Goal: Communication & Community: Answer question/provide support

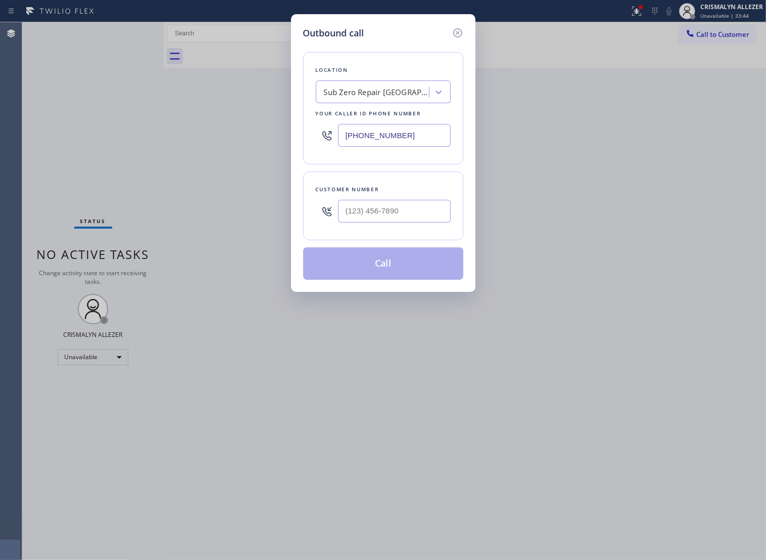
paste input "661) 349-4879"
drag, startPoint x: 420, startPoint y: 149, endPoint x: 174, endPoint y: 169, distance: 246.5
click at [152, 160] on div "Outbound call Location Sub Zero Repair [GEOGRAPHIC_DATA] Your caller id phone n…" at bounding box center [383, 280] width 766 height 560
type input "[PHONE_NUMBER]"
click at [372, 217] on input "(___) ___-____" at bounding box center [394, 211] width 113 height 23
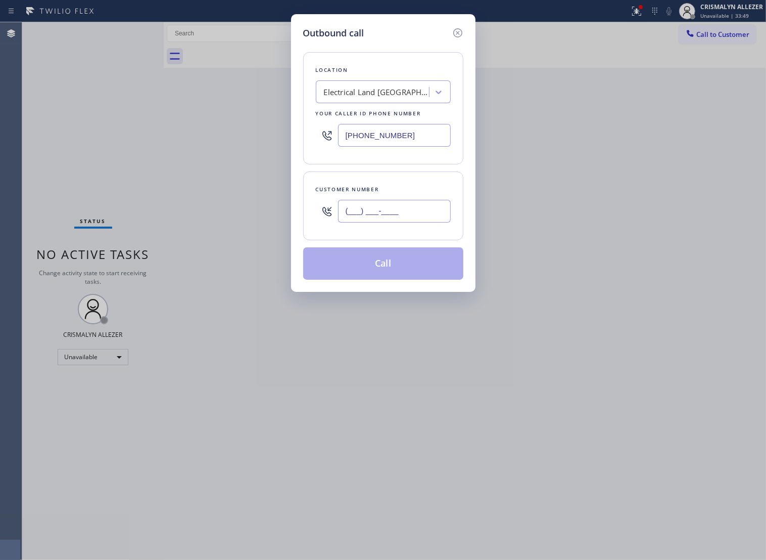
paste input "330) 810-6544"
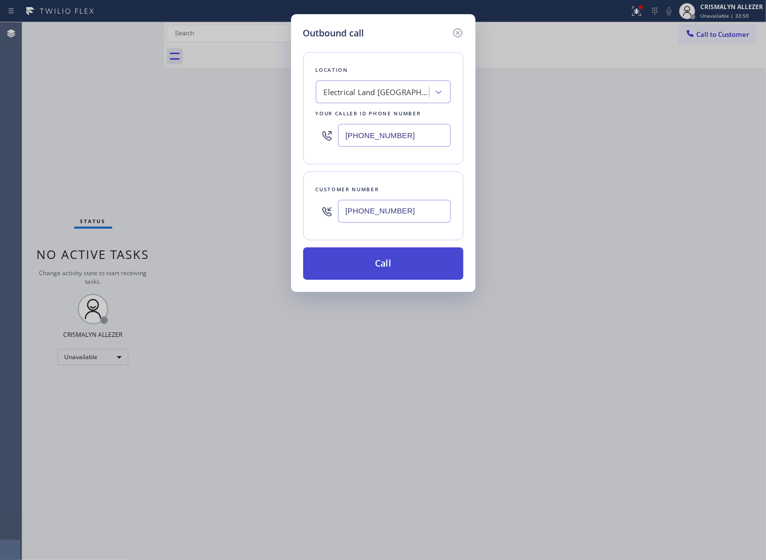
type input "[PHONE_NUMBER]"
click at [386, 277] on button "Call" at bounding box center [383, 263] width 160 height 32
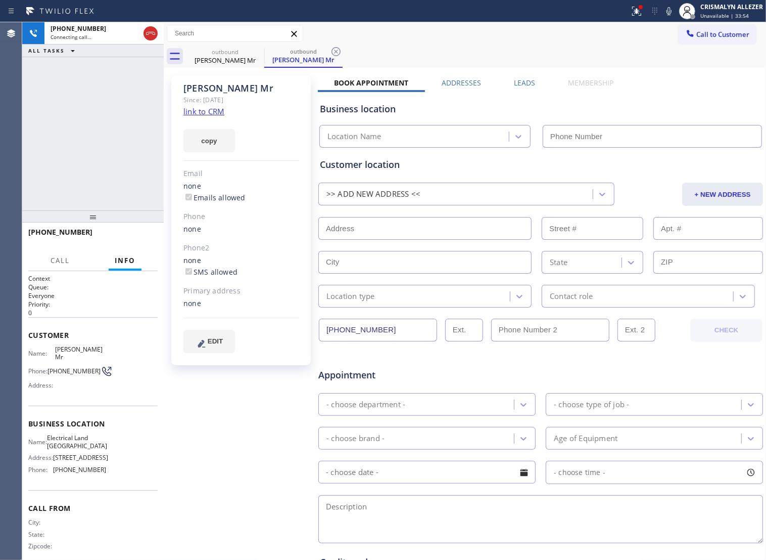
type input "[PHONE_NUMBER]"
click at [211, 110] on link "link to CRM" at bounding box center [204, 111] width 41 height 10
click at [128, 238] on span "HANG UP" at bounding box center [134, 236] width 31 height 7
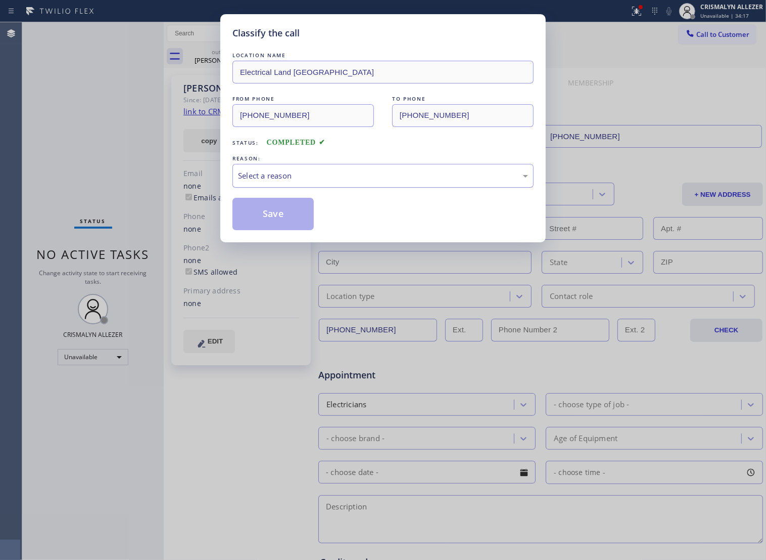
click at [372, 181] on div "Select a reason" at bounding box center [383, 176] width 290 height 12
click at [284, 220] on button "Save" at bounding box center [273, 214] width 81 height 32
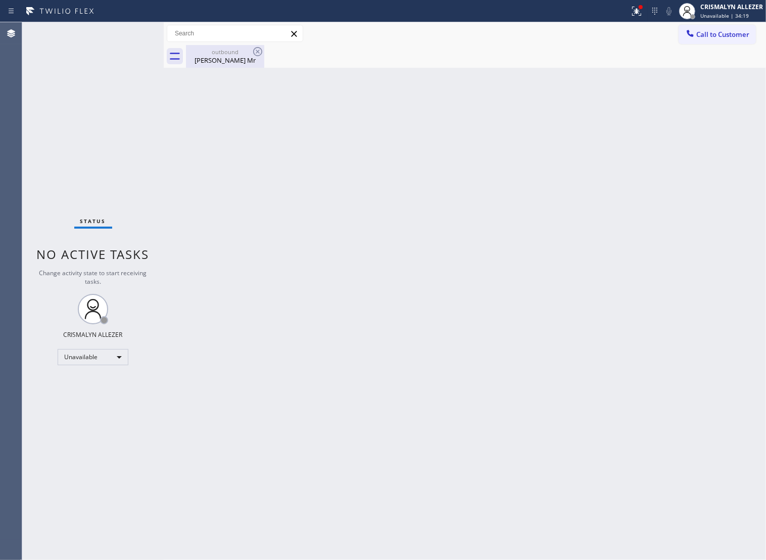
click at [241, 61] on div "[PERSON_NAME] Mr" at bounding box center [225, 60] width 76 height 9
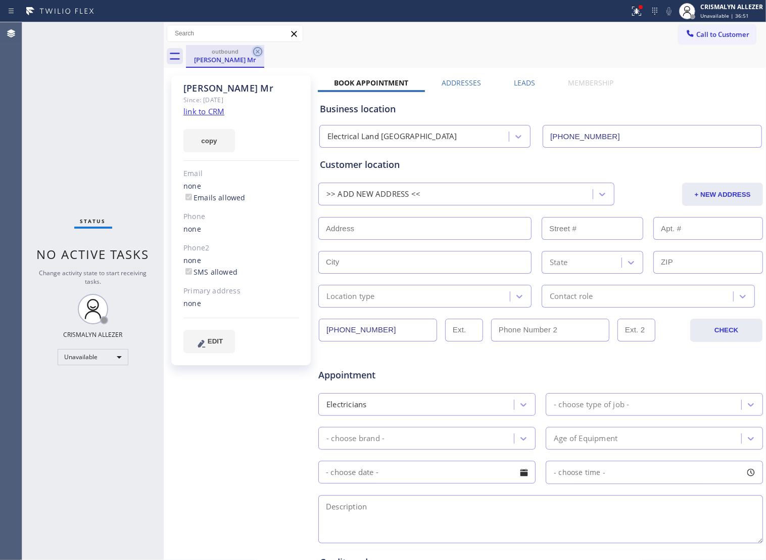
click at [259, 54] on icon at bounding box center [258, 52] width 12 height 12
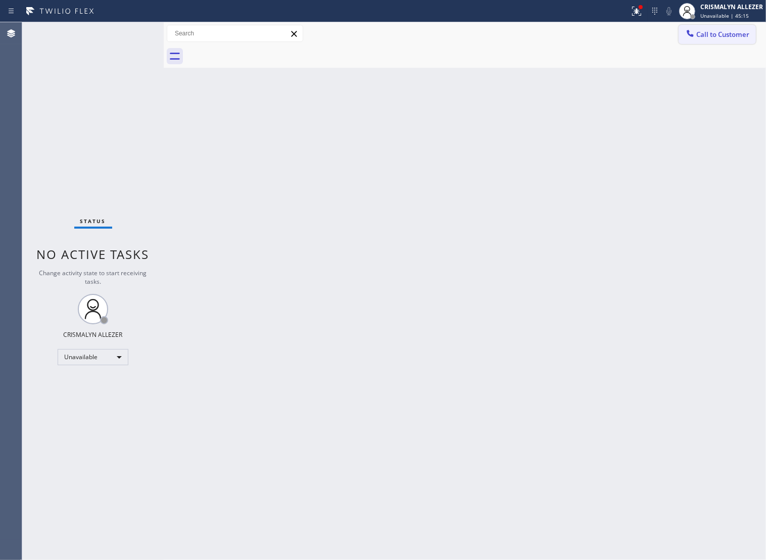
click at [708, 25] on button "Call to Customer" at bounding box center [717, 34] width 77 height 19
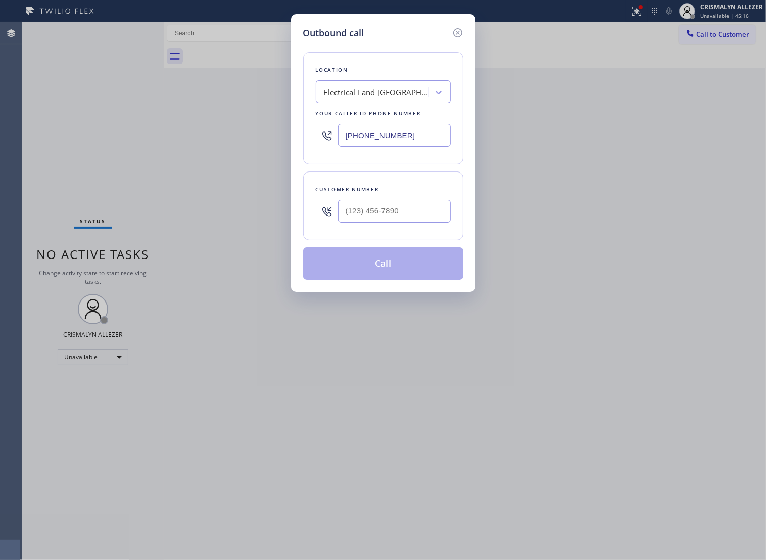
drag, startPoint x: 391, startPoint y: 111, endPoint x: 380, endPoint y: 99, distance: 16.5
click at [387, 105] on div "Location Electrical Land [GEOGRAPHIC_DATA] Your caller id phone number [PHONE_N…" at bounding box center [383, 108] width 160 height 112
click at [380, 98] on div "Electrical Land [GEOGRAPHIC_DATA]" at bounding box center [377, 92] width 106 height 12
paste input "Best Wolf Appliance Repair [GEOGRAPHIC_DATA]"
type input "Best Wolf Appliance Repair [GEOGRAPHIC_DATA]"
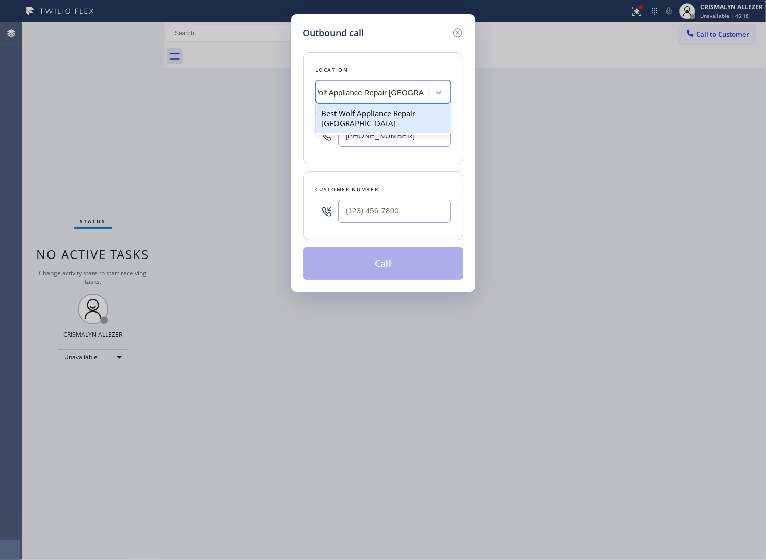
click at [380, 127] on div "Best Wolf Appliance Repair [GEOGRAPHIC_DATA]" at bounding box center [383, 118] width 135 height 28
type input "[PHONE_NUMBER]"
click at [405, 222] on input "text" at bounding box center [394, 211] width 113 height 23
paste input "206) 972-1956"
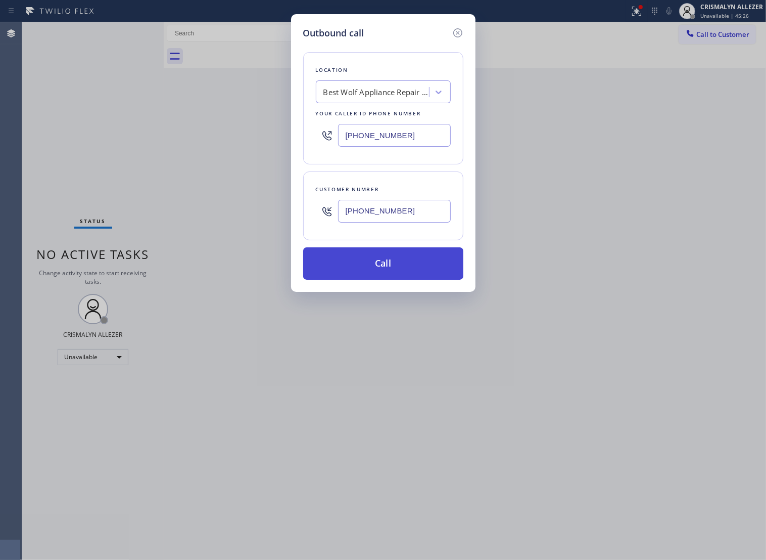
type input "[PHONE_NUMBER]"
click at [381, 280] on button "Call" at bounding box center [383, 263] width 160 height 32
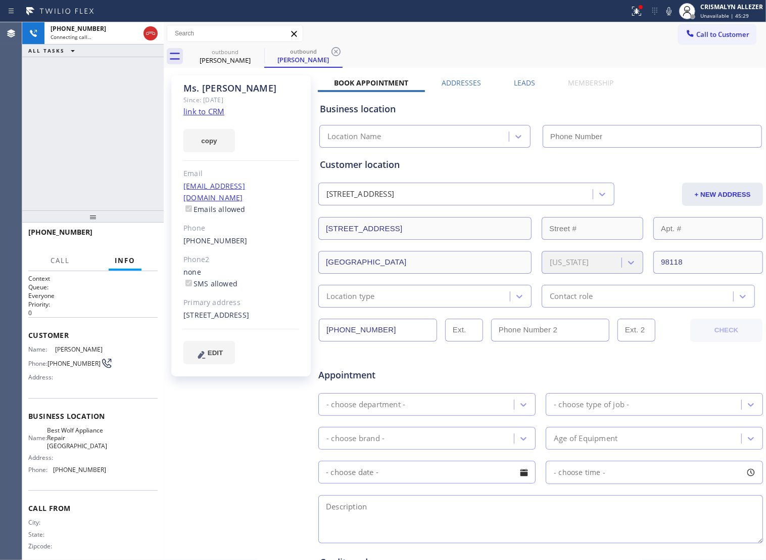
click at [209, 110] on link "link to CRM" at bounding box center [204, 111] width 41 height 10
type input "[PHONE_NUMBER]"
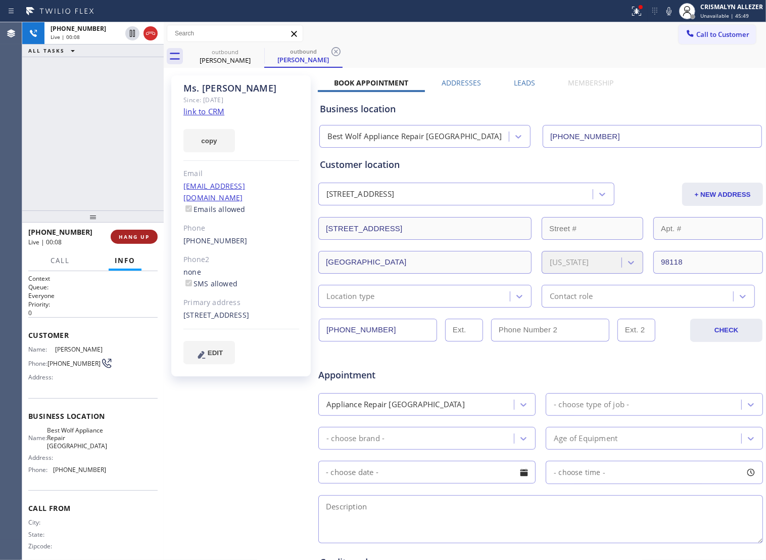
click at [121, 239] on span "HANG UP" at bounding box center [134, 236] width 31 height 7
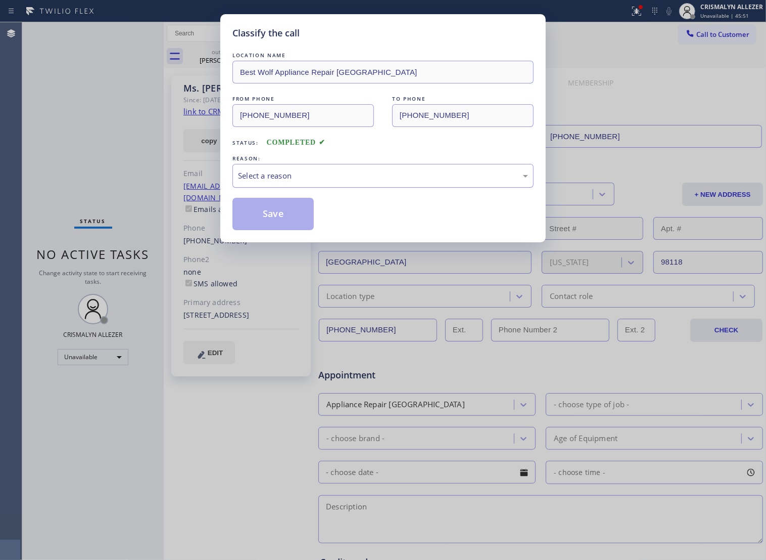
click at [335, 181] on div "Select a reason" at bounding box center [383, 176] width 290 height 12
click at [277, 228] on button "Save" at bounding box center [273, 214] width 81 height 32
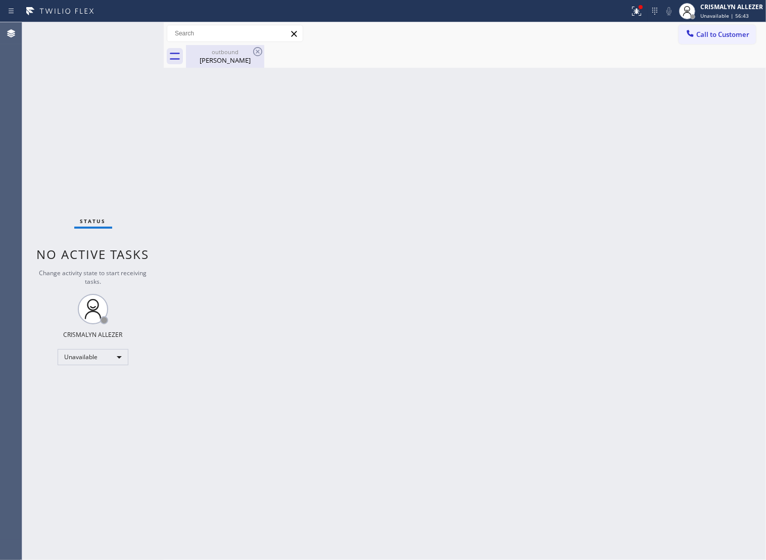
click at [229, 57] on div "[PERSON_NAME]" at bounding box center [225, 60] width 76 height 9
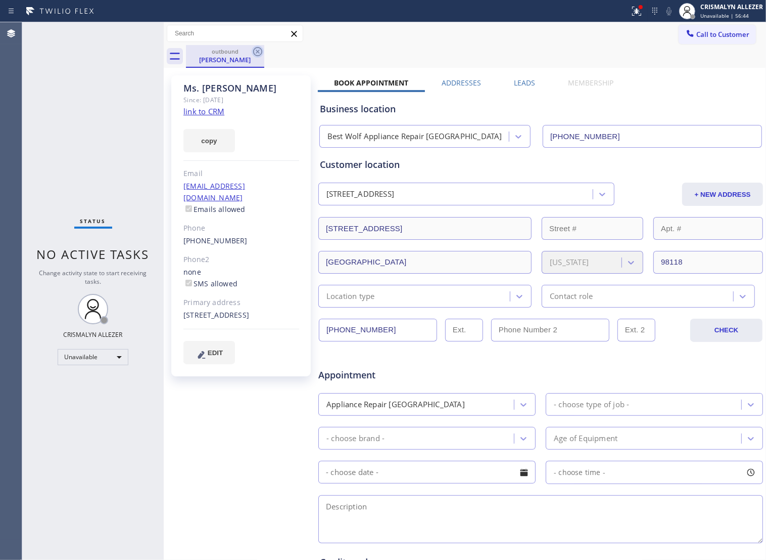
click at [263, 52] on icon at bounding box center [258, 52] width 12 height 12
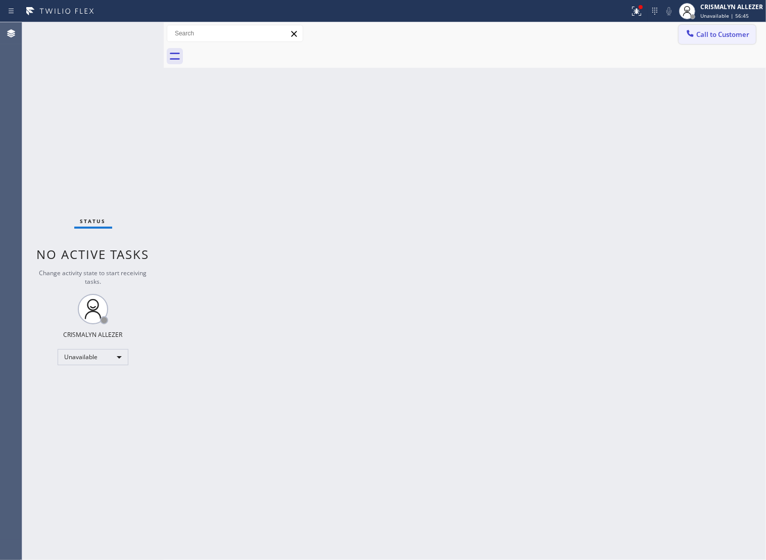
click at [742, 38] on span "Call to Customer" at bounding box center [723, 34] width 53 height 9
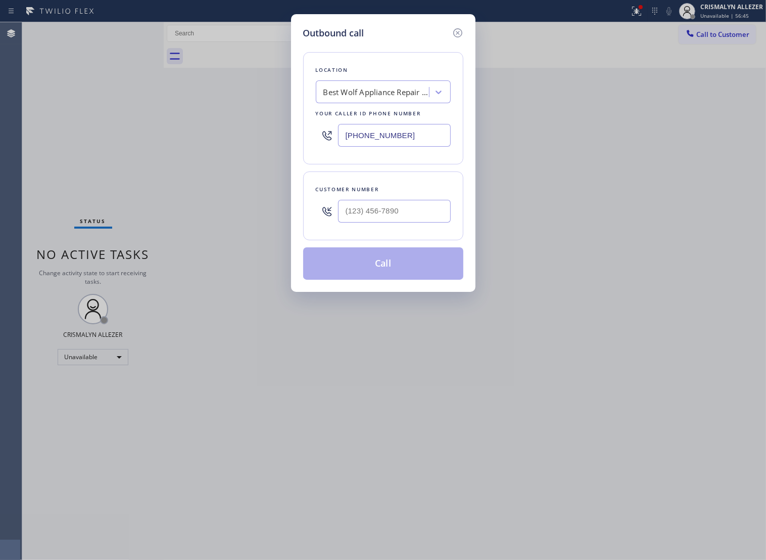
click at [345, 103] on div "Best Wolf Appliance Repair [GEOGRAPHIC_DATA]" at bounding box center [383, 91] width 135 height 23
paste input "Best Wolf Appliance Repair [GEOGRAPHIC_DATA]"
type input "Best Wolf Appliance Repair [GEOGRAPHIC_DATA]"
click at [365, 124] on div "Best Wolf Appliance Repair [GEOGRAPHIC_DATA]" at bounding box center [383, 118] width 135 height 28
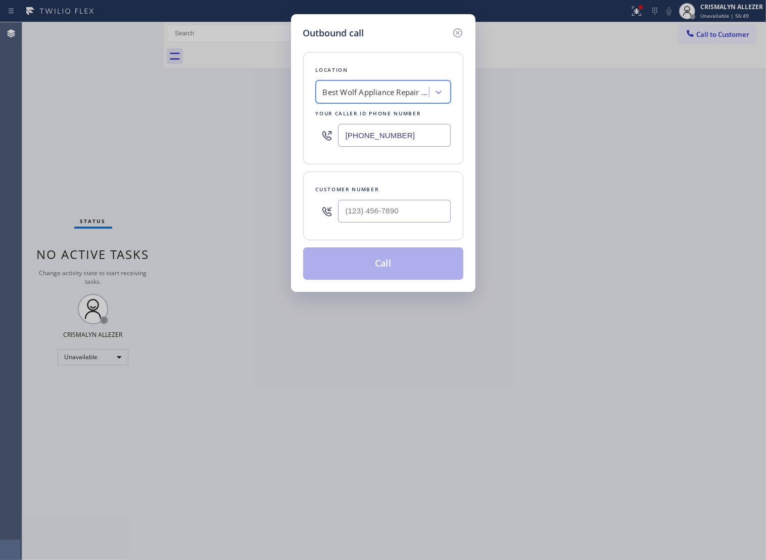
scroll to position [0, 1]
click at [423, 220] on input "(___) ___-____" at bounding box center [394, 211] width 113 height 23
paste input "206) 972-1956"
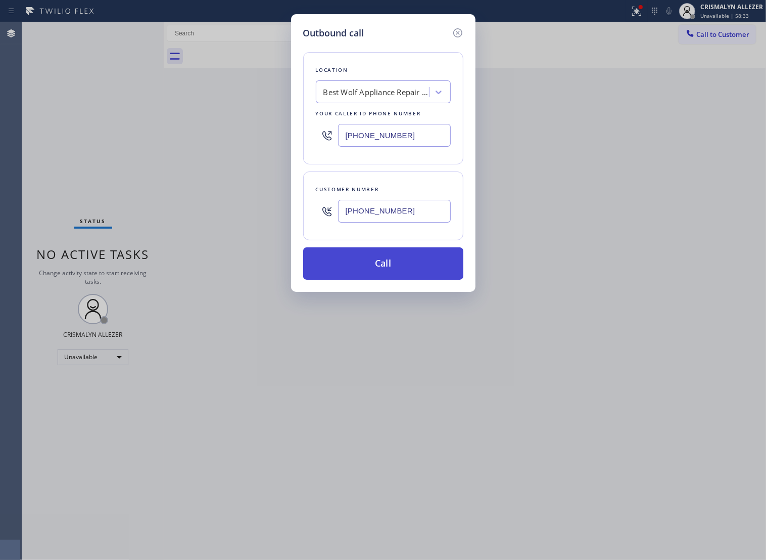
type input "[PHONE_NUMBER]"
click at [395, 274] on button "Call" at bounding box center [383, 263] width 160 height 32
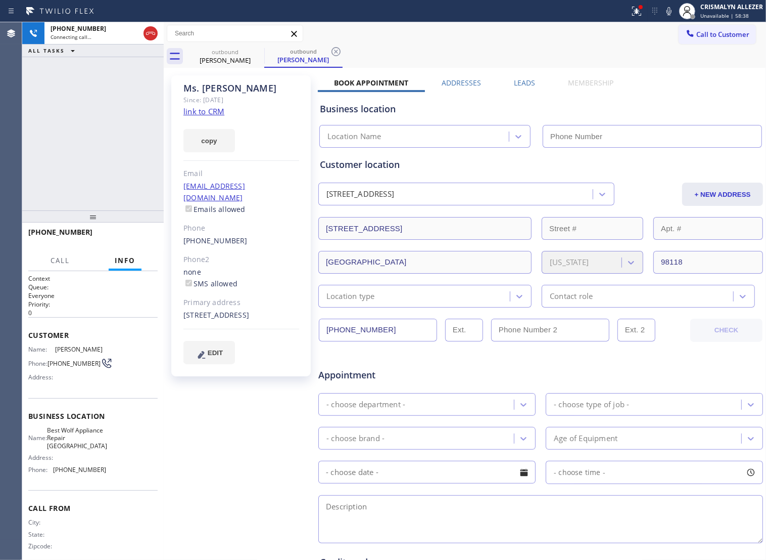
type input "[PHONE_NUMBER]"
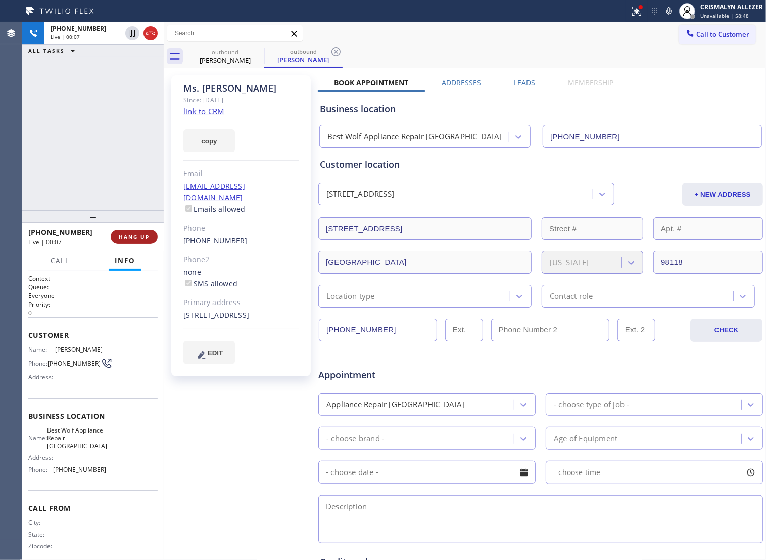
click at [122, 238] on span "HANG UP" at bounding box center [134, 236] width 31 height 7
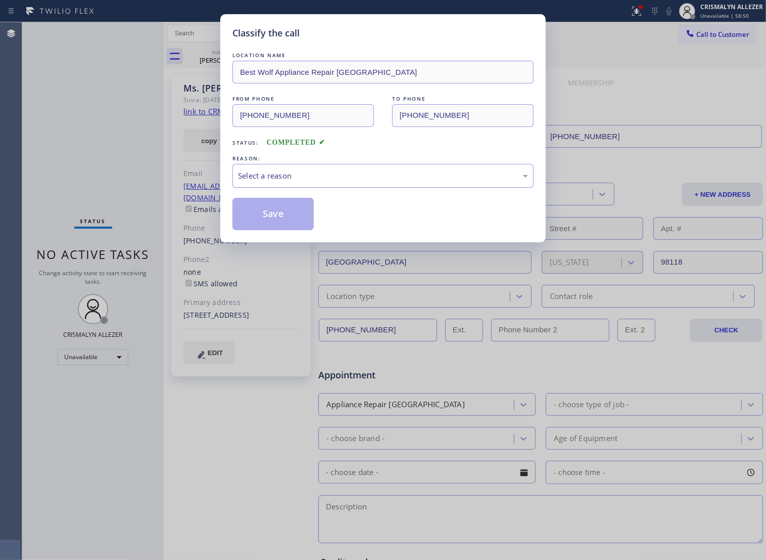
click at [405, 181] on div "Select a reason" at bounding box center [383, 176] width 290 height 12
click at [277, 230] on button "Save" at bounding box center [273, 214] width 81 height 32
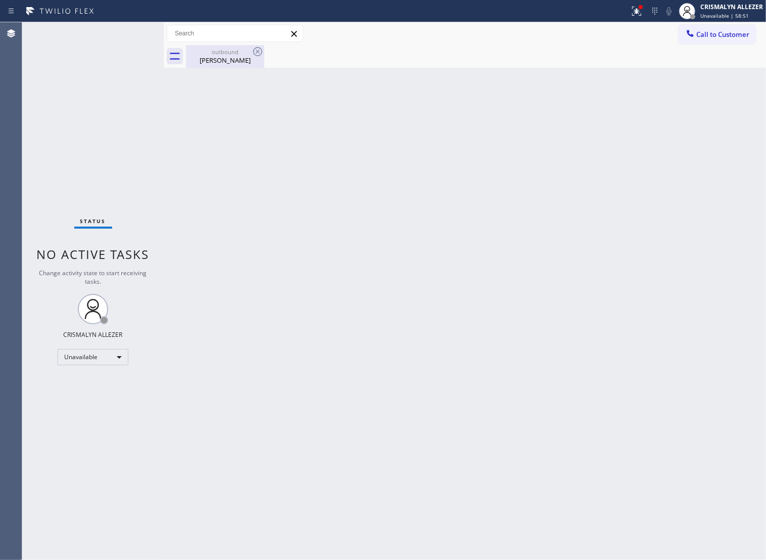
click at [231, 59] on div "[PERSON_NAME]" at bounding box center [225, 60] width 76 height 9
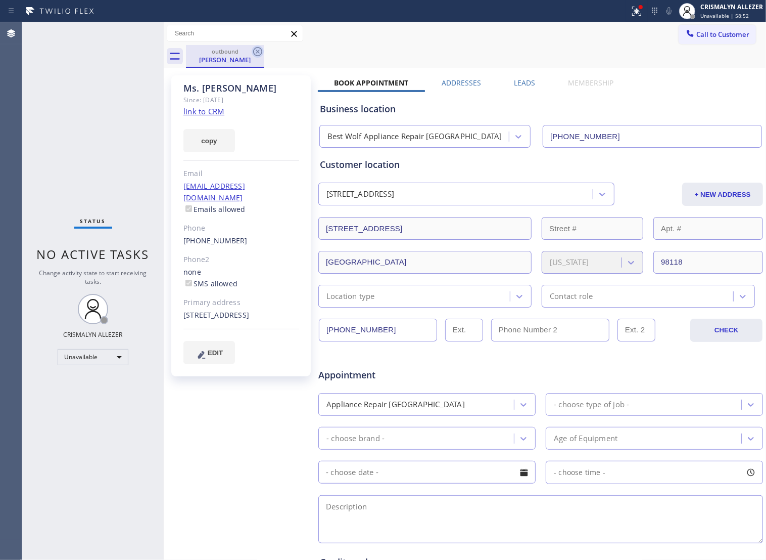
click at [259, 52] on icon at bounding box center [258, 52] width 12 height 12
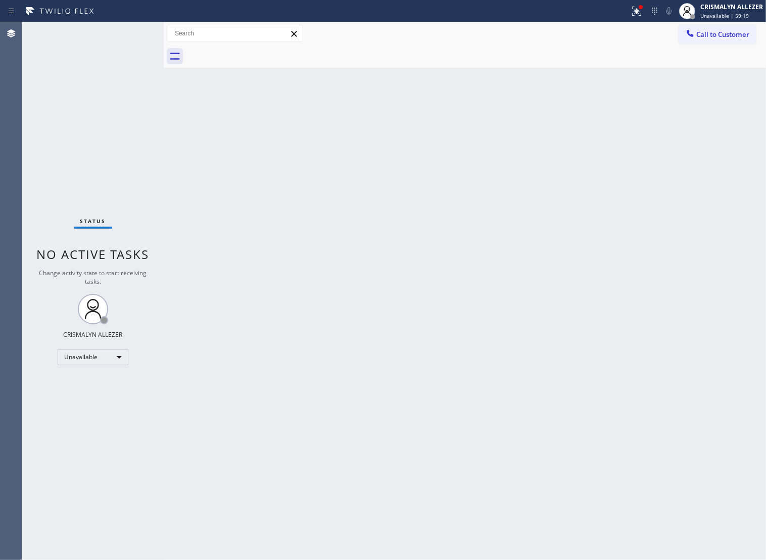
click at [727, 32] on span "Call to Customer" at bounding box center [723, 34] width 53 height 9
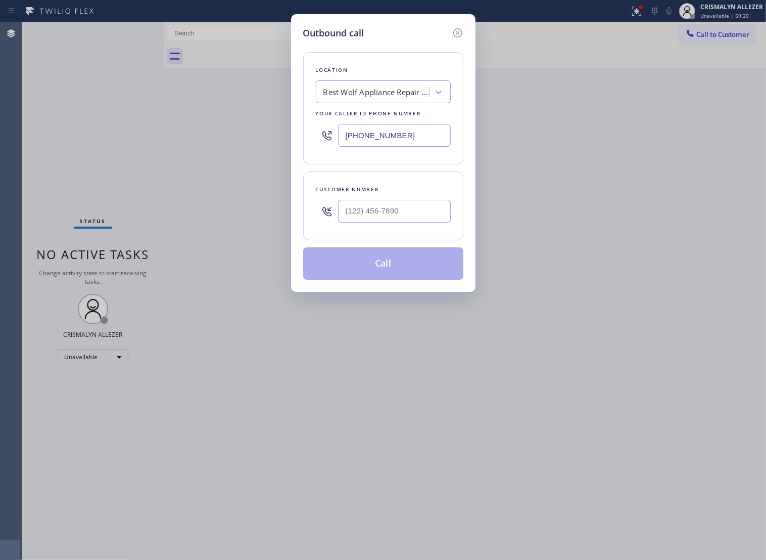
drag, startPoint x: 425, startPoint y: 146, endPoint x: 254, endPoint y: 141, distance: 171.5
click at [260, 143] on div "Outbound call Location Best Wolf Appliance Repair [GEOGRAPHIC_DATA] Your caller…" at bounding box center [383, 280] width 766 height 560
paste input "15-1062"
type input "[PHONE_NUMBER]"
click at [405, 222] on input "(___) ___-____" at bounding box center [394, 211] width 113 height 23
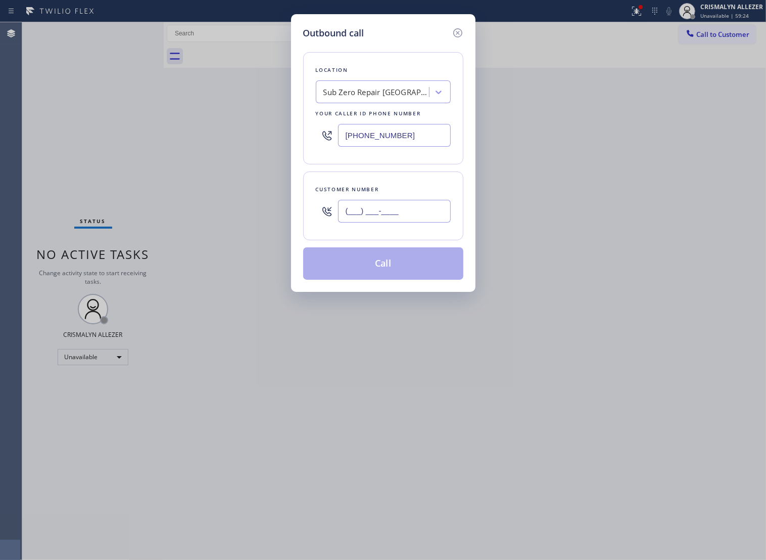
paste input "847) 858-0964"
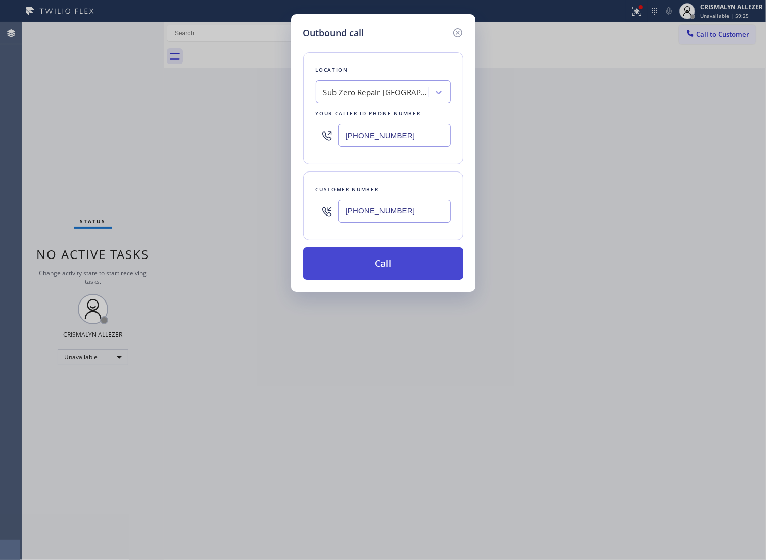
type input "[PHONE_NUMBER]"
click at [386, 278] on button "Call" at bounding box center [383, 263] width 160 height 32
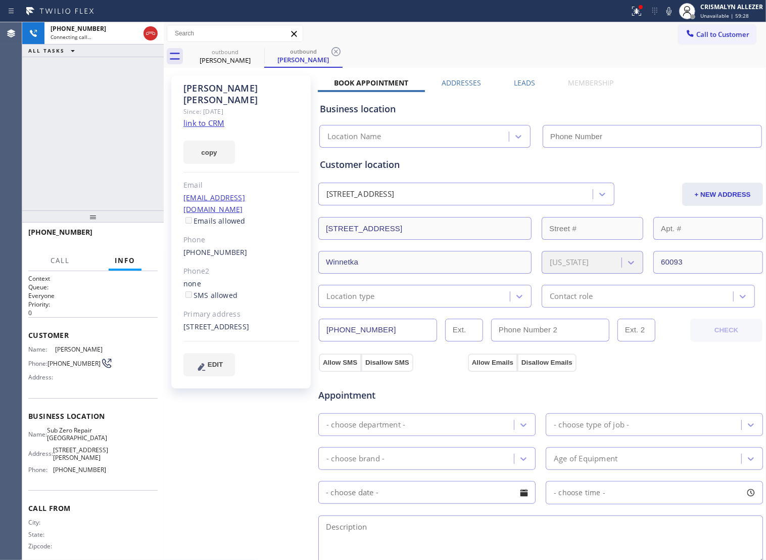
click at [203, 118] on link "link to CRM" at bounding box center [204, 123] width 41 height 10
type input "[PHONE_NUMBER]"
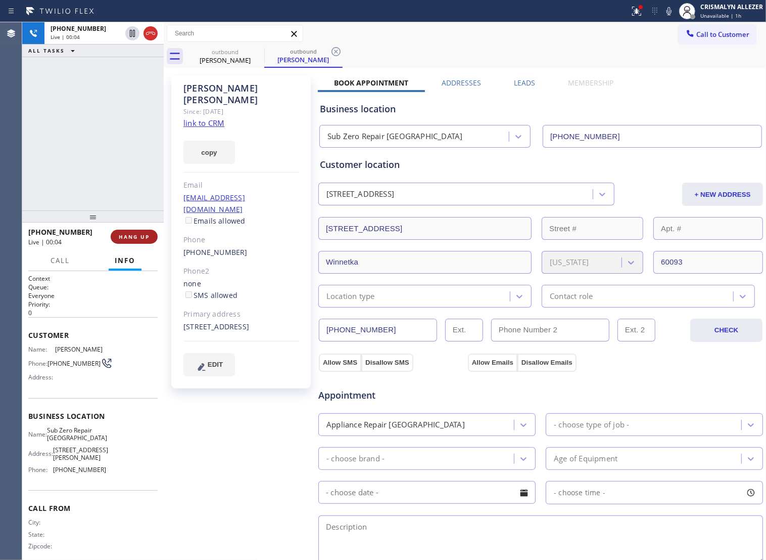
click at [125, 240] on span "HANG UP" at bounding box center [134, 236] width 31 height 7
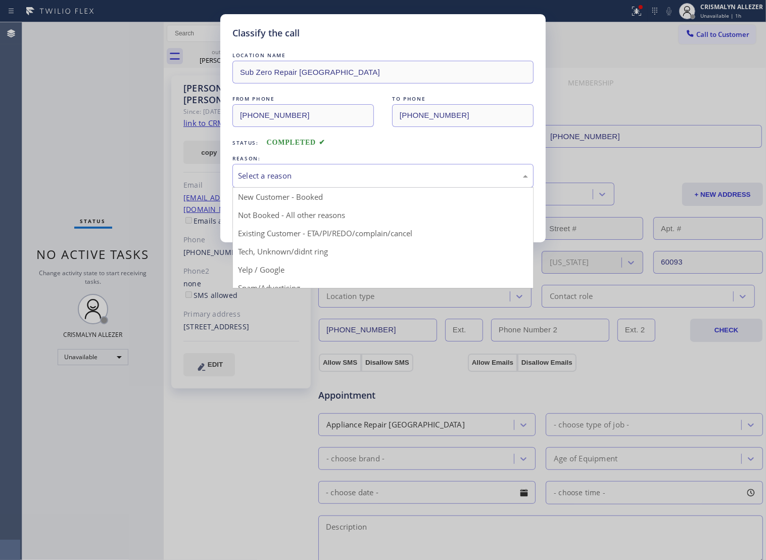
click at [382, 181] on div "Select a reason" at bounding box center [383, 176] width 290 height 12
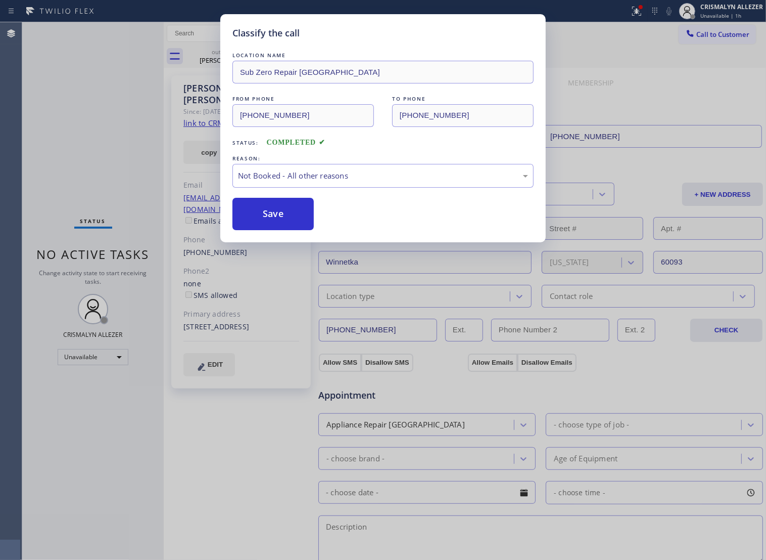
click at [265, 230] on button "Save" at bounding box center [273, 214] width 81 height 32
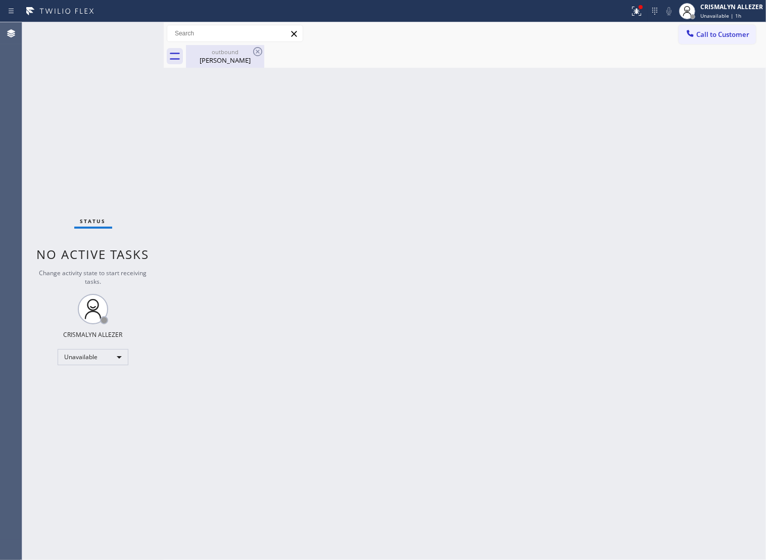
click at [218, 57] on div "[PERSON_NAME]" at bounding box center [225, 60] width 76 height 9
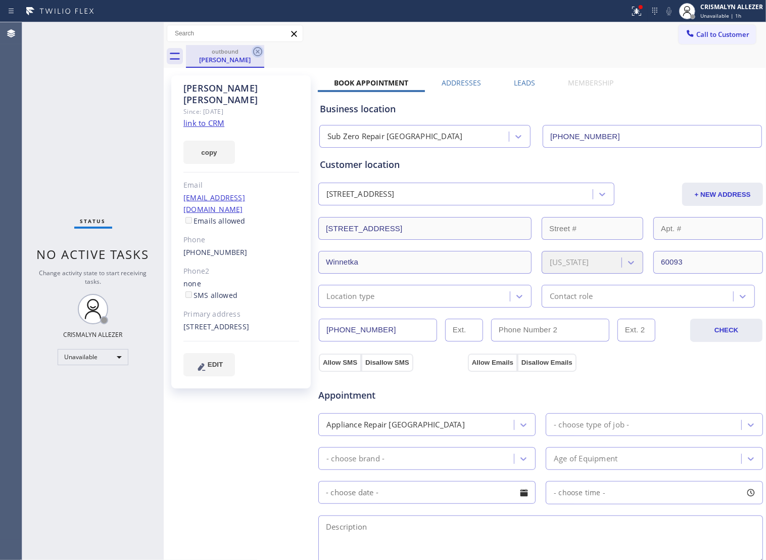
click at [259, 56] on icon at bounding box center [257, 51] width 9 height 9
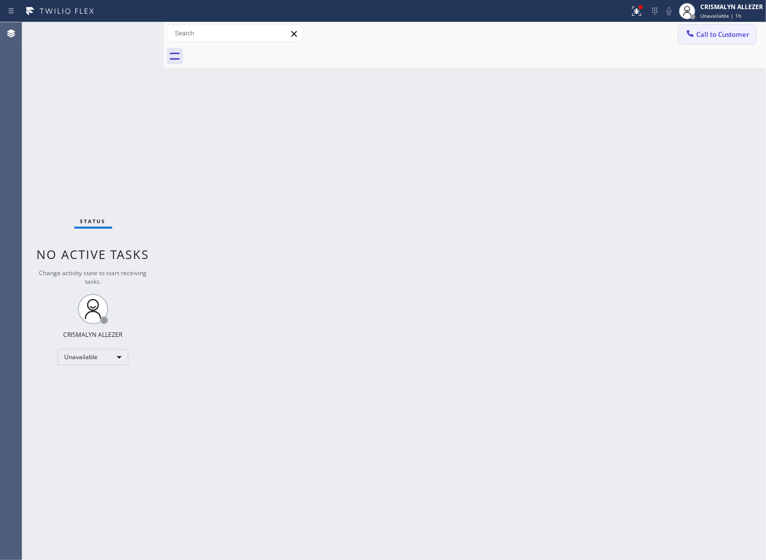
click at [726, 33] on span "Call to Customer" at bounding box center [723, 34] width 53 height 9
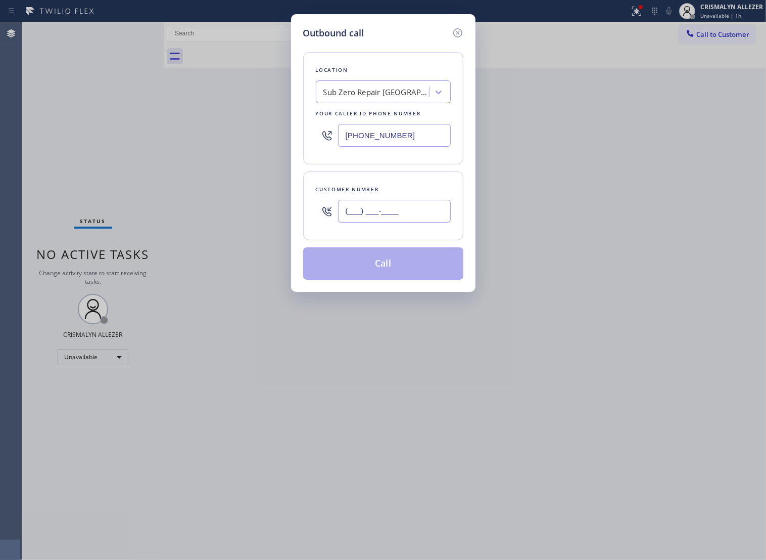
click at [430, 222] on input "(___) ___-____" at bounding box center [394, 211] width 113 height 23
paste input "847) 521-0011"
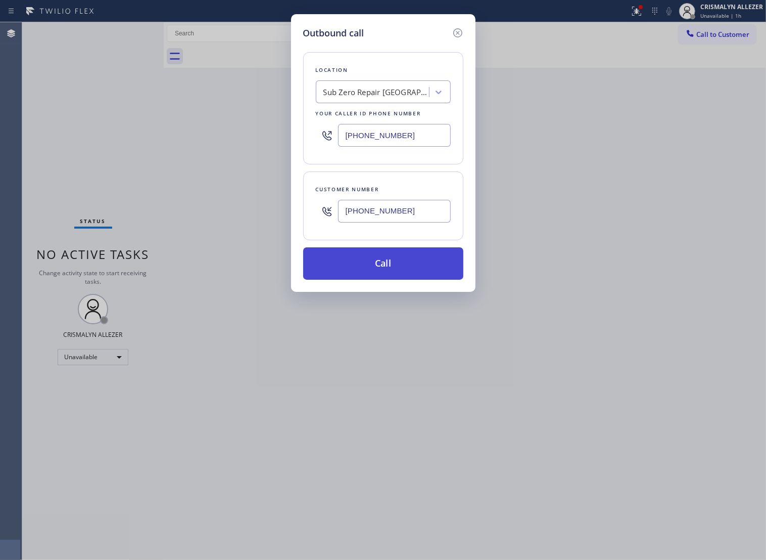
type input "[PHONE_NUMBER]"
click at [380, 280] on button "Call" at bounding box center [383, 263] width 160 height 32
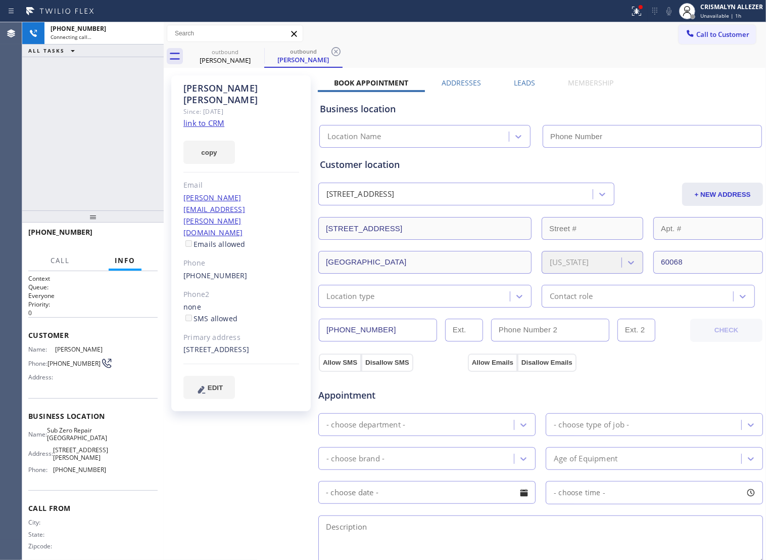
click at [191, 118] on link "link to CRM" at bounding box center [204, 123] width 41 height 10
type input "[PHONE_NUMBER]"
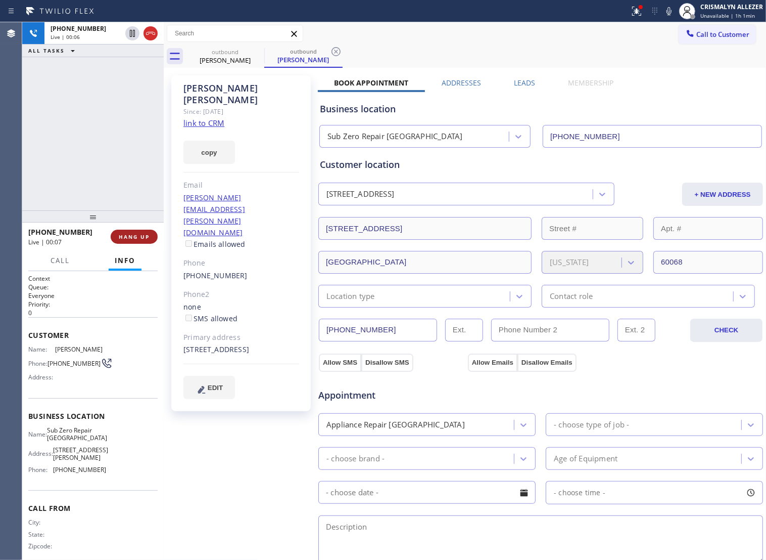
click at [123, 239] on span "HANG UP" at bounding box center [134, 236] width 31 height 7
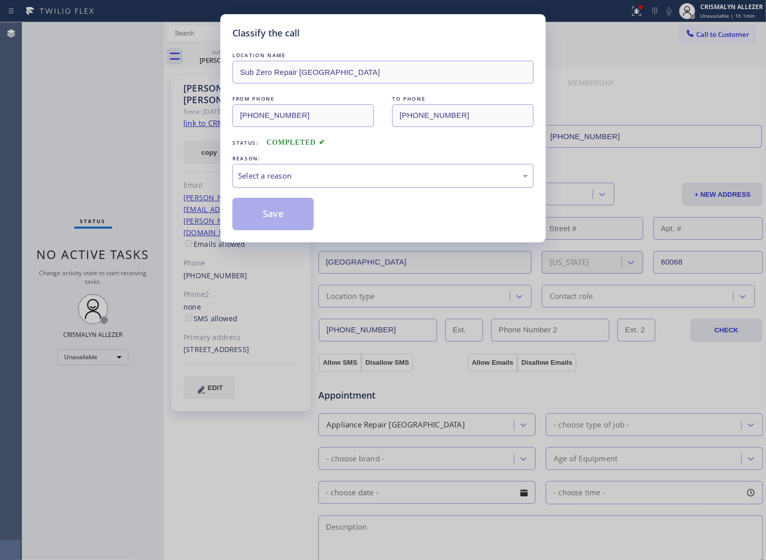
click at [373, 188] on div "Select a reason" at bounding box center [383, 176] width 301 height 24
click at [287, 229] on button "Save" at bounding box center [273, 214] width 81 height 32
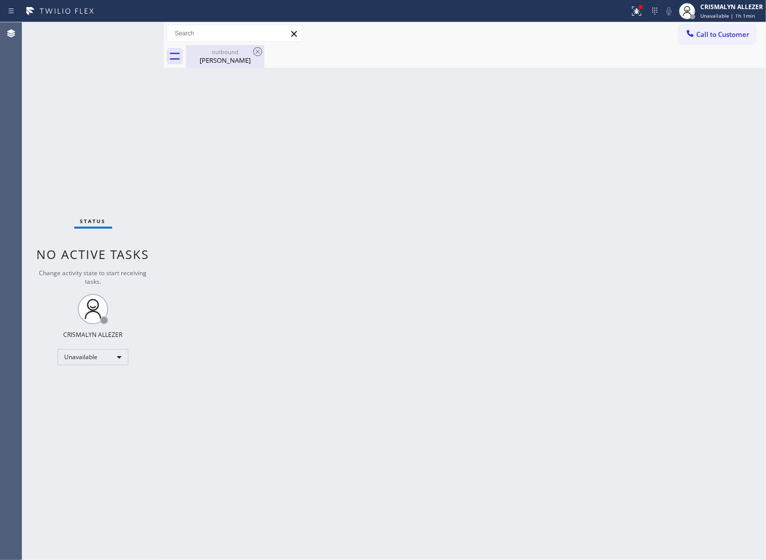
click at [225, 64] on div "[PERSON_NAME]" at bounding box center [225, 60] width 76 height 9
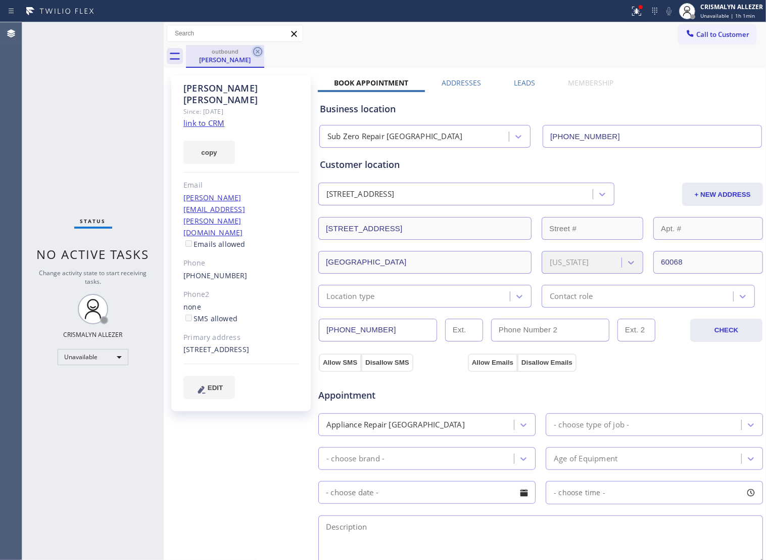
click at [254, 54] on icon at bounding box center [258, 52] width 12 height 12
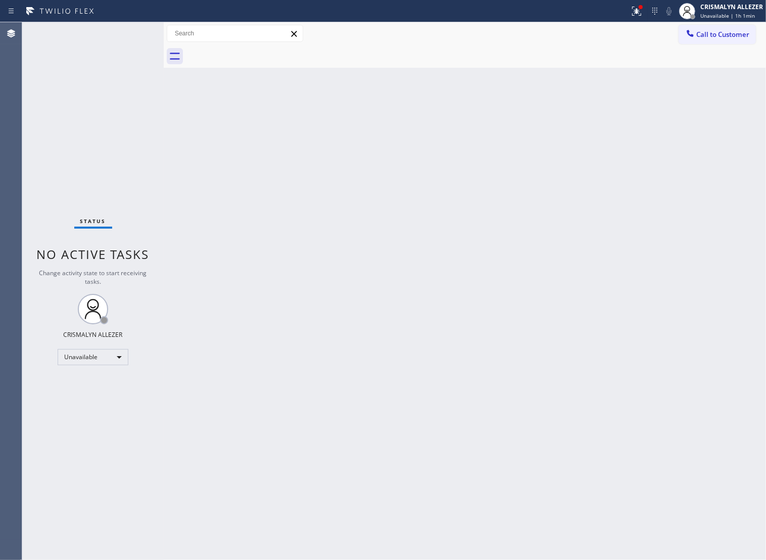
click at [732, 41] on button "Call to Customer" at bounding box center [717, 34] width 77 height 19
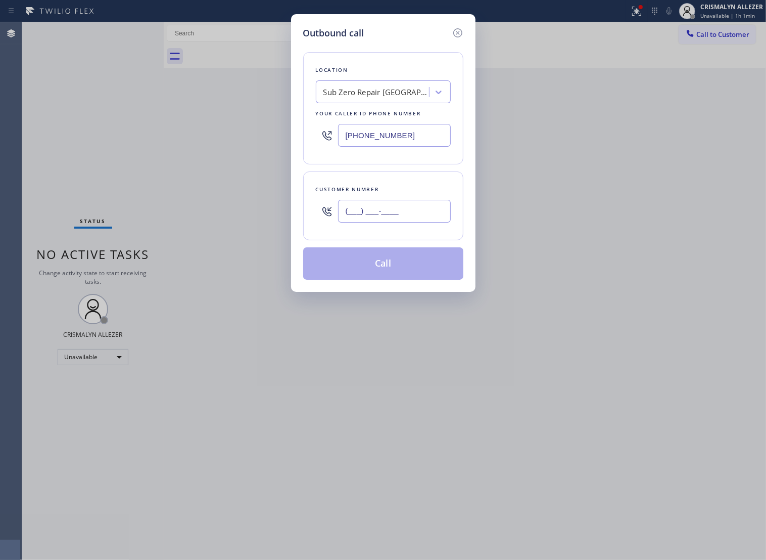
click at [418, 222] on input "(___) ___-____" at bounding box center [394, 211] width 113 height 23
paste input "626) 261-9404"
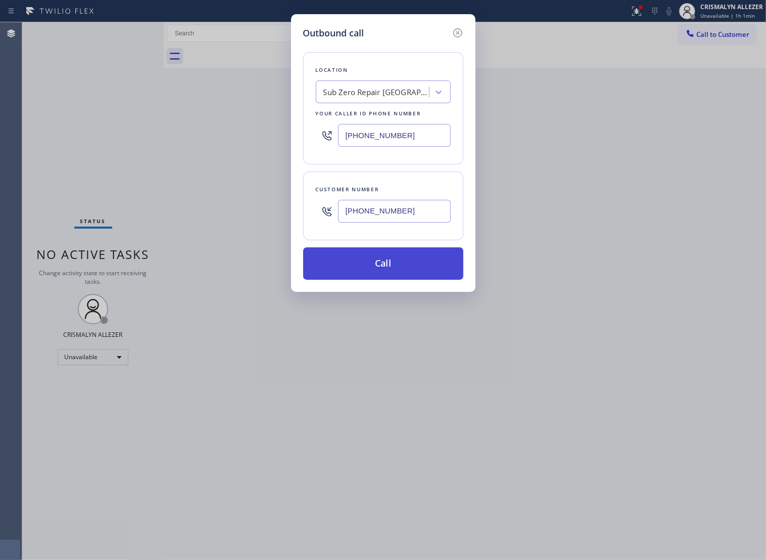
type input "[PHONE_NUMBER]"
click at [393, 278] on button "Call" at bounding box center [383, 263] width 160 height 32
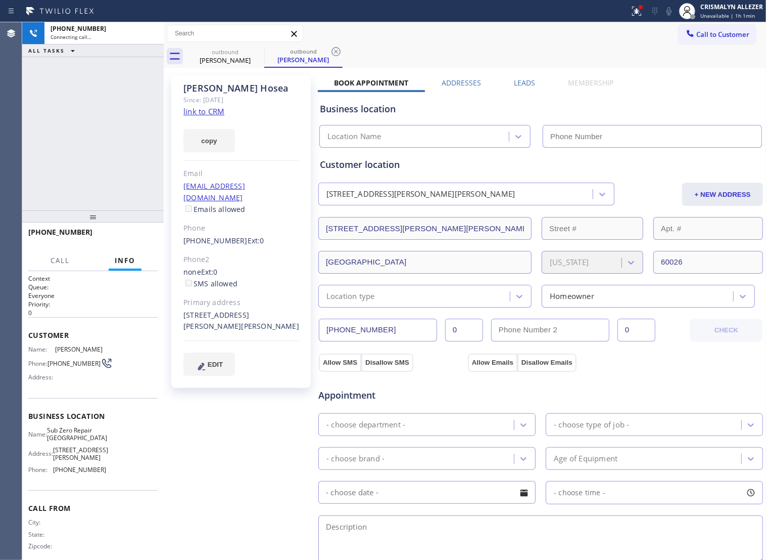
click at [211, 107] on link "link to CRM" at bounding box center [204, 111] width 41 height 10
type input "[PHONE_NUMBER]"
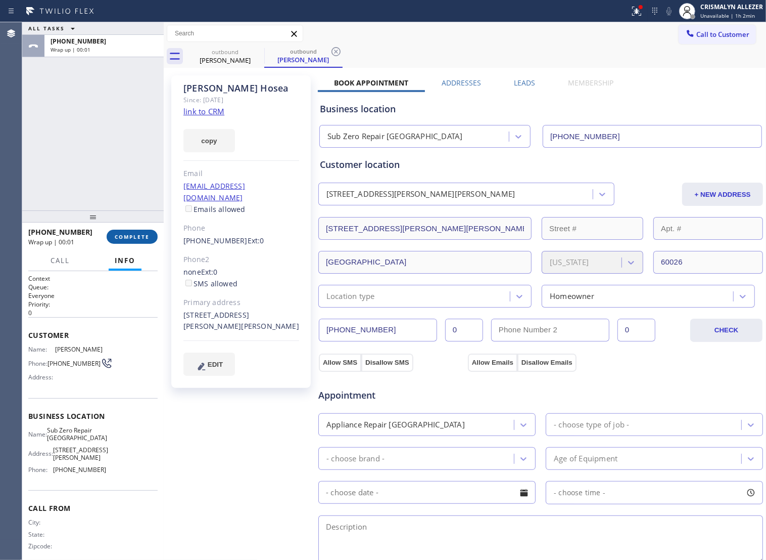
click at [132, 238] on span "COMPLETE" at bounding box center [132, 236] width 35 height 7
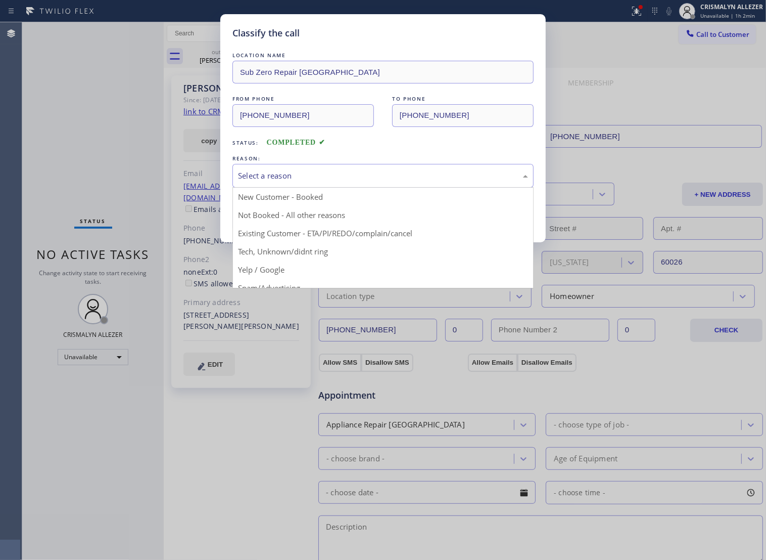
click at [405, 181] on div "Select a reason" at bounding box center [383, 176] width 290 height 12
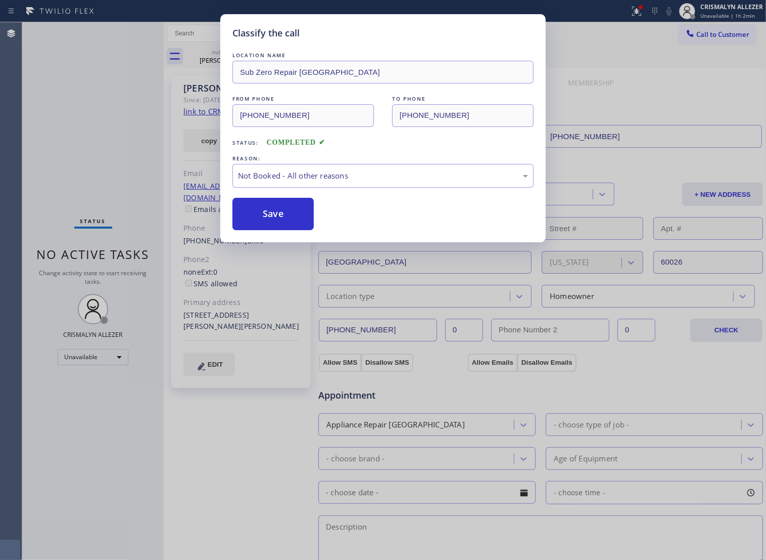
click at [278, 230] on button "Save" at bounding box center [273, 214] width 81 height 32
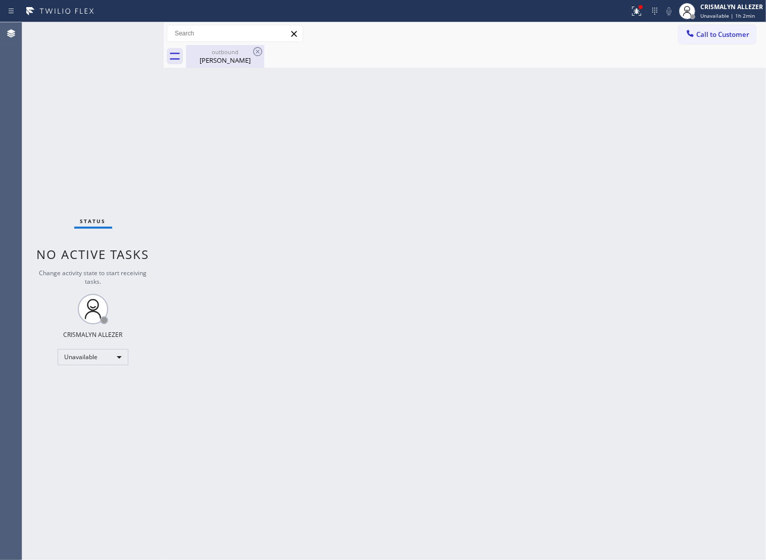
click at [221, 62] on div "[PERSON_NAME]" at bounding box center [225, 60] width 76 height 9
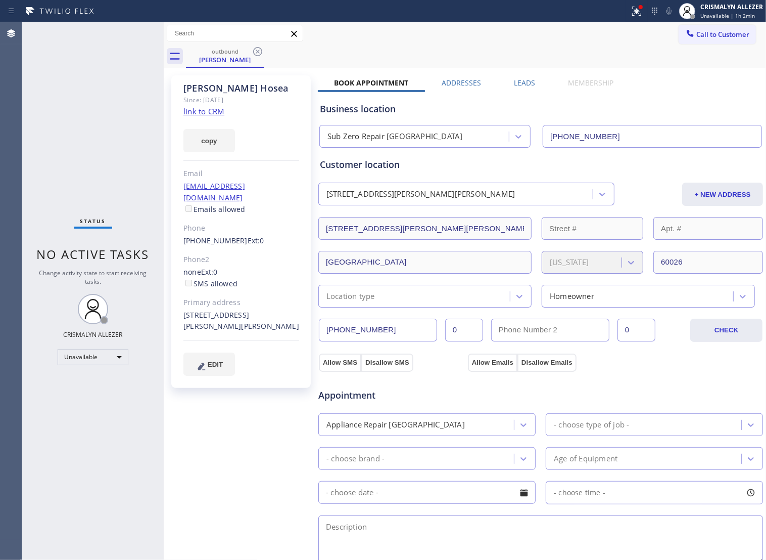
click at [520, 84] on label "Leads" at bounding box center [524, 83] width 21 height 10
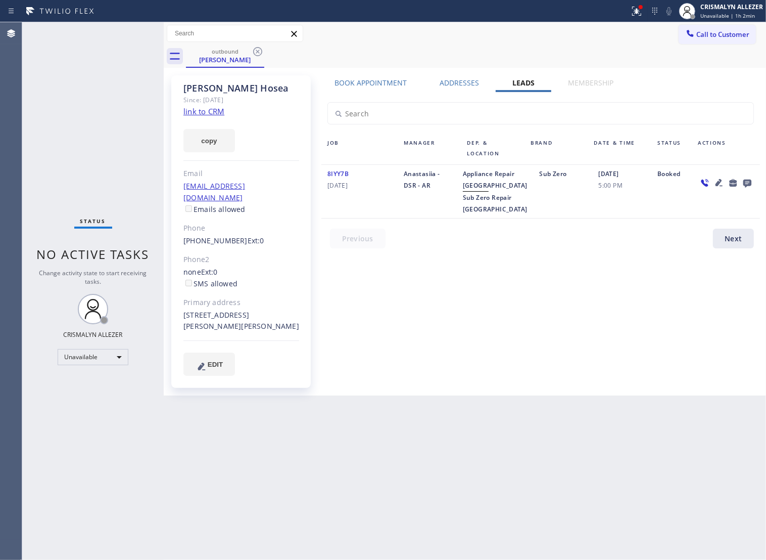
click at [749, 183] on icon at bounding box center [748, 183] width 8 height 8
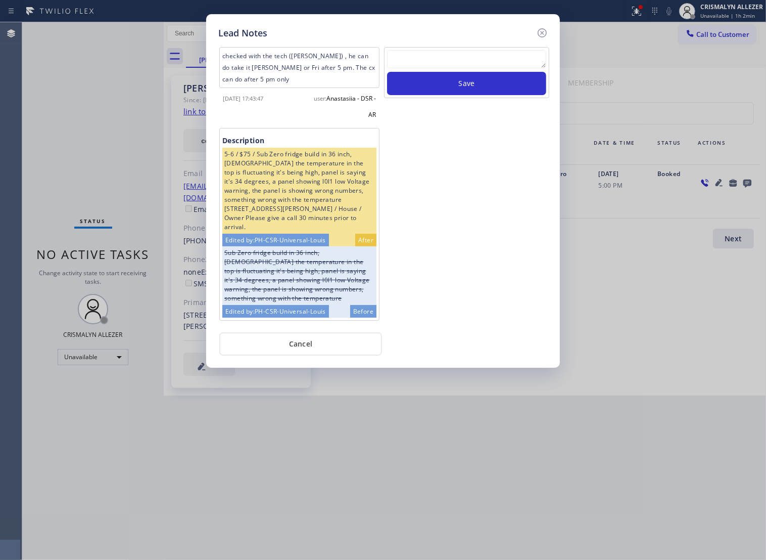
click at [512, 63] on textarea at bounding box center [466, 59] width 159 height 18
paste textarea "ALL ARE GOOD, but xfer cx cb"
type textarea "ALL ARE GOOD, but xfer cx cb"
click at [478, 87] on button "Save" at bounding box center [466, 83] width 159 height 23
click at [311, 347] on button "Cancel" at bounding box center [300, 343] width 163 height 23
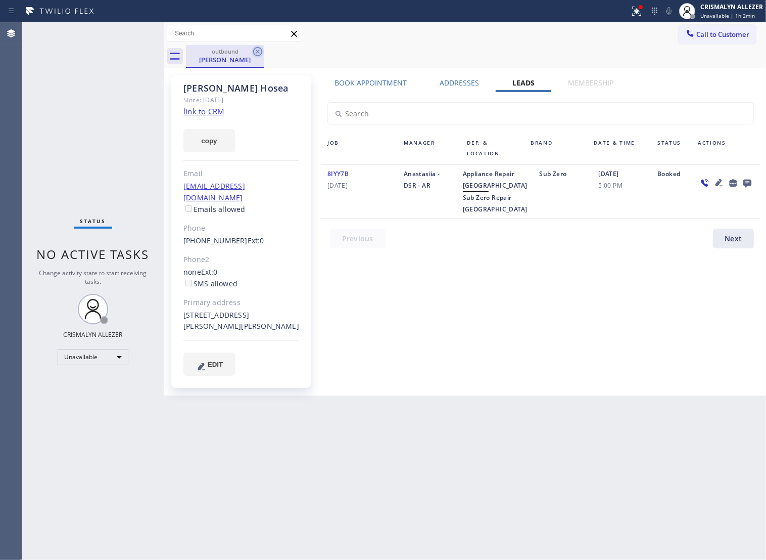
click at [253, 52] on icon at bounding box center [257, 51] width 9 height 9
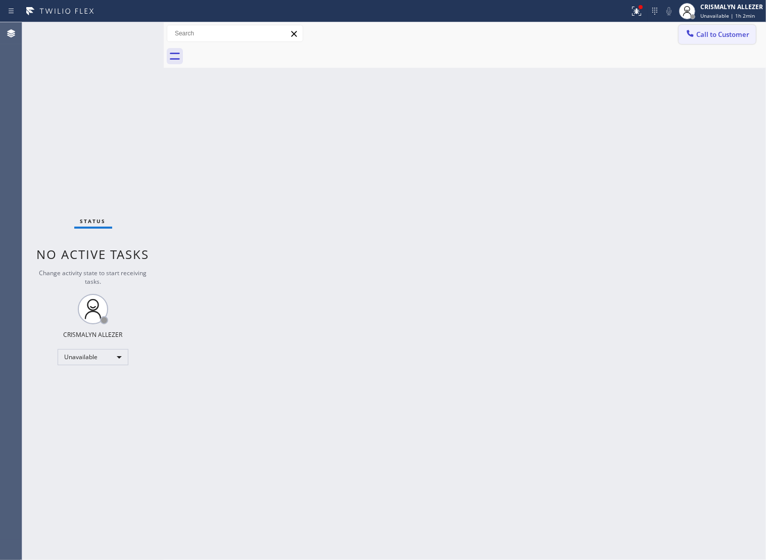
click at [697, 30] on span "Call to Customer" at bounding box center [723, 34] width 53 height 9
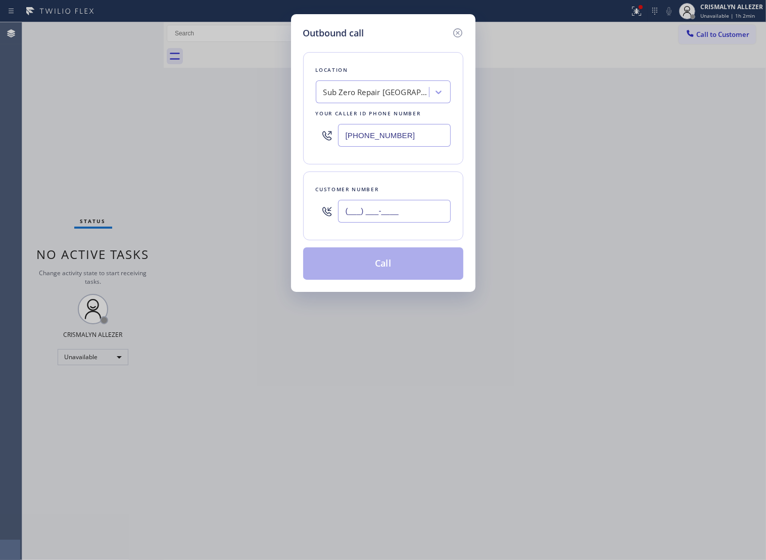
click at [423, 215] on input "(___) ___-____" at bounding box center [394, 211] width 113 height 23
paste input "847) 840-4818"
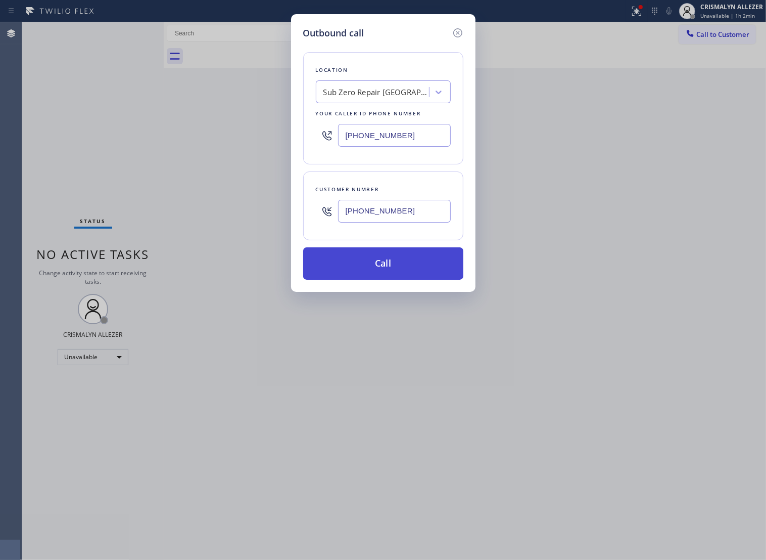
type input "[PHONE_NUMBER]"
click at [395, 274] on button "Call" at bounding box center [383, 263] width 160 height 32
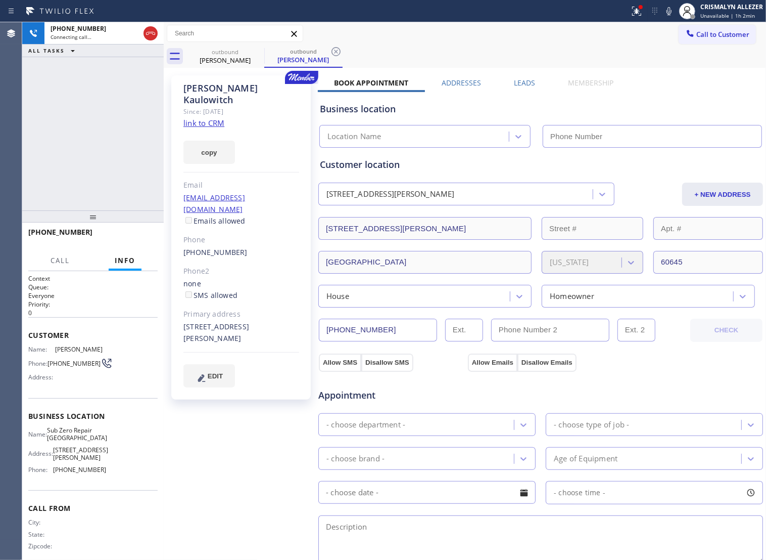
click at [203, 118] on link "link to CRM" at bounding box center [204, 123] width 41 height 10
type input "[PHONE_NUMBER]"
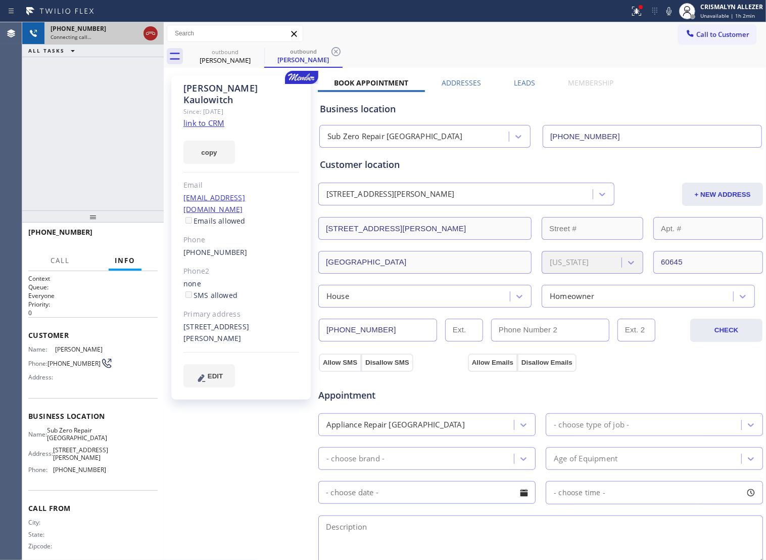
click at [146, 38] on icon at bounding box center [151, 33] width 12 height 12
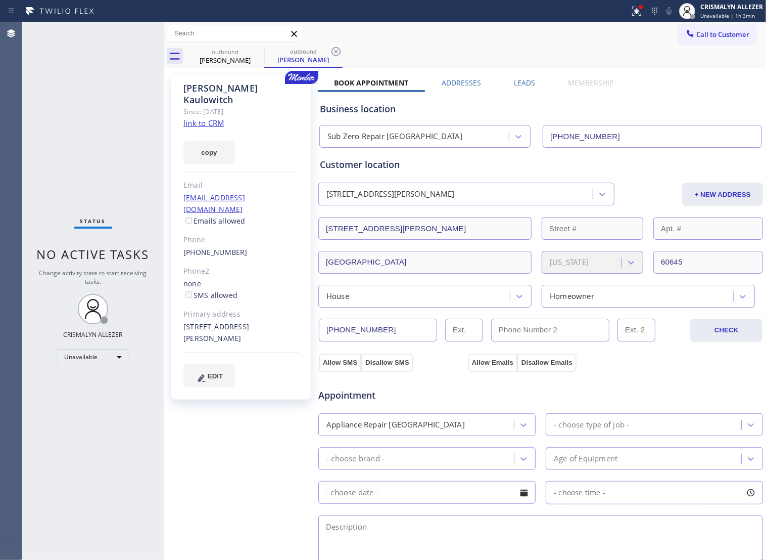
drag, startPoint x: 335, startPoint y: 53, endPoint x: 279, endPoint y: 53, distance: 55.6
click at [335, 53] on icon at bounding box center [336, 51] width 9 height 9
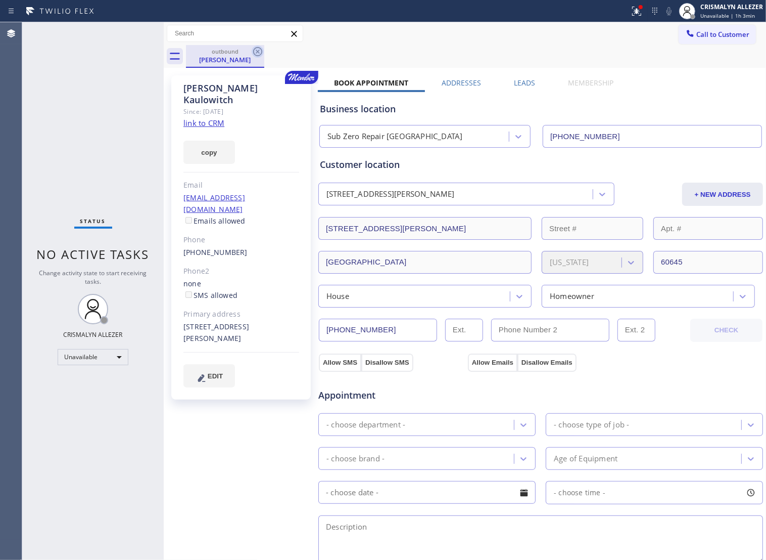
click at [256, 52] on icon at bounding box center [257, 51] width 9 height 9
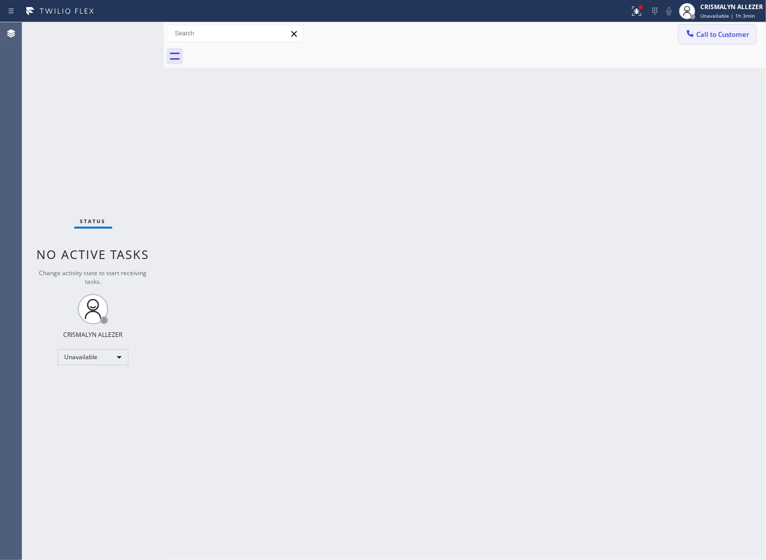
click at [711, 35] on span "Call to Customer" at bounding box center [723, 34] width 53 height 9
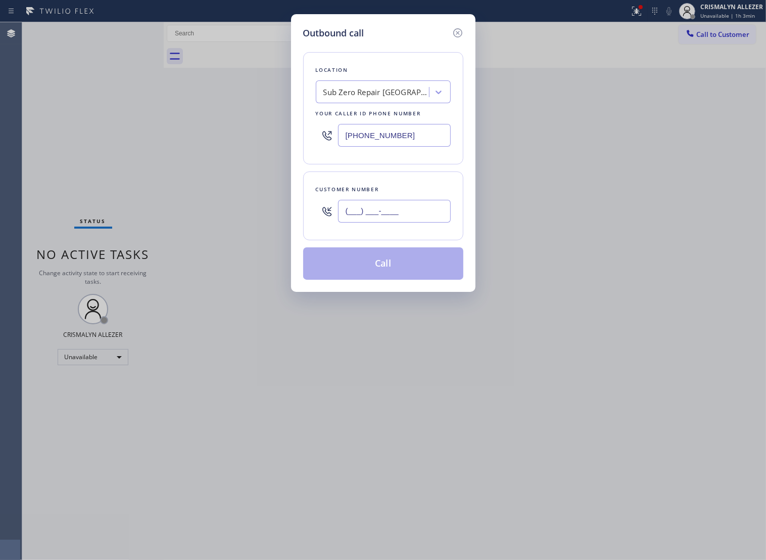
click at [416, 222] on input "(___) ___-____" at bounding box center [394, 211] width 113 height 23
paste input "847) 441-2810"
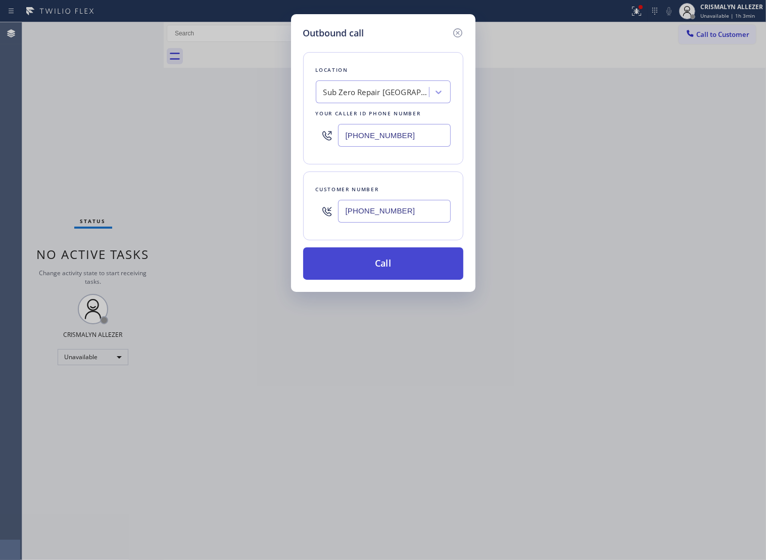
type input "[PHONE_NUMBER]"
click at [390, 275] on button "Call" at bounding box center [383, 263] width 160 height 32
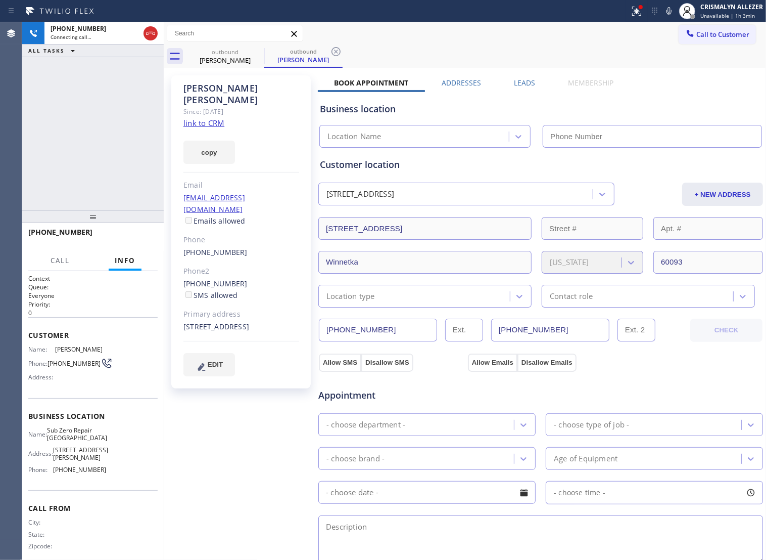
click at [195, 118] on link "link to CRM" at bounding box center [204, 123] width 41 height 10
type input "[PHONE_NUMBER]"
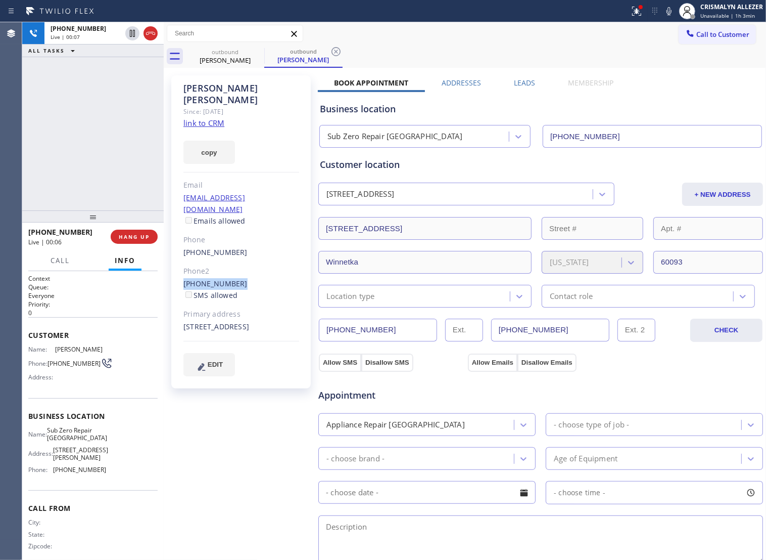
drag, startPoint x: 181, startPoint y: 259, endPoint x: 245, endPoint y: 264, distance: 64.4
click at [245, 264] on div "[PERSON_NAME] Since: [DATE] link to CRM copy Email [EMAIL_ADDRESS][DOMAIN_NAME]…" at bounding box center [241, 231] width 140 height 313
copy link "[PHONE_NUMBER]"
click at [115, 231] on button "HANG UP" at bounding box center [134, 237] width 47 height 14
click at [125, 236] on span "COMPLETE" at bounding box center [132, 236] width 35 height 7
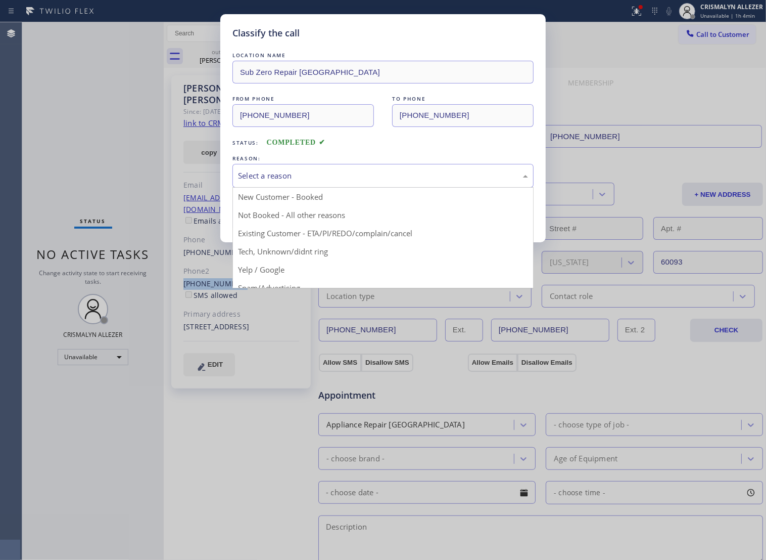
click at [377, 175] on div "Select a reason" at bounding box center [383, 176] width 301 height 24
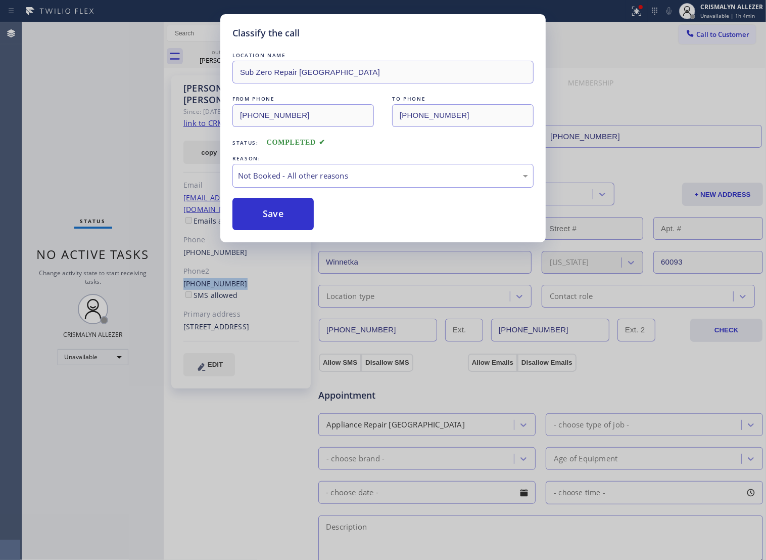
click at [280, 226] on button "Save" at bounding box center [273, 214] width 81 height 32
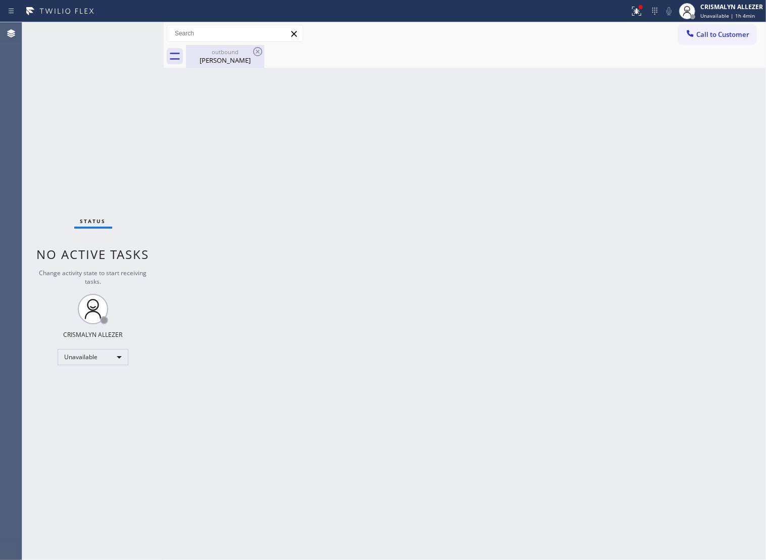
click at [228, 54] on div "outbound" at bounding box center [225, 52] width 76 height 8
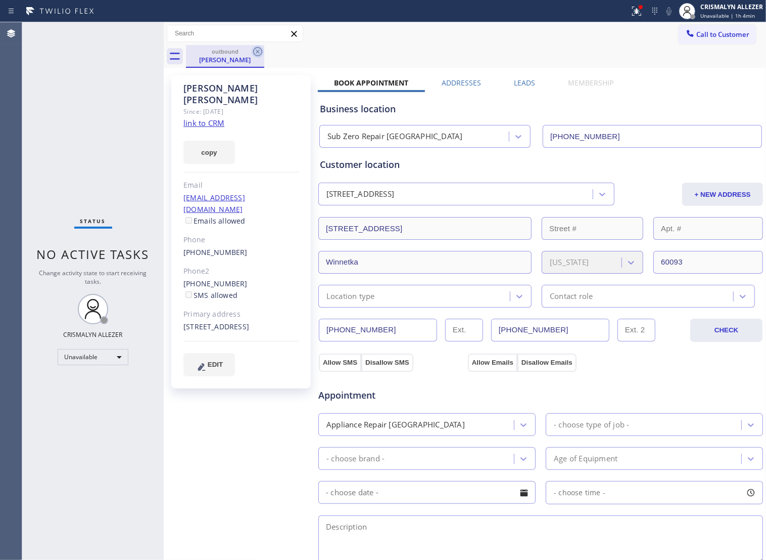
click at [256, 52] on icon at bounding box center [258, 52] width 12 height 12
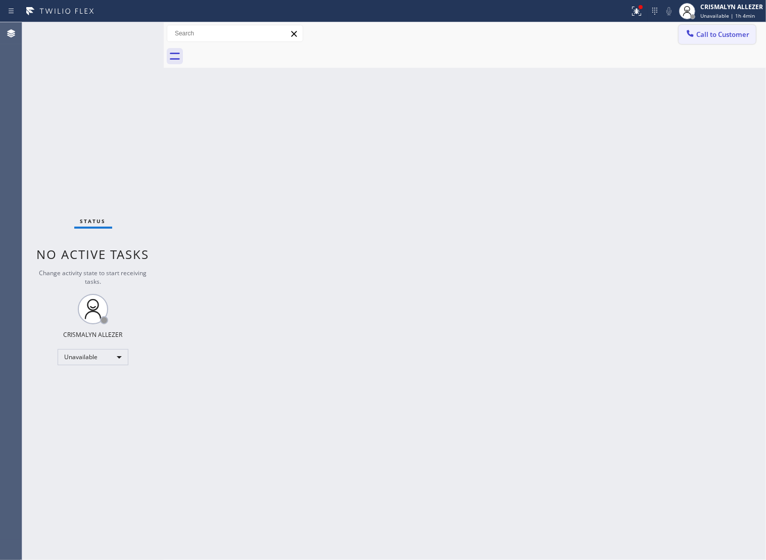
click at [718, 32] on span "Call to Customer" at bounding box center [723, 34] width 53 height 9
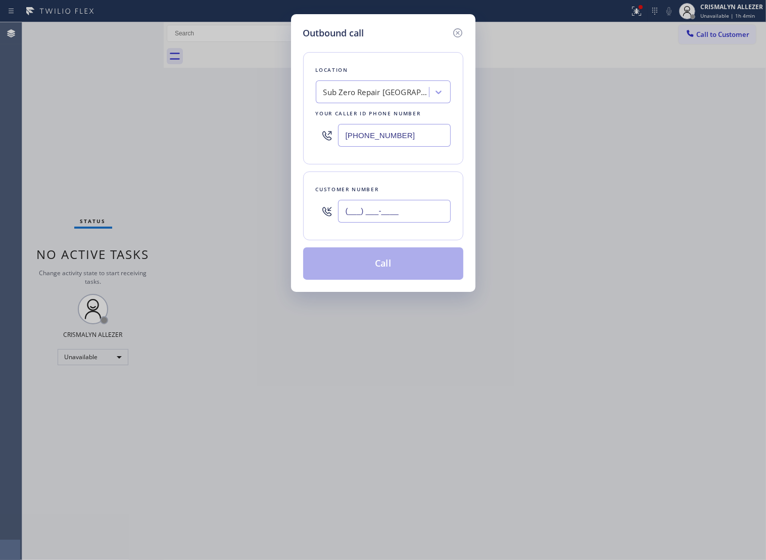
click at [420, 219] on input "(___) ___-____" at bounding box center [394, 211] width 113 height 23
paste input "312) 909-9752"
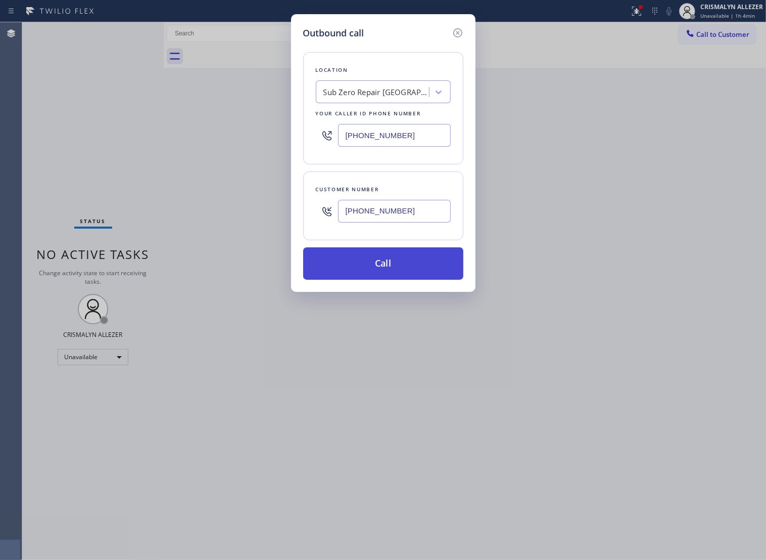
type input "[PHONE_NUMBER]"
click at [389, 279] on button "Call" at bounding box center [383, 263] width 160 height 32
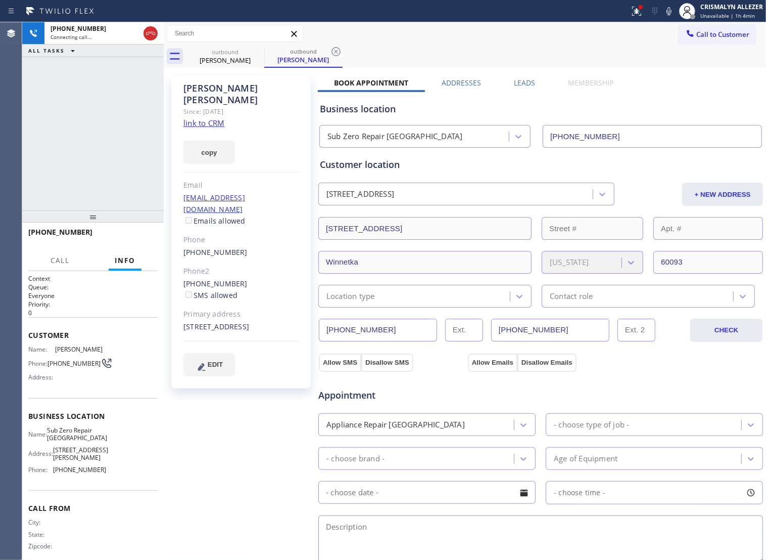
type input "[PHONE_NUMBER]"
click at [132, 239] on span "HANG UP" at bounding box center [134, 236] width 31 height 7
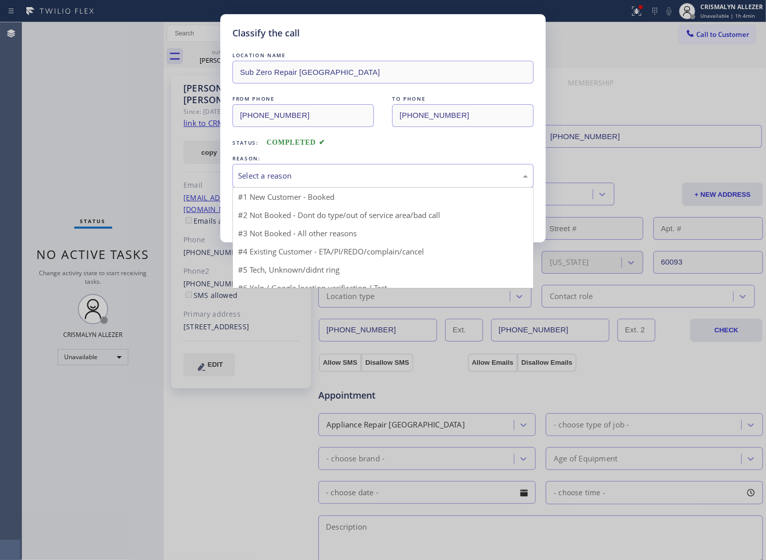
click at [369, 188] on div "Select a reason" at bounding box center [383, 176] width 301 height 24
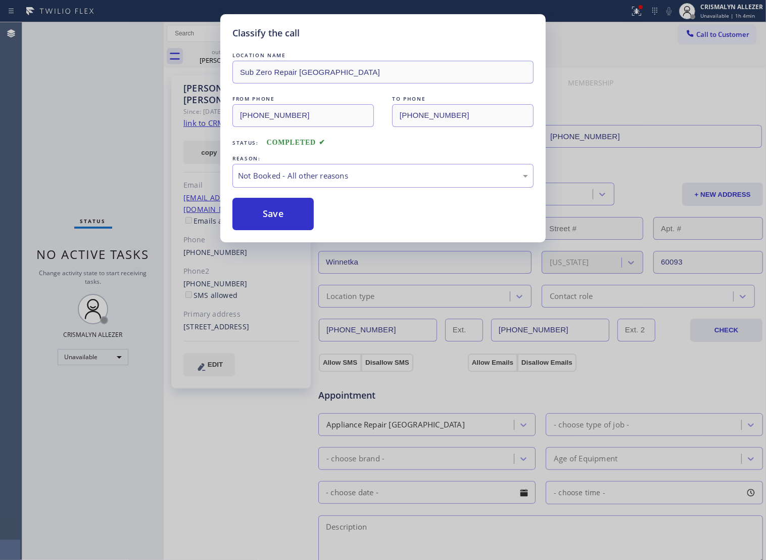
click at [286, 224] on button "Save" at bounding box center [273, 214] width 81 height 32
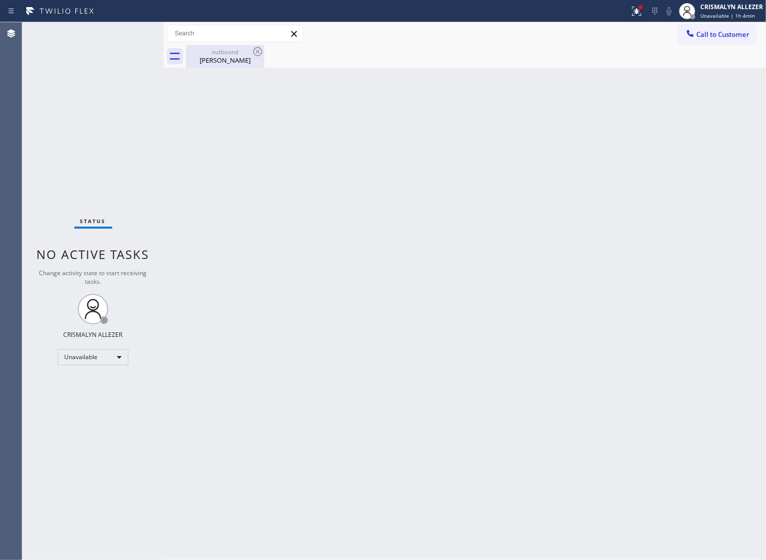
click at [231, 54] on div "outbound" at bounding box center [225, 52] width 76 height 8
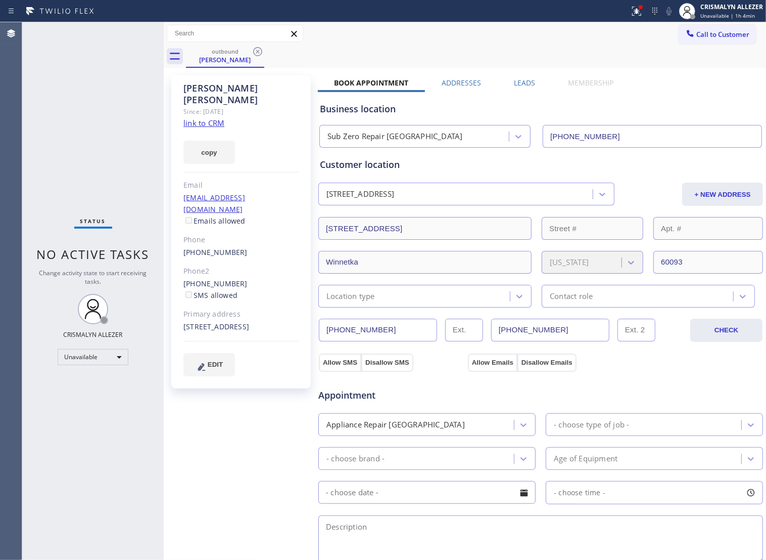
click at [525, 82] on label "Leads" at bounding box center [524, 83] width 21 height 10
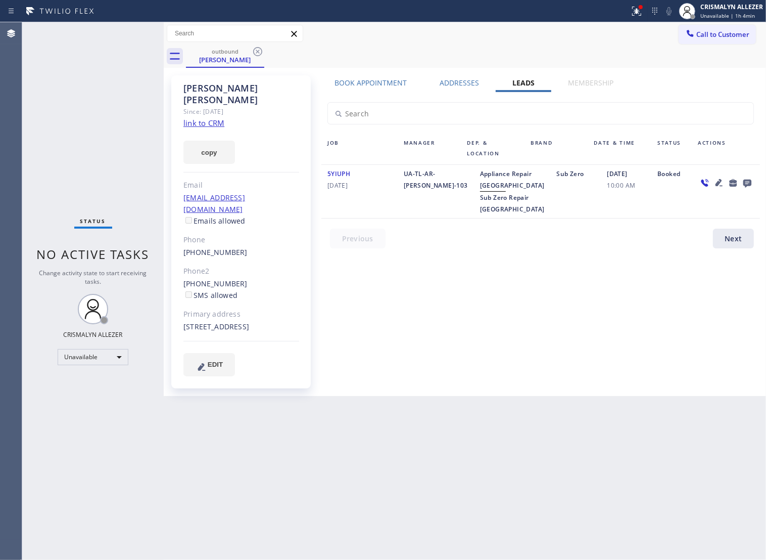
click at [748, 183] on icon at bounding box center [748, 183] width 8 height 8
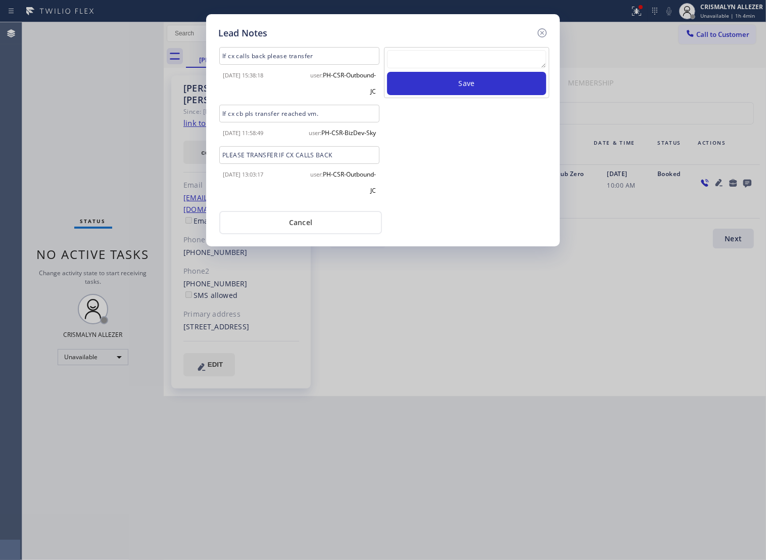
click at [469, 59] on textarea at bounding box center [466, 59] width 159 height 18
paste textarea "no answer | pls xfer if cx calls back"
type textarea "no answer | pls xfer if cx calls back"
click at [469, 86] on button "Save" at bounding box center [466, 83] width 159 height 23
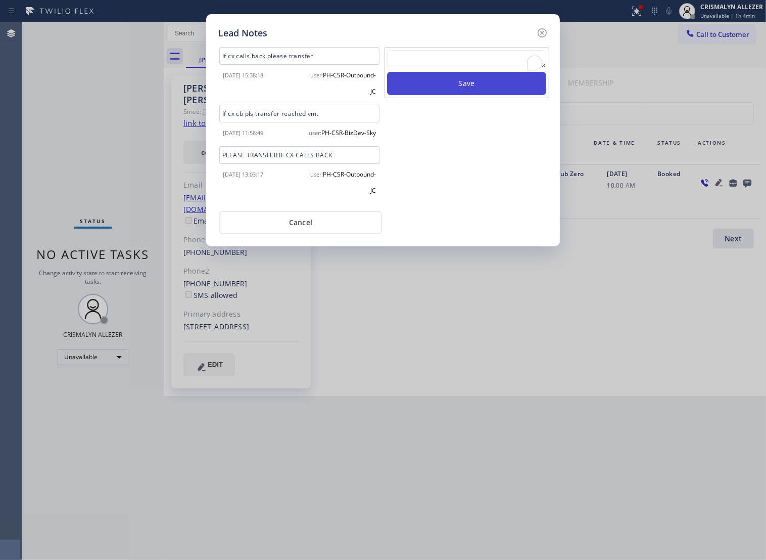
scroll to position [0, 0]
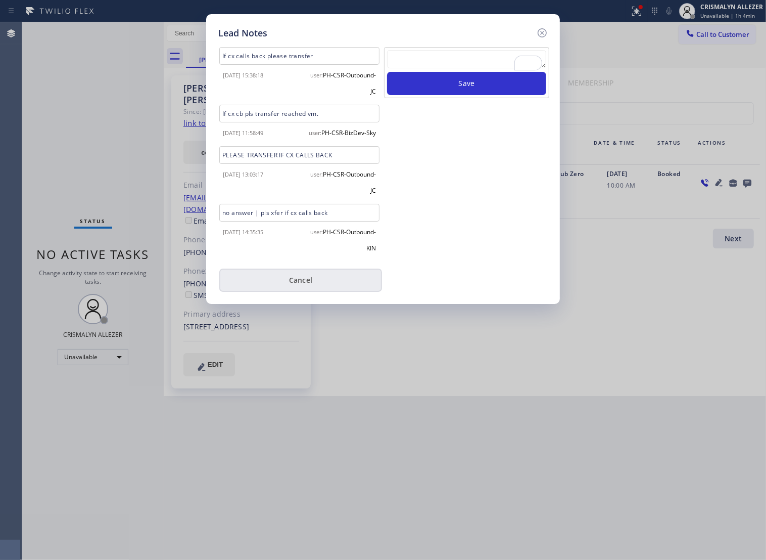
click at [307, 292] on button "Cancel" at bounding box center [300, 279] width 163 height 23
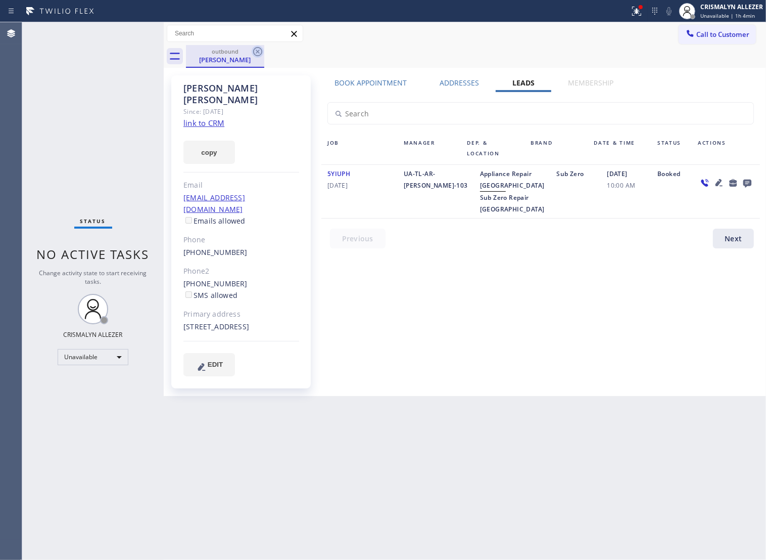
click at [255, 47] on icon at bounding box center [258, 52] width 12 height 12
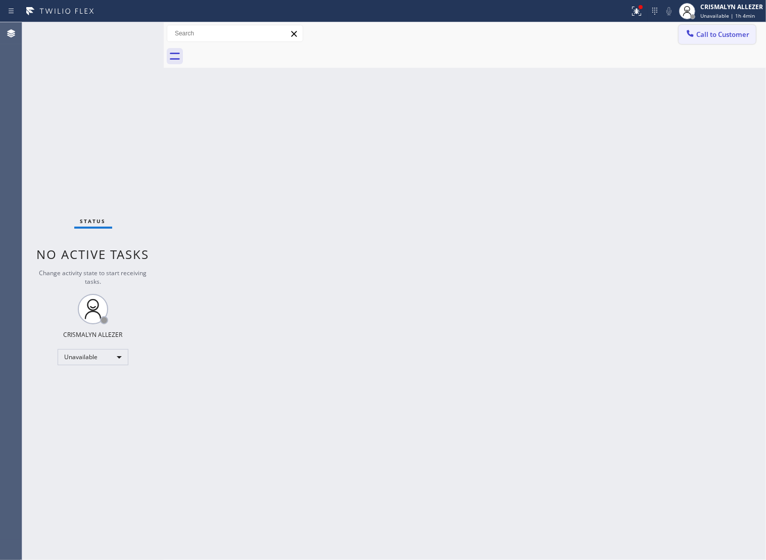
click at [719, 41] on button "Call to Customer" at bounding box center [717, 34] width 77 height 19
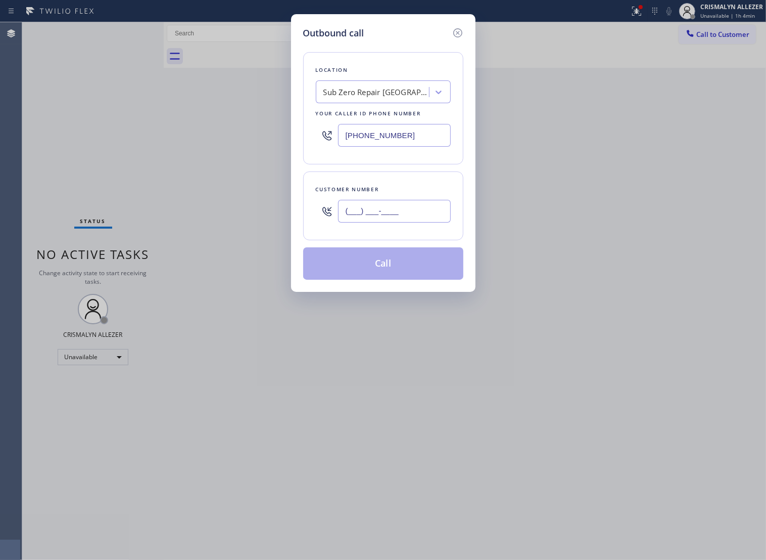
click at [431, 222] on input "(___) ___-____" at bounding box center [394, 211] width 113 height 23
paste input "703) 231-9686"
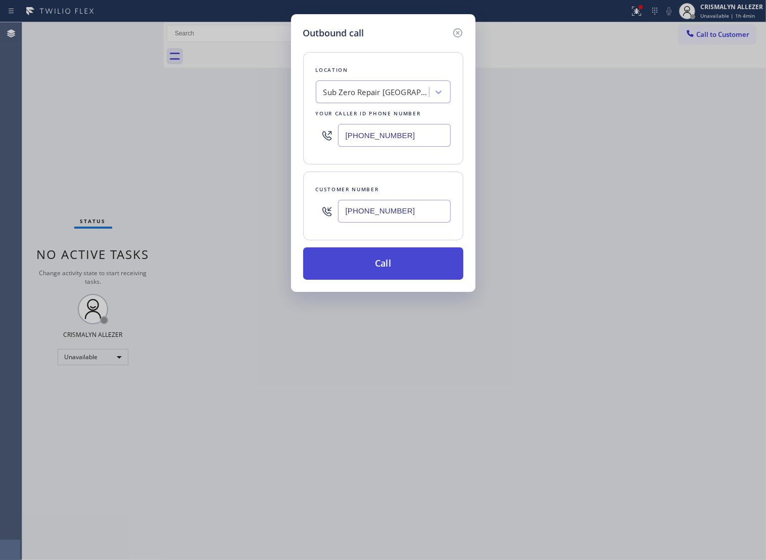
type input "[PHONE_NUMBER]"
click at [393, 266] on button "Call" at bounding box center [383, 263] width 160 height 32
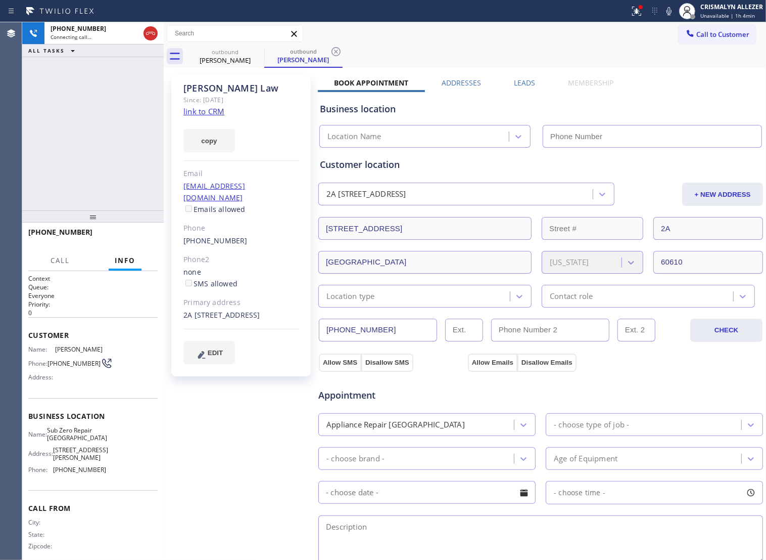
click at [211, 112] on link "link to CRM" at bounding box center [204, 111] width 41 height 10
type input "[PHONE_NUMBER]"
click at [138, 239] on span "HANG UP" at bounding box center [134, 236] width 31 height 7
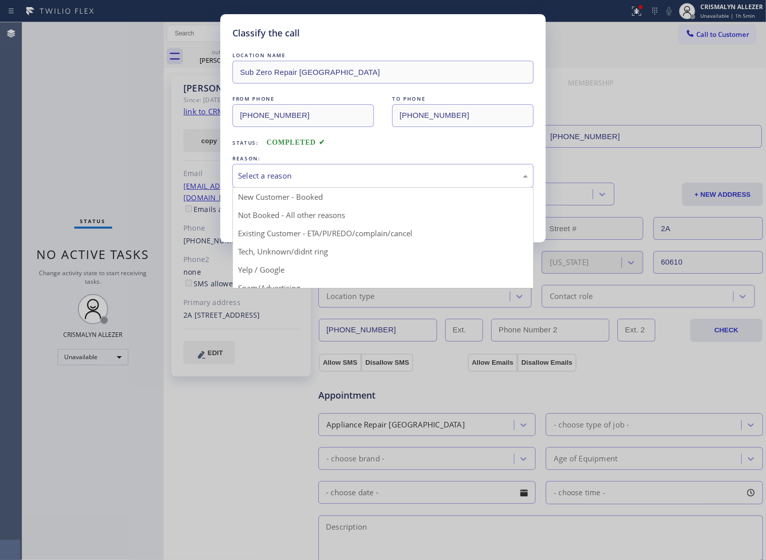
click at [389, 181] on div "Select a reason" at bounding box center [383, 176] width 290 height 12
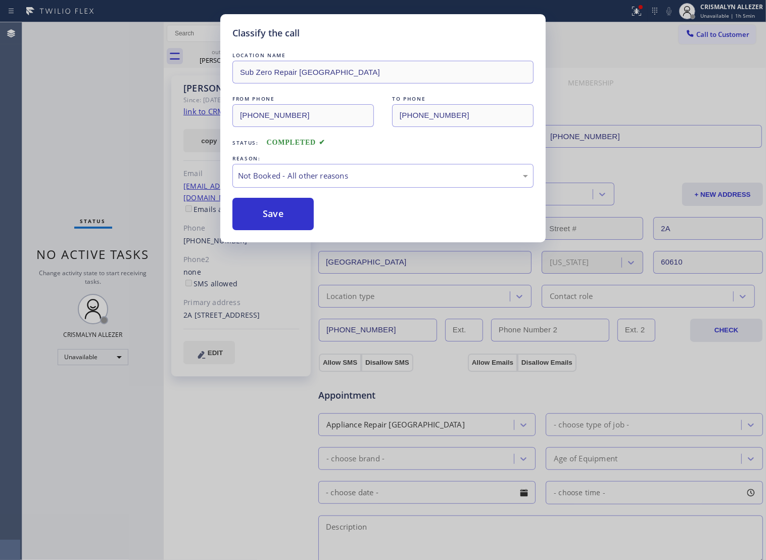
click at [279, 229] on button "Save" at bounding box center [273, 214] width 81 height 32
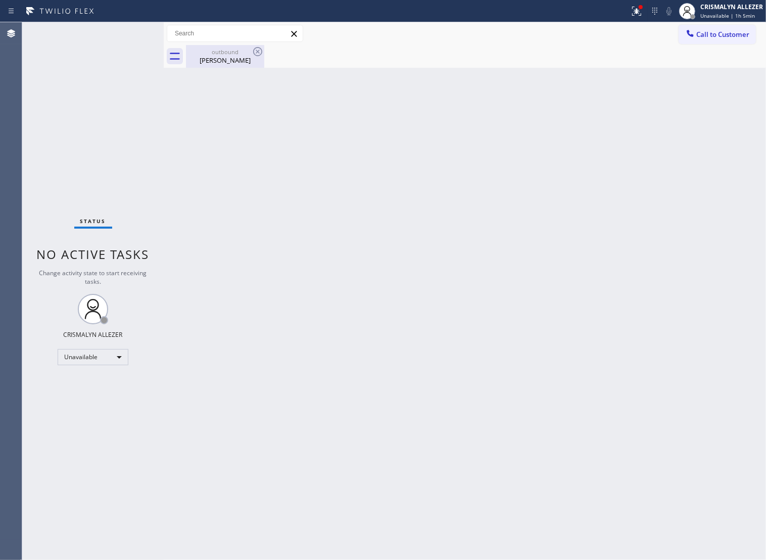
click at [225, 54] on div "outbound" at bounding box center [225, 52] width 76 height 8
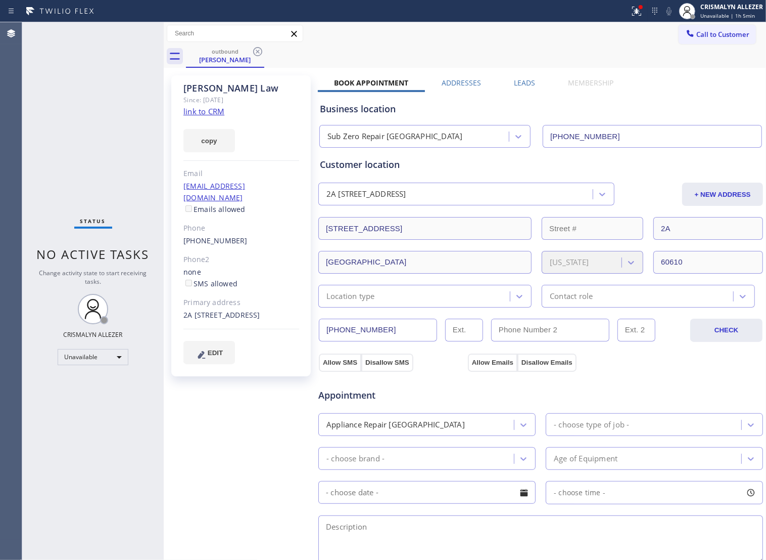
drag, startPoint x: 517, startPoint y: 82, endPoint x: 598, endPoint y: 124, distance: 90.7
click at [520, 84] on label "Leads" at bounding box center [524, 83] width 21 height 10
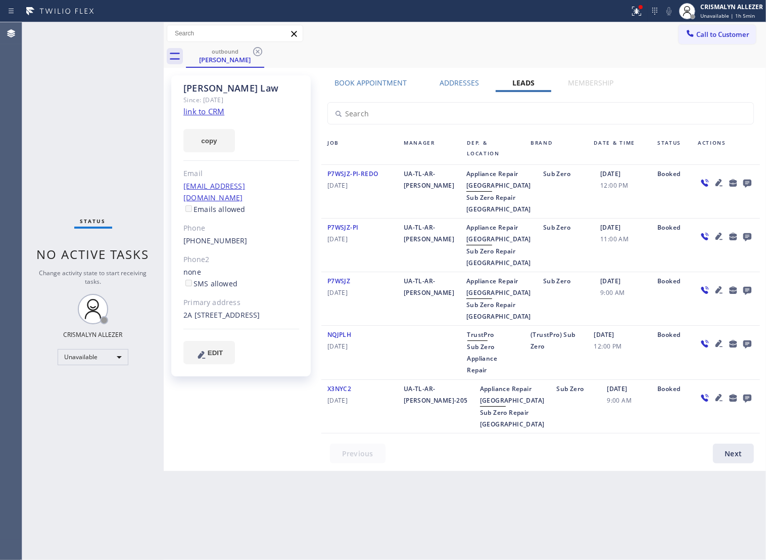
click at [751, 181] on icon at bounding box center [748, 183] width 8 height 8
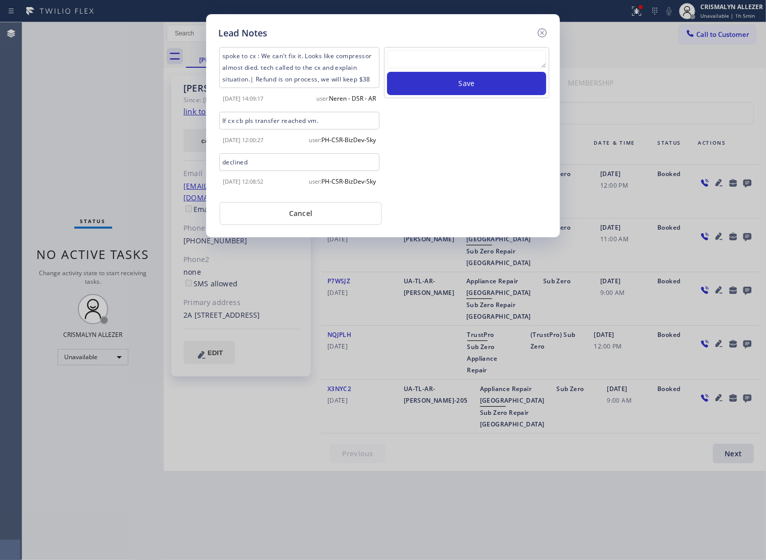
click at [411, 65] on textarea at bounding box center [466, 59] width 159 height 18
paste textarea "no answer | pls xfer if cx calls back"
type textarea "no answer | pls xfer if cx calls back"
click at [481, 91] on button "Save" at bounding box center [466, 83] width 159 height 23
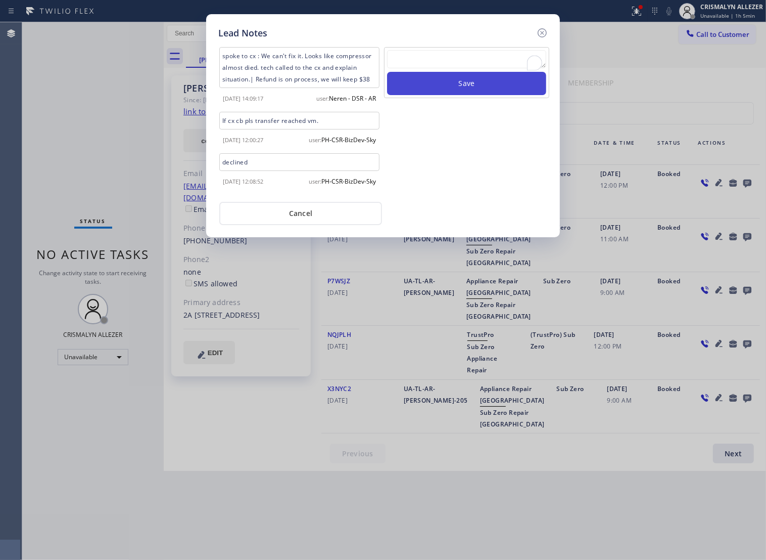
scroll to position [0, 0]
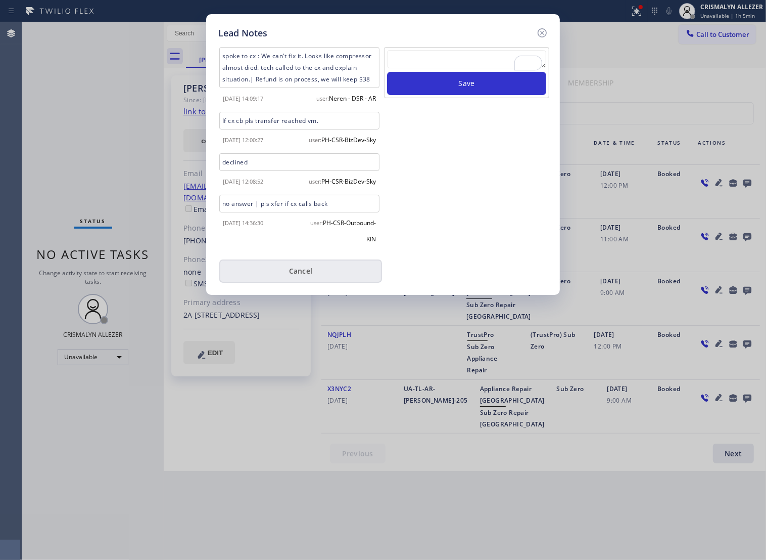
click at [289, 283] on button "Cancel" at bounding box center [300, 270] width 163 height 23
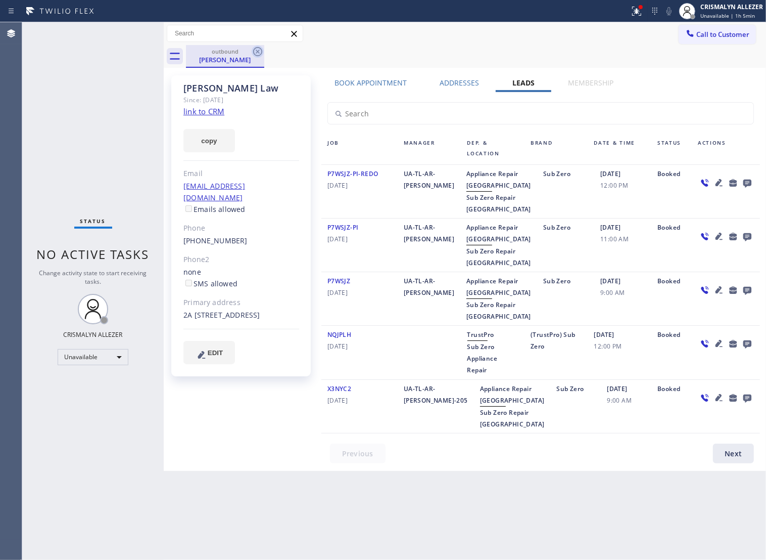
click at [261, 52] on icon at bounding box center [257, 51] width 9 height 9
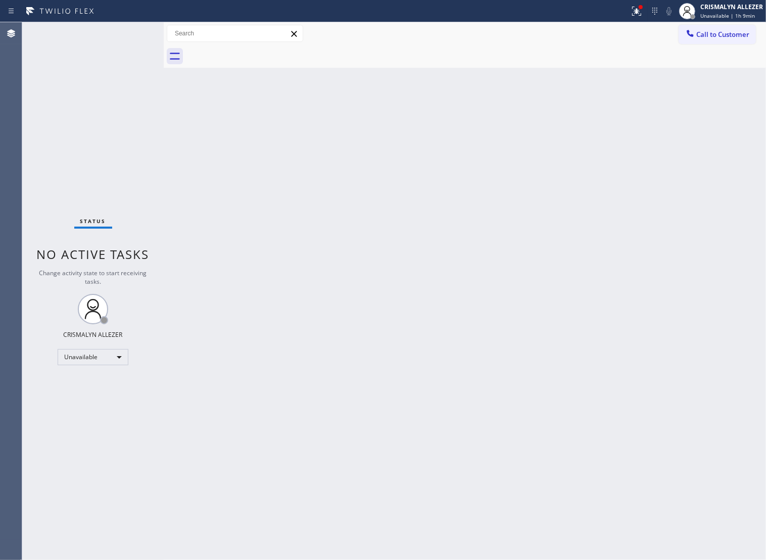
click at [691, 45] on div at bounding box center [476, 56] width 580 height 23
drag, startPoint x: 702, startPoint y: 36, endPoint x: 459, endPoint y: 81, distance: 246.7
click at [702, 36] on span "Call to Customer" at bounding box center [723, 34] width 53 height 9
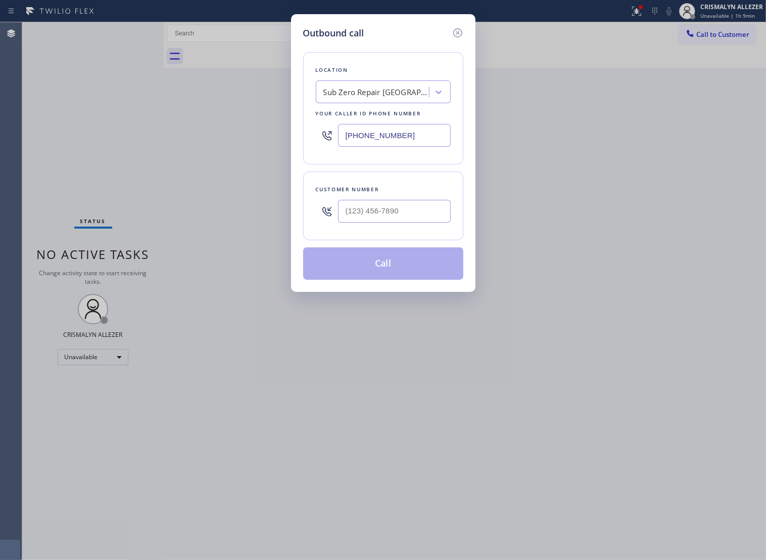
click at [359, 101] on div "Sub Zero Repair [GEOGRAPHIC_DATA]" at bounding box center [374, 92] width 110 height 18
paste input "Blue Moon Electrical"
type input "Blue Moon Electrical"
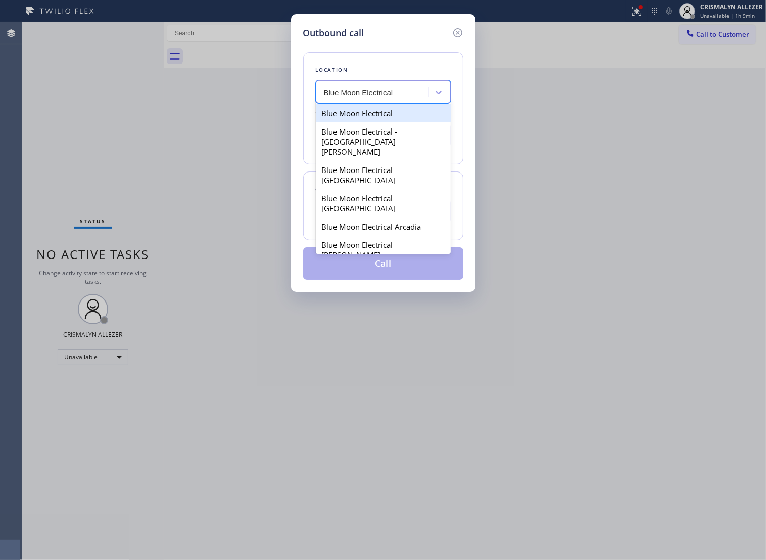
click at [356, 118] on div "Blue Moon Electrical" at bounding box center [383, 113] width 135 height 18
type input "(855) 904-2265"
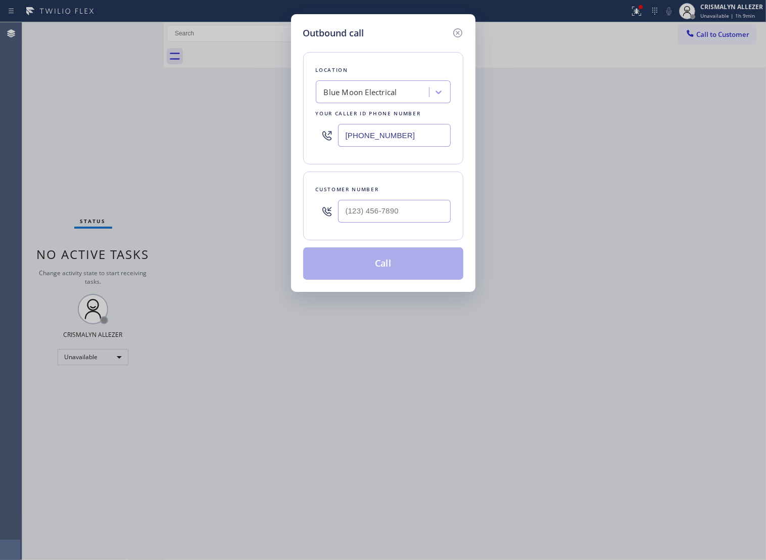
click at [380, 222] on input "text" at bounding box center [394, 211] width 113 height 23
paste input "310) 291-5755"
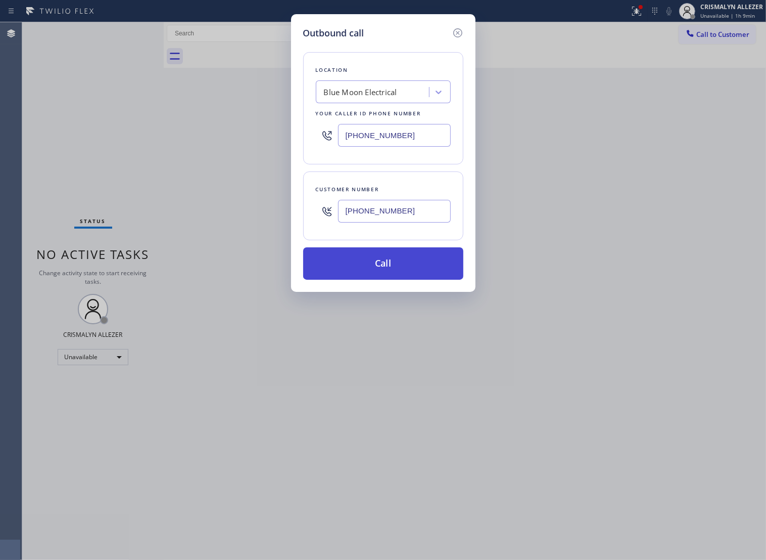
type input "(310) 291-5755"
click at [385, 279] on button "Call" at bounding box center [383, 263] width 160 height 32
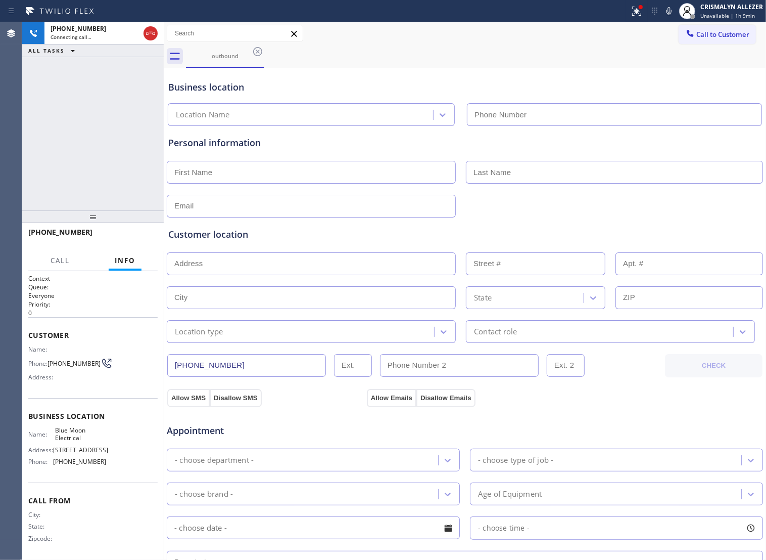
type input "(855) 904-2265"
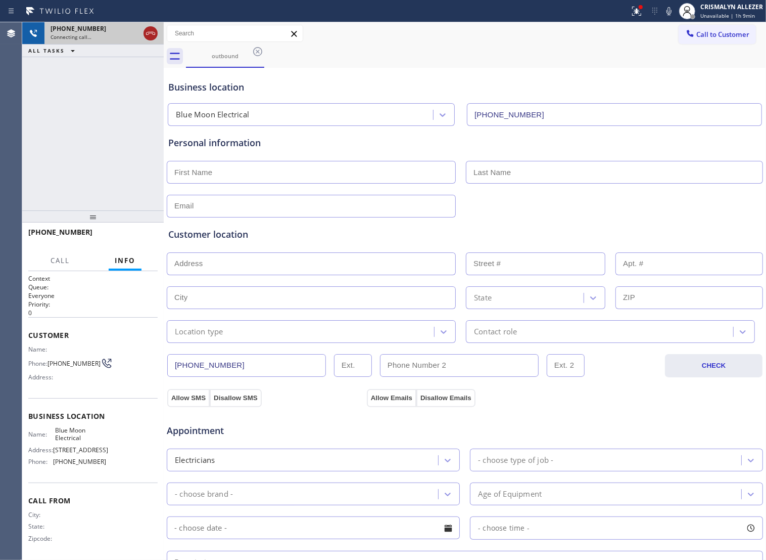
click at [151, 37] on icon at bounding box center [151, 33] width 12 height 12
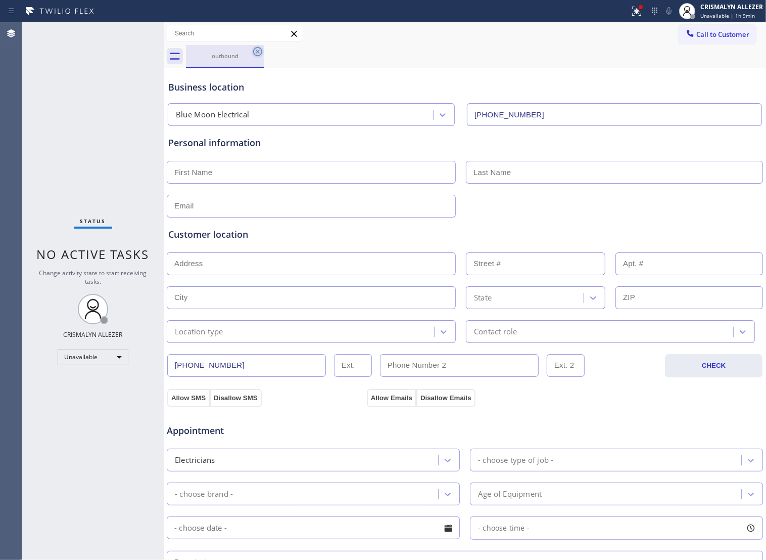
click at [256, 48] on icon at bounding box center [257, 51] width 9 height 9
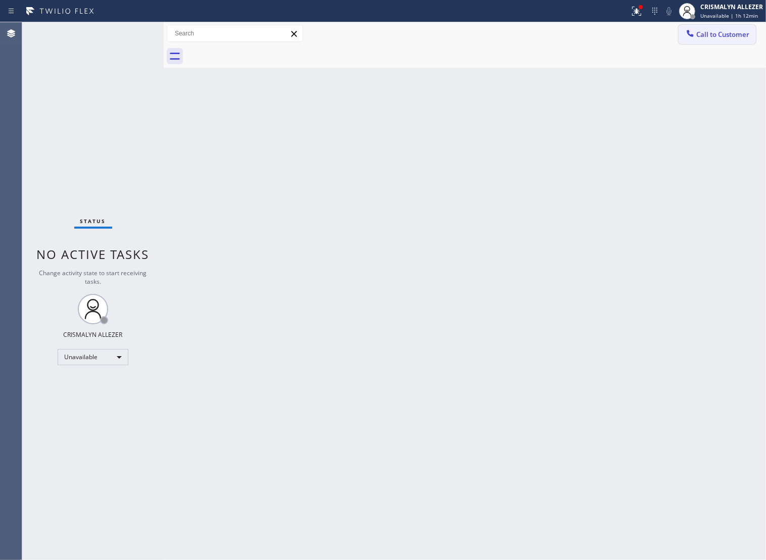
click at [701, 31] on span "Call to Customer" at bounding box center [723, 34] width 53 height 9
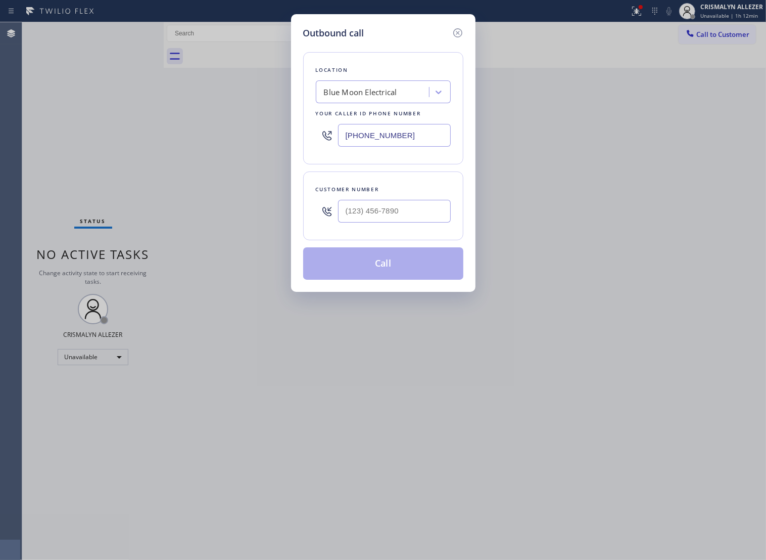
drag, startPoint x: 436, startPoint y: 144, endPoint x: 211, endPoint y: 143, distance: 225.0
click at [213, 143] on div "Outbound call Location Blue Moon Electrical Your caller id phone number (855) 9…" at bounding box center [383, 280] width 766 height 560
paste input "425) 215-1062"
type input "[PHONE_NUMBER]"
click at [417, 220] on input "(___) ___-____" at bounding box center [394, 211] width 113 height 23
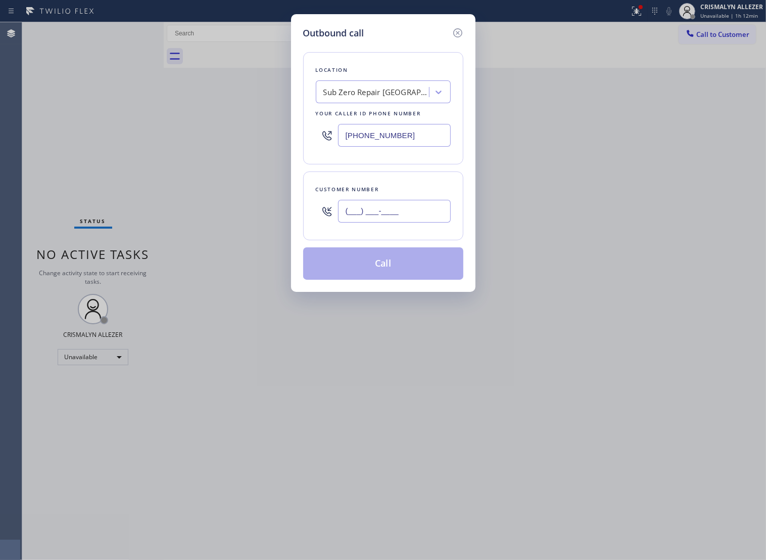
paste input "217) 417-6562"
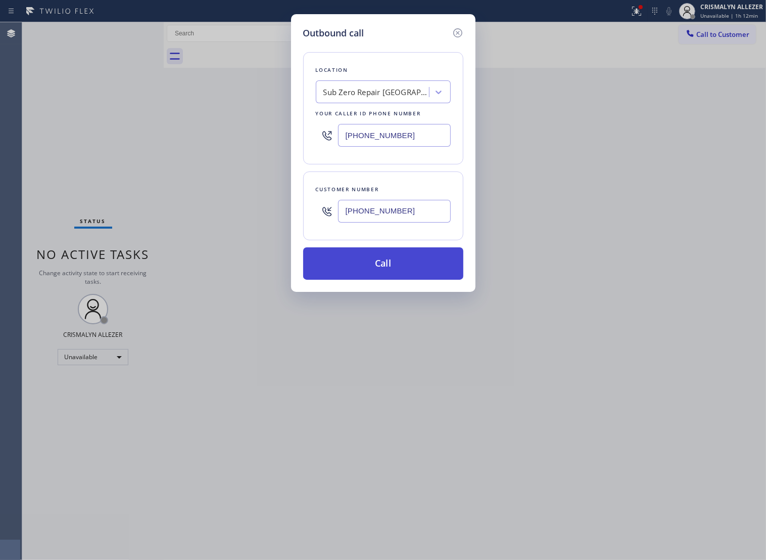
type input "[PHONE_NUMBER]"
click at [397, 280] on button "Call" at bounding box center [383, 263] width 160 height 32
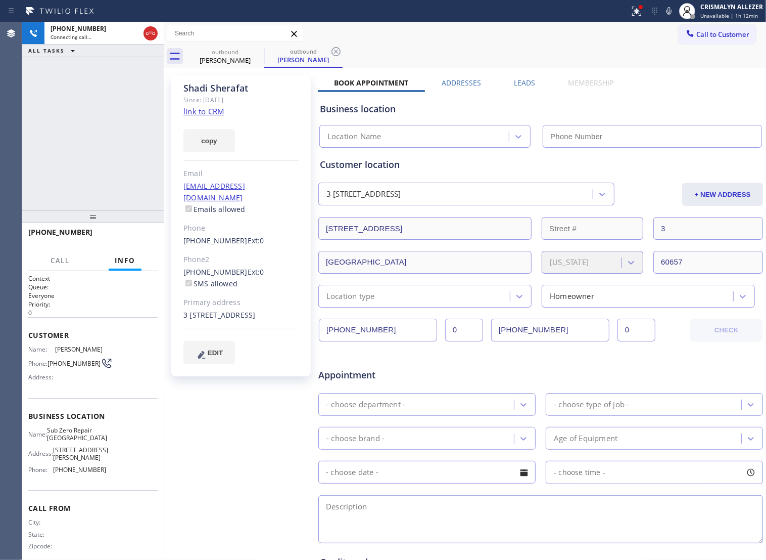
click at [211, 109] on link "link to CRM" at bounding box center [204, 111] width 41 height 10
type input "[PHONE_NUMBER]"
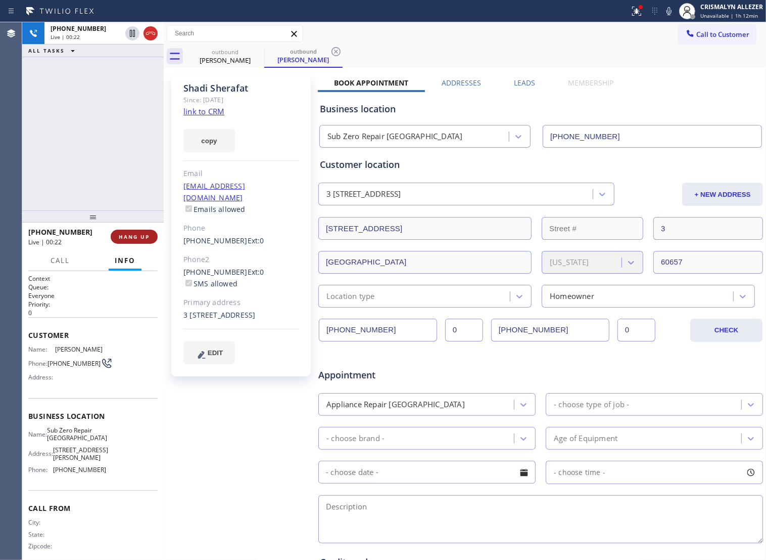
click at [131, 232] on button "HANG UP" at bounding box center [134, 237] width 47 height 14
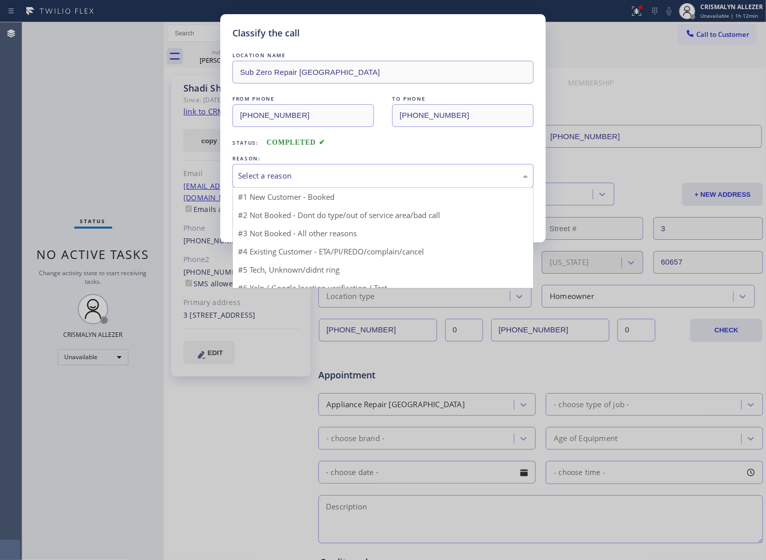
click at [376, 181] on div "Select a reason" at bounding box center [383, 176] width 290 height 12
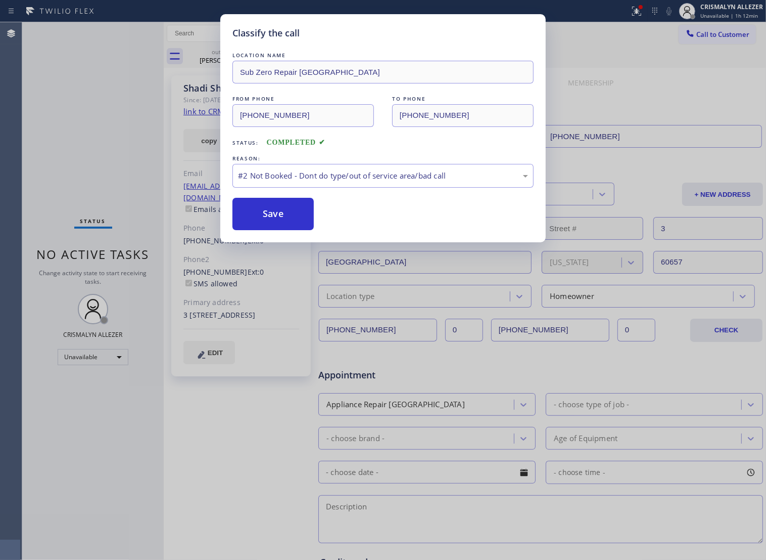
click at [283, 229] on button "Save" at bounding box center [273, 214] width 81 height 32
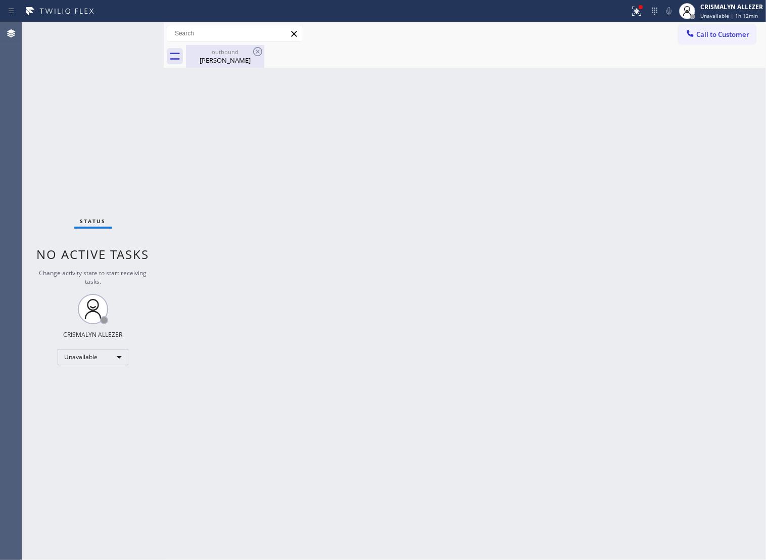
click at [229, 60] on div "Shadi Sherafat" at bounding box center [225, 60] width 76 height 9
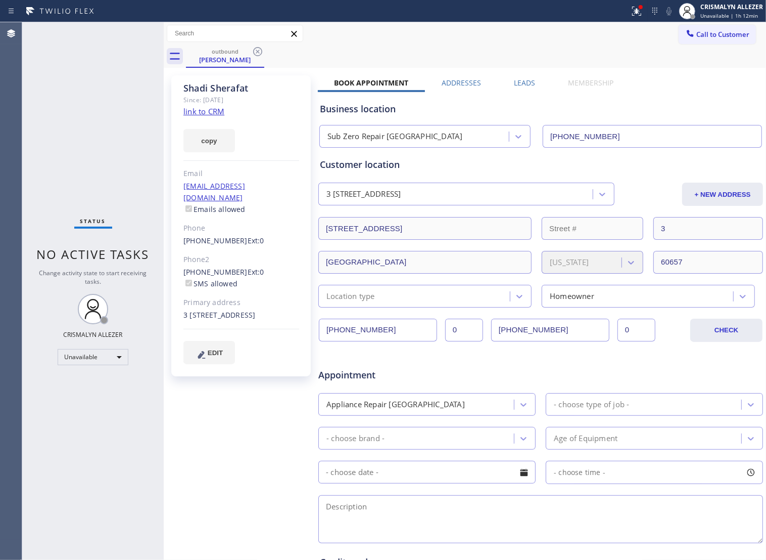
drag, startPoint x: 514, startPoint y: 84, endPoint x: 606, endPoint y: 142, distance: 108.1
click at [514, 85] on label "Leads" at bounding box center [524, 83] width 21 height 10
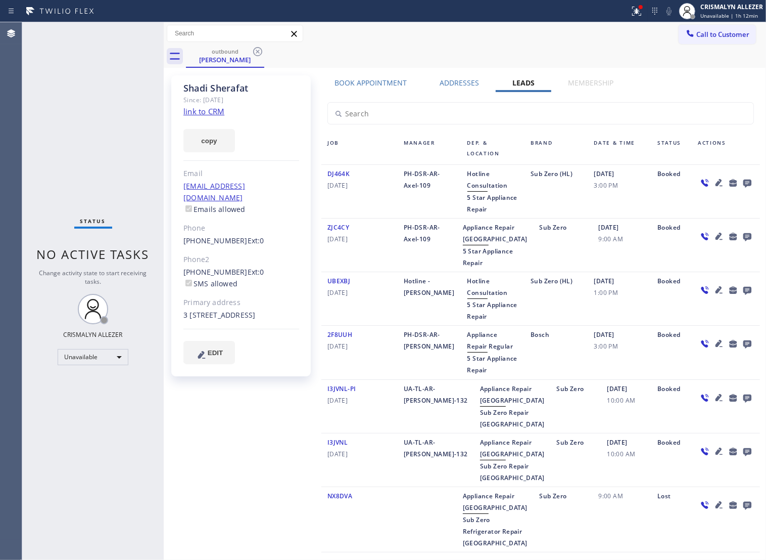
click at [742, 180] on icon at bounding box center [748, 182] width 12 height 13
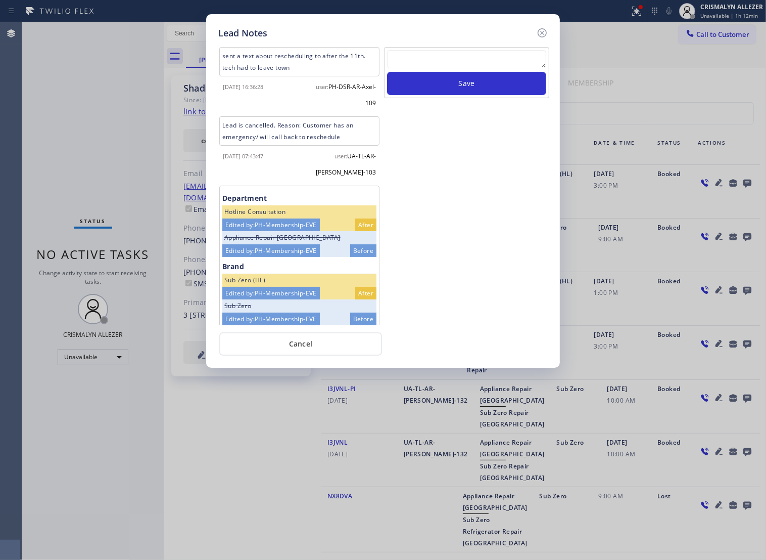
click at [418, 68] on textarea at bounding box center [466, 59] width 159 height 18
paste textarea "DON'T NEED SERVICE"
type textarea "DON'T NEED SERVICE not interested"
click at [456, 94] on button "Save" at bounding box center [466, 83] width 159 height 23
click at [299, 349] on button "Cancel" at bounding box center [300, 343] width 163 height 23
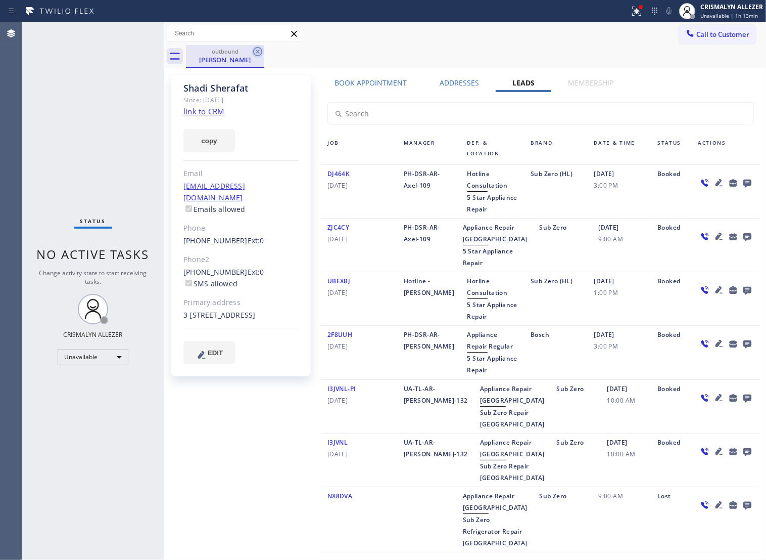
click at [256, 57] on icon at bounding box center [258, 52] width 12 height 12
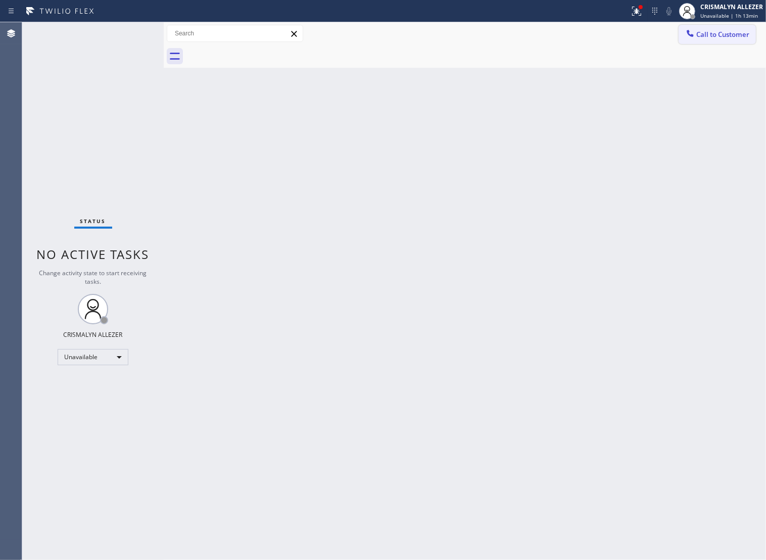
click at [731, 33] on span "Call to Customer" at bounding box center [723, 34] width 53 height 9
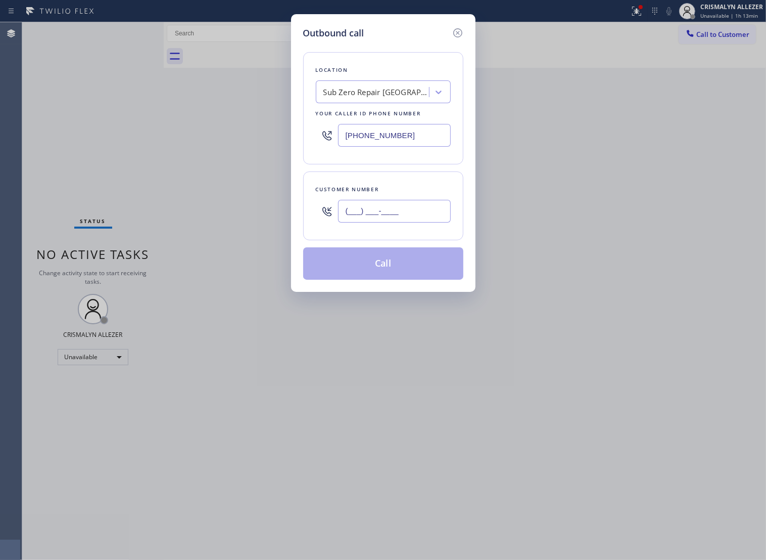
click at [425, 216] on input "(___) ___-____" at bounding box center [394, 211] width 113 height 23
paste input "773) 841-1243"
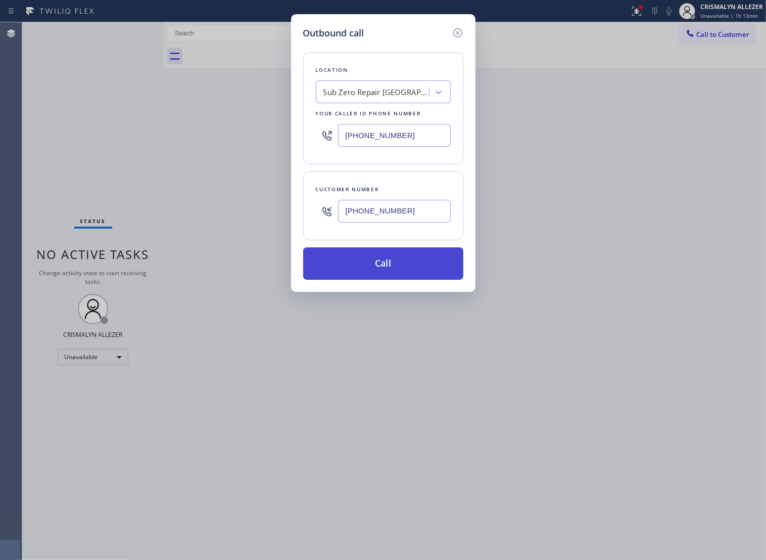
type input "(773) 841-1243"
click at [403, 270] on button "Call" at bounding box center [383, 263] width 160 height 32
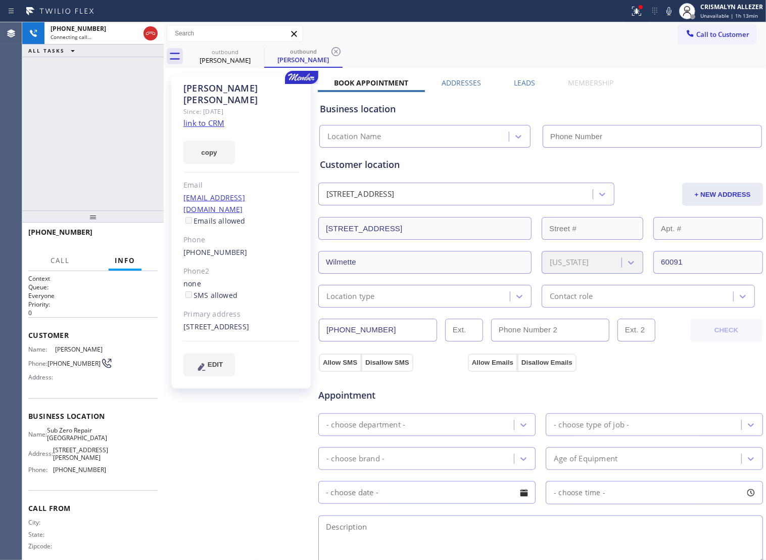
click at [208, 118] on link "link to CRM" at bounding box center [204, 123] width 41 height 10
type input "[PHONE_NUMBER]"
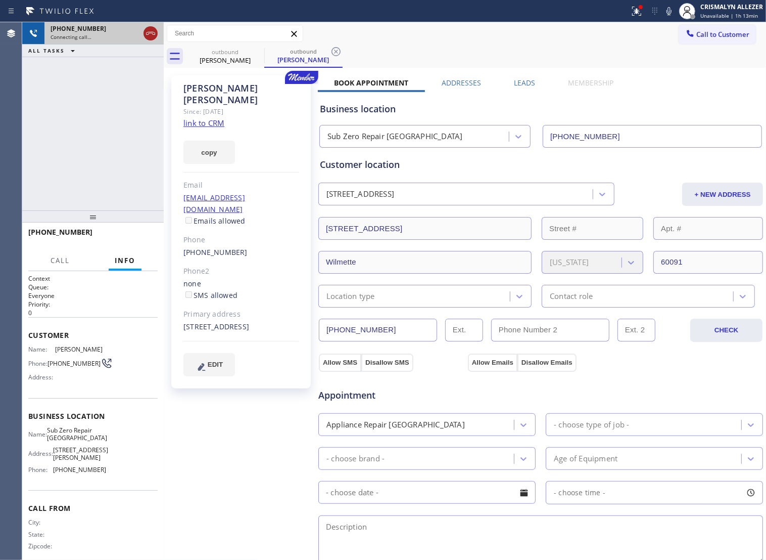
click at [147, 29] on icon at bounding box center [151, 33] width 12 height 12
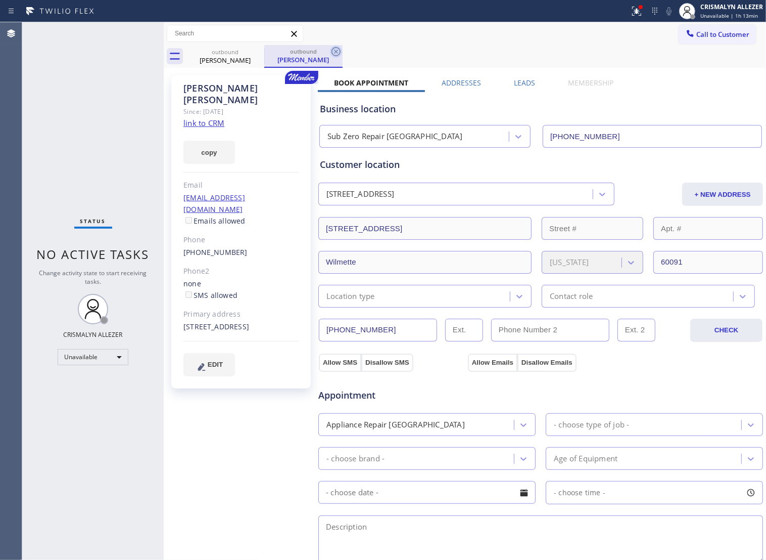
click at [337, 52] on icon at bounding box center [336, 51] width 9 height 9
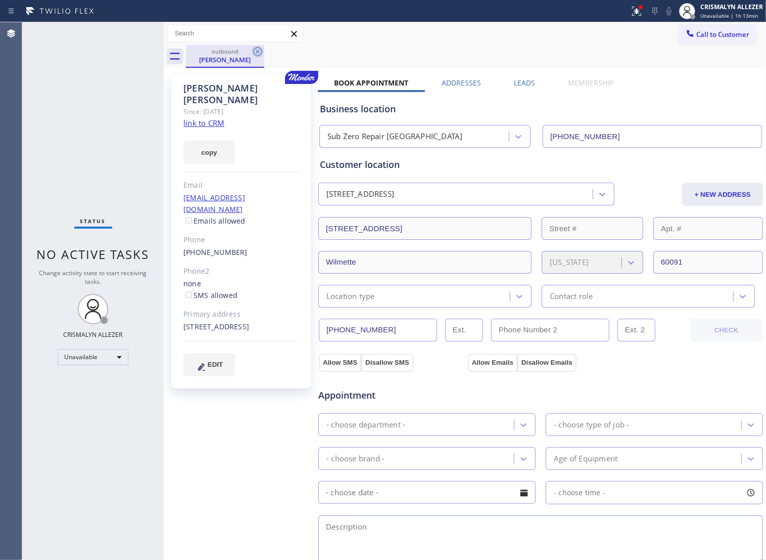
click at [261, 53] on icon at bounding box center [257, 51] width 9 height 9
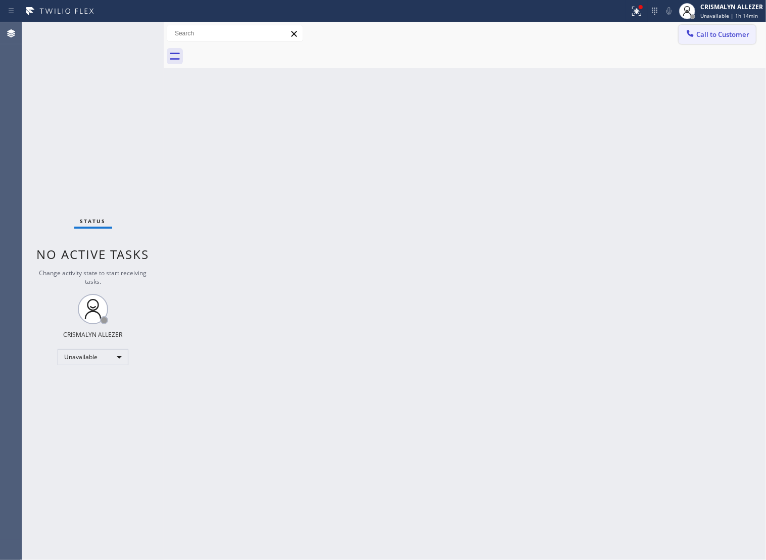
click at [716, 33] on span "Call to Customer" at bounding box center [723, 34] width 53 height 9
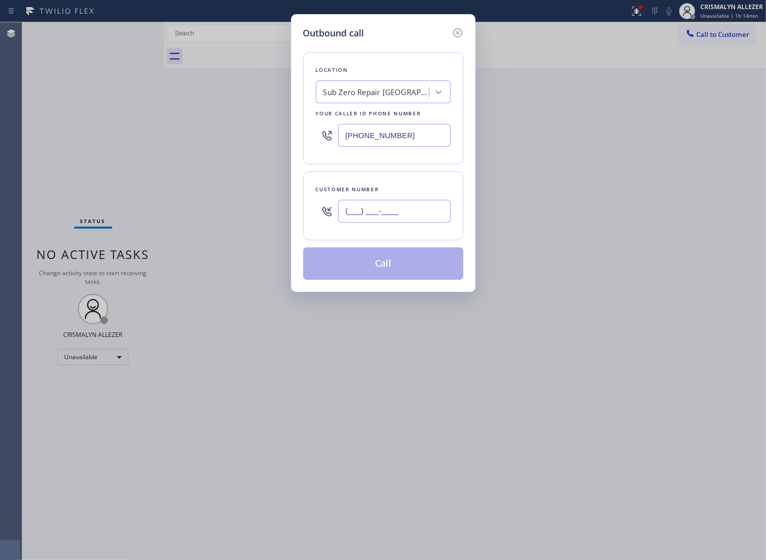
click at [416, 215] on input "(___) ___-____" at bounding box center [394, 211] width 113 height 23
paste input "847) 287-3345"
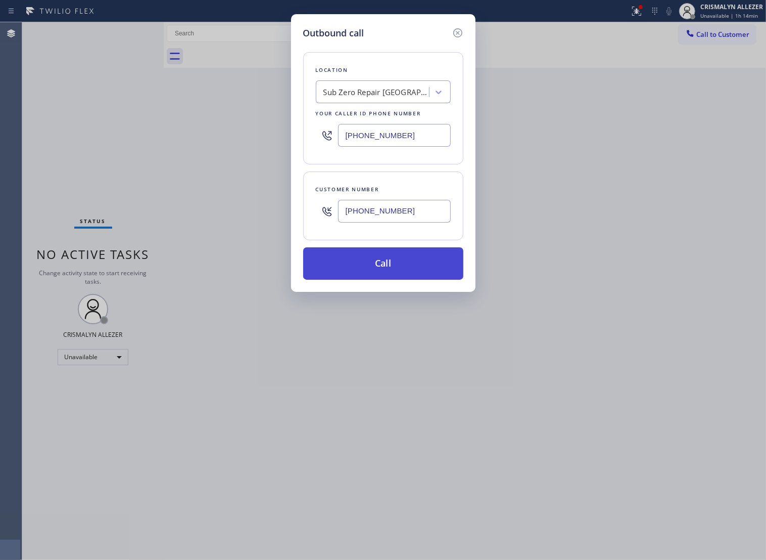
type input "(847) 287-3345"
click at [382, 279] on button "Call" at bounding box center [383, 263] width 160 height 32
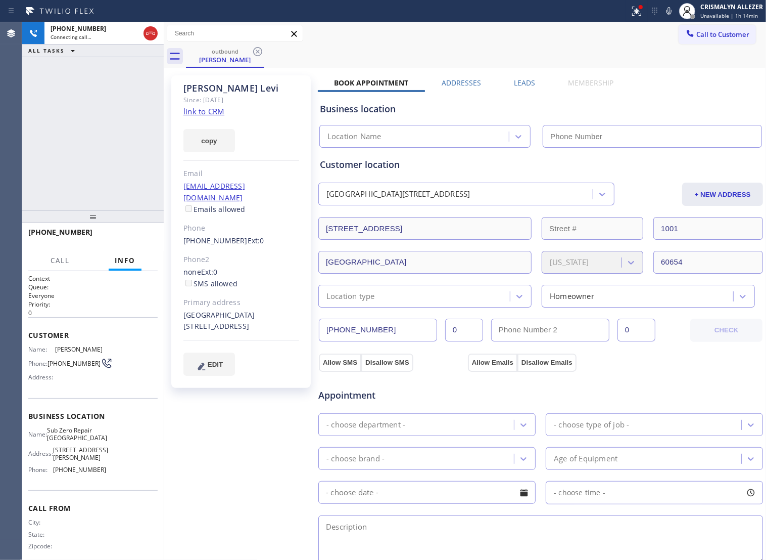
click at [205, 109] on link "link to CRM" at bounding box center [204, 111] width 41 height 10
type input "[PHONE_NUMBER]"
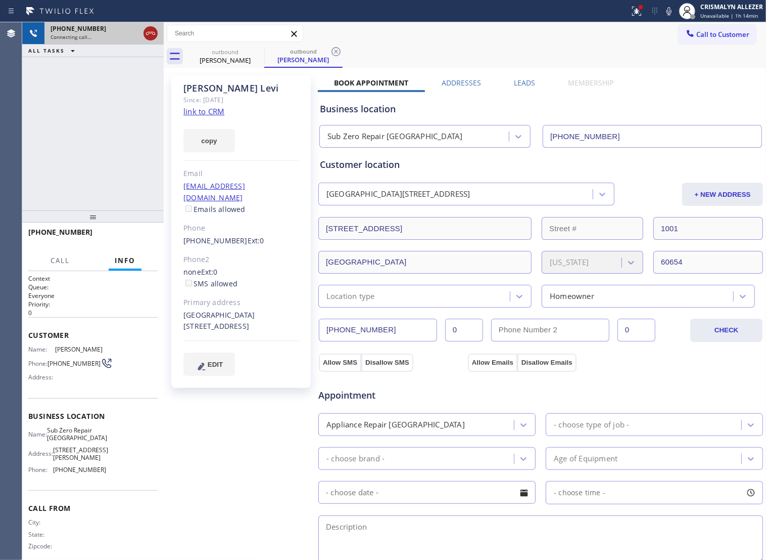
click at [152, 35] on icon at bounding box center [151, 33] width 12 height 12
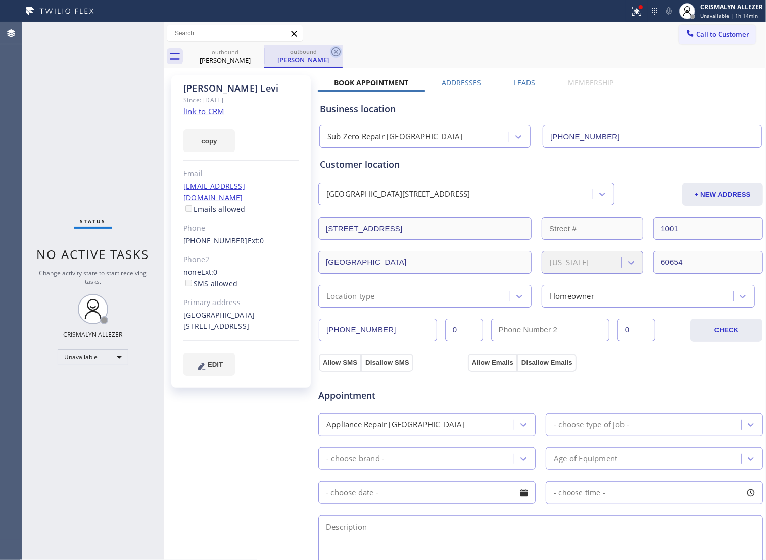
click at [339, 49] on icon at bounding box center [336, 52] width 12 height 12
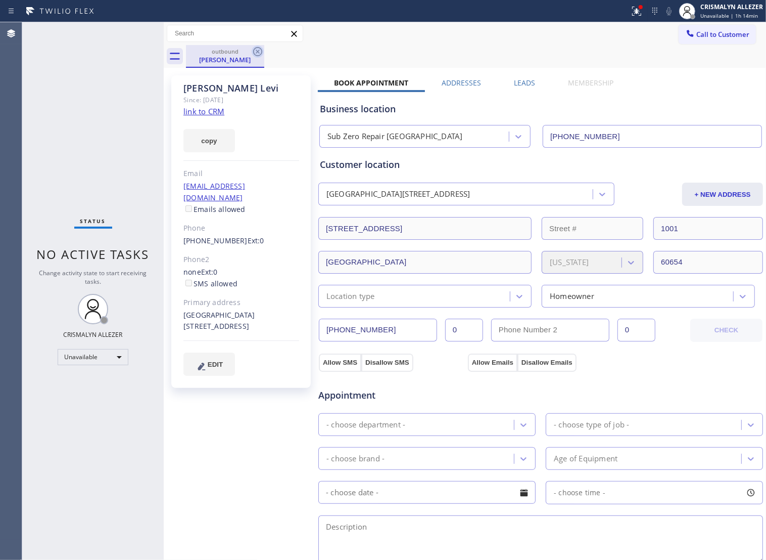
click at [254, 54] on icon at bounding box center [257, 51] width 9 height 9
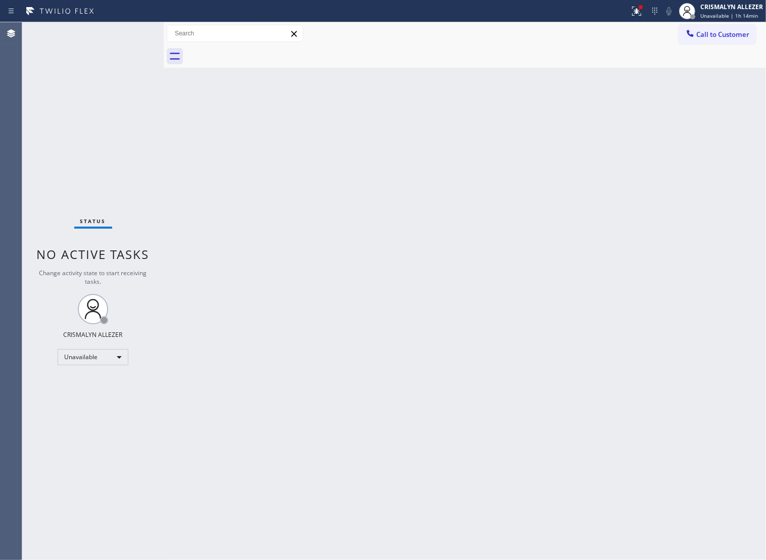
click at [712, 30] on span "Call to Customer" at bounding box center [723, 34] width 53 height 9
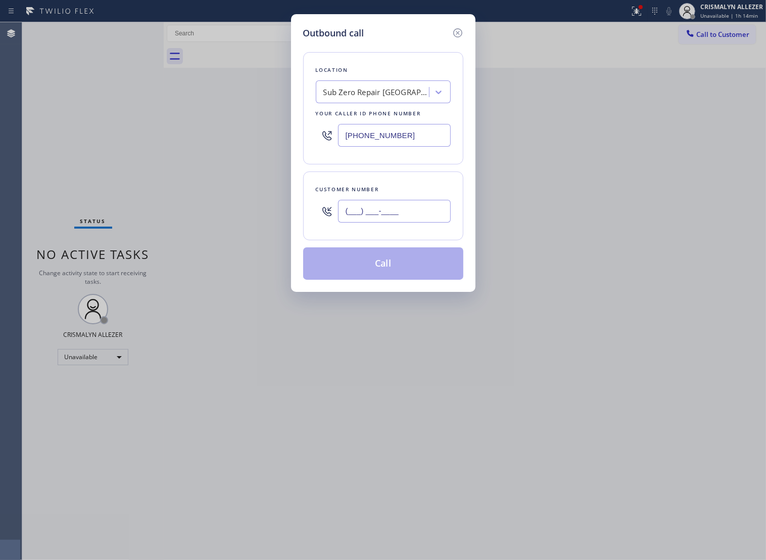
click at [446, 215] on input "(___) ___-____" at bounding box center [394, 211] width 113 height 23
paste input "703) 231-9686"
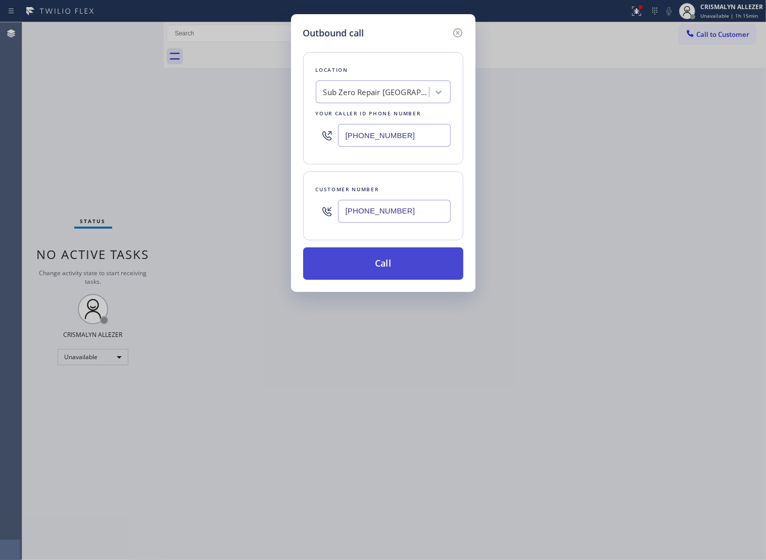
type input "[PHONE_NUMBER]"
click at [407, 273] on button "Call" at bounding box center [383, 263] width 160 height 32
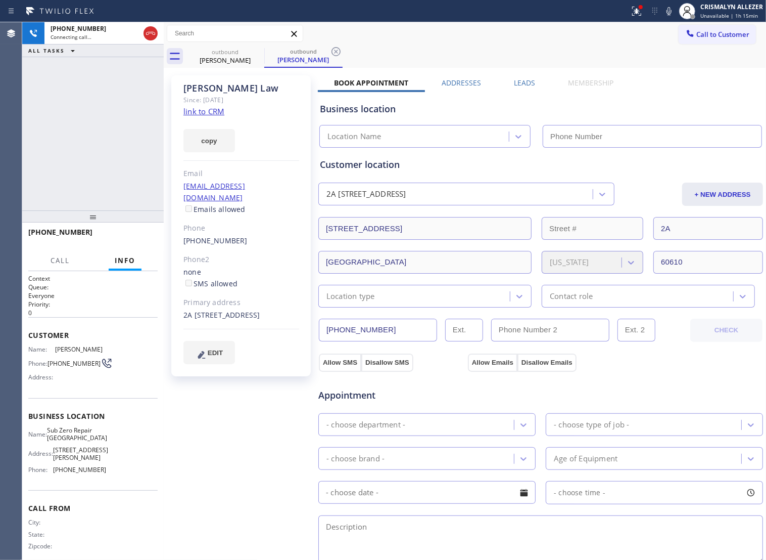
click at [197, 113] on link "link to CRM" at bounding box center [204, 111] width 41 height 10
type input "[PHONE_NUMBER]"
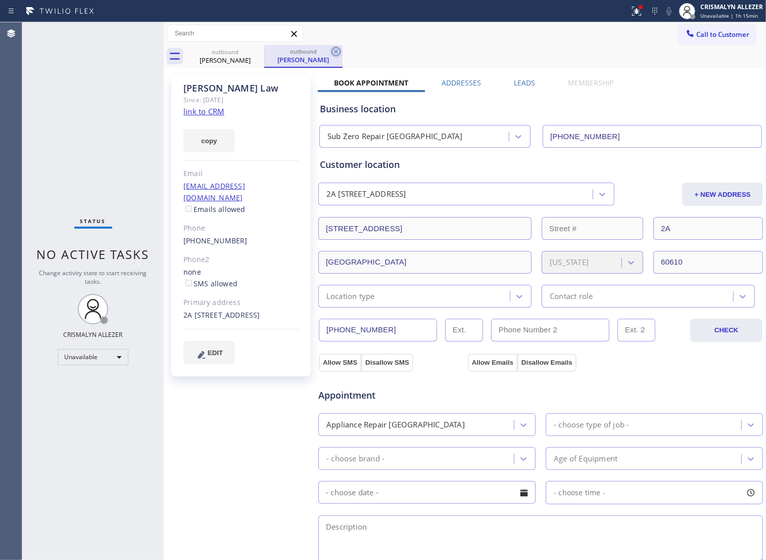
click at [335, 51] on icon at bounding box center [336, 51] width 9 height 9
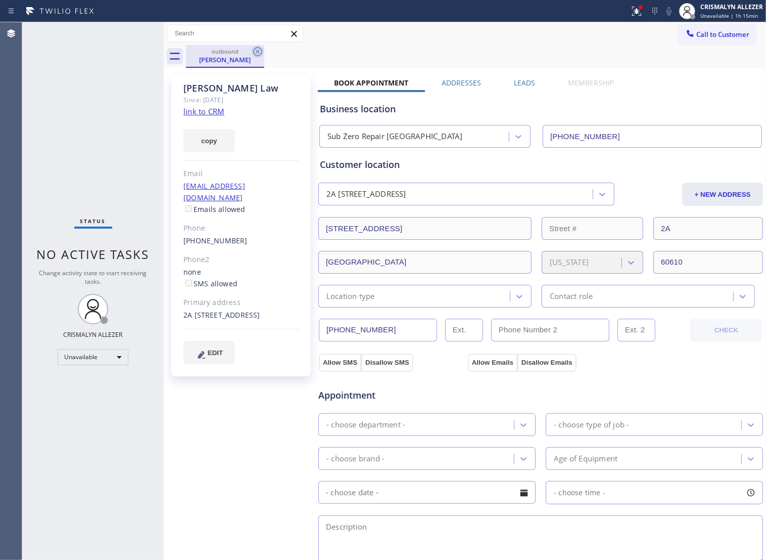
click at [257, 51] on icon at bounding box center [257, 51] width 9 height 9
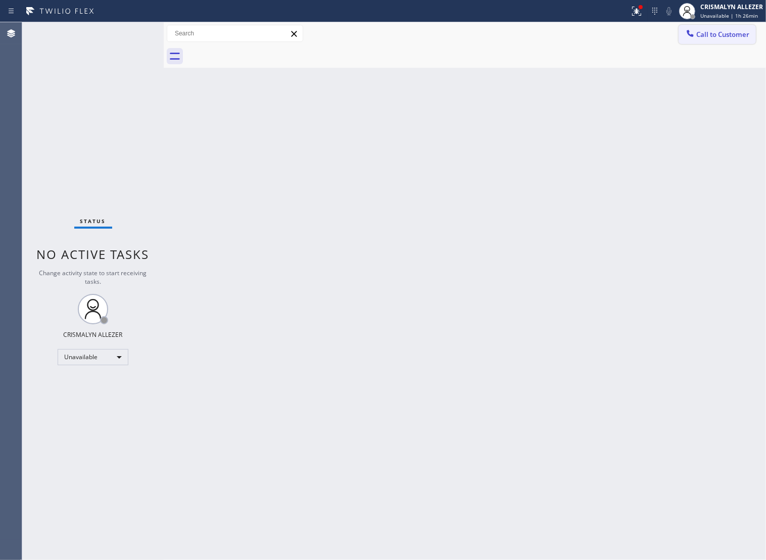
click at [724, 33] on span "Call to Customer" at bounding box center [723, 34] width 53 height 9
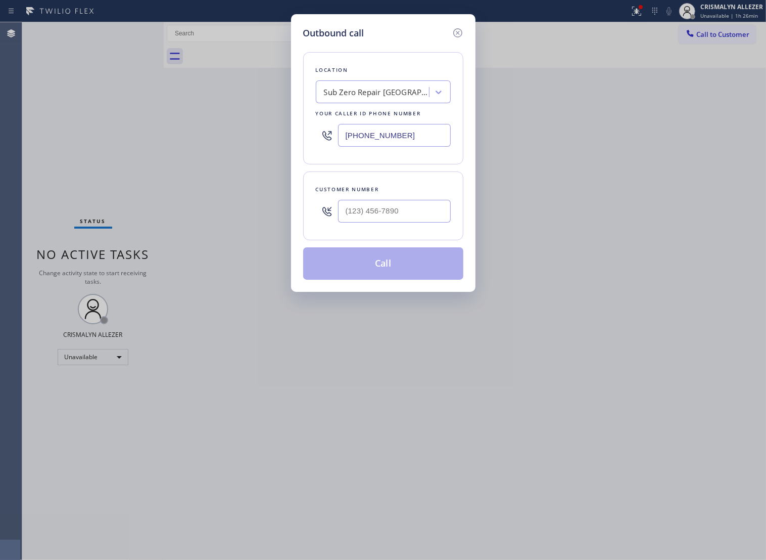
drag, startPoint x: 428, startPoint y: 140, endPoint x: 91, endPoint y: 142, distance: 337.2
click at [108, 142] on div "Outbound call Location Sub Zero Repair [GEOGRAPHIC_DATA] Your caller id phone n…" at bounding box center [383, 280] width 766 height 560
paste input "text"
type input "[PHONE_NUMBER]"
click at [427, 221] on input "(___) ___-____" at bounding box center [394, 211] width 113 height 23
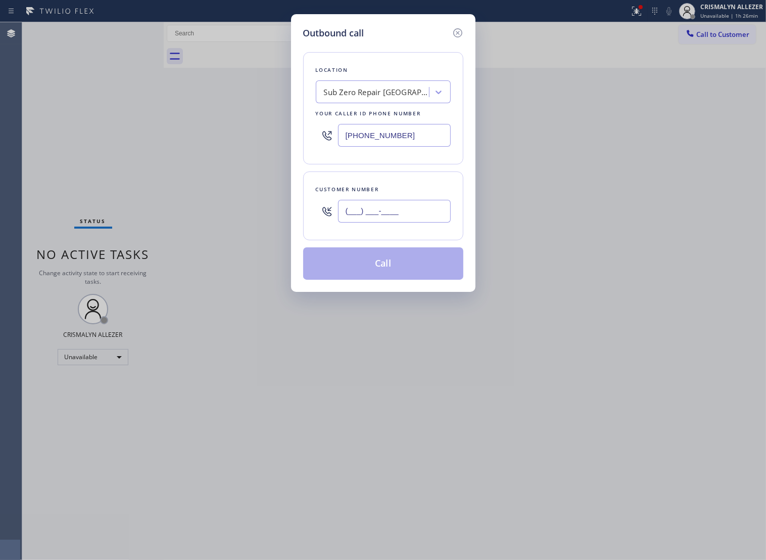
paste input "847) 274-6241"
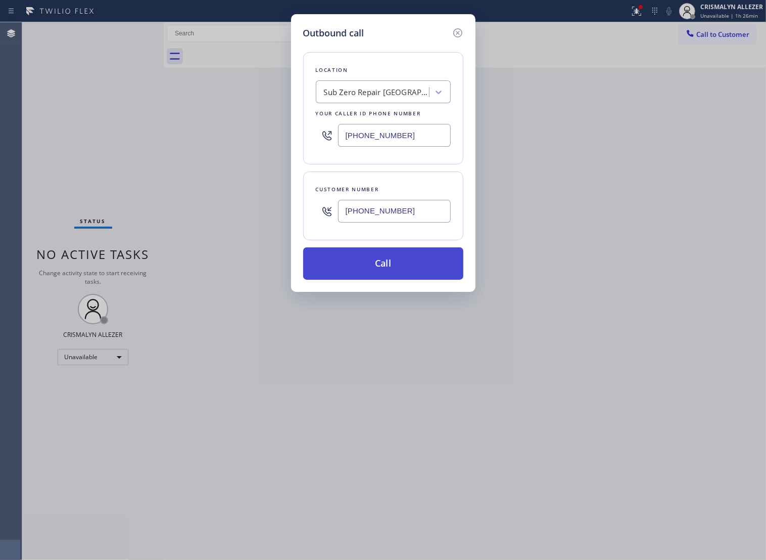
type input "(847) 274-6241"
click at [392, 277] on button "Call" at bounding box center [383, 263] width 160 height 32
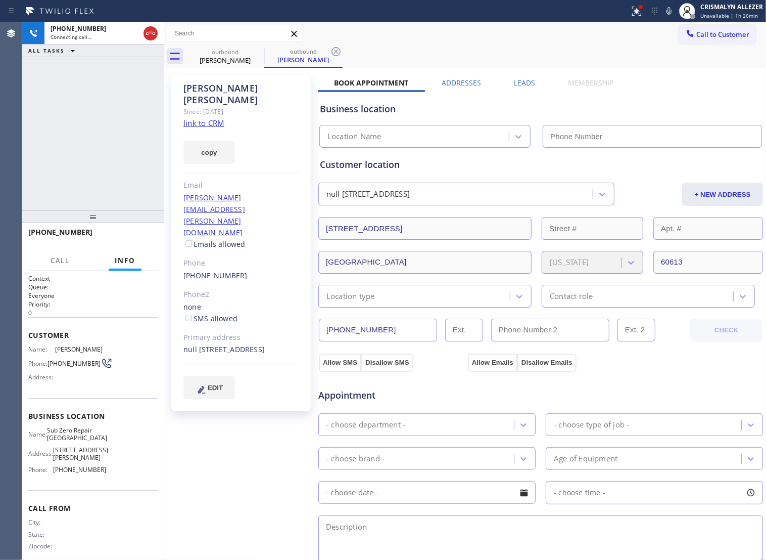
type input "[PHONE_NUMBER]"
click at [193, 118] on link "link to CRM" at bounding box center [204, 123] width 41 height 10
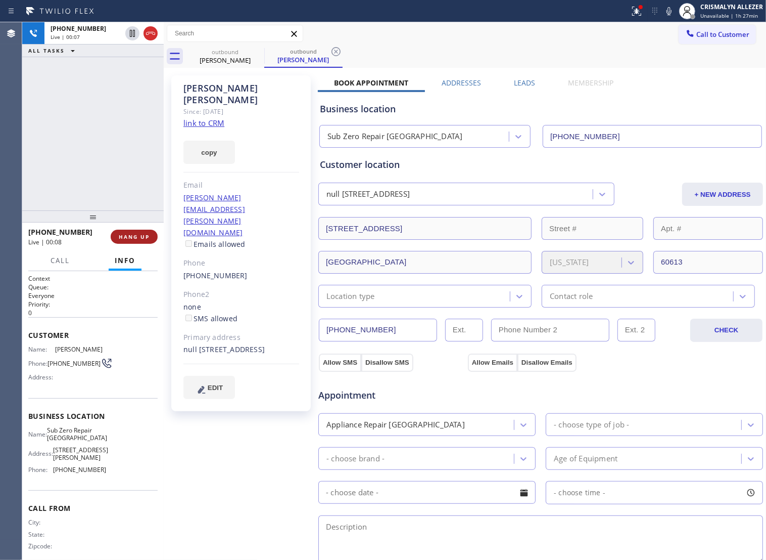
click at [132, 235] on span "HANG UP" at bounding box center [134, 236] width 31 height 7
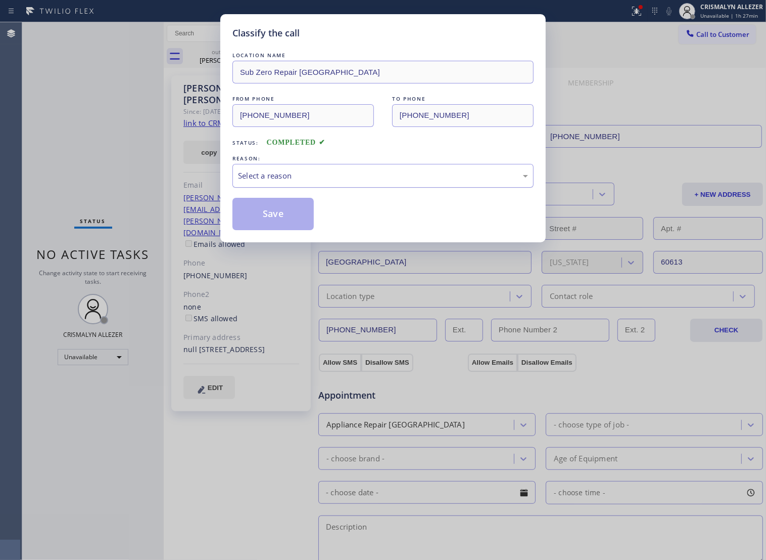
click at [419, 181] on div "Select a reason" at bounding box center [383, 176] width 290 height 12
click at [289, 226] on button "Save" at bounding box center [273, 214] width 81 height 32
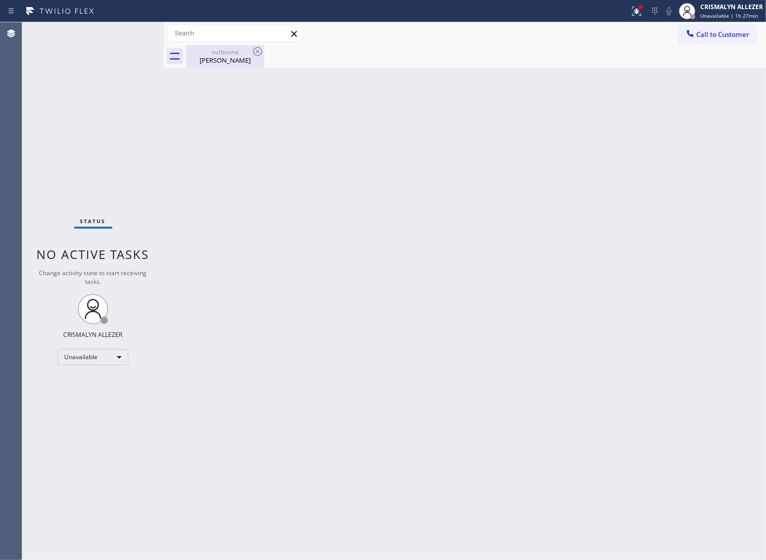
click at [221, 61] on div "Joanne Haas" at bounding box center [225, 60] width 76 height 9
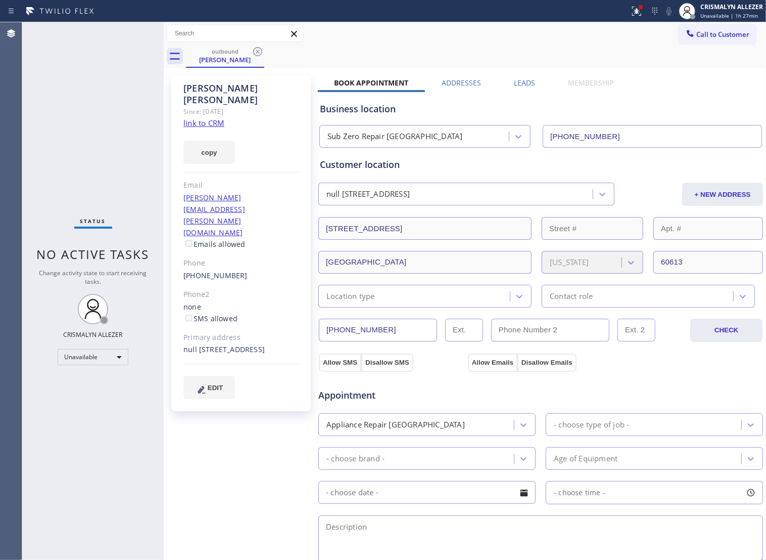
click at [517, 80] on label "Leads" at bounding box center [524, 83] width 21 height 10
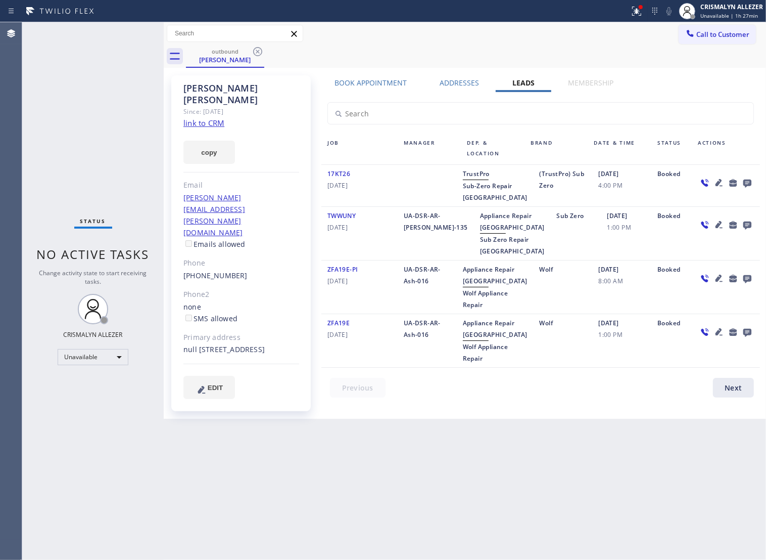
click at [749, 181] on icon at bounding box center [748, 183] width 8 height 8
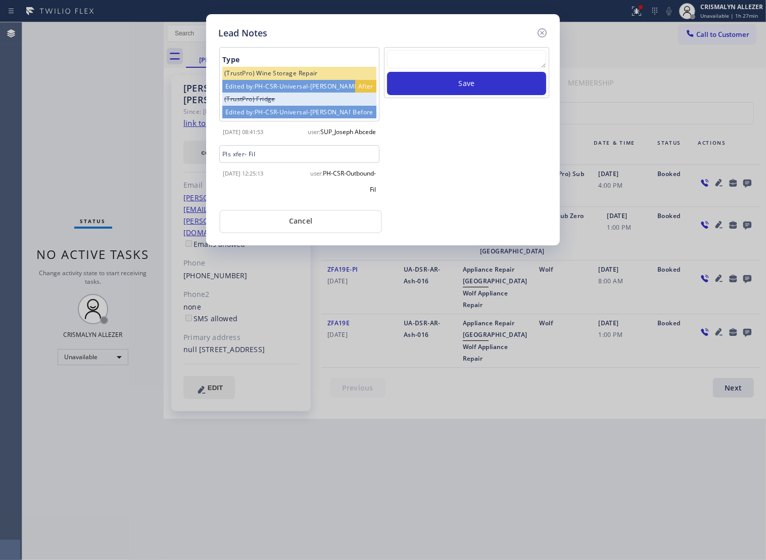
click at [428, 61] on textarea at bounding box center [466, 59] width 159 height 18
paste textarea "no answer | pls xfer if cx calls back"
type textarea "no answer | pls xfer if cx calls back"
click at [450, 90] on button "Save" at bounding box center [466, 83] width 159 height 23
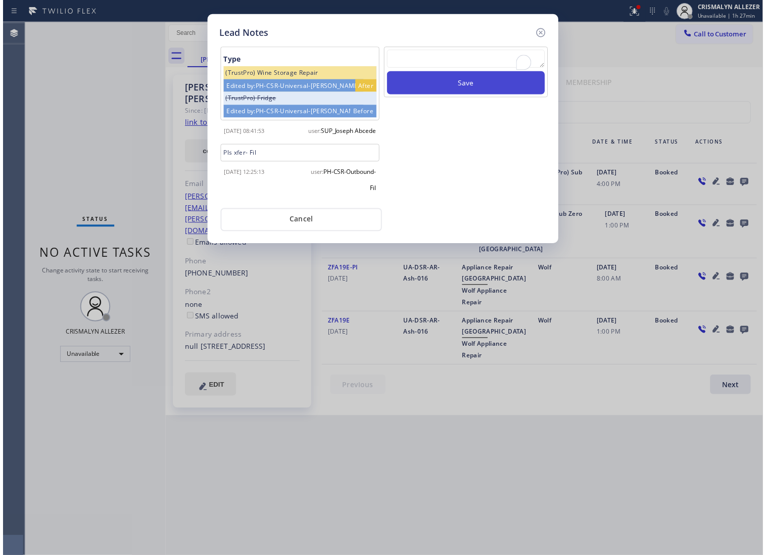
scroll to position [0, 0]
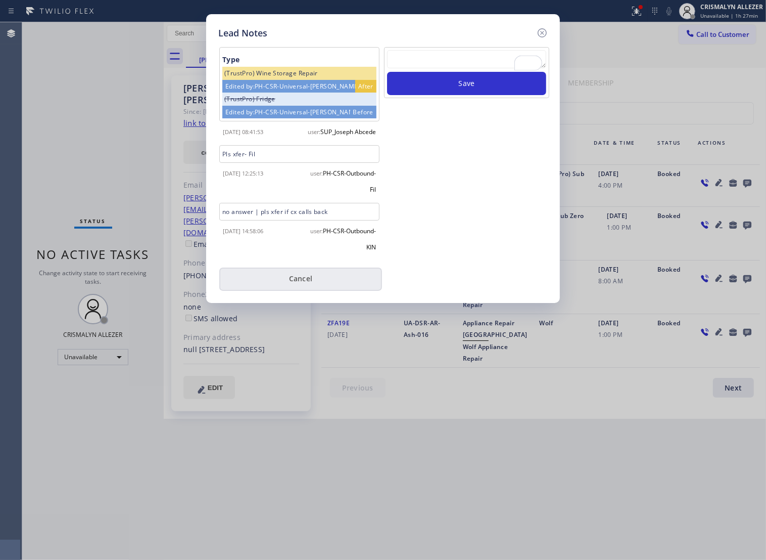
click at [301, 291] on button "Cancel" at bounding box center [300, 278] width 163 height 23
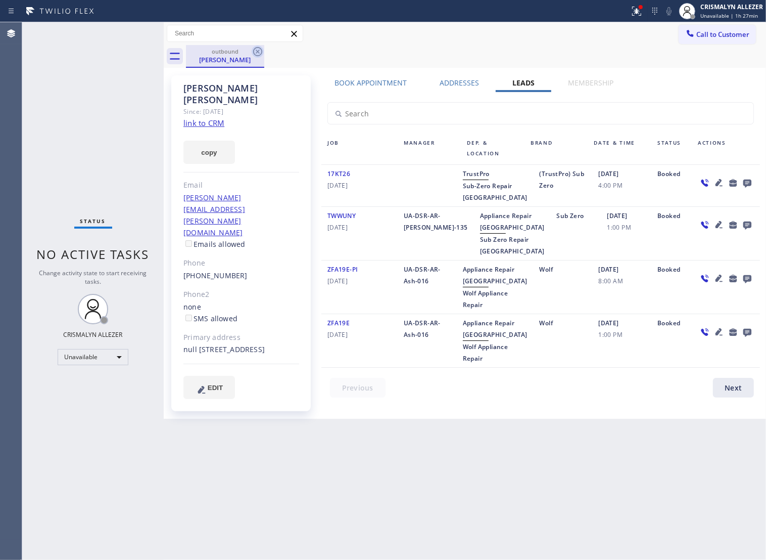
click at [259, 49] on icon at bounding box center [258, 52] width 12 height 12
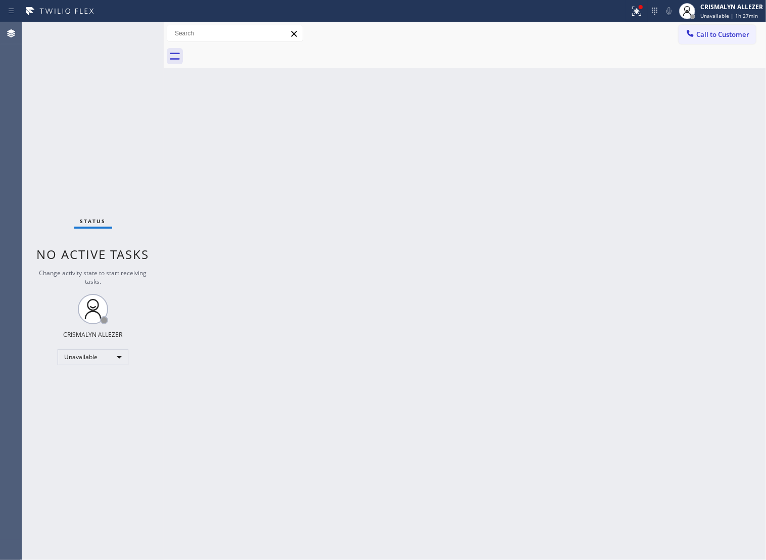
click at [757, 41] on div "Call to Customer Outbound call Location Sub Zero Repair Chicago Your caller id …" at bounding box center [722, 34] width 87 height 18
click at [697, 36] on span "Call to Customer" at bounding box center [723, 34] width 53 height 9
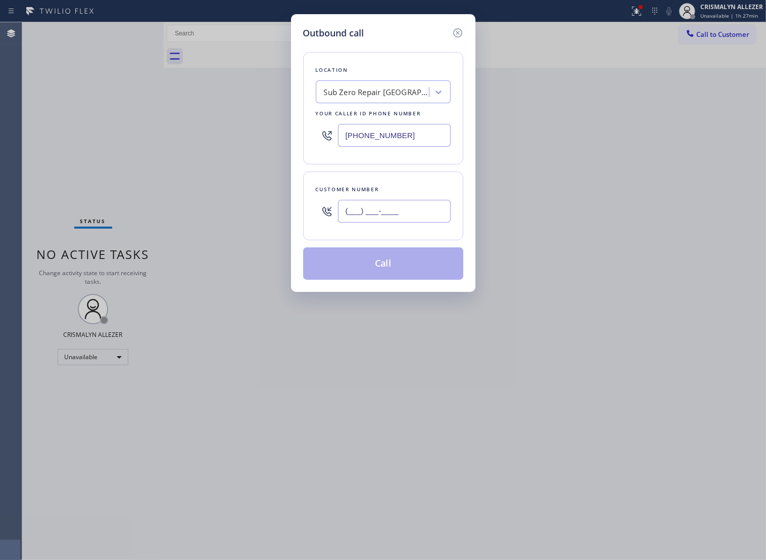
click at [424, 214] on input "(___) ___-____" at bounding box center [394, 211] width 113 height 23
paste input "773) 349-5114"
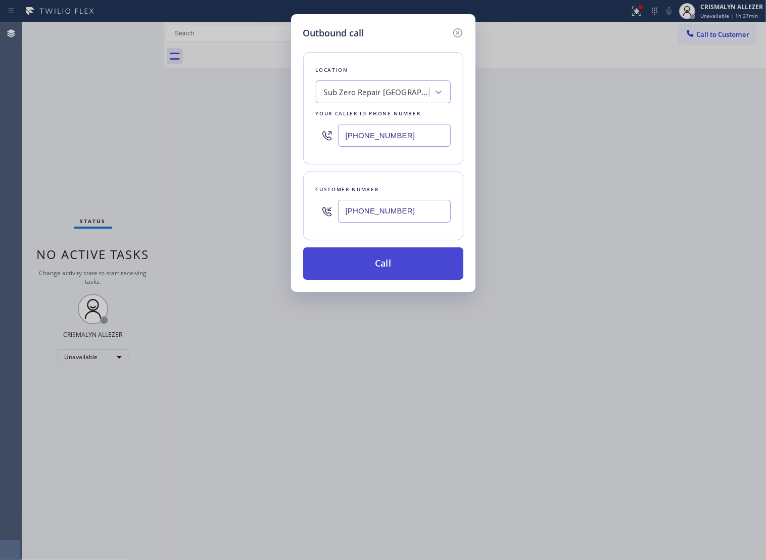
type input "(773) 349-5114"
click at [408, 271] on button "Call" at bounding box center [383, 263] width 160 height 32
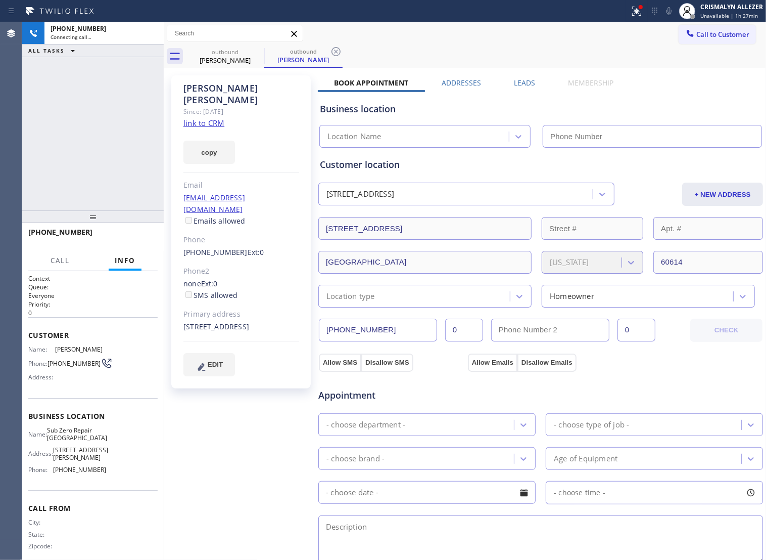
click at [199, 118] on link "link to CRM" at bounding box center [204, 123] width 41 height 10
type input "[PHONE_NUMBER]"
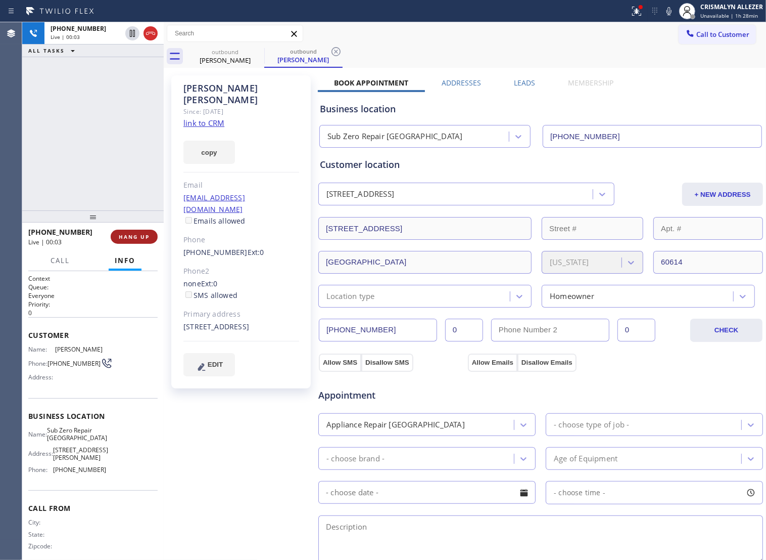
click at [128, 237] on span "HANG UP" at bounding box center [134, 236] width 31 height 7
click at [128, 237] on span "COMPLETE" at bounding box center [132, 236] width 35 height 7
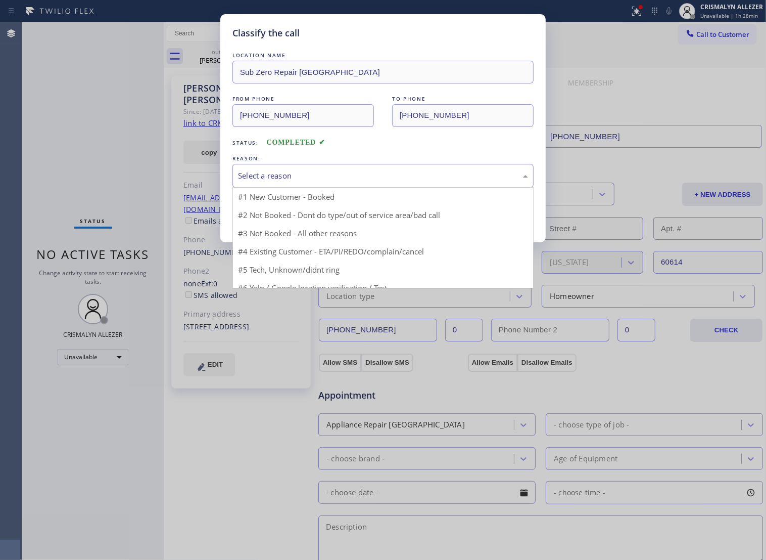
click at [376, 181] on div "Select a reason" at bounding box center [383, 176] width 290 height 12
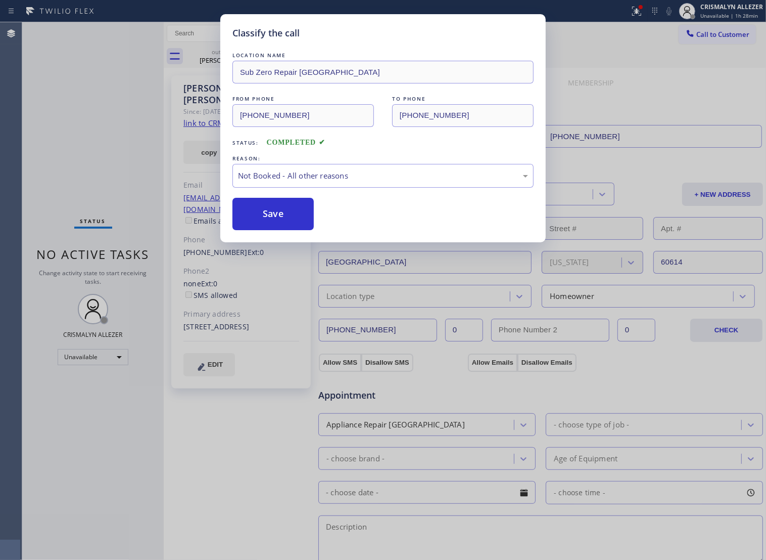
click at [274, 229] on button "Save" at bounding box center [273, 214] width 81 height 32
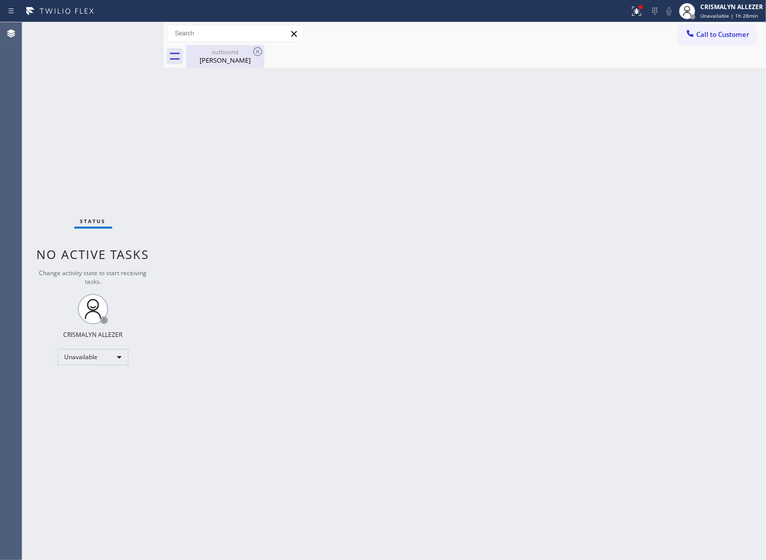
click at [211, 60] on div "Lindy Walter" at bounding box center [225, 60] width 76 height 9
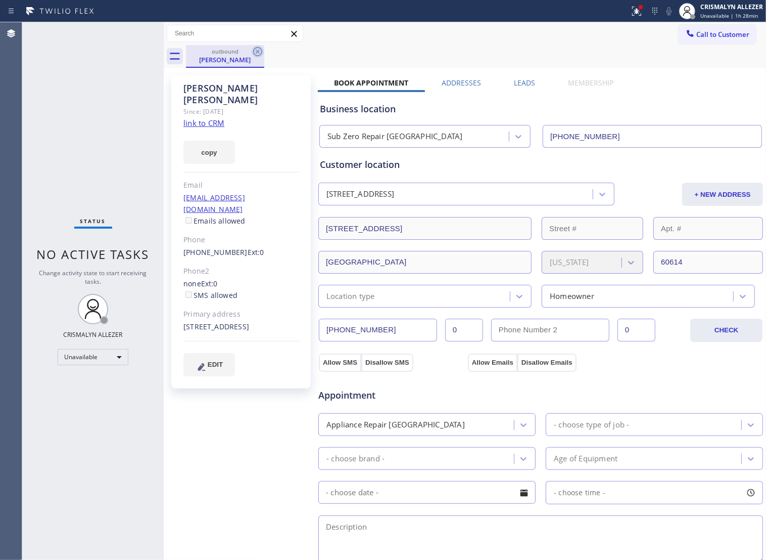
click at [256, 49] on icon at bounding box center [258, 52] width 12 height 12
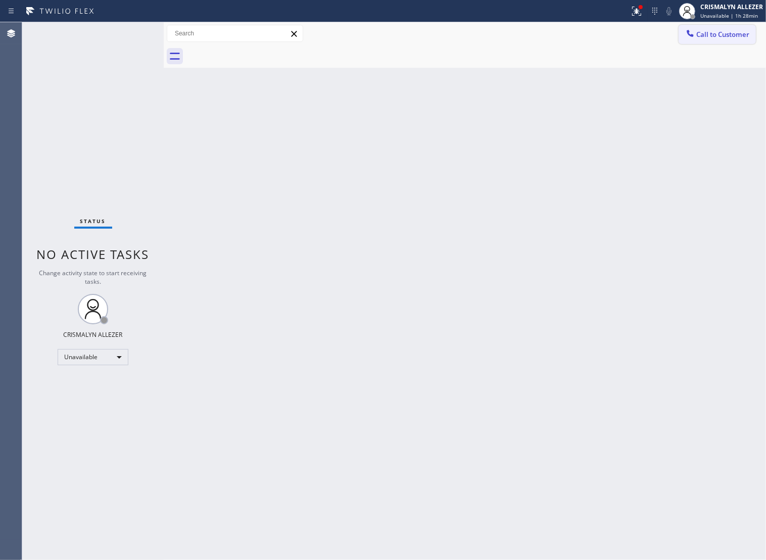
click at [737, 30] on span "Call to Customer" at bounding box center [723, 34] width 53 height 9
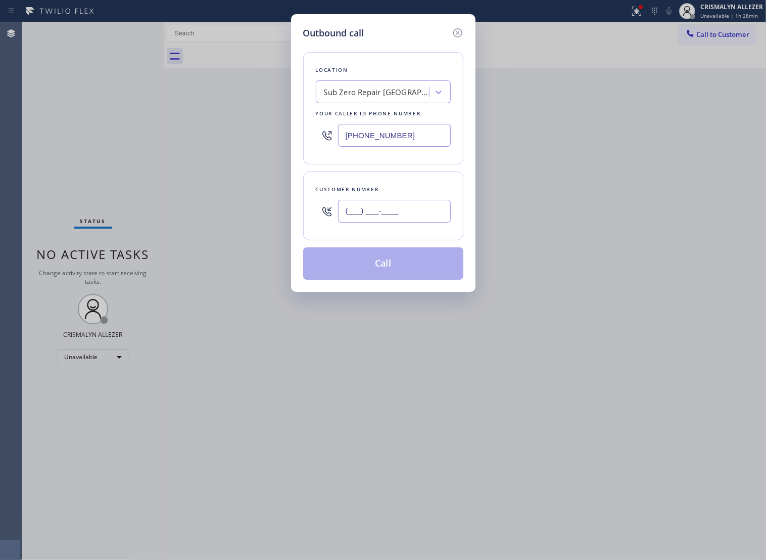
click at [447, 220] on input "(___) ___-____" at bounding box center [394, 211] width 113 height 23
paste input "970) 389-9494"
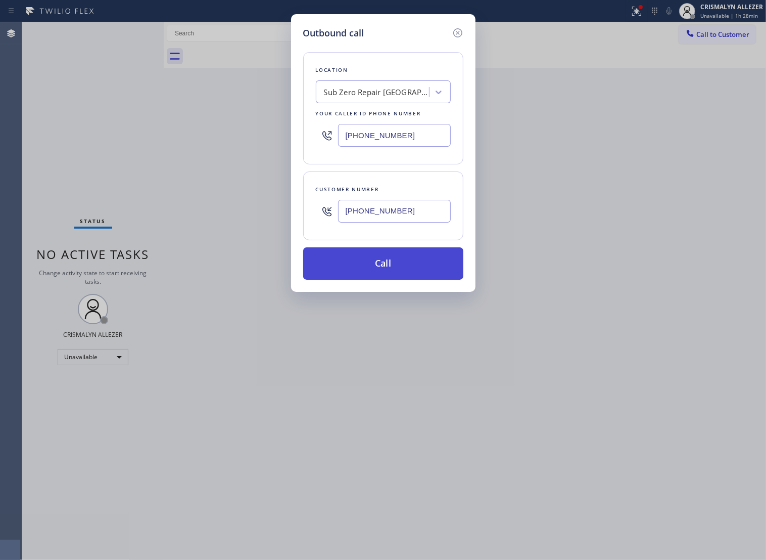
type input "(970) 389-9494"
click at [383, 273] on button "Call" at bounding box center [383, 263] width 160 height 32
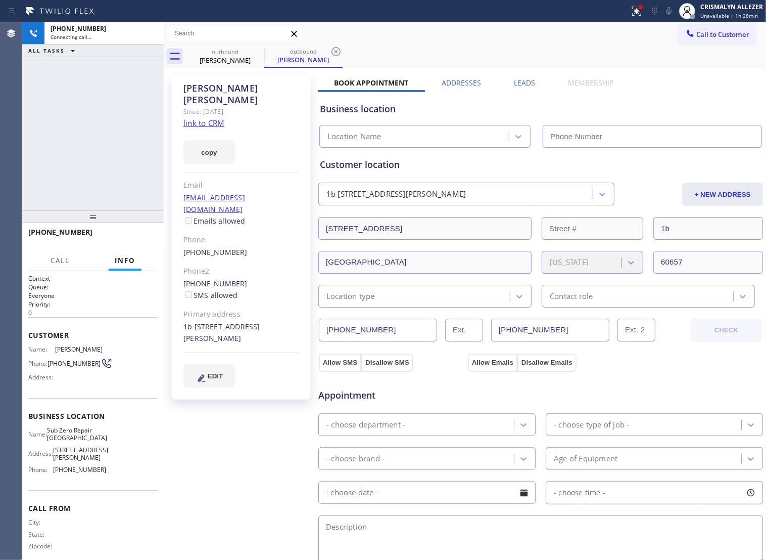
click at [210, 118] on link "link to CRM" at bounding box center [204, 123] width 41 height 10
type input "[PHONE_NUMBER]"
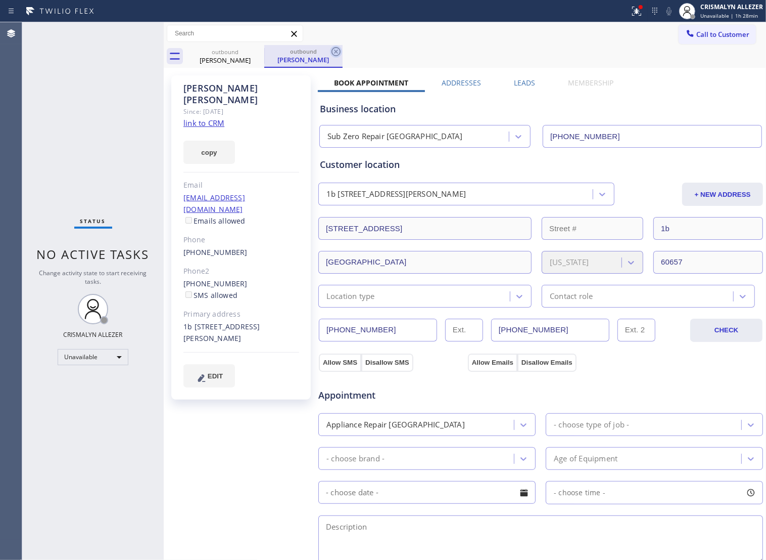
click at [340, 54] on icon at bounding box center [336, 51] width 9 height 9
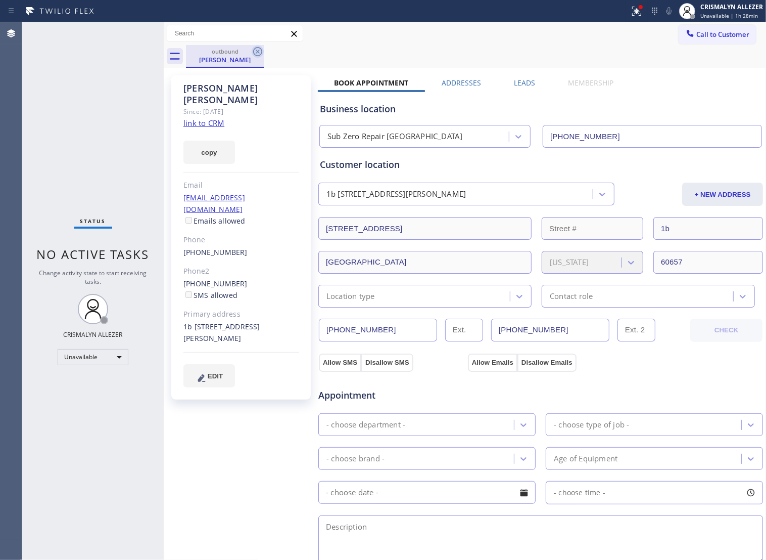
click at [257, 51] on icon at bounding box center [257, 51] width 9 height 9
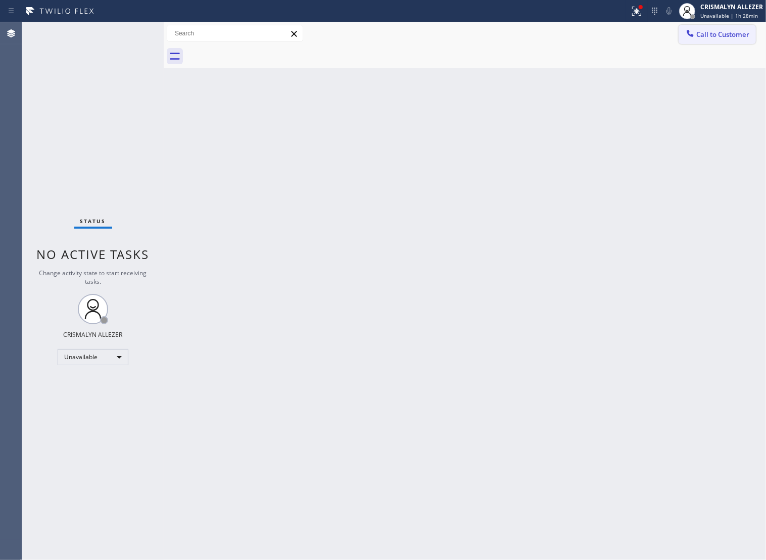
click at [739, 37] on span "Call to Customer" at bounding box center [723, 34] width 53 height 9
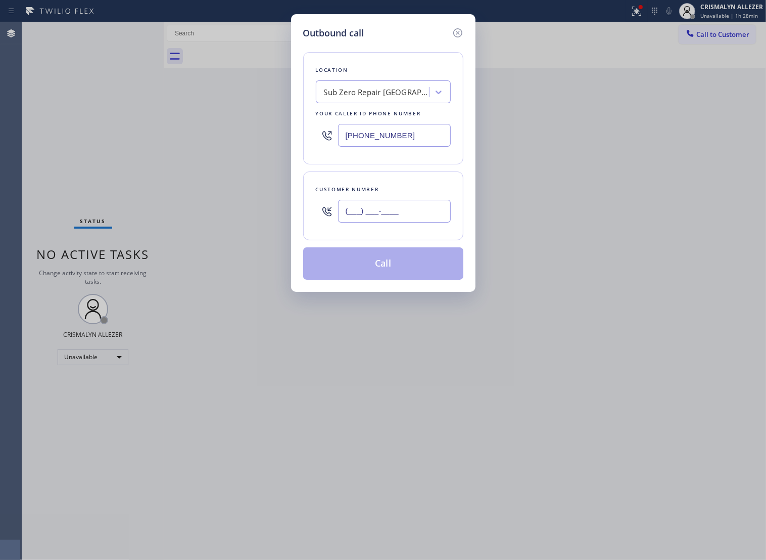
click at [425, 222] on input "(___) ___-____" at bounding box center [394, 211] width 113 height 23
paste input "970) 409-9154"
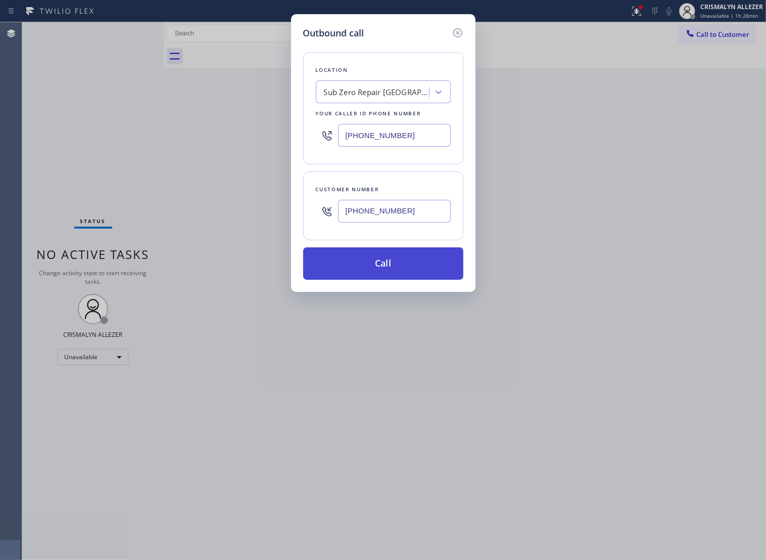
type input "(970) 409-9154"
click at [387, 279] on button "Call" at bounding box center [383, 263] width 160 height 32
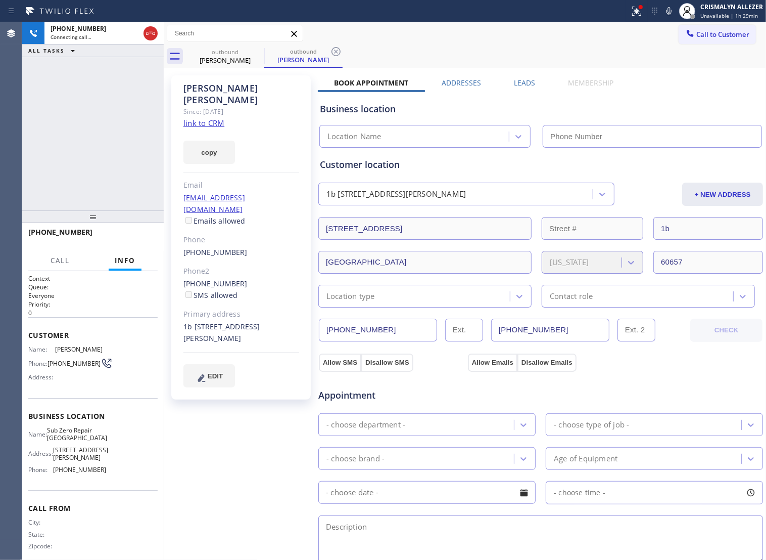
type input "[PHONE_NUMBER]"
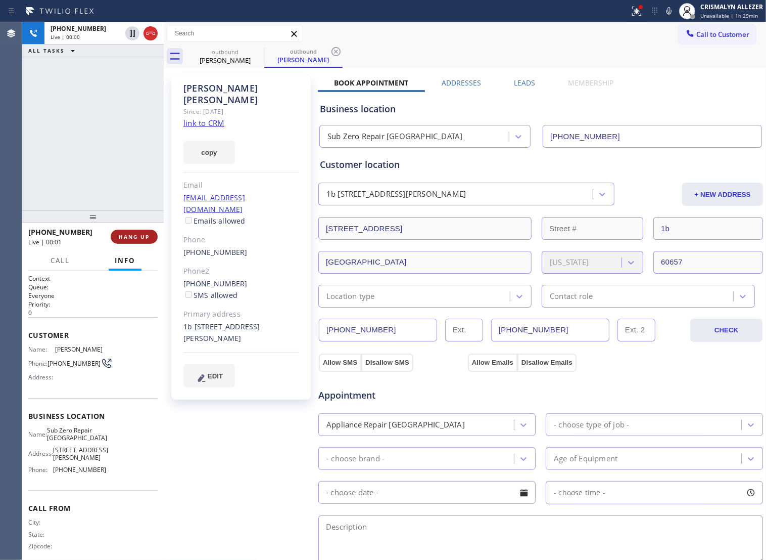
click at [131, 242] on button "HANG UP" at bounding box center [134, 237] width 47 height 14
click at [130, 242] on button "HANG UP" at bounding box center [134, 237] width 47 height 14
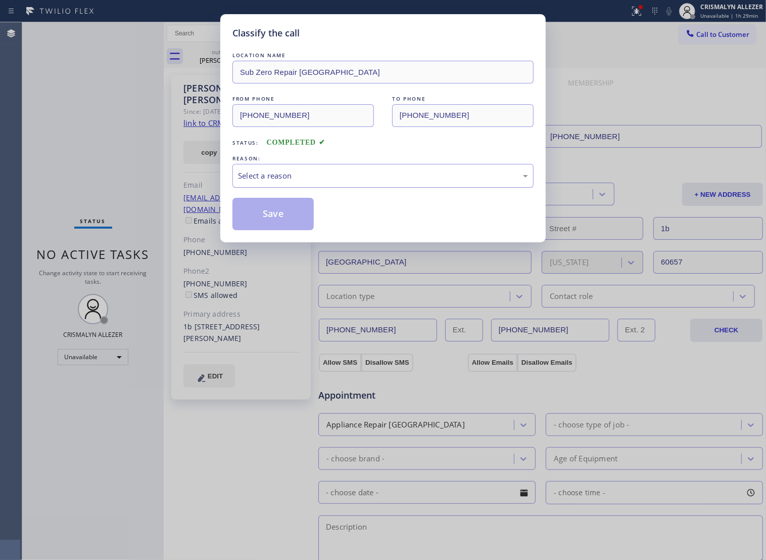
click at [408, 181] on div "Select a reason" at bounding box center [383, 176] width 290 height 12
click at [294, 229] on button "Save" at bounding box center [273, 214] width 81 height 32
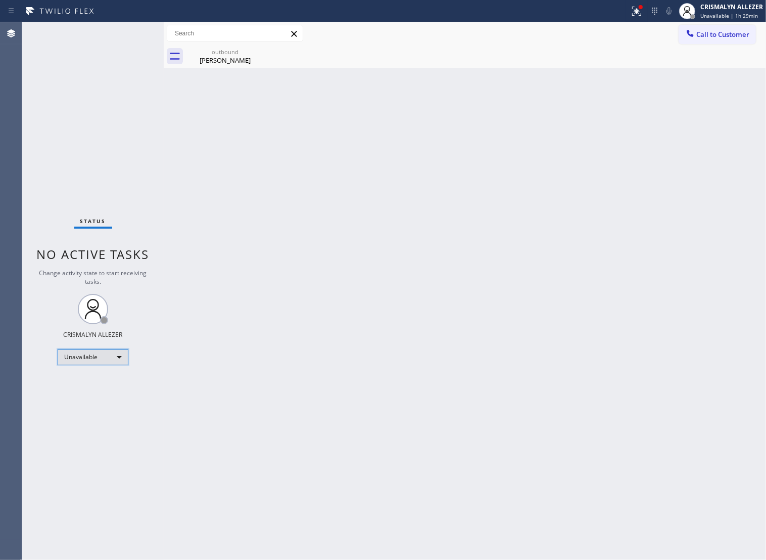
click at [115, 355] on div "Unavailable" at bounding box center [93, 357] width 71 height 16
click at [97, 408] on li "Break" at bounding box center [92, 409] width 69 height 12
click at [115, 362] on div "Break" at bounding box center [93, 357] width 71 height 16
click at [95, 395] on li "Unavailable" at bounding box center [92, 396] width 69 height 12
drag, startPoint x: 218, startPoint y: 51, endPoint x: 264, endPoint y: 53, distance: 46.1
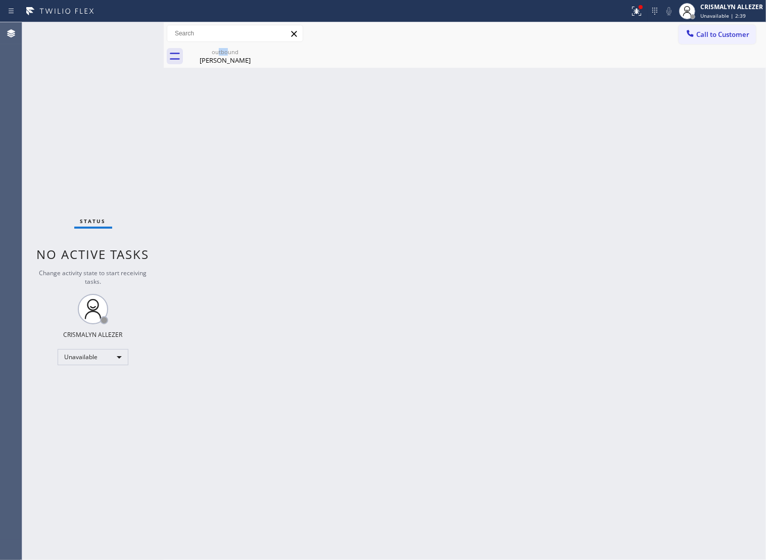
click at [231, 52] on div "outbound" at bounding box center [225, 52] width 76 height 8
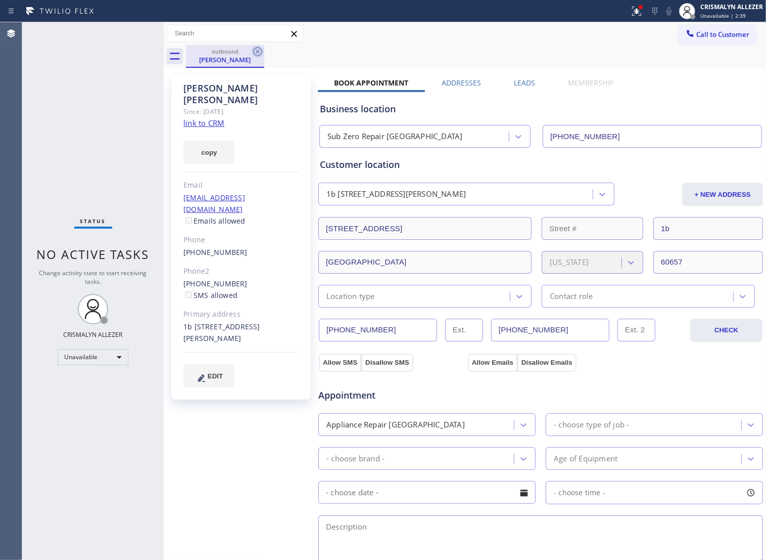
click at [258, 50] on icon at bounding box center [258, 52] width 12 height 12
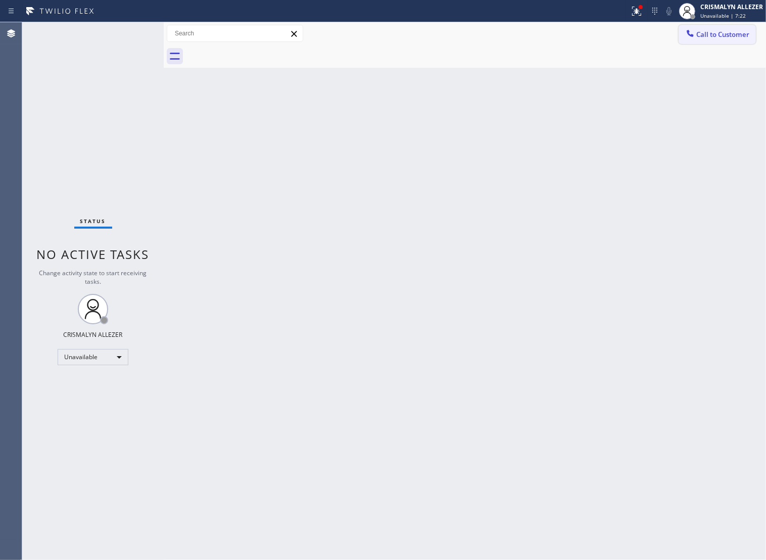
click at [708, 39] on span "Call to Customer" at bounding box center [723, 34] width 53 height 9
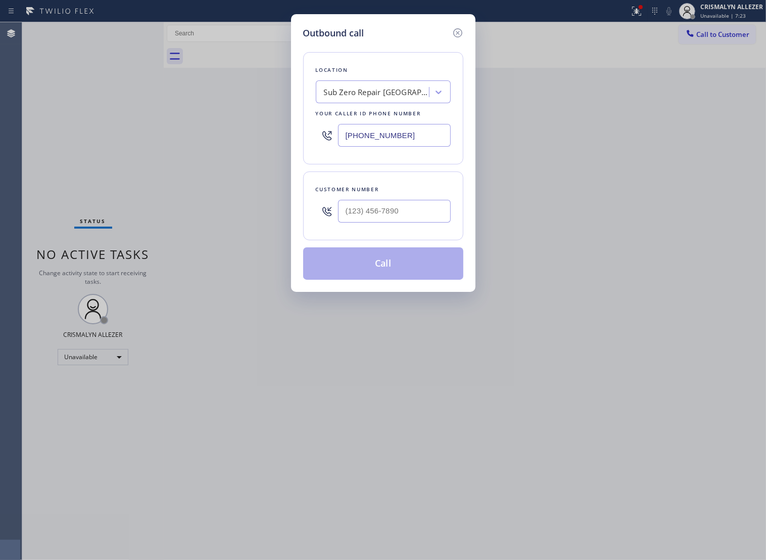
drag, startPoint x: 416, startPoint y: 145, endPoint x: 274, endPoint y: 143, distance: 142.6
click at [274, 143] on div "Outbound call Location Sub Zero Repair [GEOGRAPHIC_DATA] Your caller id phone n…" at bounding box center [383, 280] width 766 height 560
paste input "323) 897-1179"
type input "(323) 897-1179"
click at [423, 222] on input "(___) ___-____" at bounding box center [394, 211] width 113 height 23
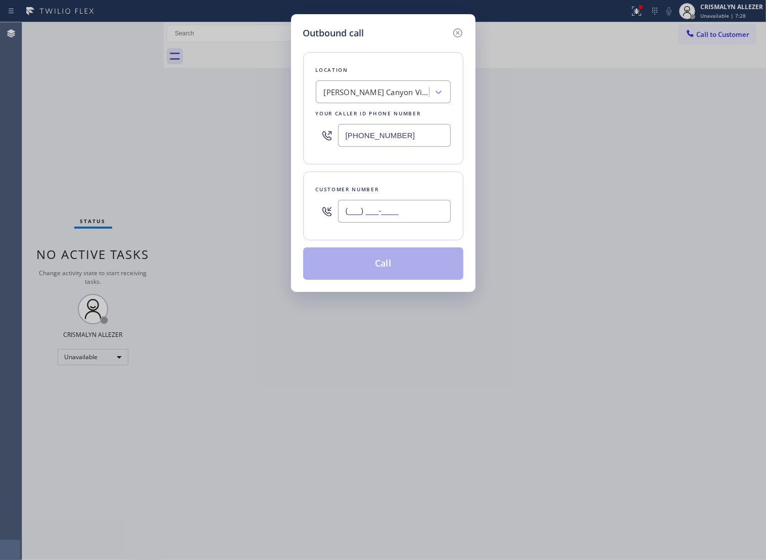
paste input "818) 984-1660"
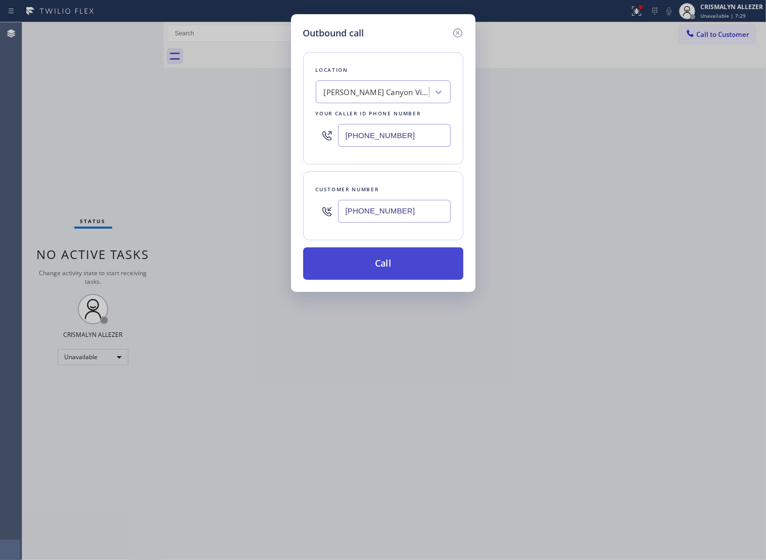
type input "(818) 984-1660"
click at [402, 266] on button "Call" at bounding box center [383, 263] width 160 height 32
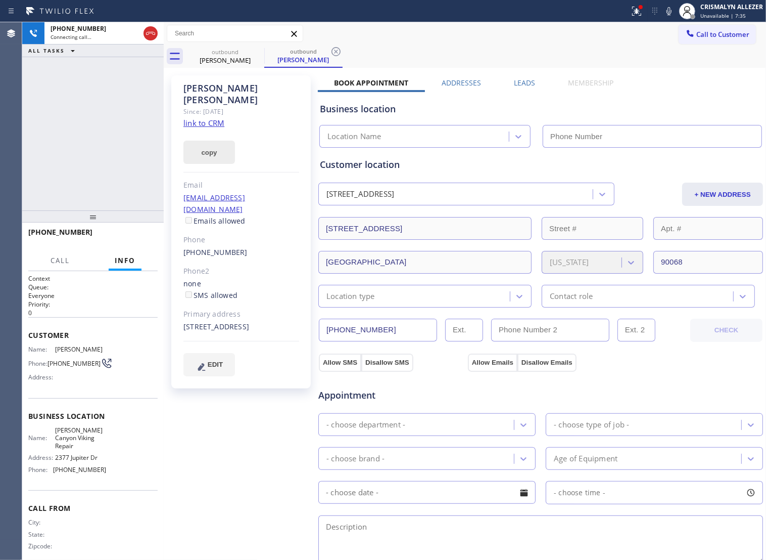
type input "(323) 897-1179"
click at [193, 118] on link "link to CRM" at bounding box center [204, 123] width 41 height 10
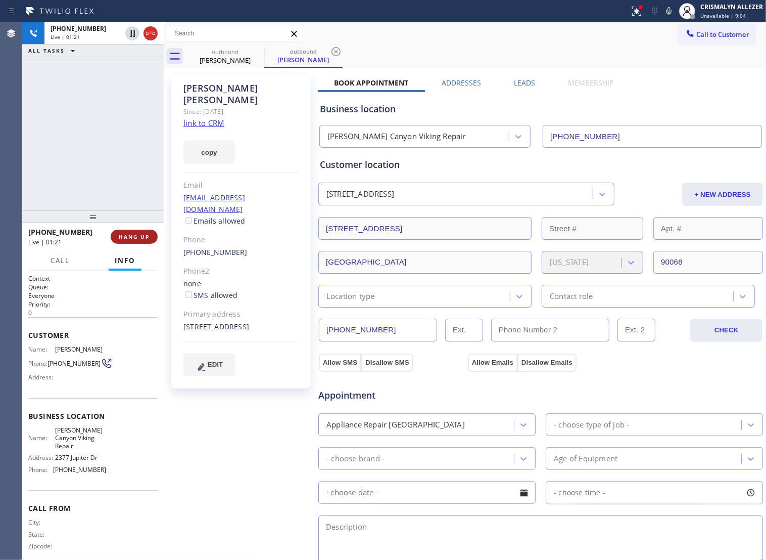
click at [130, 241] on button "HANG UP" at bounding box center [134, 237] width 47 height 14
click at [130, 241] on button "COMPLETE" at bounding box center [132, 237] width 51 height 14
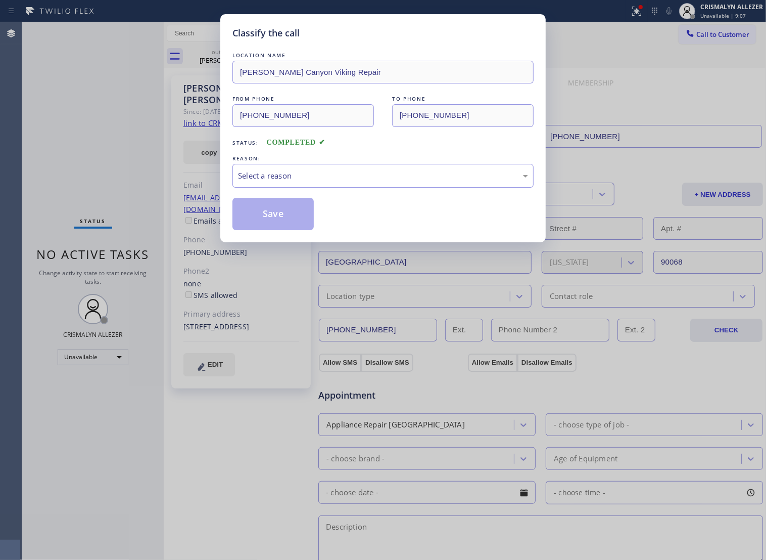
click at [383, 202] on div "LOCATION NAME Nichols Canyon Viking Repair FROM PHONE (323) 897-1179 TO PHONE (…" at bounding box center [383, 140] width 301 height 180
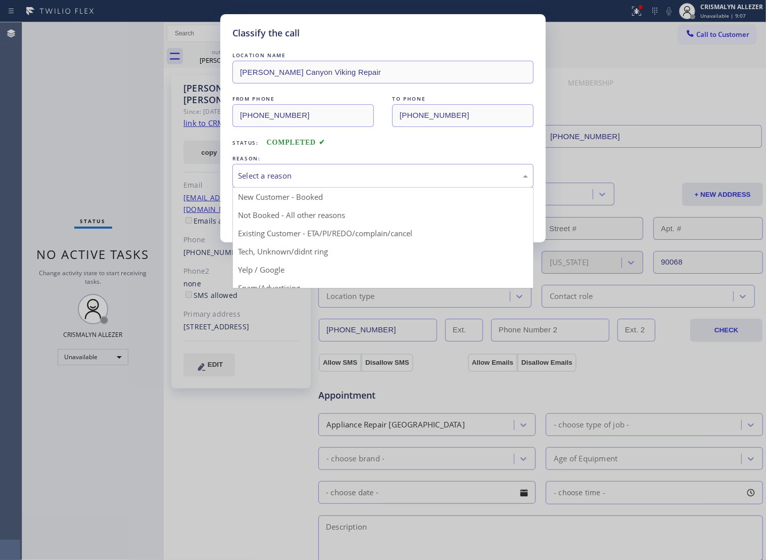
click at [384, 181] on div "Select a reason" at bounding box center [383, 176] width 290 height 12
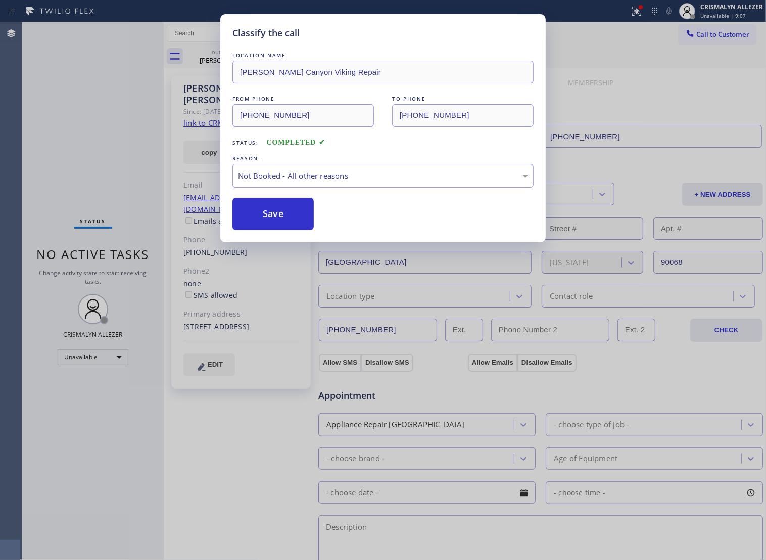
click at [269, 225] on button "Save" at bounding box center [273, 214] width 81 height 32
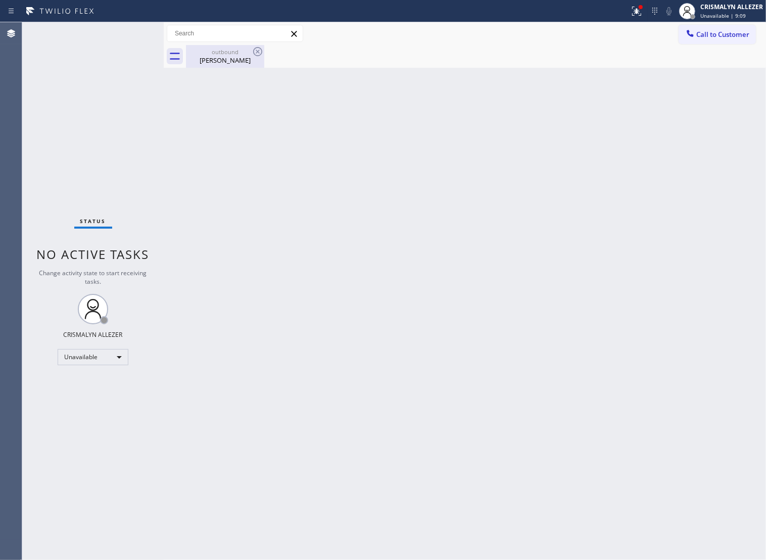
click at [215, 54] on div "outbound" at bounding box center [225, 52] width 76 height 8
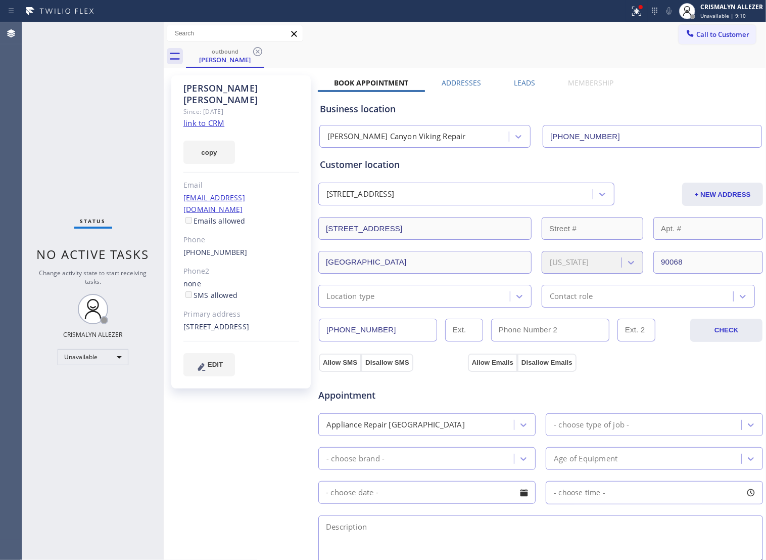
click at [526, 88] on div "Business location Nichols Canyon Viking Repair (323) 897-1179" at bounding box center [541, 118] width 446 height 60
click at [517, 88] on div "Business location Nichols Canyon Viking Repair (323) 897-1179" at bounding box center [541, 118] width 446 height 60
click at [519, 81] on label "Leads" at bounding box center [524, 83] width 21 height 10
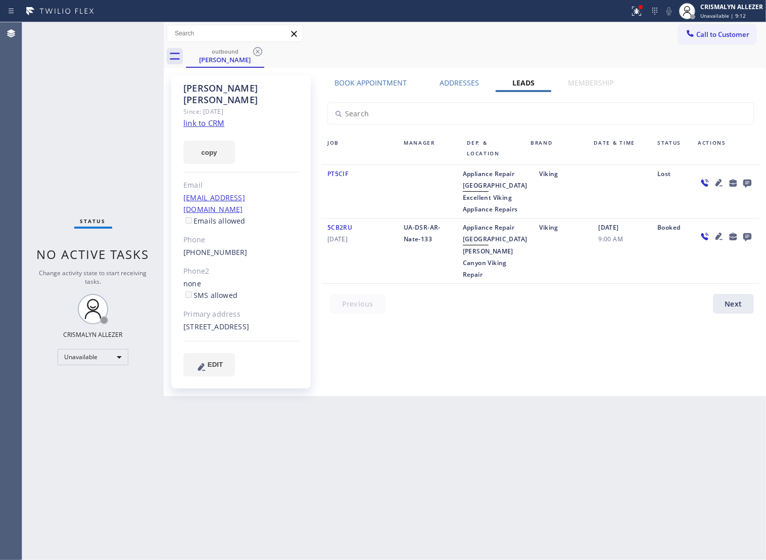
click at [744, 186] on icon at bounding box center [748, 182] width 12 height 13
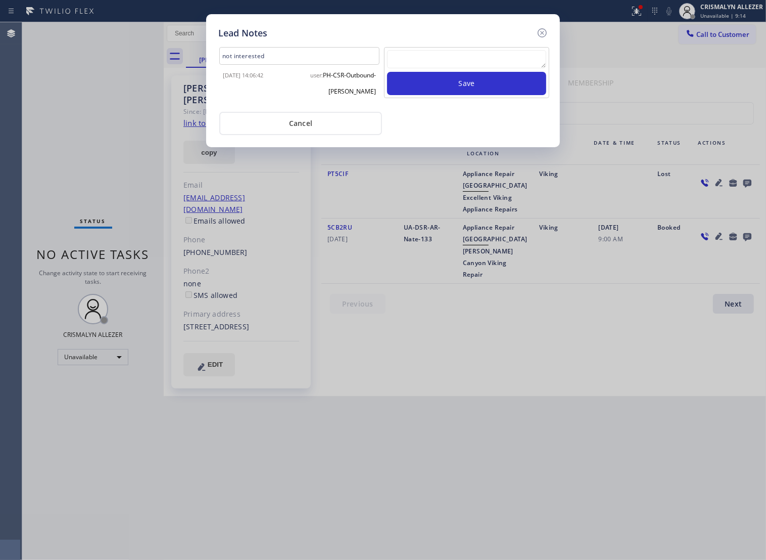
click at [435, 68] on textarea at bounding box center [466, 59] width 159 height 18
type textarea "IF CALLS BACK PLS XFER"
click at [471, 95] on button "Save" at bounding box center [466, 83] width 159 height 23
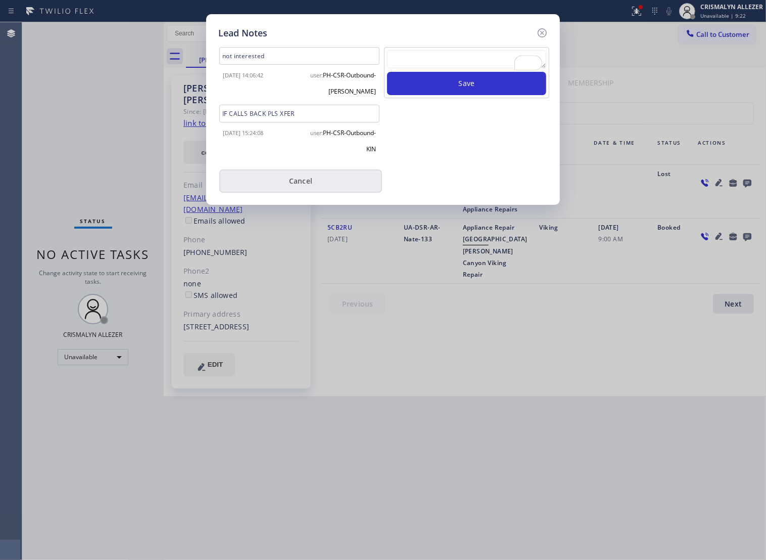
click at [304, 188] on button "Cancel" at bounding box center [300, 180] width 163 height 23
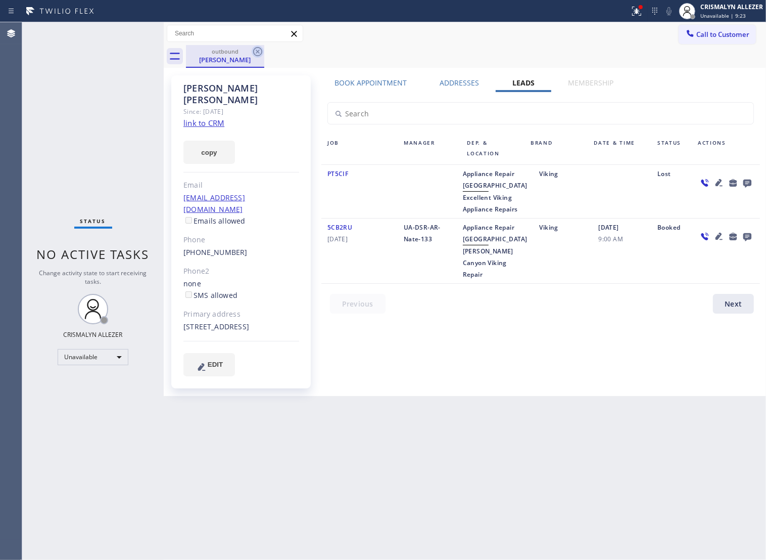
click at [258, 49] on icon at bounding box center [258, 52] width 12 height 12
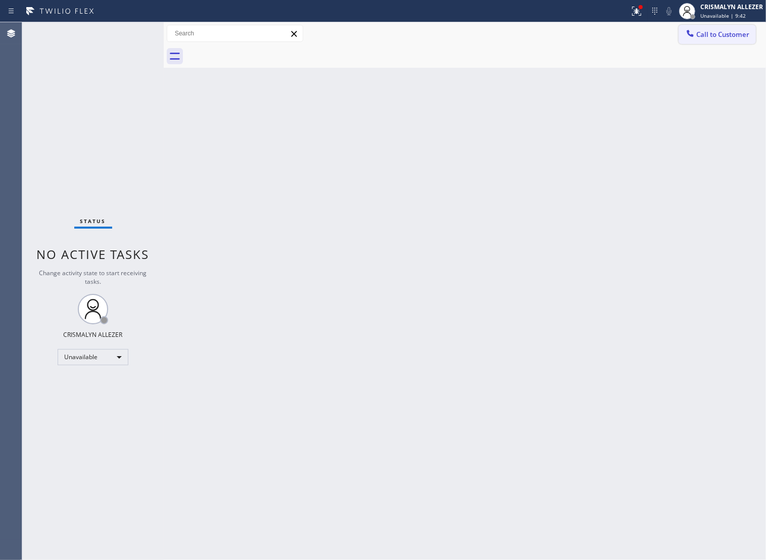
click at [697, 33] on span "Call to Customer" at bounding box center [723, 34] width 53 height 9
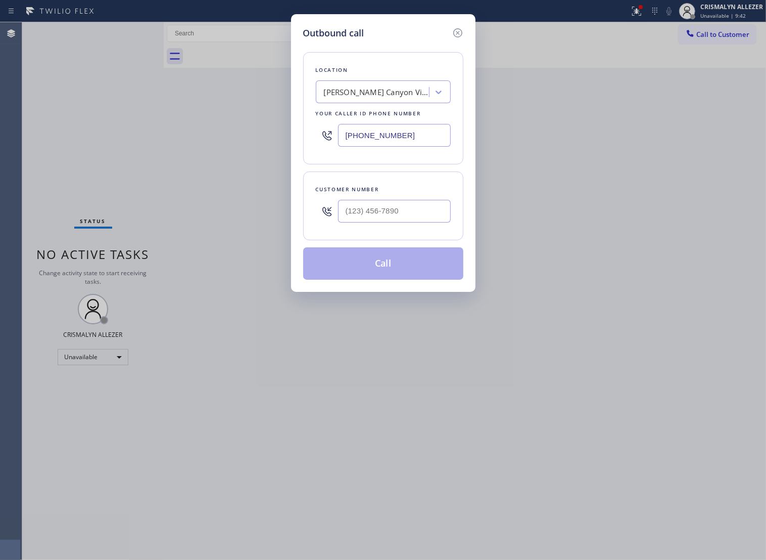
paste input "818) 839-5297"
drag, startPoint x: 430, startPoint y: 142, endPoint x: 72, endPoint y: 137, distance: 358.5
click at [88, 139] on div "Outbound call Location Nichols Canyon Viking Repair Your caller id phone number…" at bounding box center [383, 280] width 766 height 560
type input "(818) 839-5297"
click at [417, 222] on input "(___) ___-____" at bounding box center [394, 211] width 113 height 23
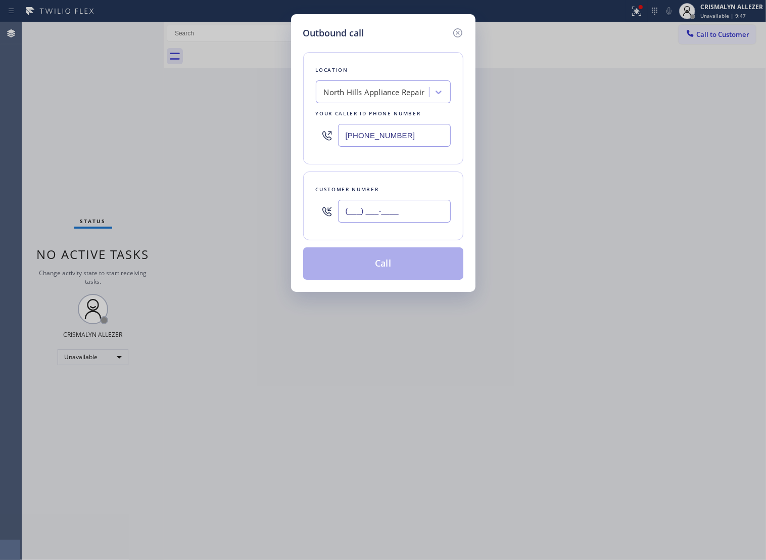
paste input "310) 595-4609"
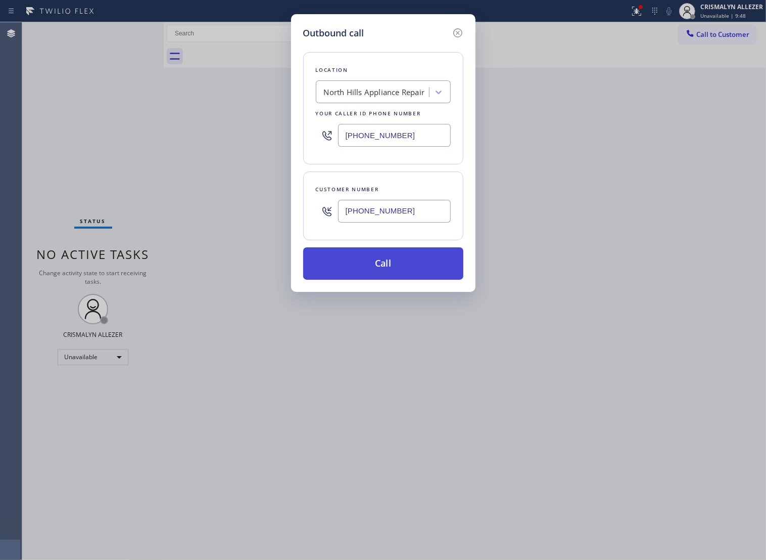
type input "(310) 595-4609"
click at [387, 278] on button "Call" at bounding box center [383, 263] width 160 height 32
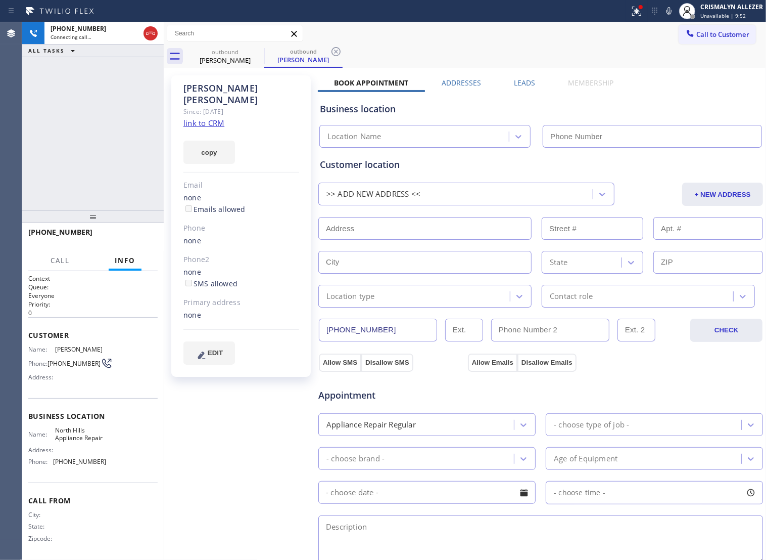
type input "(818) 839-5297"
click at [208, 118] on link "link to CRM" at bounding box center [204, 123] width 41 height 10
click at [148, 33] on icon at bounding box center [151, 33] width 12 height 12
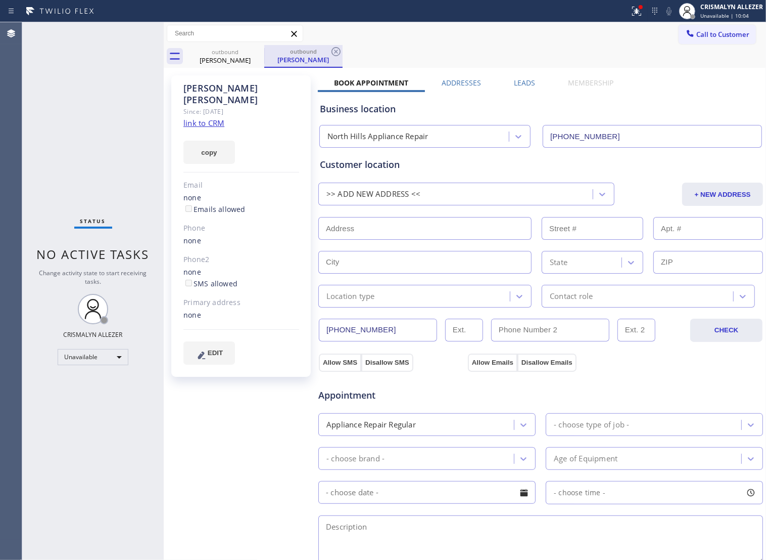
drag, startPoint x: 335, startPoint y: 51, endPoint x: 307, endPoint y: 56, distance: 28.7
click at [329, 53] on div "outbound Sean Grohs" at bounding box center [303, 56] width 78 height 23
click at [256, 52] on icon at bounding box center [258, 52] width 12 height 12
click at [331, 49] on icon at bounding box center [336, 52] width 12 height 12
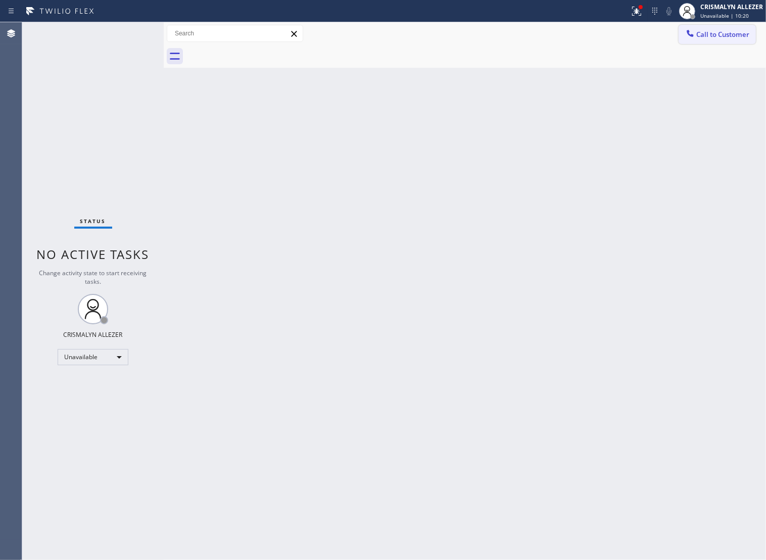
click at [736, 38] on span "Call to Customer" at bounding box center [723, 34] width 53 height 9
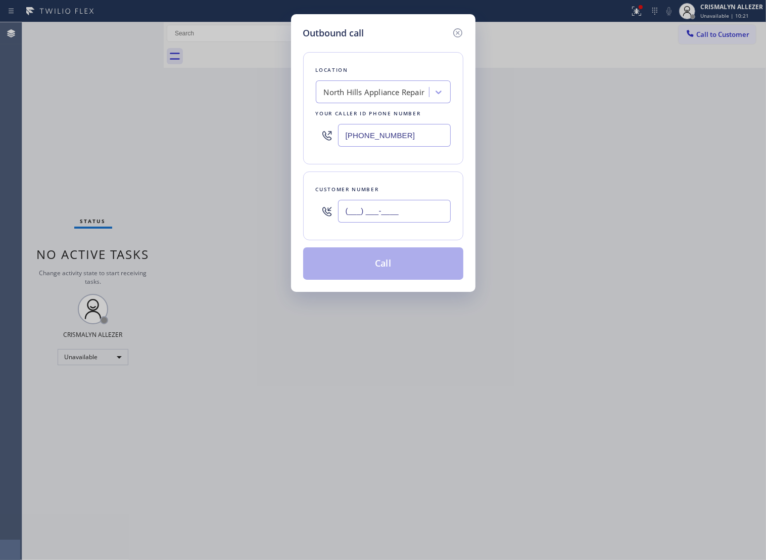
click at [423, 213] on input "(___) ___-____" at bounding box center [394, 211] width 113 height 23
paste input "310) 595-0263"
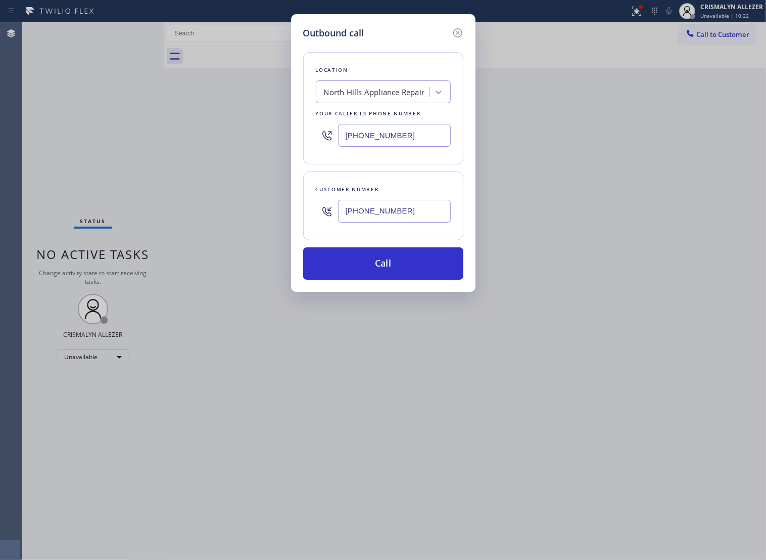
type input "(310) 595-0263"
click at [398, 292] on div "Outbound call Location North Hills Appliance Repair Your caller id phone number…" at bounding box center [383, 153] width 185 height 278
click at [400, 277] on button "Call" at bounding box center [383, 263] width 160 height 32
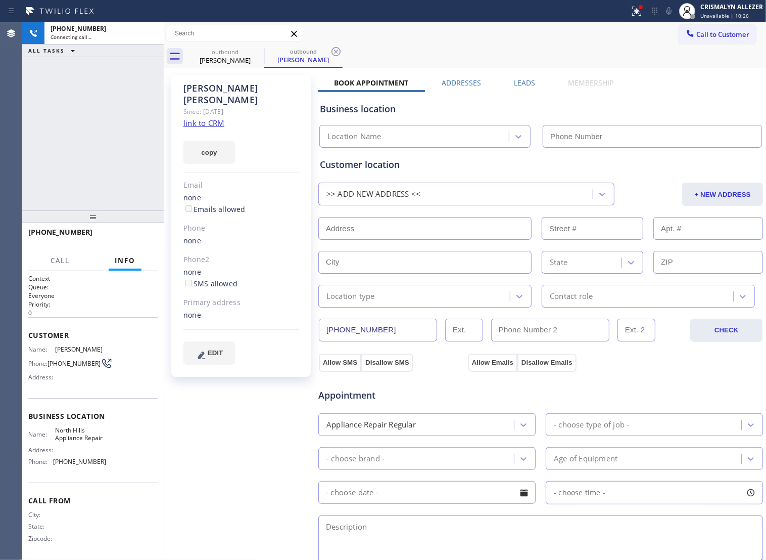
type input "(818) 839-5297"
click at [150, 39] on icon at bounding box center [151, 33] width 12 height 12
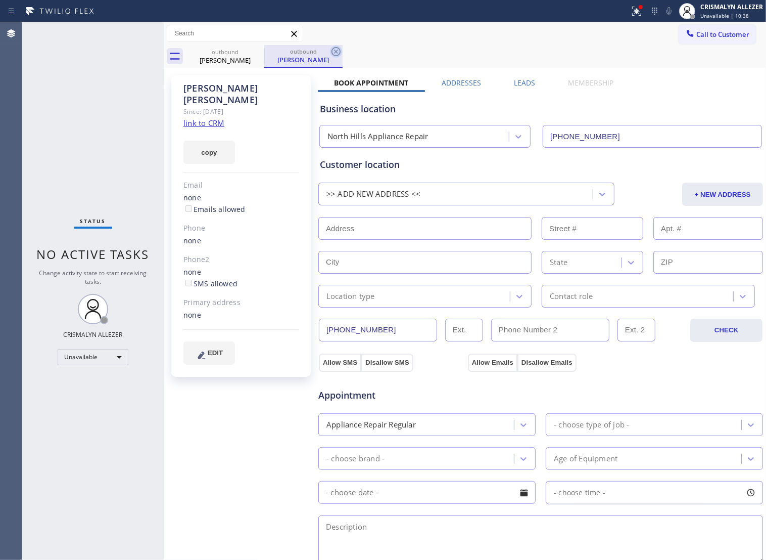
click at [335, 51] on icon at bounding box center [336, 51] width 9 height 9
click at [256, 52] on icon at bounding box center [257, 51] width 9 height 9
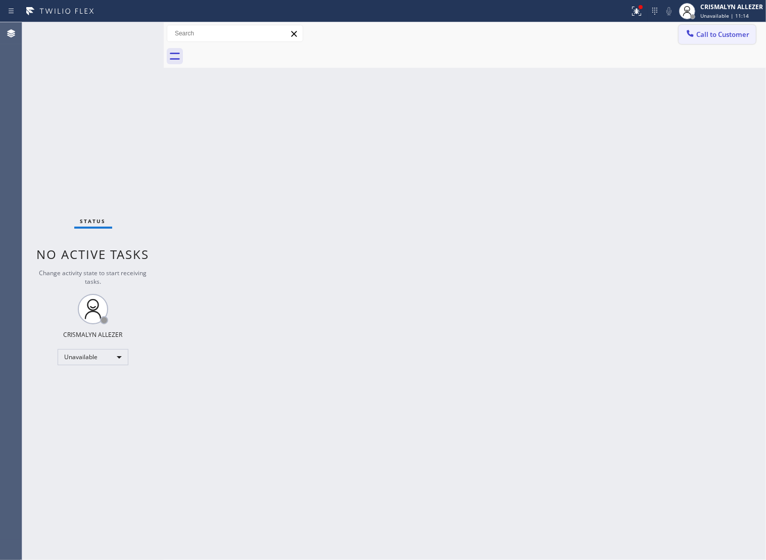
click at [697, 38] on span "Call to Customer" at bounding box center [723, 34] width 53 height 9
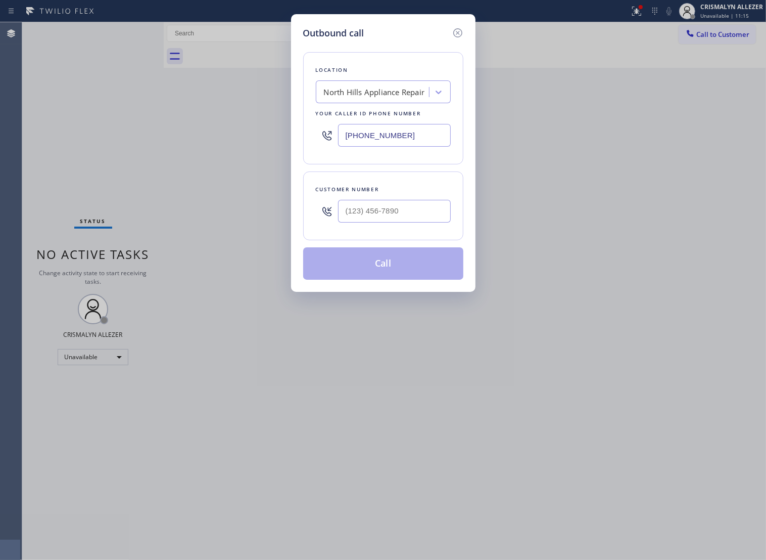
paste input "639-7153"
drag, startPoint x: 428, startPoint y: 143, endPoint x: 110, endPoint y: 132, distance: 318.2
click at [113, 132] on div "Outbound call Location North Hills Appliance Repair Your caller id phone number…" at bounding box center [383, 280] width 766 height 560
type input "(818) 639-7153"
click at [391, 221] on input "(___) ___-____" at bounding box center [394, 211] width 113 height 23
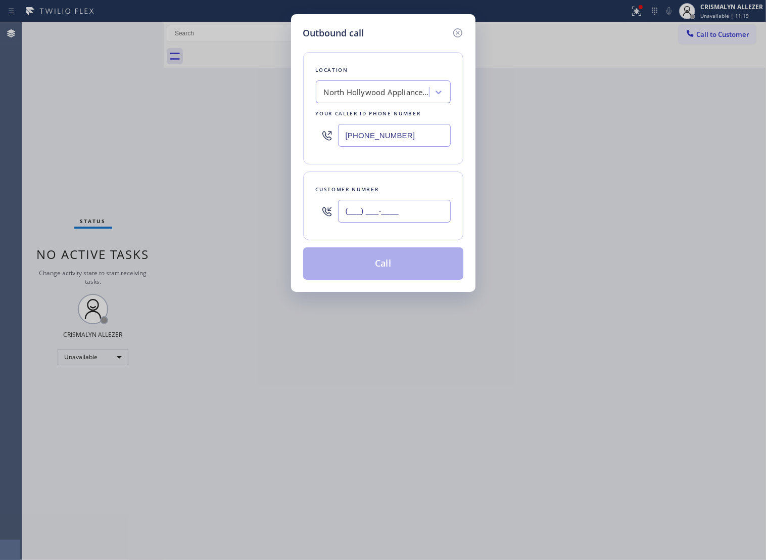
paste input "661) 917-3469"
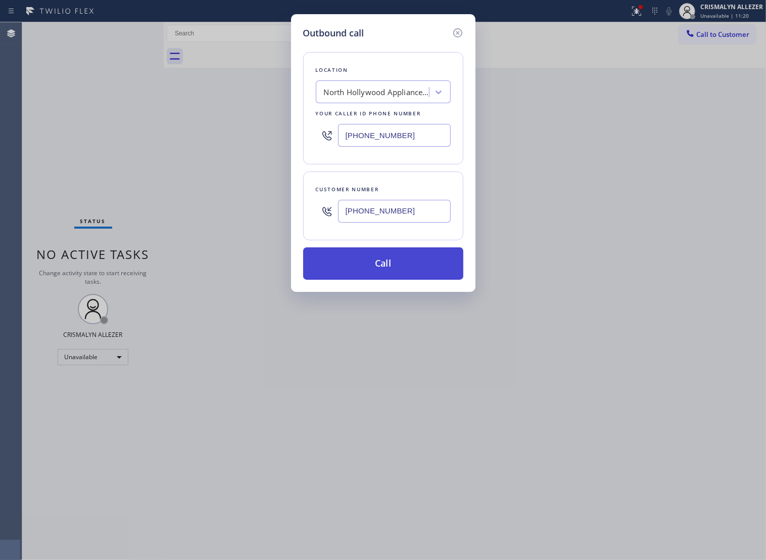
type input "(661) 917-3469"
click at [383, 279] on button "Call" at bounding box center [383, 263] width 160 height 32
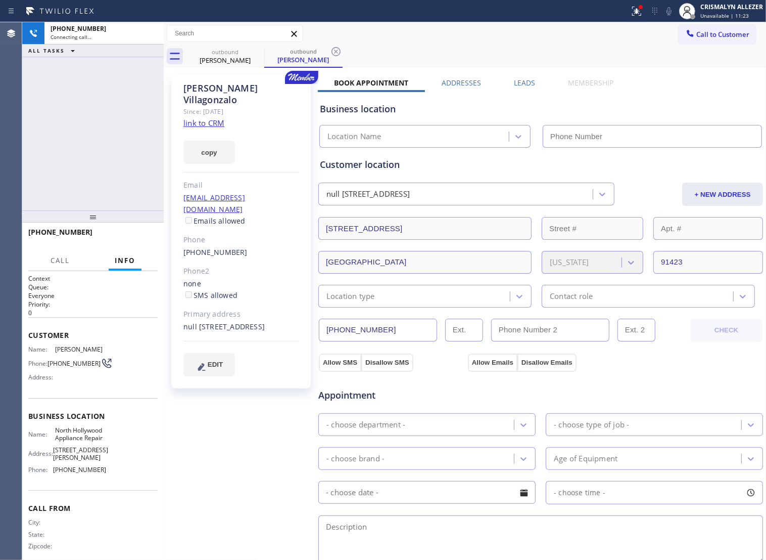
click at [211, 118] on link "link to CRM" at bounding box center [204, 123] width 41 height 10
type input "(818) 639-7153"
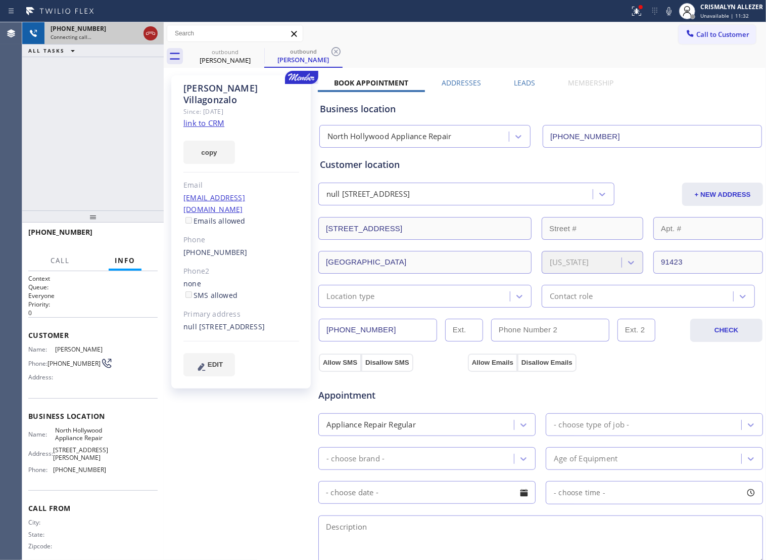
click at [151, 32] on icon at bounding box center [151, 33] width 12 height 12
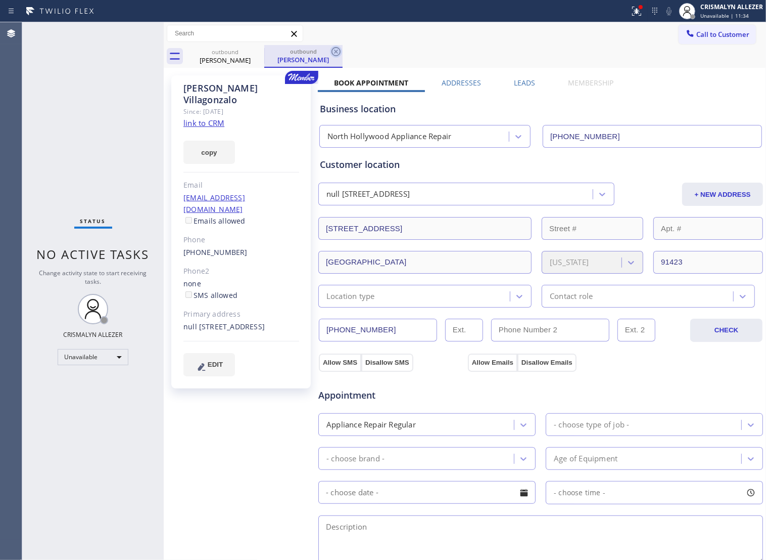
click at [337, 54] on icon at bounding box center [336, 52] width 12 height 12
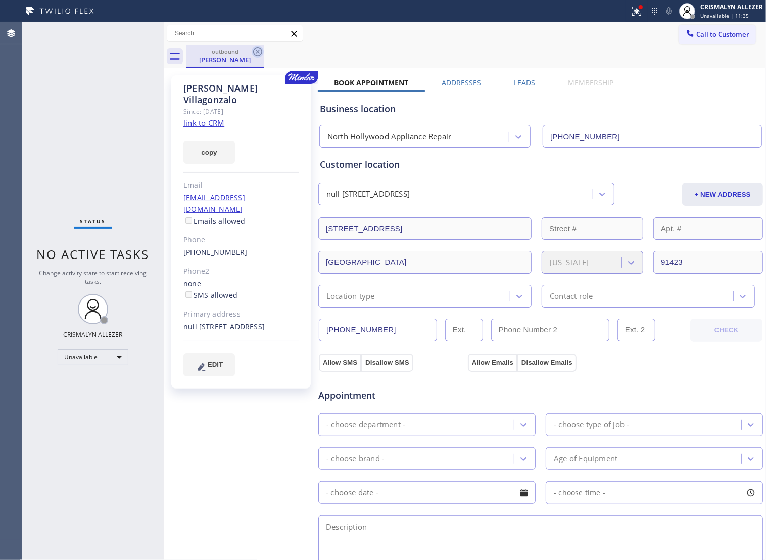
click at [257, 49] on icon at bounding box center [258, 52] width 12 height 12
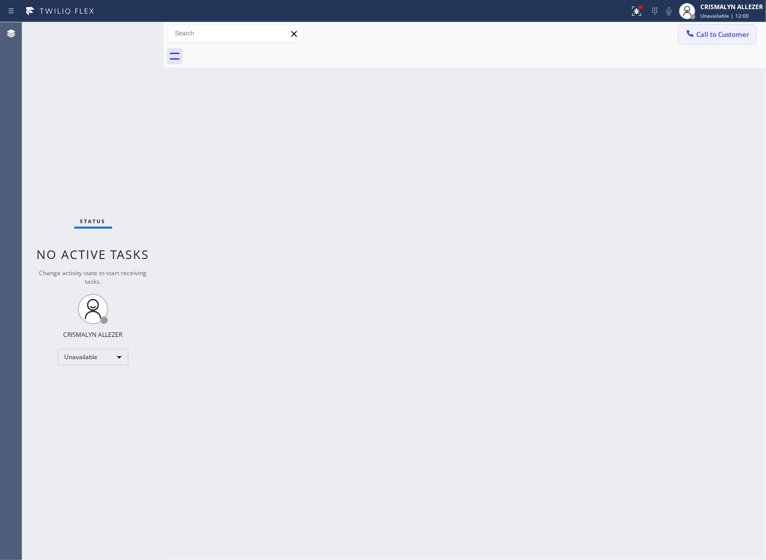
click at [699, 33] on span "Call to Customer" at bounding box center [723, 34] width 53 height 9
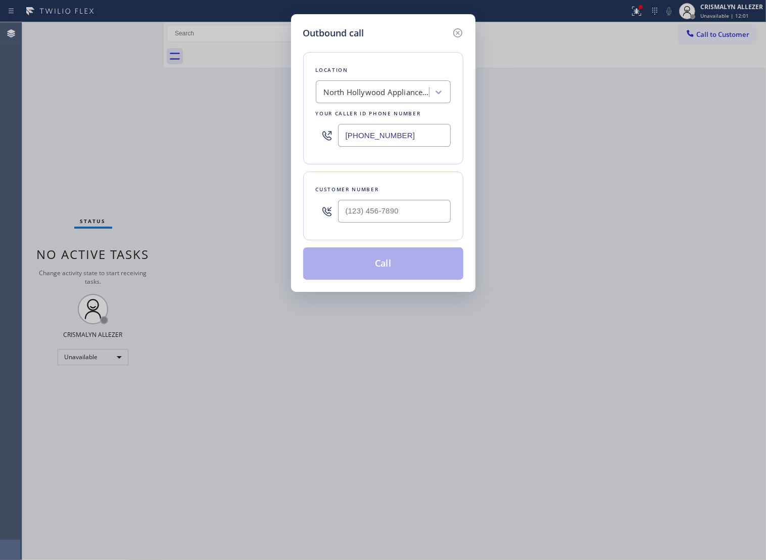
paste input "213) 297-3685"
drag, startPoint x: 420, startPoint y: 143, endPoint x: 235, endPoint y: 145, distance: 185.1
click at [235, 145] on div "Outbound call Location North Hollywood Appliance Repair Your caller id phone nu…" at bounding box center [383, 280] width 766 height 560
type input "(213) 297-3685"
click at [380, 208] on div at bounding box center [394, 211] width 113 height 33
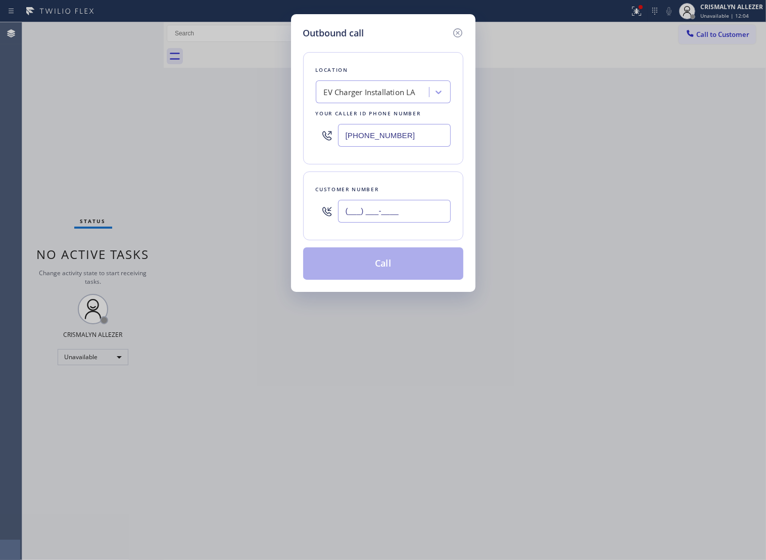
click at [383, 222] on input "(___) ___-____" at bounding box center [394, 211] width 113 height 23
paste input "213) 908-8866"
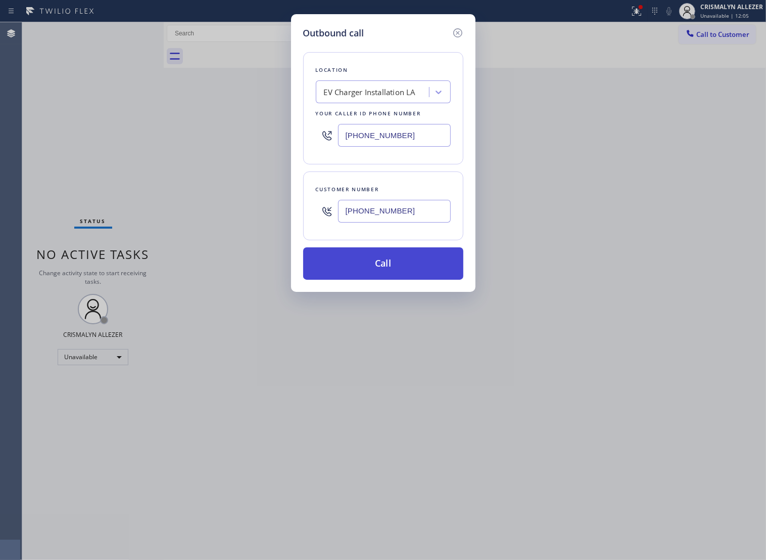
type input "(213) 908-8866"
click at [387, 271] on button "Call" at bounding box center [383, 263] width 160 height 32
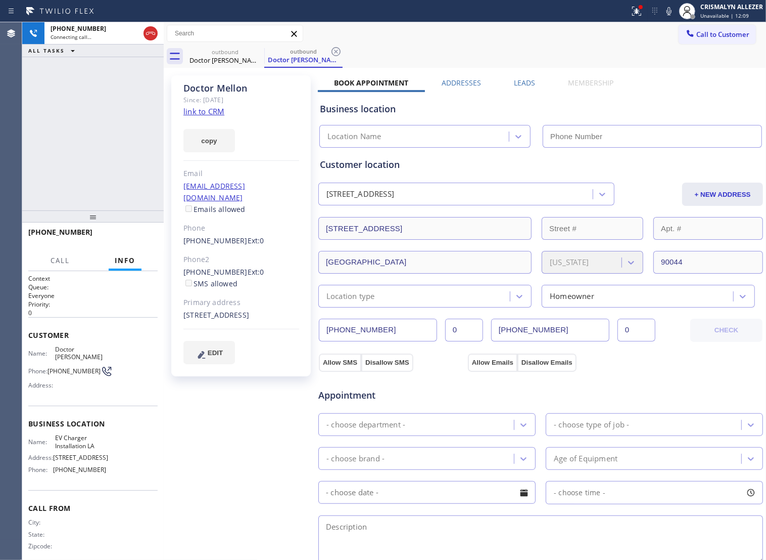
click at [196, 112] on link "link to CRM" at bounding box center [204, 111] width 41 height 10
type input "(213) 297-3685"
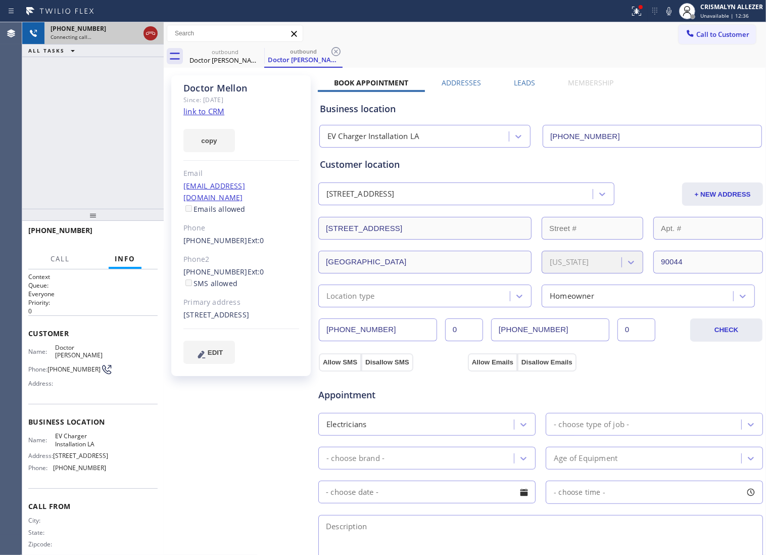
click at [145, 36] on icon at bounding box center [151, 33] width 12 height 12
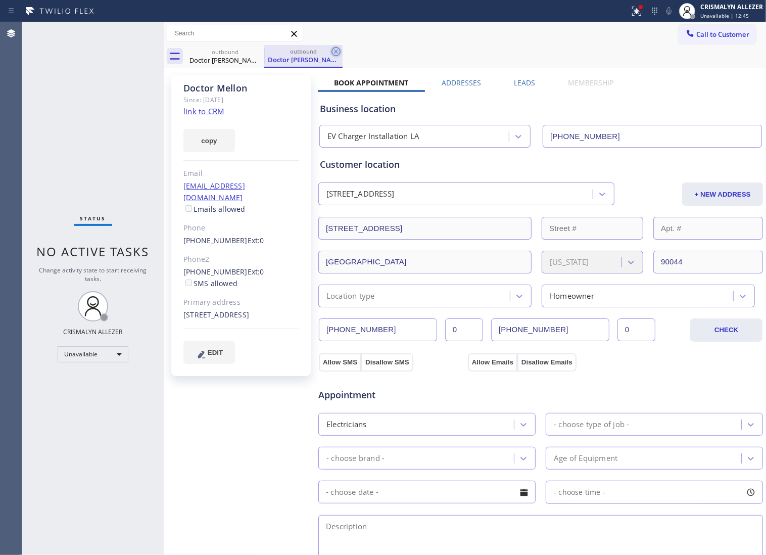
click at [337, 49] on icon at bounding box center [336, 52] width 12 height 12
click at [261, 51] on icon at bounding box center [257, 51] width 9 height 9
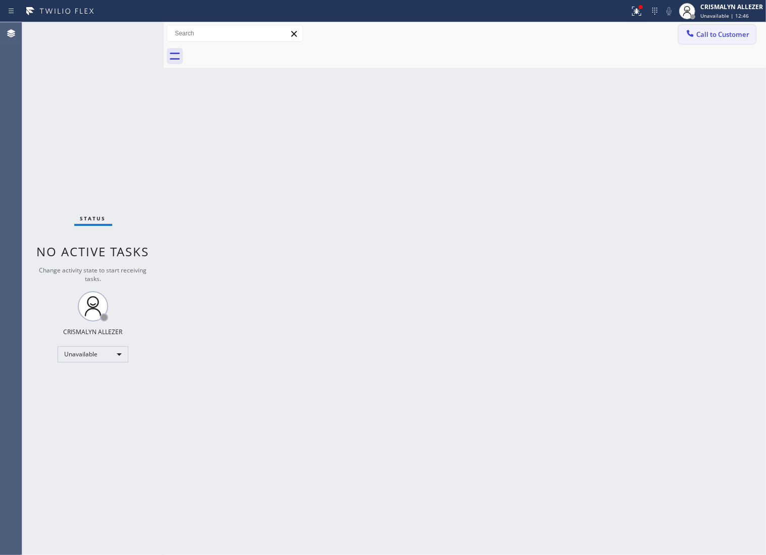
click at [715, 41] on button "Call to Customer" at bounding box center [717, 34] width 77 height 19
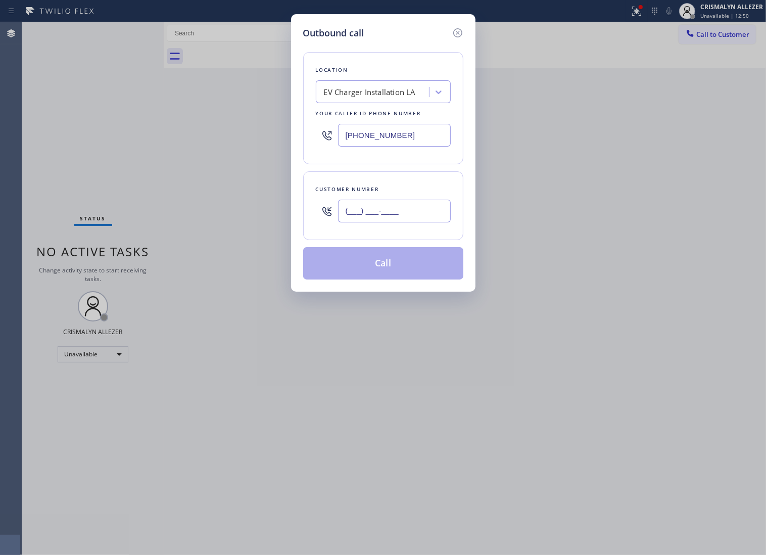
click at [408, 221] on input "(___) ___-____" at bounding box center [394, 211] width 113 height 23
paste input "213) 908-8866"
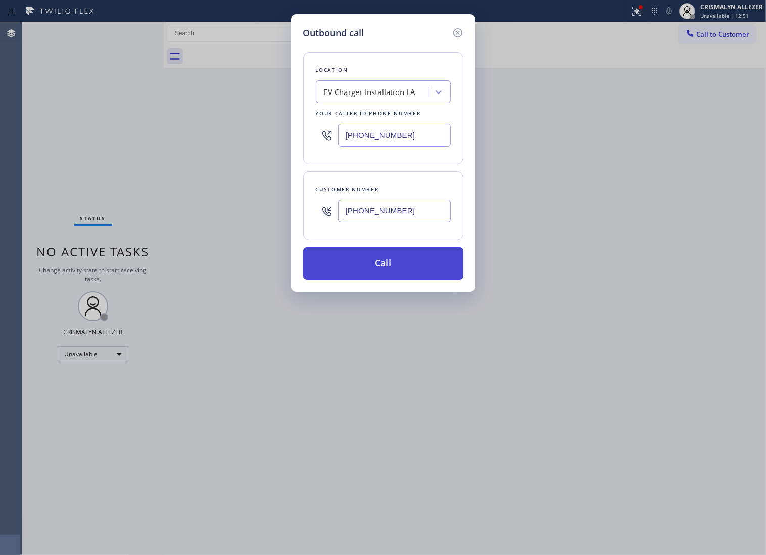
type input "(213) 908-8866"
click at [380, 279] on button "Call" at bounding box center [383, 263] width 160 height 32
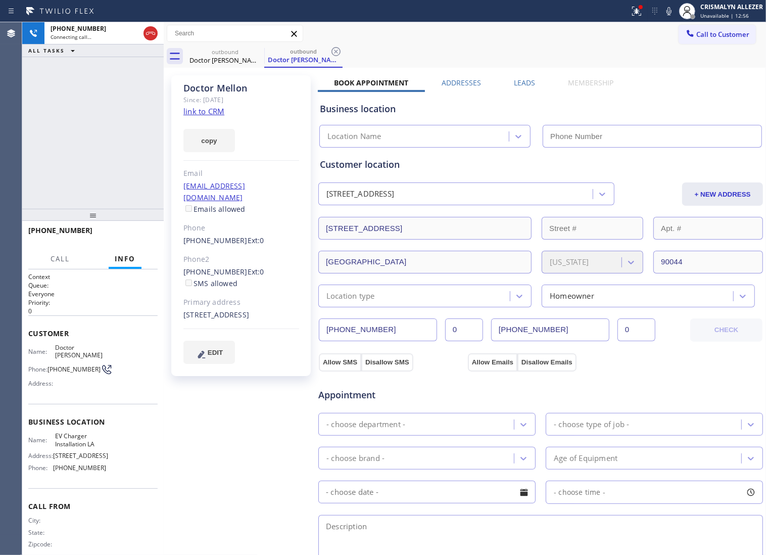
type input "(213) 297-3685"
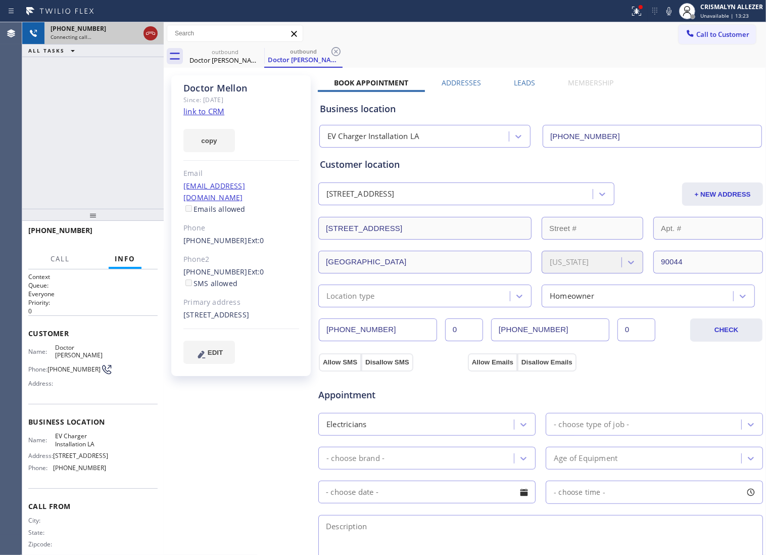
click at [148, 33] on icon at bounding box center [151, 33] width 12 height 12
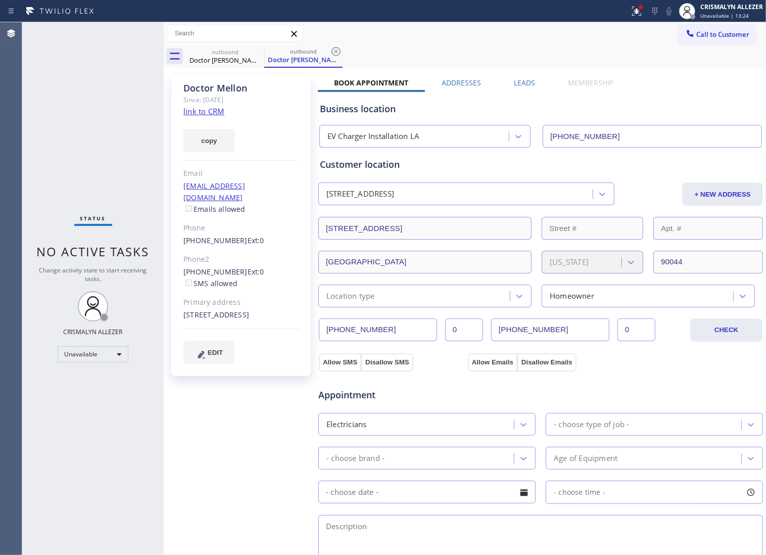
drag, startPoint x: 335, startPoint y: 51, endPoint x: 275, endPoint y: 59, distance: 60.8
click at [333, 52] on icon at bounding box center [336, 52] width 12 height 12
click at [254, 54] on icon at bounding box center [257, 51] width 9 height 9
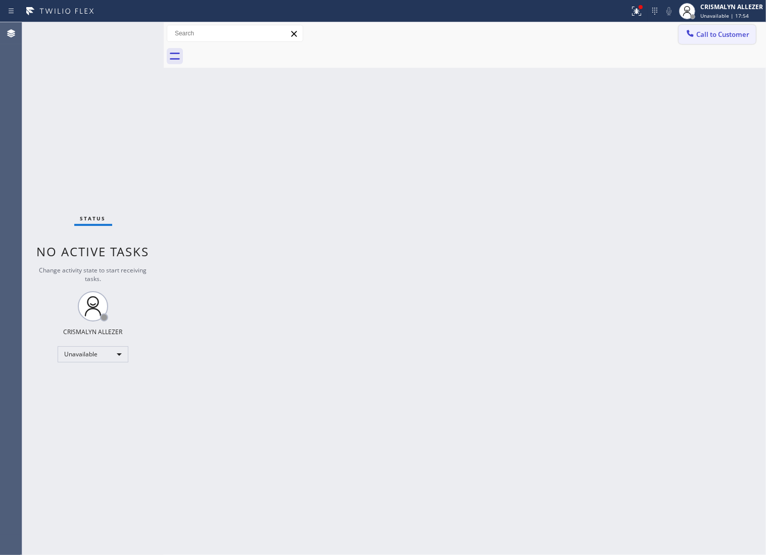
click at [697, 37] on span "Call to Customer" at bounding box center [723, 34] width 53 height 9
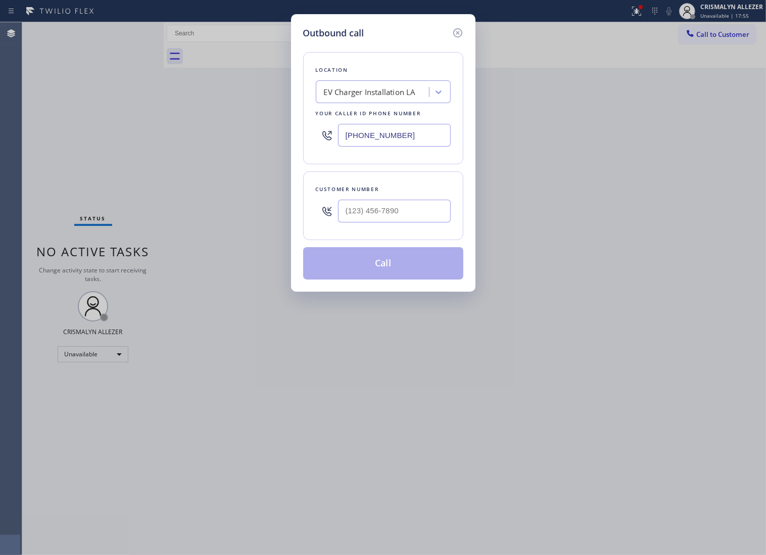
drag, startPoint x: 438, startPoint y: 144, endPoint x: 120, endPoint y: 135, distance: 317.6
click at [120, 135] on div "Outbound call Location EV Charger Installation LA Your caller id phone number (…" at bounding box center [383, 277] width 766 height 555
paste input "425) 230-4311"
type input "[PHONE_NUMBER]"
click at [403, 216] on input "(___) ___-____" at bounding box center [394, 211] width 113 height 23
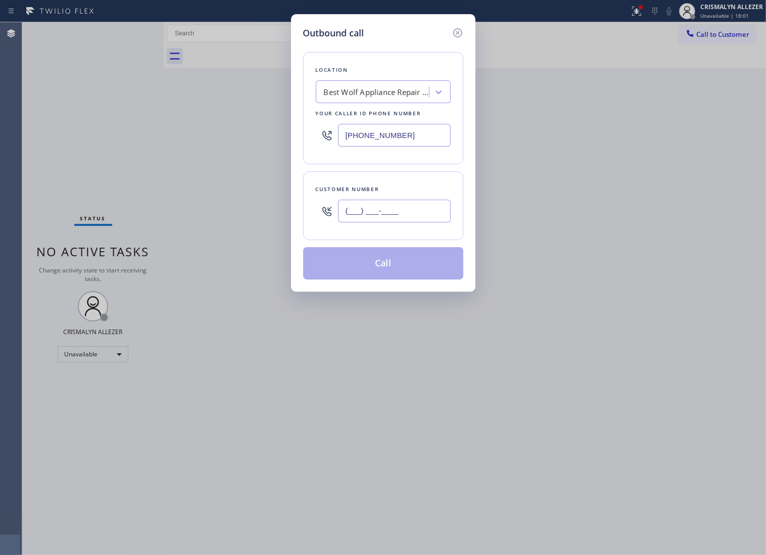
paste input "206) 972-1956"
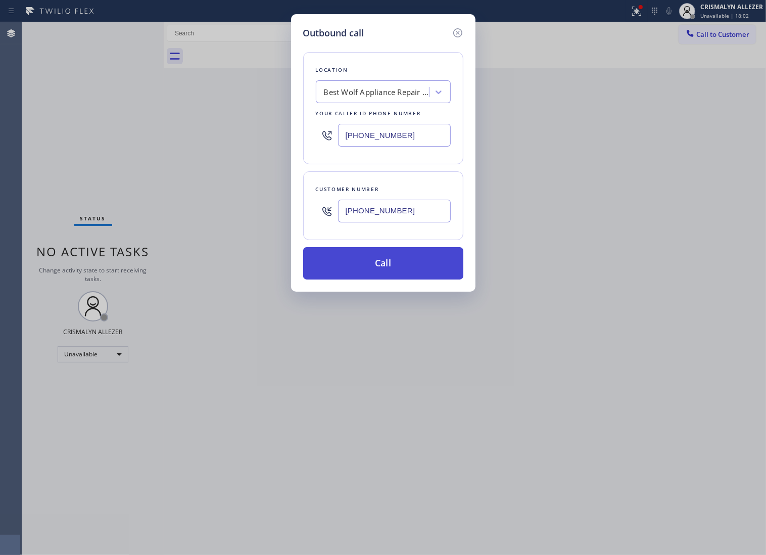
type input "[PHONE_NUMBER]"
click at [387, 267] on button "Call" at bounding box center [383, 263] width 160 height 32
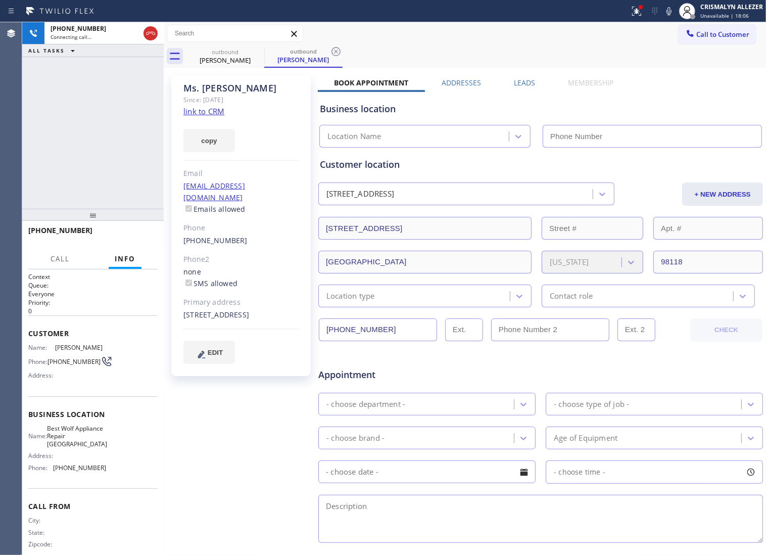
type input "[PHONE_NUMBER]"
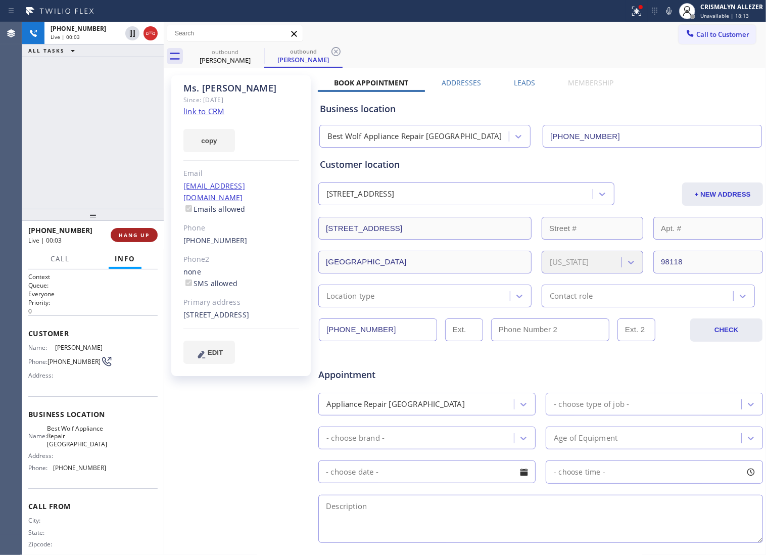
click at [129, 236] on span "HANG UP" at bounding box center [134, 235] width 31 height 7
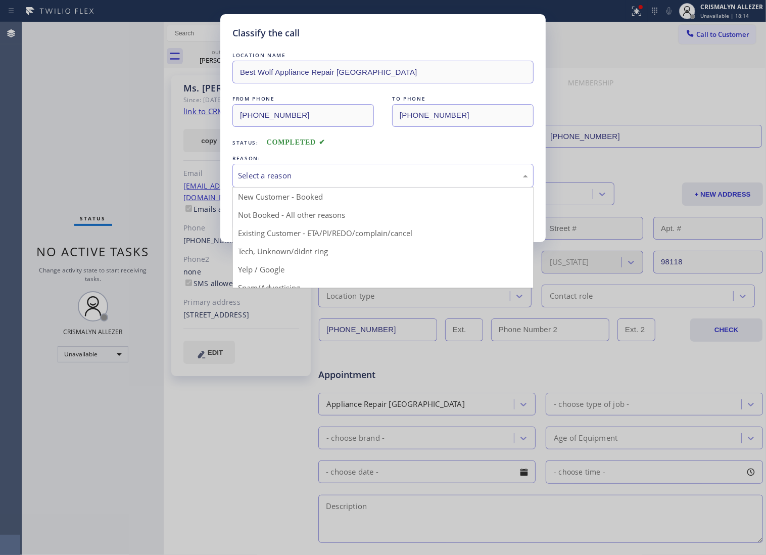
click at [371, 178] on div "Select a reason" at bounding box center [383, 176] width 301 height 24
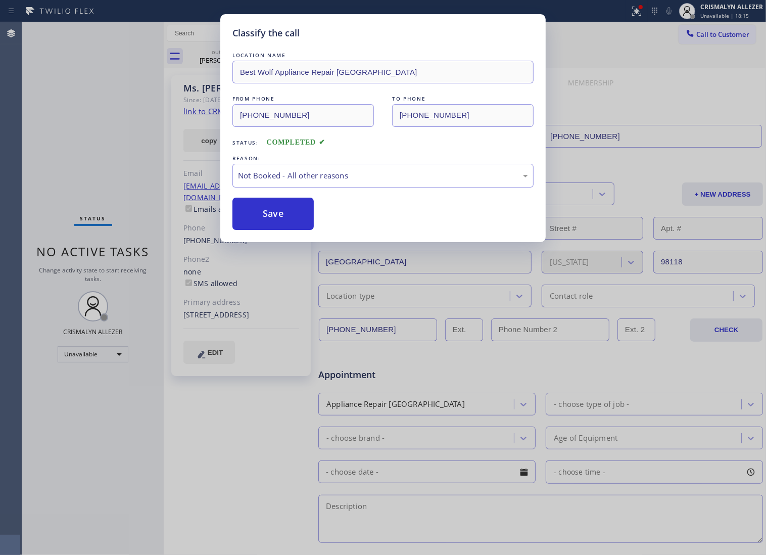
click at [284, 218] on button "Save" at bounding box center [273, 214] width 81 height 32
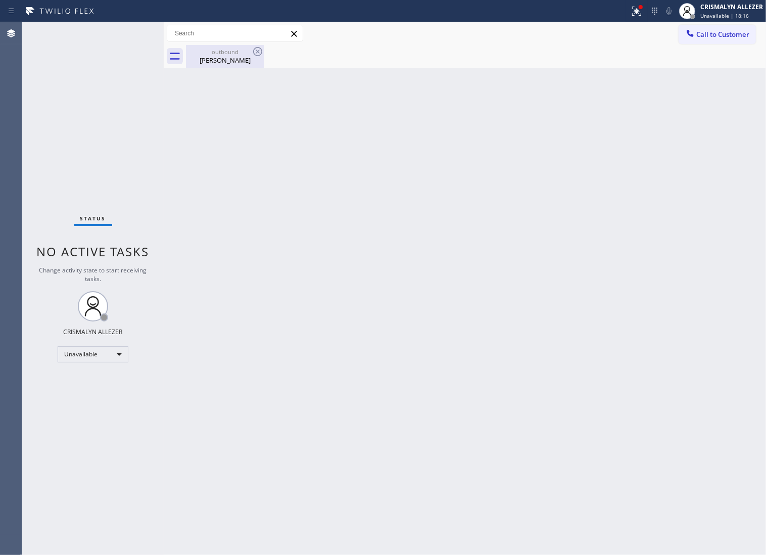
click at [229, 64] on div "[PERSON_NAME]" at bounding box center [225, 60] width 76 height 9
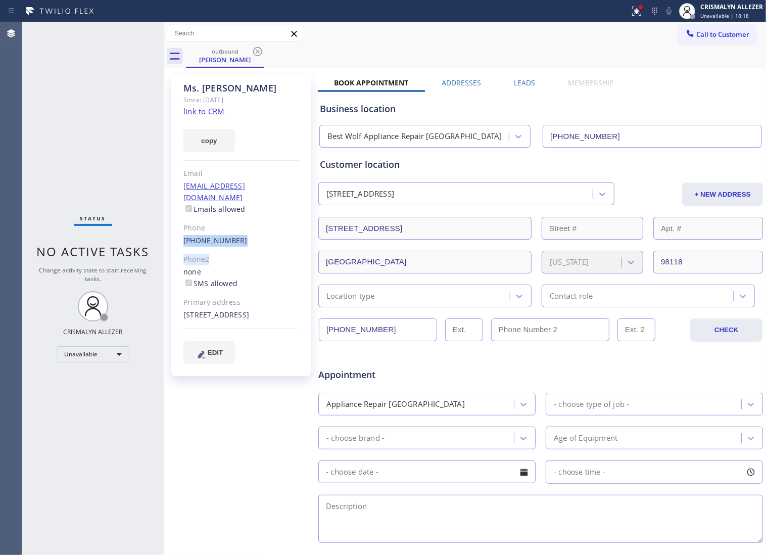
drag, startPoint x: 181, startPoint y: 229, endPoint x: 246, endPoint y: 236, distance: 65.5
click at [246, 236] on div "Ms. Dewanda Since: 20 may 2020 link to CRM copy Email no@gmail.com Emails allow…" at bounding box center [241, 225] width 140 height 301
drag, startPoint x: 183, startPoint y: 230, endPoint x: 253, endPoint y: 234, distance: 70.4
click at [253, 235] on div "[PHONE_NUMBER]" at bounding box center [242, 241] width 116 height 12
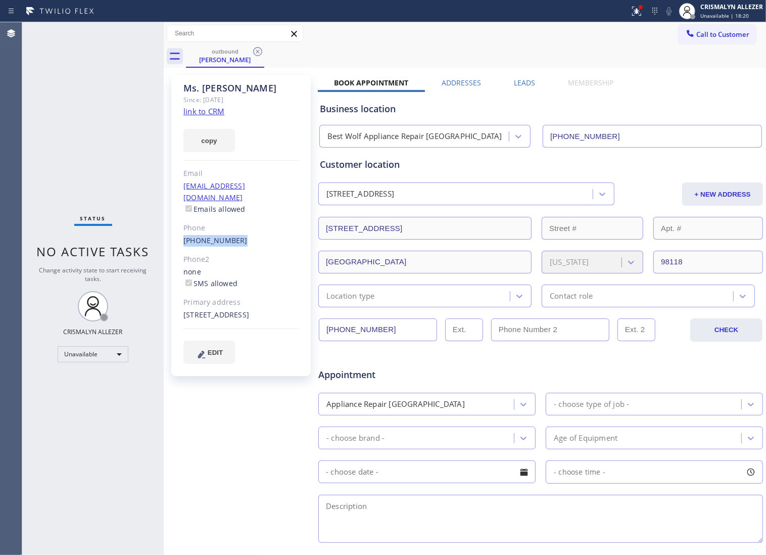
copy link "[PHONE_NUMBER]"
click at [259, 51] on icon at bounding box center [258, 52] width 12 height 12
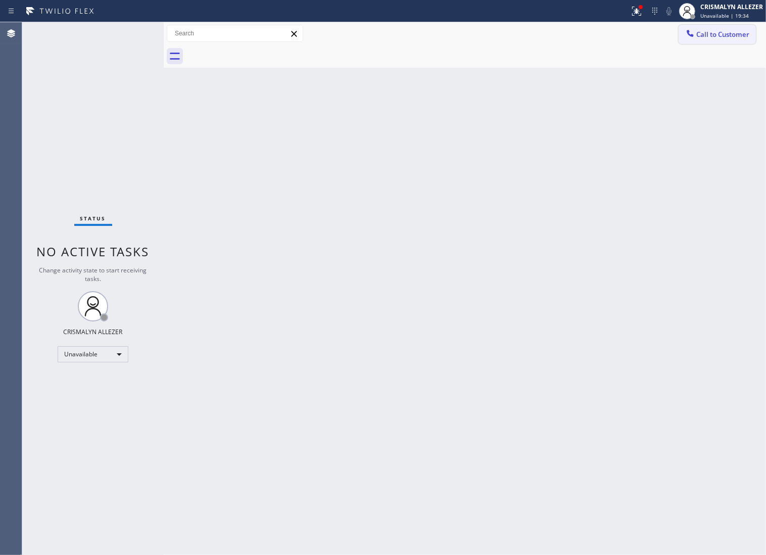
click at [737, 26] on button "Call to Customer" at bounding box center [717, 34] width 77 height 19
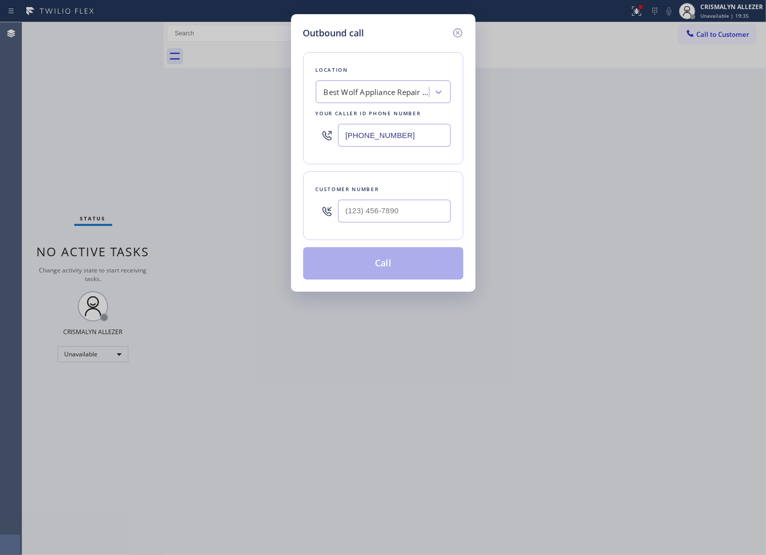
drag, startPoint x: 398, startPoint y: 148, endPoint x: 125, endPoint y: 163, distance: 272.9
click at [120, 164] on div "Outbound call Location Best Wolf Appliance Repair [GEOGRAPHIC_DATA] Your caller…" at bounding box center [383, 277] width 766 height 555
paste input "818) 812-5404"
type input "(818) 812-5404"
click at [404, 222] on input "(___) ___-____" at bounding box center [394, 211] width 113 height 23
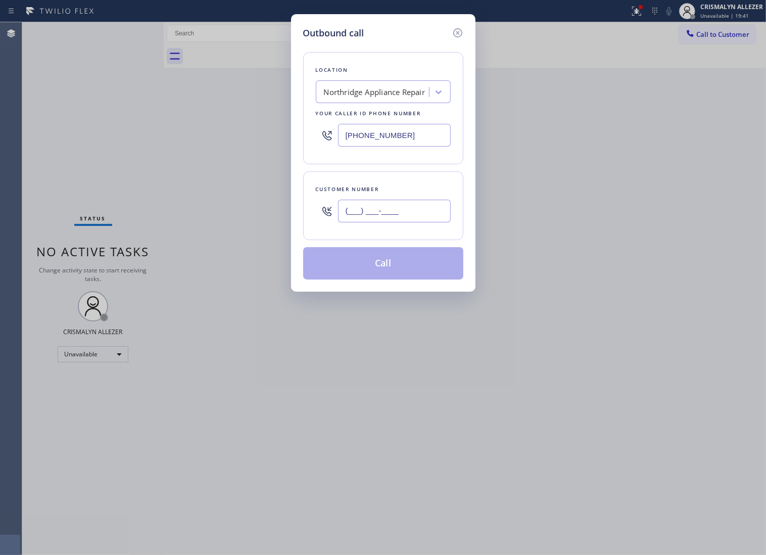
paste input "818) 470-4301"
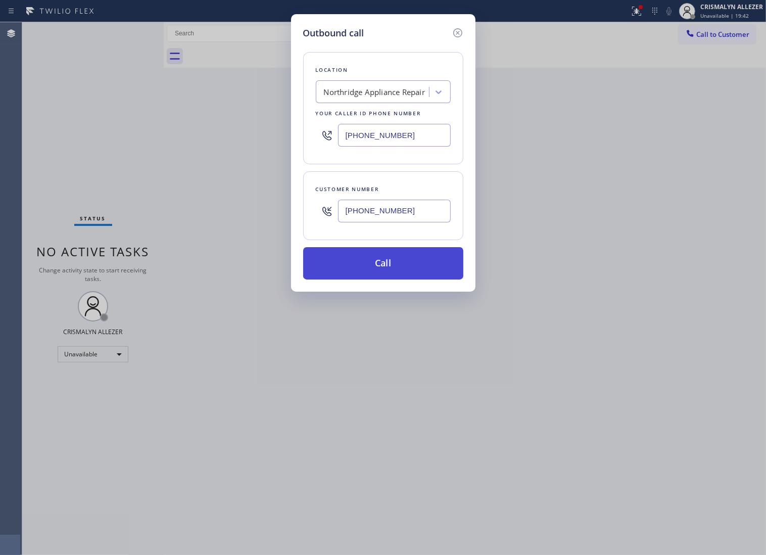
type input "(818) 470-4301"
click at [397, 275] on button "Call" at bounding box center [383, 263] width 160 height 32
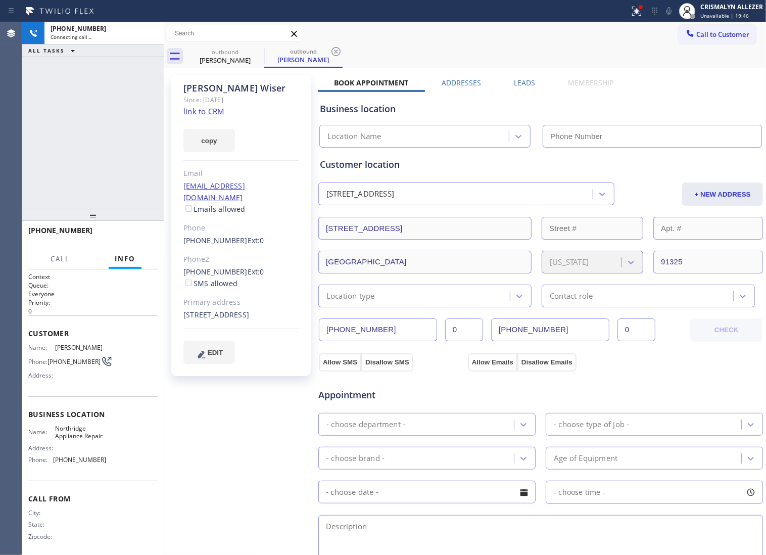
click at [202, 111] on link "link to CRM" at bounding box center [204, 111] width 41 height 10
type input "[PHONE_NUMBER]"
click at [130, 233] on span "HANG UP" at bounding box center [134, 235] width 31 height 7
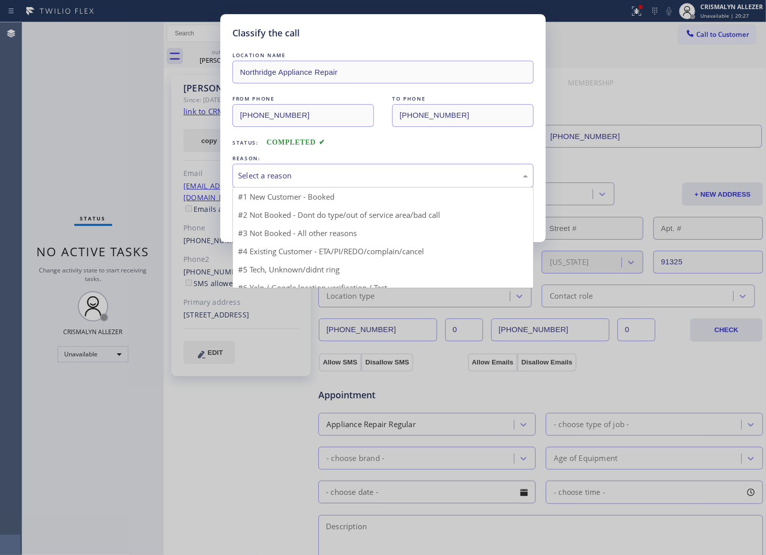
click at [412, 181] on div "Select a reason" at bounding box center [383, 176] width 290 height 12
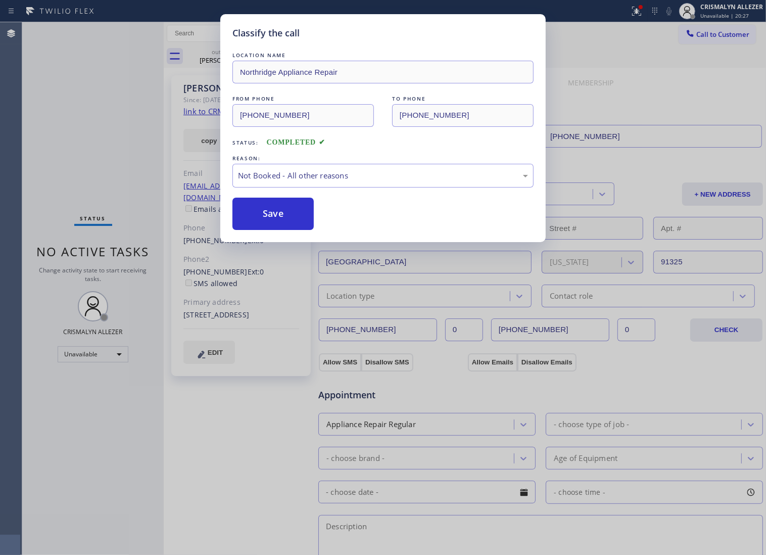
click at [291, 223] on button "Save" at bounding box center [273, 214] width 81 height 32
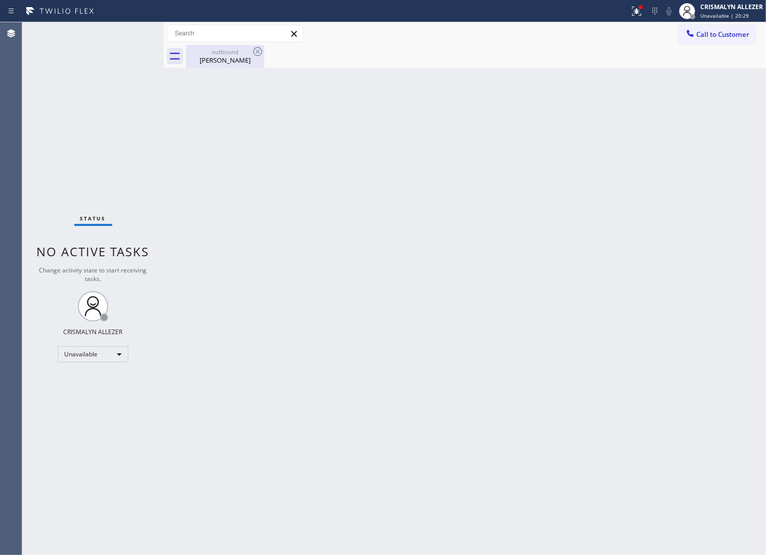
click at [220, 61] on div "Keith Wiser" at bounding box center [225, 60] width 76 height 9
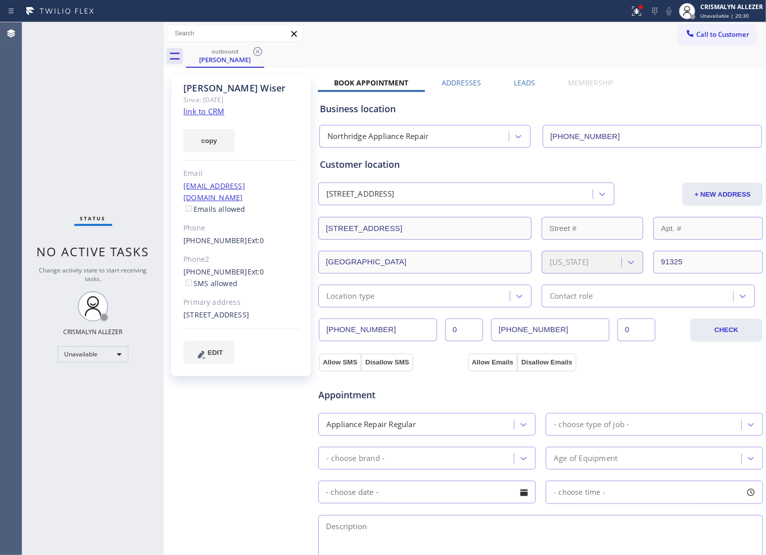
drag, startPoint x: 522, startPoint y: 77, endPoint x: 626, endPoint y: 145, distance: 123.5
click at [522, 79] on label "Leads" at bounding box center [524, 83] width 21 height 10
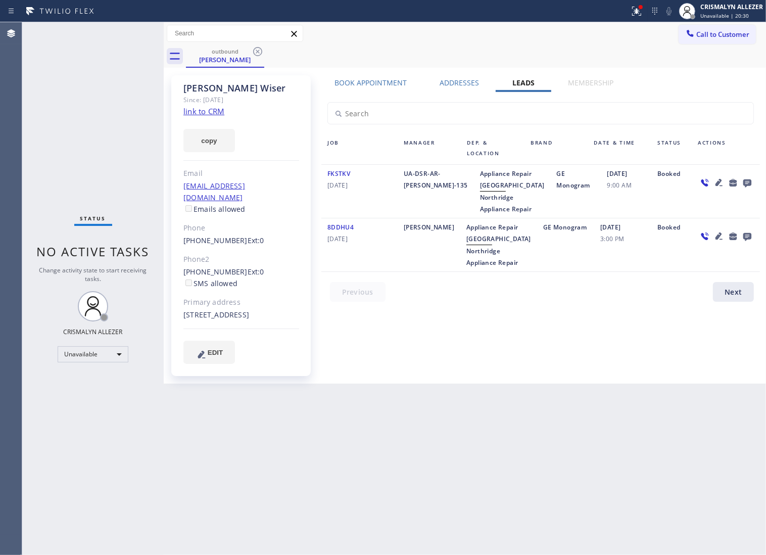
click at [749, 182] on icon at bounding box center [748, 183] width 8 height 8
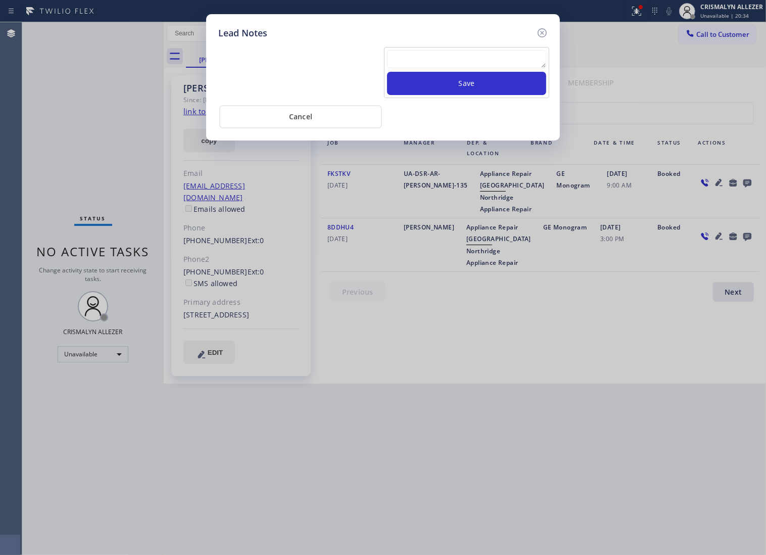
click at [426, 68] on textarea at bounding box center [466, 59] width 159 height 18
paste textarea "no answer | pls xfer if cx calls back"
type textarea "no answer | pls xfer if cx calls back"
click at [461, 88] on button "Save" at bounding box center [466, 83] width 159 height 23
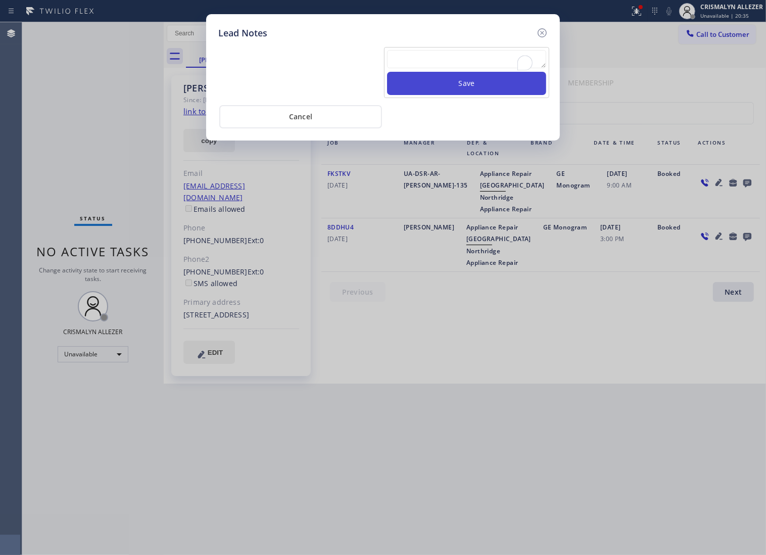
scroll to position [0, 0]
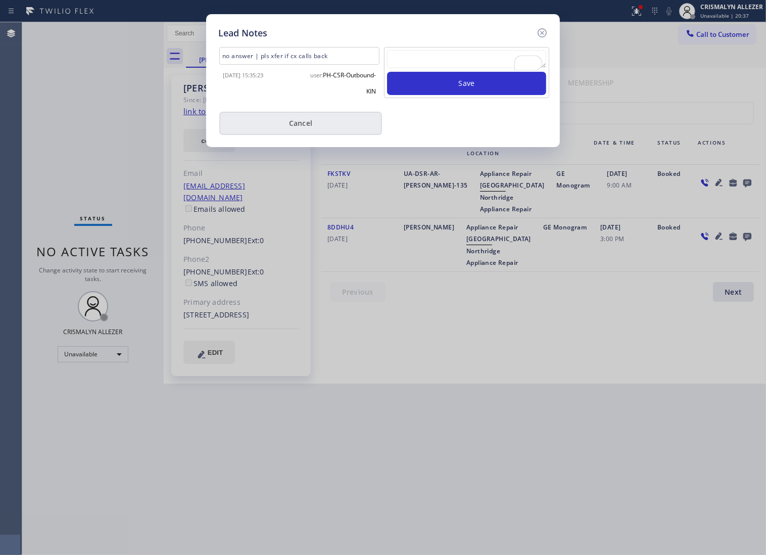
click at [312, 132] on button "Cancel" at bounding box center [300, 123] width 163 height 23
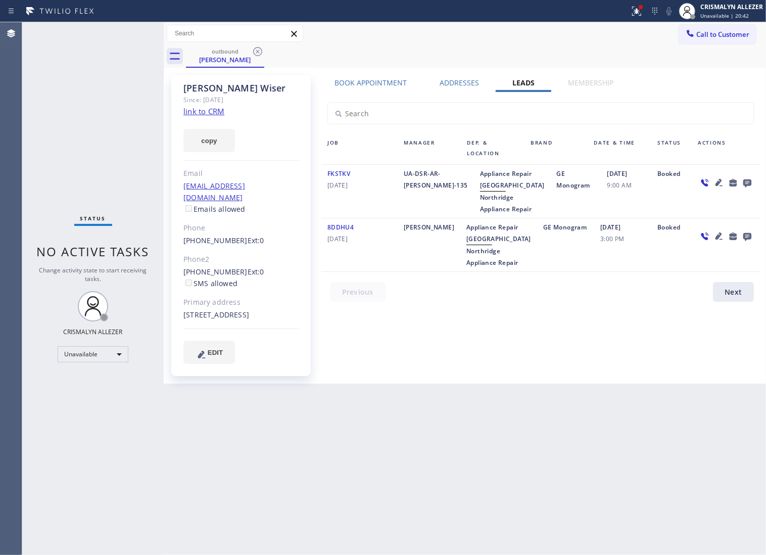
drag, startPoint x: 254, startPoint y: 51, endPoint x: 426, endPoint y: 298, distance: 301.4
click at [254, 51] on icon at bounding box center [257, 51] width 9 height 9
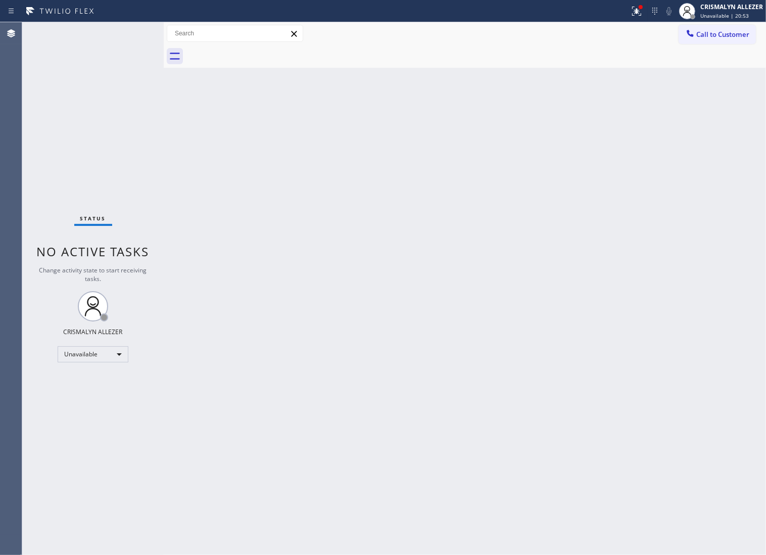
drag, startPoint x: 441, startPoint y: 291, endPoint x: 519, endPoint y: 243, distance: 92.2
click at [453, 282] on div "Back to Dashboard Change Sender ID Customers Technicians Select a contact Outbo…" at bounding box center [465, 288] width 603 height 533
drag, startPoint x: 719, startPoint y: 39, endPoint x: 495, endPoint y: 147, distance: 248.3
click at [707, 48] on div "Call to Customer Outbound call Location Northridge Appliance Repair Your caller…" at bounding box center [465, 45] width 603 height 46
drag, startPoint x: 677, startPoint y: 38, endPoint x: 667, endPoint y: 47, distance: 13.6
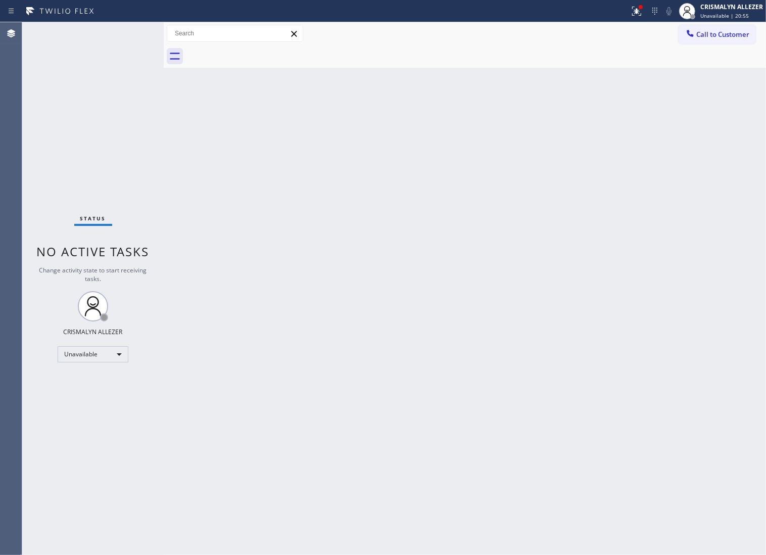
click at [685, 39] on div at bounding box center [691, 34] width 12 height 12
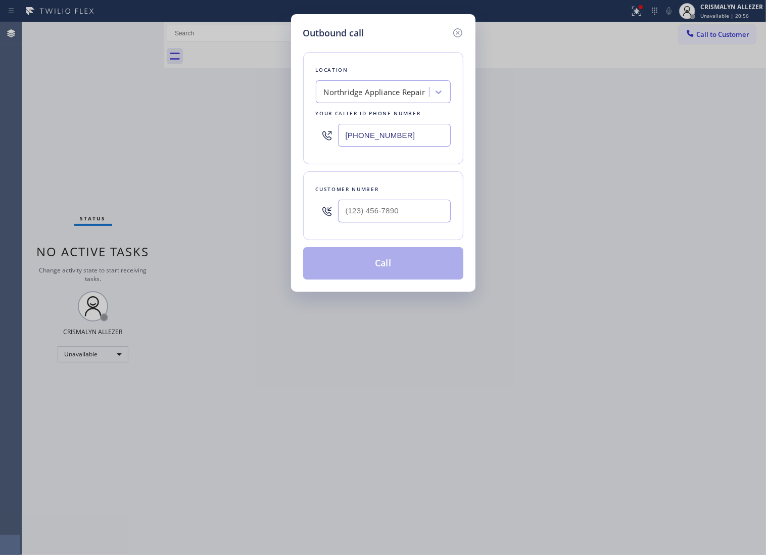
drag, startPoint x: 423, startPoint y: 142, endPoint x: 109, endPoint y: 157, distance: 313.8
click at [104, 158] on div "Outbound call Location Northridge Appliance Repair Your caller id phone number …" at bounding box center [383, 277] width 766 height 555
paste input "05) 434-633"
type input "[PHONE_NUMBER]"
click at [392, 218] on input "(___) ___-____" at bounding box center [394, 211] width 113 height 23
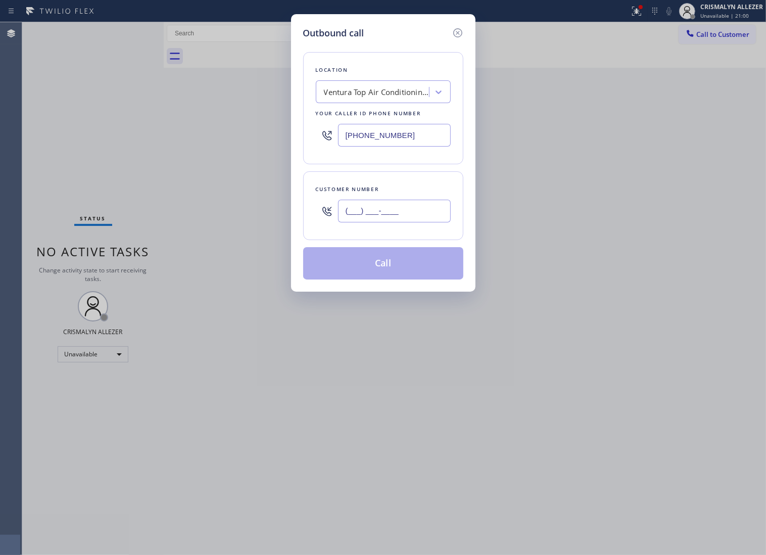
paste input "805) 340-4137"
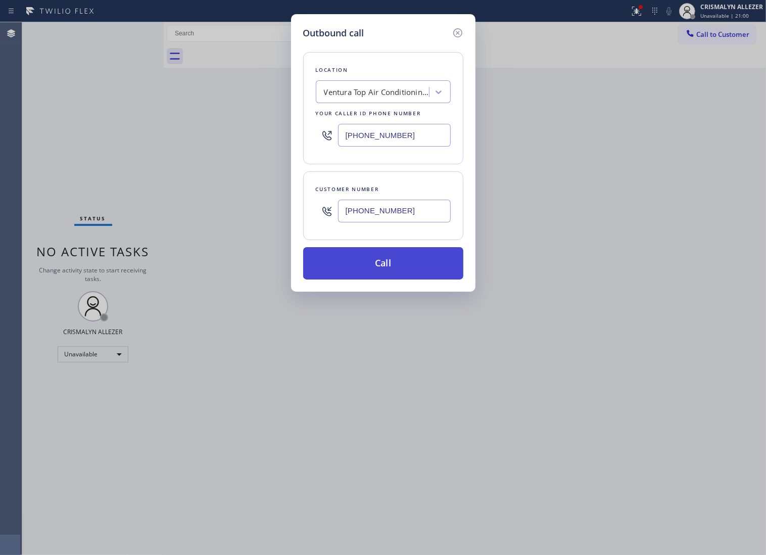
type input "[PHONE_NUMBER]"
click at [388, 277] on button "Call" at bounding box center [383, 263] width 160 height 32
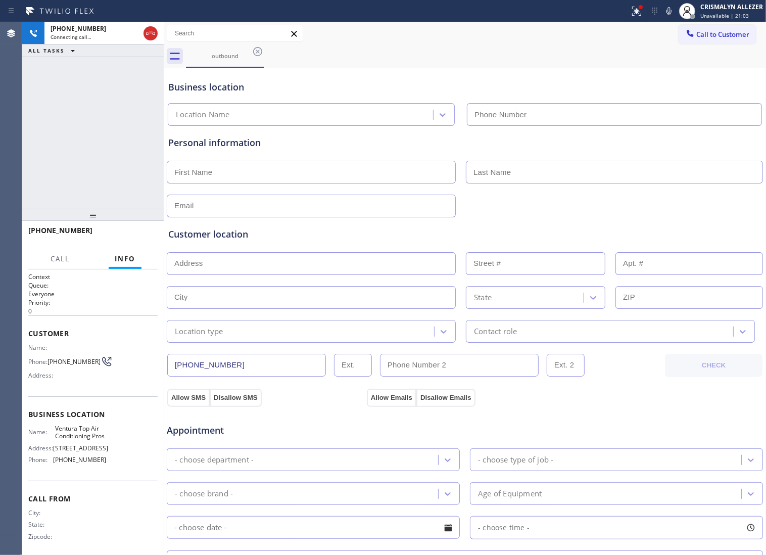
type input "[PHONE_NUMBER]"
click at [308, 434] on span "Appointment" at bounding box center [266, 431] width 198 height 14
click at [129, 235] on span "HANG UP" at bounding box center [134, 235] width 31 height 7
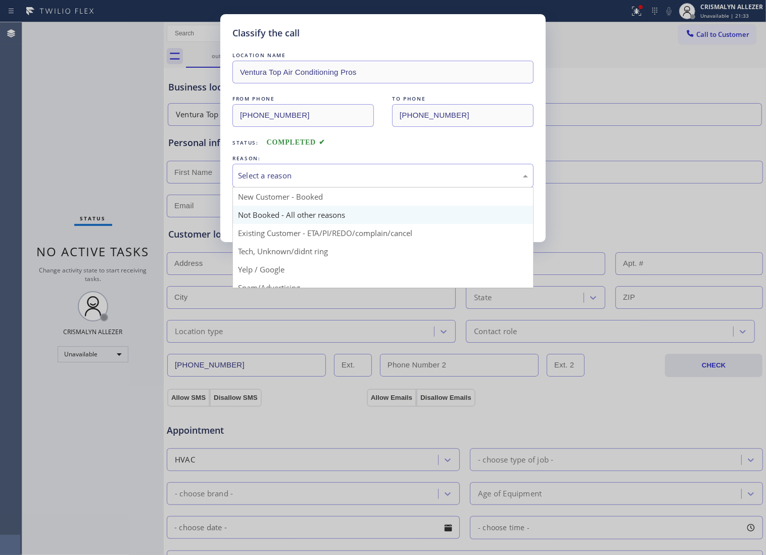
drag, startPoint x: 334, startPoint y: 193, endPoint x: 244, endPoint y: 226, distance: 95.5
click at [328, 188] on div "Select a reason" at bounding box center [383, 176] width 301 height 24
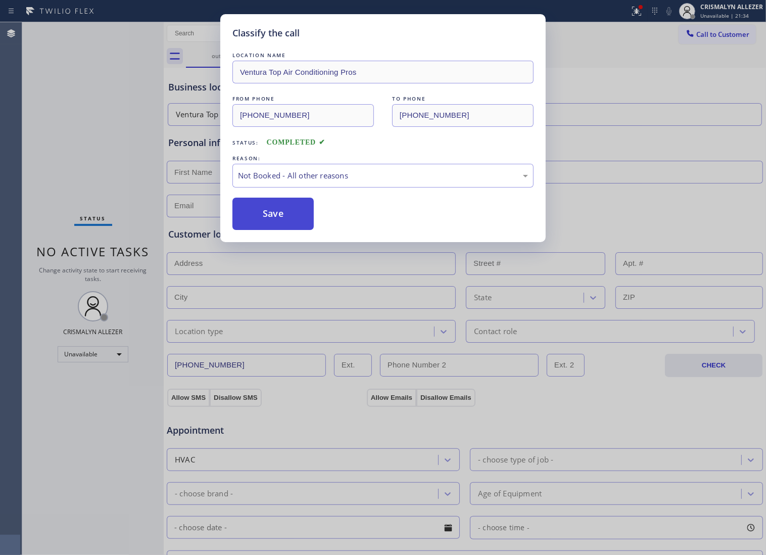
click at [243, 226] on button "Save" at bounding box center [273, 214] width 81 height 32
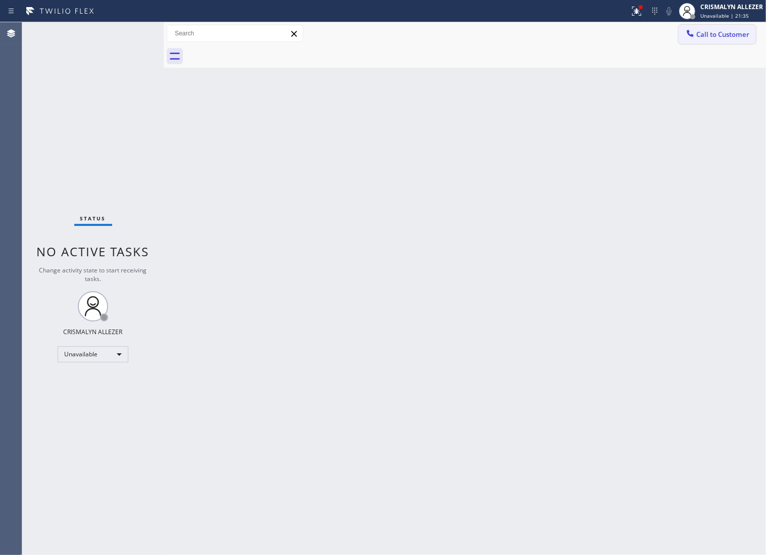
click at [748, 36] on span "Call to Customer" at bounding box center [723, 34] width 53 height 9
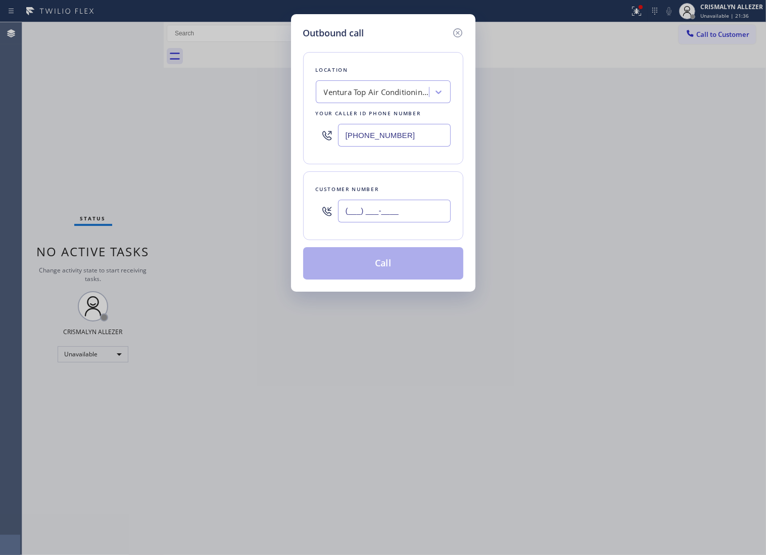
click at [418, 213] on input "(___) ___-____" at bounding box center [394, 211] width 113 height 23
paste input "805) 340-4137"
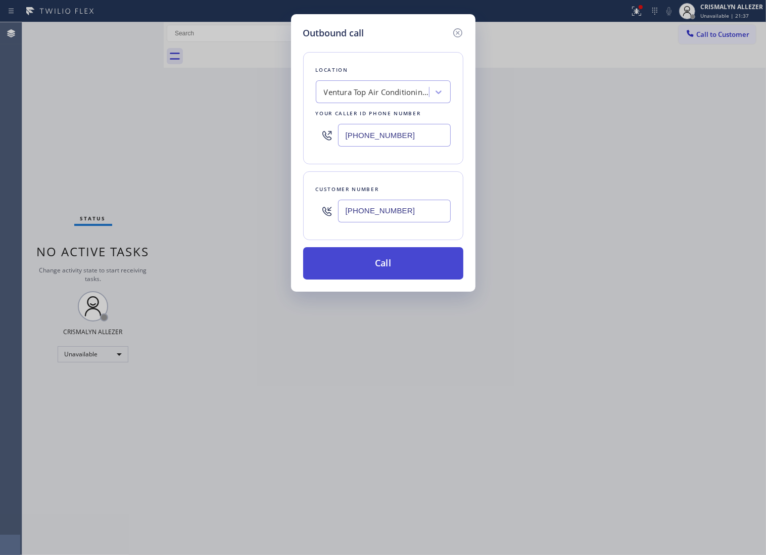
type input "[PHONE_NUMBER]"
click at [401, 280] on button "Call" at bounding box center [383, 263] width 160 height 32
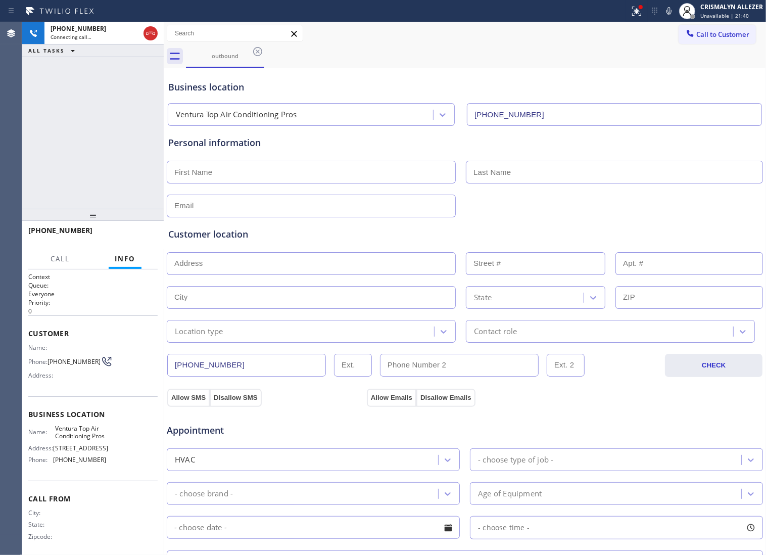
type input "[PHONE_NUMBER]"
click at [129, 237] on span "HANG UP" at bounding box center [134, 235] width 31 height 7
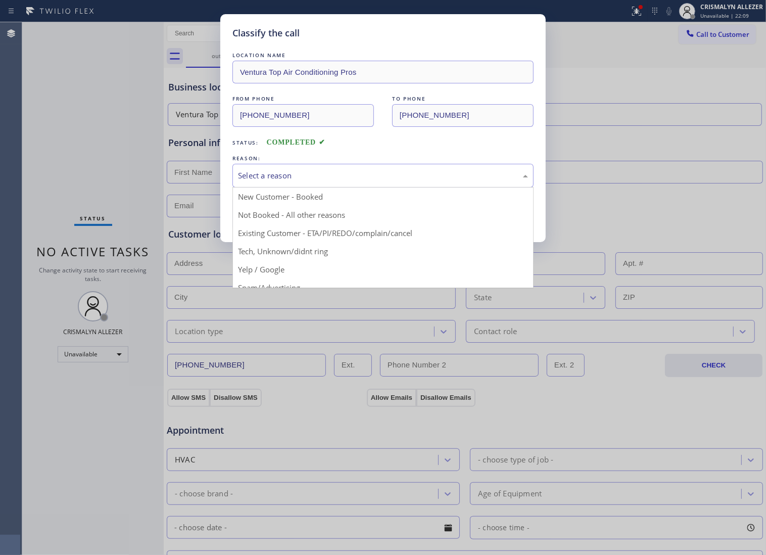
click at [373, 181] on div "Select a reason" at bounding box center [383, 176] width 290 height 12
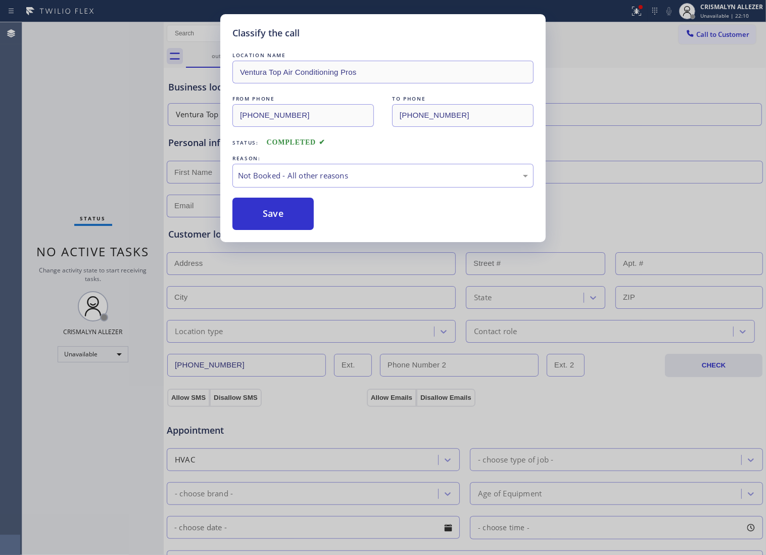
click at [277, 229] on button "Save" at bounding box center [273, 214] width 81 height 32
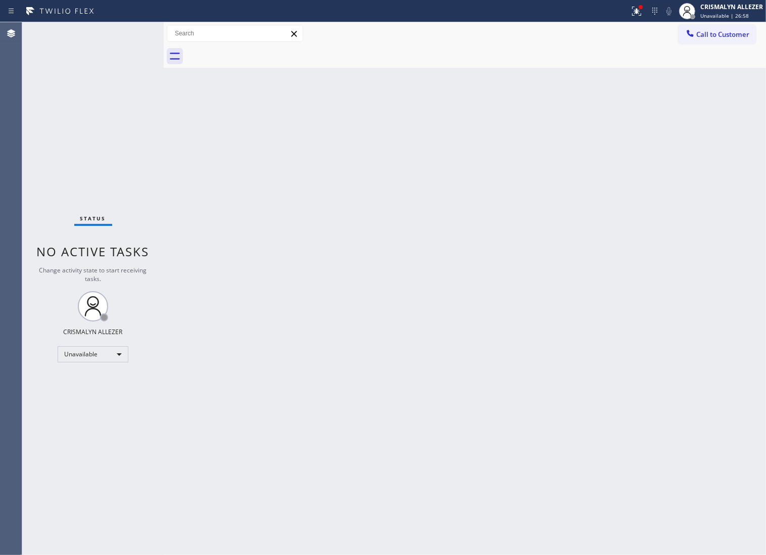
click at [674, 50] on div at bounding box center [476, 56] width 580 height 23
click at [728, 40] on button "Call to Customer" at bounding box center [717, 34] width 77 height 19
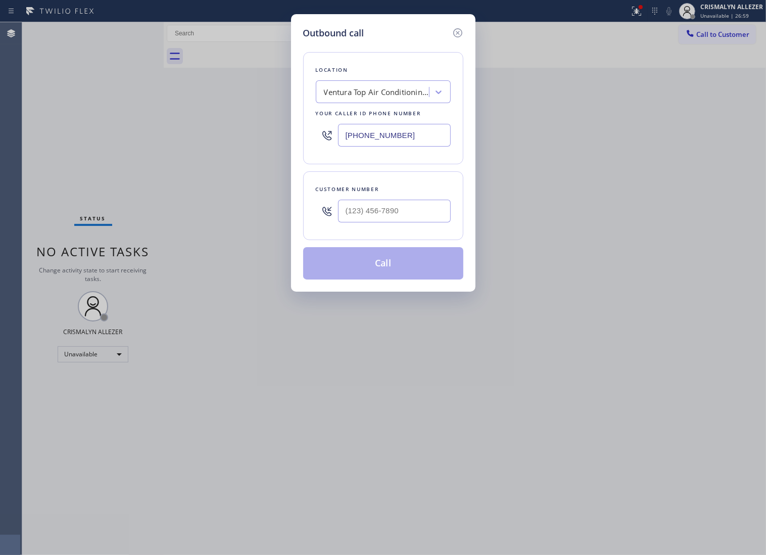
drag, startPoint x: 433, startPoint y: 146, endPoint x: 184, endPoint y: 146, distance: 249.2
click at [187, 146] on div "Outbound call Location Ventura Top Air Conditioning Pros Your caller id phone n…" at bounding box center [383, 277] width 766 height 555
paste input "760) 201-1586"
type input "[PHONE_NUMBER]"
click at [416, 220] on input "(___) ___-____" at bounding box center [394, 211] width 113 height 23
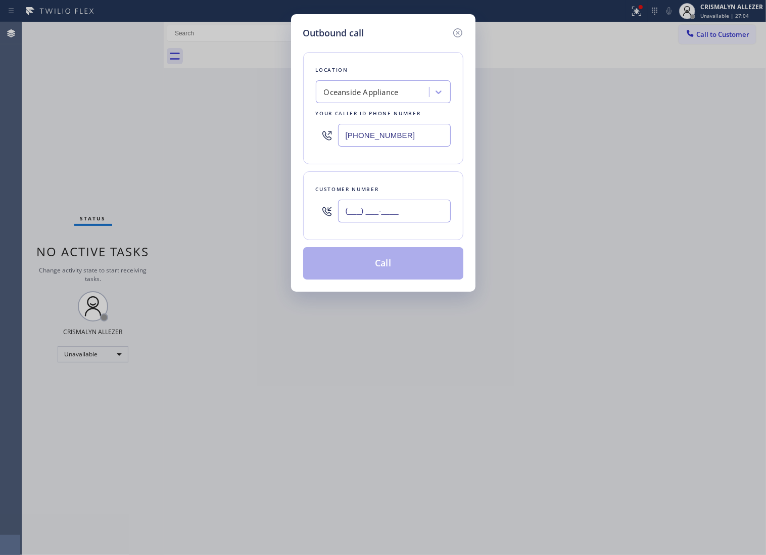
paste input "602) 622-4347"
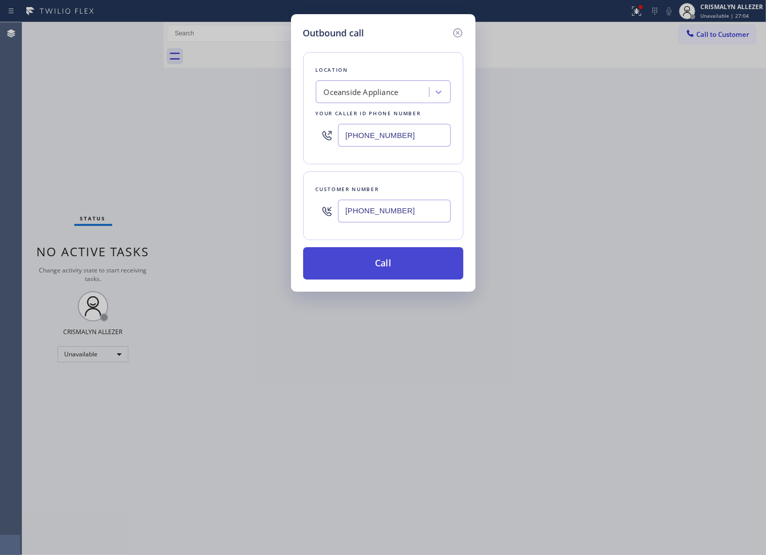
type input "(602) 622-4347"
click at [383, 280] on button "Call" at bounding box center [383, 263] width 160 height 32
click at [397, 269] on button "Call" at bounding box center [383, 263] width 160 height 32
click at [392, 280] on button "Call" at bounding box center [383, 263] width 160 height 32
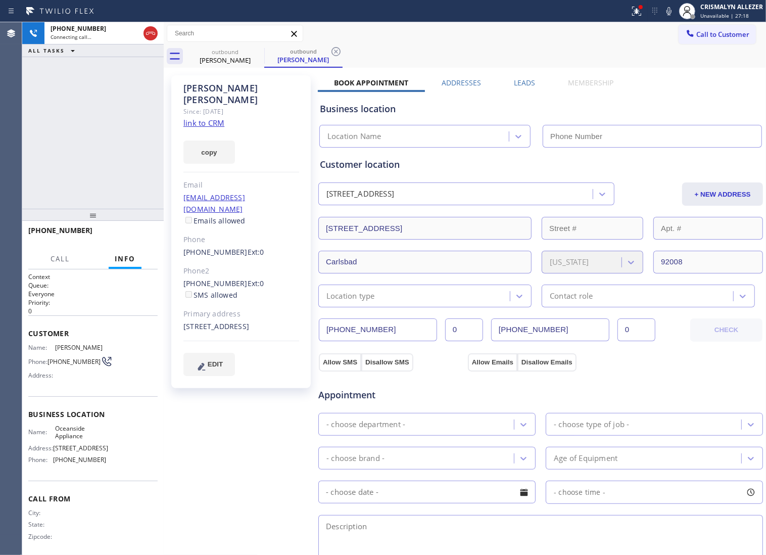
click at [211, 118] on link "link to CRM" at bounding box center [204, 123] width 41 height 10
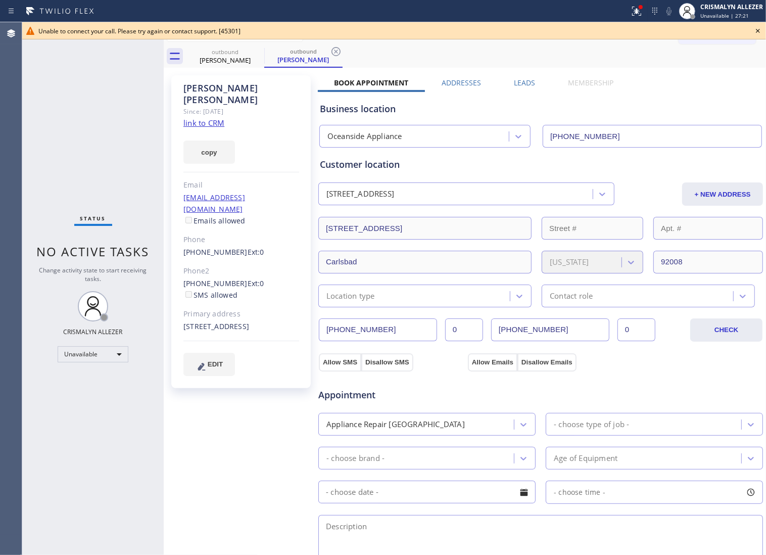
type input "[PHONE_NUMBER]"
click at [759, 27] on icon at bounding box center [758, 31] width 12 height 12
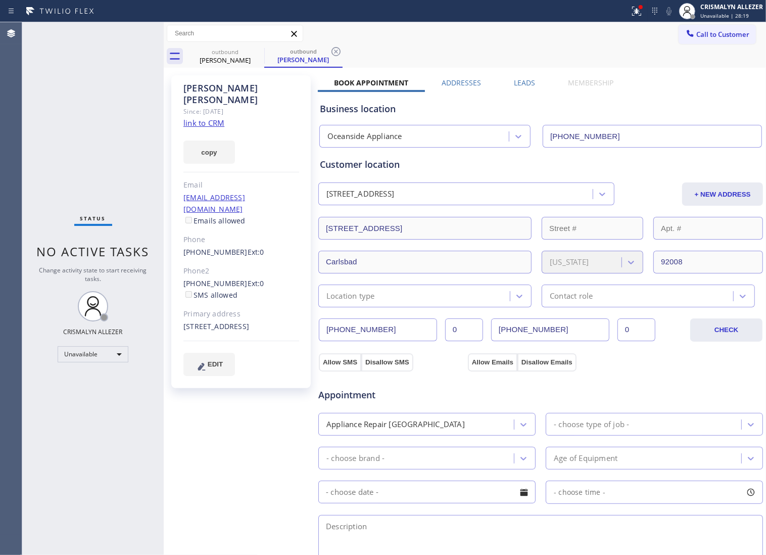
drag, startPoint x: 338, startPoint y: 49, endPoint x: 281, endPoint y: 52, distance: 57.2
click at [335, 49] on icon at bounding box center [336, 52] width 12 height 12
click at [258, 50] on icon at bounding box center [258, 52] width 12 height 12
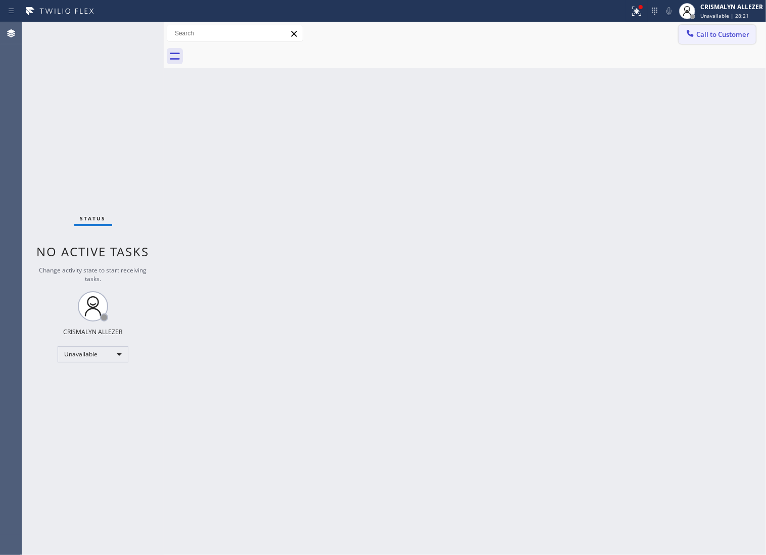
click at [707, 42] on button "Call to Customer" at bounding box center [717, 34] width 77 height 19
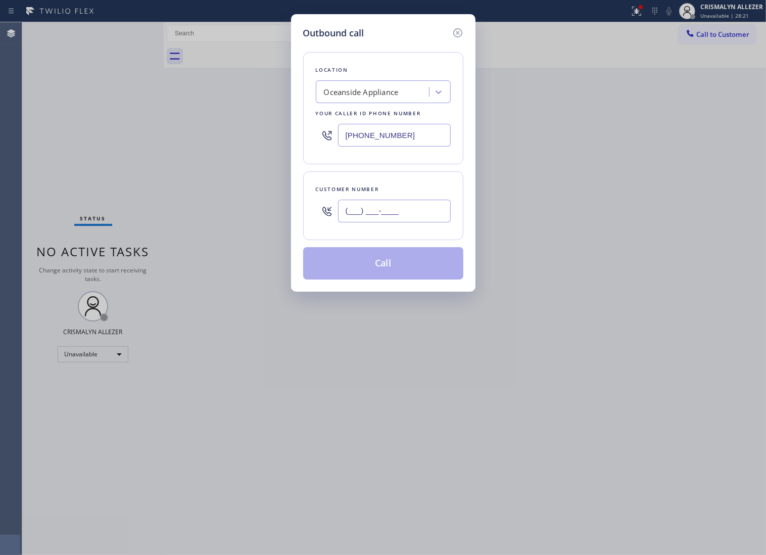
click at [426, 222] on input "(___) ___-____" at bounding box center [394, 211] width 113 height 23
paste input "760) 521-2640"
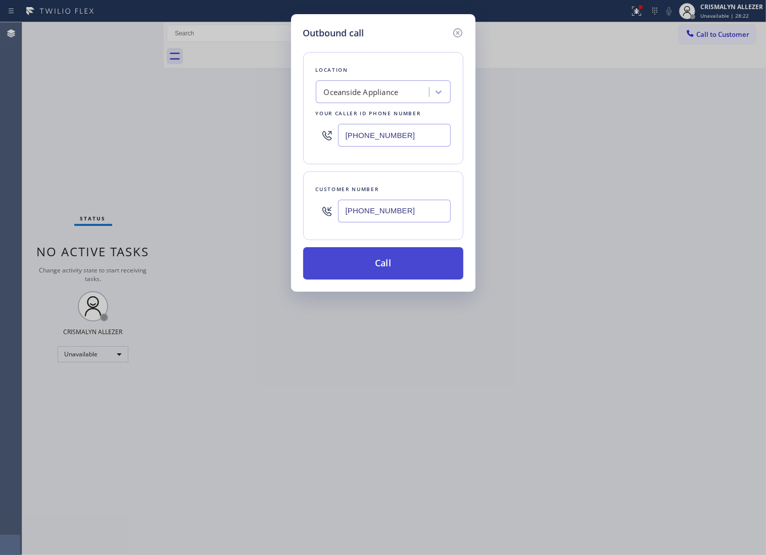
type input "[PHONE_NUMBER]"
click at [383, 280] on button "Call" at bounding box center [383, 263] width 160 height 32
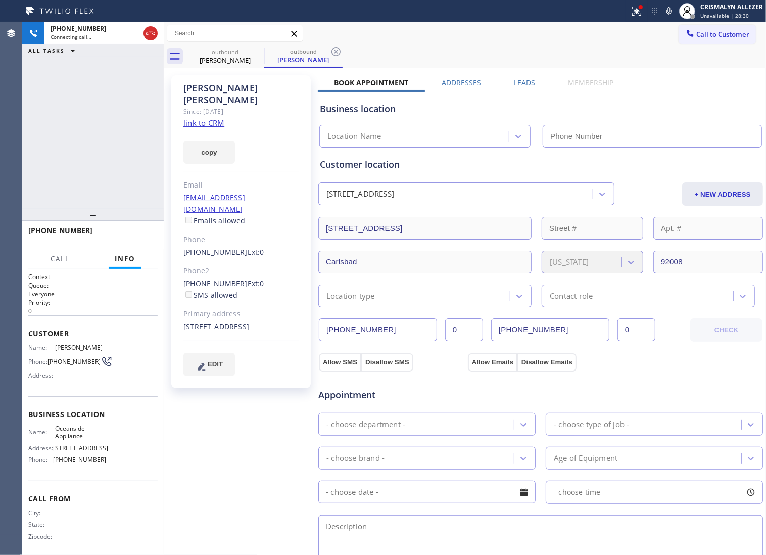
type input "[PHONE_NUMBER]"
click at [125, 235] on span "HANG UP" at bounding box center [134, 235] width 31 height 7
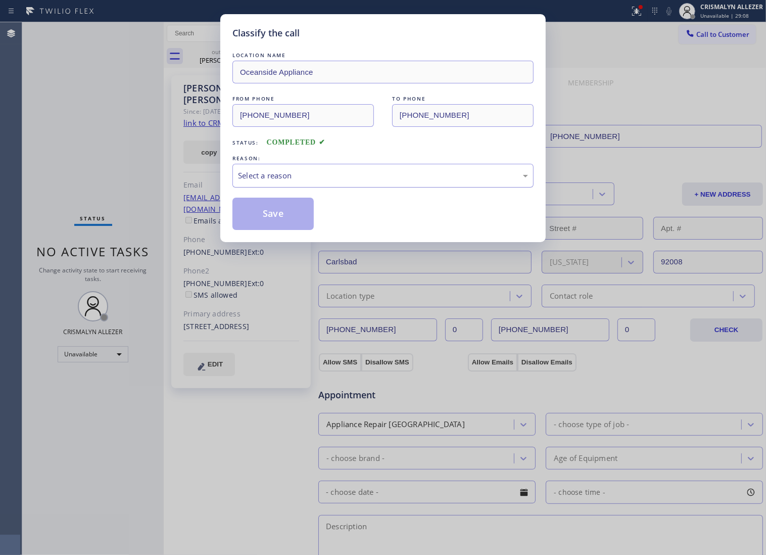
click at [373, 181] on div "Select a reason" at bounding box center [383, 176] width 290 height 12
click at [282, 218] on button "Save" at bounding box center [273, 214] width 81 height 32
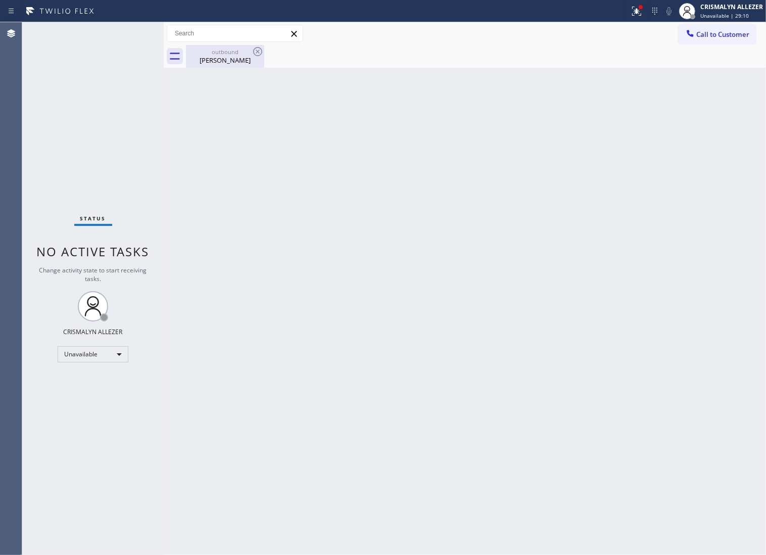
click at [229, 64] on div "Jeff Whiteman" at bounding box center [225, 60] width 76 height 9
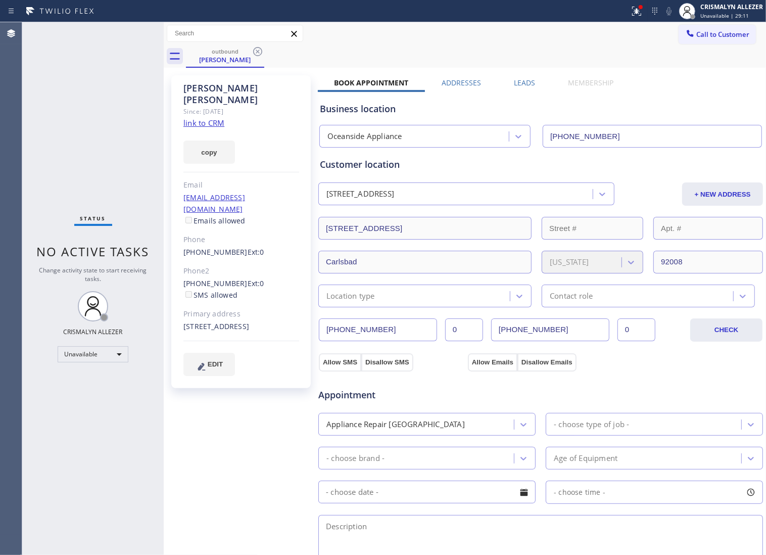
click at [523, 83] on label "Leads" at bounding box center [524, 83] width 21 height 10
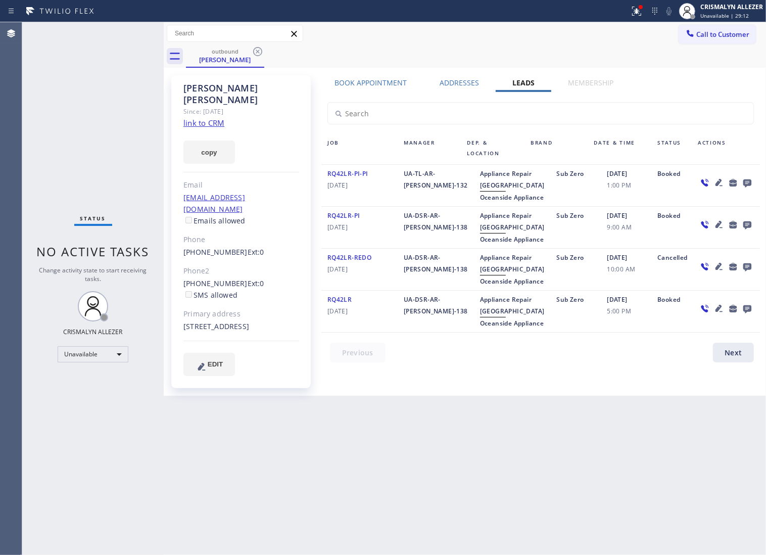
click at [746, 182] on icon at bounding box center [748, 183] width 8 height 8
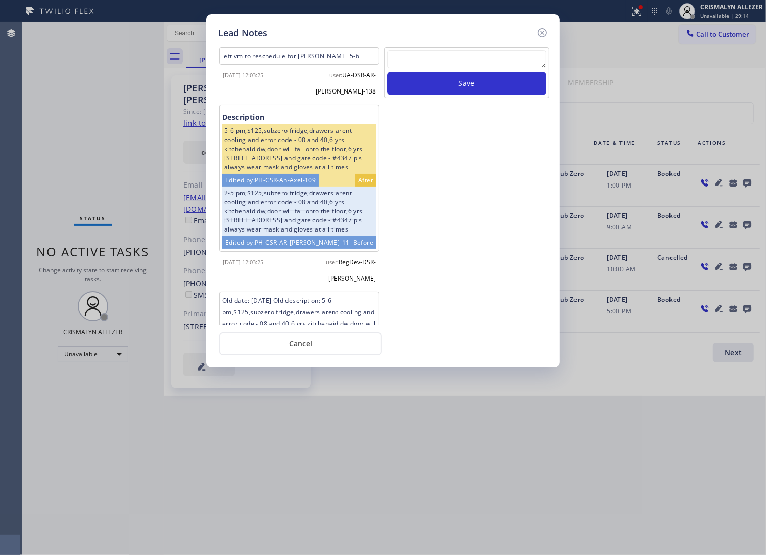
click at [456, 67] on textarea at bounding box center [466, 59] width 159 height 18
paste textarea "no answer | pls xfer if cx calls back"
type textarea "no answer | pls xfer if cx calls back"
click at [465, 94] on button "Save" at bounding box center [466, 83] width 159 height 23
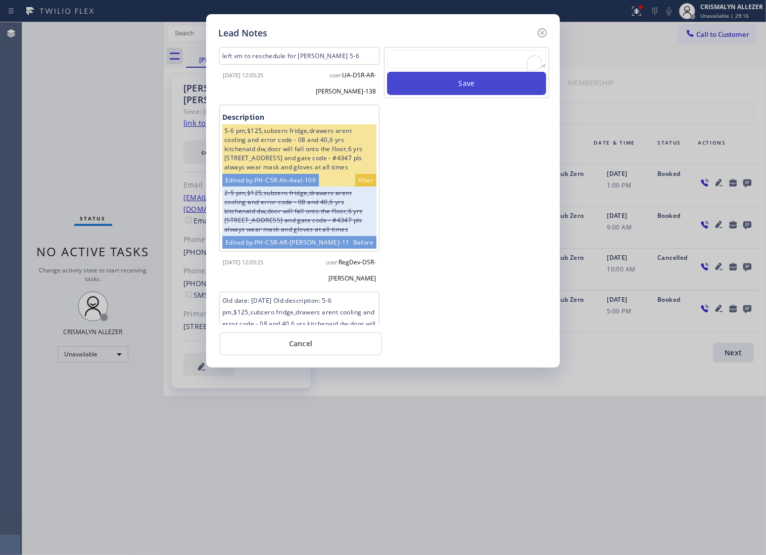
scroll to position [0, 0]
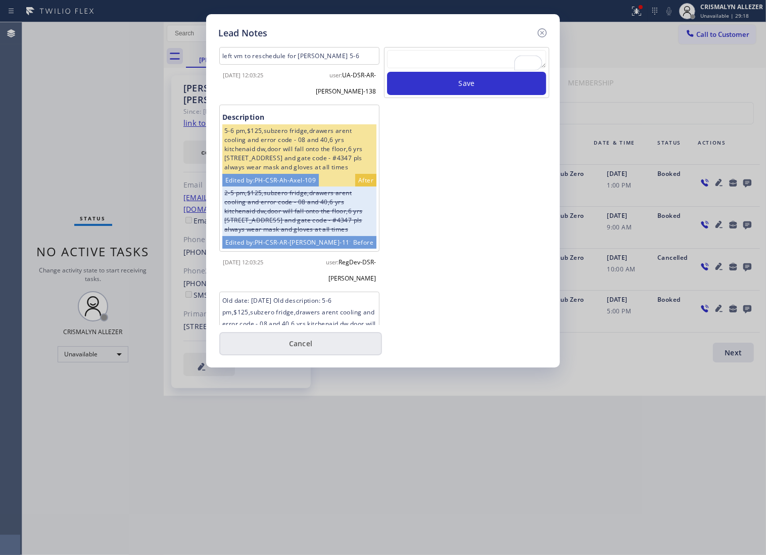
click at [311, 353] on button "Cancel" at bounding box center [300, 343] width 163 height 23
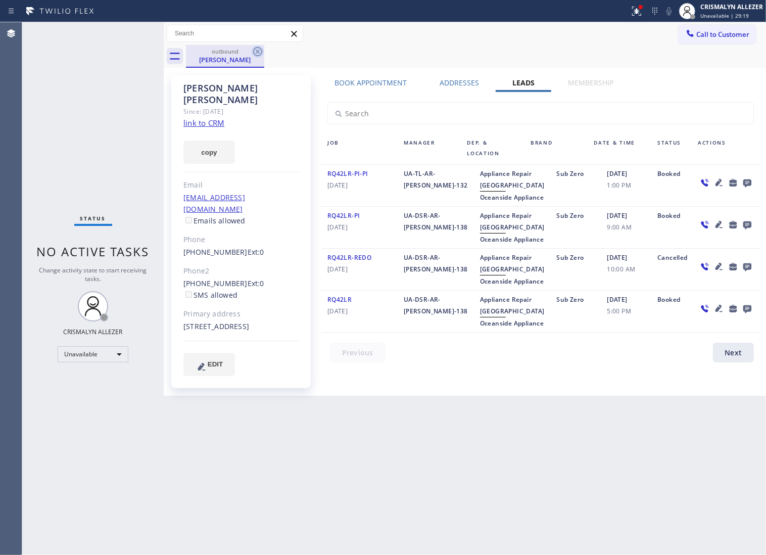
click at [256, 49] on icon at bounding box center [258, 52] width 12 height 12
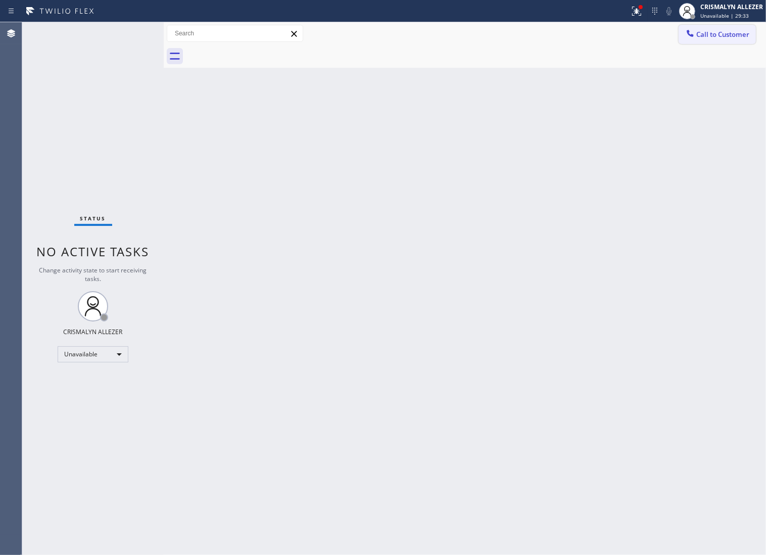
click at [704, 30] on span "Call to Customer" at bounding box center [723, 34] width 53 height 9
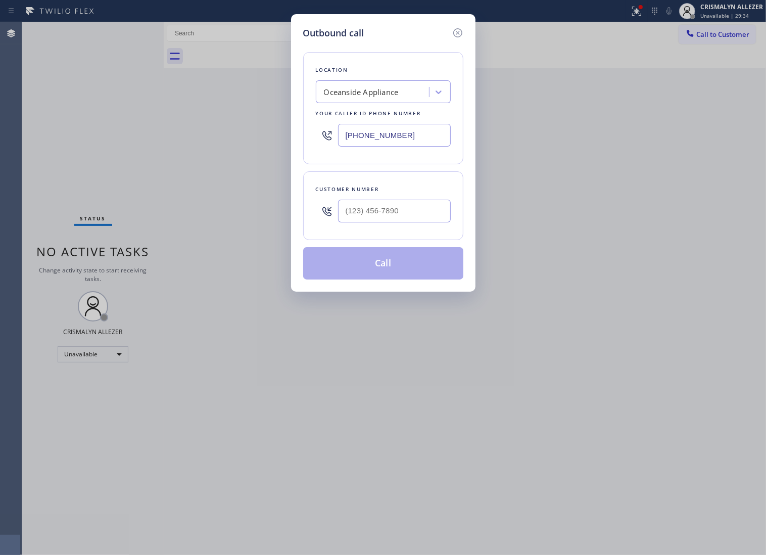
drag, startPoint x: 426, startPoint y: 140, endPoint x: 127, endPoint y: 142, distance: 298.8
click at [148, 142] on div "Outbound call Location Oceanside Appliance Your caller id phone number (760) 20…" at bounding box center [383, 277] width 766 height 555
paste input "14) 855-4254"
type input "(714) 855-4254"
click at [403, 222] on input "(___) ___-____" at bounding box center [394, 211] width 113 height 23
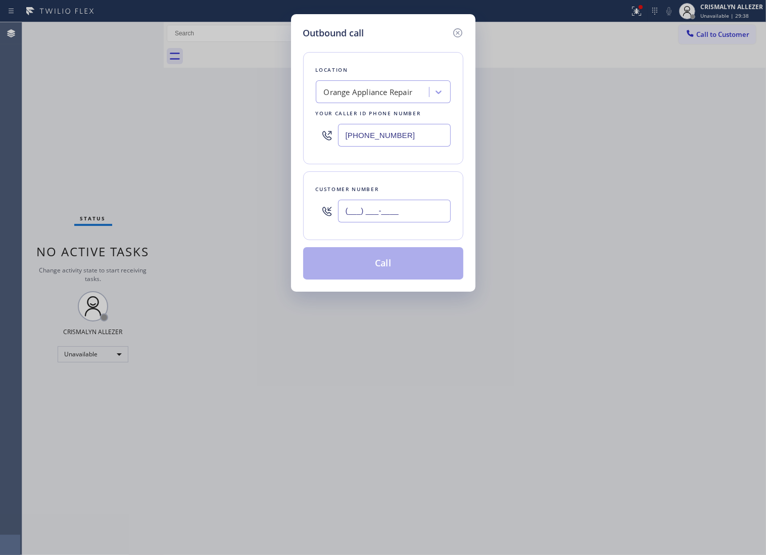
paste input "626) 203-6879"
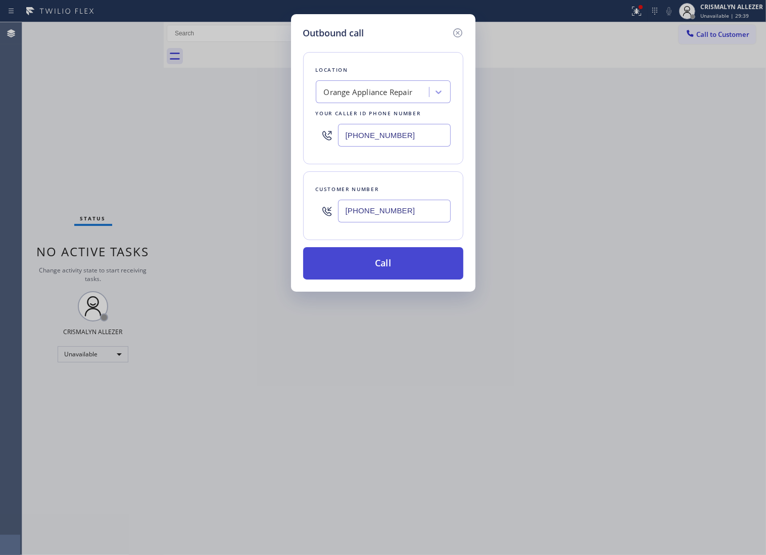
type input "(626) 203-6879"
click at [386, 277] on button "Call" at bounding box center [383, 263] width 160 height 32
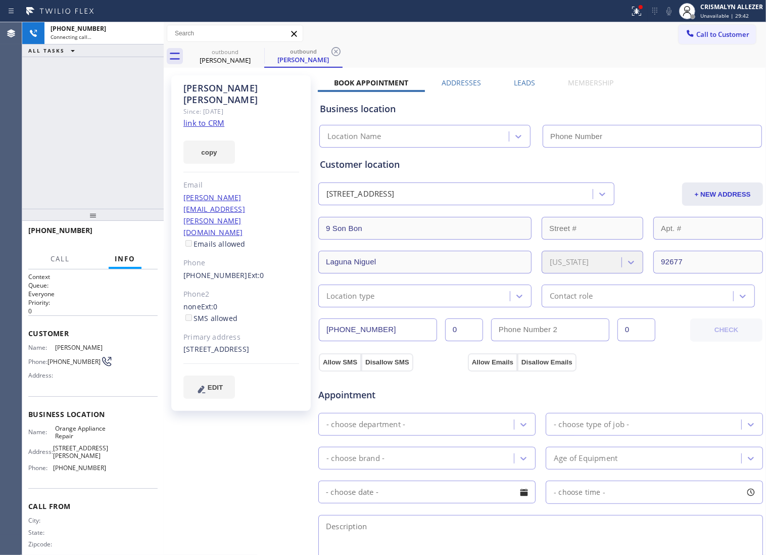
click at [213, 118] on link "link to CRM" at bounding box center [204, 123] width 41 height 10
type input "(714) 855-4254"
click at [133, 239] on button "HANG UP" at bounding box center [134, 235] width 47 height 14
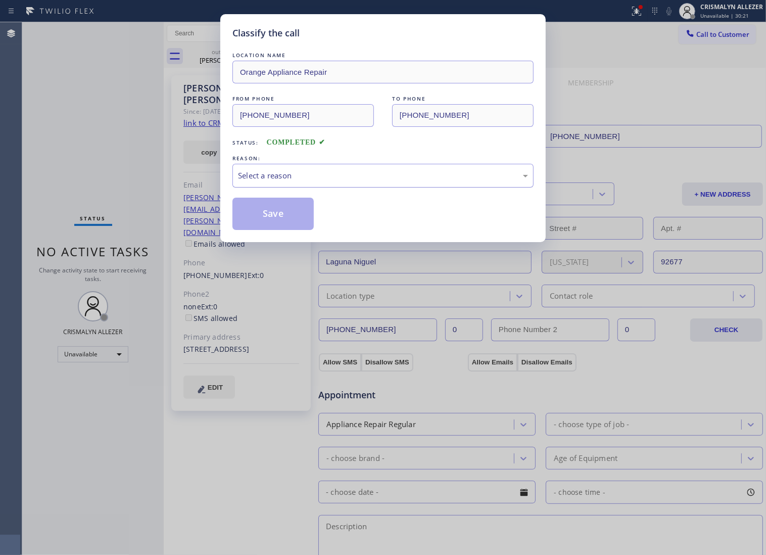
click at [411, 178] on div "Select a reason" at bounding box center [383, 176] width 301 height 24
click at [284, 228] on button "Save" at bounding box center [273, 214] width 81 height 32
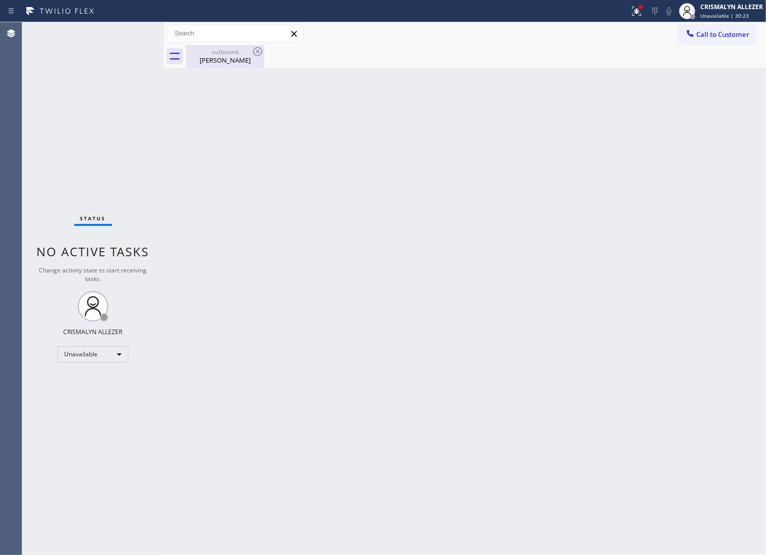
click at [228, 61] on div "Heather Herberger" at bounding box center [225, 60] width 76 height 9
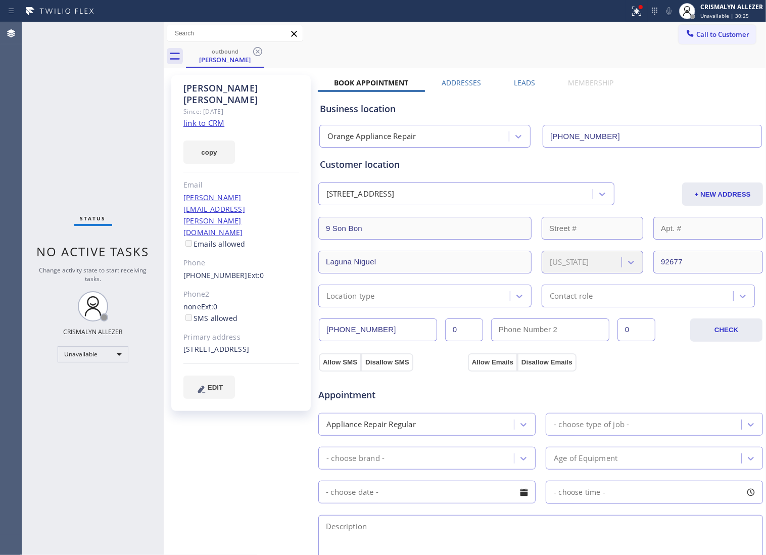
click at [514, 84] on label "Leads" at bounding box center [524, 83] width 21 height 10
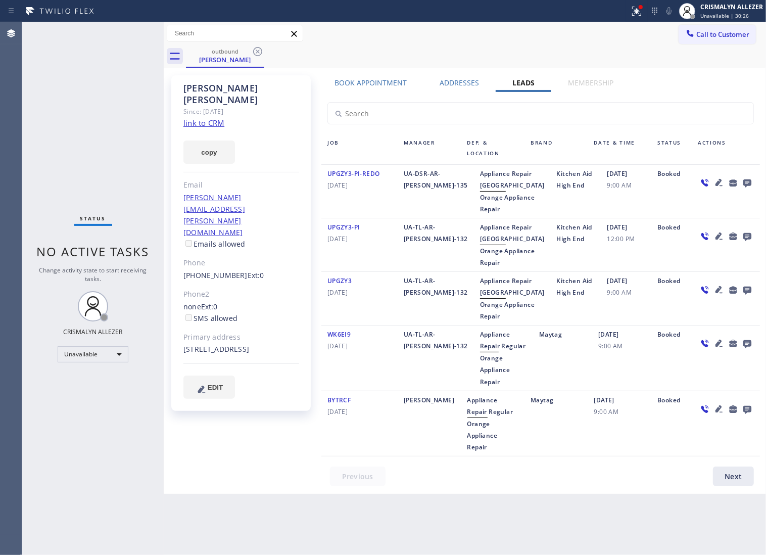
click at [744, 184] on icon at bounding box center [748, 183] width 8 height 8
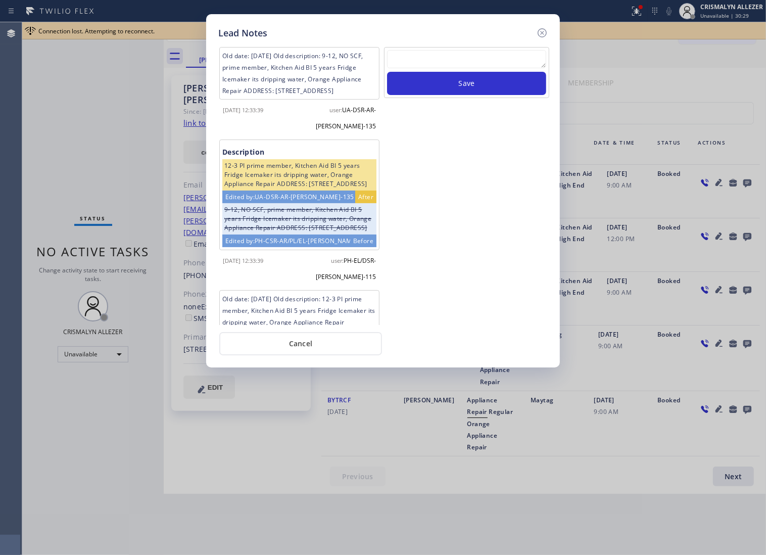
click at [429, 63] on textarea at bounding box center [466, 59] width 159 height 18
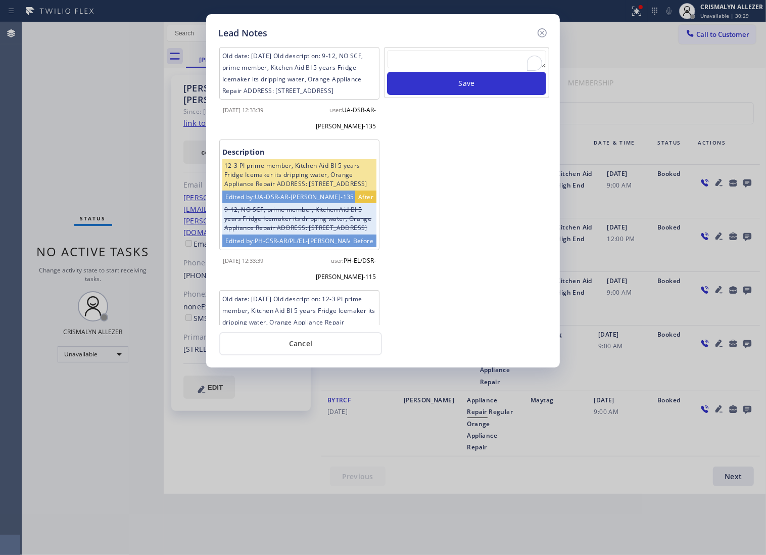
paste textarea "no answer | pls xfer if cx calls back"
type textarea "no answer | pls xfer if cx calls back"
click at [455, 89] on button "Save" at bounding box center [466, 83] width 159 height 23
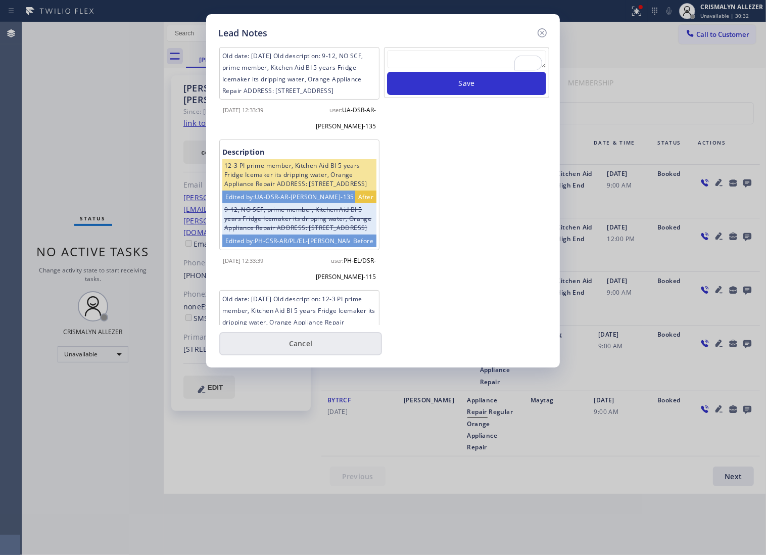
click at [301, 351] on button "Cancel" at bounding box center [300, 343] width 163 height 23
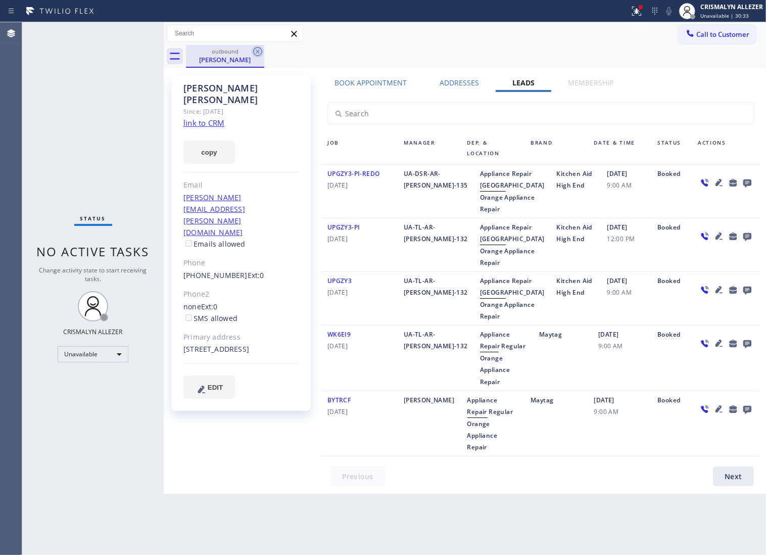
click at [258, 52] on icon at bounding box center [258, 52] width 12 height 12
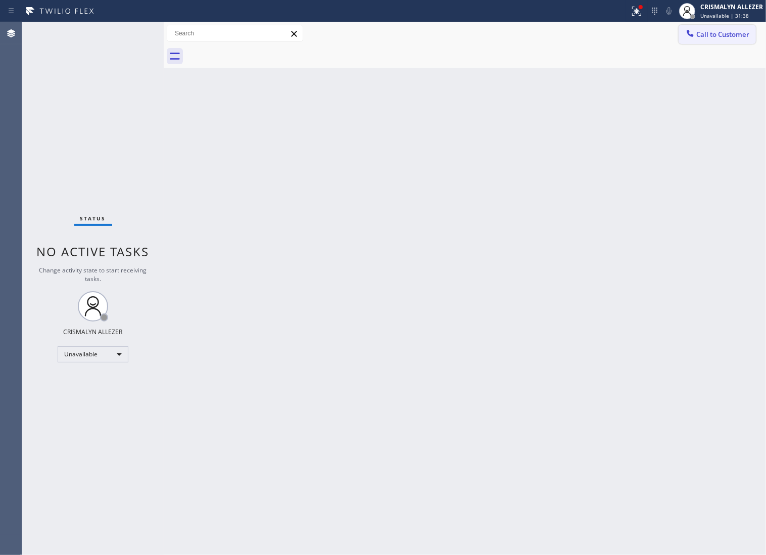
click at [697, 37] on span "Call to Customer" at bounding box center [723, 34] width 53 height 9
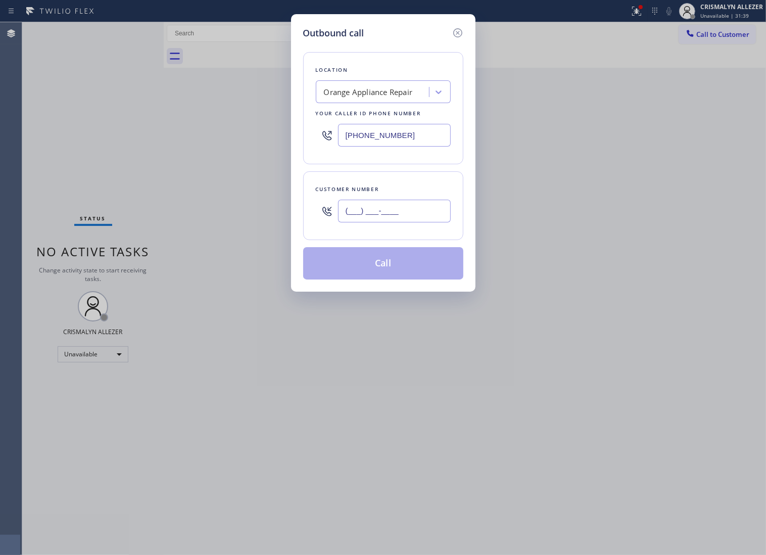
click at [407, 216] on input "(___) ___-____" at bounding box center [394, 211] width 113 height 23
paste input "805) 947-8515"
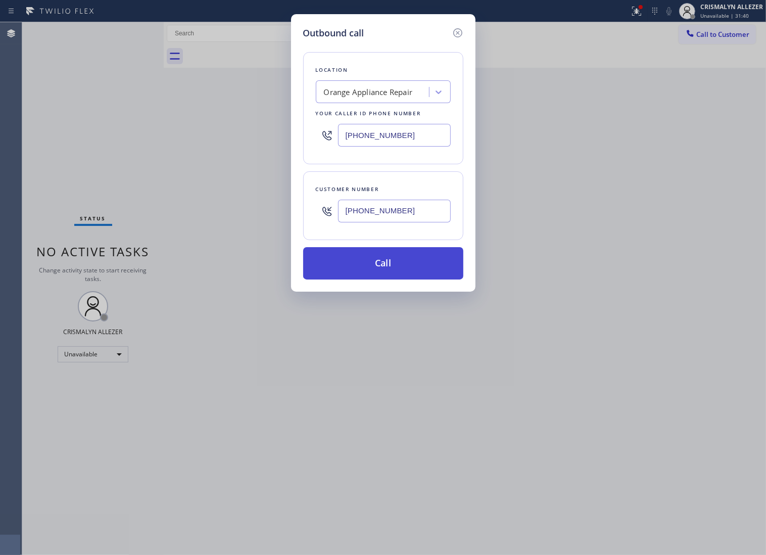
type input "(805) 947-8515"
click at [388, 275] on button "Call" at bounding box center [383, 263] width 160 height 32
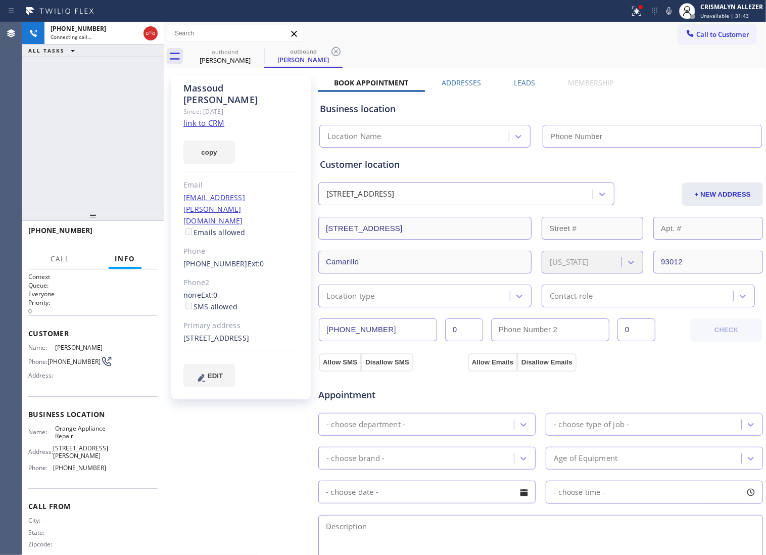
click at [219, 118] on link "link to CRM" at bounding box center [204, 123] width 41 height 10
type input "(714) 855-4254"
click at [119, 236] on span "HANG UP" at bounding box center [134, 235] width 31 height 7
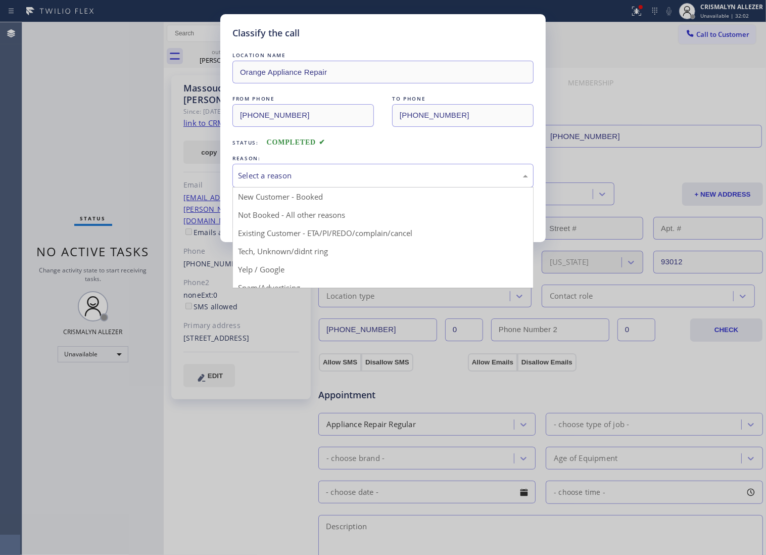
click at [378, 181] on div "Select a reason" at bounding box center [383, 176] width 290 height 12
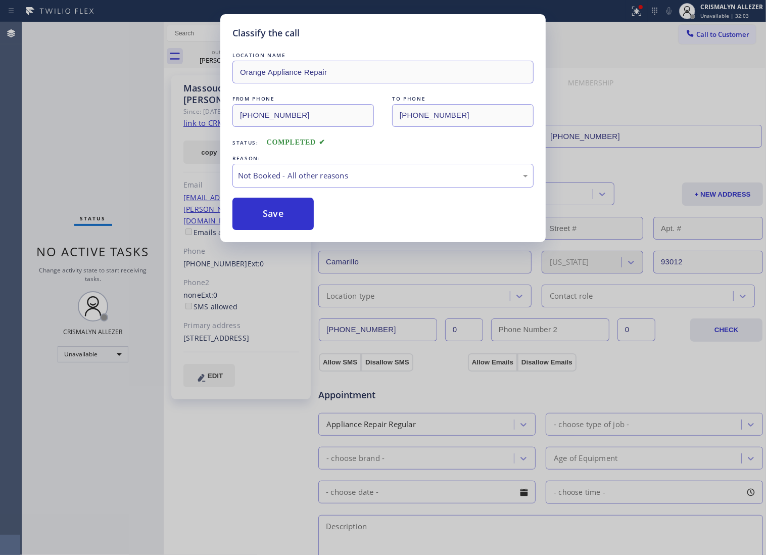
click at [288, 228] on button "Save" at bounding box center [273, 214] width 81 height 32
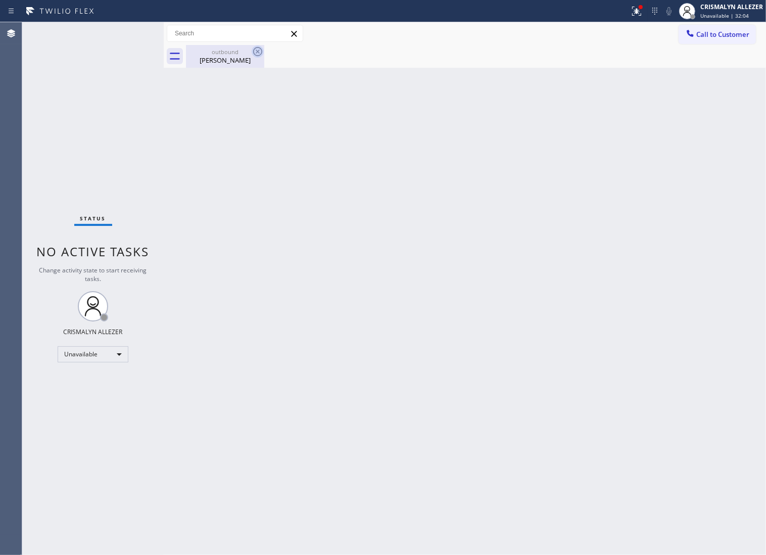
click at [228, 56] on div "Massoud Araghi" at bounding box center [225, 60] width 76 height 9
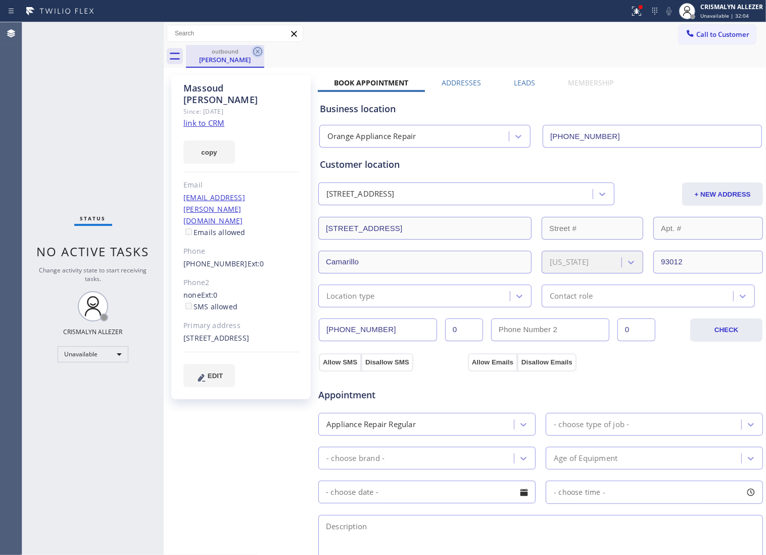
click at [258, 52] on icon at bounding box center [257, 51] width 9 height 9
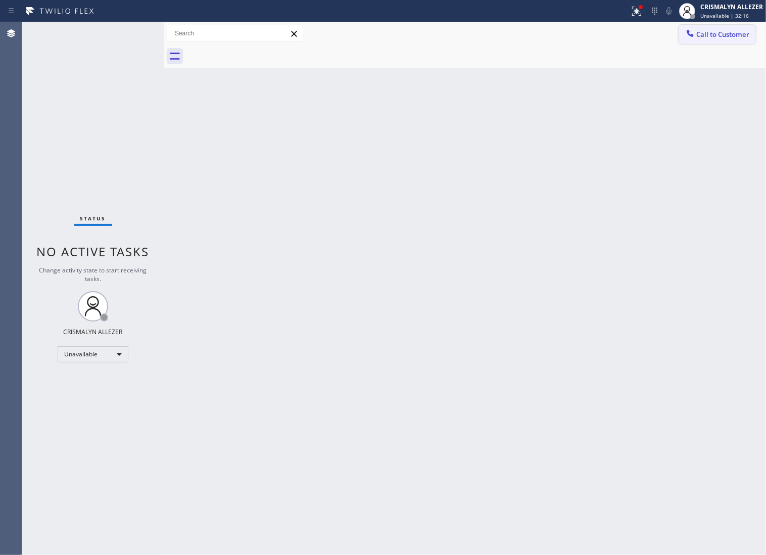
click at [705, 34] on span "Call to Customer" at bounding box center [723, 34] width 53 height 9
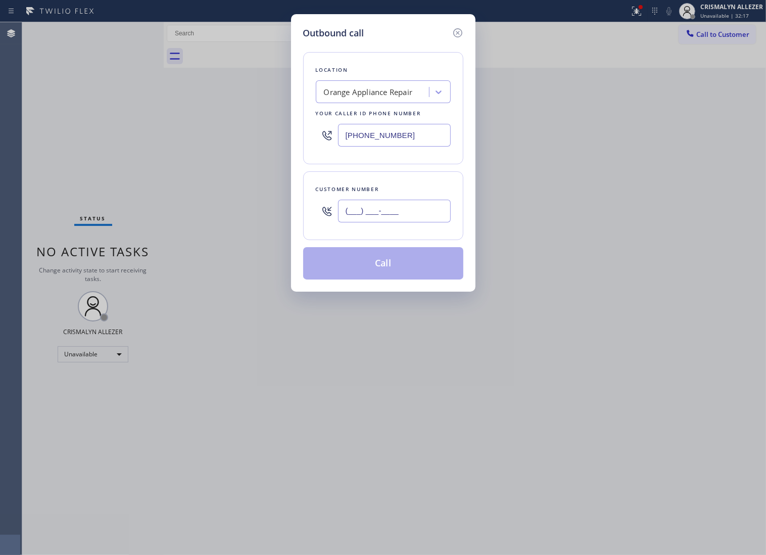
click at [430, 222] on input "(___) ___-____" at bounding box center [394, 211] width 113 height 23
paste input "714) 654-2925"
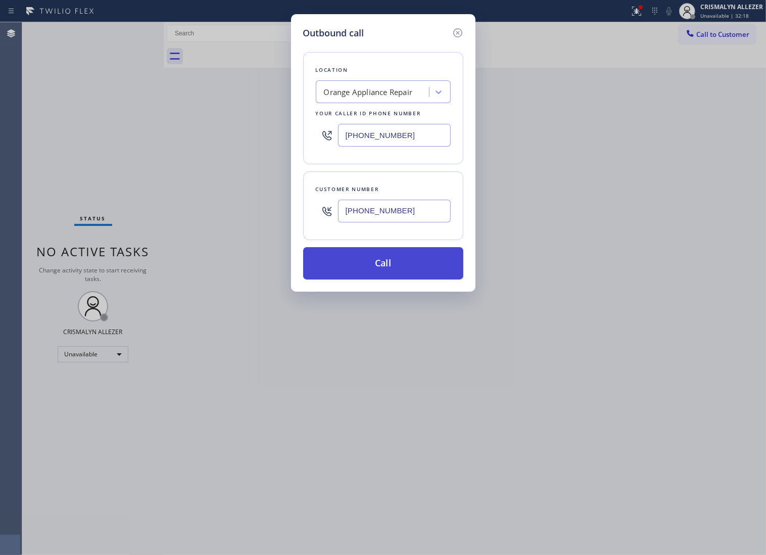
type input "(714) 654-2925"
click at [382, 280] on button "Call" at bounding box center [383, 263] width 160 height 32
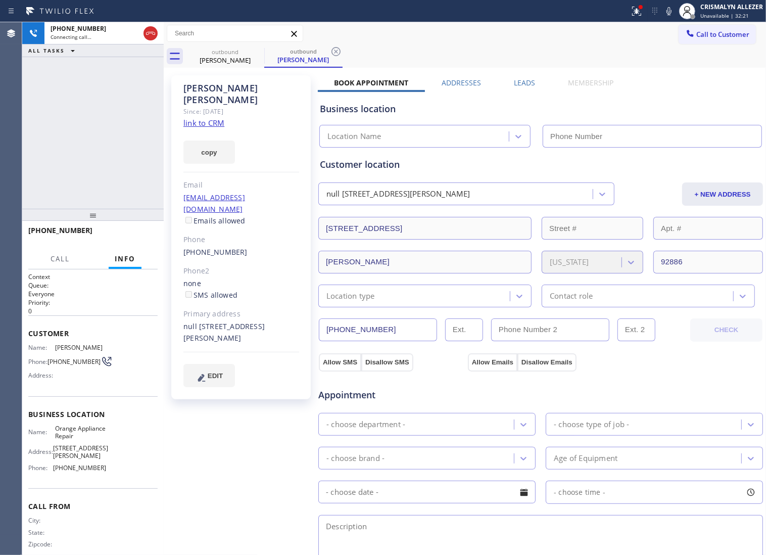
click at [207, 118] on link "link to CRM" at bounding box center [204, 123] width 41 height 10
type input "(714) 855-4254"
click at [132, 235] on span "HANG UP" at bounding box center [134, 235] width 31 height 7
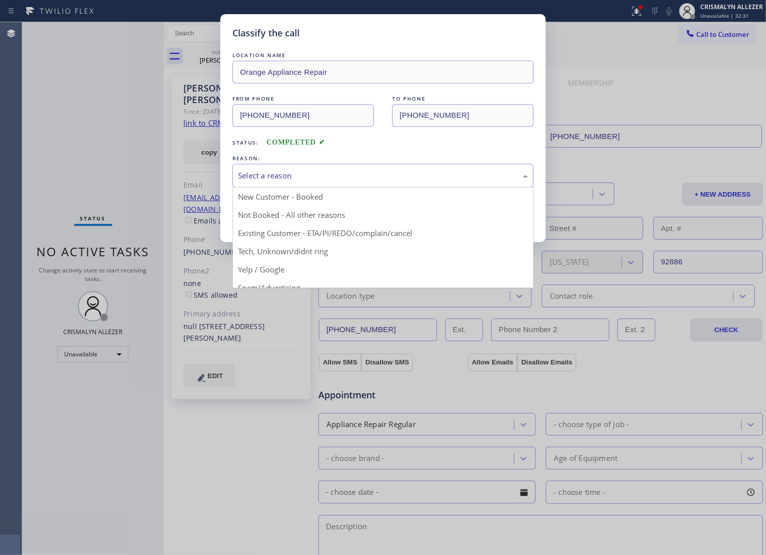
click at [403, 181] on div "Select a reason" at bounding box center [383, 176] width 290 height 12
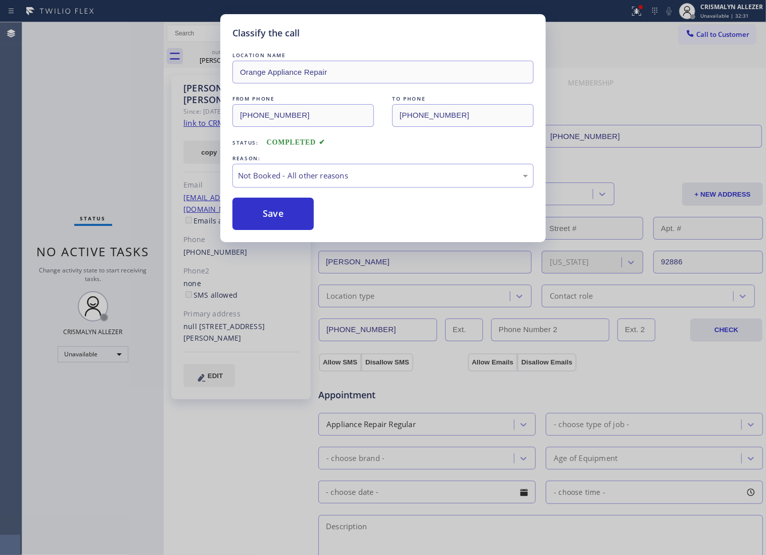
click at [291, 230] on button "Save" at bounding box center [273, 214] width 81 height 32
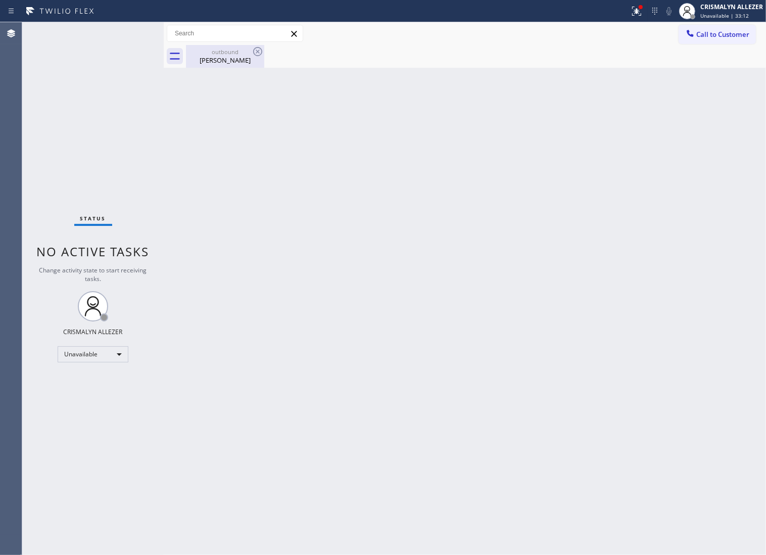
click at [208, 57] on div "Alfred Yalda" at bounding box center [225, 60] width 76 height 9
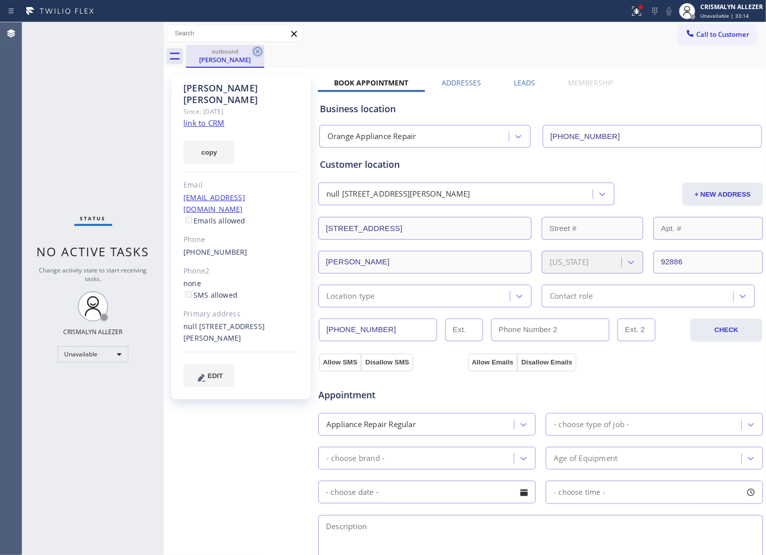
click at [258, 54] on icon at bounding box center [258, 52] width 12 height 12
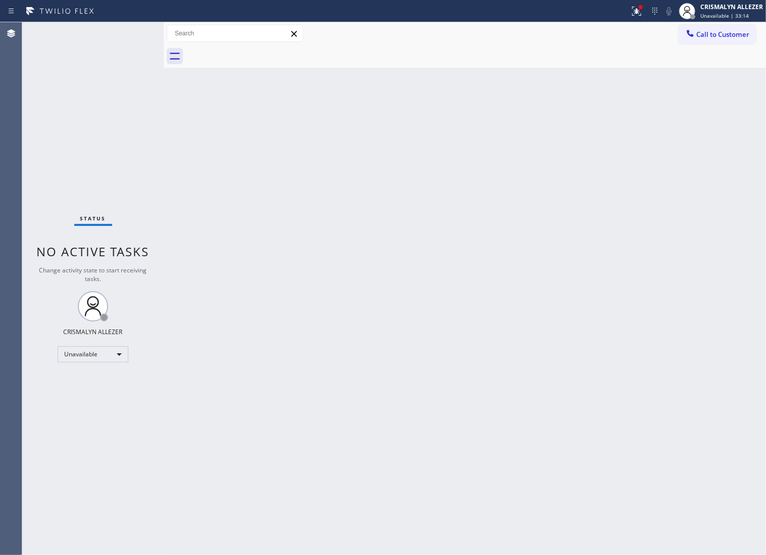
click at [747, 24] on div "Call to Customer Outbound call Location Orange Appliance Repair Your caller id …" at bounding box center [465, 33] width 603 height 23
drag, startPoint x: 721, startPoint y: 29, endPoint x: 569, endPoint y: 155, distance: 197.9
click at [721, 30] on span "Call to Customer" at bounding box center [723, 34] width 53 height 9
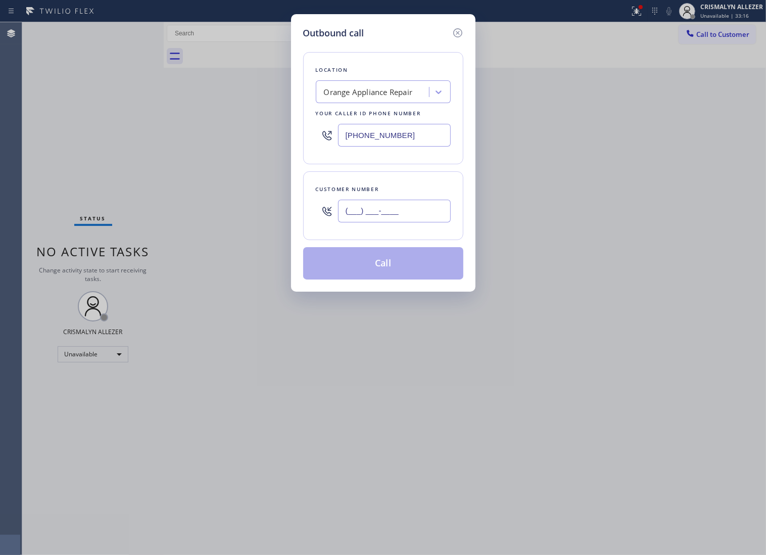
click at [419, 219] on input "(___) ___-____" at bounding box center [394, 211] width 113 height 23
paste input "714) 654-2925"
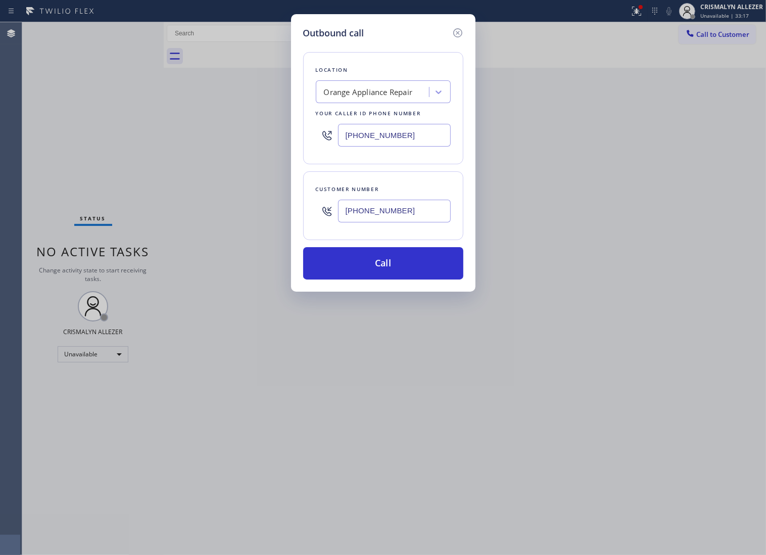
type input "(714) 654-2925"
click at [382, 292] on div "Outbound call Location Orange Appliance Repair Your caller id phone number (714…" at bounding box center [383, 153] width 185 height 278
click at [385, 280] on button "Call" at bounding box center [383, 263] width 160 height 32
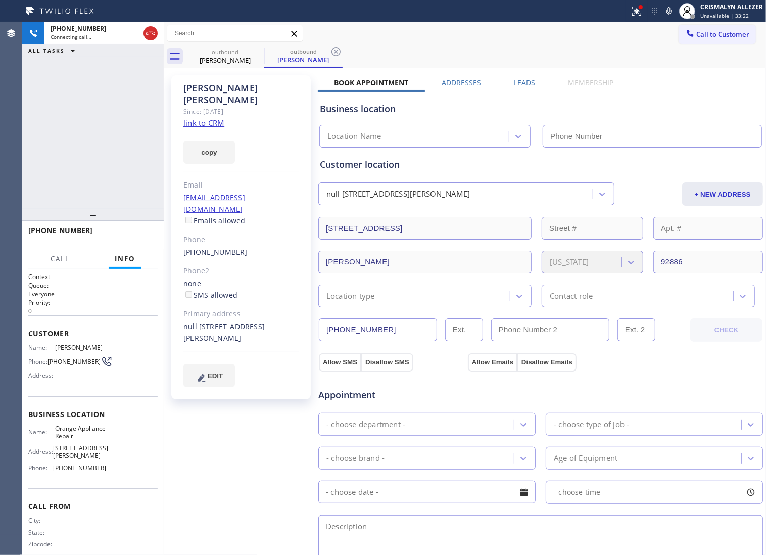
type input "(714) 855-4254"
click at [121, 233] on span "HANG UP" at bounding box center [134, 235] width 31 height 7
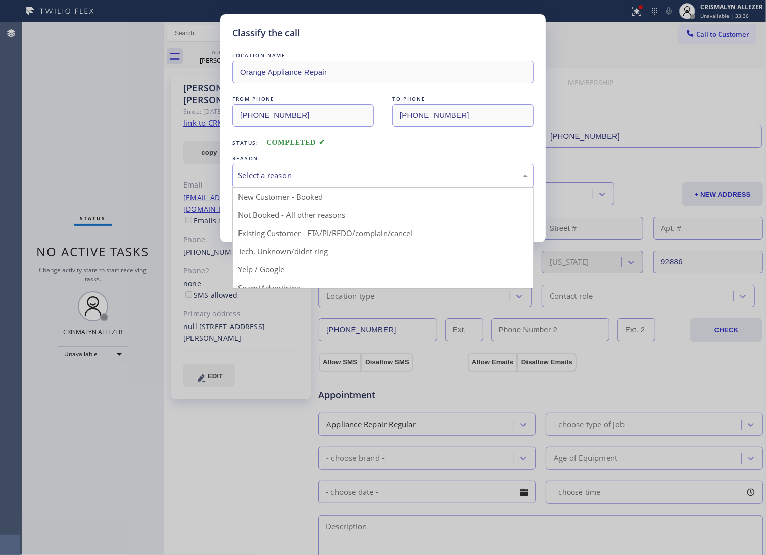
drag, startPoint x: 373, startPoint y: 193, endPoint x: 302, endPoint y: 221, distance: 75.8
click at [372, 188] on div "Select a reason" at bounding box center [383, 176] width 301 height 24
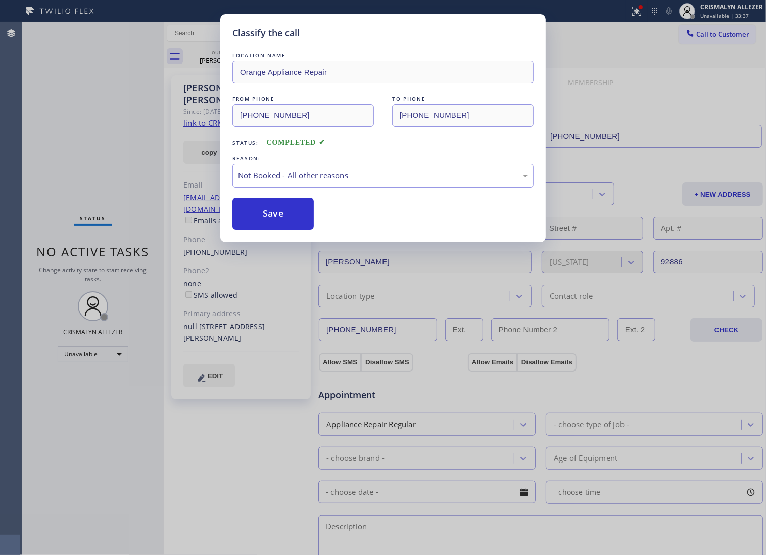
click at [294, 223] on button "Save" at bounding box center [273, 214] width 81 height 32
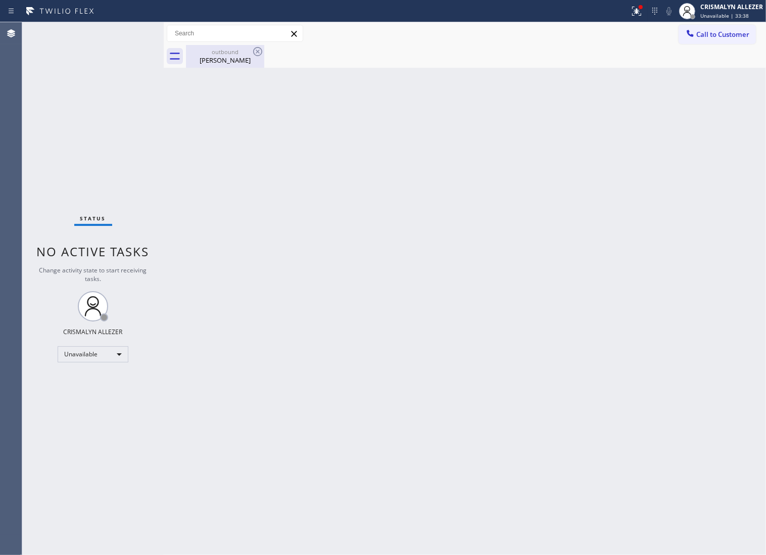
drag, startPoint x: 218, startPoint y: 58, endPoint x: 248, endPoint y: 54, distance: 30.2
click at [220, 57] on div "Alfred Yalda" at bounding box center [225, 60] width 76 height 9
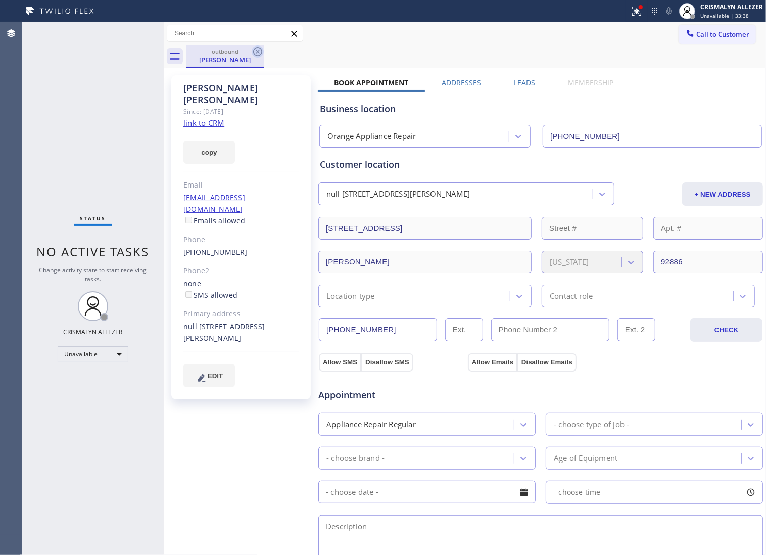
click at [257, 51] on icon at bounding box center [257, 51] width 9 height 9
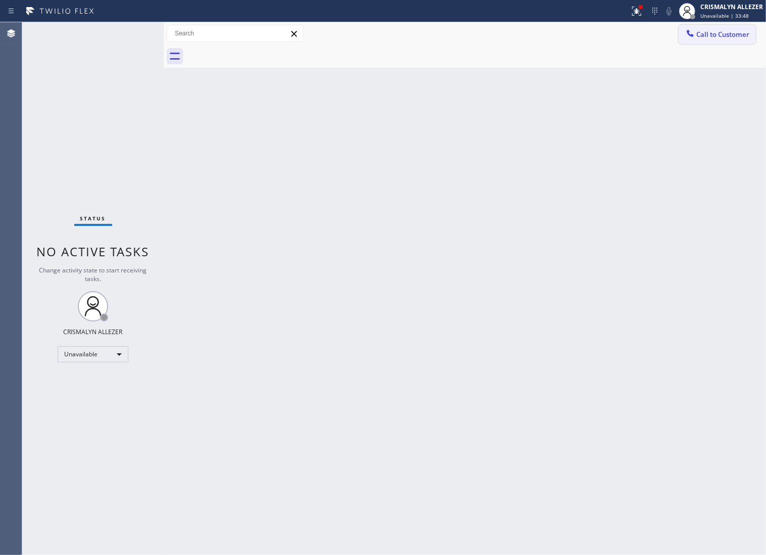
click at [727, 31] on span "Call to Customer" at bounding box center [723, 34] width 53 height 9
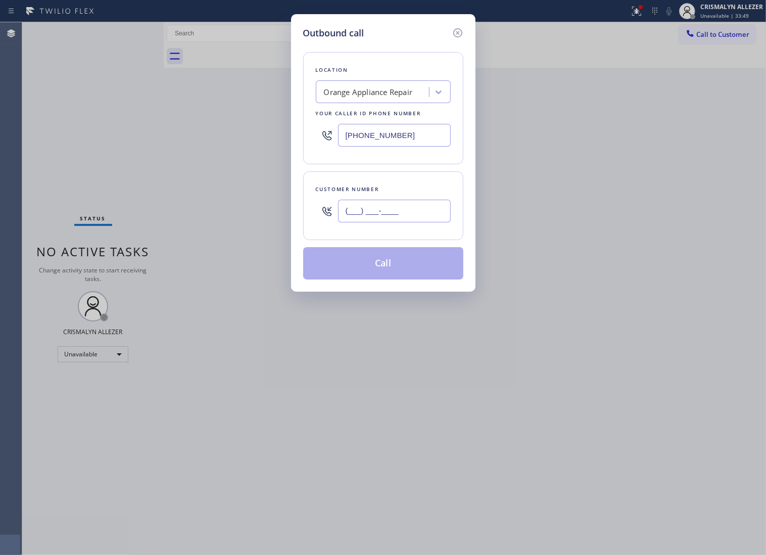
click at [442, 212] on input "(___) ___-____" at bounding box center [394, 211] width 113 height 23
paste input "562) 706-2155"
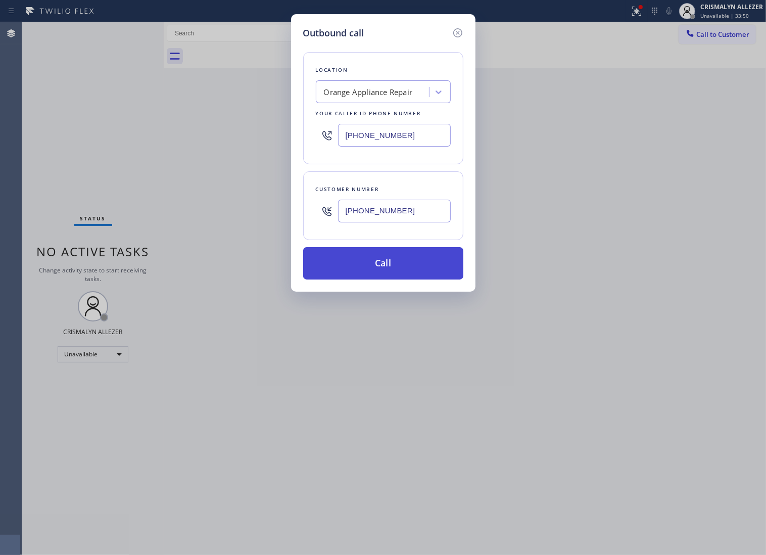
type input "(562) 706-2155"
click at [395, 275] on button "Call" at bounding box center [383, 263] width 160 height 32
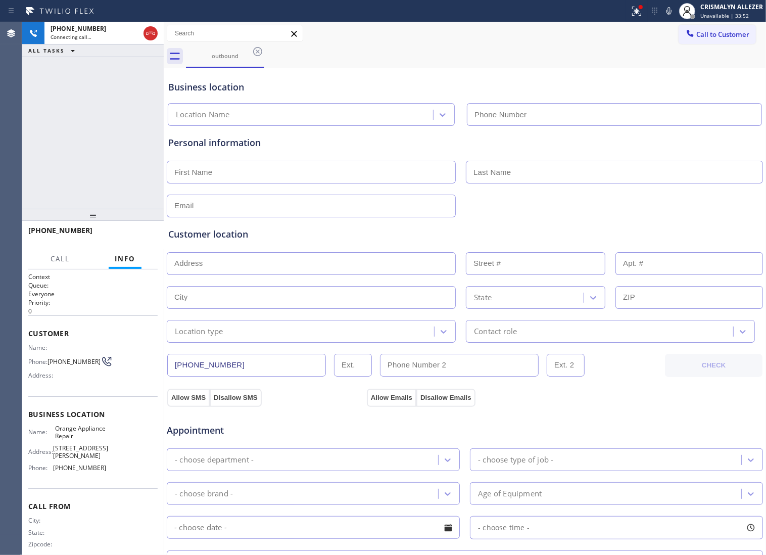
type input "(714) 855-4254"
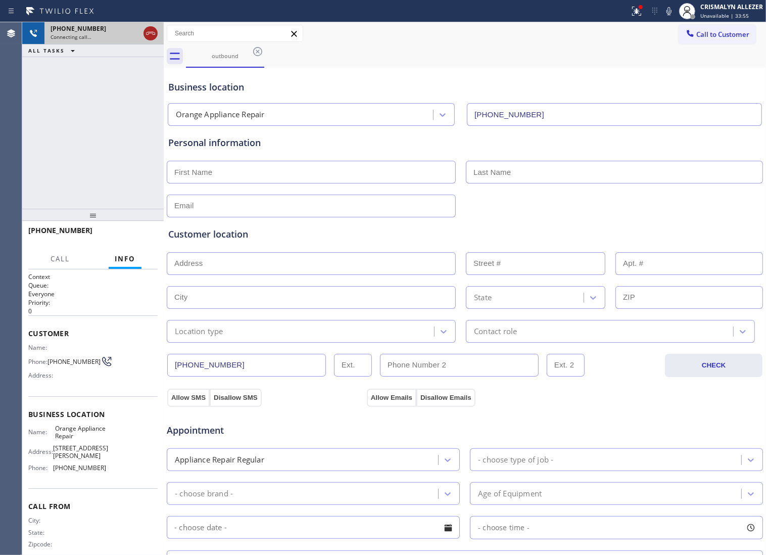
click at [153, 32] on icon at bounding box center [150, 33] width 9 height 3
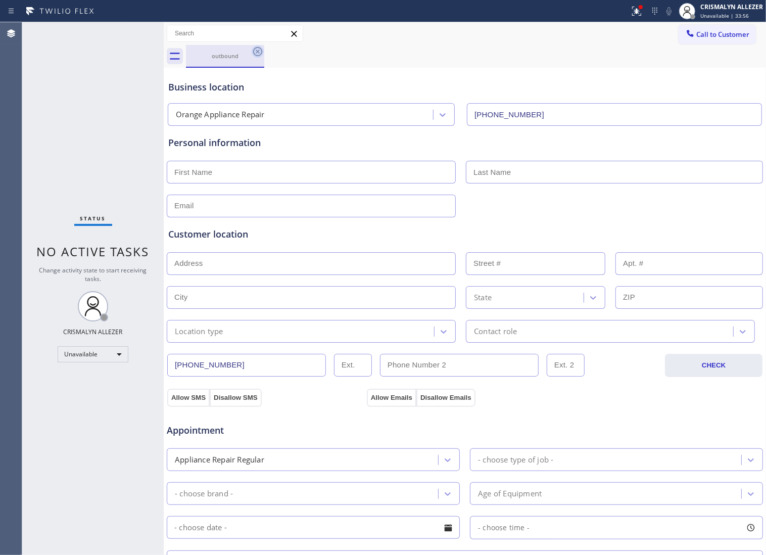
click at [257, 51] on icon at bounding box center [257, 51] width 9 height 9
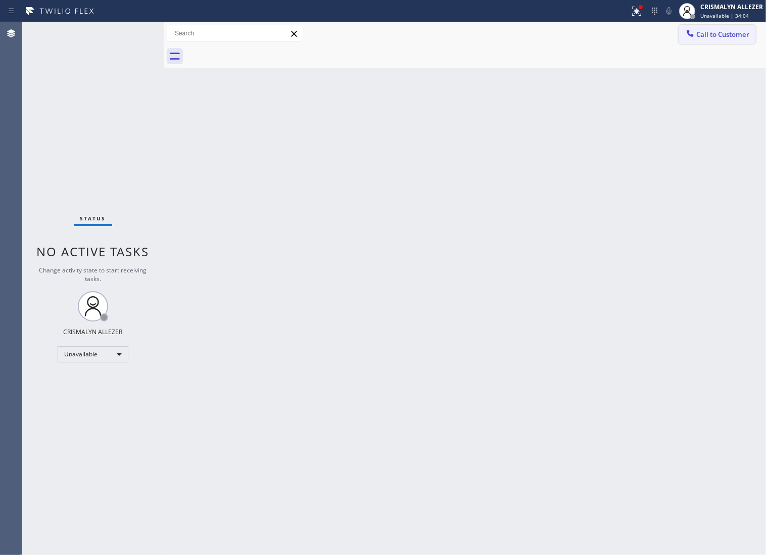
click at [717, 39] on span "Call to Customer" at bounding box center [723, 34] width 53 height 9
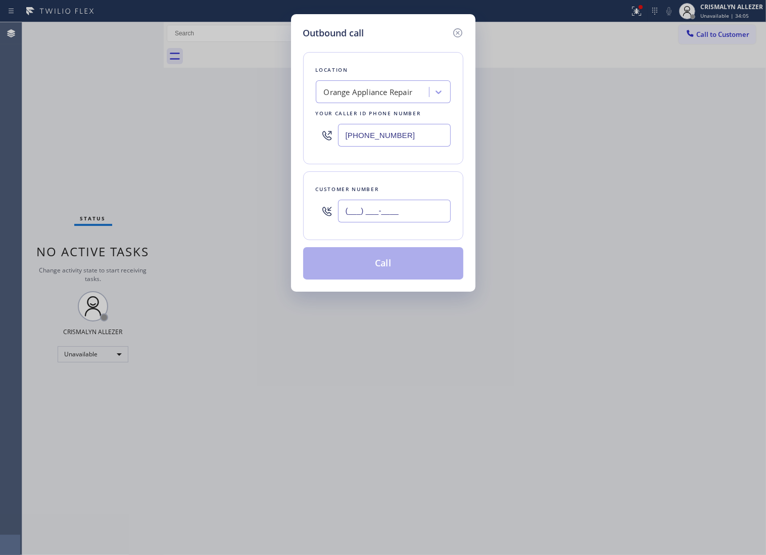
click at [431, 222] on input "(___) ___-____" at bounding box center [394, 211] width 113 height 23
paste input "562) 706-2155"
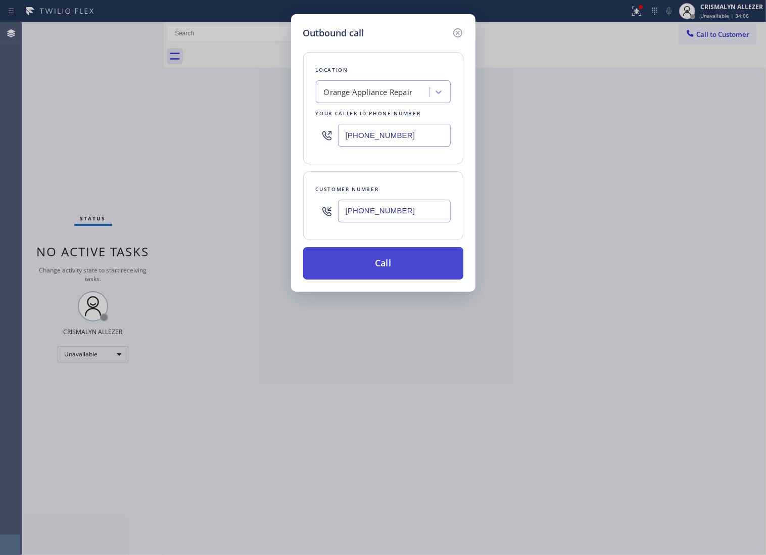
type input "(562) 706-2155"
click at [400, 274] on button "Call" at bounding box center [383, 263] width 160 height 32
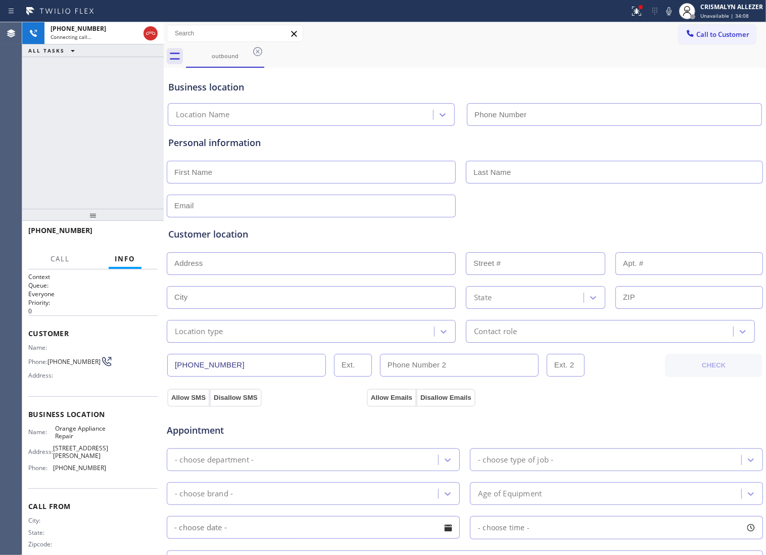
type input "(714) 855-4254"
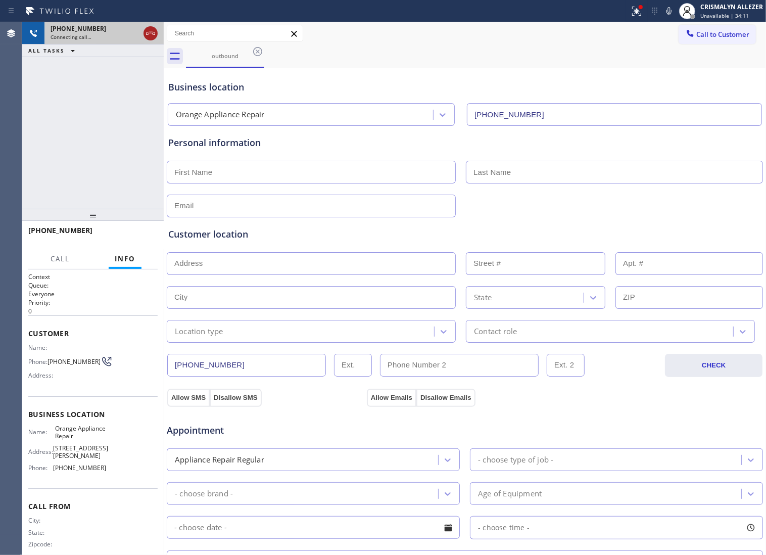
click at [152, 34] on icon at bounding box center [151, 33] width 12 height 12
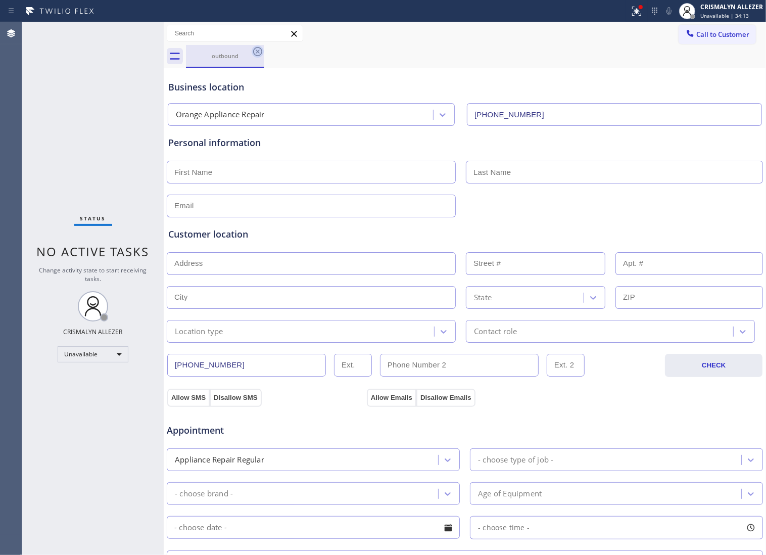
click at [255, 52] on icon at bounding box center [258, 52] width 12 height 12
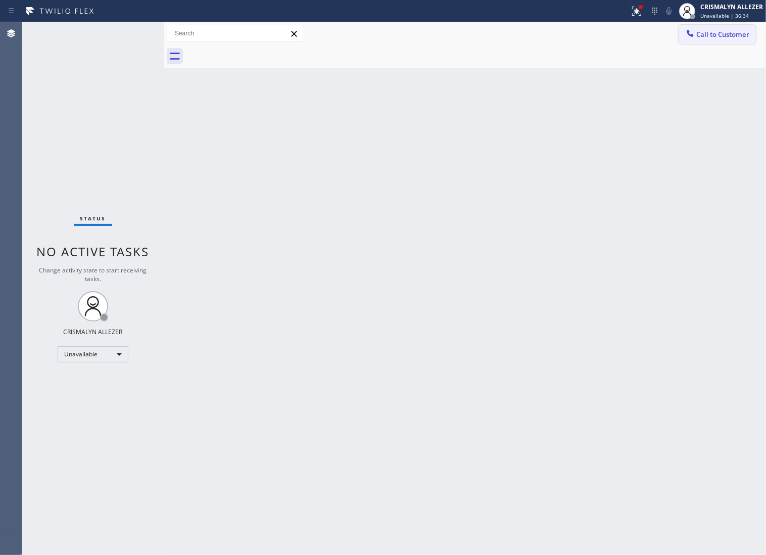
click at [705, 34] on span "Call to Customer" at bounding box center [723, 34] width 53 height 9
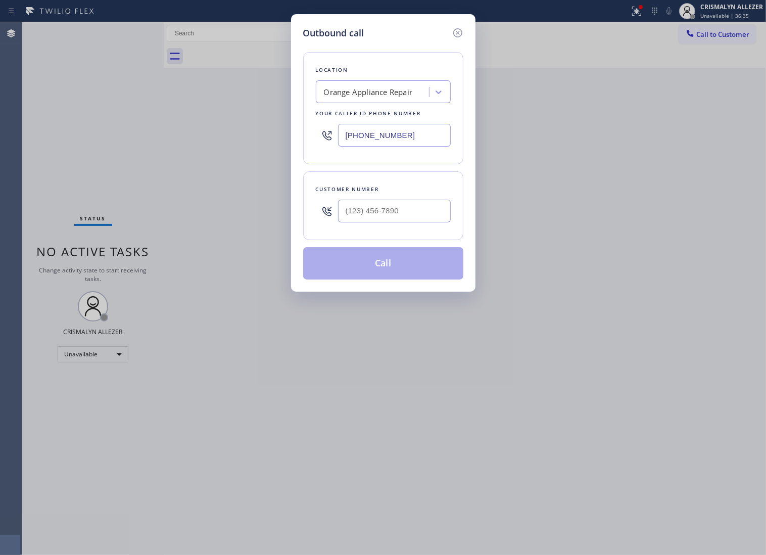
paste input "310) 928-2987"
drag, startPoint x: 437, startPoint y: 143, endPoint x: 225, endPoint y: 138, distance: 212.4
click at [212, 143] on div "Outbound call Location Orange Appliance Repair Your caller id phone number (714…" at bounding box center [383, 277] width 766 height 555
type input "(310) 928-2987"
click at [410, 222] on input "(___) ___-____" at bounding box center [394, 211] width 113 height 23
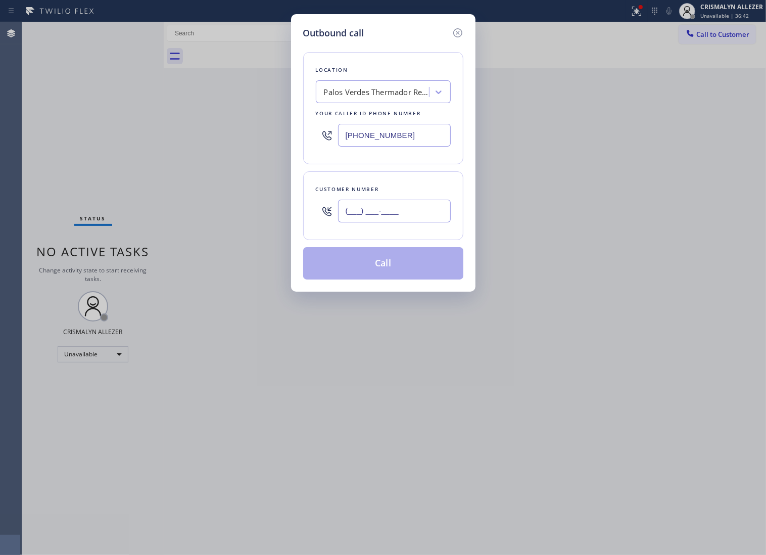
paste input "818) 749-7250"
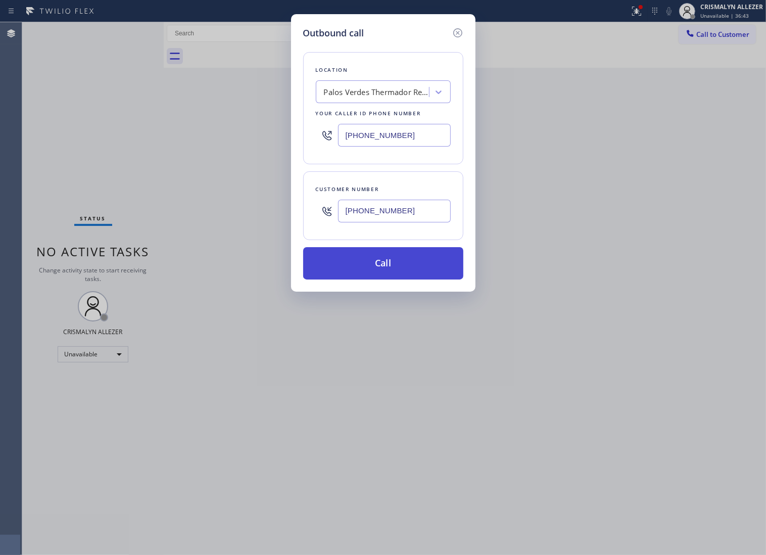
type input "(818) 749-7250"
click at [388, 277] on button "Call" at bounding box center [383, 263] width 160 height 32
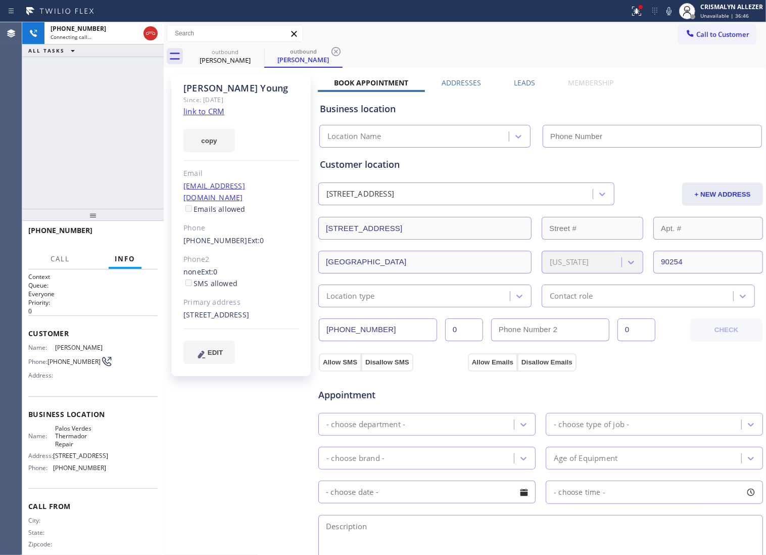
click at [209, 109] on link "link to CRM" at bounding box center [204, 111] width 41 height 10
type input "(310) 928-2987"
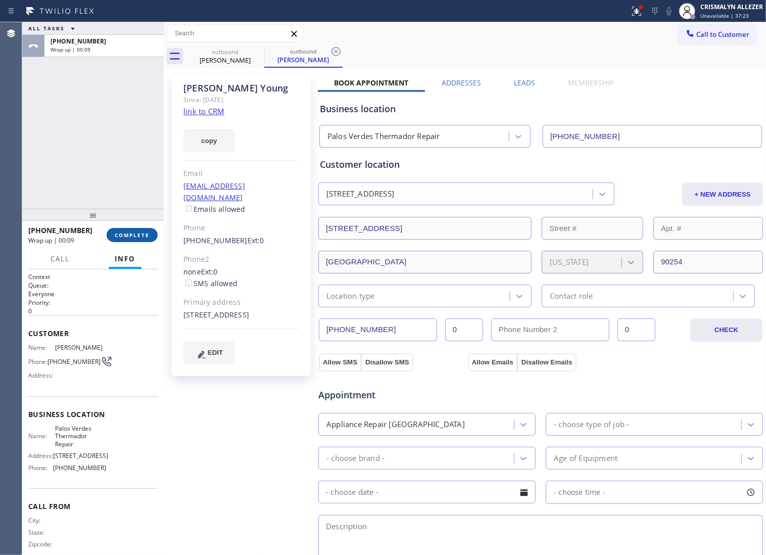
click at [122, 234] on span "COMPLETE" at bounding box center [132, 235] width 35 height 7
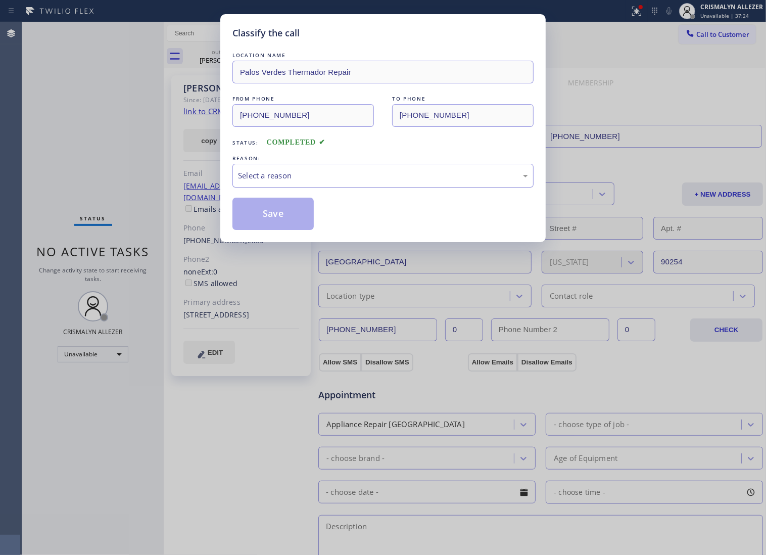
click at [387, 181] on div "Select a reason" at bounding box center [383, 176] width 290 height 12
click at [294, 221] on button "Save" at bounding box center [273, 214] width 81 height 32
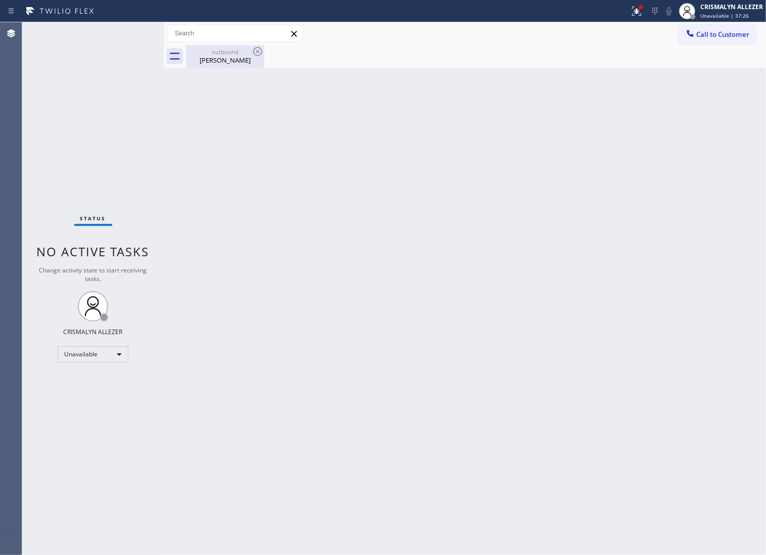
click at [234, 56] on div "Susan Young" at bounding box center [225, 60] width 76 height 9
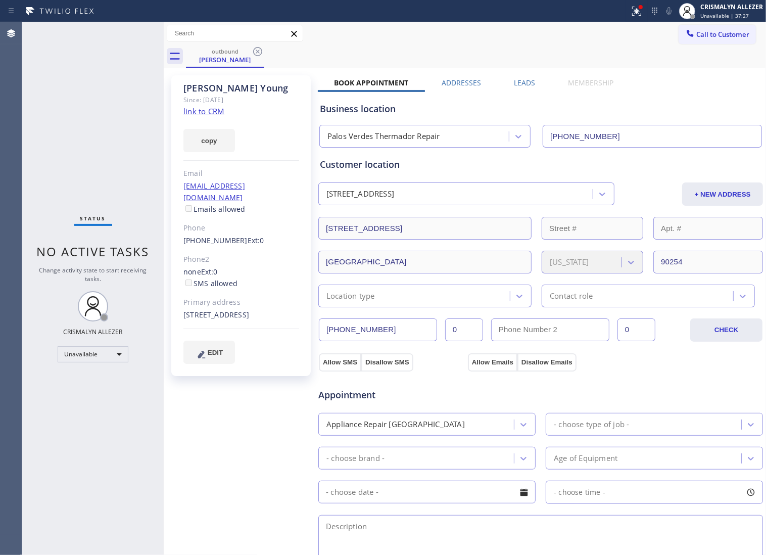
drag, startPoint x: 262, startPoint y: 50, endPoint x: 253, endPoint y: 28, distance: 22.9
click at [260, 46] on icon at bounding box center [258, 52] width 12 height 12
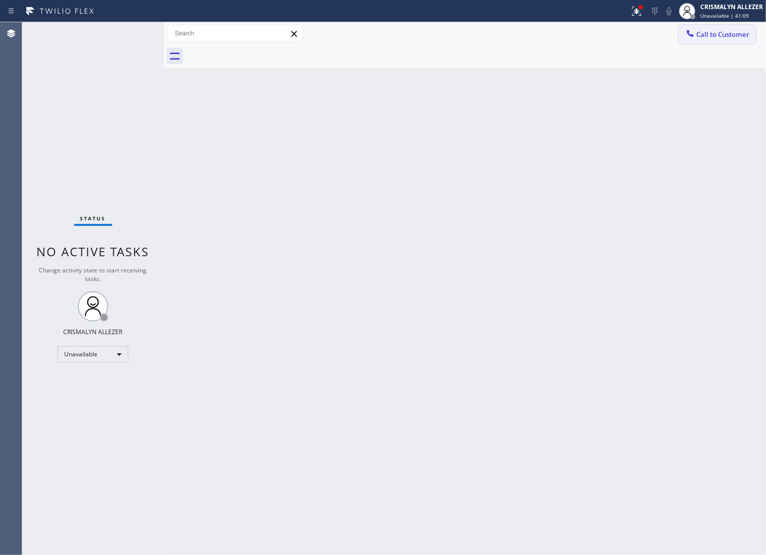
click at [710, 39] on span "Call to Customer" at bounding box center [723, 34] width 53 height 9
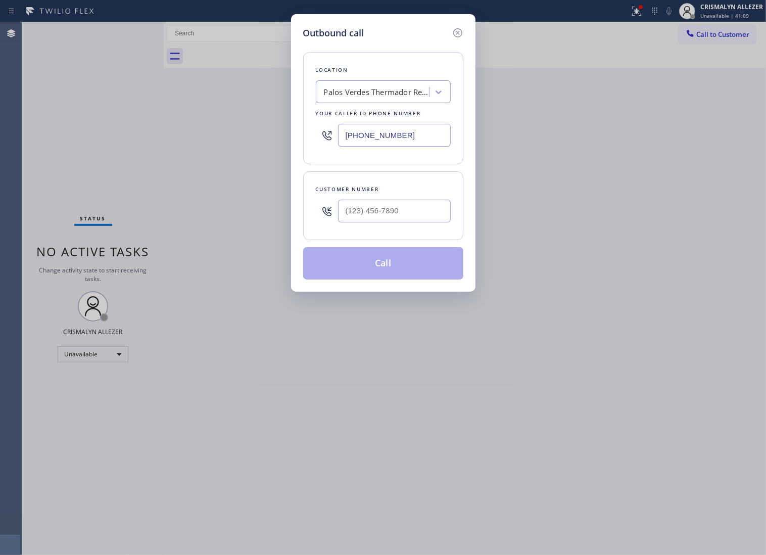
paste input "786) 901-6885"
drag, startPoint x: 433, startPoint y: 140, endPoint x: 183, endPoint y: 155, distance: 250.2
click at [183, 155] on div "Outbound call Location Palos Verdes Thermador Repair Your caller id phone numbe…" at bounding box center [383, 277] width 766 height 555
type input "(786) 901-6885"
click at [397, 222] on input "(___) ___-____" at bounding box center [394, 211] width 113 height 23
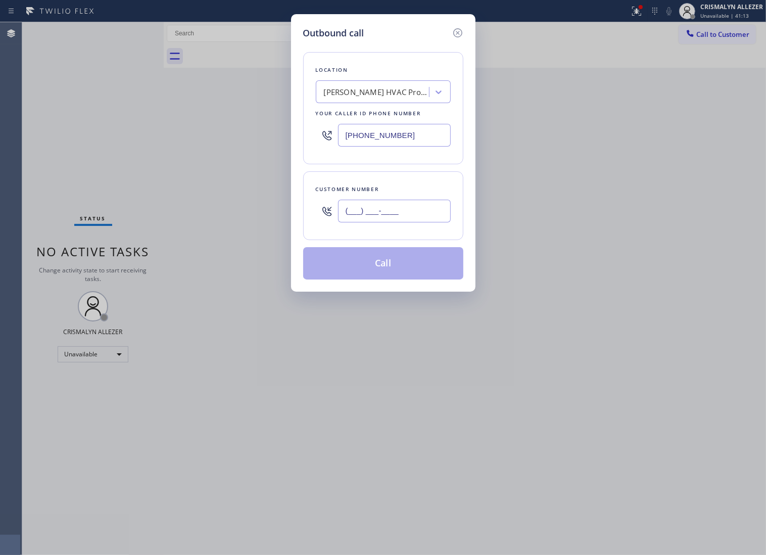
paste input "239) 610-9094"
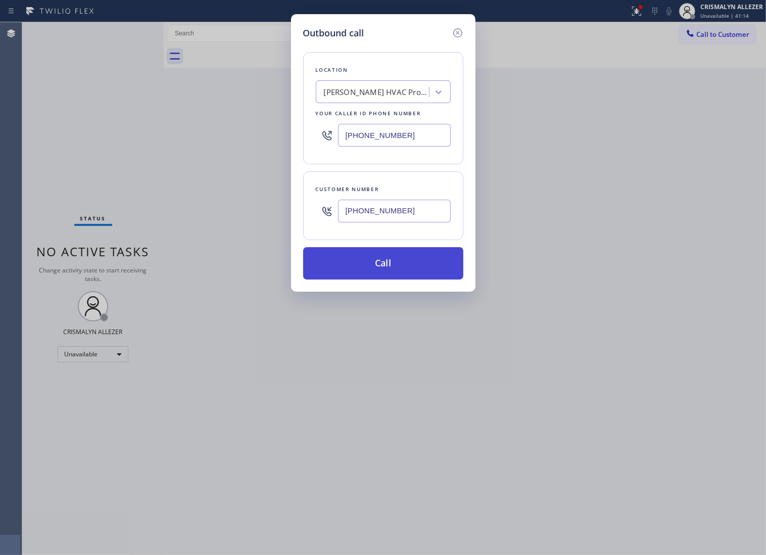
type input "(239) 610-9094"
click at [385, 272] on button "Call" at bounding box center [383, 263] width 160 height 32
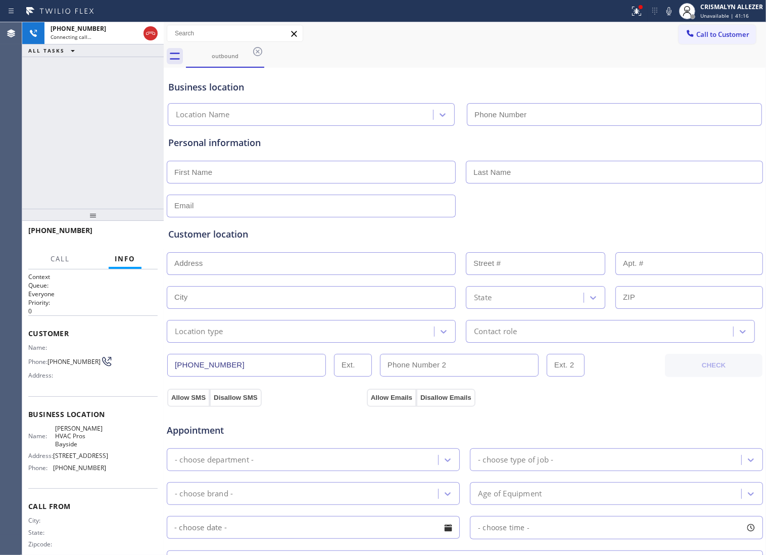
type input "(786) 901-6885"
click at [130, 238] on span "HANG UP" at bounding box center [134, 235] width 31 height 7
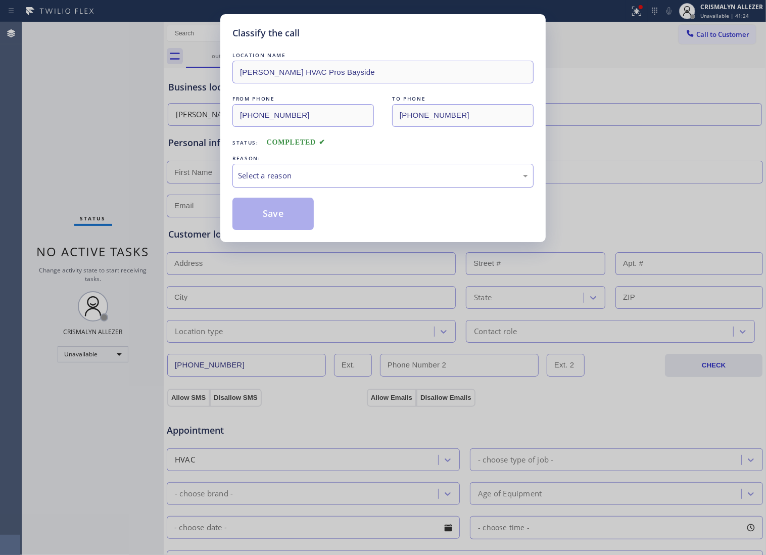
click at [359, 180] on div "Select a reason" at bounding box center [383, 176] width 301 height 24
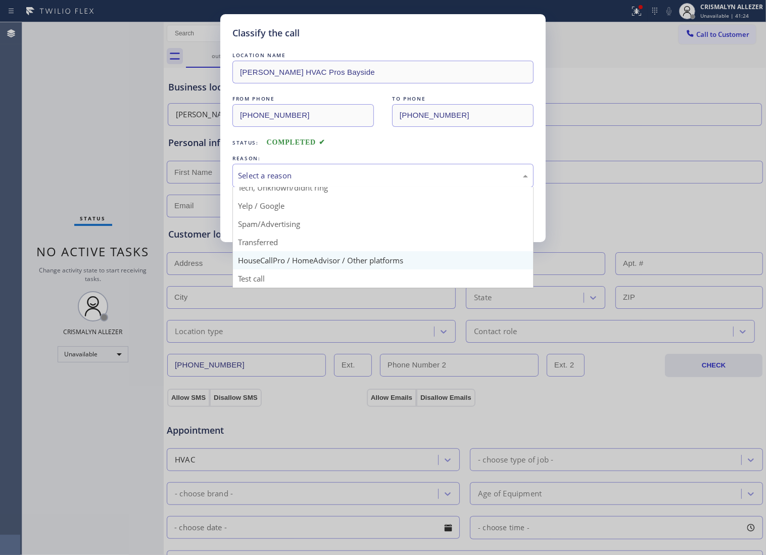
scroll to position [69, 0]
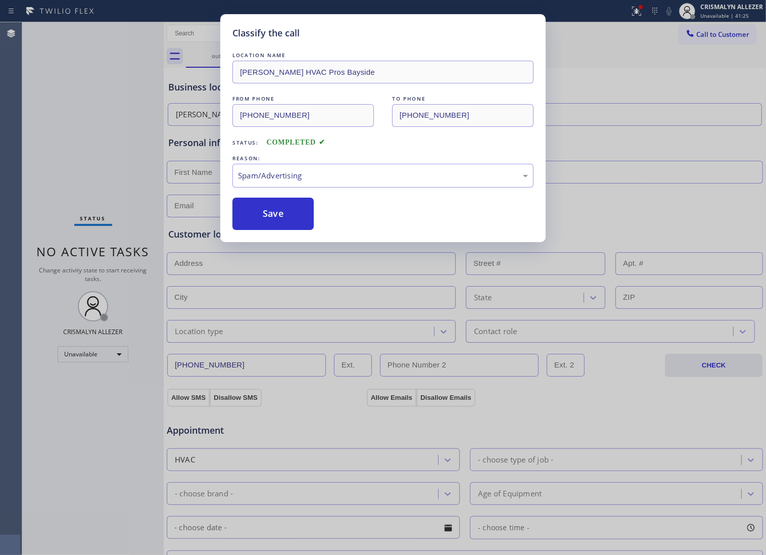
click at [275, 230] on button "Save" at bounding box center [273, 214] width 81 height 32
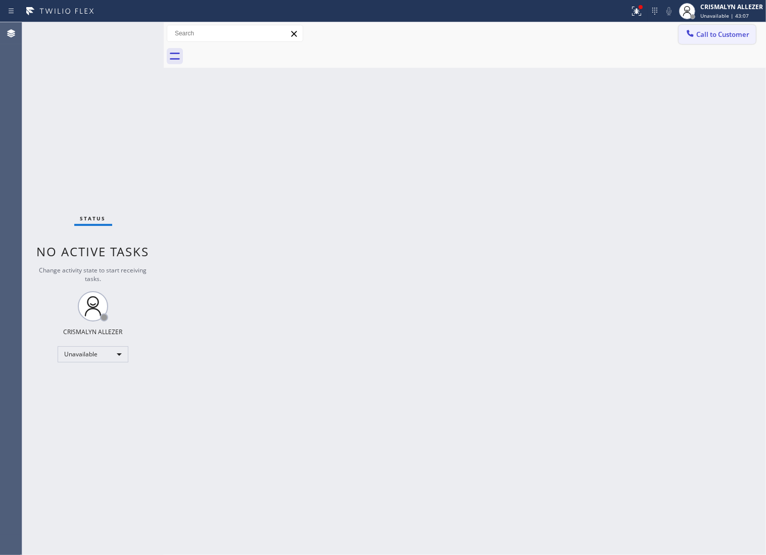
click at [711, 38] on span "Call to Customer" at bounding box center [723, 34] width 53 height 9
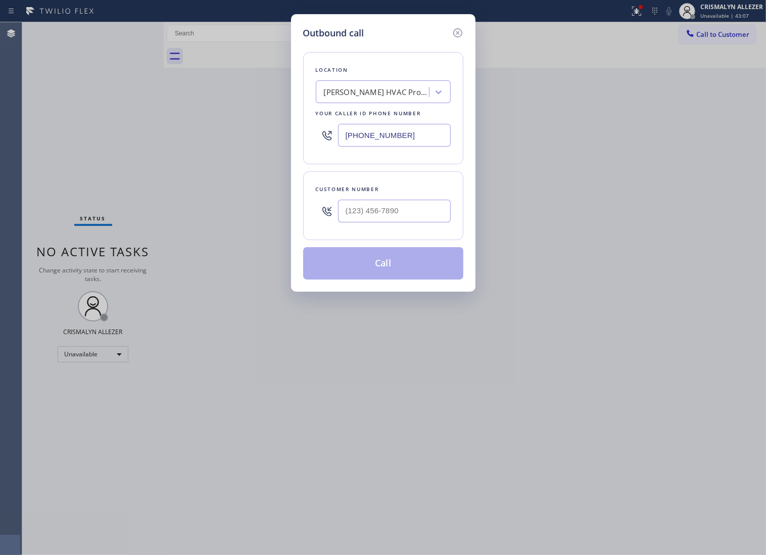
drag, startPoint x: 420, startPoint y: 141, endPoint x: 191, endPoint y: 131, distance: 229.2
click at [186, 134] on div "Outbound call Location Lindsey HVAC Pros Bayside Your caller id phone number (7…" at bounding box center [383, 277] width 766 height 555
paste input "626) 376-4990"
type input "(626) 376-4990"
click at [411, 221] on input "(___) ___-____" at bounding box center [394, 211] width 113 height 23
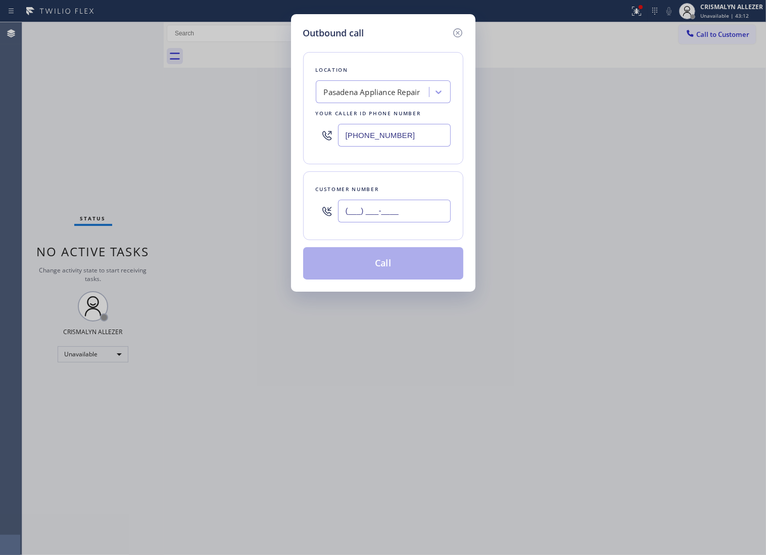
paste input "650) 823-9952"
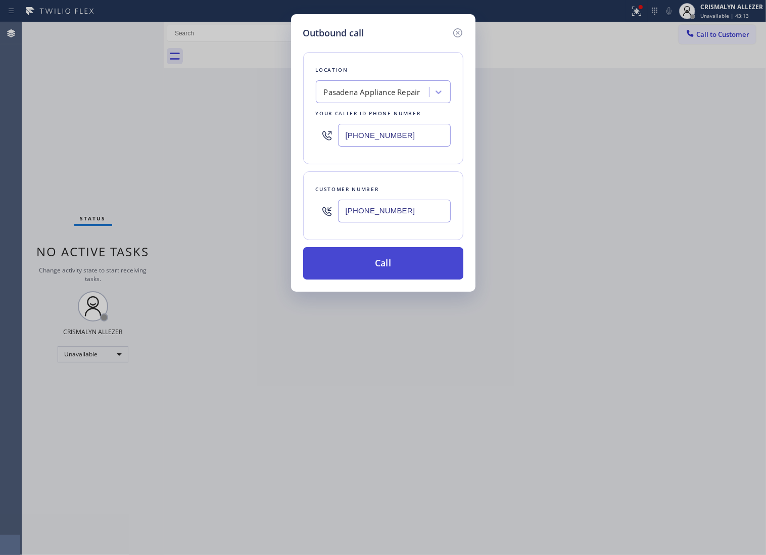
type input "(650) 823-9952"
click at [393, 280] on button "Call" at bounding box center [383, 263] width 160 height 32
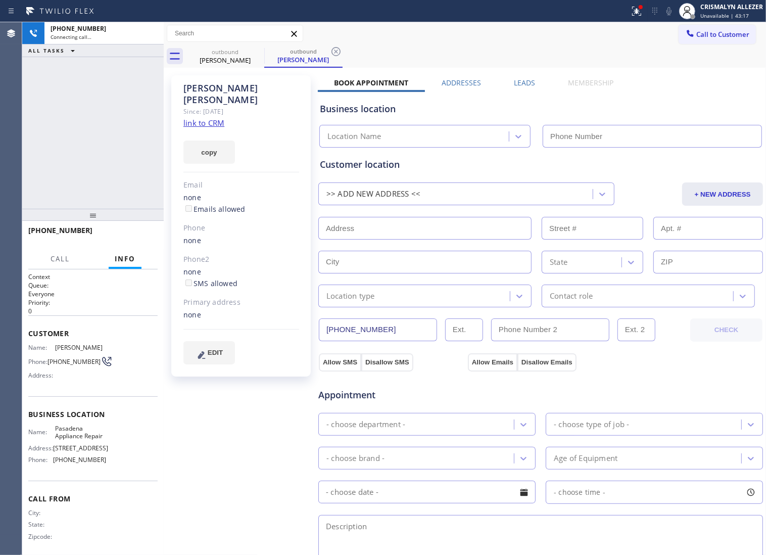
click at [206, 118] on link "link to CRM" at bounding box center [204, 123] width 41 height 10
type input "(626) 376-4990"
drag, startPoint x: 132, startPoint y: 244, endPoint x: 132, endPoint y: 238, distance: 6.1
click at [132, 239] on div "+16508239952 Live | 00:01 HANG UP" at bounding box center [92, 235] width 129 height 26
click at [132, 238] on span "HANG UP" at bounding box center [134, 235] width 31 height 7
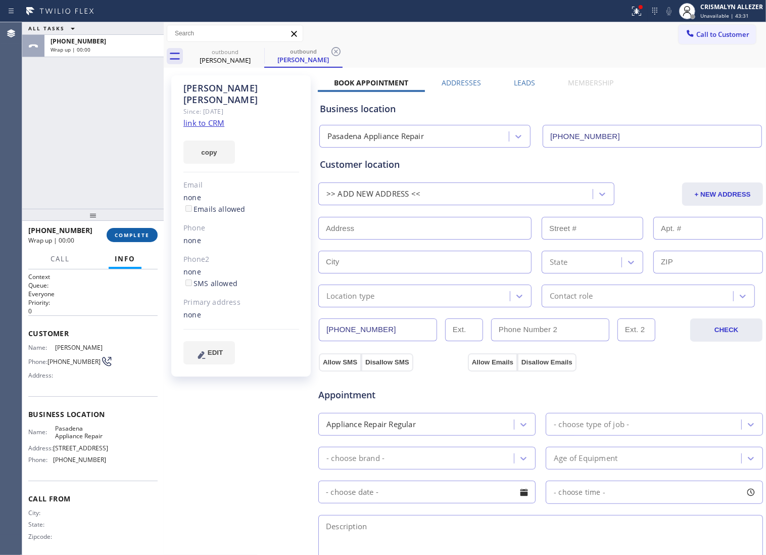
click at [132, 238] on span "COMPLETE" at bounding box center [132, 235] width 35 height 7
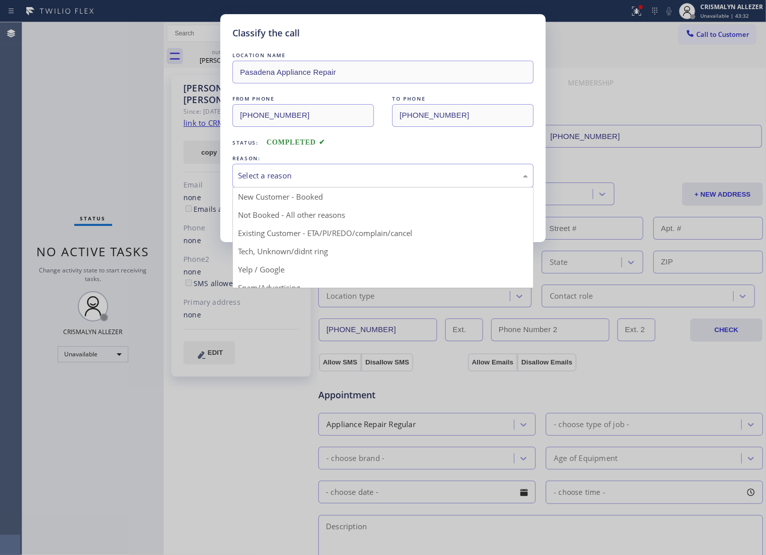
click at [394, 181] on div "Select a reason" at bounding box center [383, 176] width 290 height 12
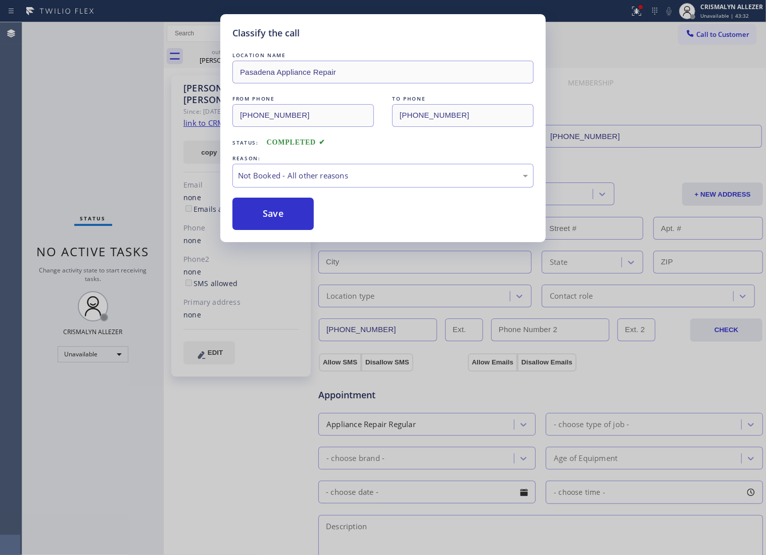
click at [292, 230] on button "Save" at bounding box center [273, 214] width 81 height 32
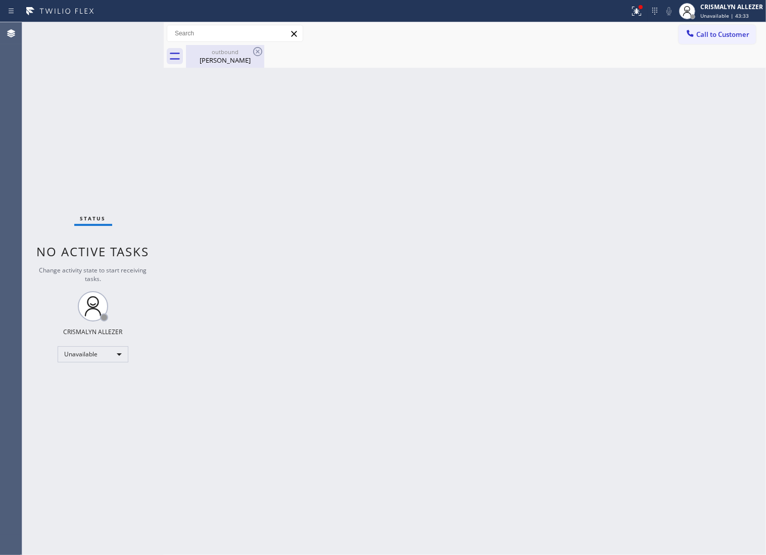
click at [220, 61] on div "Bret Schaefer" at bounding box center [225, 60] width 76 height 9
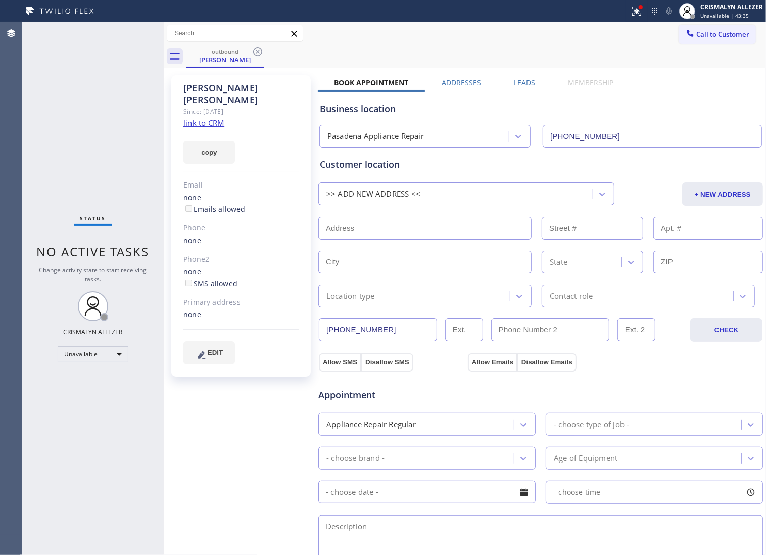
click at [525, 80] on label "Leads" at bounding box center [524, 83] width 21 height 10
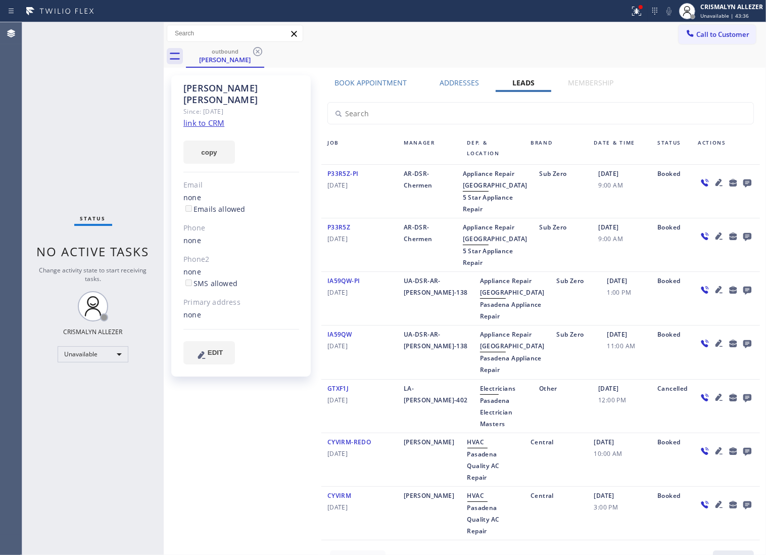
click at [744, 184] on icon at bounding box center [748, 183] width 8 height 8
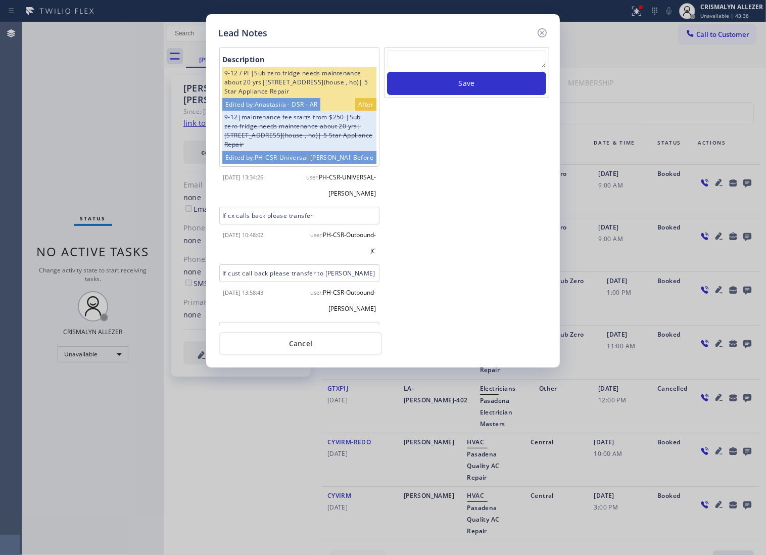
click at [430, 68] on textarea at bounding box center [466, 59] width 159 height 18
paste textarea "no answer | pls xfer if cx calls back"
type textarea "no answer | pls xfer if cx calls back"
click at [457, 95] on button "Save" at bounding box center [466, 83] width 159 height 23
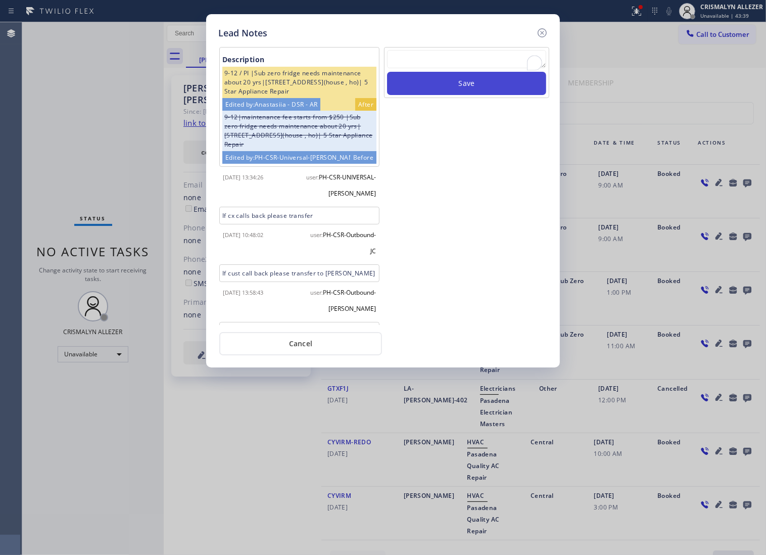
scroll to position [0, 0]
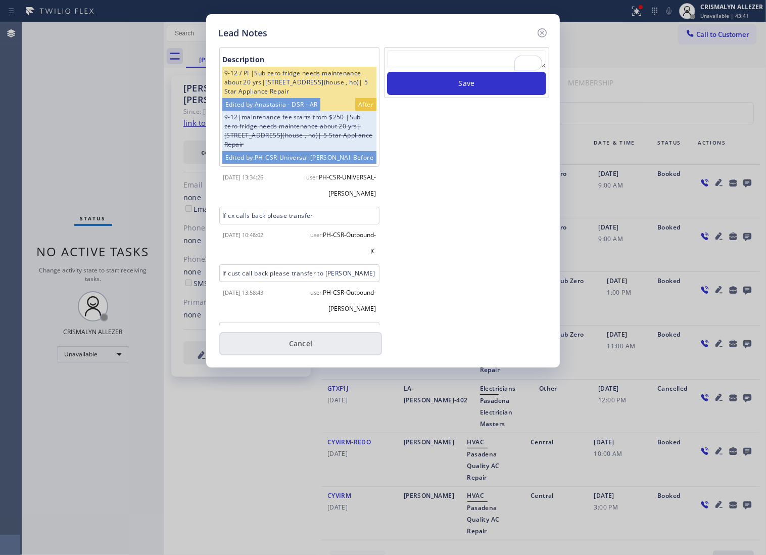
click at [324, 342] on button "Cancel" at bounding box center [300, 343] width 163 height 23
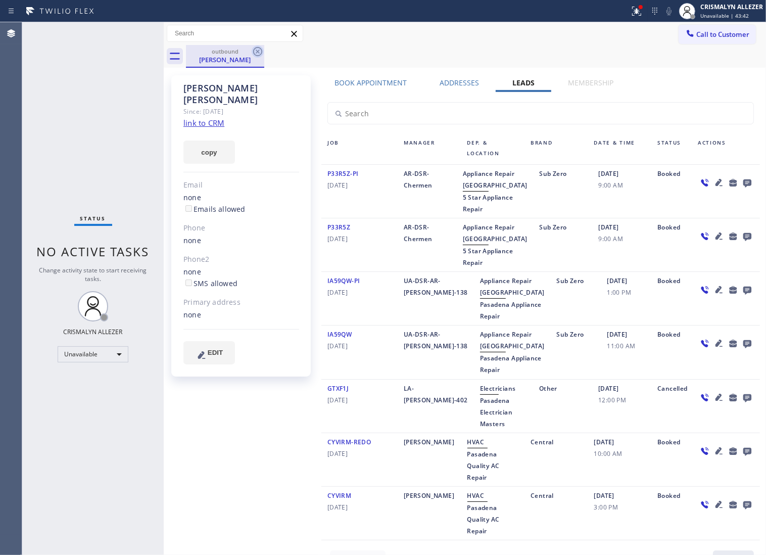
click at [255, 49] on icon at bounding box center [258, 52] width 12 height 12
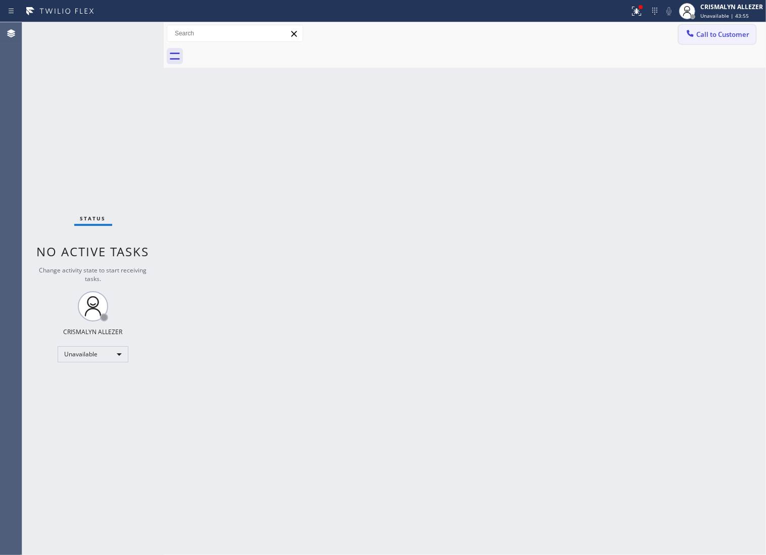
click at [731, 36] on span "Call to Customer" at bounding box center [723, 34] width 53 height 9
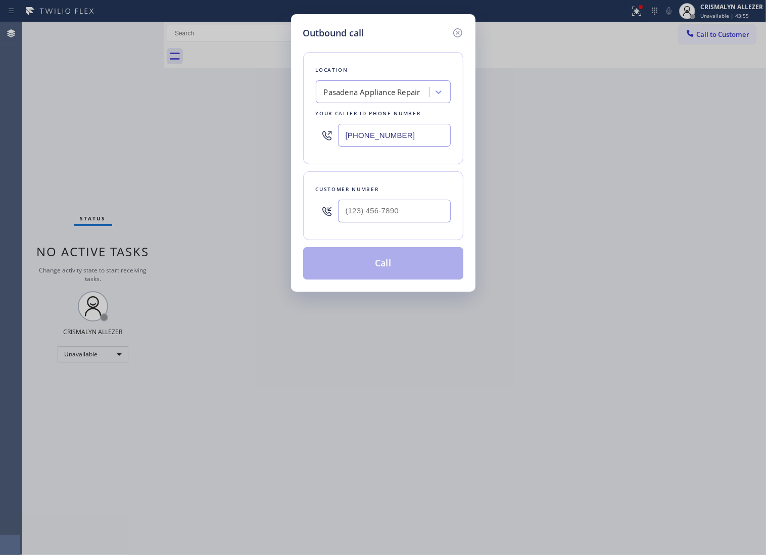
drag, startPoint x: 204, startPoint y: 141, endPoint x: 140, endPoint y: 142, distance: 63.7
click at [147, 142] on div "Outbound call Location Pasadena Appliance Repair Your caller id phone number (6…" at bounding box center [383, 277] width 766 height 555
paste input "425) 215-1062"
type input "[PHONE_NUMBER]"
click at [448, 222] on input "(___) ___-____" at bounding box center [394, 211] width 113 height 23
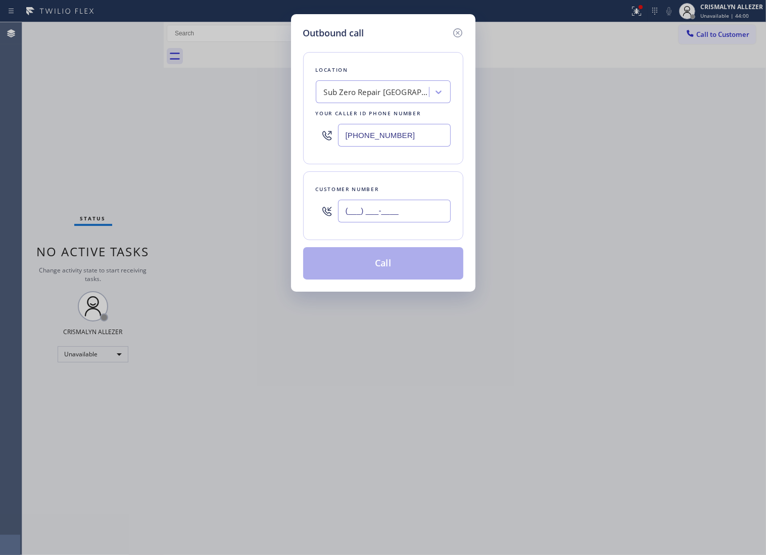
paste input "312) 925-6734"
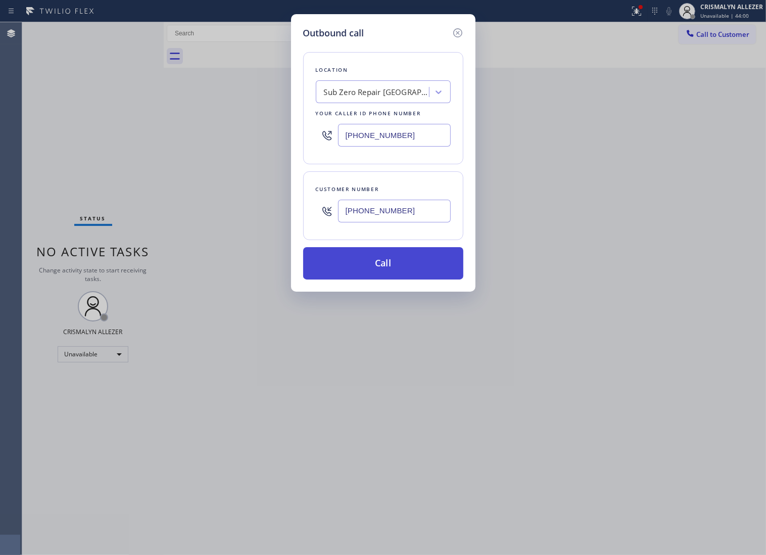
type input "(312) 925-6734"
click at [378, 280] on button "Call" at bounding box center [383, 263] width 160 height 32
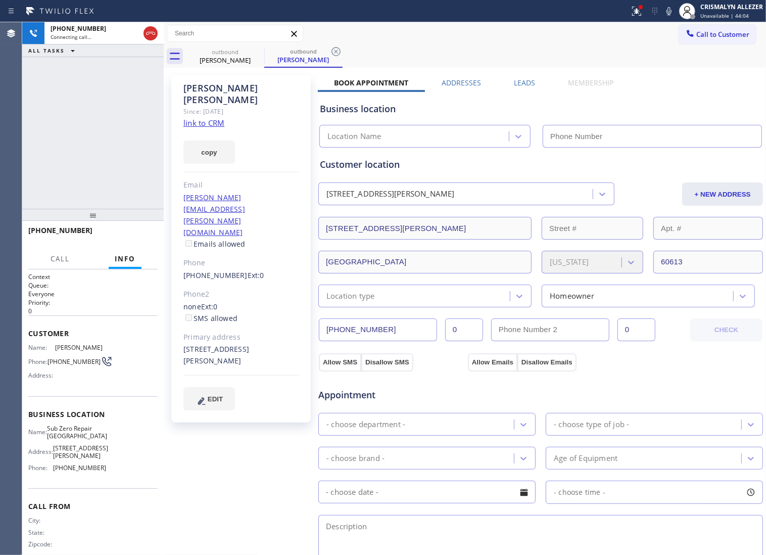
click at [208, 118] on link "link to CRM" at bounding box center [204, 123] width 41 height 10
type input "[PHONE_NUMBER]"
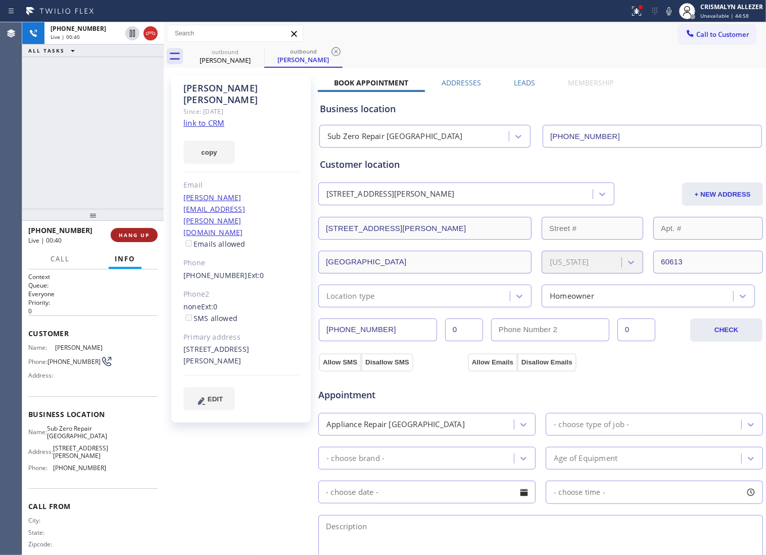
click at [126, 236] on span "HANG UP" at bounding box center [134, 235] width 31 height 7
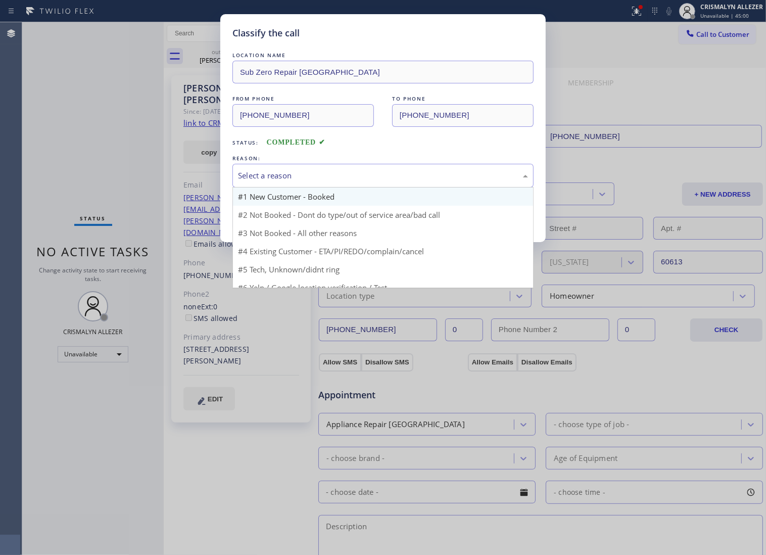
drag, startPoint x: 449, startPoint y: 185, endPoint x: 345, endPoint y: 216, distance: 108.6
click at [442, 181] on div "Select a reason" at bounding box center [383, 176] width 290 height 12
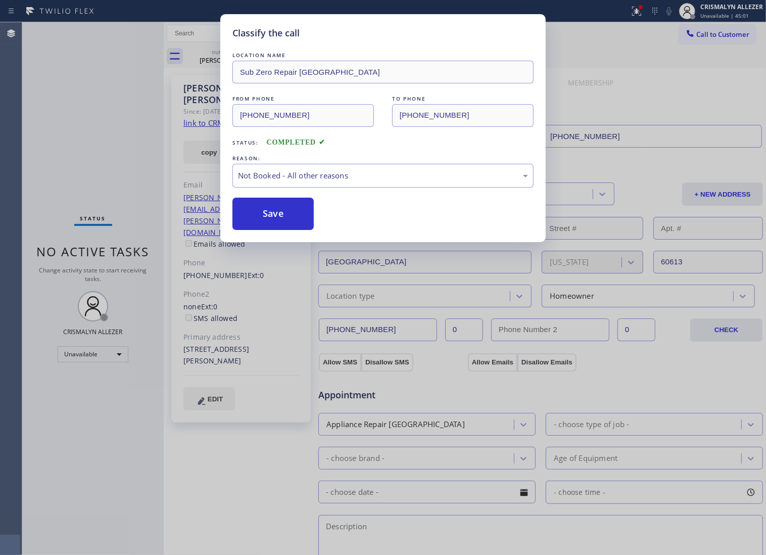
click at [301, 222] on button "Save" at bounding box center [273, 214] width 81 height 32
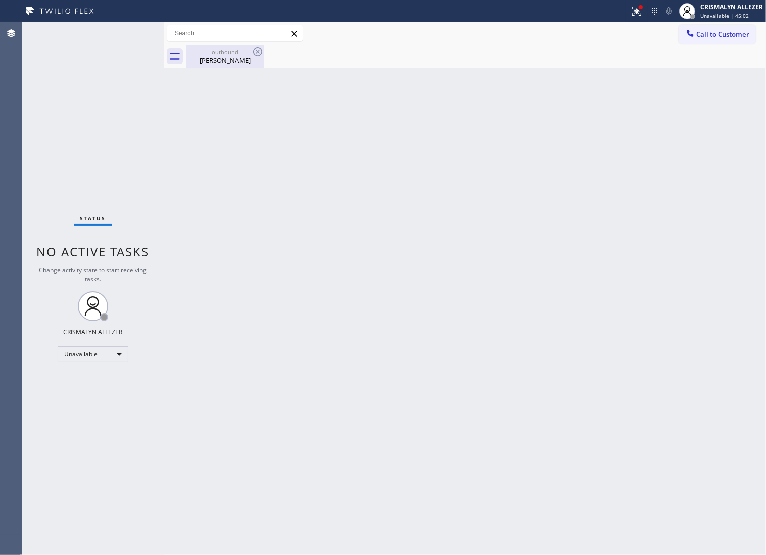
click at [220, 57] on div "Jude Ellis" at bounding box center [225, 60] width 76 height 9
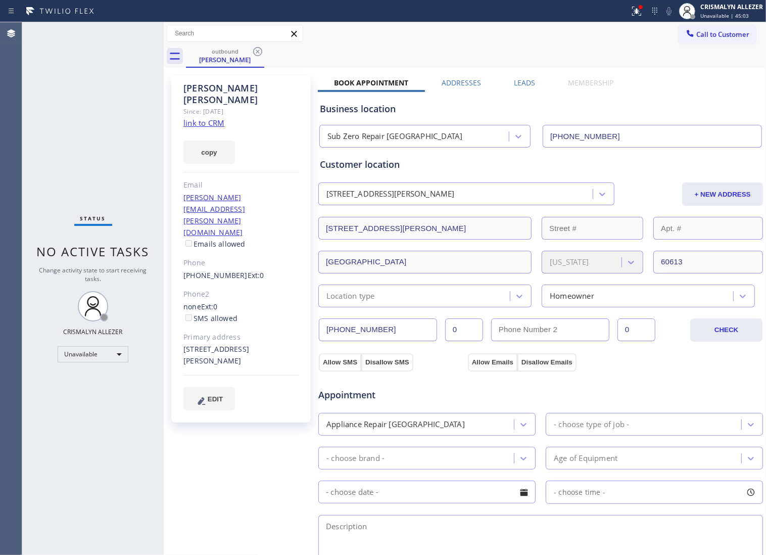
click at [524, 84] on label "Leads" at bounding box center [524, 83] width 21 height 10
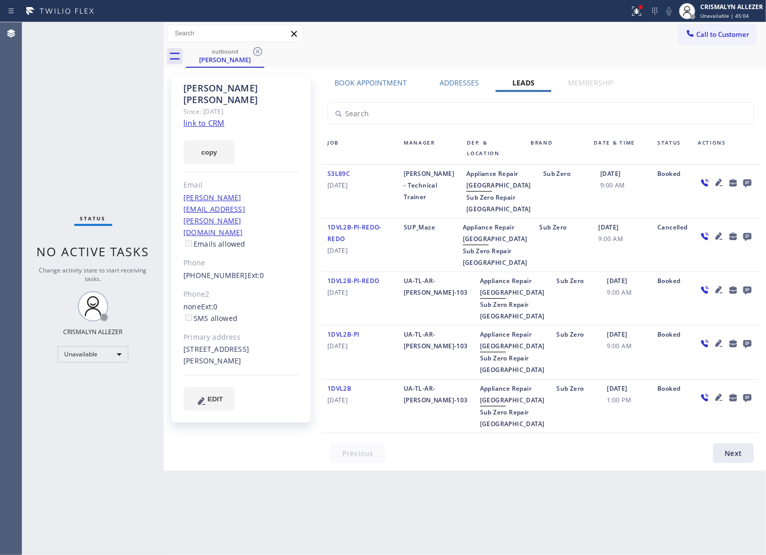
click at [748, 183] on icon at bounding box center [748, 183] width 8 height 8
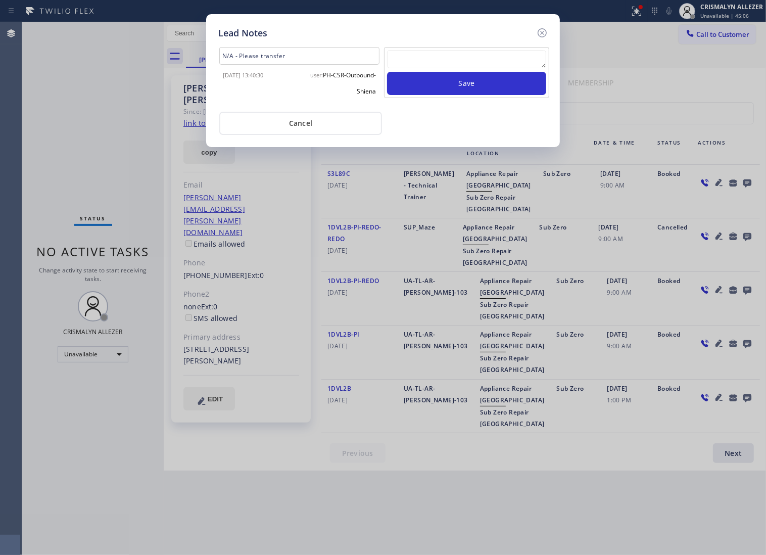
click at [466, 67] on textarea at bounding box center [466, 59] width 159 height 18
paste textarea "DON'T NEED SERVICE"
type textarea "DON'T NEED SERVICE"
click at [475, 95] on button "Save" at bounding box center [466, 83] width 159 height 23
click at [475, 92] on button "Save" at bounding box center [466, 83] width 159 height 23
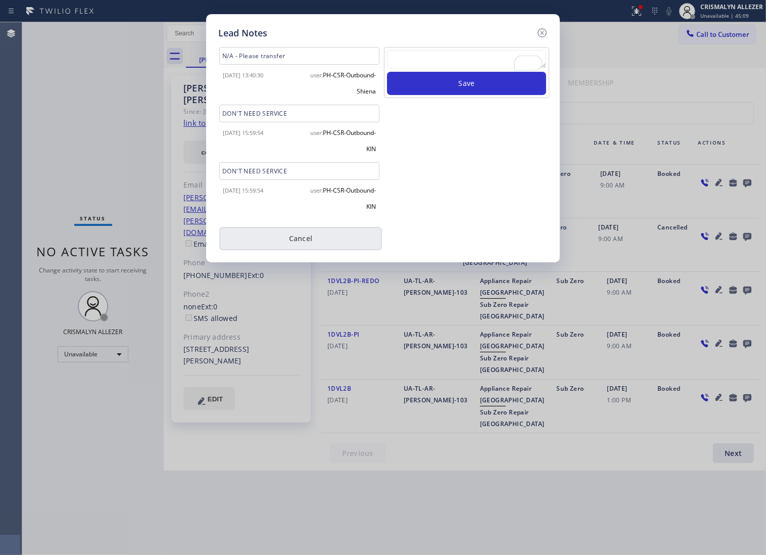
click at [317, 244] on button "Cancel" at bounding box center [300, 238] width 163 height 23
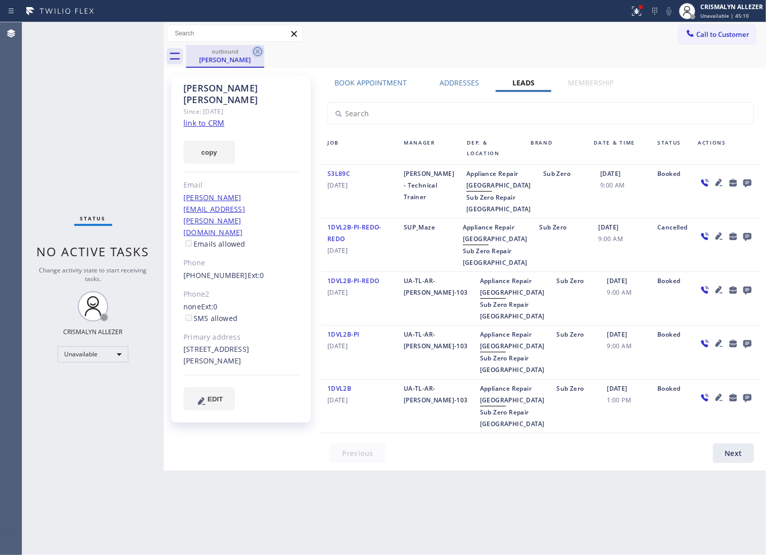
click at [256, 51] on icon at bounding box center [258, 52] width 12 height 12
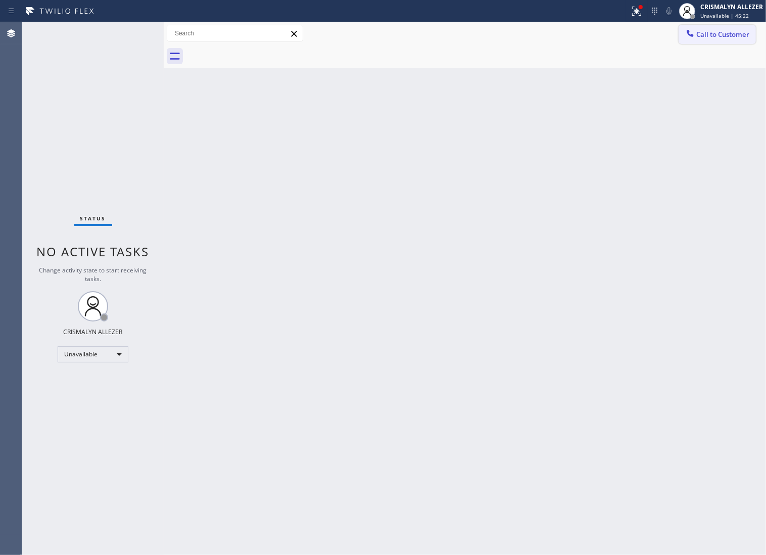
click at [729, 36] on span "Call to Customer" at bounding box center [723, 34] width 53 height 9
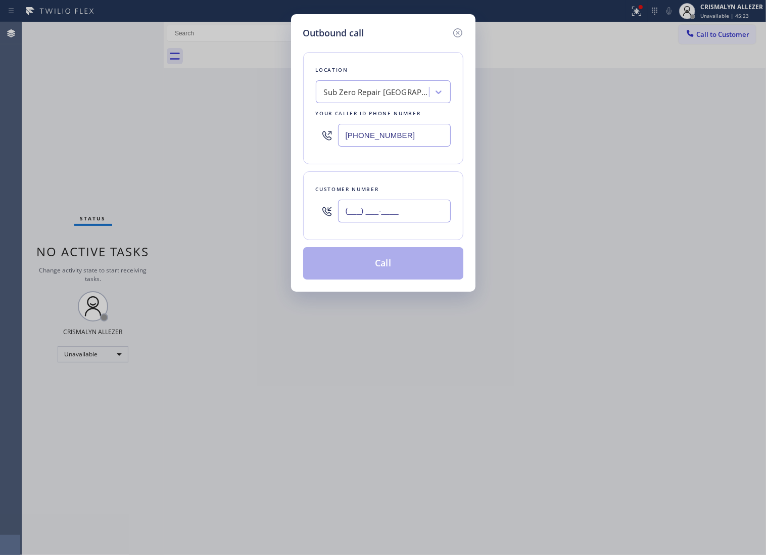
click at [423, 222] on input "(___) ___-____" at bounding box center [394, 211] width 113 height 23
paste input "312) 402-3688"
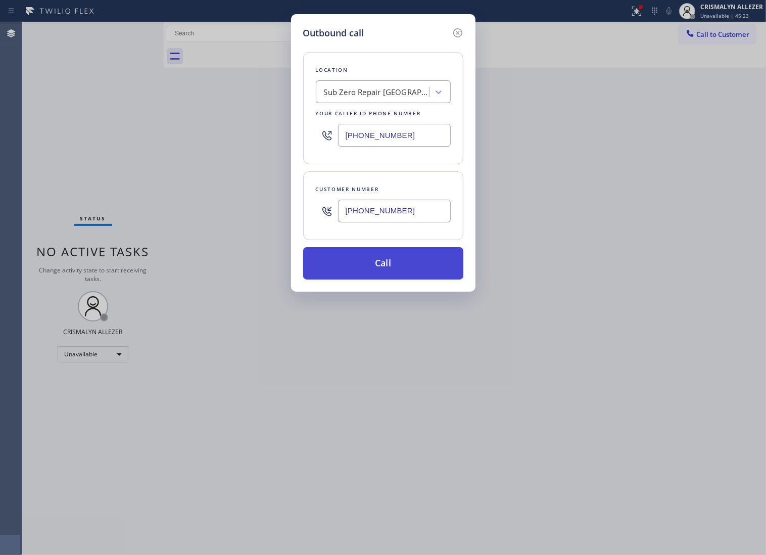
type input "(312) 402-3688"
click at [385, 280] on button "Call" at bounding box center [383, 263] width 160 height 32
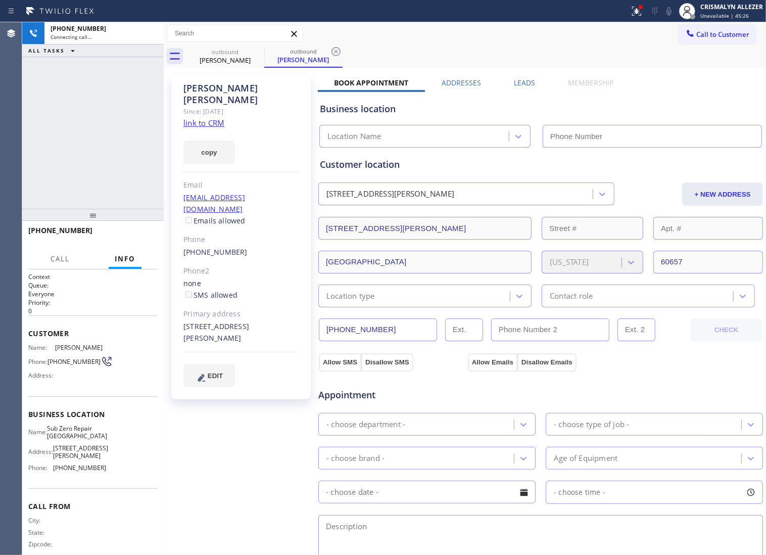
click at [213, 118] on link "link to CRM" at bounding box center [204, 123] width 41 height 10
type input "[PHONE_NUMBER]"
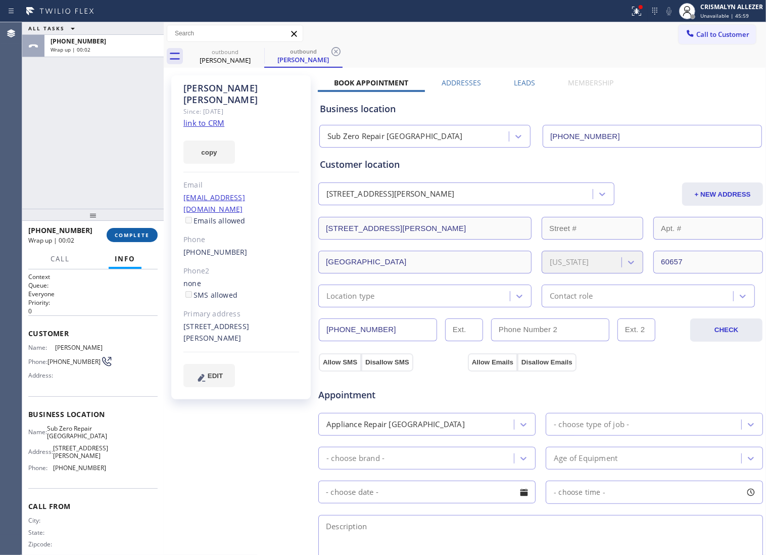
click at [122, 235] on span "COMPLETE" at bounding box center [132, 235] width 35 height 7
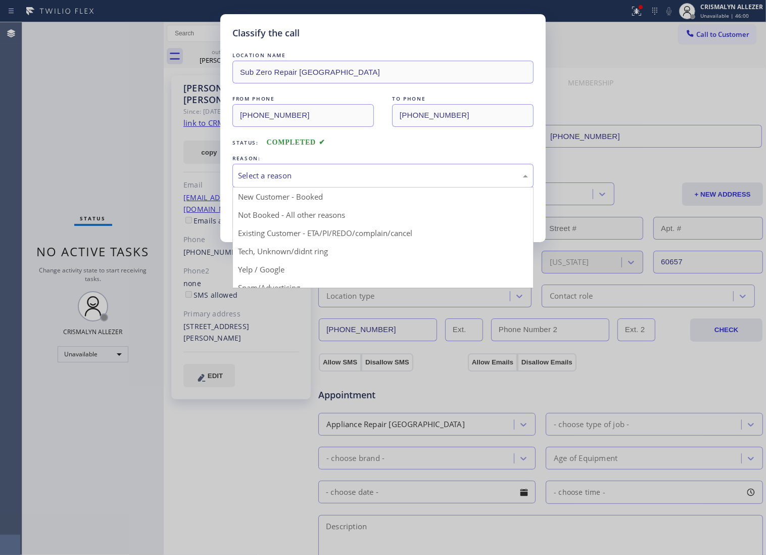
click at [378, 181] on div "Select a reason" at bounding box center [383, 176] width 290 height 12
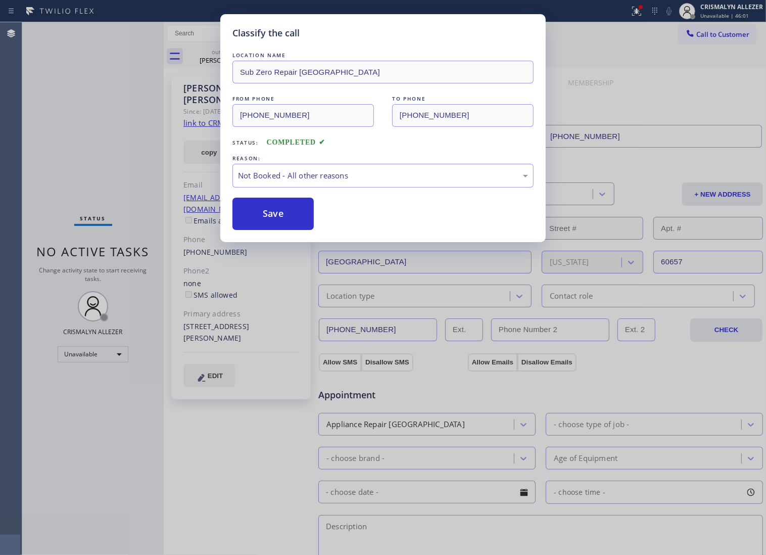
click at [285, 229] on button "Save" at bounding box center [273, 214] width 81 height 32
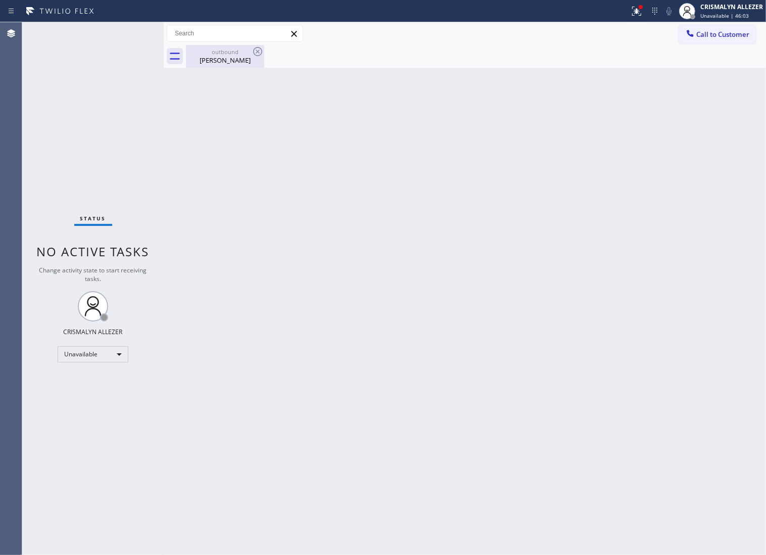
click at [221, 59] on div "Kate Derhake" at bounding box center [225, 60] width 76 height 9
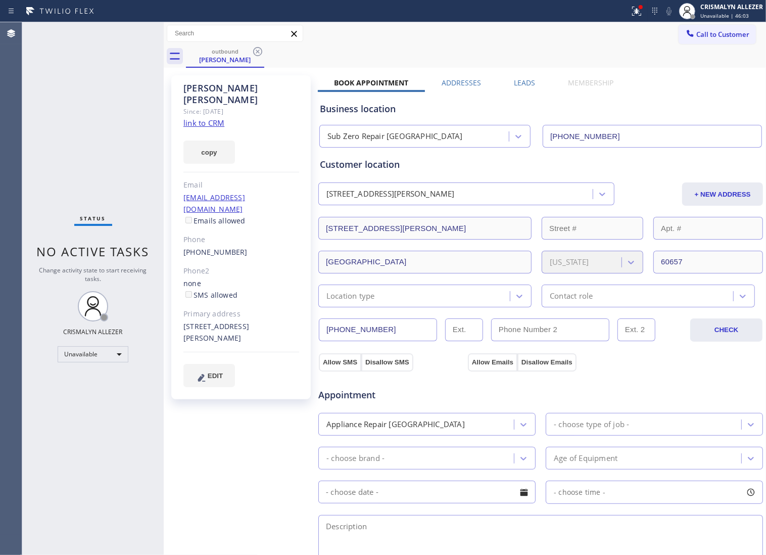
click at [526, 84] on label "Leads" at bounding box center [524, 83] width 21 height 10
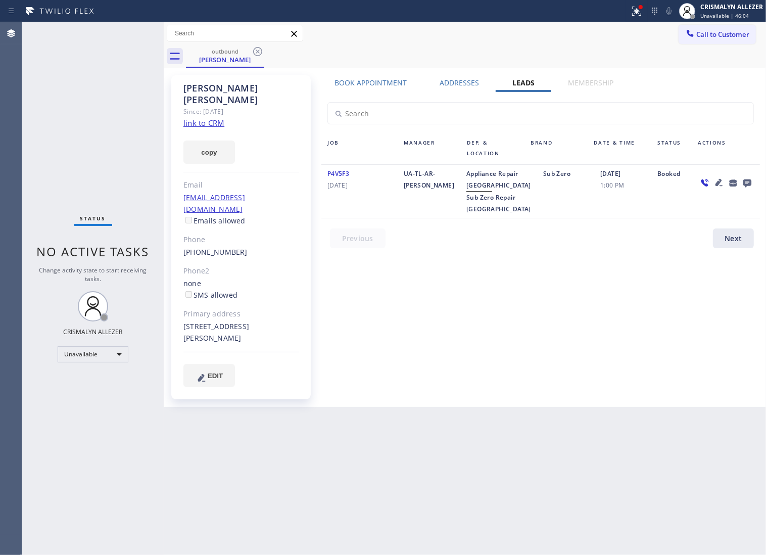
click at [746, 183] on icon at bounding box center [748, 183] width 8 height 8
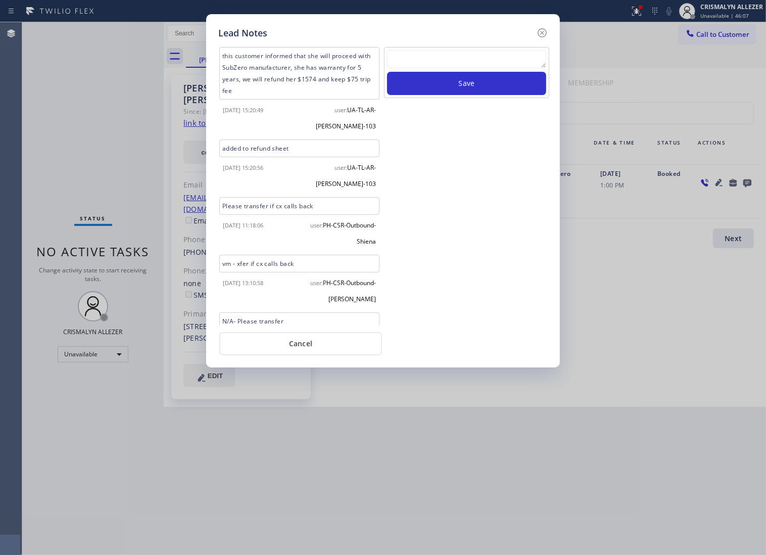
click at [470, 68] on textarea at bounding box center [466, 59] width 159 height 18
paste textarea "DON'T NEED SERVICE"
type textarea "DON'T NEED SERVICE HUNG UP"
click at [460, 86] on button "Save" at bounding box center [466, 83] width 159 height 23
click at [305, 353] on button "Cancel" at bounding box center [300, 343] width 163 height 23
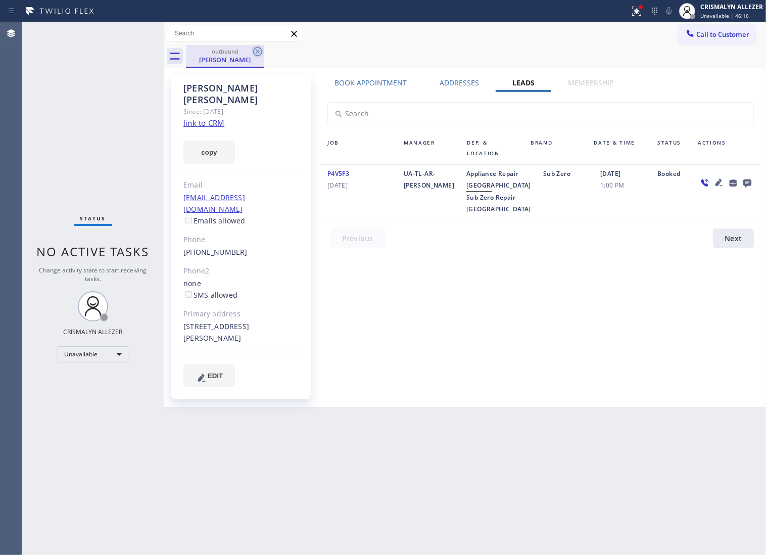
click at [253, 51] on icon at bounding box center [257, 51] width 9 height 9
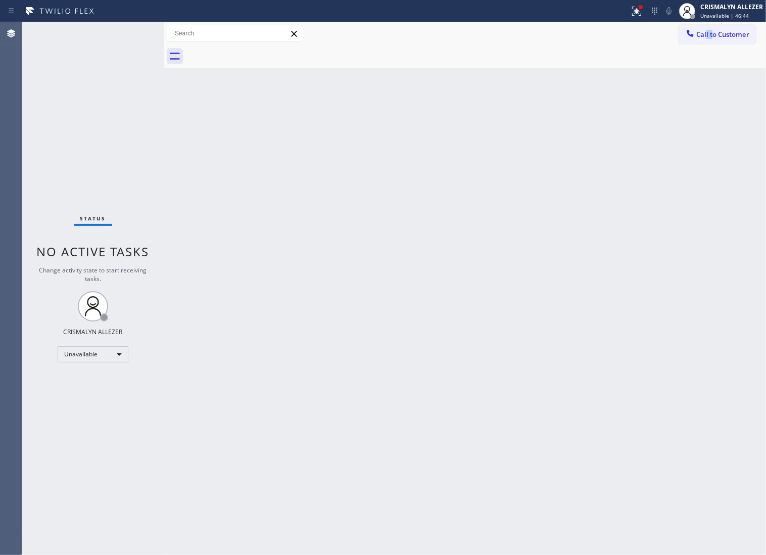
drag, startPoint x: 698, startPoint y: 41, endPoint x: 690, endPoint y: 47, distance: 9.7
click at [700, 39] on div "Call to Customer Outbound call Location Sub Zero Repair Chicago Your caller id …" at bounding box center [465, 33] width 603 height 23
click at [671, 89] on div "Back to Dashboard Change Sender ID Customers Technicians Select a contact Outbo…" at bounding box center [465, 288] width 603 height 533
click at [718, 38] on span "Call to Customer" at bounding box center [723, 34] width 53 height 9
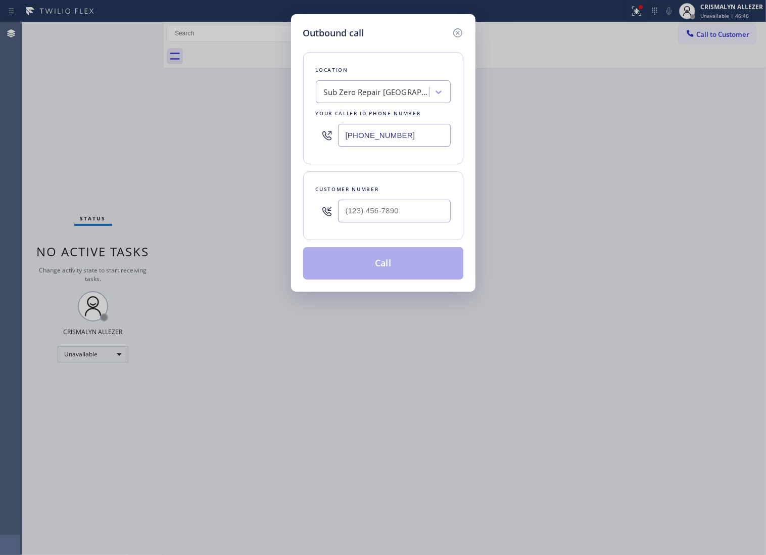
paste input "888) 639-2316"
drag, startPoint x: 446, startPoint y: 145, endPoint x: 179, endPoint y: 138, distance: 267.0
click at [173, 140] on div "Outbound call Location Sub Zero Repair [GEOGRAPHIC_DATA] Your caller id phone n…" at bounding box center [383, 277] width 766 height 555
type input "(888) 639-2316"
click at [408, 222] on input "(___) ___-____" at bounding box center [394, 211] width 113 height 23
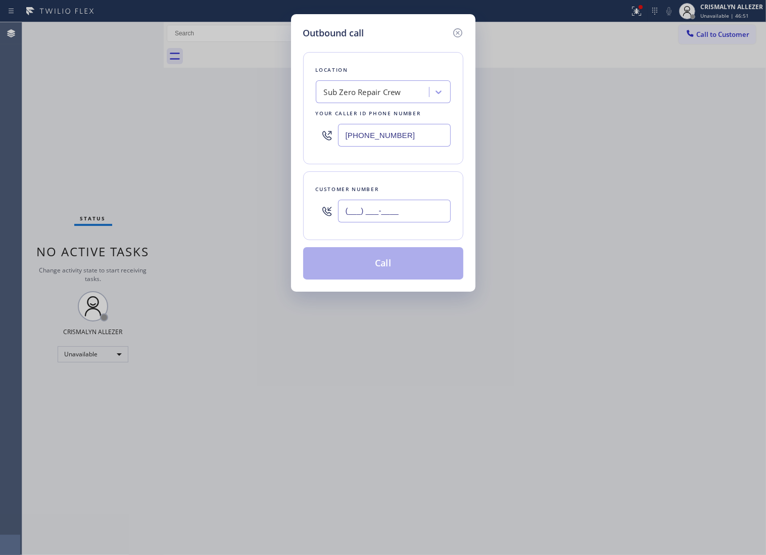
paste input "626) 488-0120"
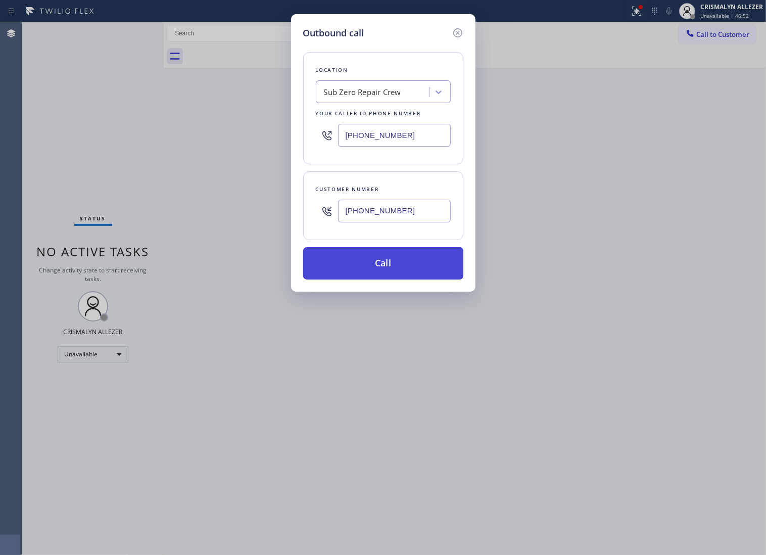
type input "(626) 488-0120"
click at [391, 279] on button "Call" at bounding box center [383, 263] width 160 height 32
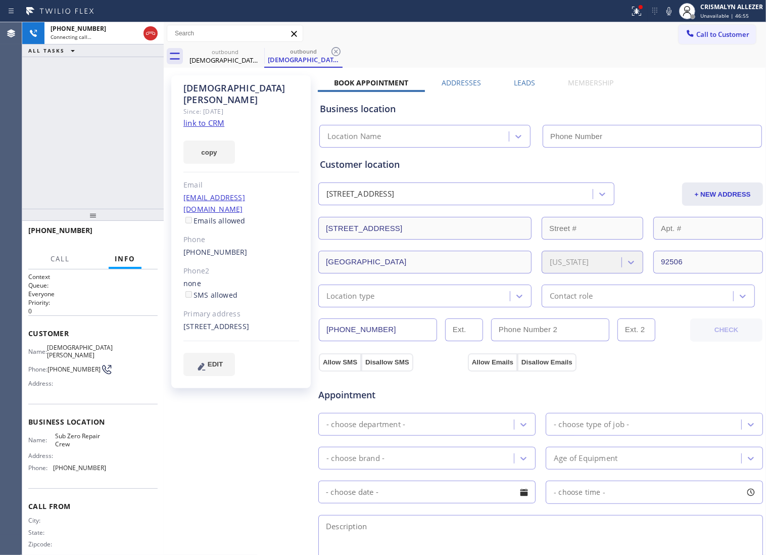
click at [210, 118] on link "link to CRM" at bounding box center [204, 123] width 41 height 10
type input "(888) 639-2316"
click at [124, 238] on span "HANG UP" at bounding box center [134, 235] width 31 height 7
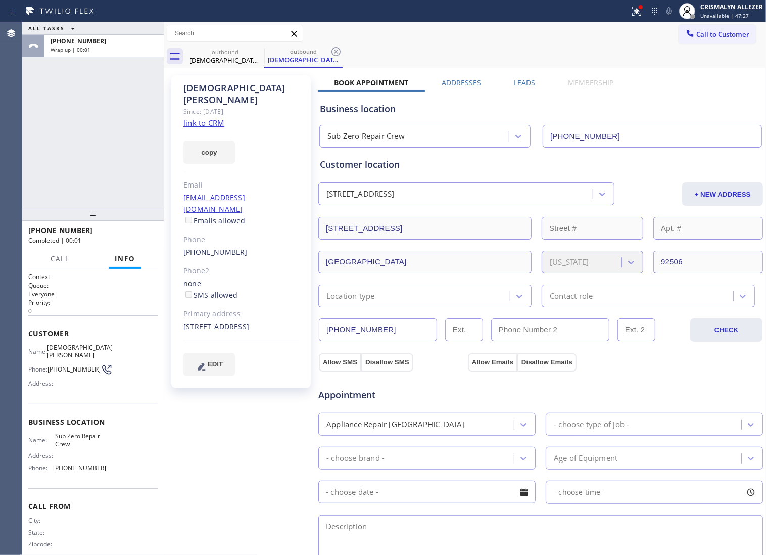
click at [353, 196] on div "1311 Matterhorn St Riverside, 92506 CA" at bounding box center [361, 195] width 68 height 12
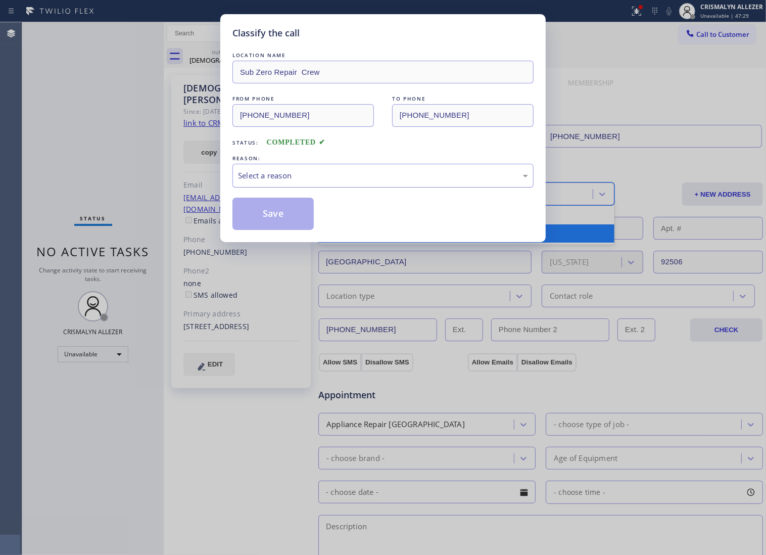
click at [334, 188] on div "Select a reason" at bounding box center [383, 176] width 301 height 24
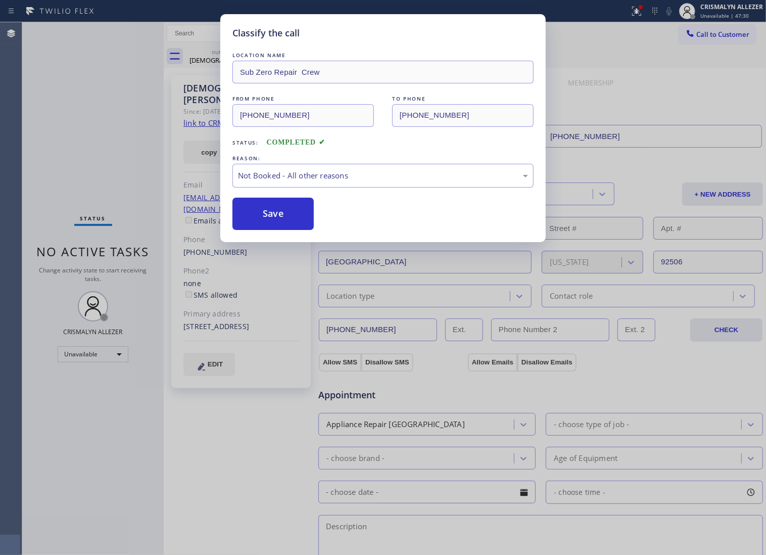
click at [285, 228] on button "Save" at bounding box center [273, 214] width 81 height 32
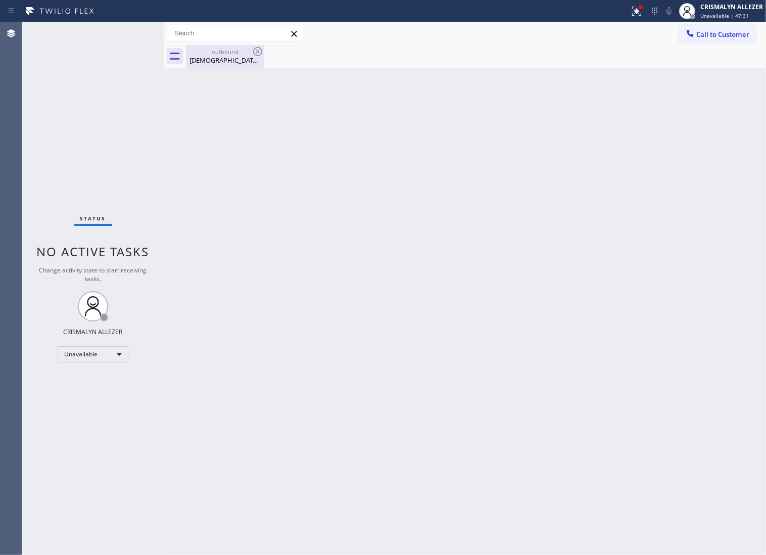
click at [221, 58] on div "Jesus Solis" at bounding box center [225, 60] width 76 height 9
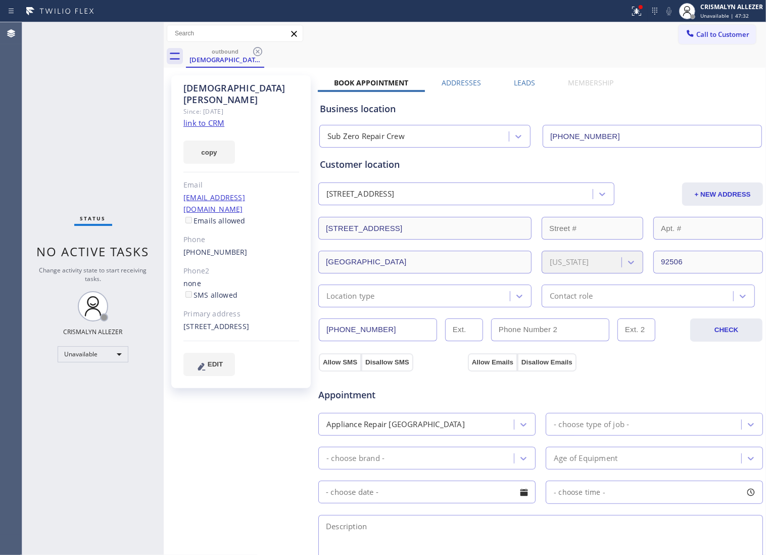
click at [521, 83] on label "Leads" at bounding box center [524, 83] width 21 height 10
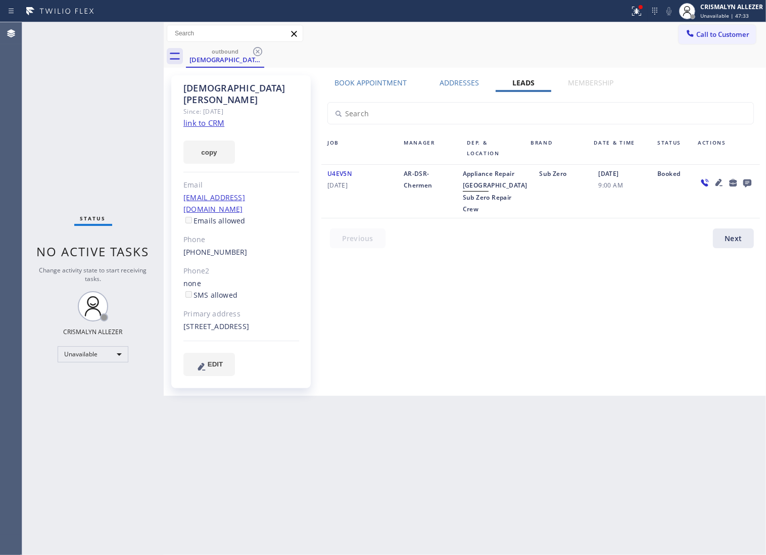
click at [745, 185] on icon at bounding box center [748, 183] width 8 height 8
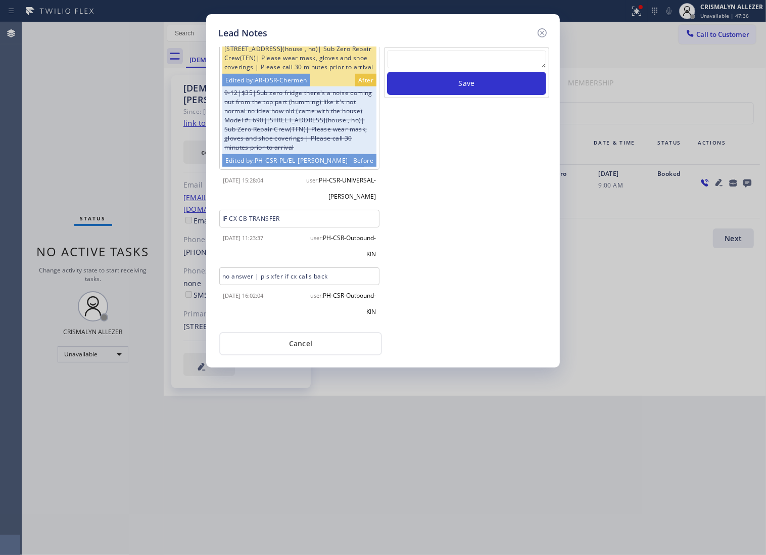
scroll to position [543, 0]
click at [309, 352] on button "Cancel" at bounding box center [300, 343] width 163 height 23
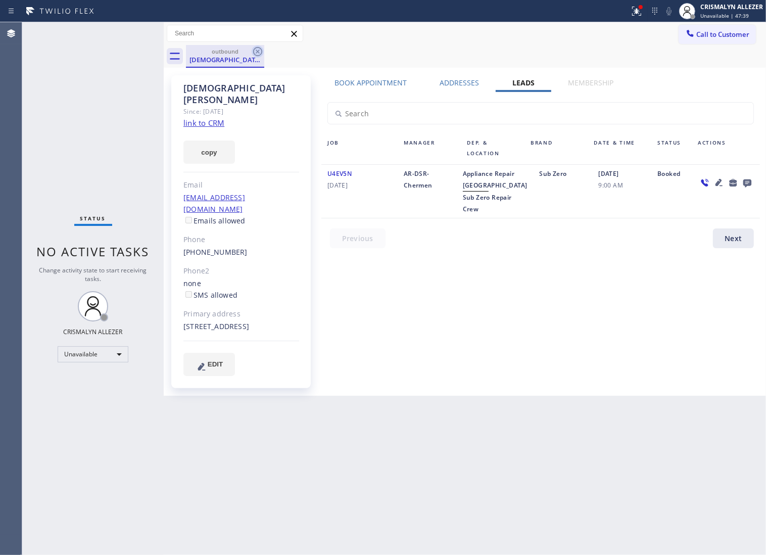
click at [255, 51] on icon at bounding box center [258, 52] width 12 height 12
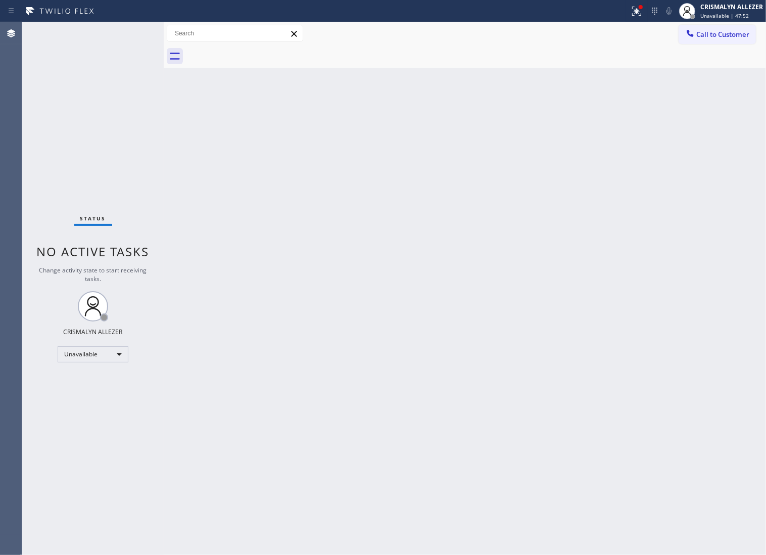
click at [708, 33] on span "Call to Customer" at bounding box center [723, 34] width 53 height 9
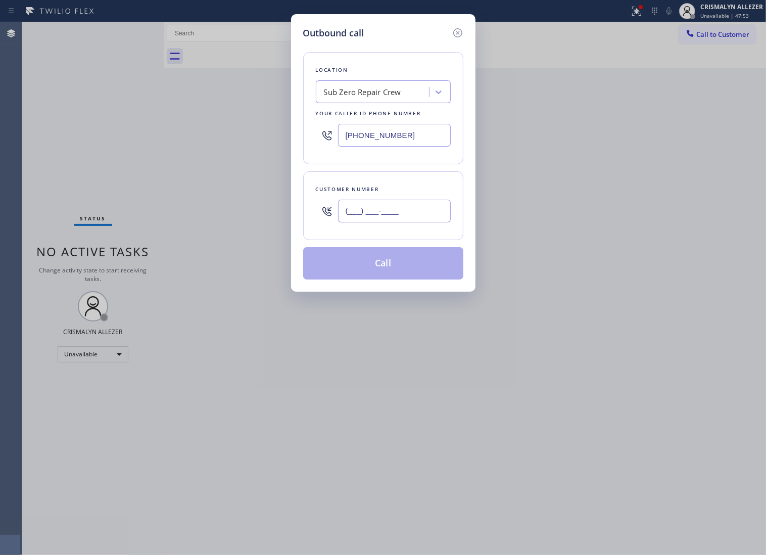
click at [421, 218] on input "(___) ___-____" at bounding box center [394, 211] width 113 height 23
paste input "425) 444-2777"
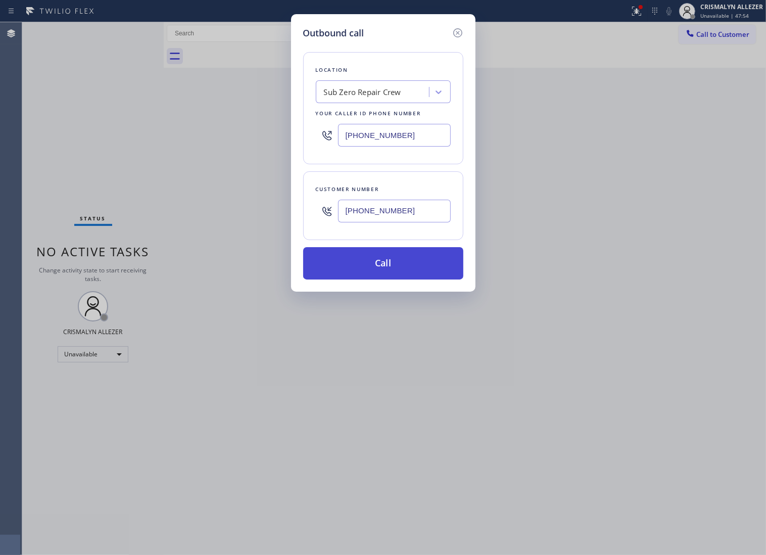
type input "(425) 444-2777"
click at [394, 276] on button "Call" at bounding box center [383, 263] width 160 height 32
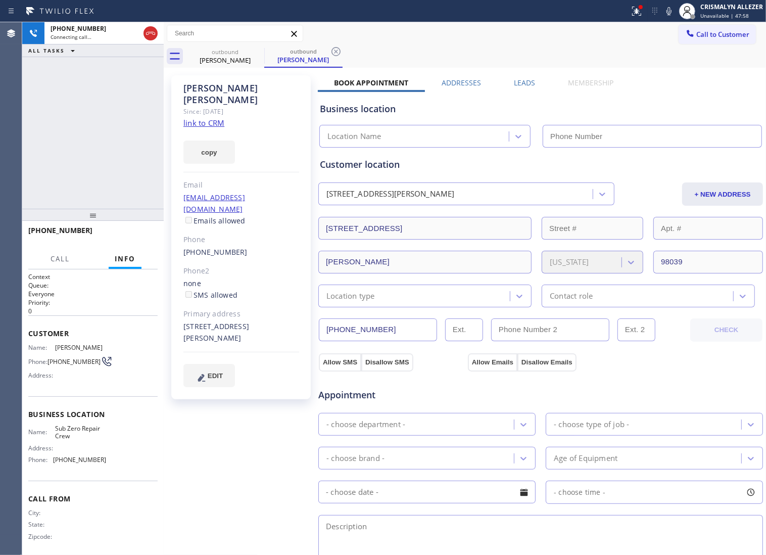
click at [218, 118] on link "link to CRM" at bounding box center [204, 123] width 41 height 10
type input "(888) 639-2316"
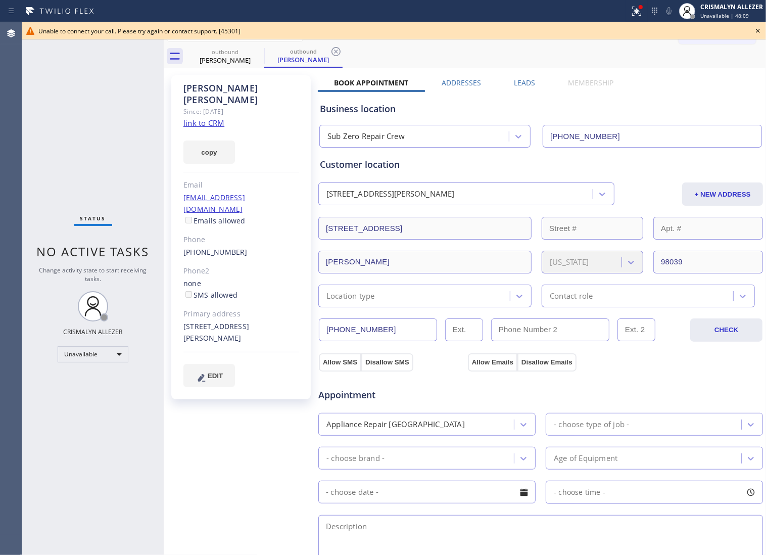
click at [761, 32] on icon at bounding box center [758, 31] width 12 height 12
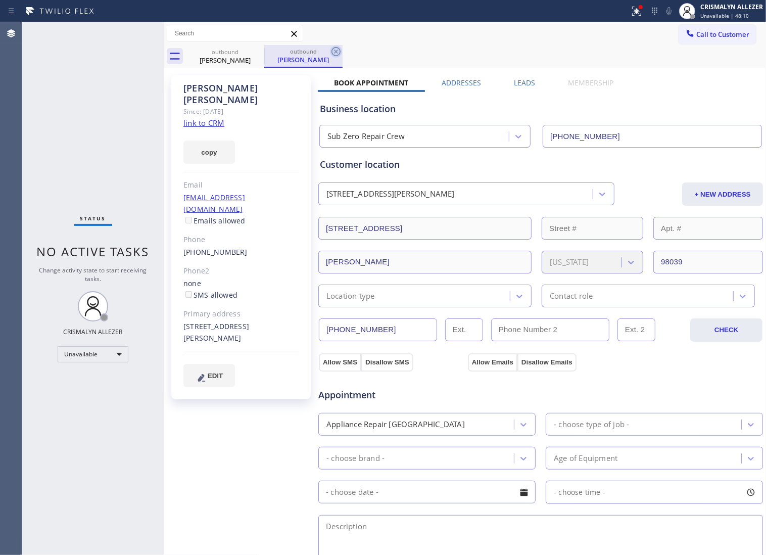
click at [339, 51] on icon at bounding box center [336, 52] width 12 height 12
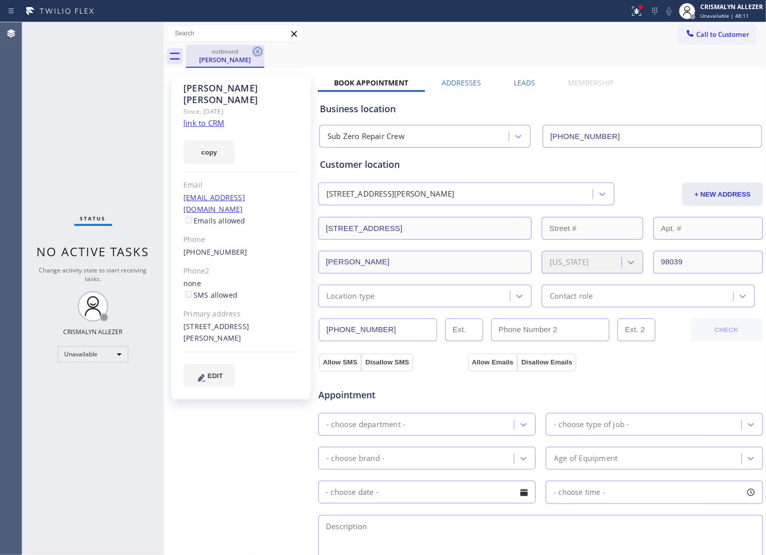
click at [254, 52] on icon at bounding box center [258, 52] width 12 height 12
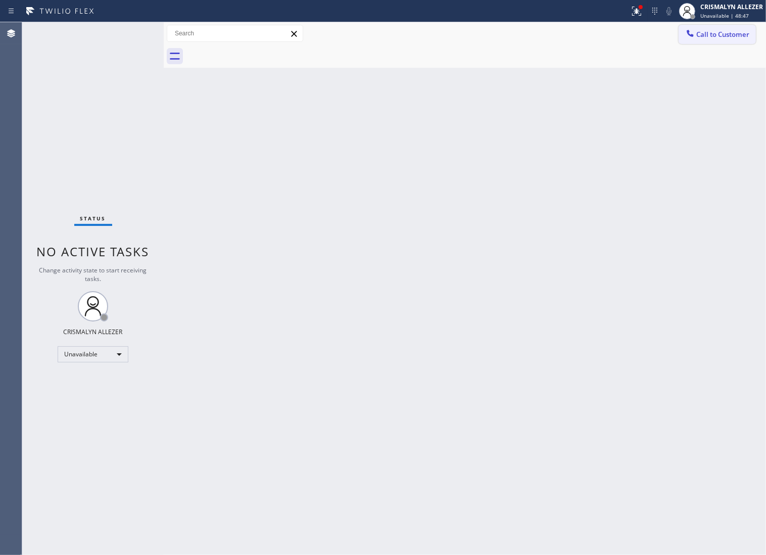
click at [723, 35] on span "Call to Customer" at bounding box center [723, 34] width 53 height 9
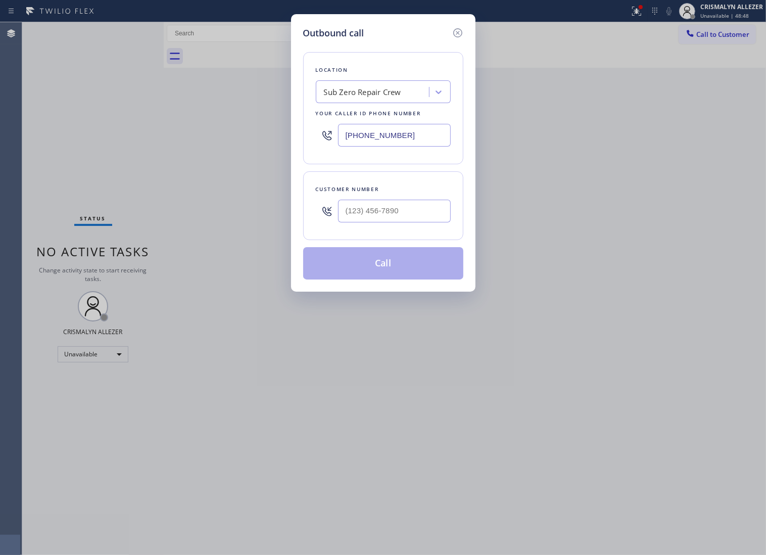
paste input "602) 755-4557"
drag, startPoint x: 426, startPoint y: 140, endPoint x: 233, endPoint y: 142, distance: 193.1
click at [234, 142] on div "Outbound call Location Sub Zero Repair Crew Your caller id phone number (888) 6…" at bounding box center [383, 277] width 766 height 555
type input "(602) 755-4557"
click at [398, 222] on input "(___) ___-____" at bounding box center [394, 211] width 113 height 23
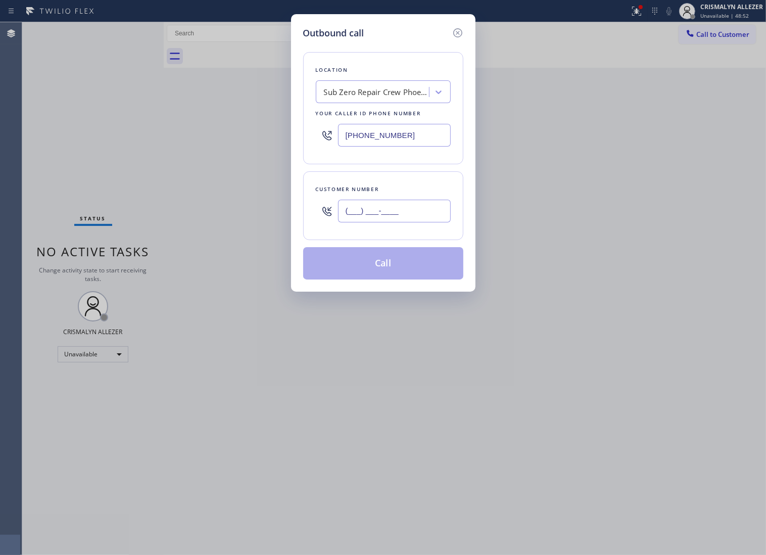
paste input "602) 390-4951"
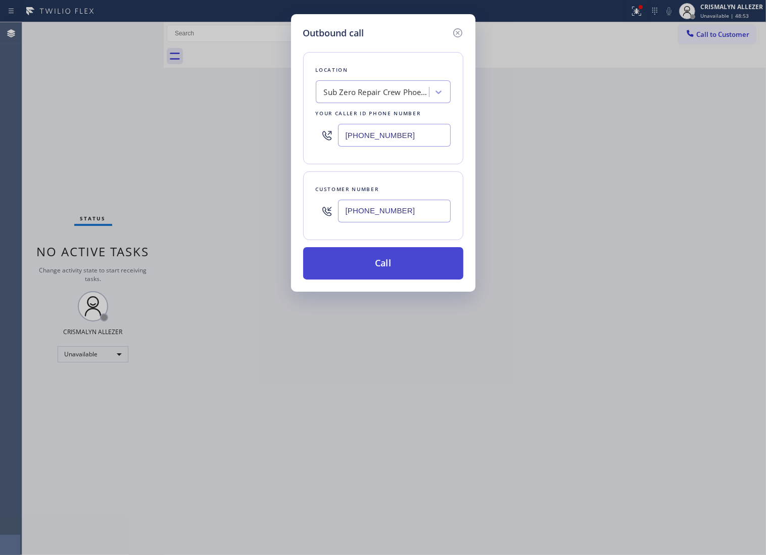
type input "(602) 390-4951"
click at [385, 277] on button "Call" at bounding box center [383, 263] width 160 height 32
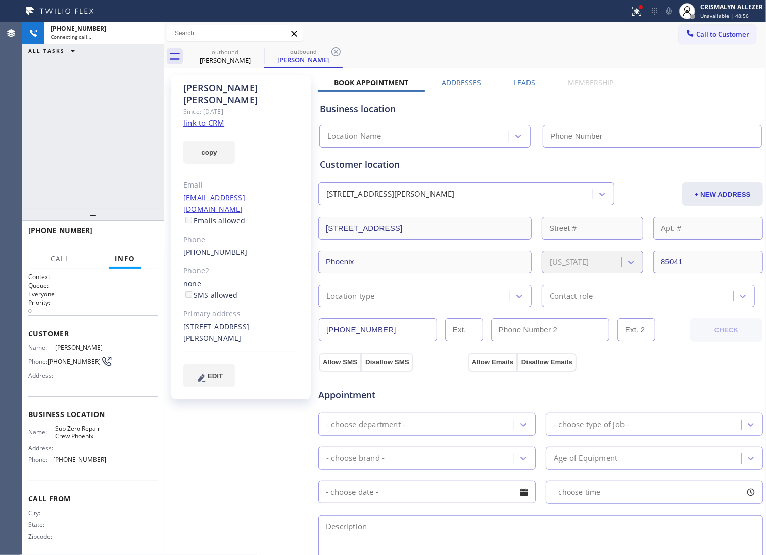
click at [205, 118] on link "link to CRM" at bounding box center [204, 123] width 41 height 10
type input "(602) 755-4557"
click at [531, 84] on div "Leads" at bounding box center [524, 85] width 54 height 14
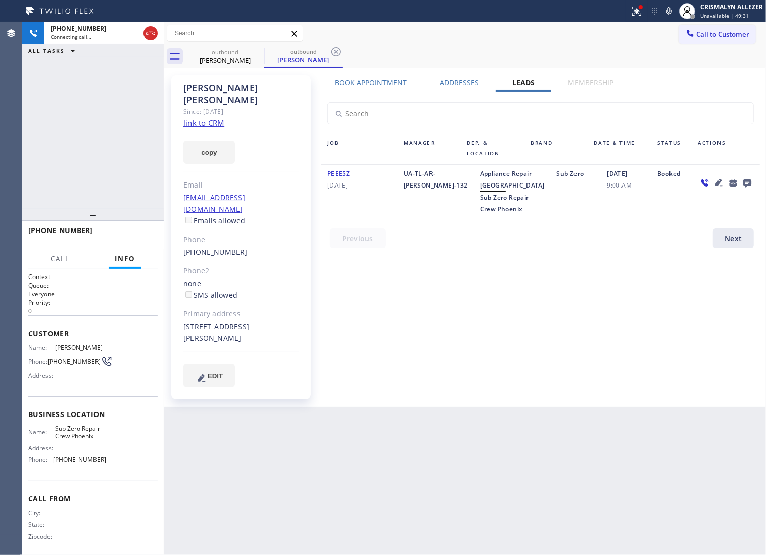
click at [747, 184] on icon at bounding box center [748, 183] width 8 height 8
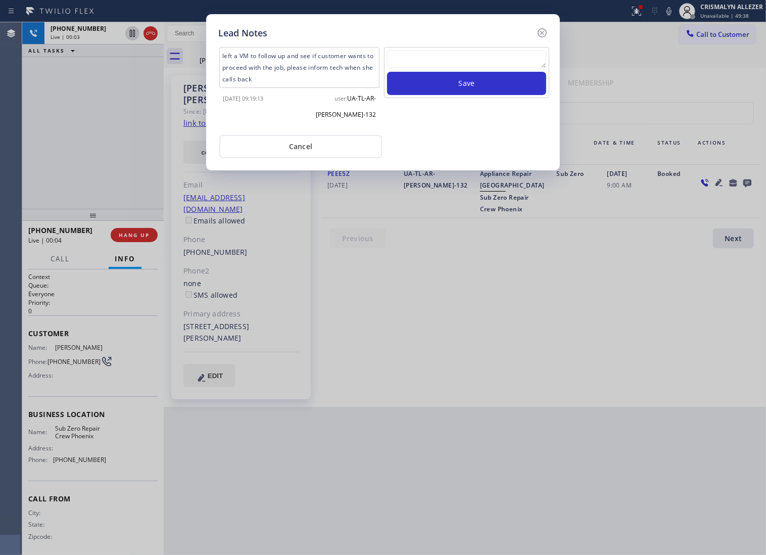
click at [425, 67] on textarea at bounding box center [466, 59] width 159 height 18
paste textarea "no answer | pls xfer if cx calls back"
type textarea "no answer | pls xfer if cx calls back"
click at [464, 94] on button "Save" at bounding box center [466, 83] width 159 height 23
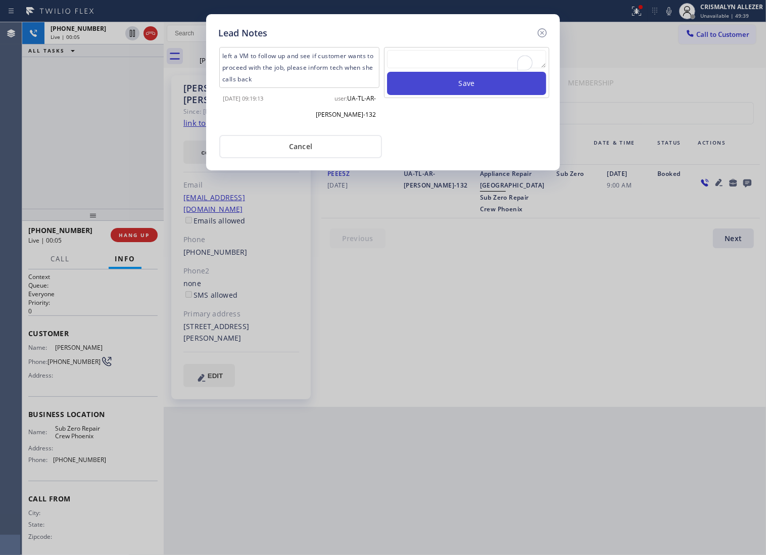
scroll to position [0, 0]
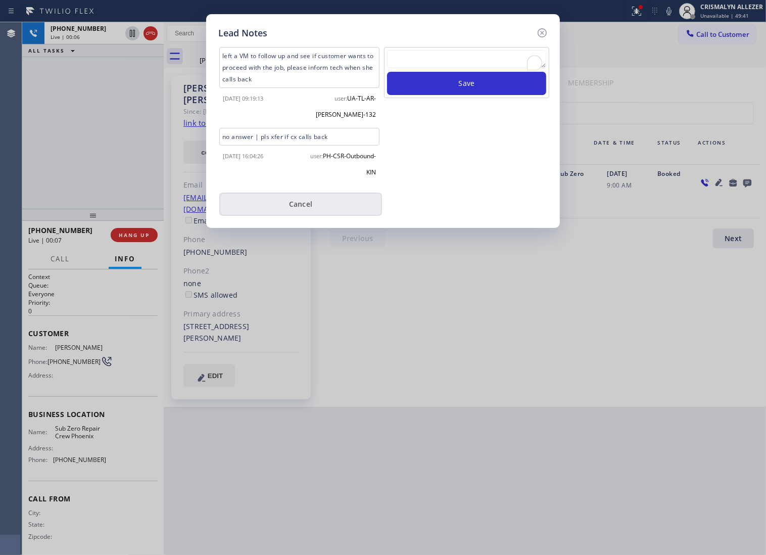
click at [303, 213] on button "Cancel" at bounding box center [300, 204] width 163 height 23
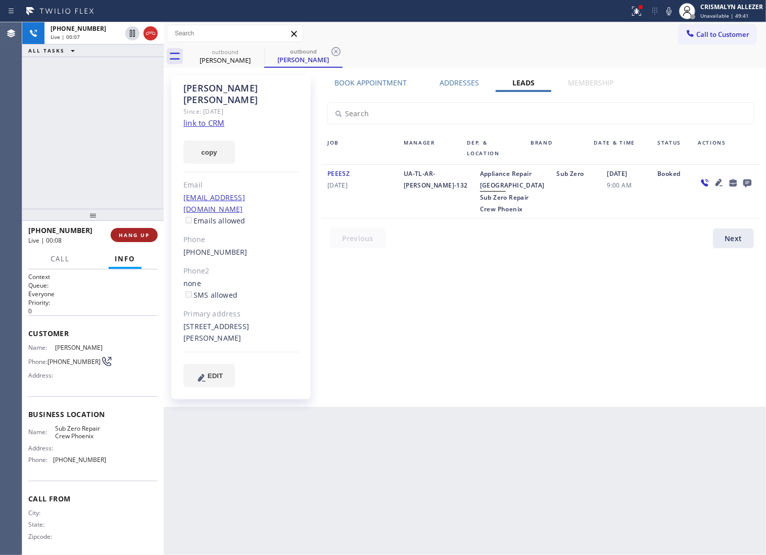
click at [130, 237] on span "HANG UP" at bounding box center [134, 235] width 31 height 7
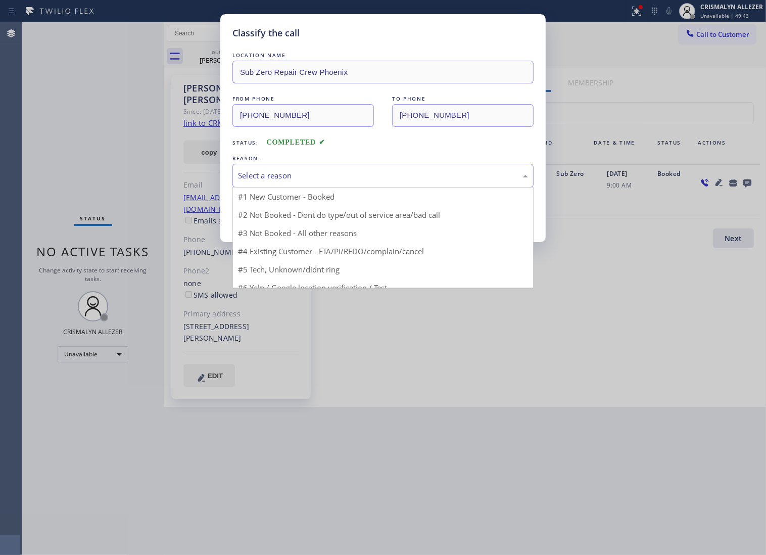
click at [405, 181] on div "Select a reason" at bounding box center [383, 176] width 290 height 12
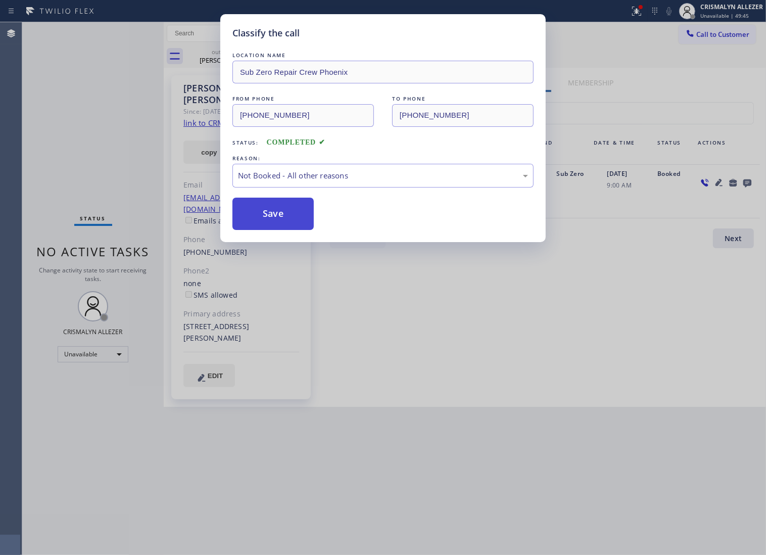
click at [301, 229] on button "Save" at bounding box center [273, 214] width 81 height 32
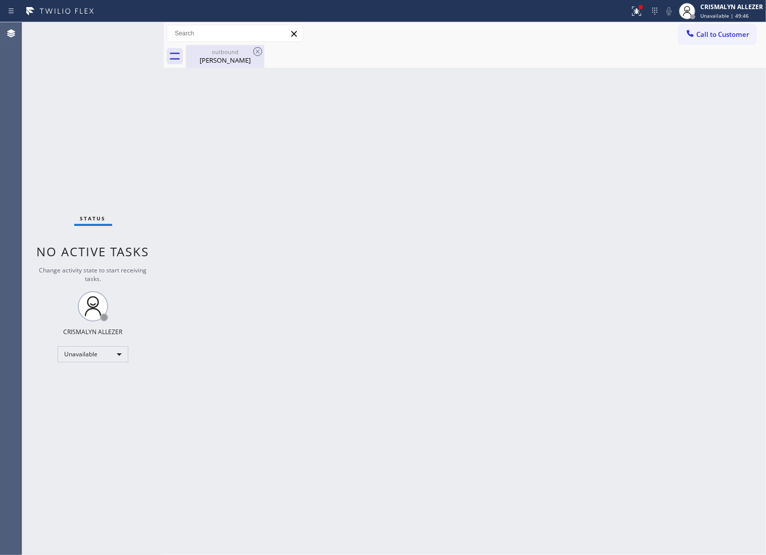
click at [228, 62] on div "Theresa Kiernan" at bounding box center [225, 60] width 76 height 9
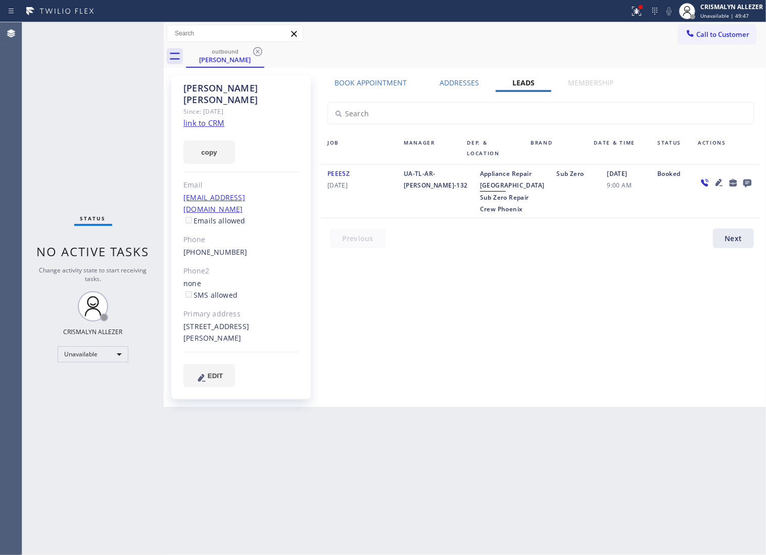
drag, startPoint x: 255, startPoint y: 51, endPoint x: 256, endPoint y: 3, distance: 48.5
click at [255, 51] on icon at bounding box center [258, 52] width 12 height 12
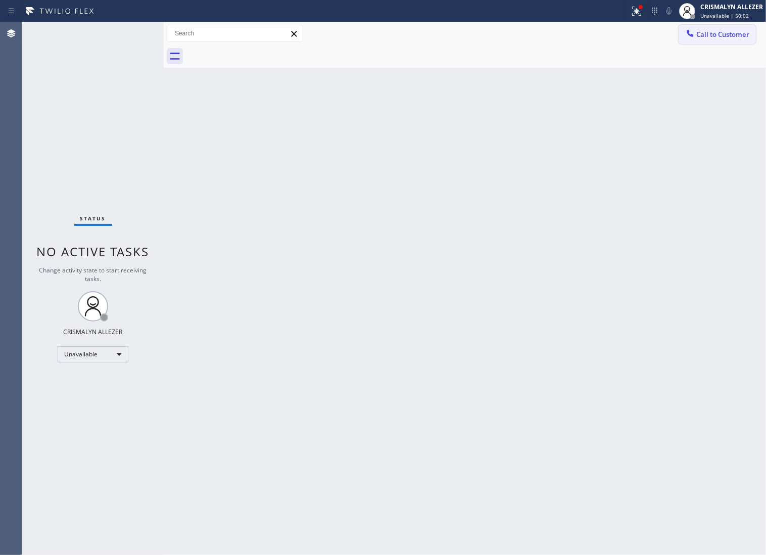
click at [723, 30] on span "Call to Customer" at bounding box center [723, 34] width 53 height 9
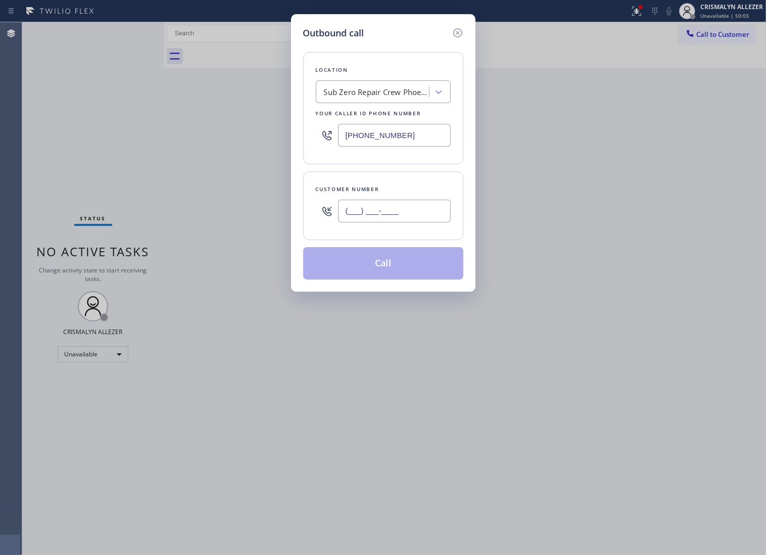
click at [410, 220] on input "(___) ___-____" at bounding box center [394, 211] width 113 height 23
paste input "520) 227-0426"
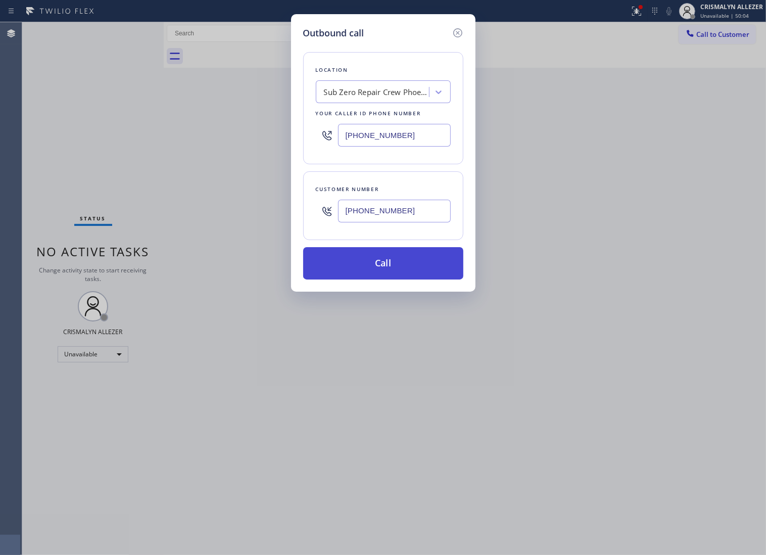
type input "(520) 227-0426"
click at [394, 276] on button "Call" at bounding box center [383, 263] width 160 height 32
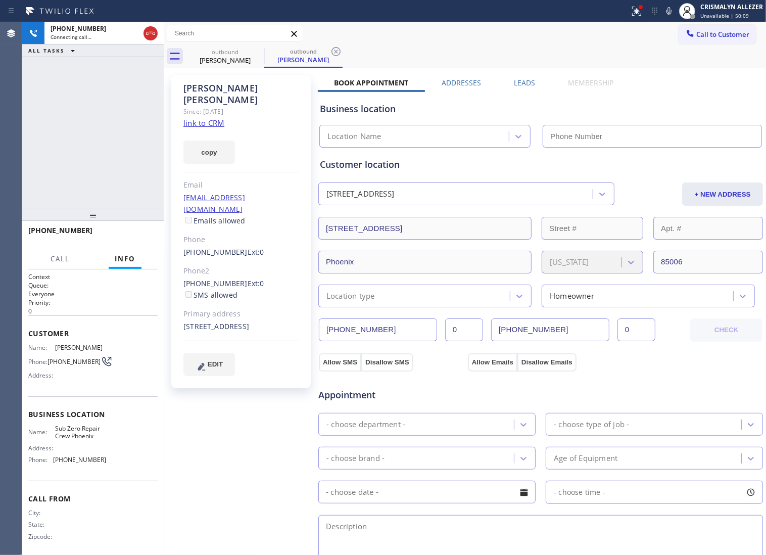
type input "(602) 755-4557"
click at [214, 118] on link "link to CRM" at bounding box center [204, 123] width 41 height 10
click at [119, 237] on span "HANG UP" at bounding box center [134, 235] width 31 height 7
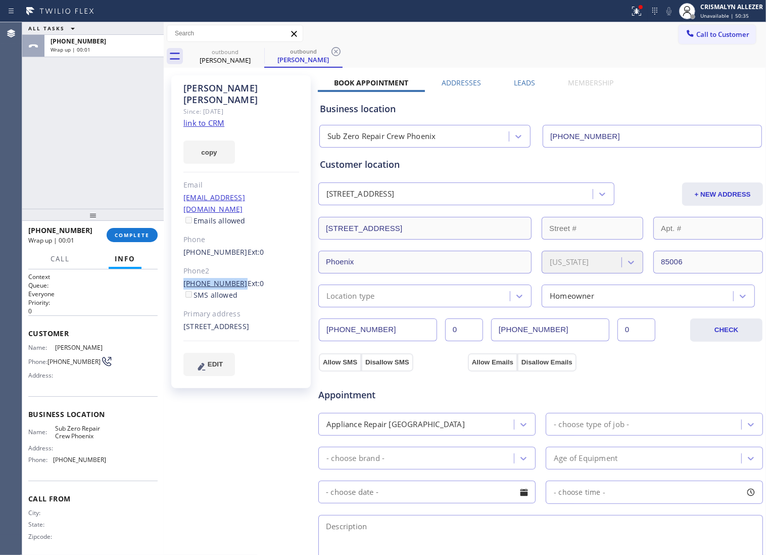
drag, startPoint x: 218, startPoint y: 259, endPoint x: 233, endPoint y: 259, distance: 14.2
click at [233, 259] on div "Adrian Bustamante Since: 20 may 2020 link to CRM copy Email adrianvbustamante20…" at bounding box center [241, 231] width 140 height 313
click at [117, 235] on span "COMPLETE" at bounding box center [132, 235] width 35 height 7
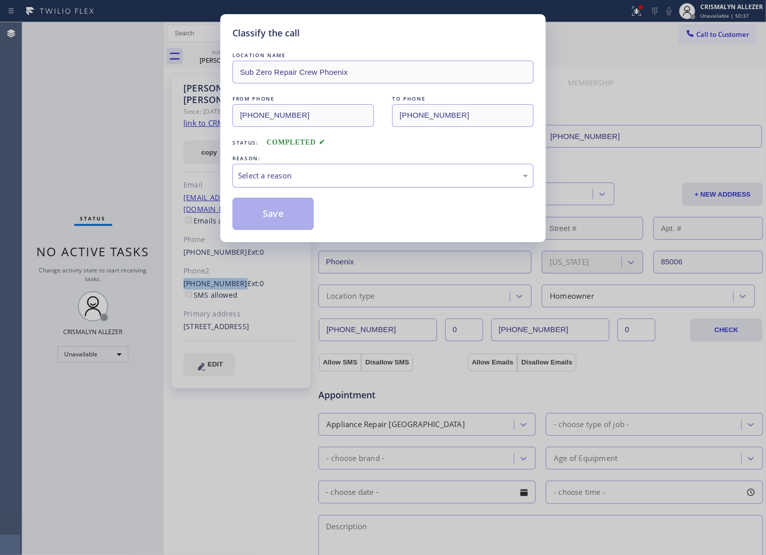
click at [352, 181] on div "Select a reason" at bounding box center [383, 176] width 290 height 12
click at [270, 230] on button "Save" at bounding box center [273, 214] width 81 height 32
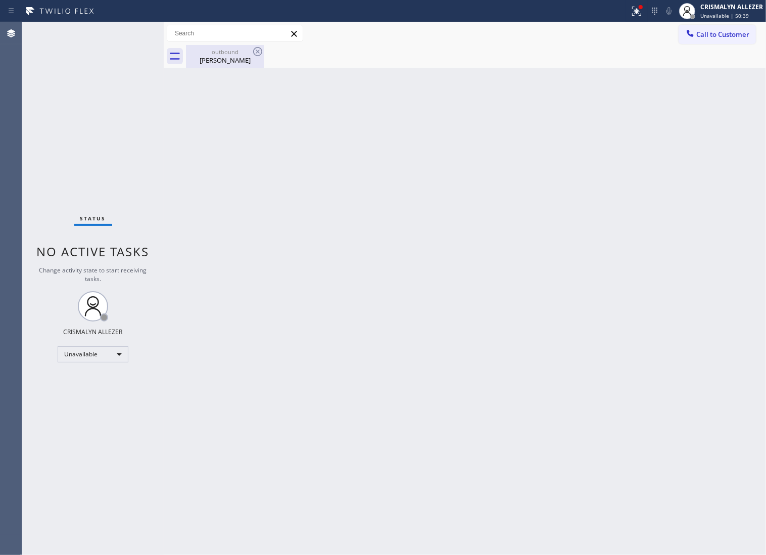
click at [220, 59] on div "Adrian Bustamante" at bounding box center [225, 60] width 76 height 9
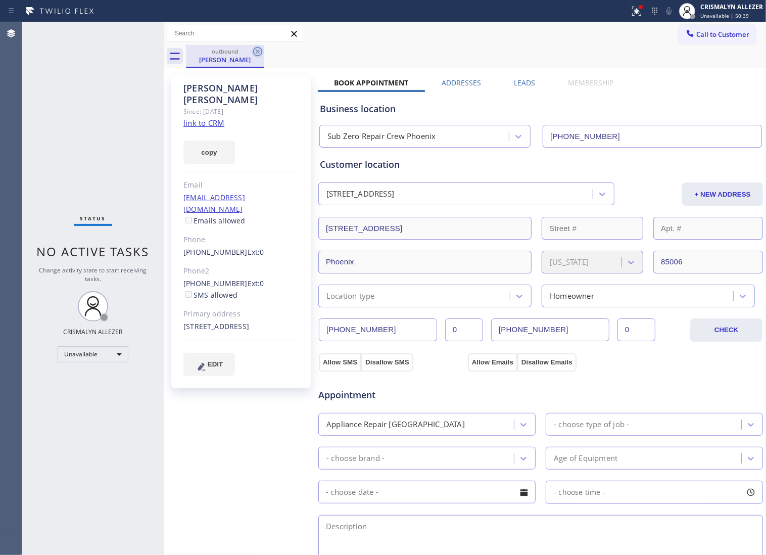
click at [258, 51] on icon at bounding box center [258, 52] width 12 height 12
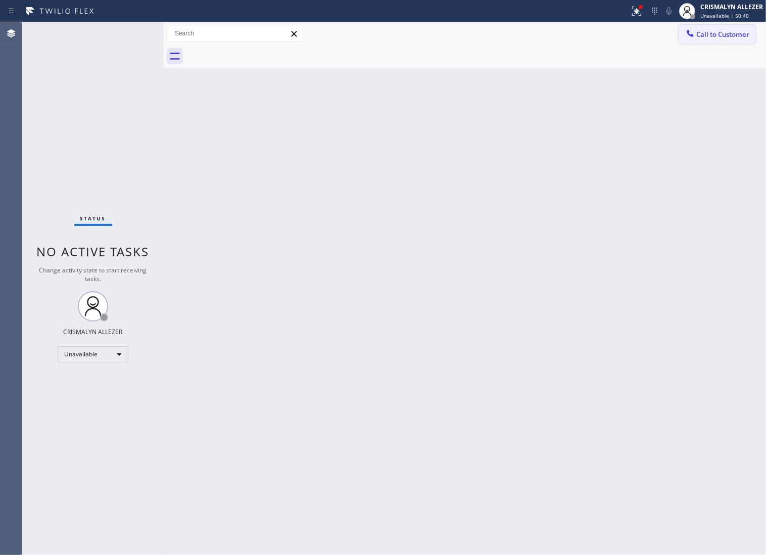
click at [701, 33] on span "Call to Customer" at bounding box center [723, 34] width 53 height 9
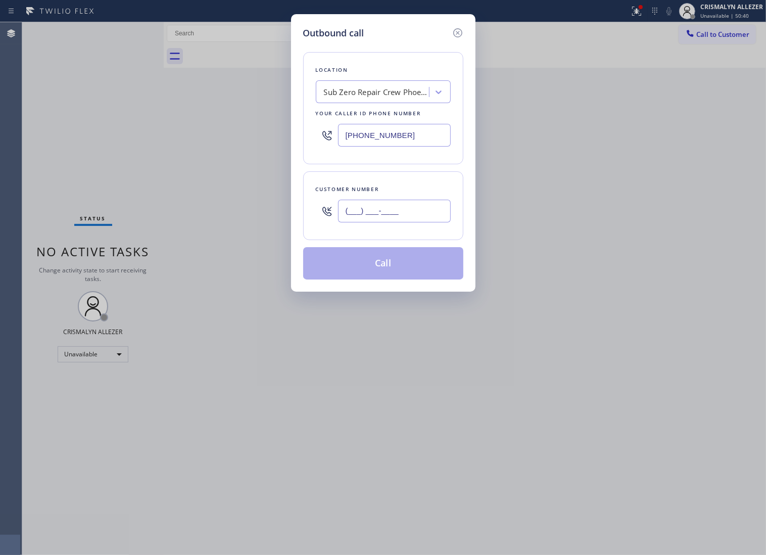
click at [431, 222] on input "(___) ___-____" at bounding box center [394, 211] width 113 height 23
paste input "602) 738-7378"
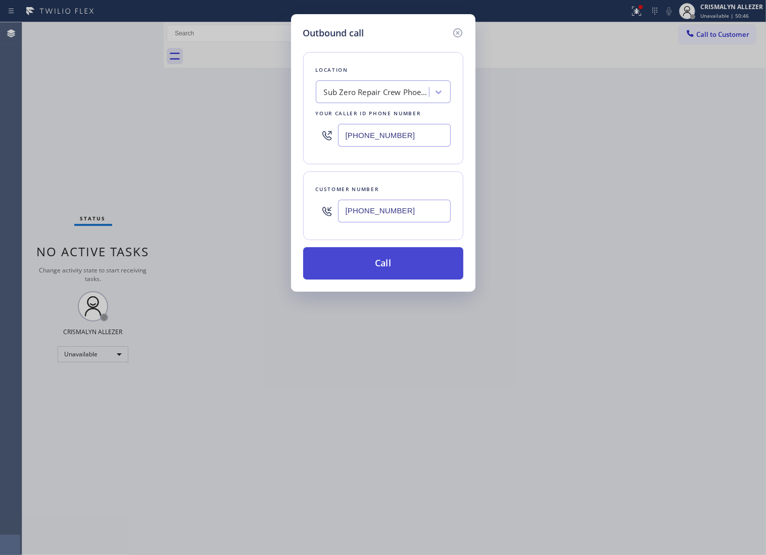
type input "(602) 738-7378"
click at [392, 269] on button "Call" at bounding box center [383, 263] width 160 height 32
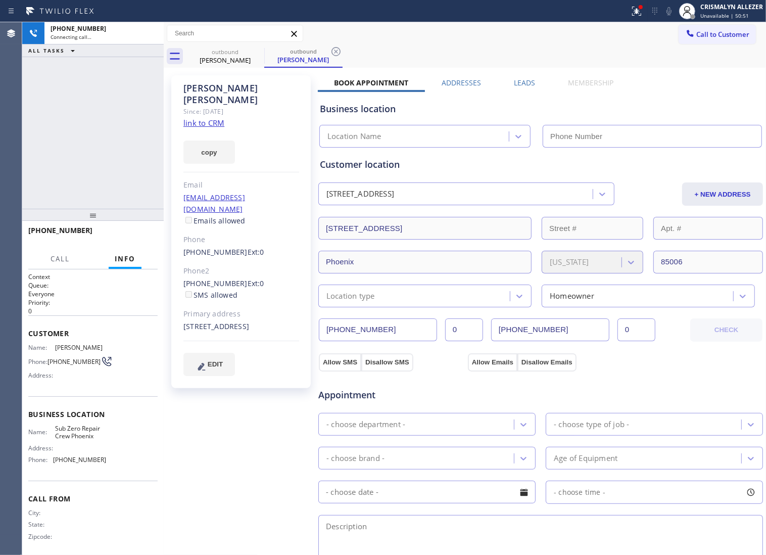
type input "(602) 755-4557"
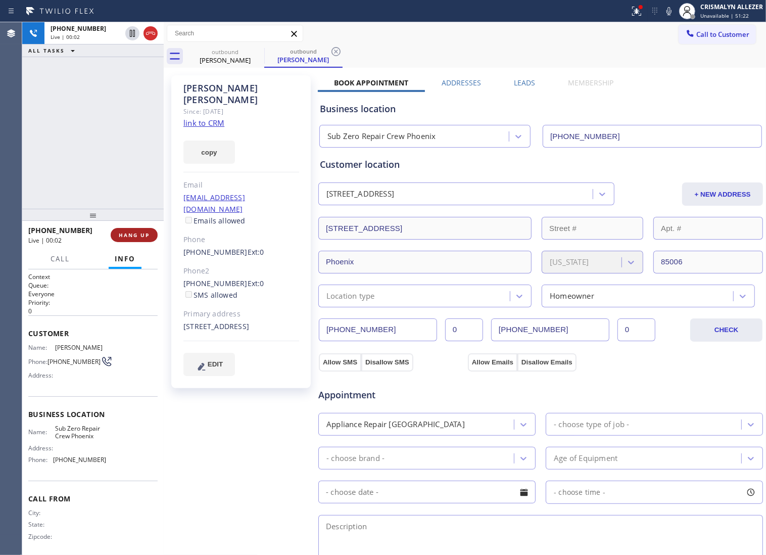
click at [122, 237] on span "HANG UP" at bounding box center [134, 235] width 31 height 7
click at [124, 237] on span "HANG UP" at bounding box center [134, 235] width 31 height 7
click at [127, 236] on span "COMPLETE" at bounding box center [132, 235] width 35 height 7
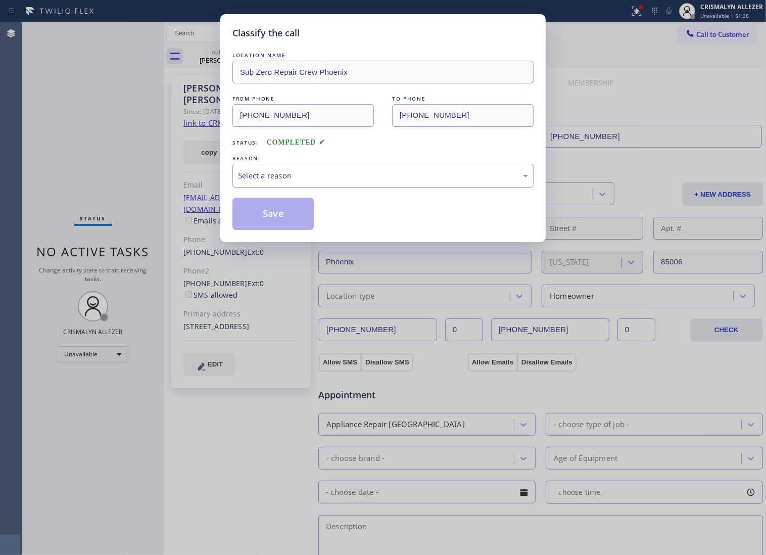
click at [405, 188] on div "Select a reason" at bounding box center [383, 176] width 301 height 24
click at [280, 230] on button "Save" at bounding box center [273, 214] width 81 height 32
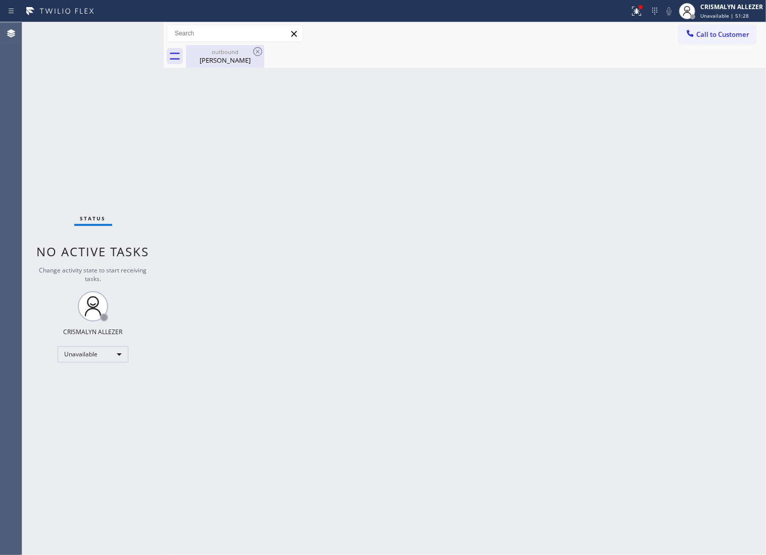
click at [222, 59] on div "Adrian Bustamante" at bounding box center [225, 60] width 76 height 9
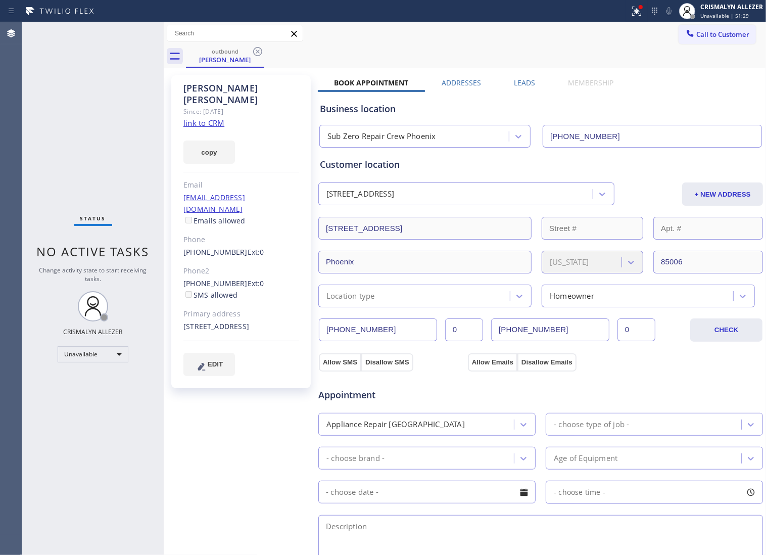
click at [522, 79] on label "Leads" at bounding box center [524, 83] width 21 height 10
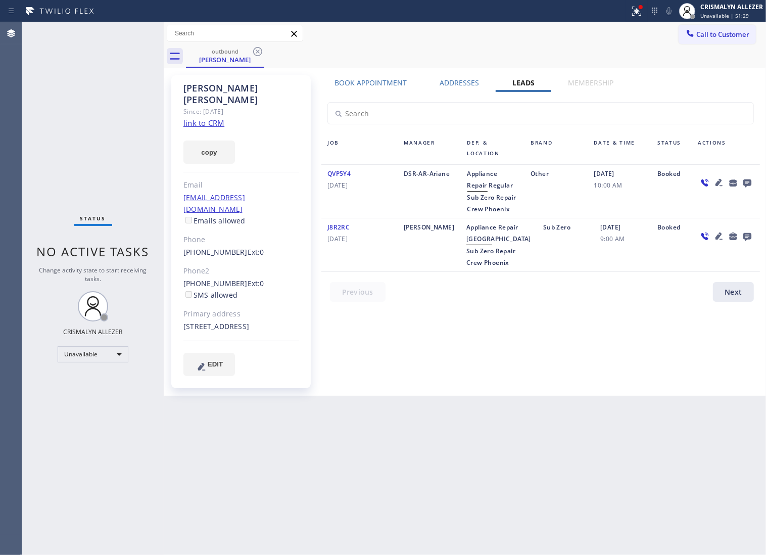
click at [746, 183] on icon at bounding box center [748, 183] width 8 height 8
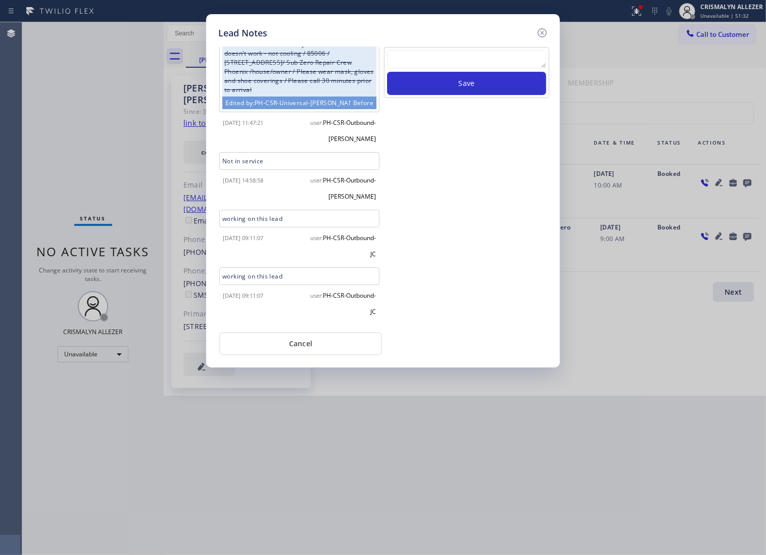
scroll to position [98, 0]
click at [435, 68] on textarea at bounding box center [466, 59] width 159 height 18
paste textarea "no answer | pls xfer if cx calls back"
type textarea "no answer | pls xfer if cx calls back"
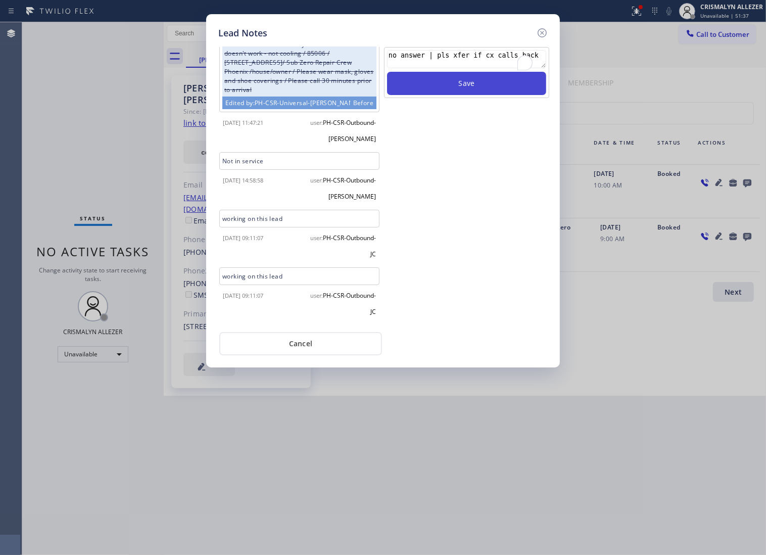
click at [468, 93] on button "Save" at bounding box center [466, 83] width 159 height 23
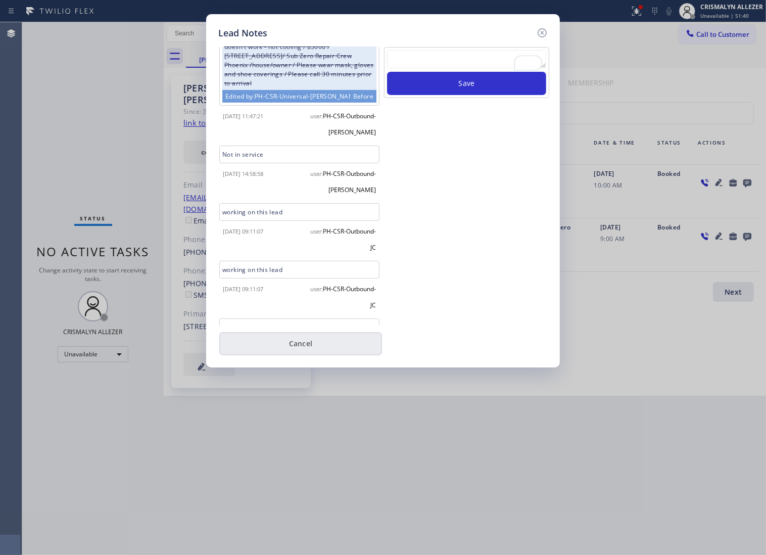
click at [297, 349] on button "Cancel" at bounding box center [300, 343] width 163 height 23
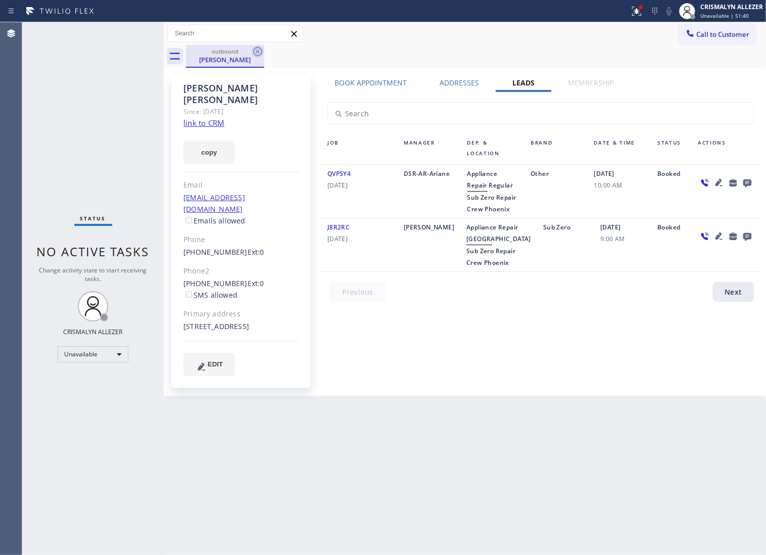
click at [256, 49] on icon at bounding box center [258, 52] width 12 height 12
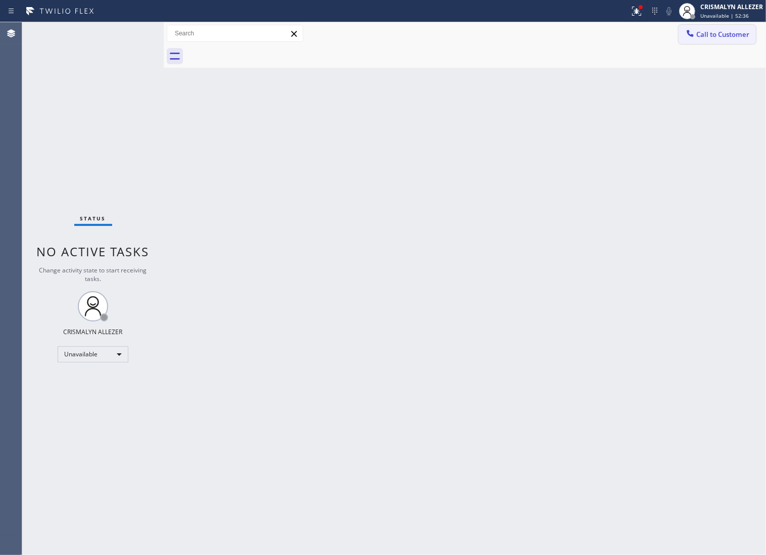
click at [734, 34] on span "Call to Customer" at bounding box center [723, 34] width 53 height 9
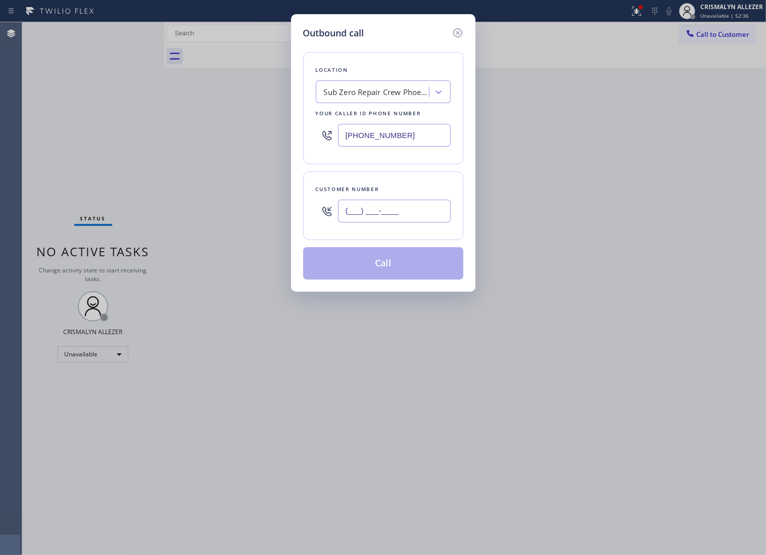
click at [410, 222] on input "(___) ___-____" at bounding box center [394, 211] width 113 height 23
paste input "206) 660-0347"
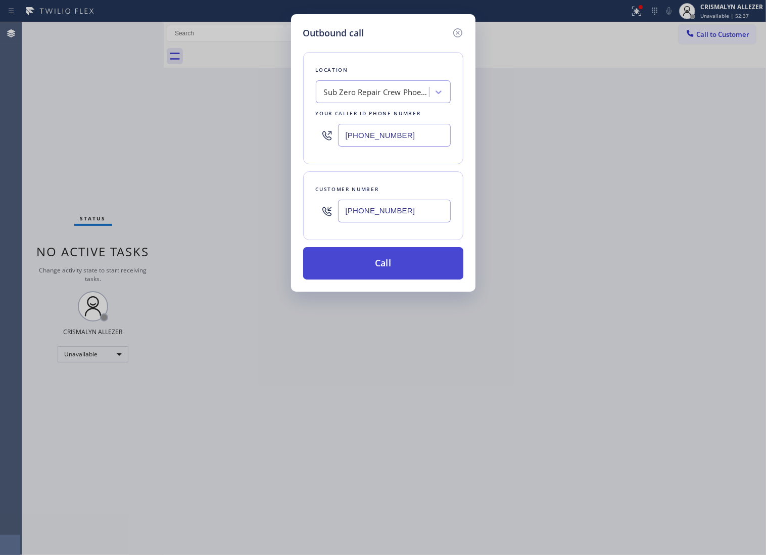
type input "(206) 660-0347"
click at [387, 280] on button "Call" at bounding box center [383, 263] width 160 height 32
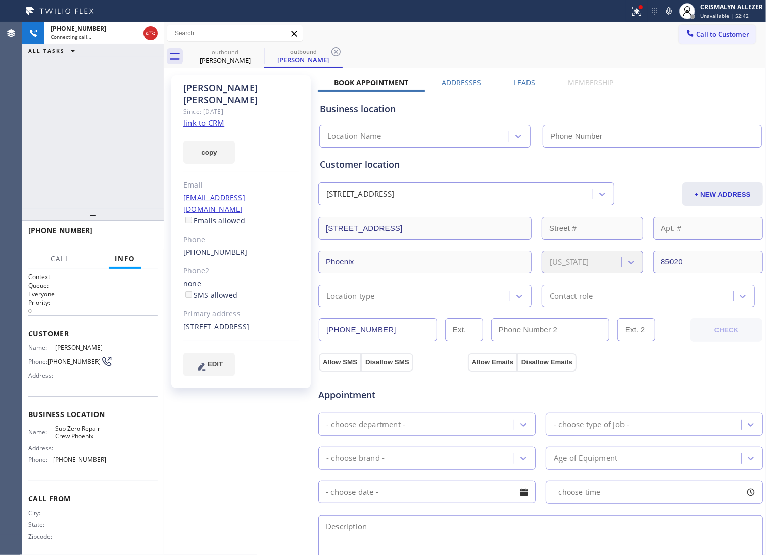
type input "(602) 755-4557"
click at [210, 118] on link "link to CRM" at bounding box center [204, 123] width 41 height 10
click at [119, 235] on span "HANG UP" at bounding box center [134, 235] width 31 height 7
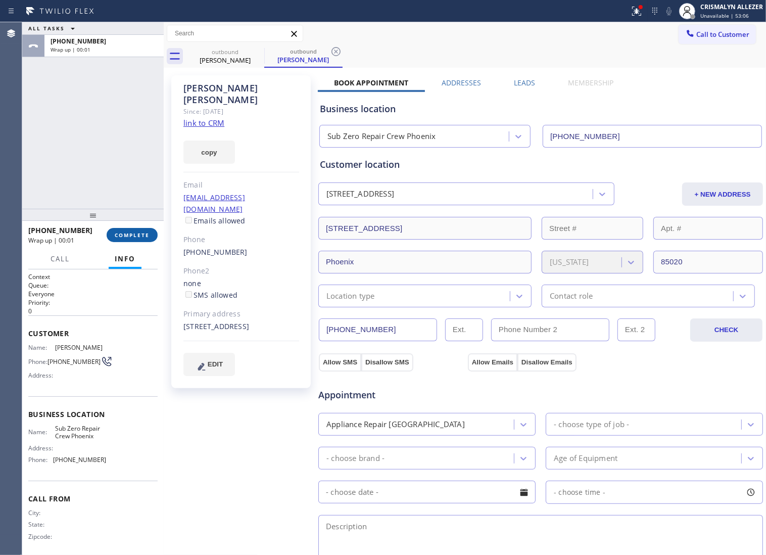
click at [119, 239] on button "COMPLETE" at bounding box center [132, 235] width 51 height 14
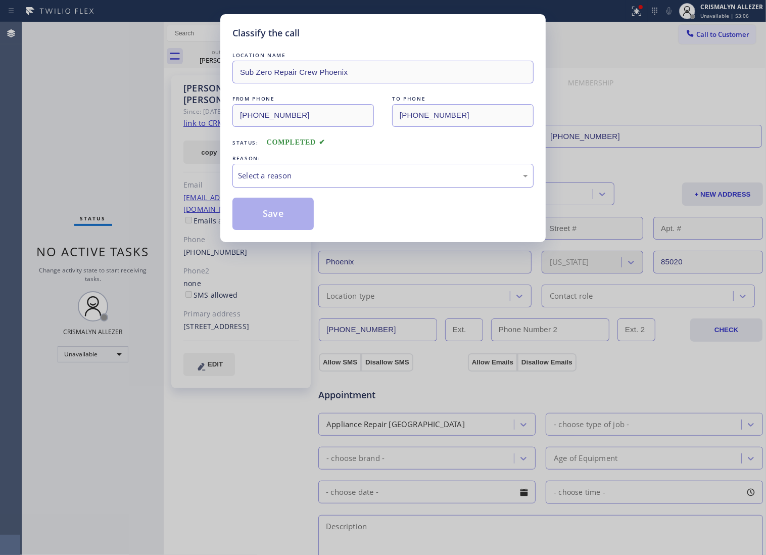
click at [368, 181] on div "Select a reason" at bounding box center [383, 176] width 290 height 12
click at [268, 230] on button "Save" at bounding box center [273, 214] width 81 height 32
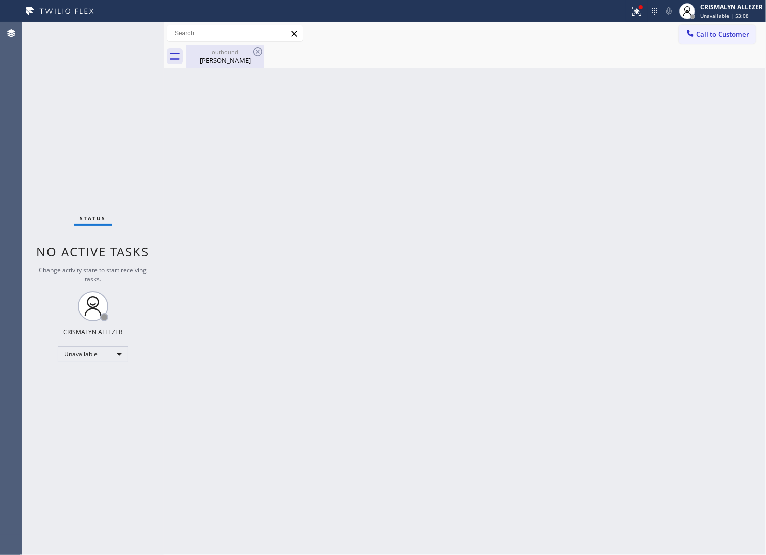
click at [212, 55] on div "outbound" at bounding box center [225, 52] width 76 height 8
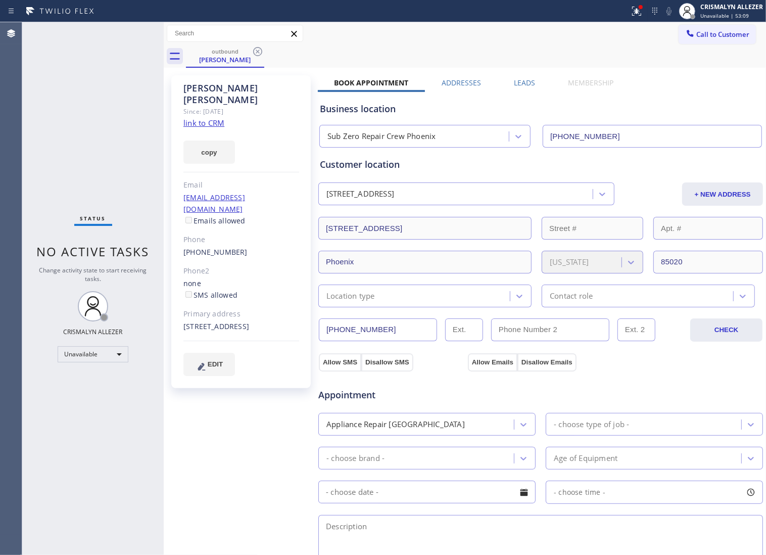
click at [516, 82] on label "Leads" at bounding box center [524, 83] width 21 height 10
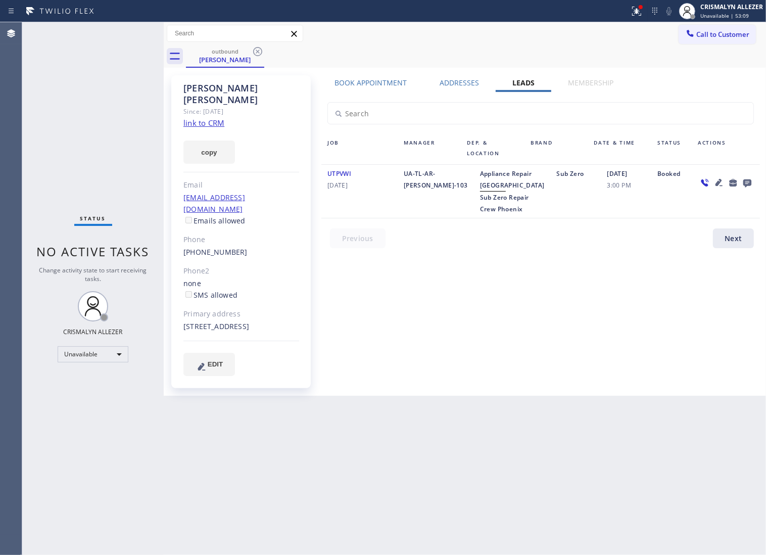
click at [752, 184] on icon at bounding box center [748, 182] width 12 height 13
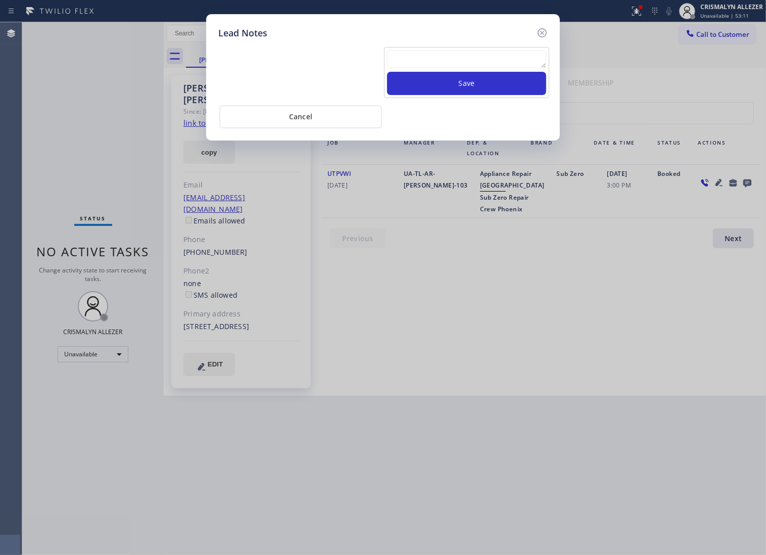
click at [428, 68] on textarea at bounding box center [466, 59] width 159 height 18
paste textarea "no answer | pls xfer if cx calls back"
type textarea "no answer | pls xfer if cx calls back"
click at [461, 88] on button "Save" at bounding box center [466, 83] width 159 height 23
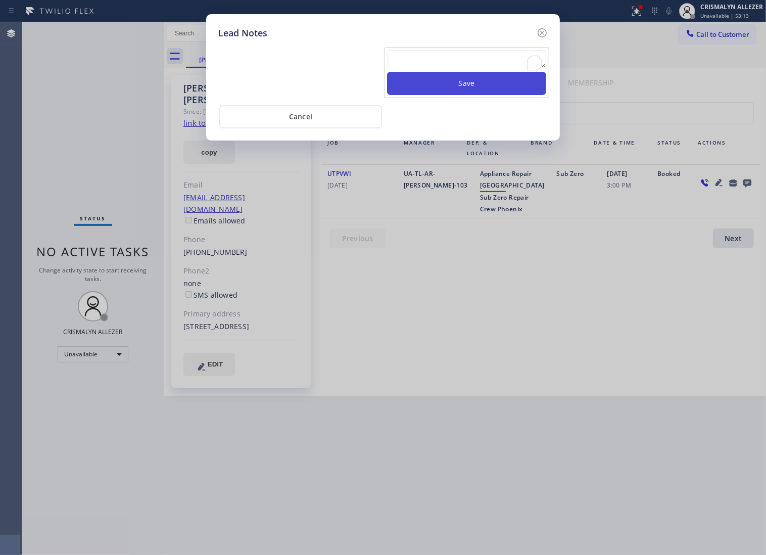
scroll to position [0, 0]
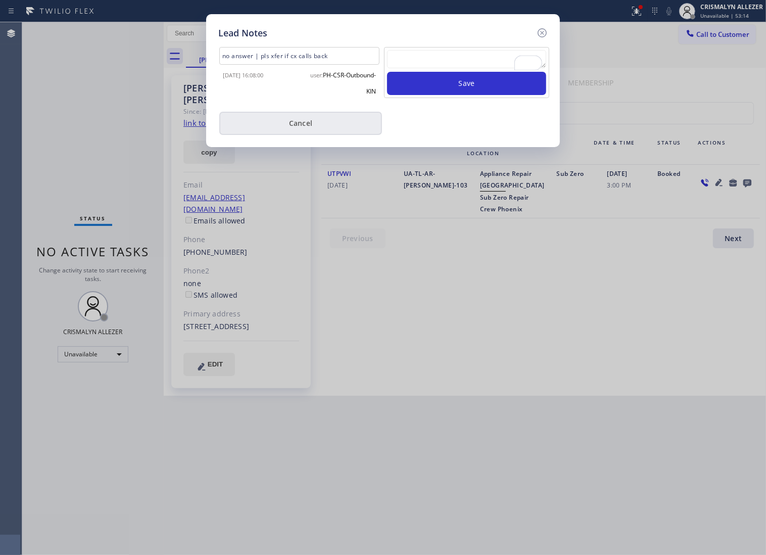
click at [306, 135] on button "Cancel" at bounding box center [300, 123] width 163 height 23
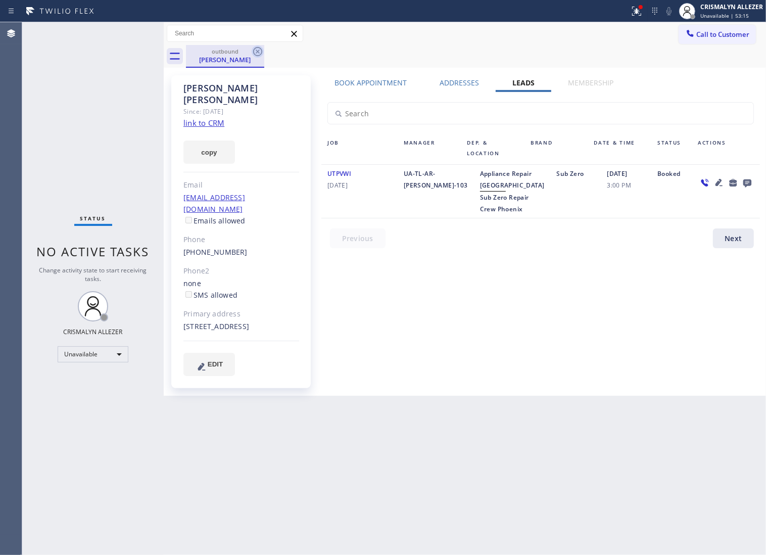
click at [260, 52] on icon at bounding box center [258, 52] width 12 height 12
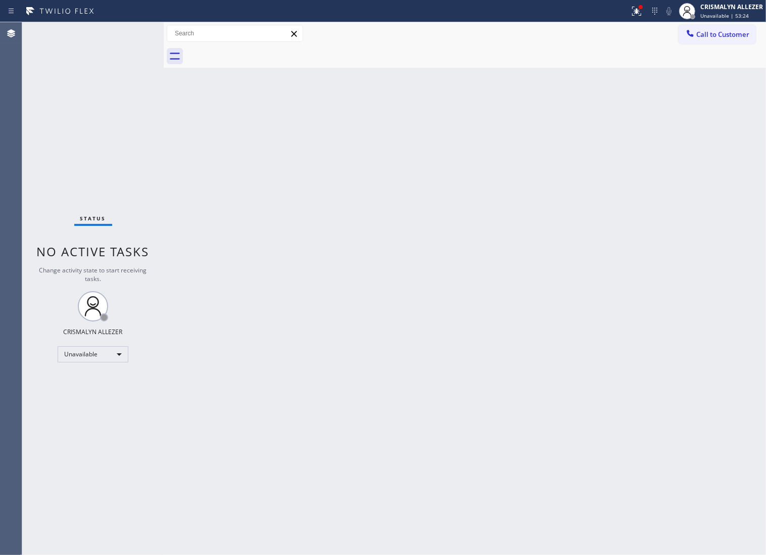
drag, startPoint x: 739, startPoint y: 27, endPoint x: 731, endPoint y: 29, distance: 8.5
click at [739, 27] on button "Call to Customer" at bounding box center [717, 34] width 77 height 19
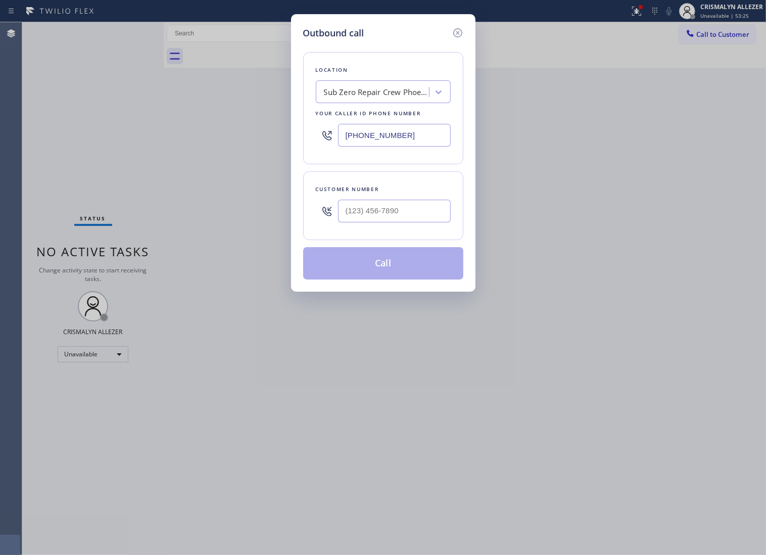
paste input "415) 687-2933"
drag, startPoint x: 433, startPoint y: 138, endPoint x: 233, endPoint y: 149, distance: 201.0
click at [233, 149] on div "Outbound call Location Sub Zero Repair Crew Phoenix Your caller id phone number…" at bounding box center [383, 277] width 766 height 555
type input "(415) 687-2933"
click at [413, 228] on div at bounding box center [394, 211] width 113 height 33
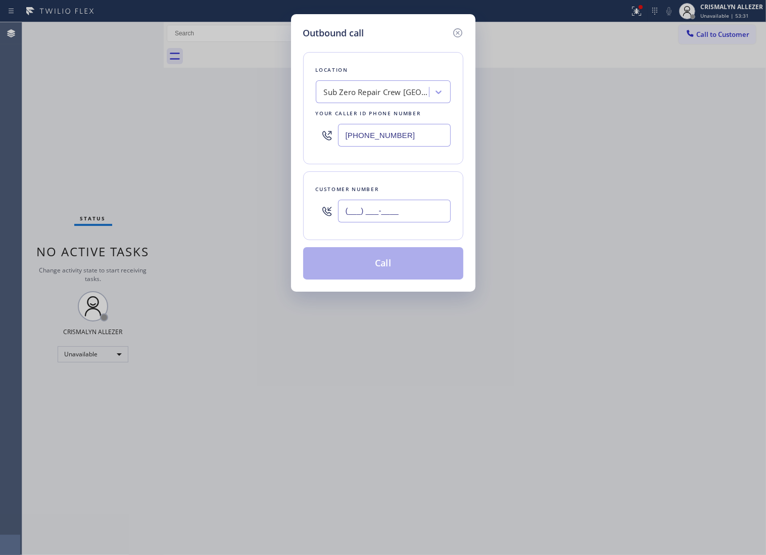
click at [416, 222] on input "(___) ___-____" at bounding box center [394, 211] width 113 height 23
paste input "415) 407-0708"
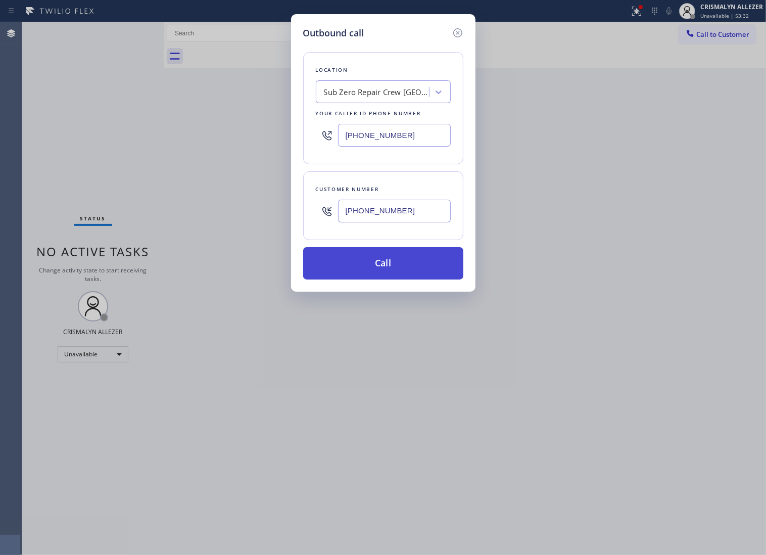
type input "(415) 407-0708"
click at [399, 274] on button "Call" at bounding box center [383, 263] width 160 height 32
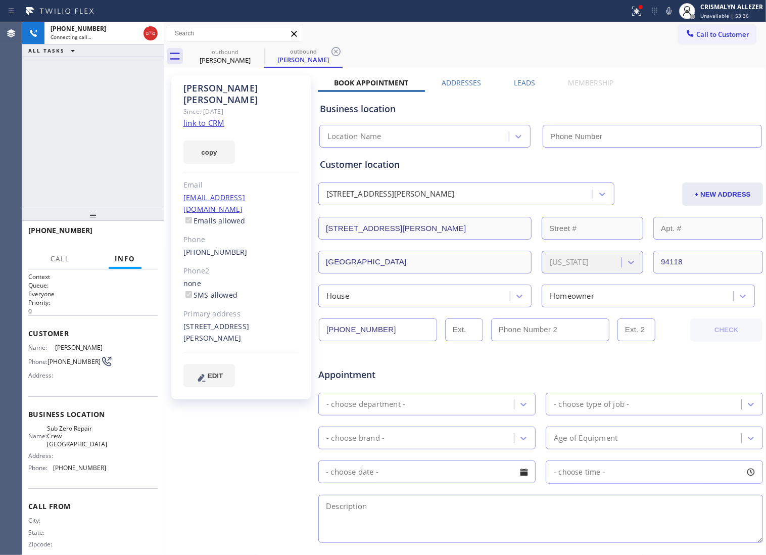
click at [192, 118] on link "link to CRM" at bounding box center [204, 123] width 41 height 10
type input "(415) 687-2933"
click at [521, 77] on div "Stewart Collins Since: 20 may 2020 link to CRM copy Email kitredge@gmail.com Em…" at bounding box center [465, 397] width 598 height 655
click at [524, 83] on label "Leads" at bounding box center [524, 83] width 21 height 10
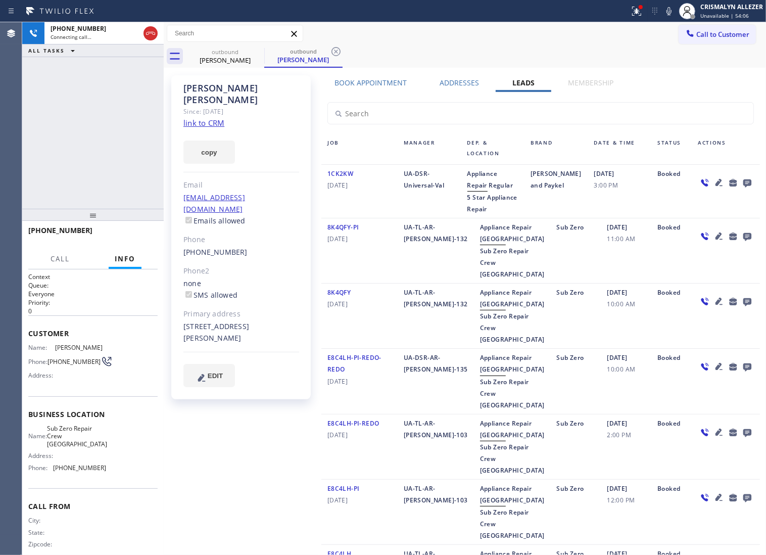
click at [744, 186] on icon at bounding box center [748, 183] width 8 height 8
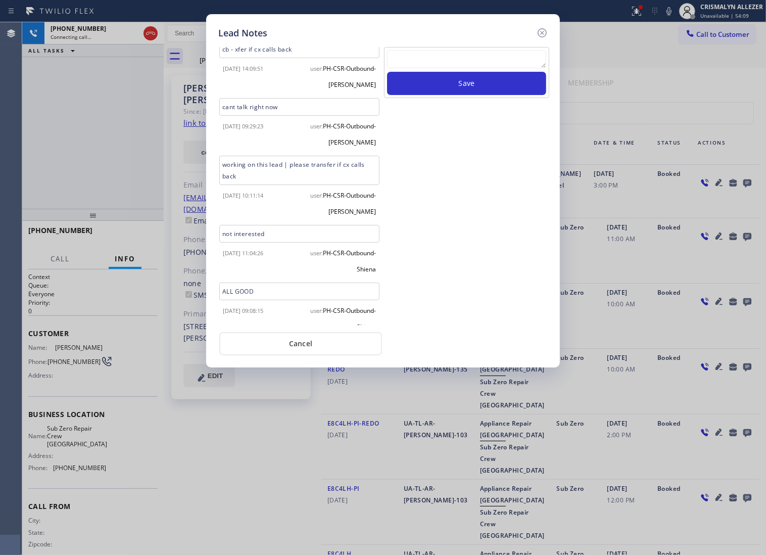
scroll to position [361, 0]
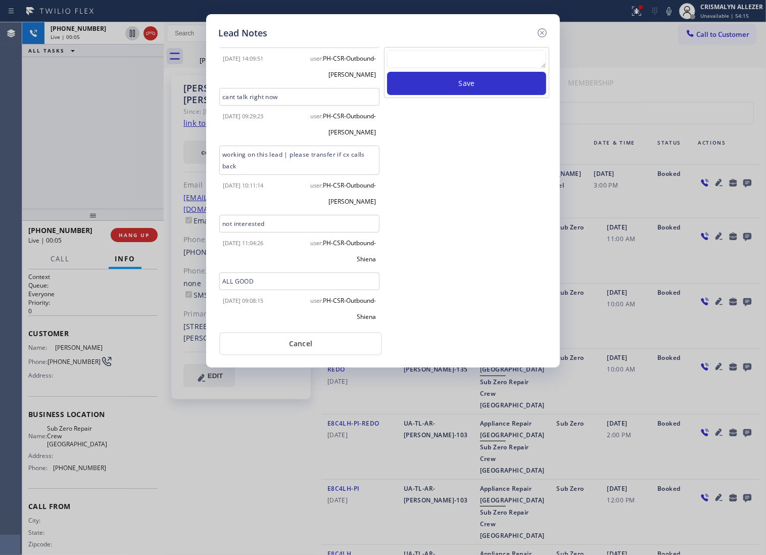
click at [140, 236] on div "Lead Notes Time 3pm - 6pm Edited by: PH-CSR-AR-Felix After 2pm - 6pm Edited by:…" at bounding box center [383, 277] width 766 height 555
click at [439, 64] on textarea at bounding box center [466, 59] width 159 height 18
paste textarea "no answer | pls xfer if cx calls back"
type textarea "no answer | pls xfer if cx calls back"
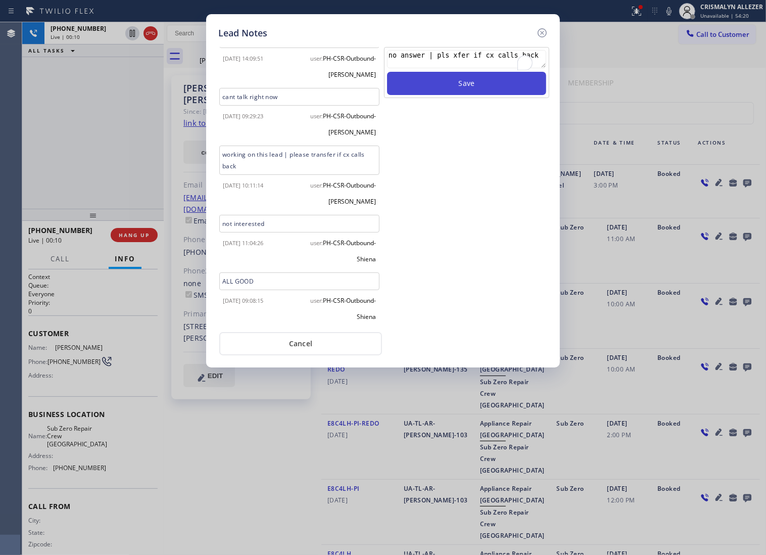
click at [468, 91] on button "Save" at bounding box center [466, 83] width 159 height 23
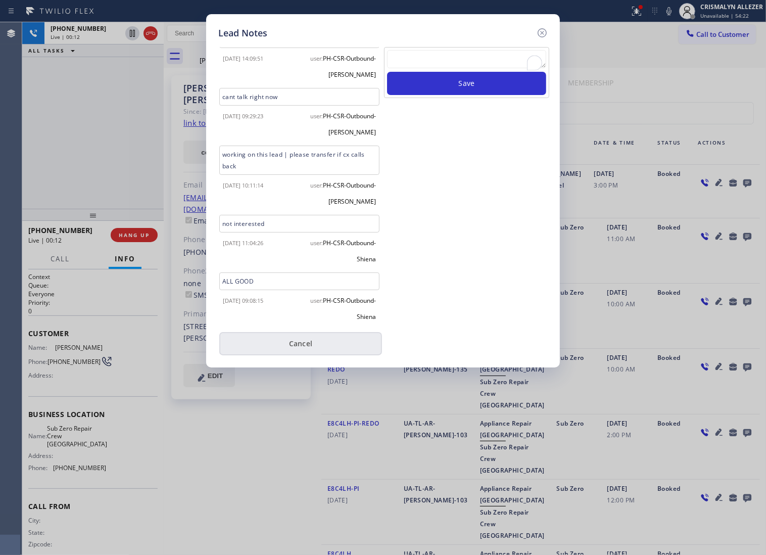
click at [317, 345] on button "Cancel" at bounding box center [300, 343] width 163 height 23
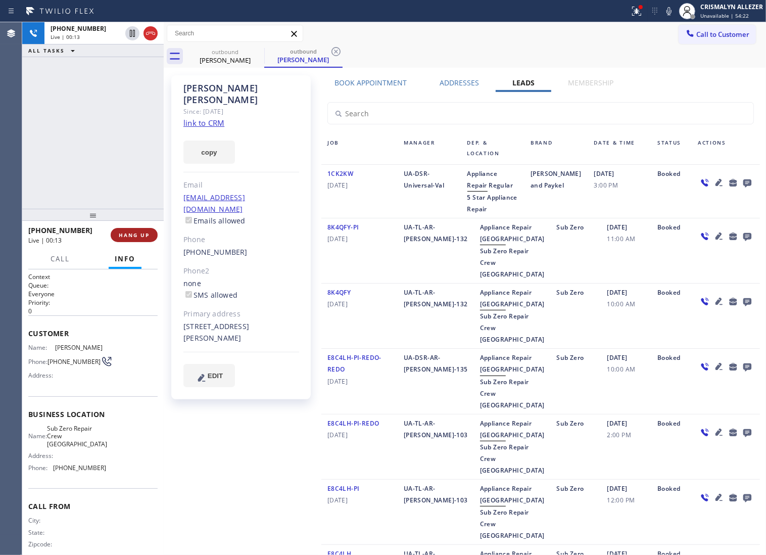
click at [142, 237] on span "HANG UP" at bounding box center [134, 235] width 31 height 7
click at [142, 237] on span "COMPLETE" at bounding box center [132, 235] width 35 height 7
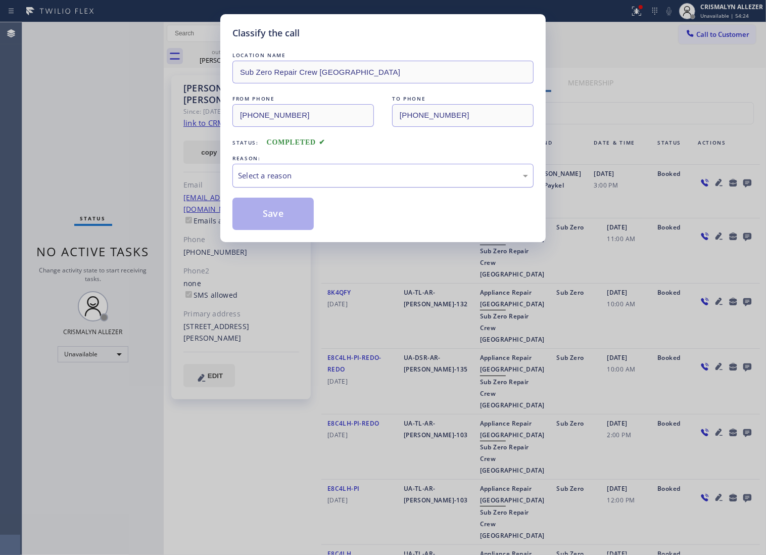
click at [391, 181] on div "Select a reason" at bounding box center [383, 176] width 290 height 12
click at [302, 228] on button "Save" at bounding box center [273, 214] width 81 height 32
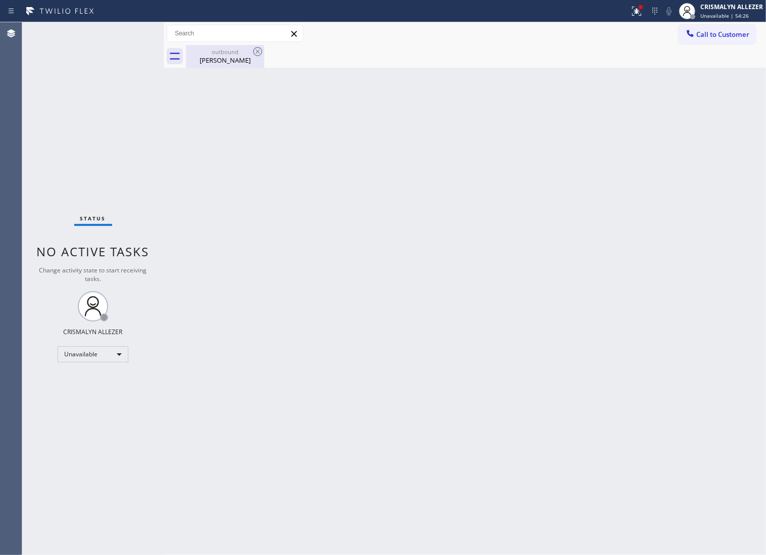
click at [234, 64] on div "Stewart Collins" at bounding box center [225, 60] width 76 height 9
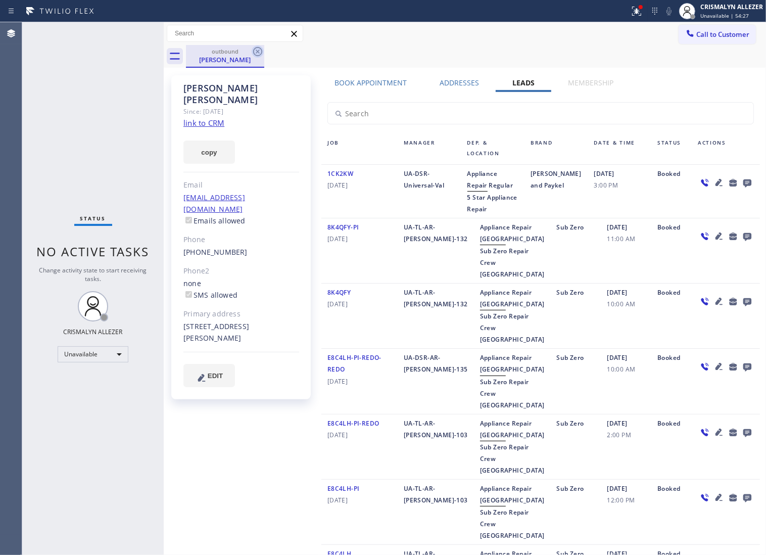
click at [257, 51] on icon at bounding box center [257, 51] width 9 height 9
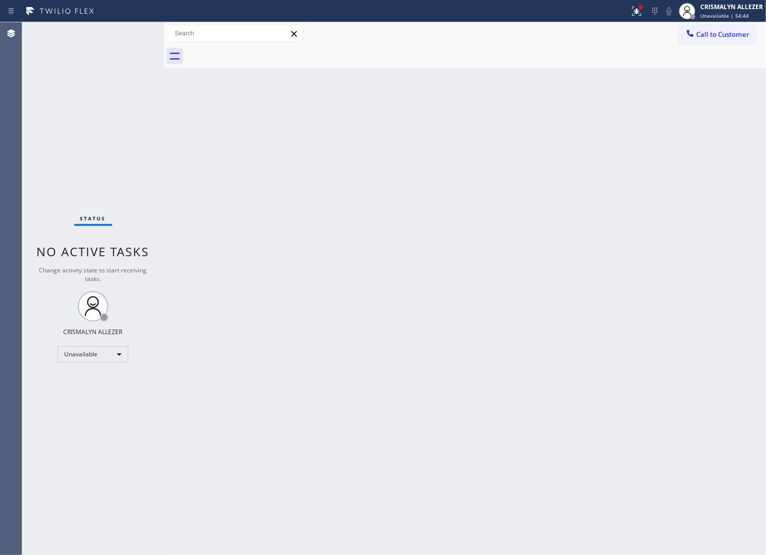
click at [498, 301] on div "Back to Dashboard Change Sender ID Customers Technicians Select a contact Outbo…" at bounding box center [465, 288] width 603 height 533
click at [718, 36] on span "Call to Customer" at bounding box center [723, 34] width 53 height 9
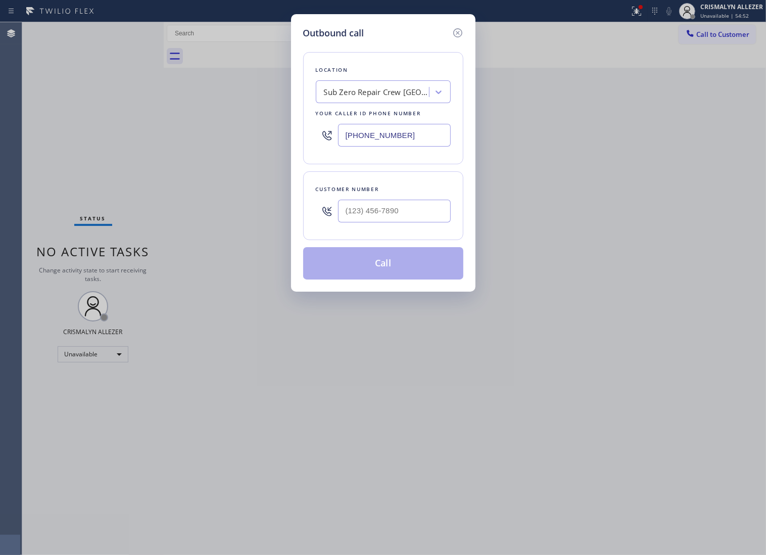
paste input "24) 375-6460"
drag, startPoint x: 421, startPoint y: 141, endPoint x: 171, endPoint y: 140, distance: 250.3
click at [171, 140] on div "Outbound call Location Sub Zero Repair Crew San Francisco Your caller id phone …" at bounding box center [383, 277] width 766 height 555
type input "(424) 375-6460"
click at [431, 222] on input "(___) ___-____" at bounding box center [394, 211] width 113 height 23
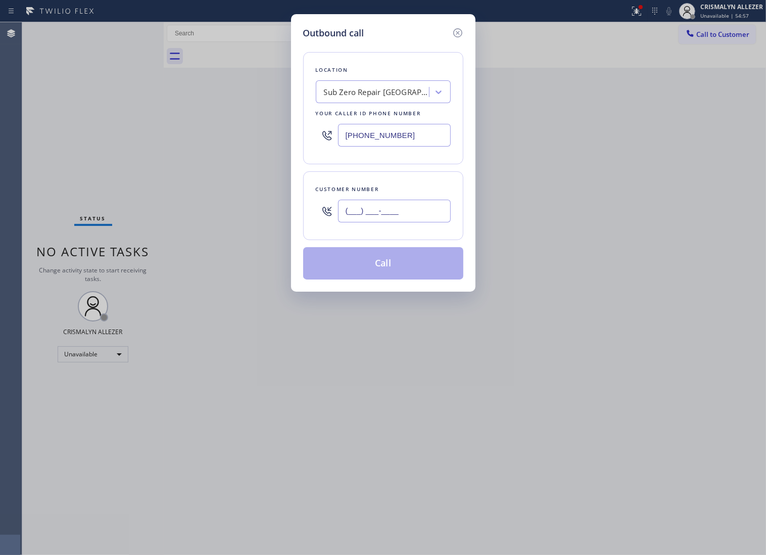
paste input "310) 488-8378"
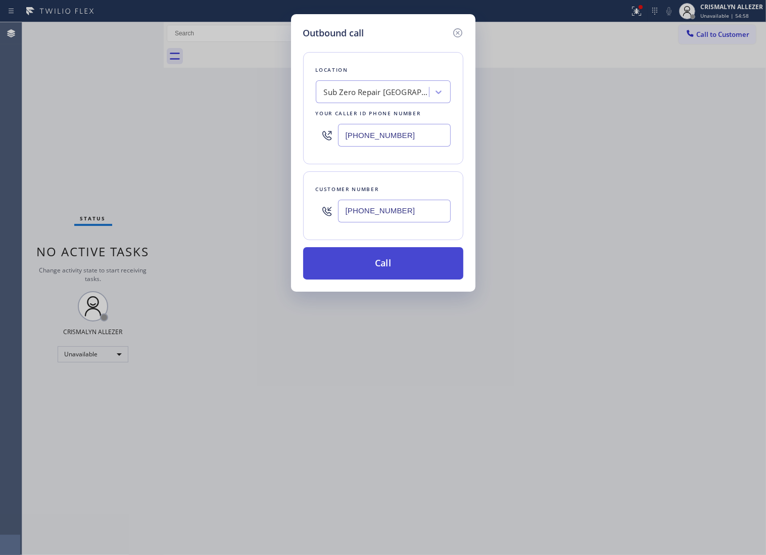
type input "(310) 488-8378"
click at [383, 280] on button "Call" at bounding box center [383, 263] width 160 height 32
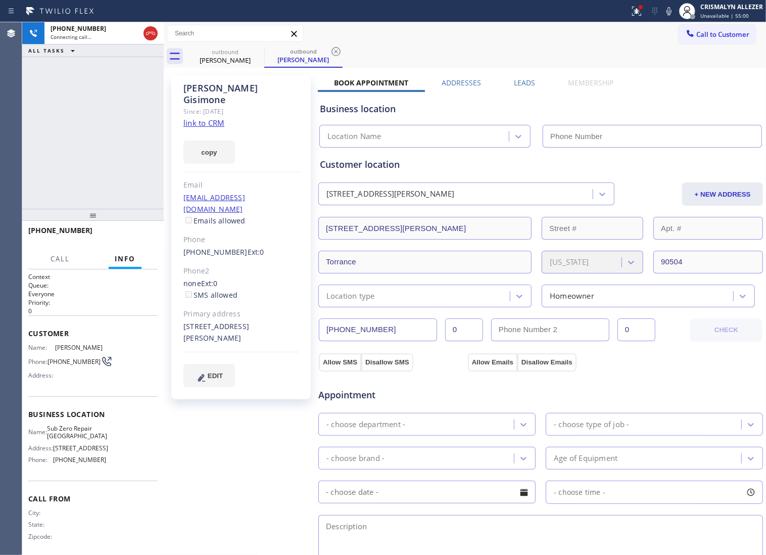
click at [203, 118] on link "link to CRM" at bounding box center [204, 123] width 41 height 10
type input "(424) 375-6460"
click at [522, 86] on label "Leads" at bounding box center [524, 83] width 21 height 10
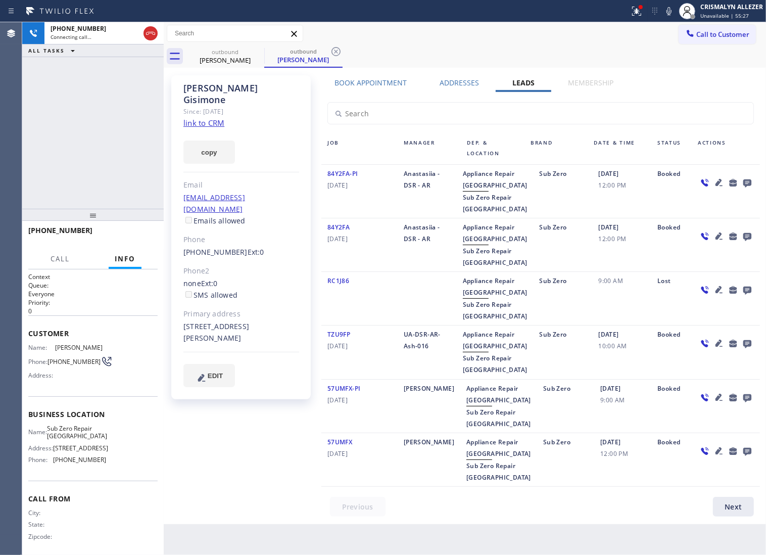
click at [744, 183] on icon at bounding box center [748, 183] width 8 height 8
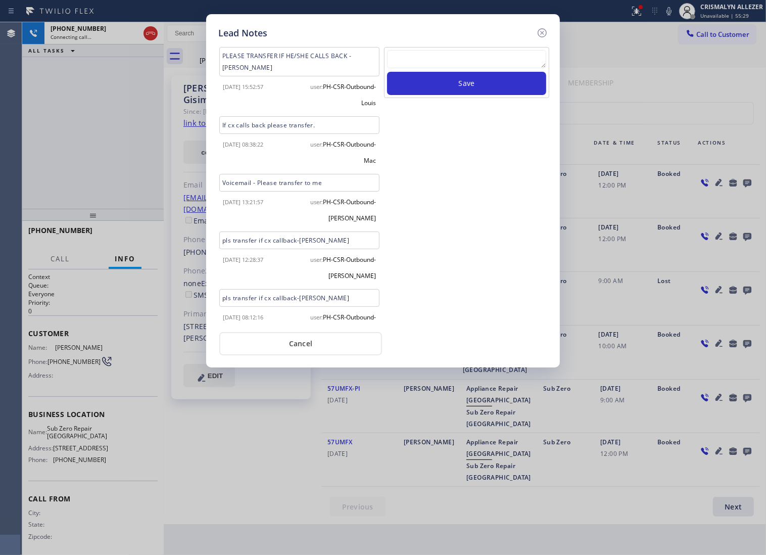
click at [445, 63] on textarea at bounding box center [466, 59] width 159 height 18
paste textarea "no answer | pls xfer if cx calls back"
type textarea "no answer | pls xfer if cx calls back"
click at [462, 94] on button "Save" at bounding box center [466, 83] width 159 height 23
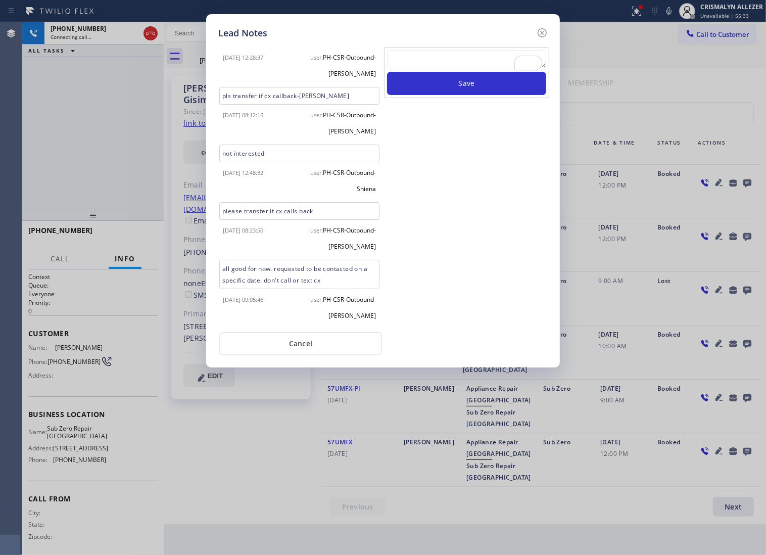
scroll to position [259, 0]
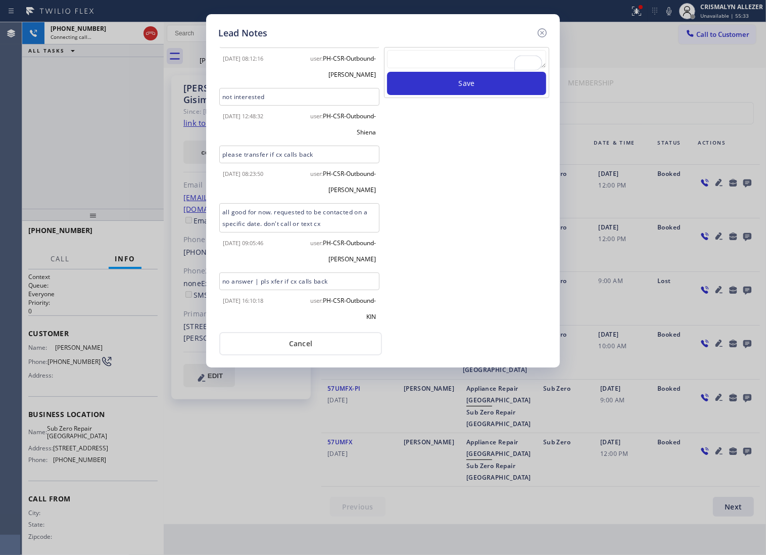
click at [311, 348] on button "Cancel" at bounding box center [300, 343] width 163 height 23
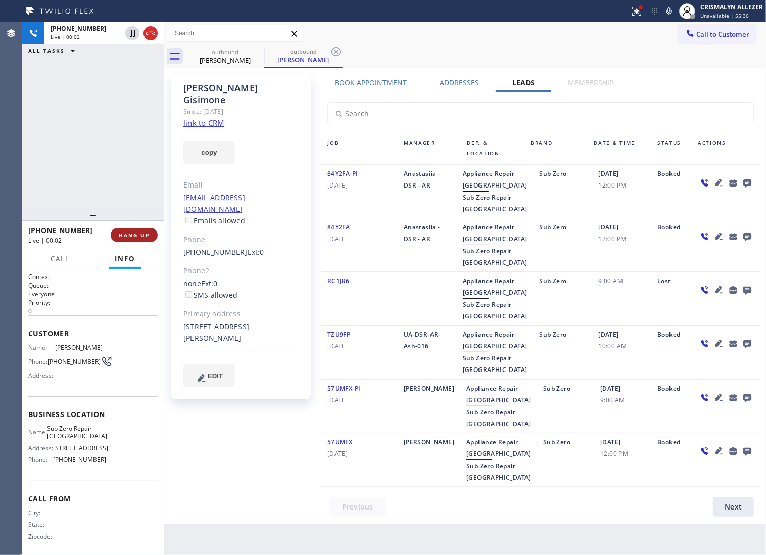
click at [132, 236] on span "HANG UP" at bounding box center [134, 235] width 31 height 7
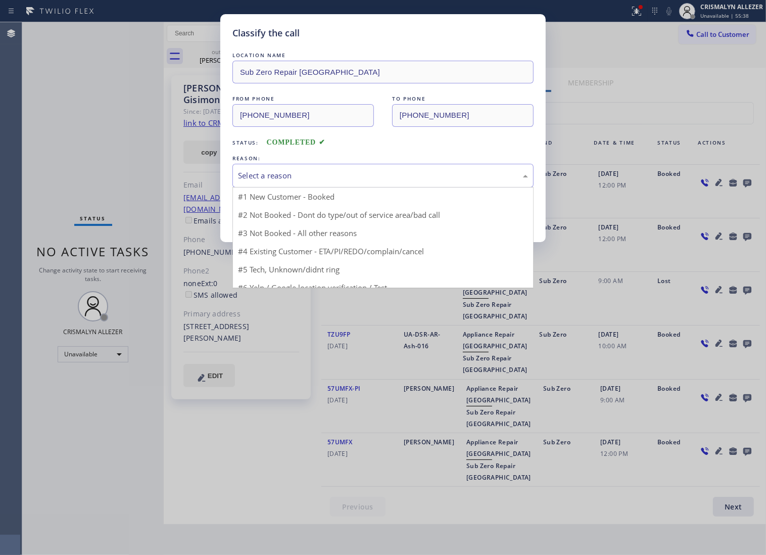
click at [375, 181] on div "Select a reason" at bounding box center [383, 176] width 290 height 12
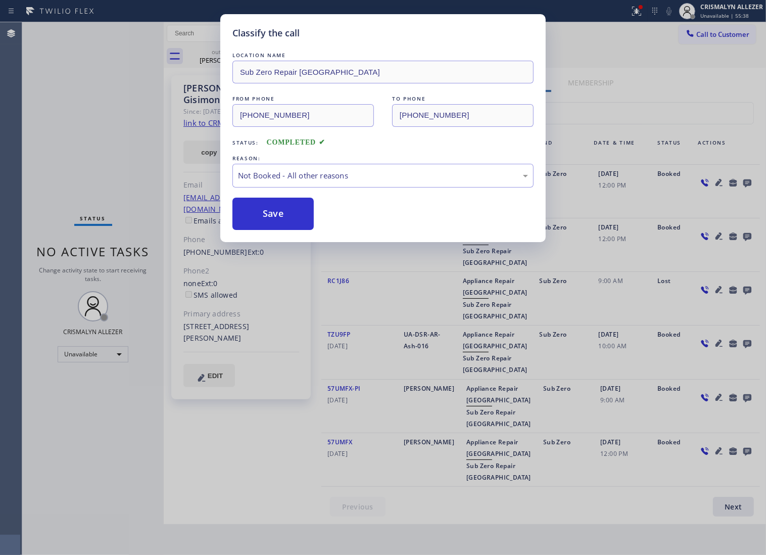
click at [282, 219] on button "Save" at bounding box center [273, 214] width 81 height 32
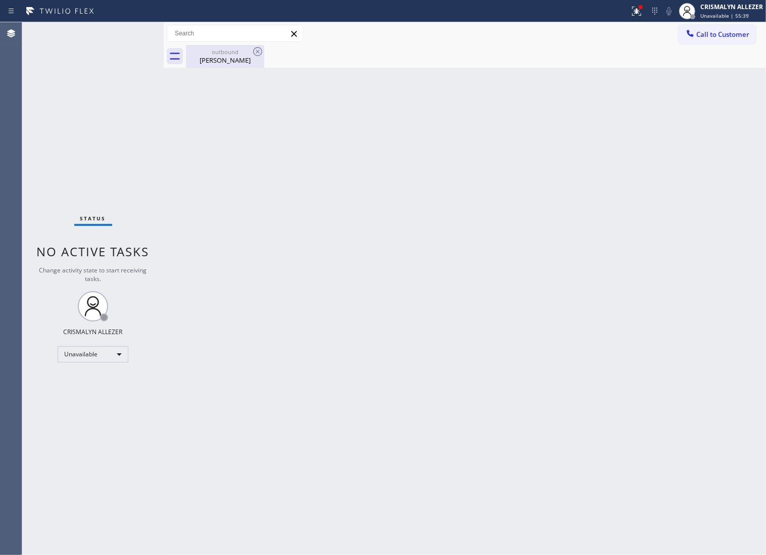
drag, startPoint x: 231, startPoint y: 64, endPoint x: 250, endPoint y: 54, distance: 21.7
click at [232, 62] on div "Jerry Gisimone" at bounding box center [225, 60] width 76 height 9
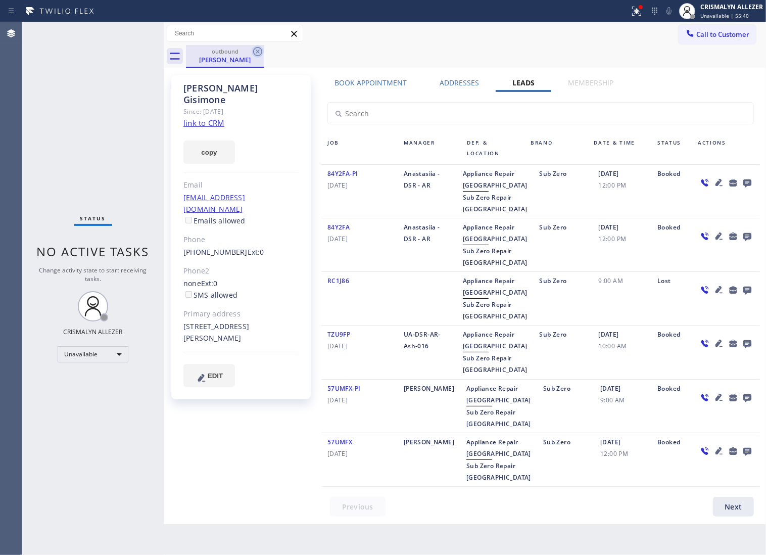
click at [254, 50] on icon at bounding box center [258, 52] width 12 height 12
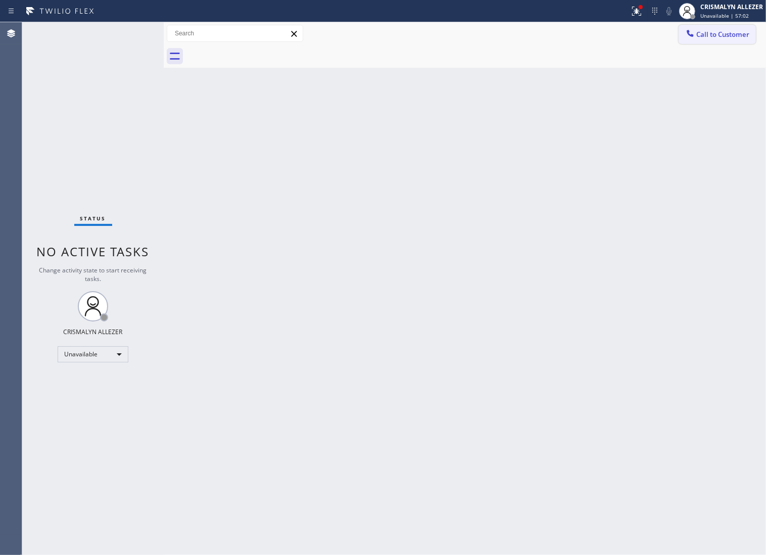
click at [729, 35] on span "Call to Customer" at bounding box center [723, 34] width 53 height 9
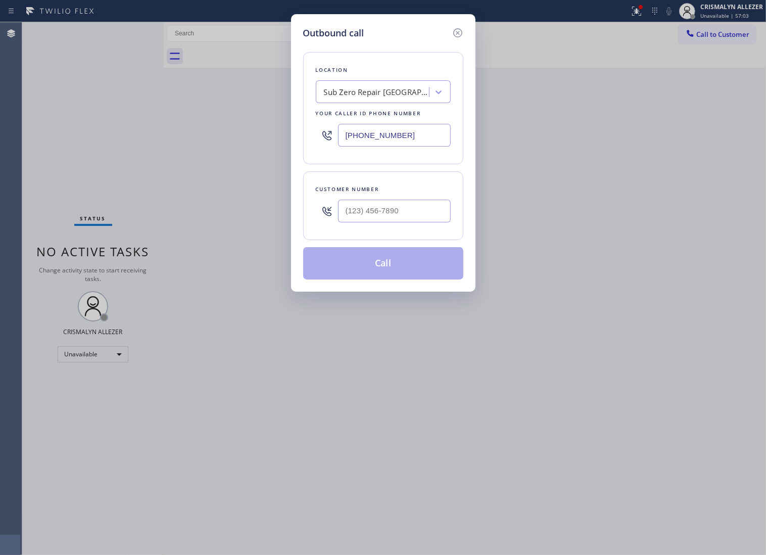
paste input "text"
drag, startPoint x: 426, startPoint y: 147, endPoint x: 130, endPoint y: 147, distance: 295.8
click at [132, 148] on div "Outbound call Location Sub Zero Repair [GEOGRAPHIC_DATA] Your caller id phone n…" at bounding box center [383, 277] width 766 height 555
type input "[PHONE_NUMBER]"
click at [421, 222] on input "(___) ___-____" at bounding box center [394, 211] width 113 height 23
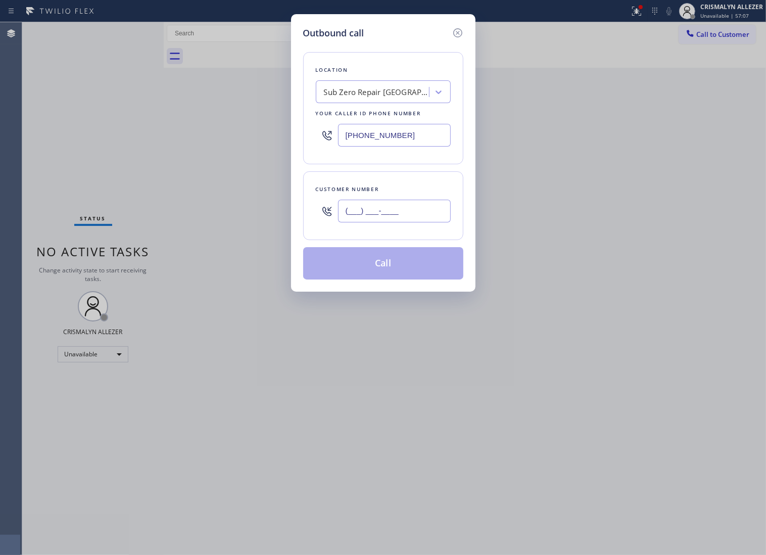
paste input "310) 721-6214"
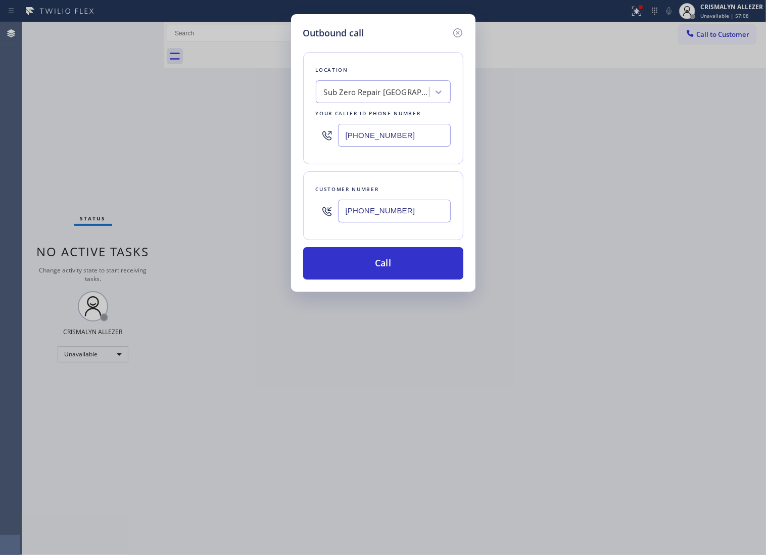
type input "[PHONE_NUMBER]"
click at [388, 292] on div "Outbound call Location Sub Zero Repair [GEOGRAPHIC_DATA] Your caller id phone n…" at bounding box center [383, 153] width 185 height 278
click at [402, 279] on button "Call" at bounding box center [383, 263] width 160 height 32
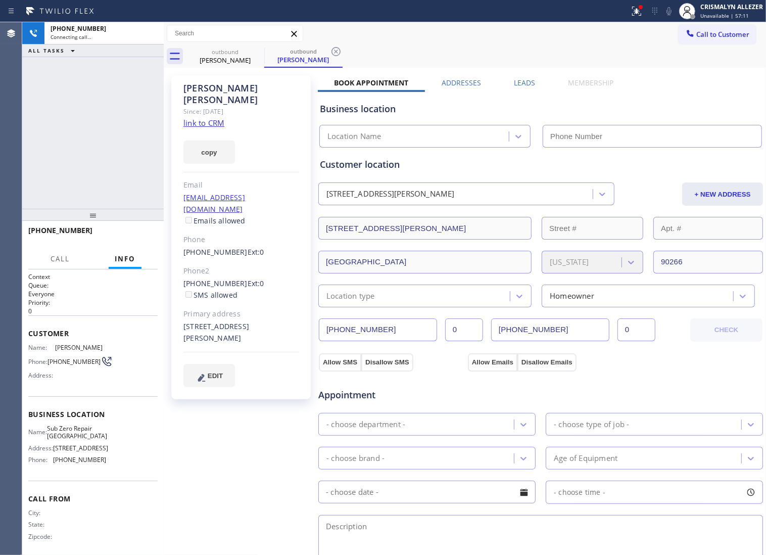
click at [212, 118] on link "link to CRM" at bounding box center [204, 123] width 41 height 10
type input "[PHONE_NUMBER]"
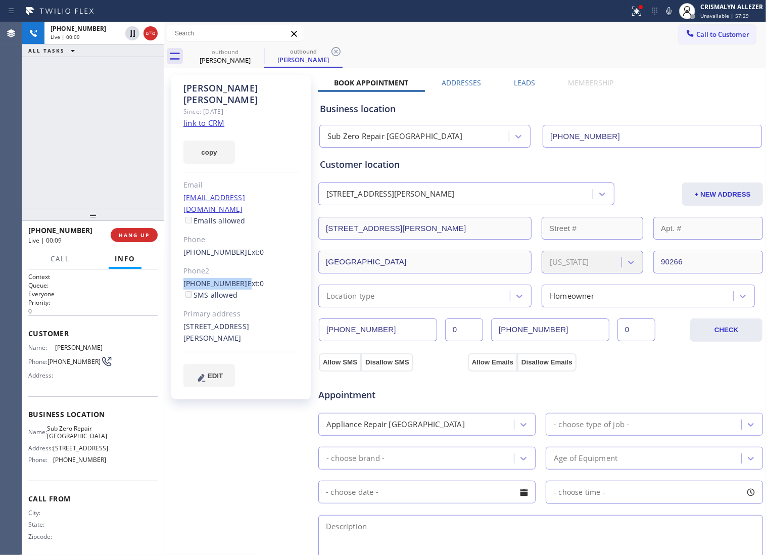
drag, startPoint x: 179, startPoint y: 260, endPoint x: 236, endPoint y: 260, distance: 56.1
click at [236, 260] on div "Larry Scanlan Since: 20 may 2020 link to CRM copy Email tkscanlan@scanlansam.ne…" at bounding box center [241, 237] width 140 height 324
copy div "(310) 372-5723"
click at [124, 236] on span "HANG UP" at bounding box center [134, 235] width 31 height 7
click at [124, 236] on span "COMPLETE" at bounding box center [132, 235] width 35 height 7
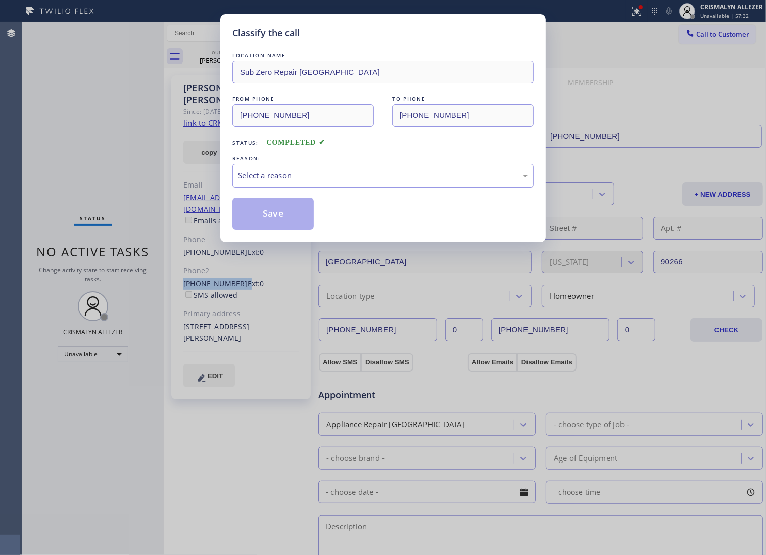
click at [400, 175] on div "Select a reason" at bounding box center [383, 176] width 301 height 24
click at [275, 230] on button "Save" at bounding box center [273, 214] width 81 height 32
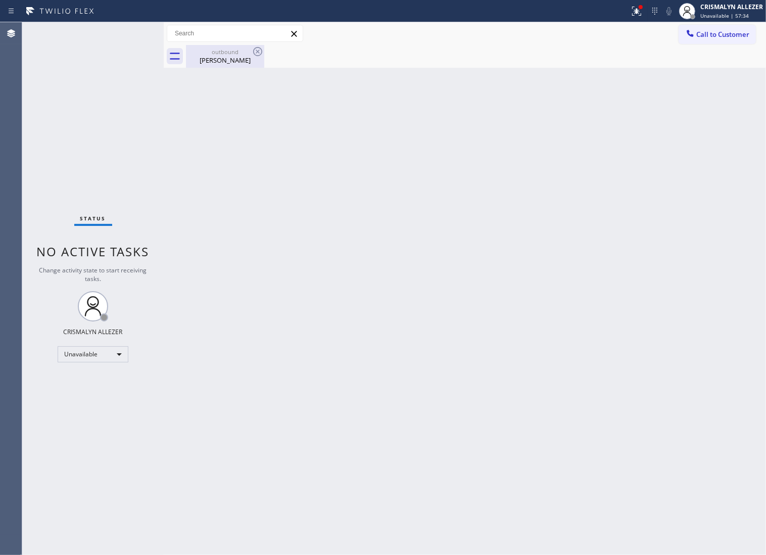
click at [230, 54] on div "outbound" at bounding box center [225, 52] width 76 height 8
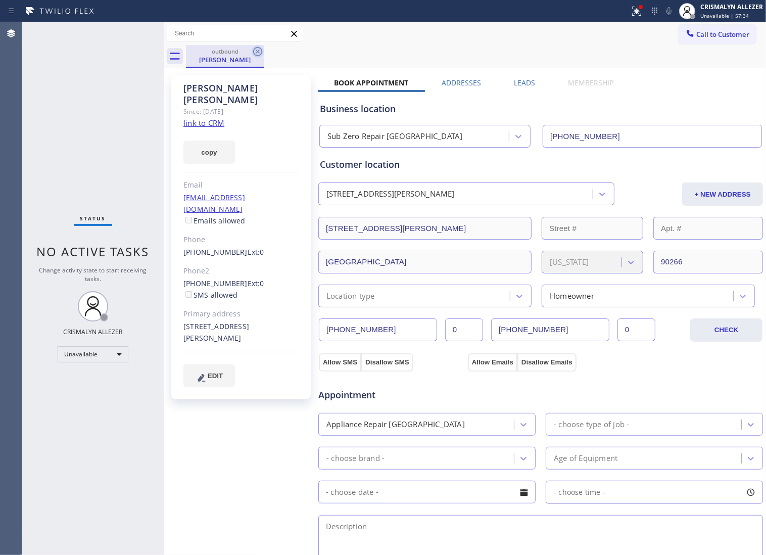
click at [258, 52] on icon at bounding box center [258, 52] width 12 height 12
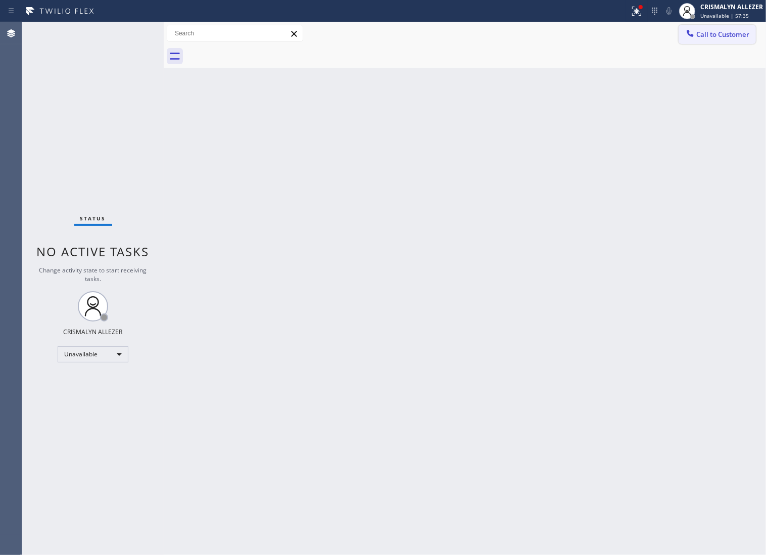
click at [719, 36] on span "Call to Customer" at bounding box center [723, 34] width 53 height 9
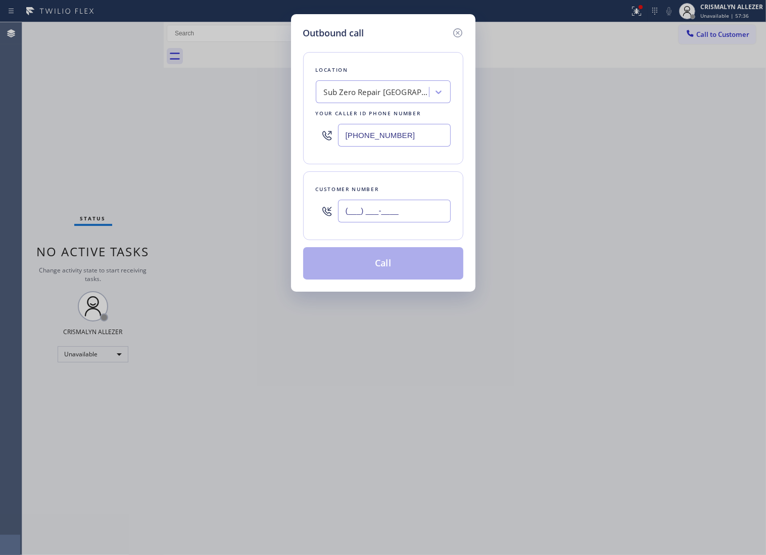
click at [444, 219] on input "(___) ___-____" at bounding box center [394, 211] width 113 height 23
paste input "310) 372-5723"
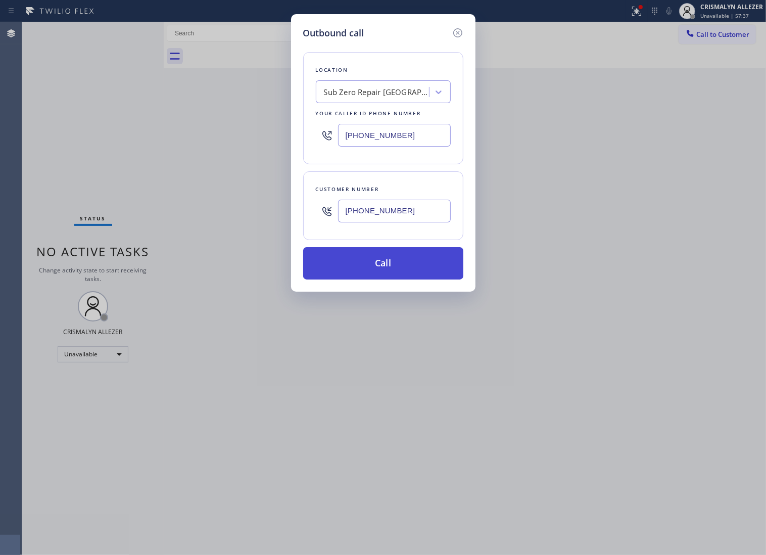
type input "(310) 372-5723"
click at [398, 271] on button "Call" at bounding box center [383, 263] width 160 height 32
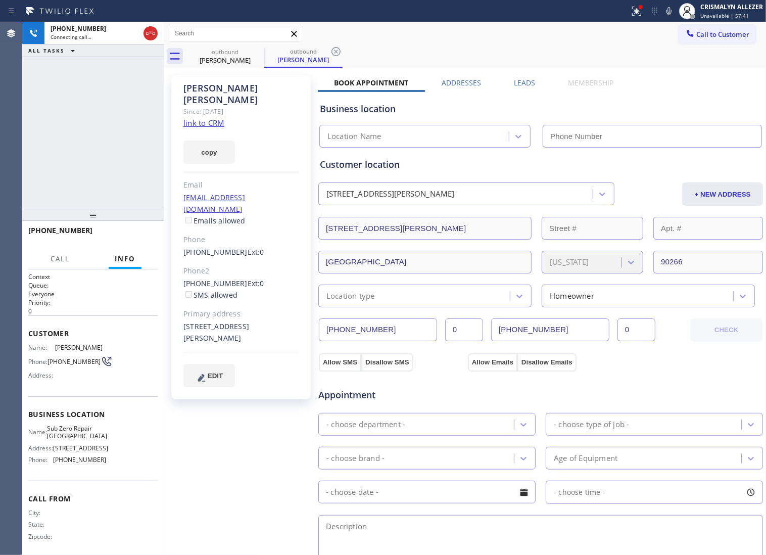
type input "[PHONE_NUMBER]"
click at [522, 85] on label "Leads" at bounding box center [524, 83] width 21 height 10
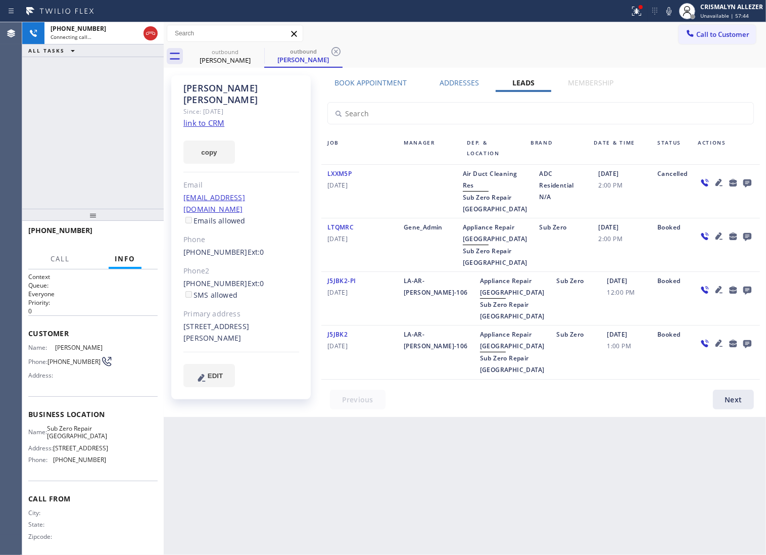
click at [746, 187] on icon at bounding box center [748, 183] width 8 height 8
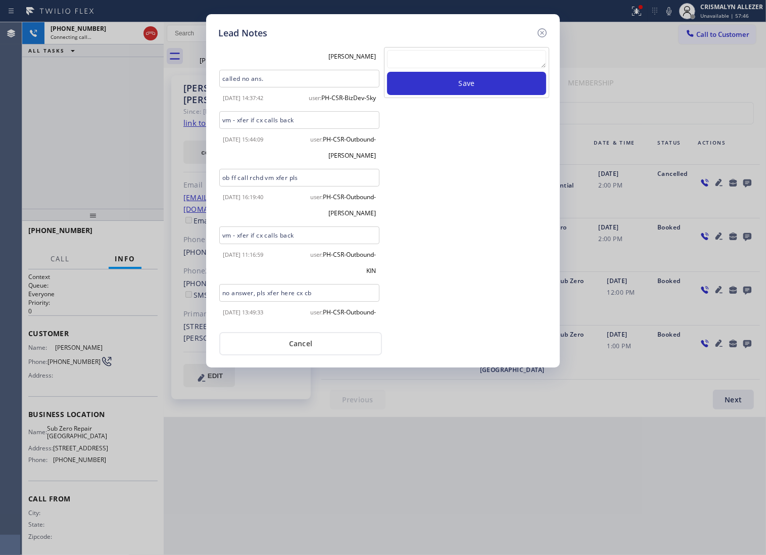
scroll to position [61, 0]
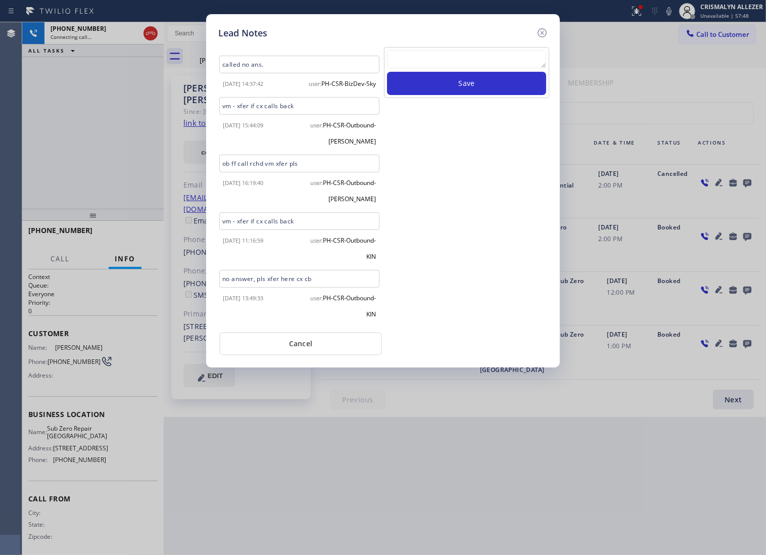
drag, startPoint x: 322, startPoint y: 276, endPoint x: 178, endPoint y: 291, distance: 144.4
click at [178, 291] on div "Lead Notes Lead is cancelled. Reason: Changed Mind / Not Needed Anymore 2022-03…" at bounding box center [383, 277] width 766 height 555
drag, startPoint x: 218, startPoint y: 277, endPoint x: 332, endPoint y: 282, distance: 114.4
click at [332, 282] on div "no answer, pls xfer here cx cb" at bounding box center [299, 279] width 165 height 18
copy div "no answer, pls xfer here cx cb"
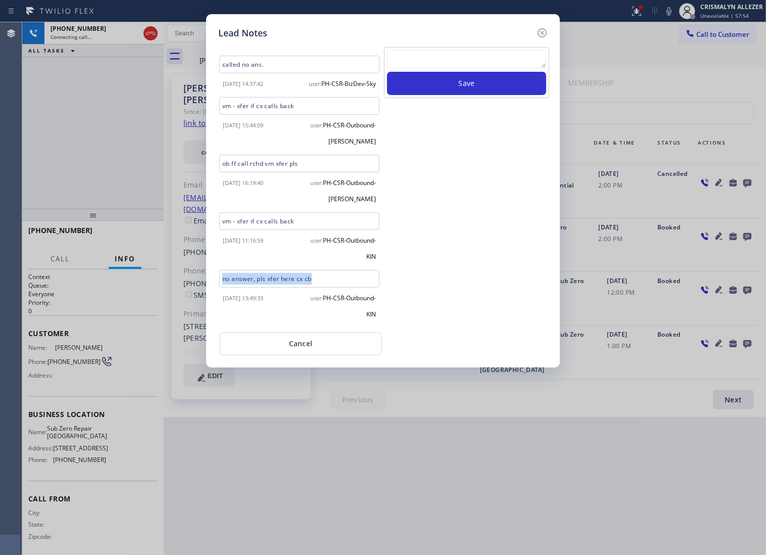
click at [481, 67] on textarea at bounding box center [466, 59] width 159 height 18
paste textarea "no answer, pls xfer here cx cb"
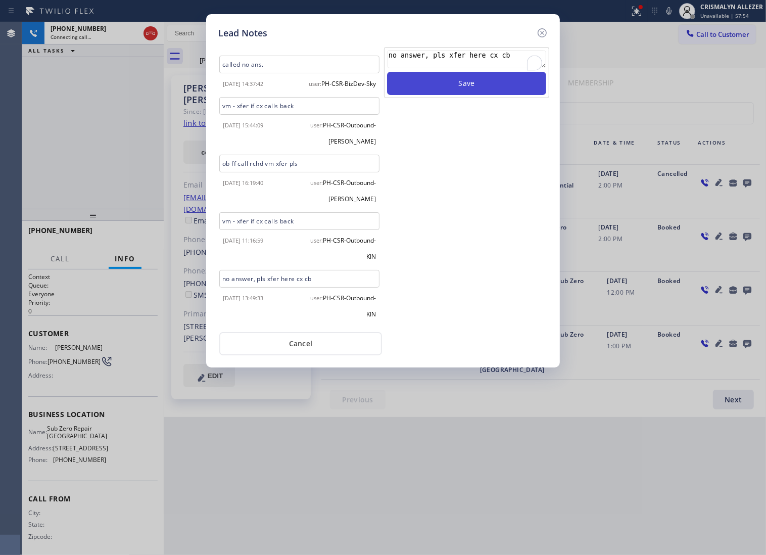
type textarea "no answer, pls xfer here cx cb"
click at [480, 91] on button "Save" at bounding box center [466, 83] width 159 height 23
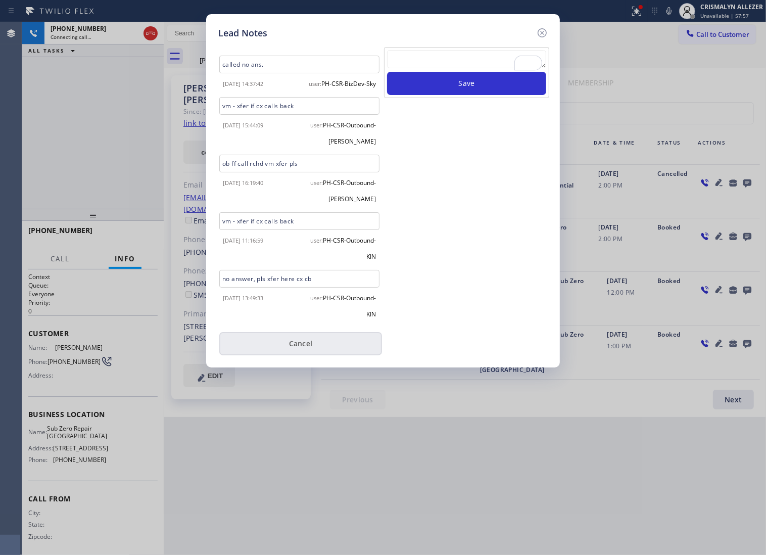
click at [313, 354] on button "Cancel" at bounding box center [300, 343] width 163 height 23
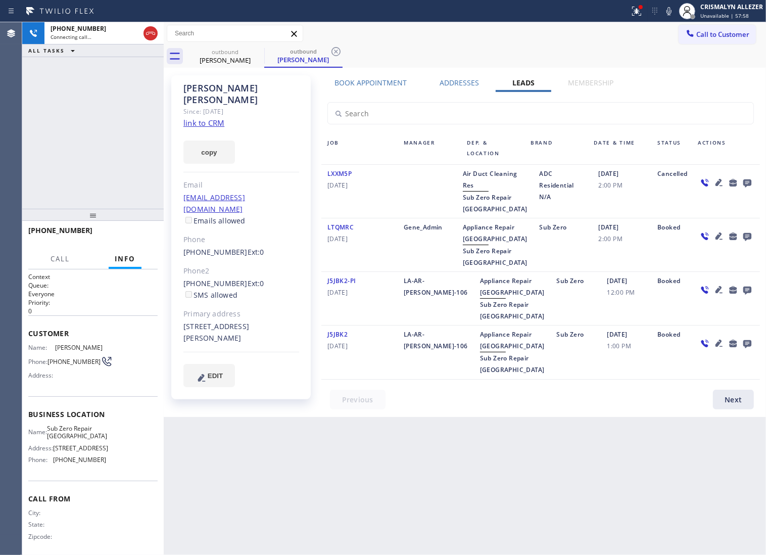
click at [385, 82] on label "Book Appointment" at bounding box center [371, 83] width 72 height 10
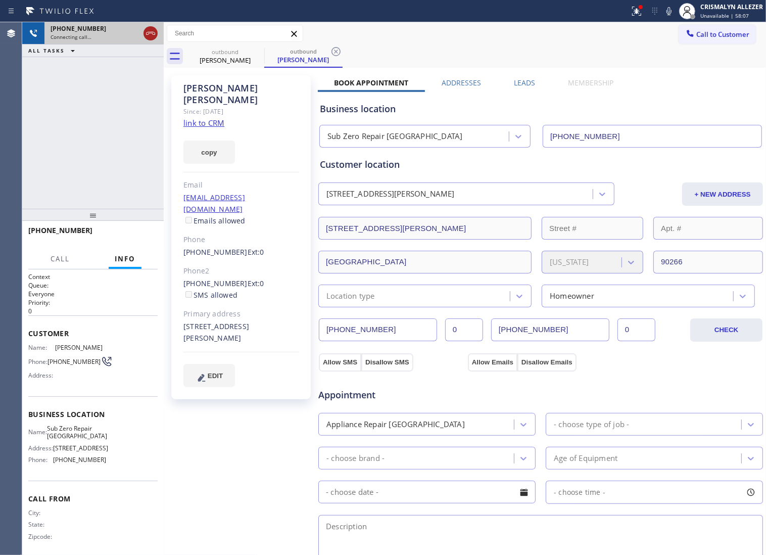
click at [157, 33] on div at bounding box center [151, 33] width 14 height 12
click at [337, 55] on icon at bounding box center [336, 52] width 12 height 12
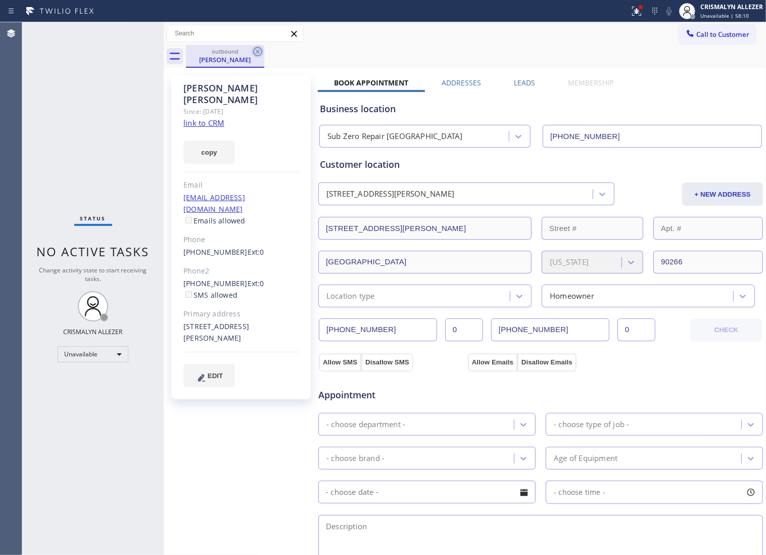
click at [256, 54] on icon at bounding box center [258, 52] width 12 height 12
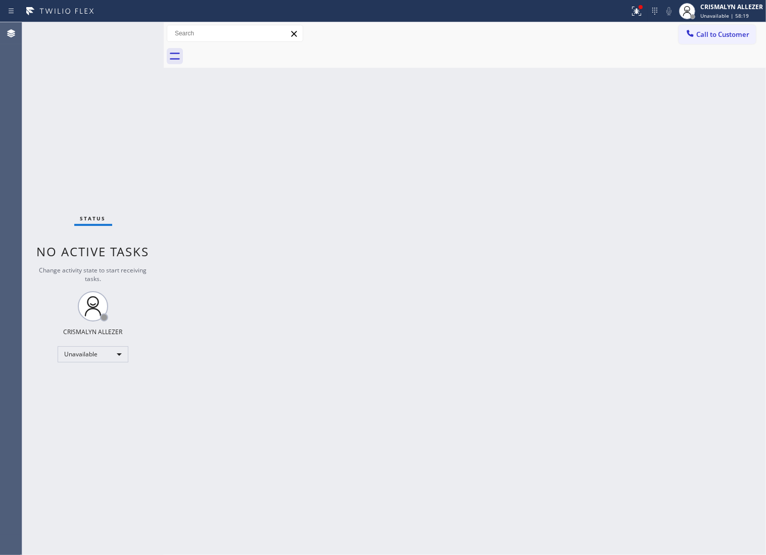
click at [697, 37] on span "Call to Customer" at bounding box center [723, 34] width 53 height 9
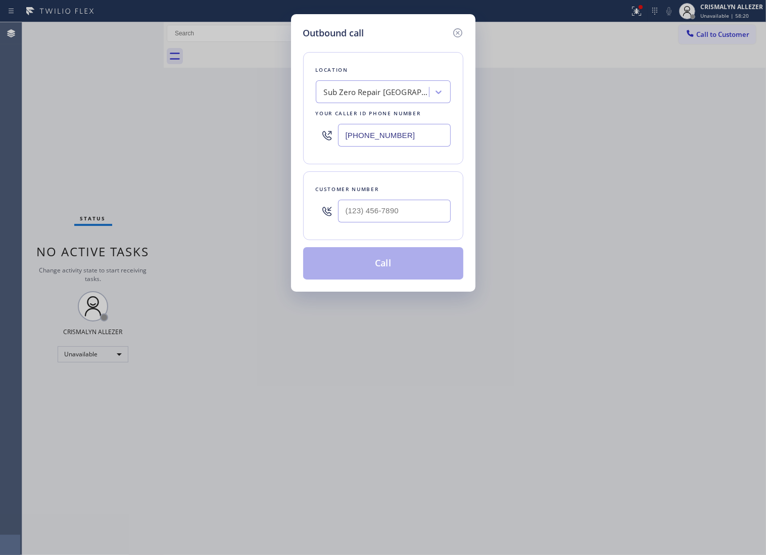
paste input "80) 378-3612"
drag, startPoint x: 367, startPoint y: 138, endPoint x: 199, endPoint y: 143, distance: 168.4
click at [200, 143] on div "Outbound call Location Sub Zero Repair Manhattan Beach Your caller id phone num…" at bounding box center [383, 277] width 766 height 555
type input "[PHONE_NUMBER]"
click at [401, 218] on input "(___) ___-____" at bounding box center [394, 211] width 113 height 23
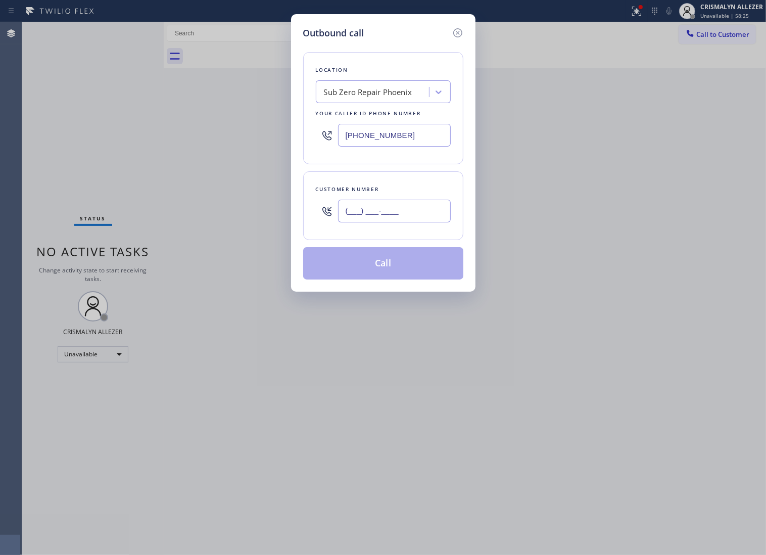
paste input "623) 694-2554"
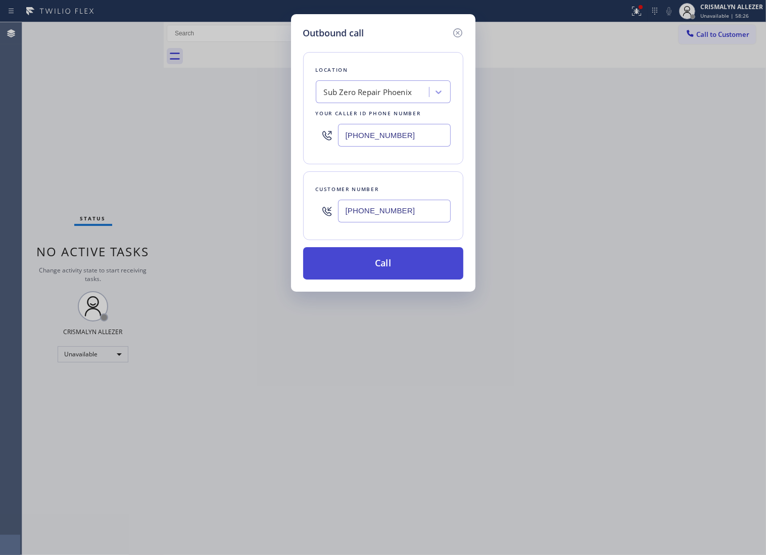
type input "[PHONE_NUMBER]"
click at [393, 280] on button "Call" at bounding box center [383, 263] width 160 height 32
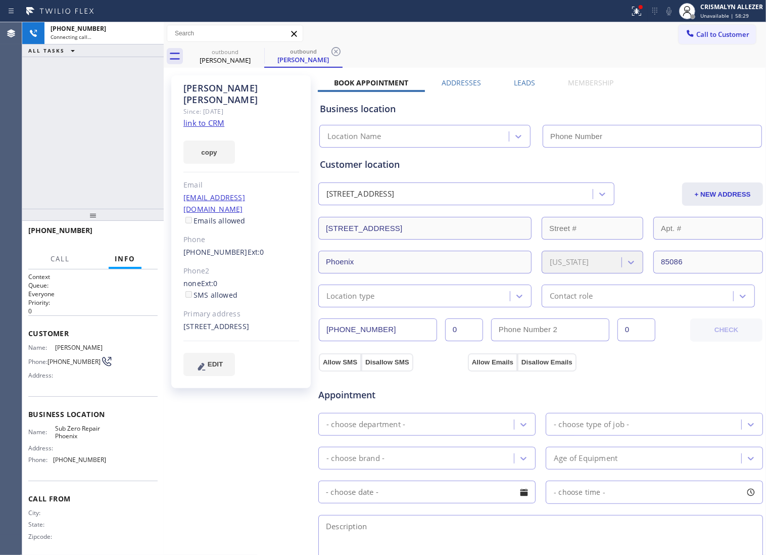
click at [199, 118] on link "link to CRM" at bounding box center [204, 123] width 41 height 10
type input "[PHONE_NUMBER]"
click at [128, 239] on span "HANG UP" at bounding box center [134, 235] width 31 height 7
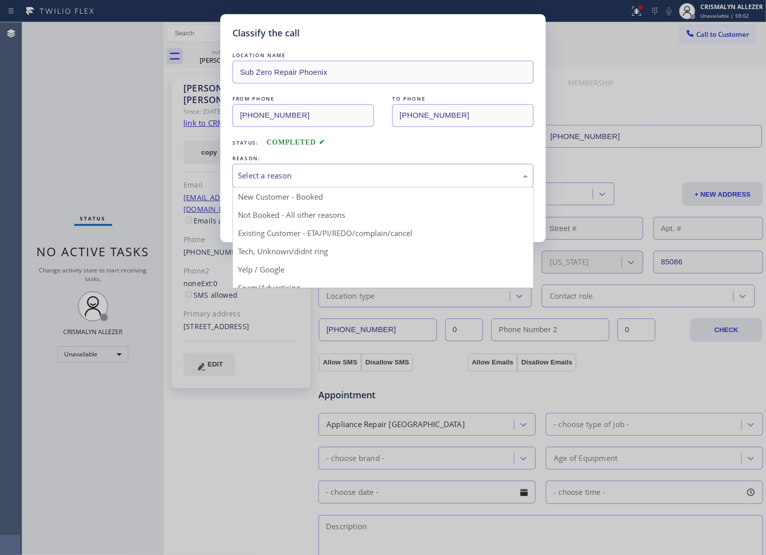
click at [367, 181] on div "Select a reason" at bounding box center [383, 176] width 290 height 12
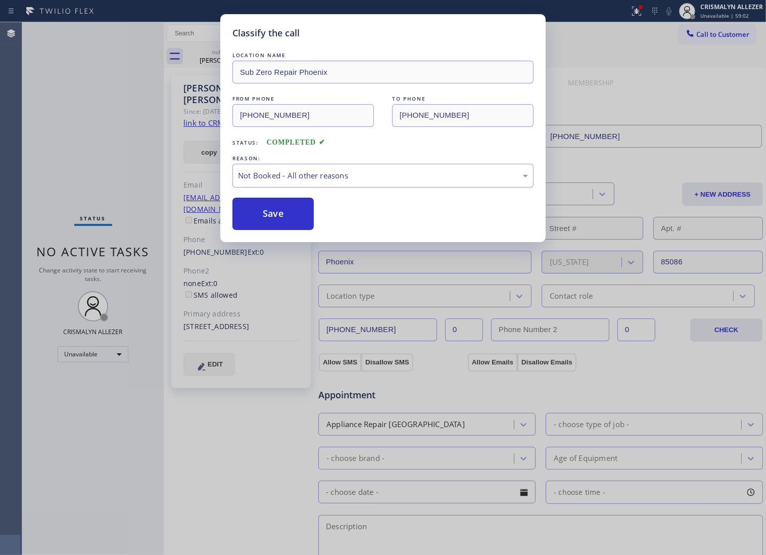
click at [271, 228] on button "Save" at bounding box center [273, 214] width 81 height 32
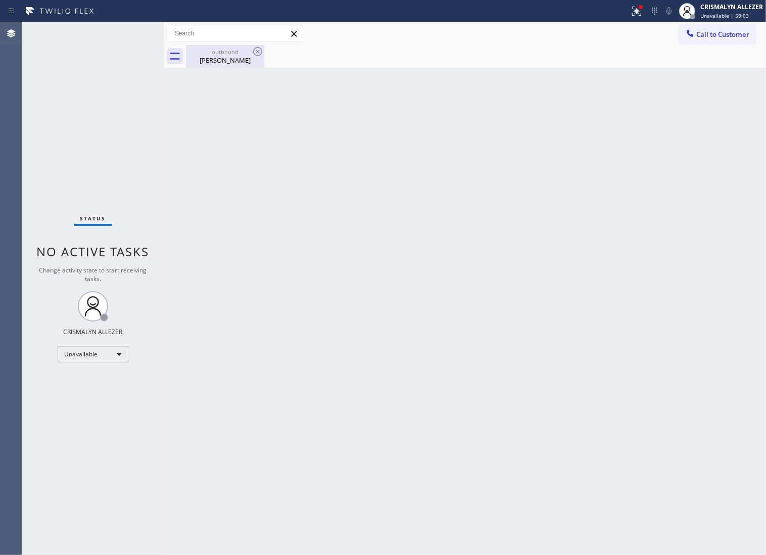
click at [220, 59] on div "Dianna Huddleston" at bounding box center [225, 60] width 76 height 9
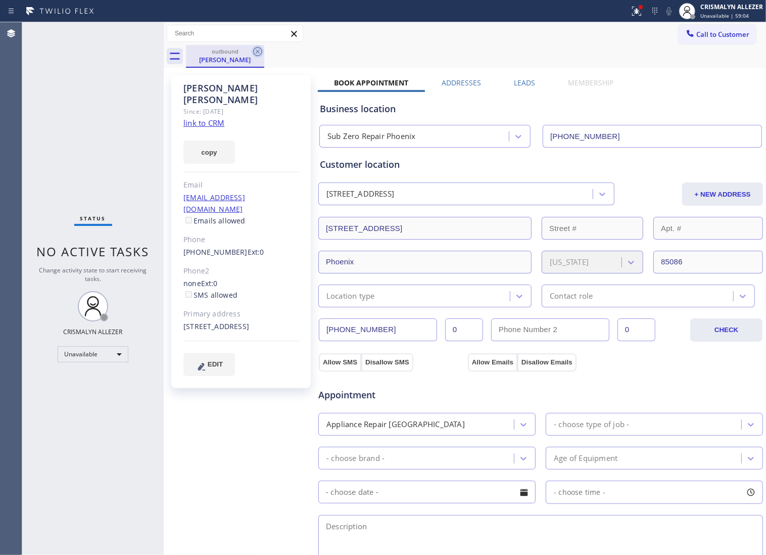
click at [258, 50] on icon at bounding box center [258, 52] width 12 height 12
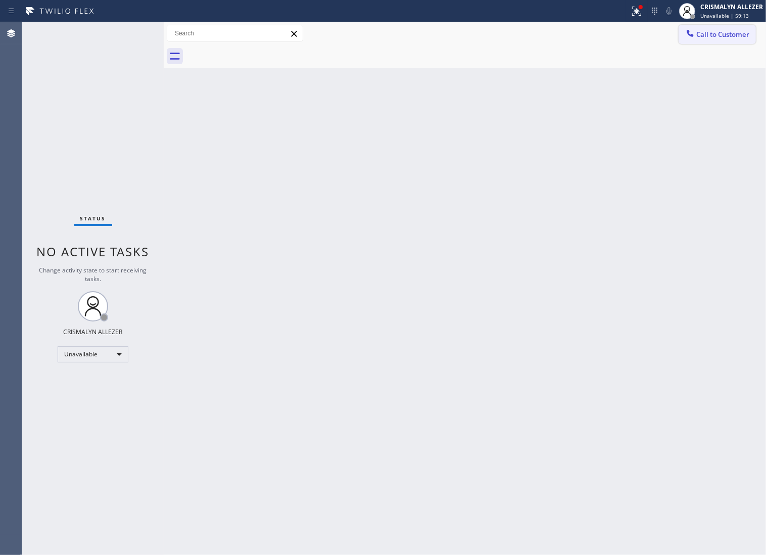
click at [725, 36] on span "Call to Customer" at bounding box center [723, 34] width 53 height 9
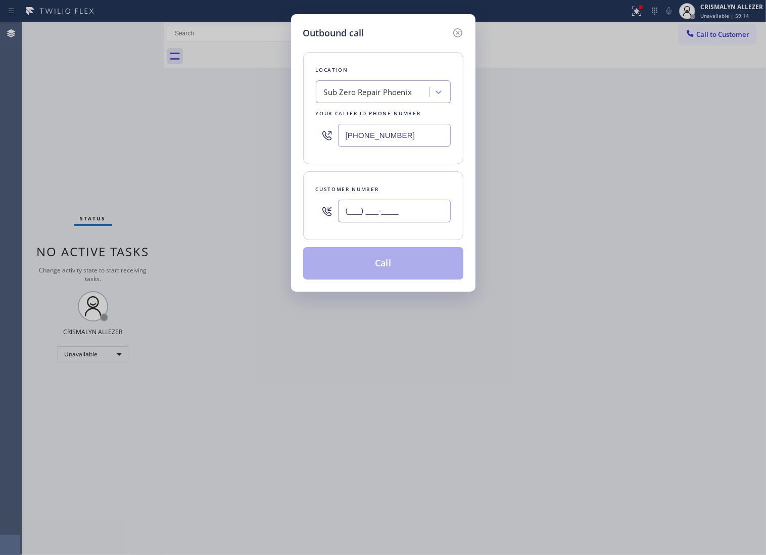
click at [432, 219] on input "(___) ___-____" at bounding box center [394, 211] width 113 height 23
paste input "646) 369-6164"
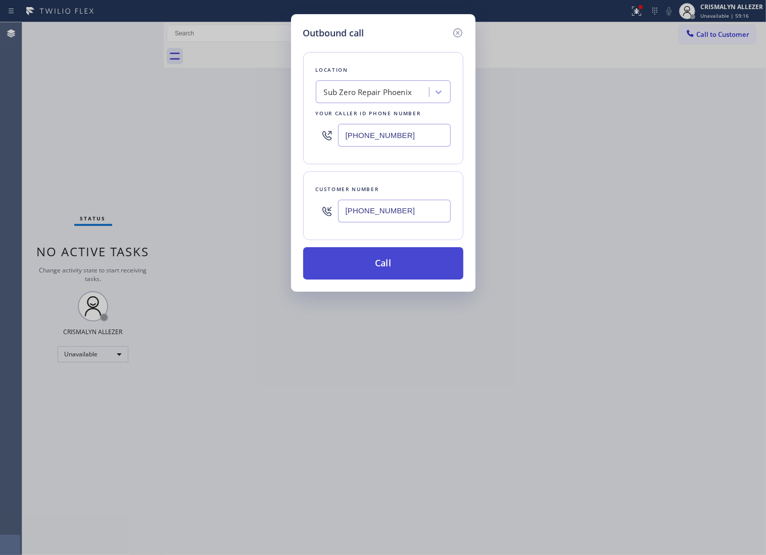
type input "[PHONE_NUMBER]"
click at [378, 278] on button "Call" at bounding box center [383, 263] width 160 height 32
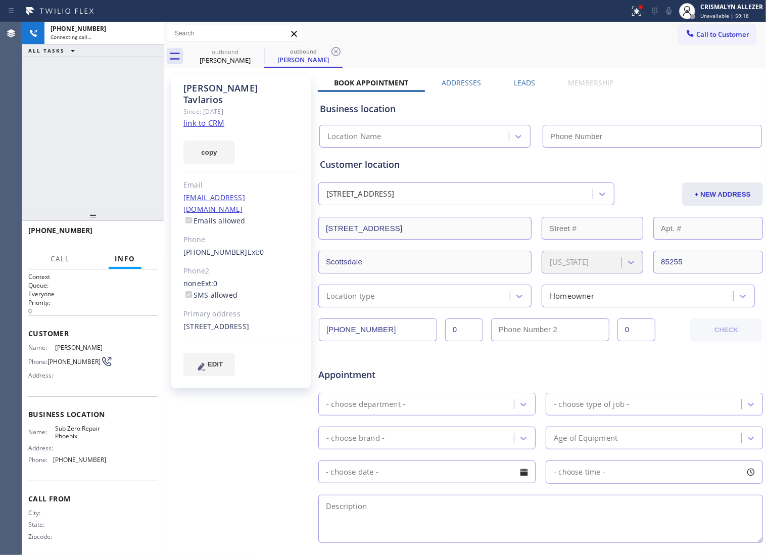
click at [200, 118] on link "link to CRM" at bounding box center [204, 123] width 41 height 10
type input "[PHONE_NUMBER]"
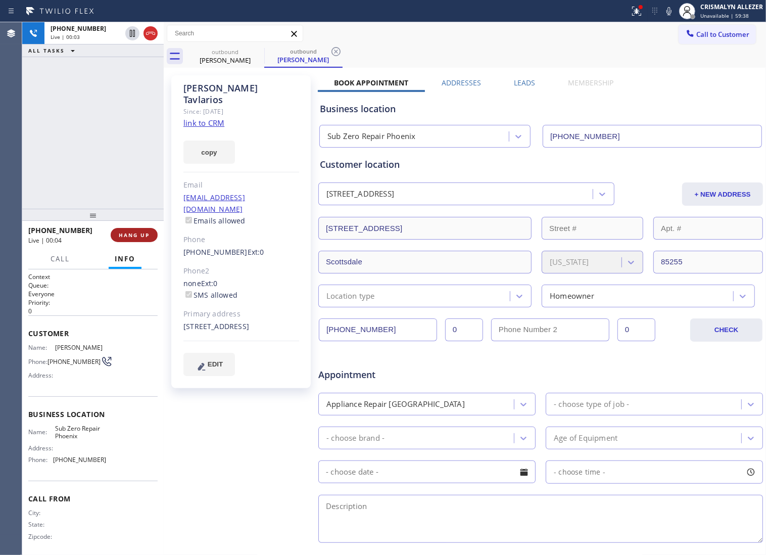
click at [134, 238] on span "HANG UP" at bounding box center [134, 235] width 31 height 7
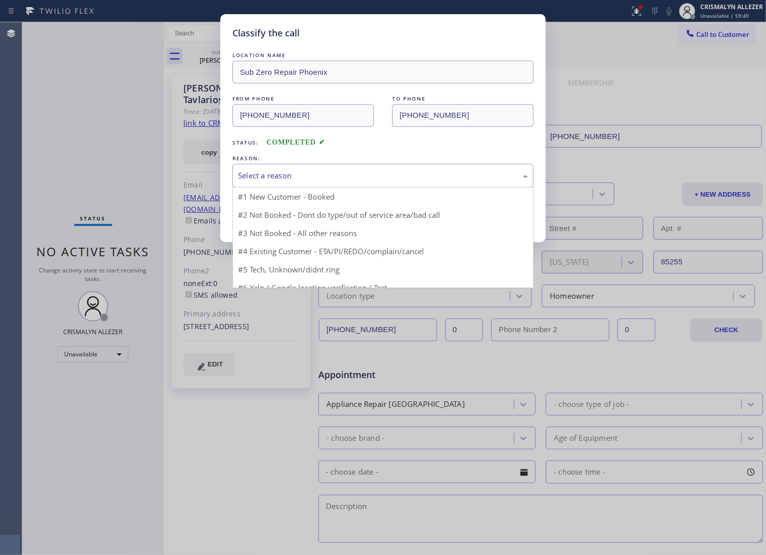
click at [387, 188] on div "Select a reason" at bounding box center [383, 176] width 301 height 24
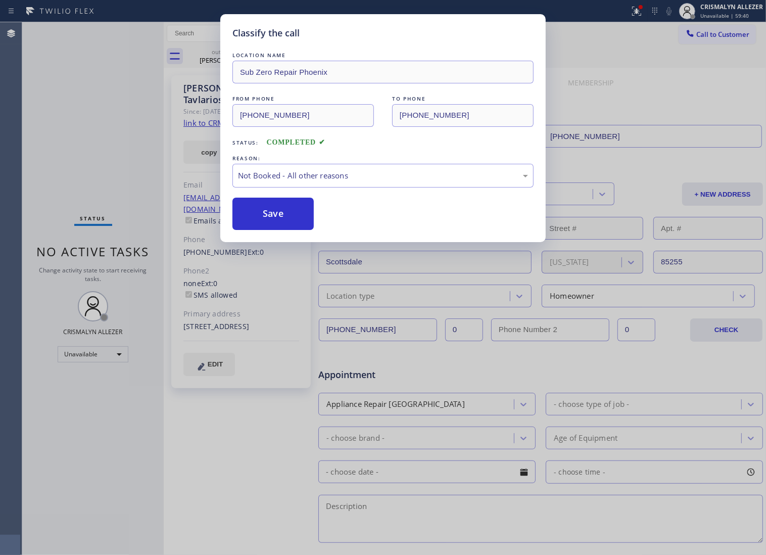
click at [294, 228] on button "Save" at bounding box center [273, 214] width 81 height 32
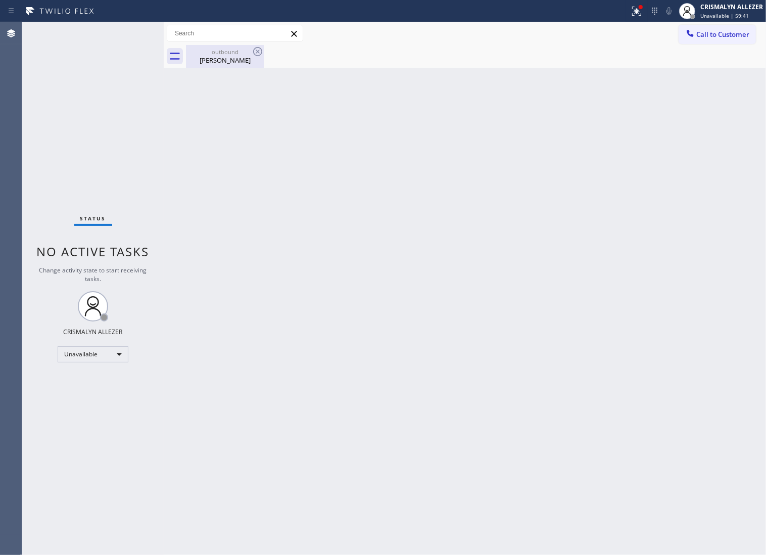
click at [234, 62] on div "Nick Tavlarios" at bounding box center [225, 60] width 76 height 9
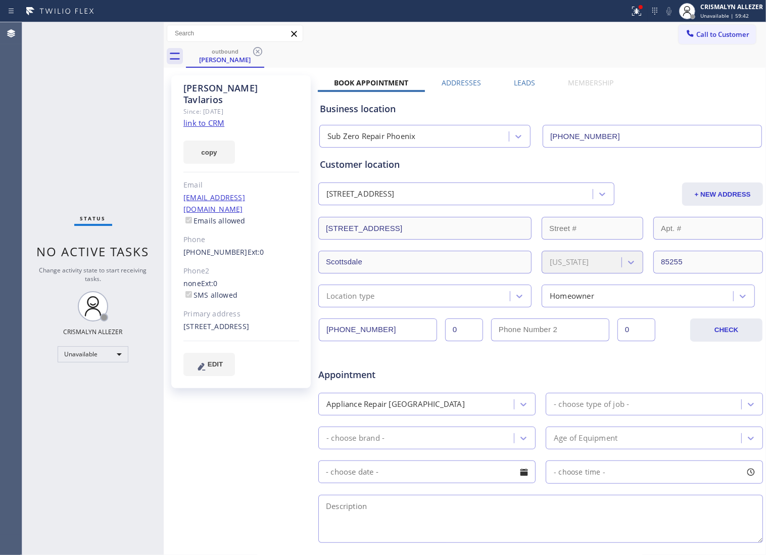
click at [524, 85] on label "Leads" at bounding box center [524, 83] width 21 height 10
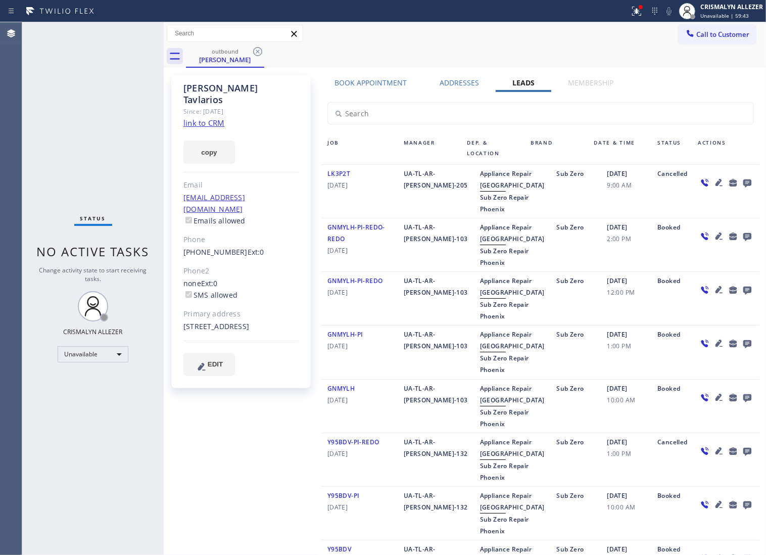
click at [742, 185] on icon at bounding box center [748, 182] width 12 height 13
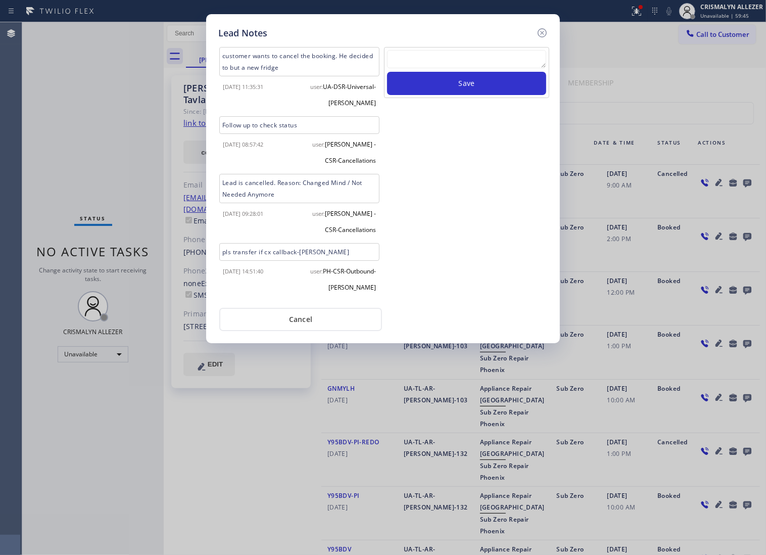
click at [430, 59] on textarea at bounding box center [466, 59] width 159 height 18
paste textarea "no answer | pls xfer if cx calls back"
type textarea "no answer | pls xfer if cx calls back"
click at [461, 89] on button "Save" at bounding box center [466, 83] width 159 height 23
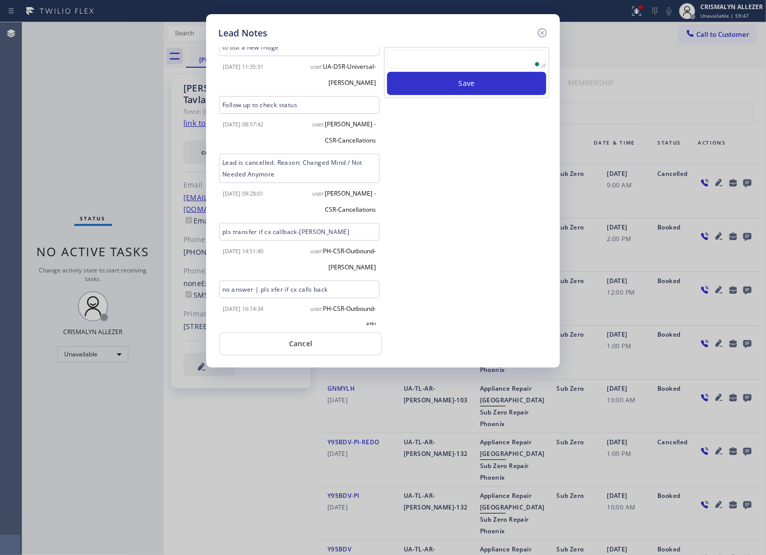
scroll to position [31, 0]
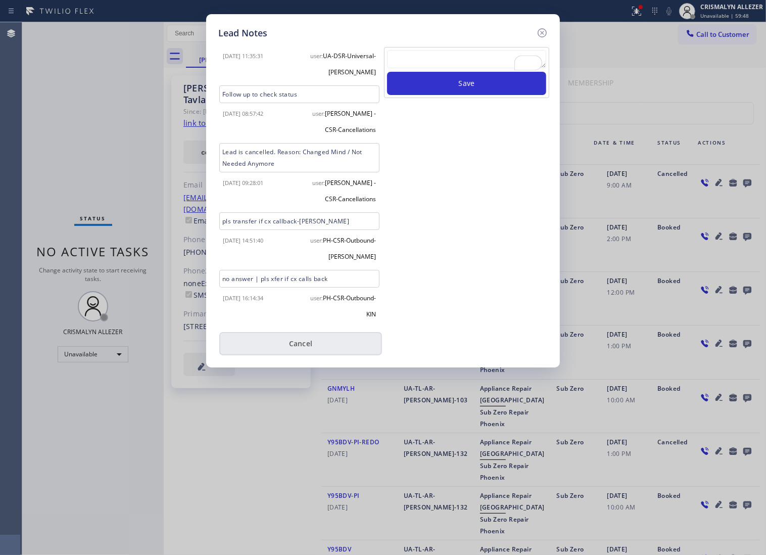
click at [297, 354] on button "Cancel" at bounding box center [300, 343] width 163 height 23
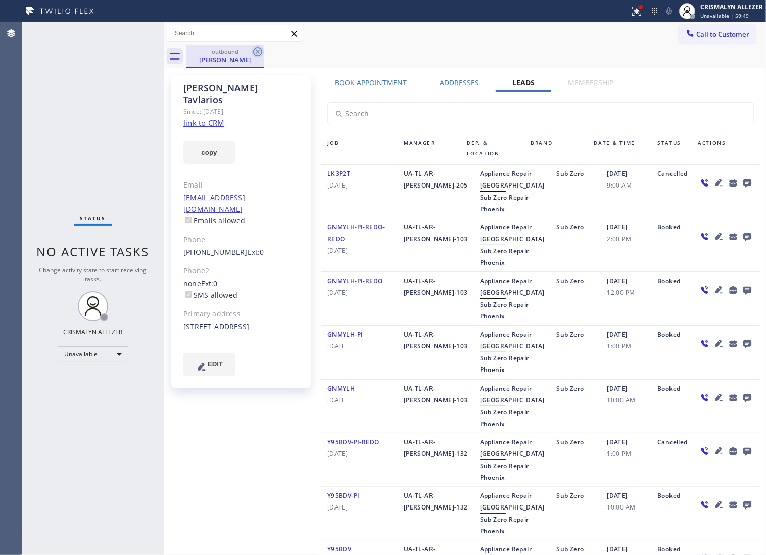
click at [253, 51] on icon at bounding box center [257, 51] width 9 height 9
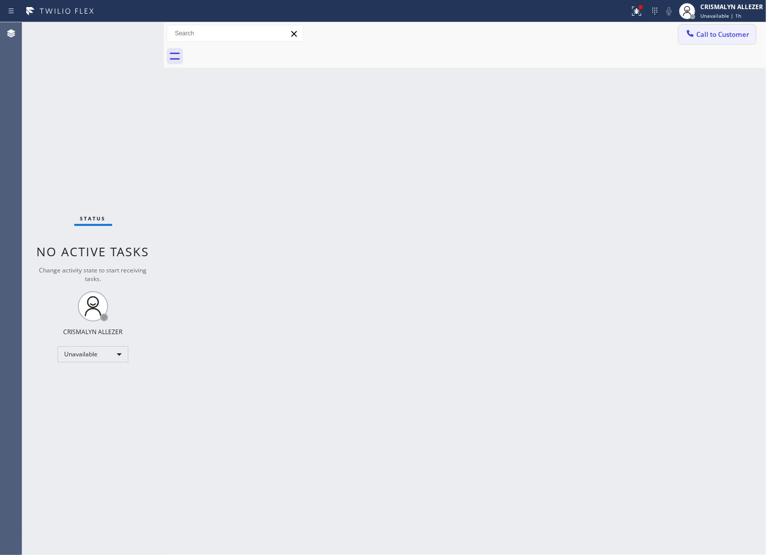
click at [728, 34] on span "Call to Customer" at bounding box center [723, 34] width 53 height 9
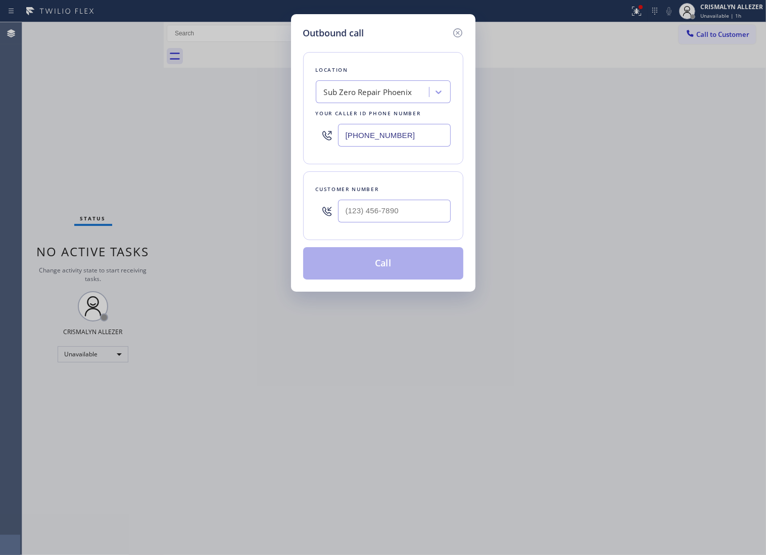
click at [424, 228] on div at bounding box center [394, 211] width 113 height 33
click at [422, 222] on input "(___) ___-____" at bounding box center [394, 211] width 113 height 23
paste input "480) 818-2414"
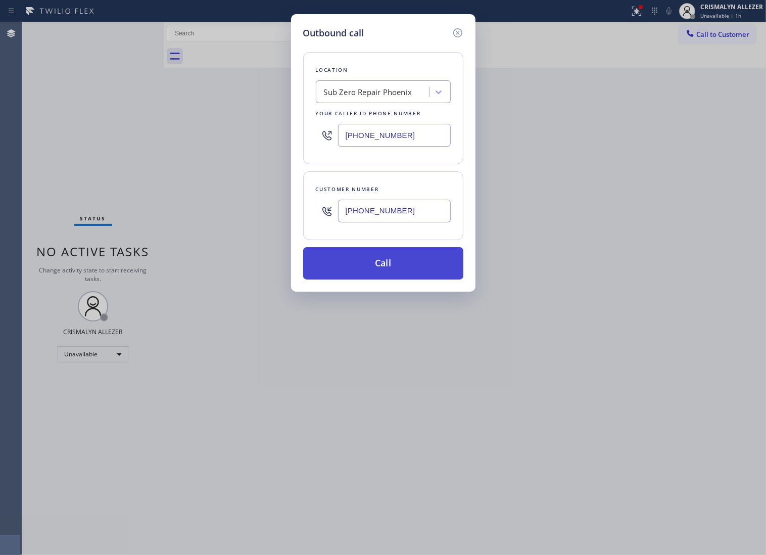
type input "[PHONE_NUMBER]"
click at [395, 280] on button "Call" at bounding box center [383, 263] width 160 height 32
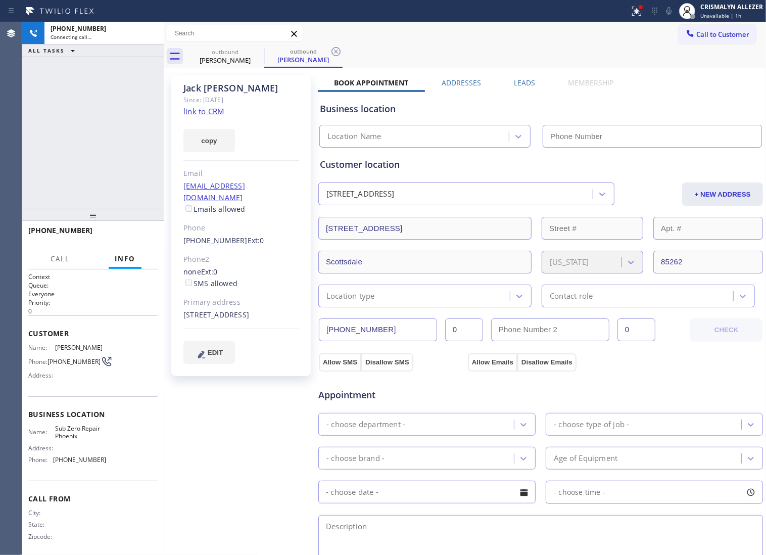
click at [215, 112] on link "link to CRM" at bounding box center [204, 111] width 41 height 10
type input "[PHONE_NUMBER]"
click at [125, 238] on span "HANG UP" at bounding box center [134, 235] width 31 height 7
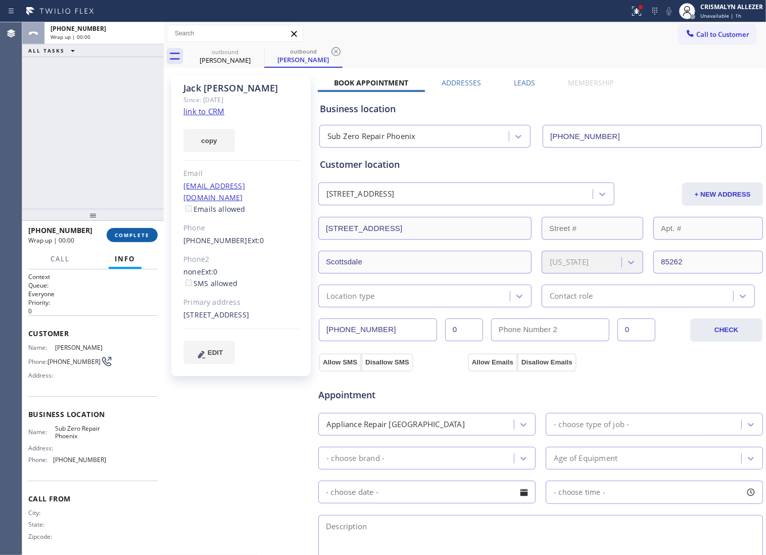
click at [125, 238] on span "COMPLETE" at bounding box center [132, 235] width 35 height 7
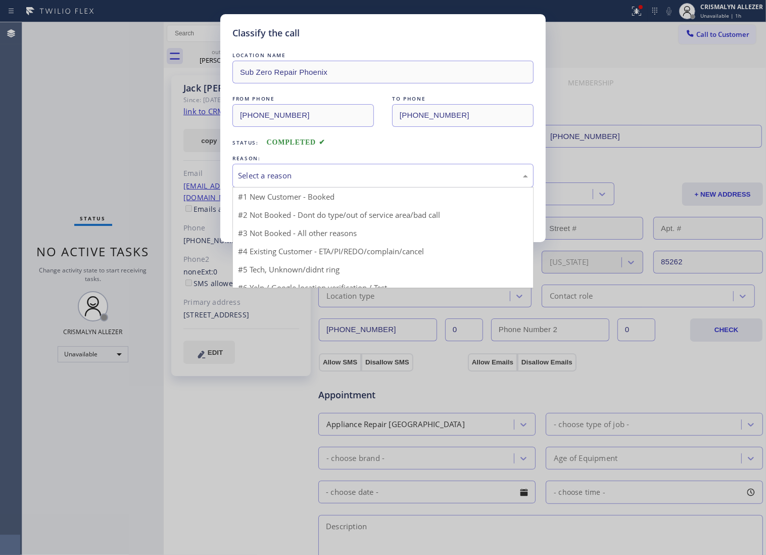
click at [392, 181] on div "Select a reason" at bounding box center [383, 176] width 290 height 12
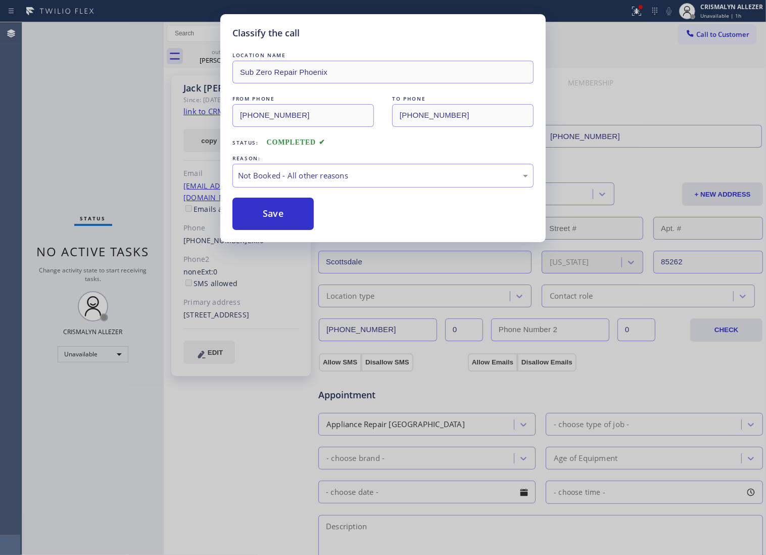
click at [281, 230] on button "Save" at bounding box center [273, 214] width 81 height 32
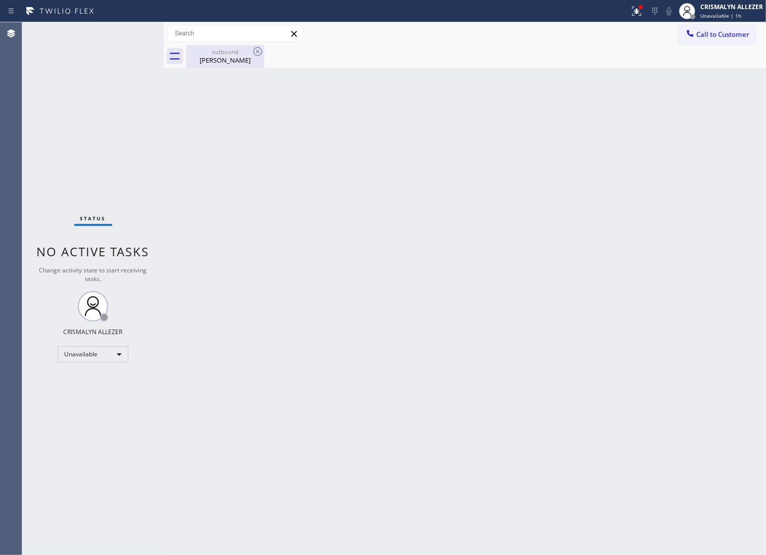
click at [223, 56] on div "Jack Millett" at bounding box center [225, 60] width 76 height 9
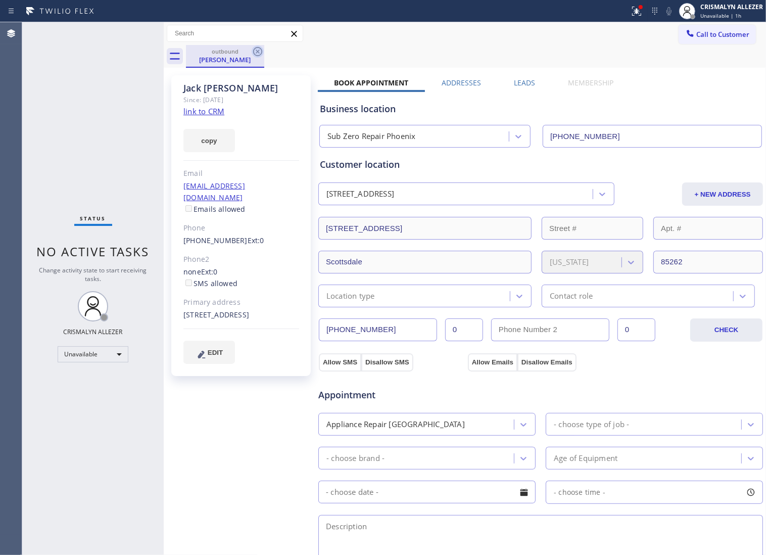
click at [256, 51] on icon at bounding box center [257, 51] width 9 height 9
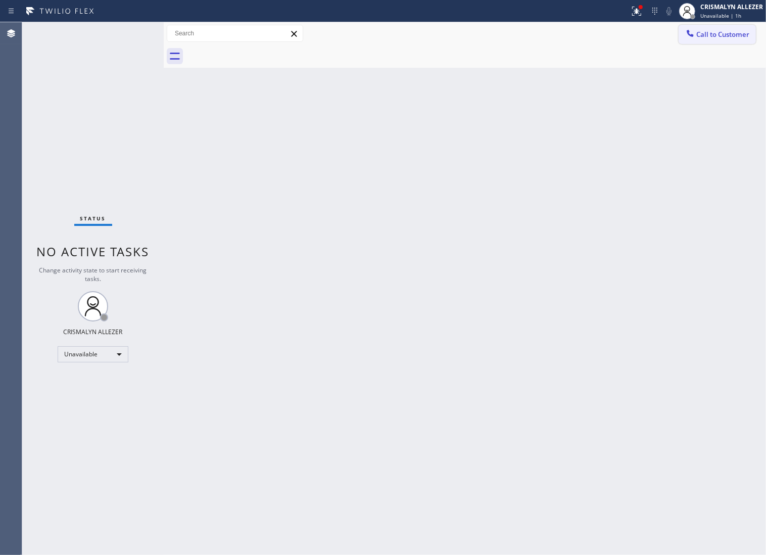
click at [723, 30] on span "Call to Customer" at bounding box center [723, 34] width 53 height 9
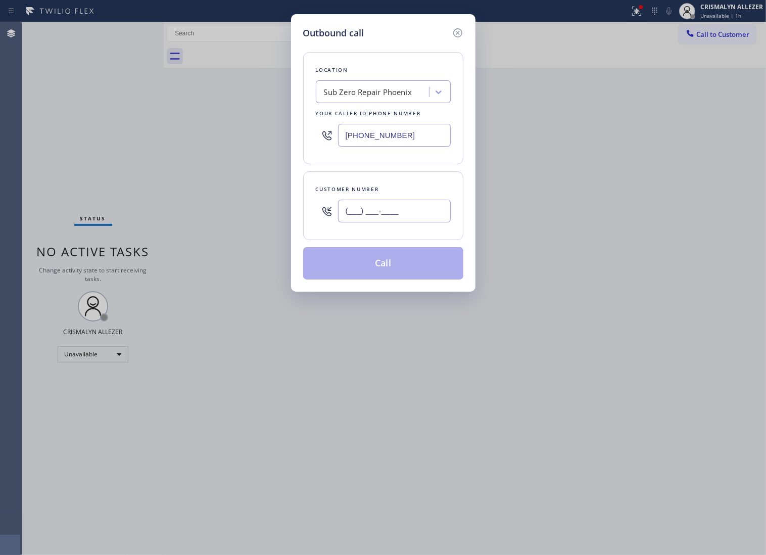
click at [421, 222] on input "(___) ___-____" at bounding box center [394, 211] width 113 height 23
paste input "480) 772-1058"
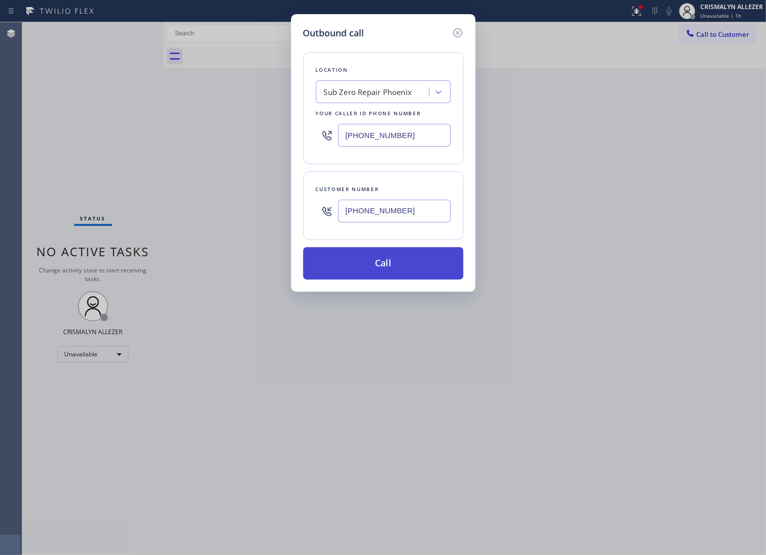
type input "(480) 772-1058"
click at [398, 273] on button "Call" at bounding box center [383, 263] width 160 height 32
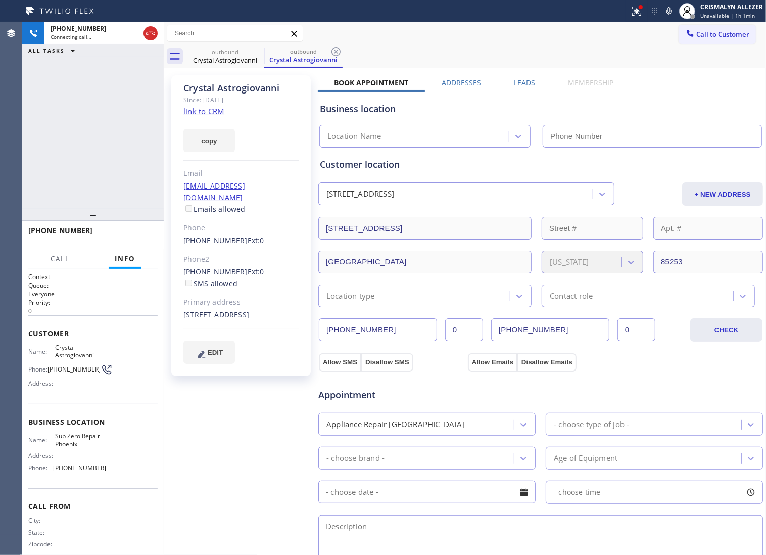
click at [191, 110] on link "link to CRM" at bounding box center [204, 111] width 41 height 10
type input "[PHONE_NUMBER]"
click at [151, 35] on icon at bounding box center [151, 33] width 12 height 12
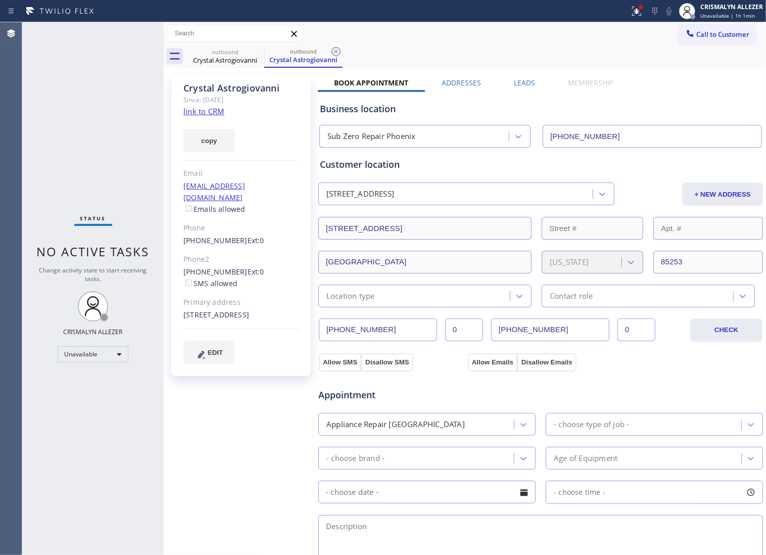
click at [514, 82] on label "Leads" at bounding box center [524, 83] width 21 height 10
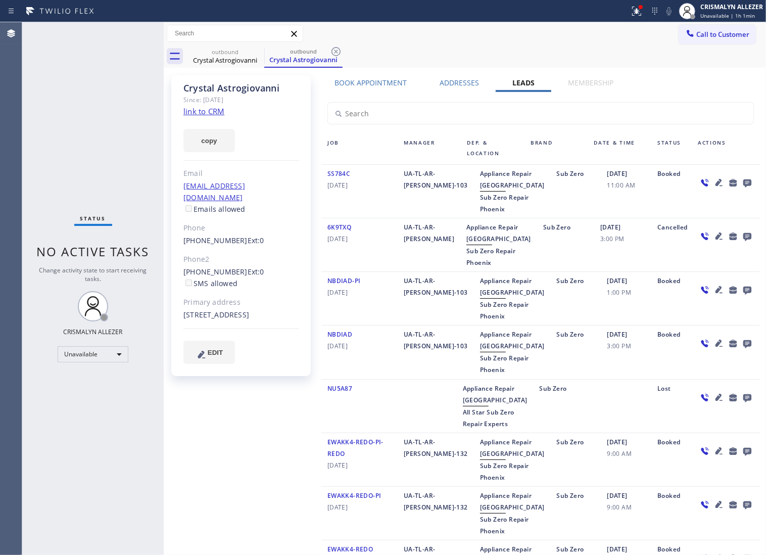
click at [744, 185] on icon at bounding box center [748, 183] width 8 height 8
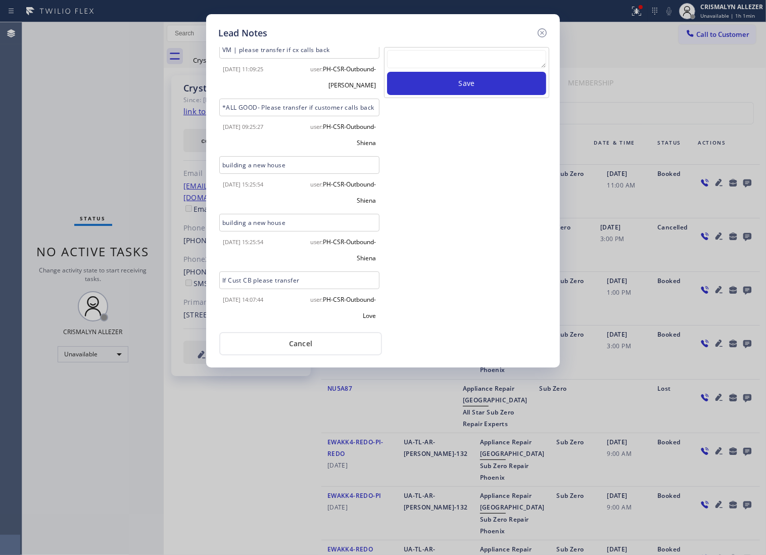
scroll to position [190, 0]
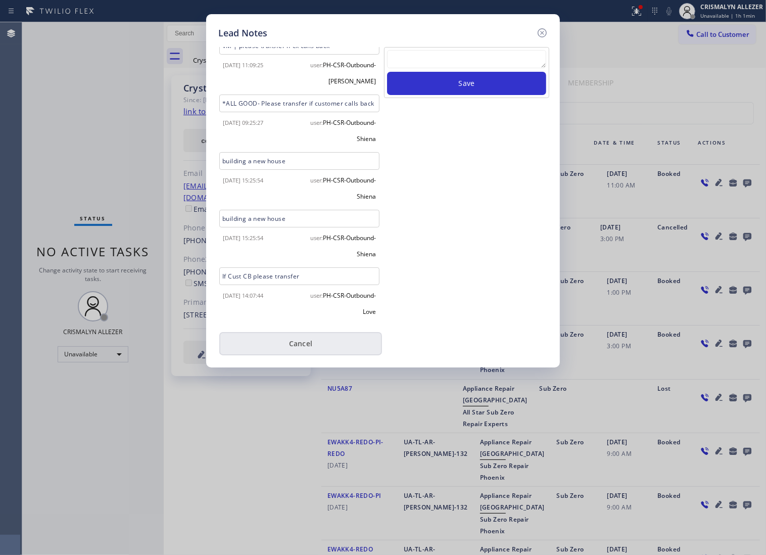
click at [299, 355] on button "Cancel" at bounding box center [300, 343] width 163 height 23
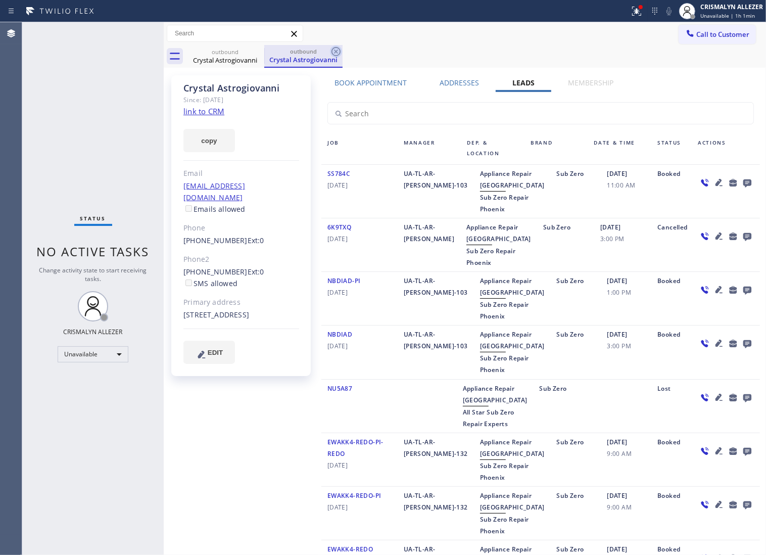
click at [335, 52] on icon at bounding box center [336, 52] width 12 height 12
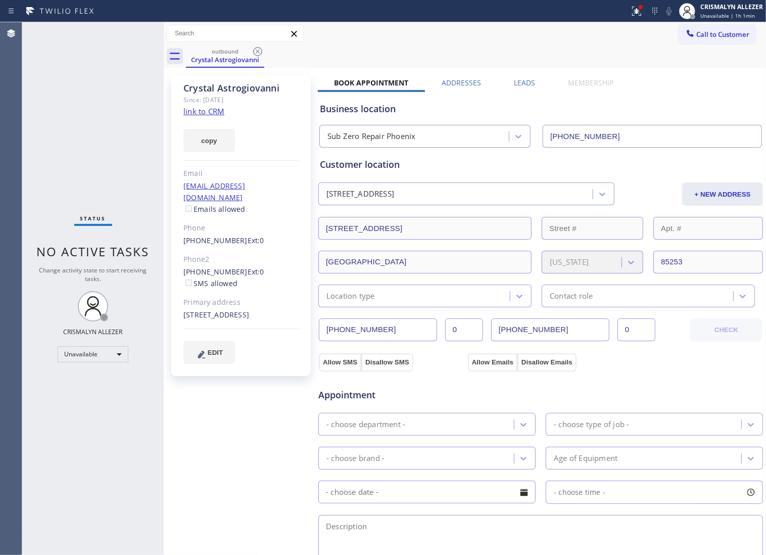
drag, startPoint x: 260, startPoint y: 51, endPoint x: 261, endPoint y: 16, distance: 35.4
click at [258, 50] on icon at bounding box center [258, 52] width 12 height 12
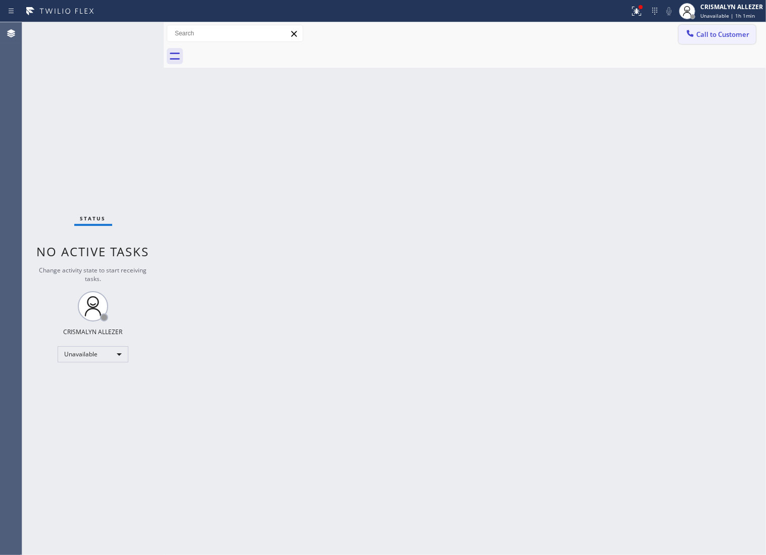
click at [697, 39] on span "Call to Customer" at bounding box center [723, 34] width 53 height 9
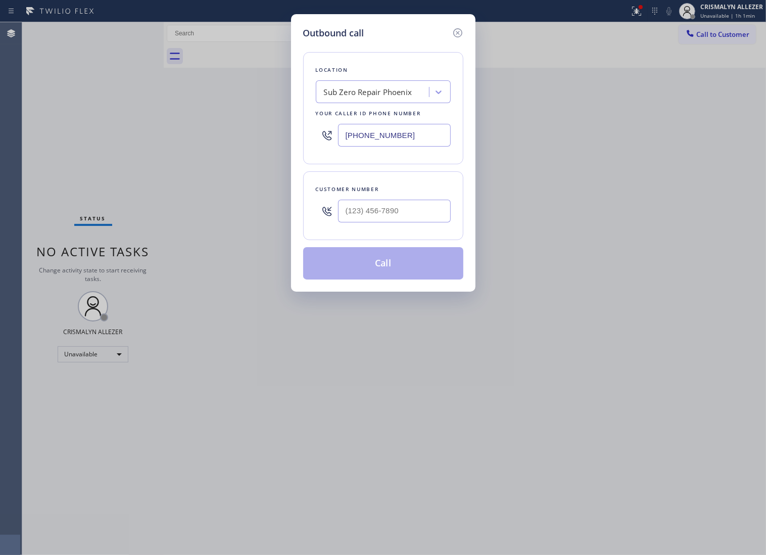
paste input "773) 825-549"
drag, startPoint x: 443, startPoint y: 142, endPoint x: 213, endPoint y: 138, distance: 230.6
click at [197, 142] on div "Outbound call Location Sub Zero Repair Phoenix Your caller id phone number (773…" at bounding box center [383, 277] width 766 height 555
type input "[PHONE_NUMBER]"
click at [403, 220] on input "(___) ___-____" at bounding box center [394, 211] width 113 height 23
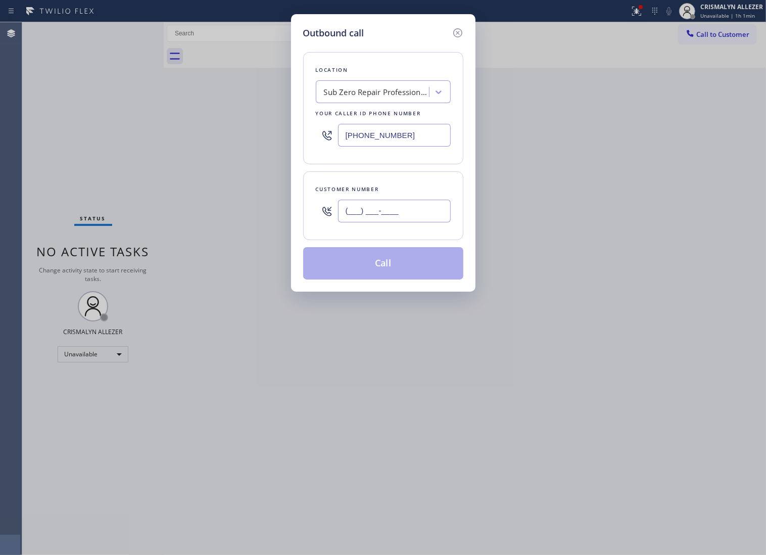
paste input "612) 875-8866"
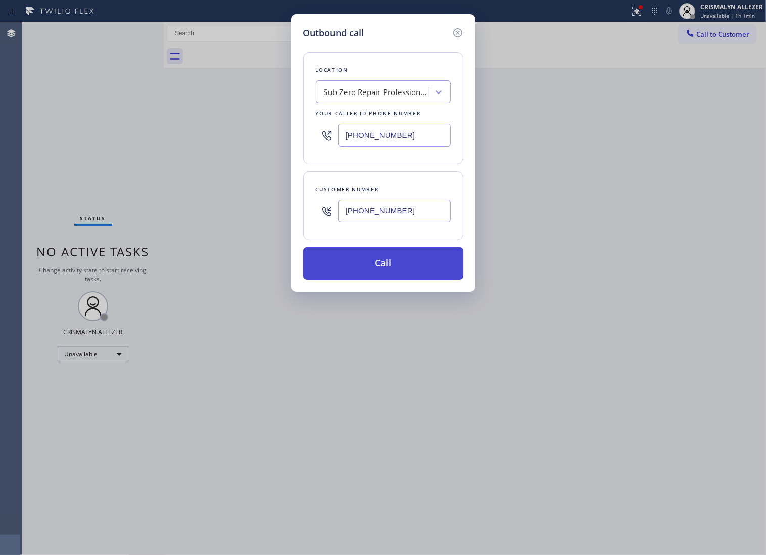
type input "[PHONE_NUMBER]"
click at [393, 272] on button "Call" at bounding box center [383, 263] width 160 height 32
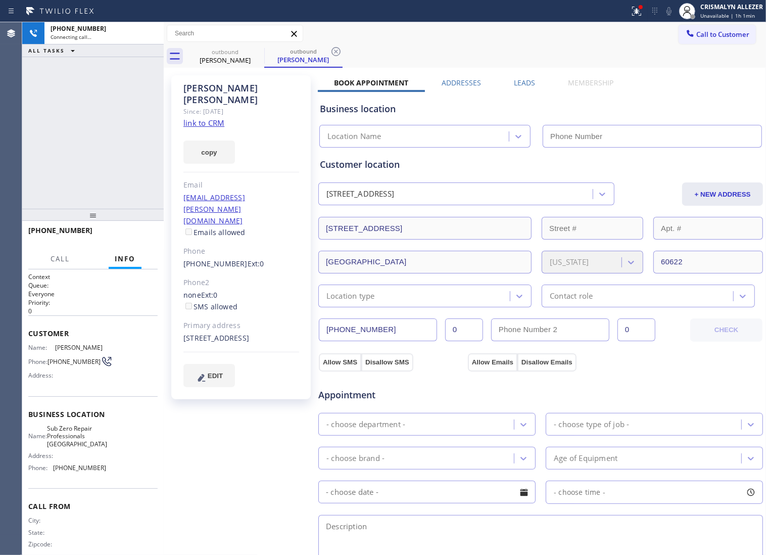
click at [211, 118] on link "link to CRM" at bounding box center [204, 123] width 41 height 10
type input "[PHONE_NUMBER]"
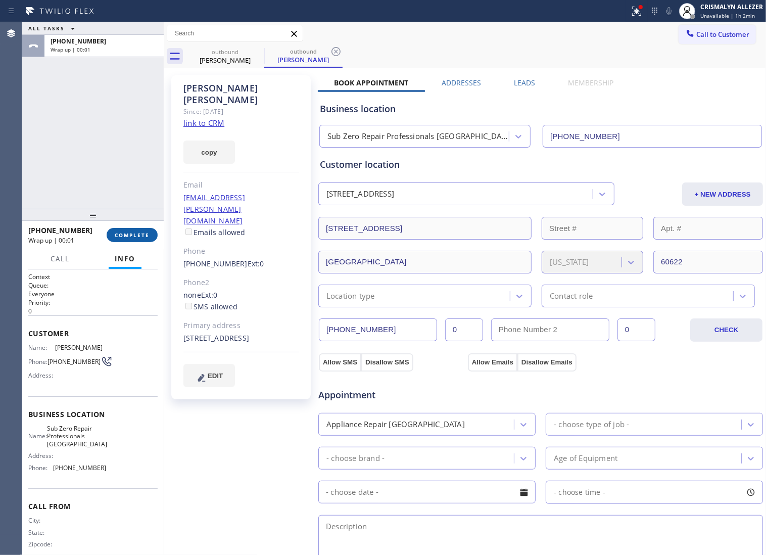
click at [127, 236] on span "COMPLETE" at bounding box center [132, 235] width 35 height 7
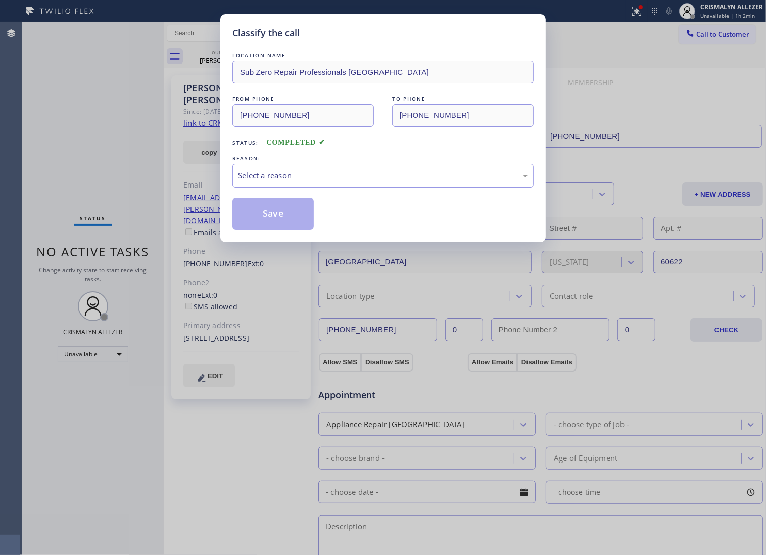
click at [357, 181] on div "Select a reason" at bounding box center [383, 176] width 290 height 12
click at [285, 222] on button "Save" at bounding box center [273, 214] width 81 height 32
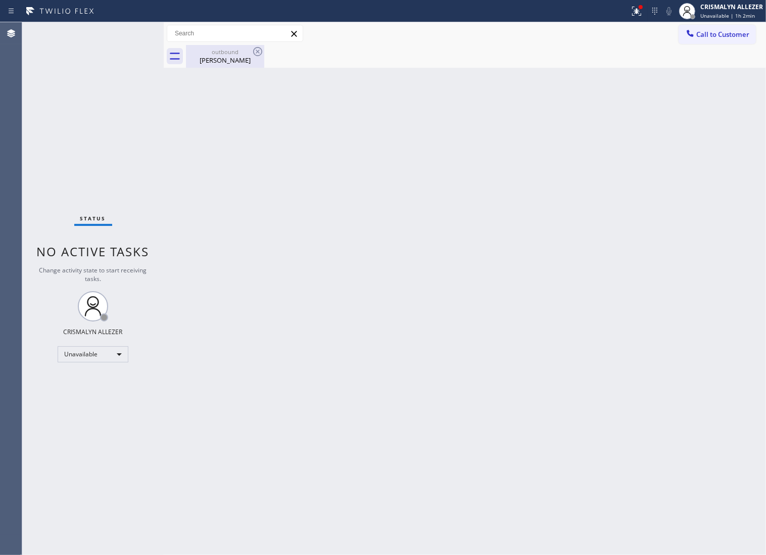
click at [225, 54] on div "outbound" at bounding box center [225, 52] width 76 height 8
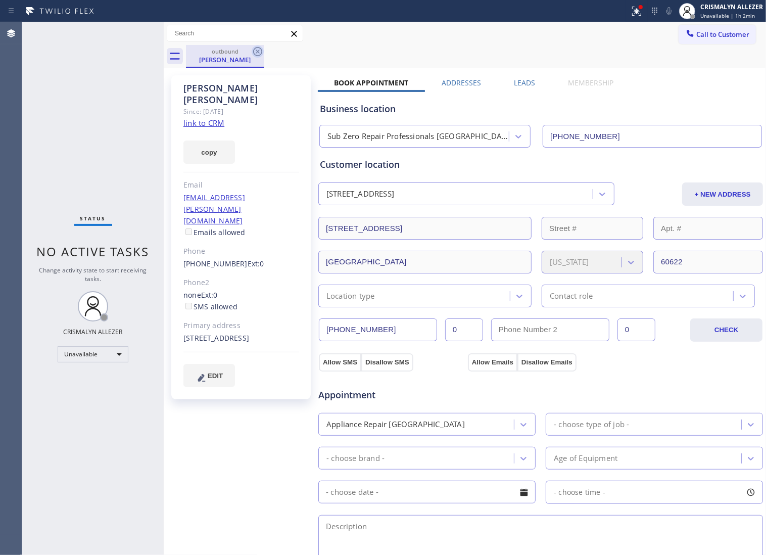
click at [254, 52] on icon at bounding box center [257, 51] width 9 height 9
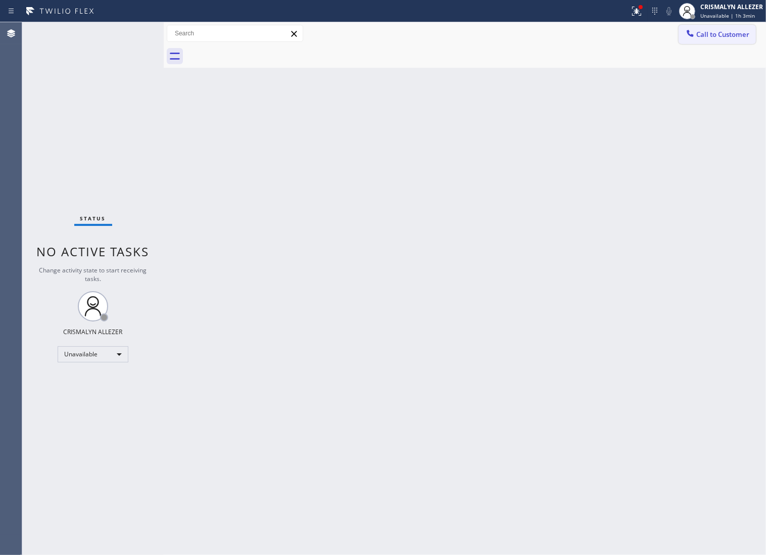
click at [717, 41] on button "Call to Customer" at bounding box center [717, 34] width 77 height 19
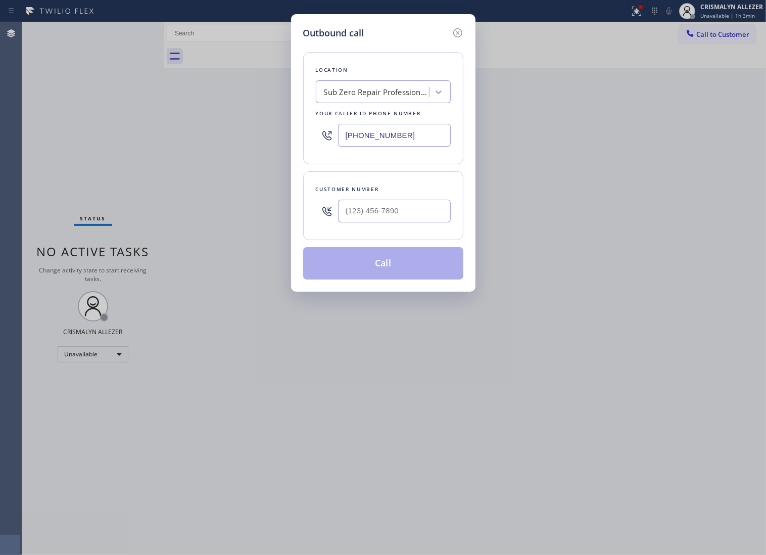
paste input "213) 267-7635"
drag, startPoint x: 416, startPoint y: 138, endPoint x: 157, endPoint y: 152, distance: 259.2
click at [170, 153] on div "Outbound call Location Sub Zero Repair Professionals Chicago Your caller id pho…" at bounding box center [383, 277] width 766 height 555
type input "[PHONE_NUMBER]"
click at [432, 222] on input "(___) ___-____" at bounding box center [394, 211] width 113 height 23
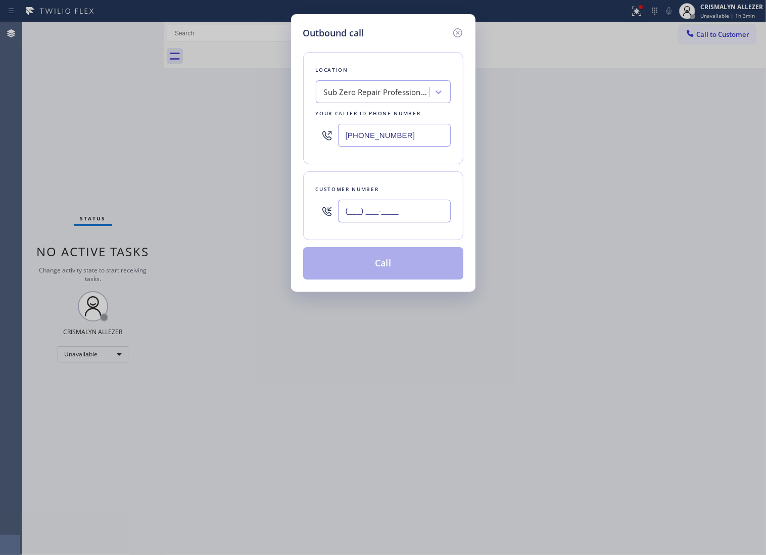
paste input "310) 991-9768"
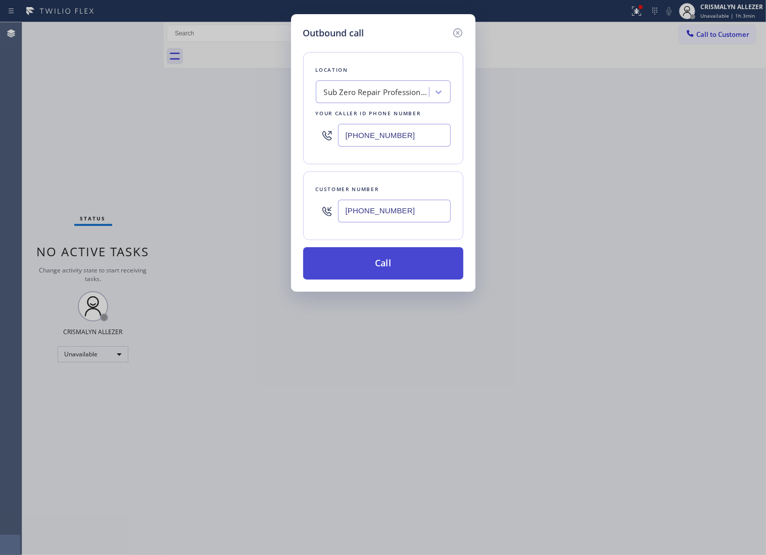
type input "[PHONE_NUMBER]"
click at [401, 280] on button "Call" at bounding box center [383, 263] width 160 height 32
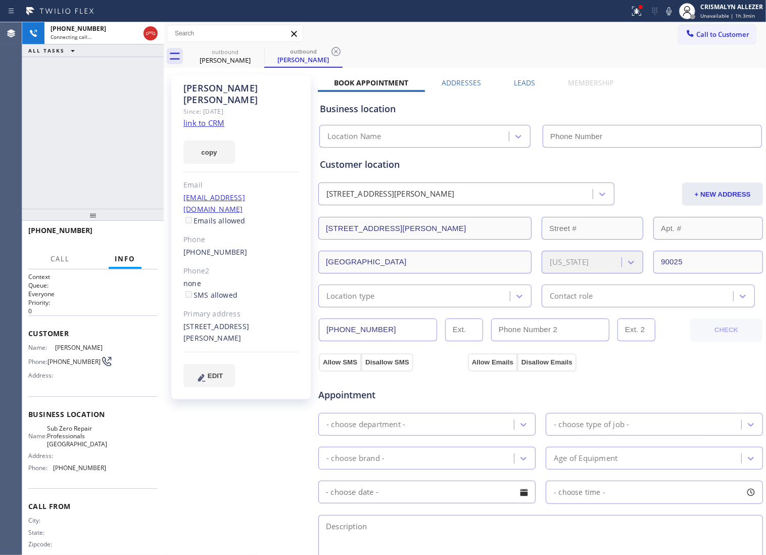
click at [206, 118] on link "link to CRM" at bounding box center [204, 123] width 41 height 10
type input "[PHONE_NUMBER]"
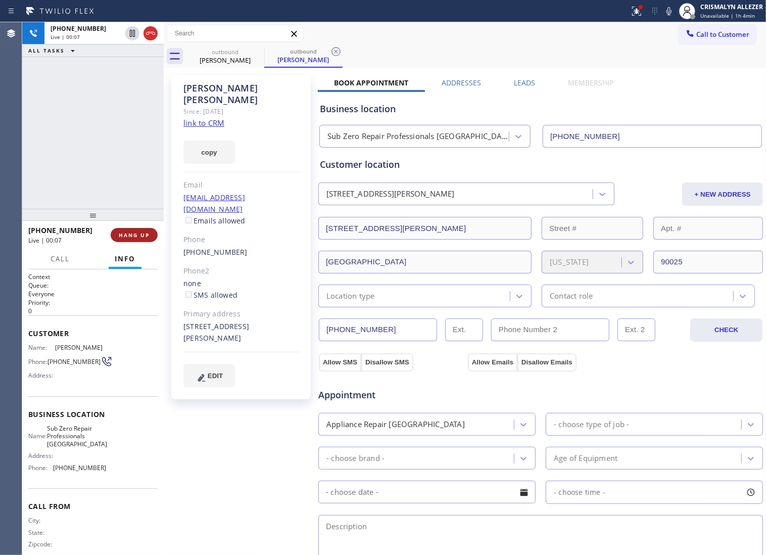
click at [133, 237] on span "HANG UP" at bounding box center [134, 235] width 31 height 7
click at [133, 237] on span "COMPLETE" at bounding box center [132, 235] width 35 height 7
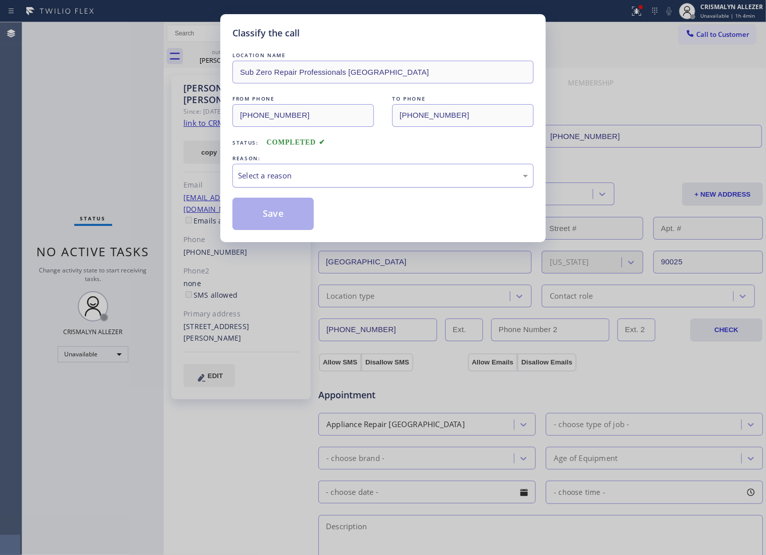
click at [388, 188] on div "Select a reason" at bounding box center [383, 176] width 301 height 24
click at [299, 221] on button "Save" at bounding box center [273, 214] width 81 height 32
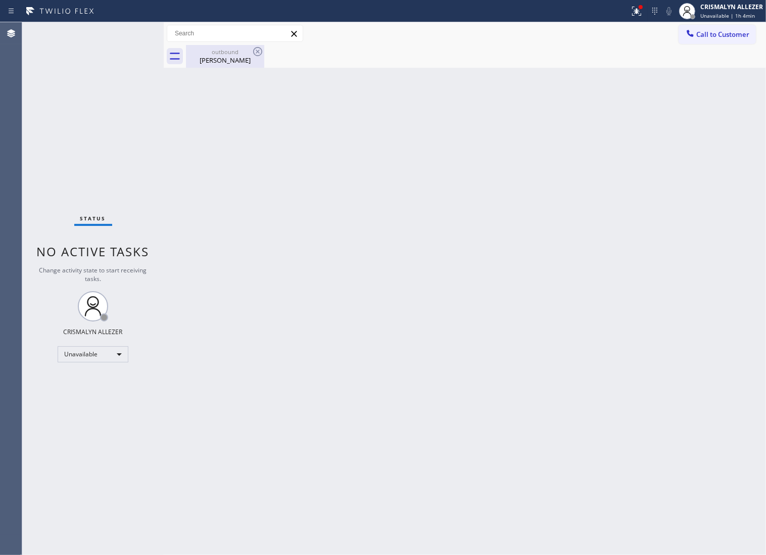
click at [222, 57] on div "Kirk Ottmar Reese" at bounding box center [225, 60] width 76 height 9
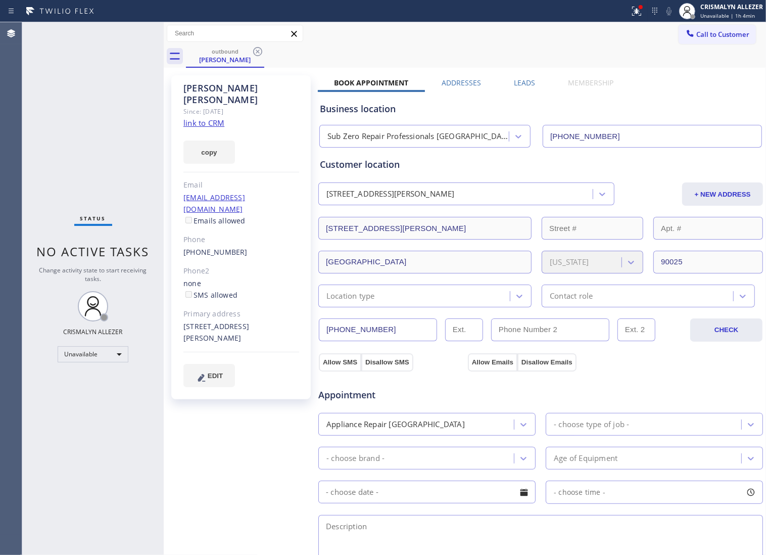
drag, startPoint x: 259, startPoint y: 52, endPoint x: 264, endPoint y: 9, distance: 43.3
click at [259, 52] on icon at bounding box center [258, 52] width 12 height 12
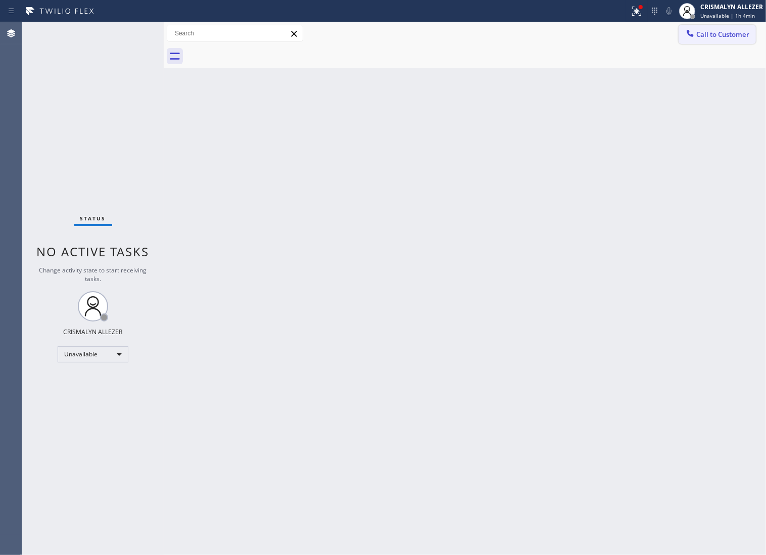
click at [737, 39] on span "Call to Customer" at bounding box center [723, 34] width 53 height 9
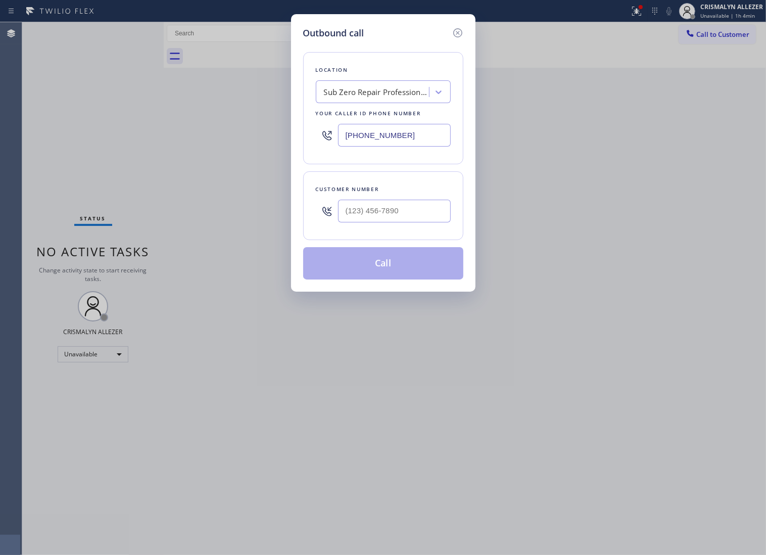
drag, startPoint x: 416, startPoint y: 138, endPoint x: 140, endPoint y: 132, distance: 276.1
click at [167, 137] on div "Outbound call Location Sub Zero Repair Professionals Los Angeles Your caller id…" at bounding box center [383, 277] width 766 height 555
paste input "562) 268-5986"
type input "[PHONE_NUMBER]"
click at [415, 228] on div at bounding box center [394, 211] width 113 height 33
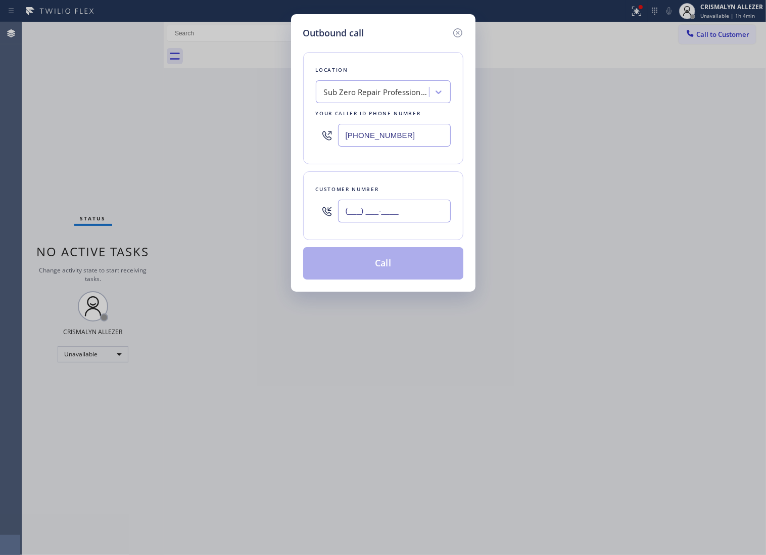
click at [419, 222] on input "(___) ___-____" at bounding box center [394, 211] width 113 height 23
paste input "714) 589-6899"
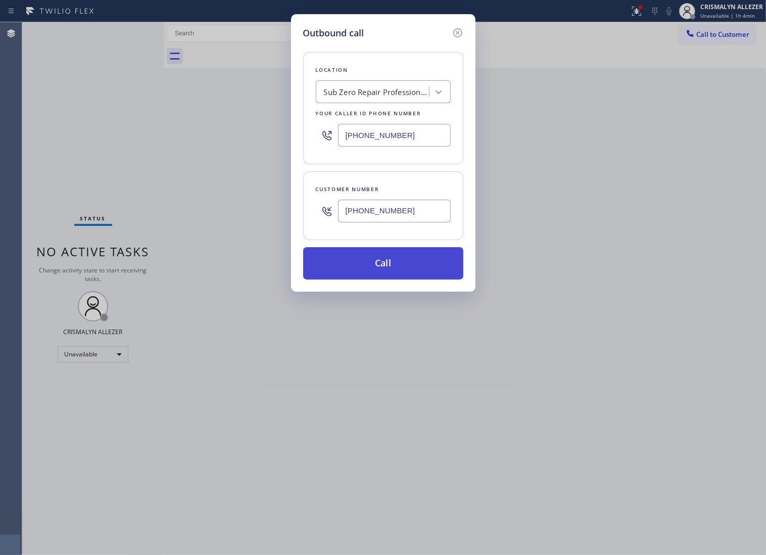
type input "[PHONE_NUMBER]"
click at [395, 274] on button "Call" at bounding box center [383, 263] width 160 height 32
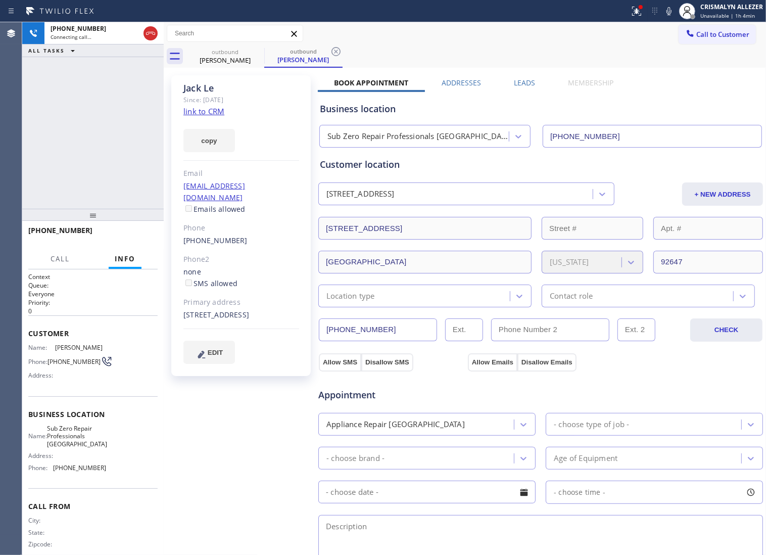
type input "[PHONE_NUMBER]"
click at [133, 232] on span "HANG UP" at bounding box center [134, 235] width 31 height 7
click at [129, 234] on span "COMPLETE" at bounding box center [132, 235] width 35 height 7
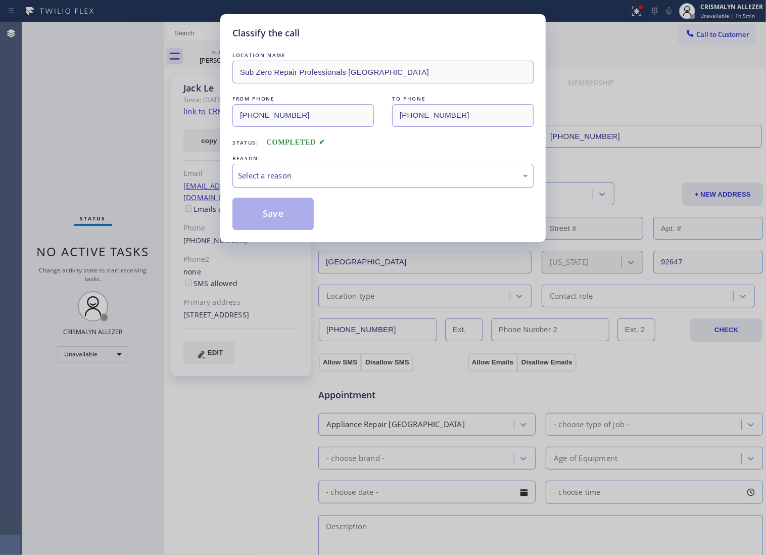
click at [397, 181] on div "Select a reason" at bounding box center [383, 176] width 290 height 12
click at [297, 230] on button "Save" at bounding box center [273, 214] width 81 height 32
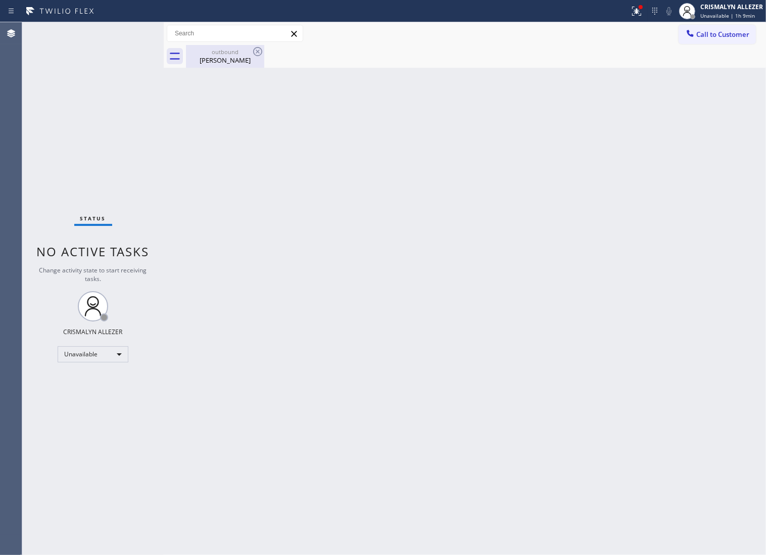
click at [231, 62] on div "Jack Le" at bounding box center [225, 60] width 76 height 9
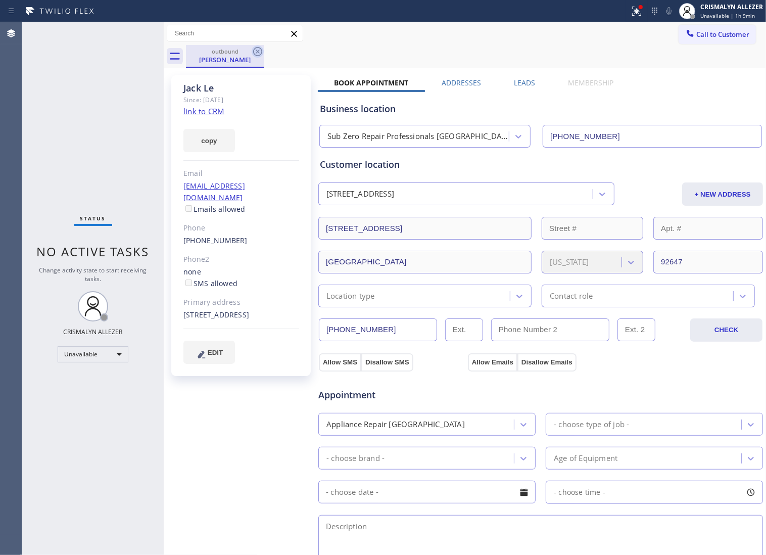
click at [255, 52] on icon at bounding box center [258, 52] width 12 height 12
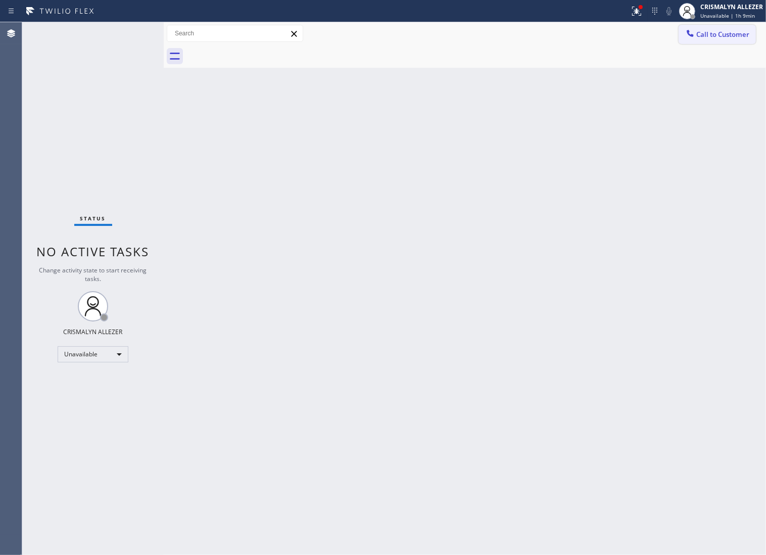
click at [686, 40] on button "Call to Customer" at bounding box center [717, 34] width 77 height 19
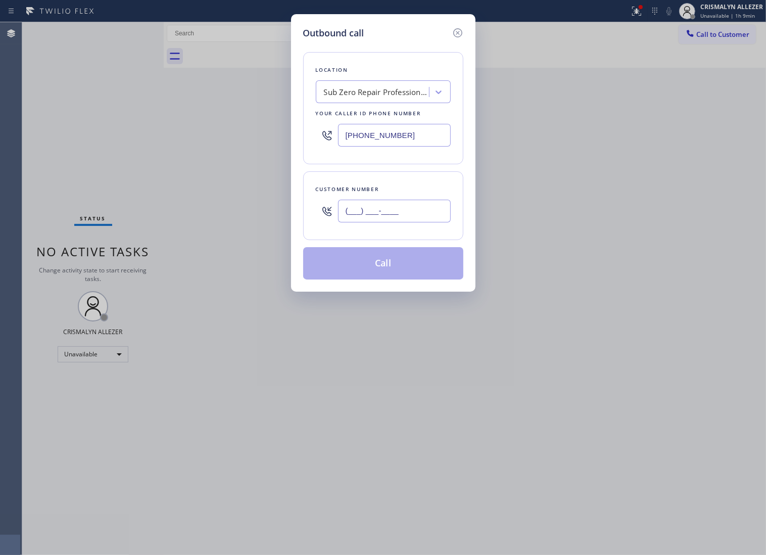
click at [417, 222] on input "(___) ___-____" at bounding box center [394, 211] width 113 height 23
paste input "714) 589-6899"
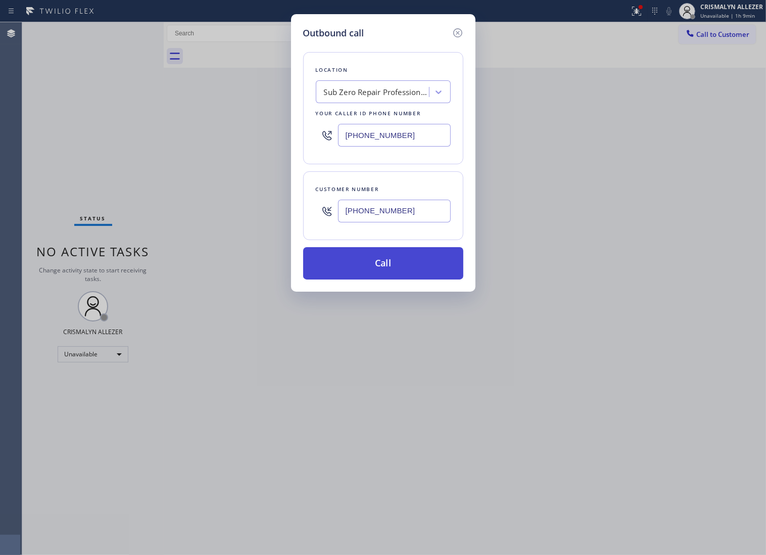
type input "[PHONE_NUMBER]"
click at [403, 271] on button "Call" at bounding box center [383, 263] width 160 height 32
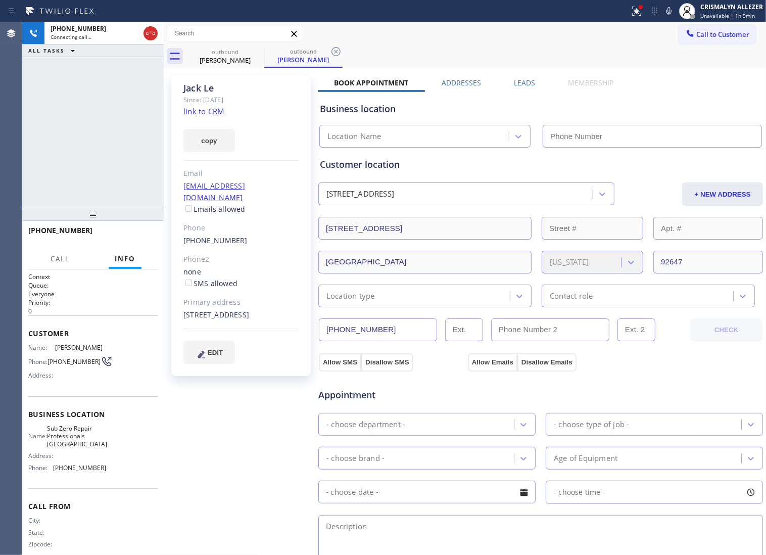
type input "[PHONE_NUMBER]"
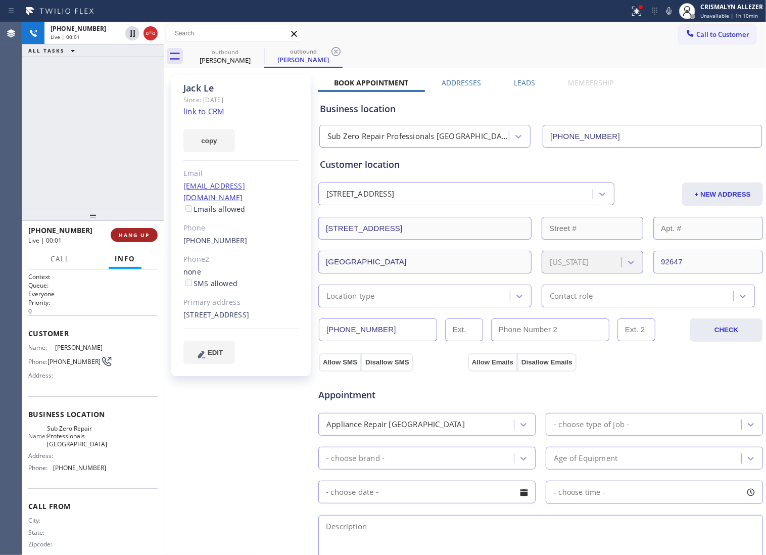
click at [130, 236] on span "HANG UP" at bounding box center [134, 235] width 31 height 7
click at [125, 237] on span "COMPLETE" at bounding box center [132, 235] width 35 height 7
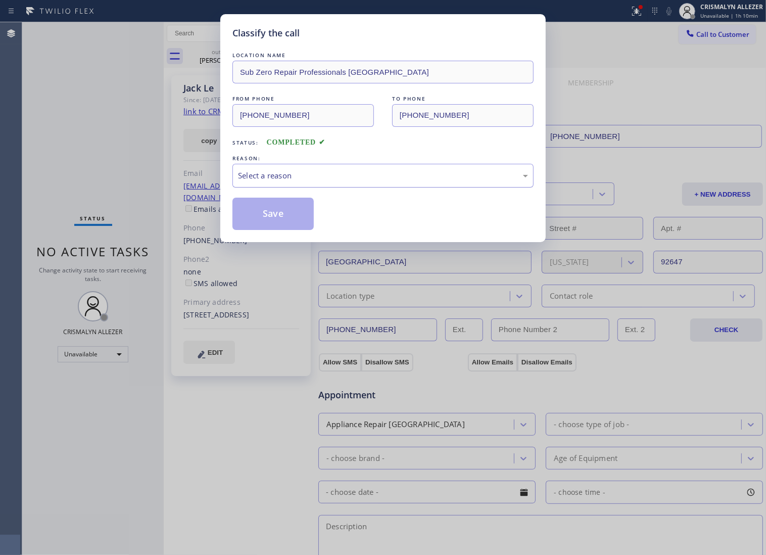
click at [374, 181] on div "Select a reason" at bounding box center [383, 176] width 290 height 12
click at [269, 222] on button "Save" at bounding box center [273, 214] width 81 height 32
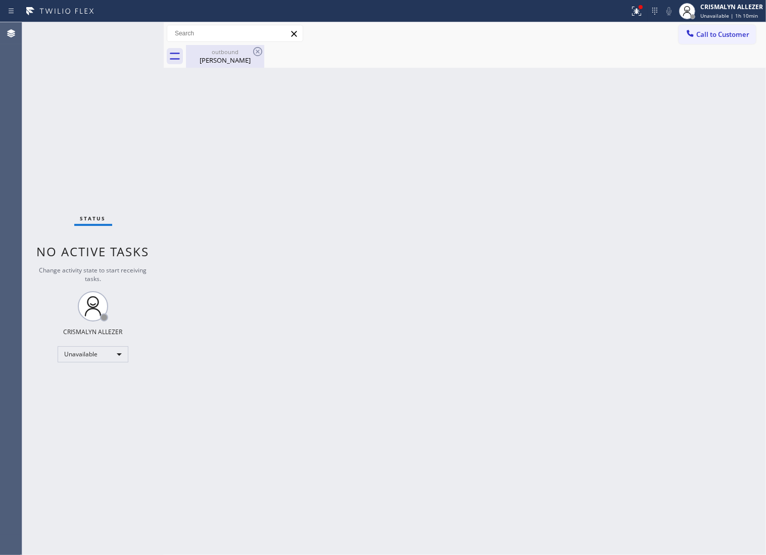
click at [219, 55] on div "outbound" at bounding box center [225, 52] width 76 height 8
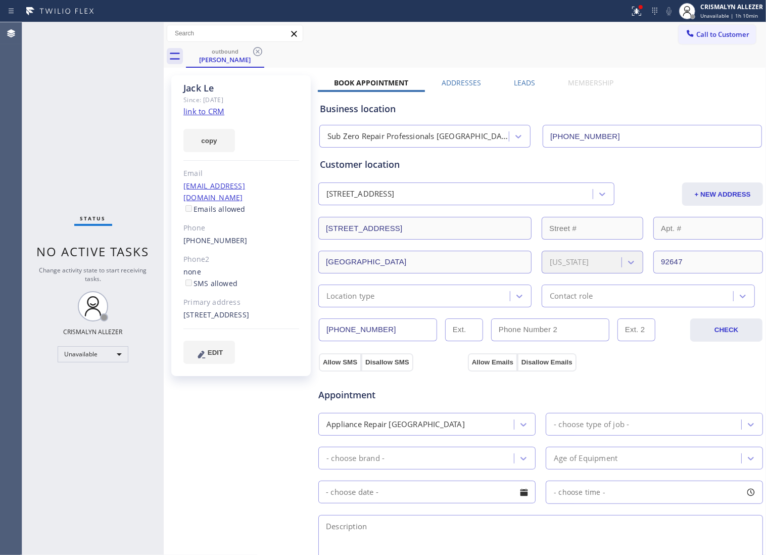
click at [527, 81] on label "Leads" at bounding box center [524, 83] width 21 height 10
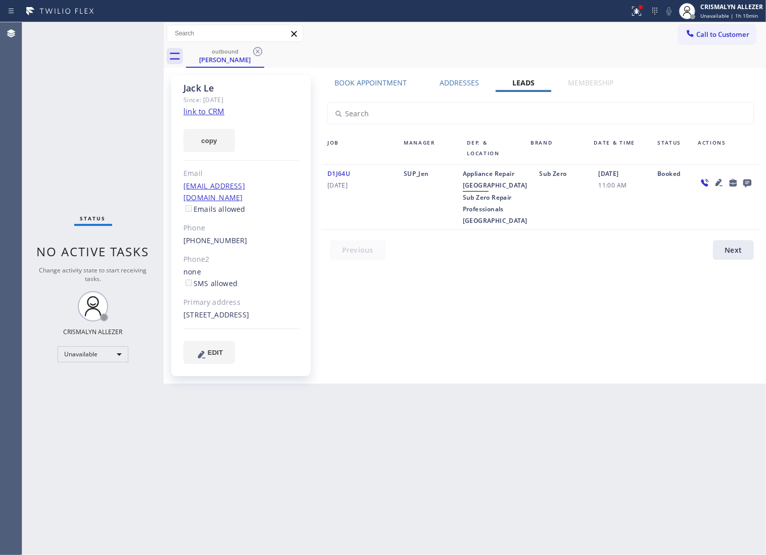
click at [751, 182] on icon at bounding box center [748, 183] width 8 height 8
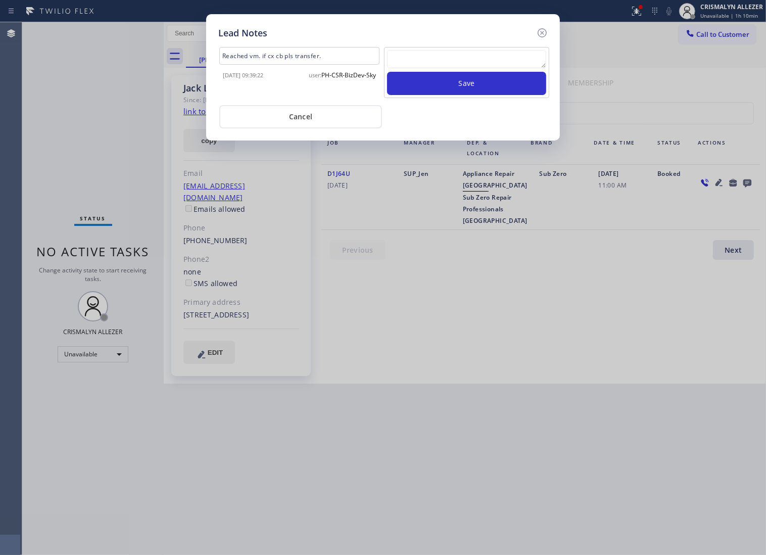
click at [458, 68] on textarea at bounding box center [466, 59] width 159 height 18
paste textarea "no answer | pls xfer if cx calls back"
type textarea "no answer | pls xfer if cx calls back"
click at [461, 95] on button "Save" at bounding box center [466, 83] width 159 height 23
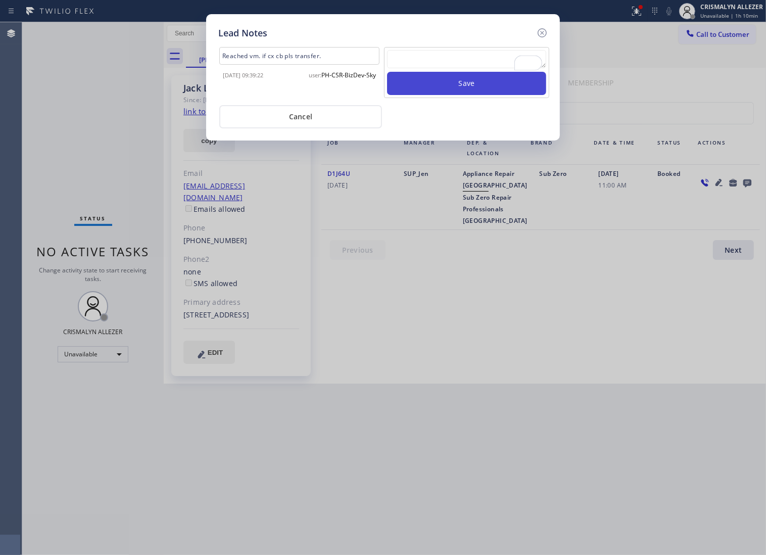
scroll to position [0, 0]
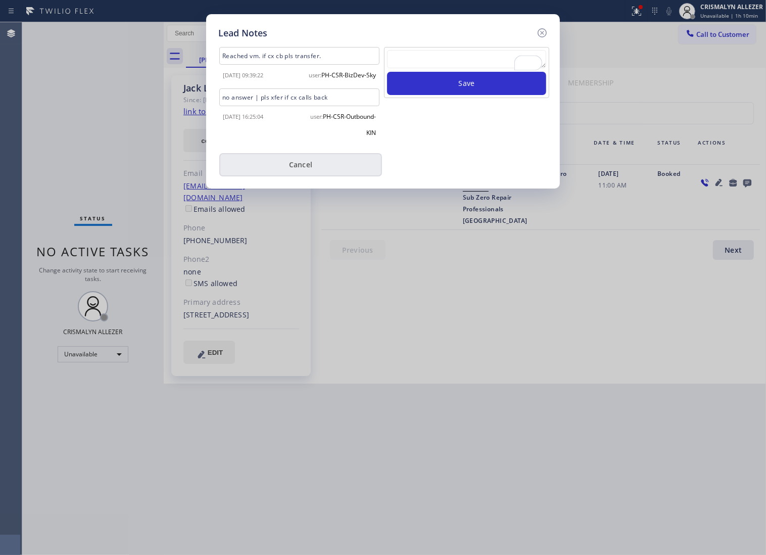
click at [302, 176] on button "Cancel" at bounding box center [300, 164] width 163 height 23
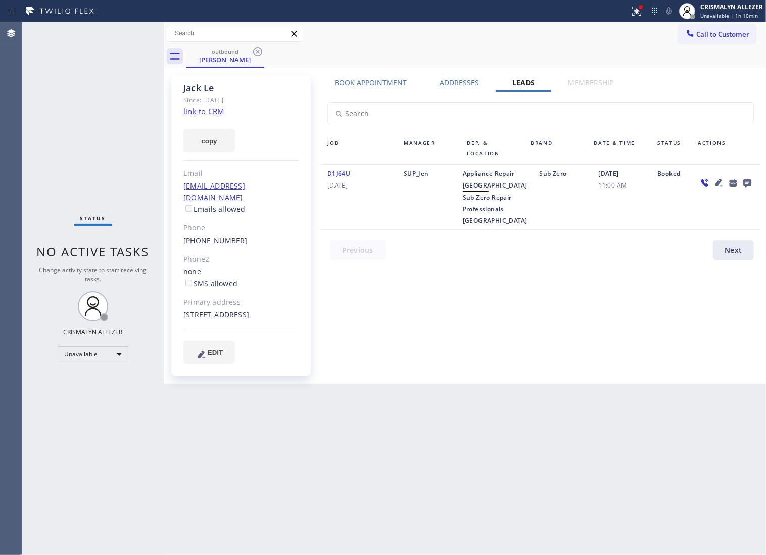
click at [257, 51] on icon at bounding box center [257, 51] width 9 height 9
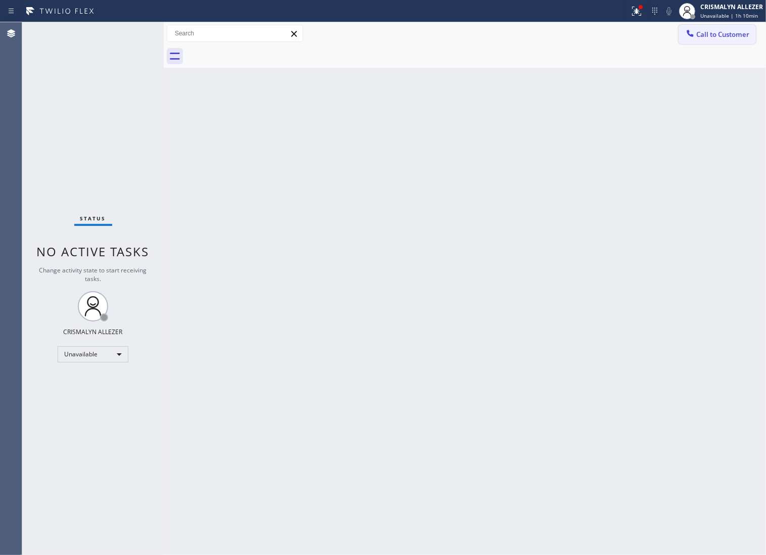
click at [736, 34] on span "Call to Customer" at bounding box center [723, 34] width 53 height 9
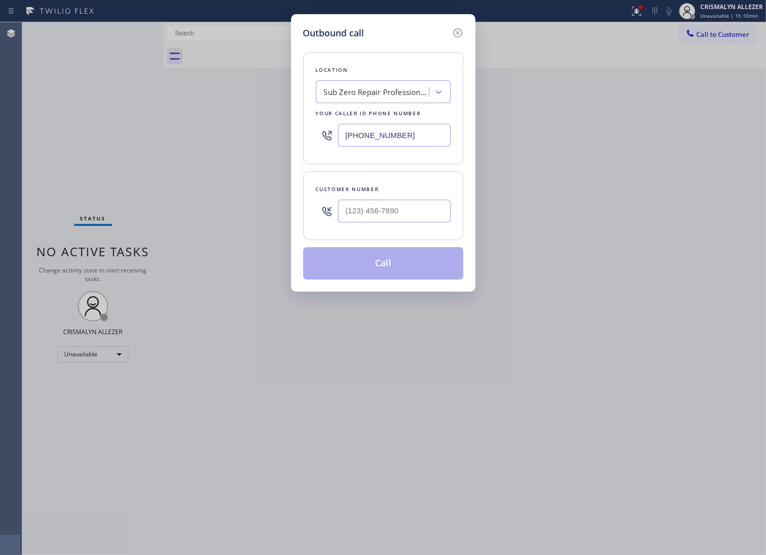
paste input "text"
drag, startPoint x: 407, startPoint y: 150, endPoint x: 137, endPoint y: 137, distance: 270.8
click at [137, 137] on div "Outbound call Location Sub Zero Repair Professionals Orange County Your caller …" at bounding box center [383, 277] width 766 height 555
type input "[PHONE_NUMBER]"
click at [403, 218] on input "(___) ___-____" at bounding box center [394, 211] width 113 height 23
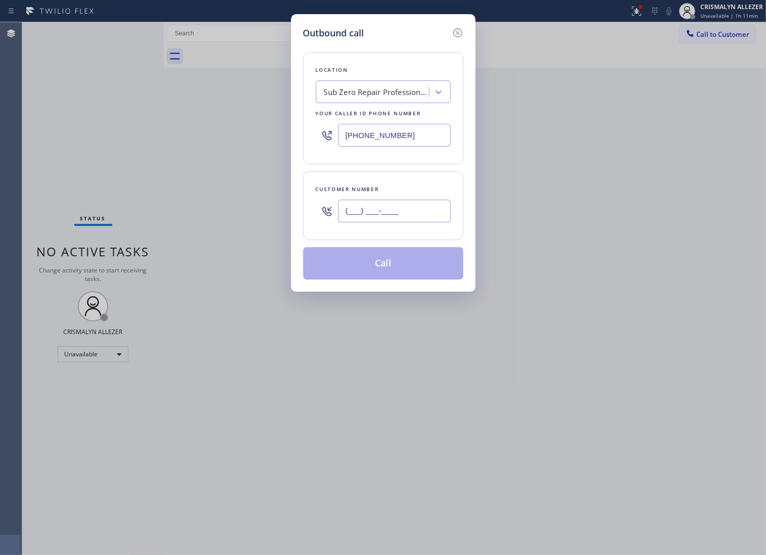
paste input "714) 336-9980"
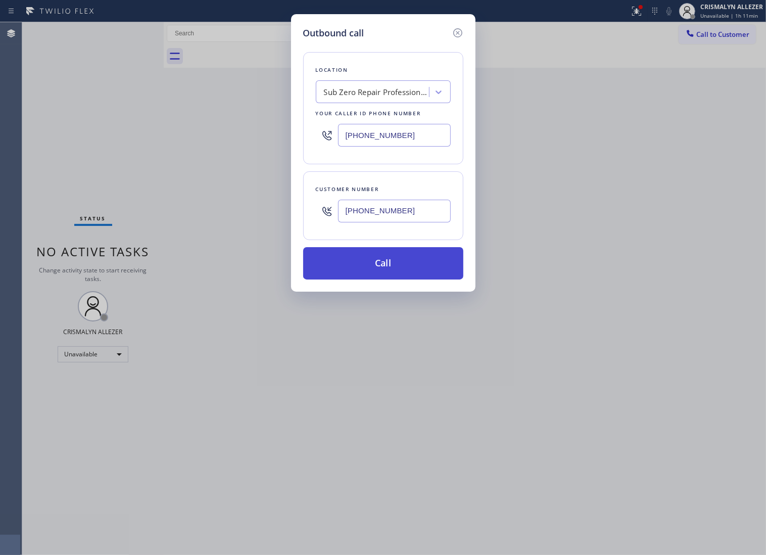
type input "[PHONE_NUMBER]"
click at [400, 280] on button "Call" at bounding box center [383, 263] width 160 height 32
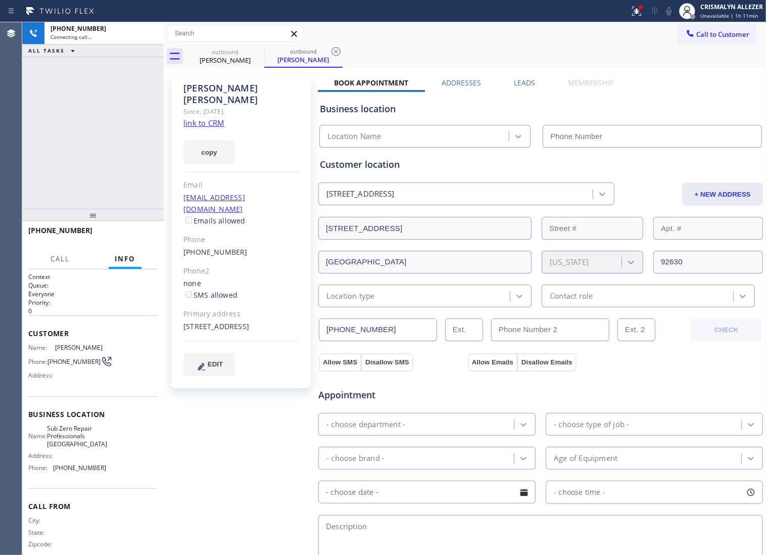
click at [203, 118] on link "link to CRM" at bounding box center [204, 123] width 41 height 10
type input "[PHONE_NUMBER]"
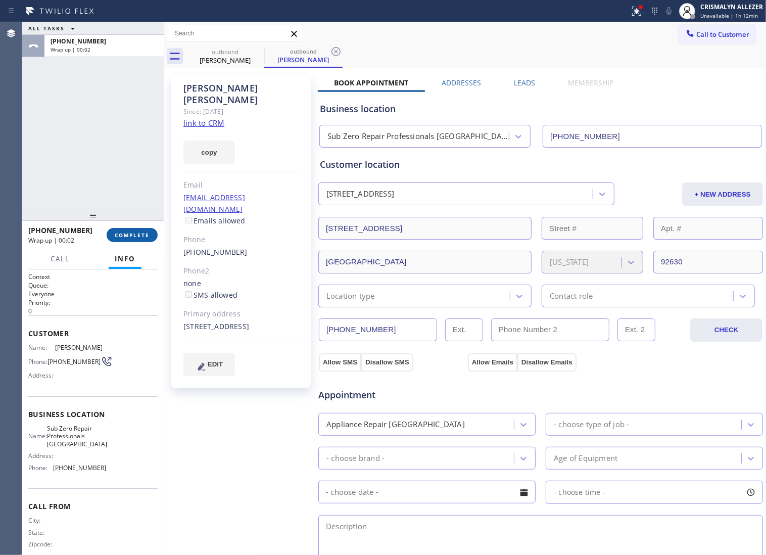
click at [129, 237] on span "COMPLETE" at bounding box center [132, 235] width 35 height 7
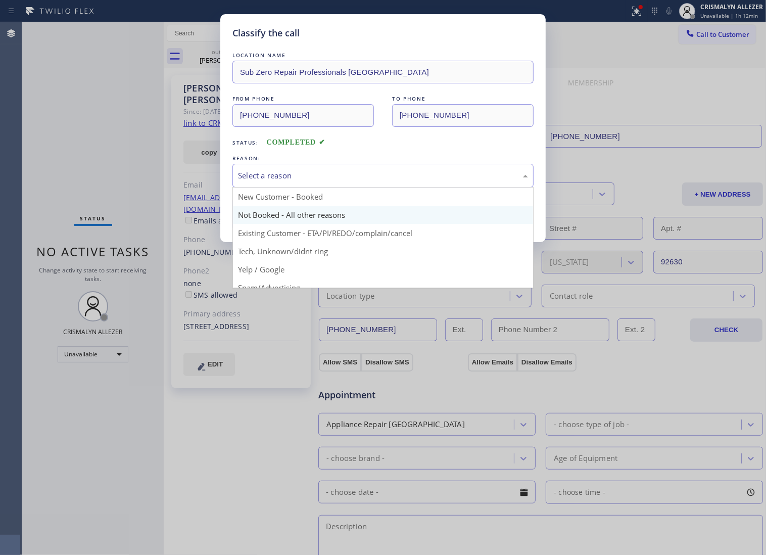
drag, startPoint x: 392, startPoint y: 188, endPoint x: 288, endPoint y: 221, distance: 108.7
click at [377, 188] on div "Select a reason" at bounding box center [383, 176] width 301 height 24
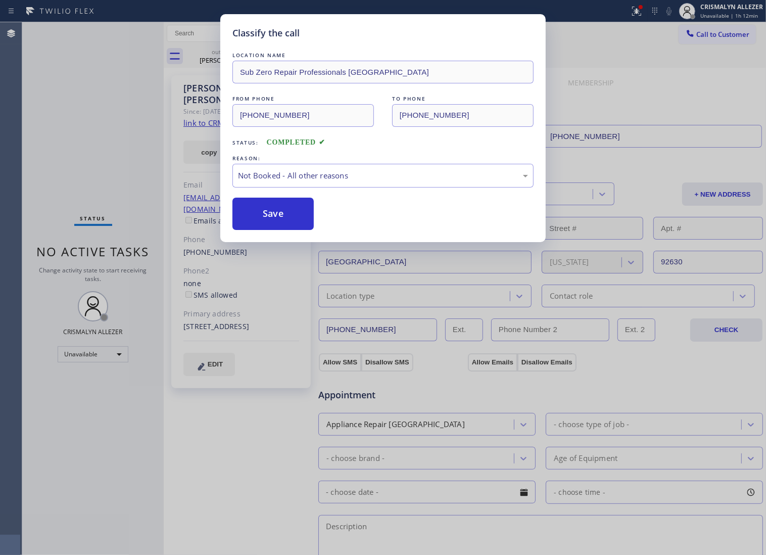
click at [284, 223] on button "Save" at bounding box center [273, 214] width 81 height 32
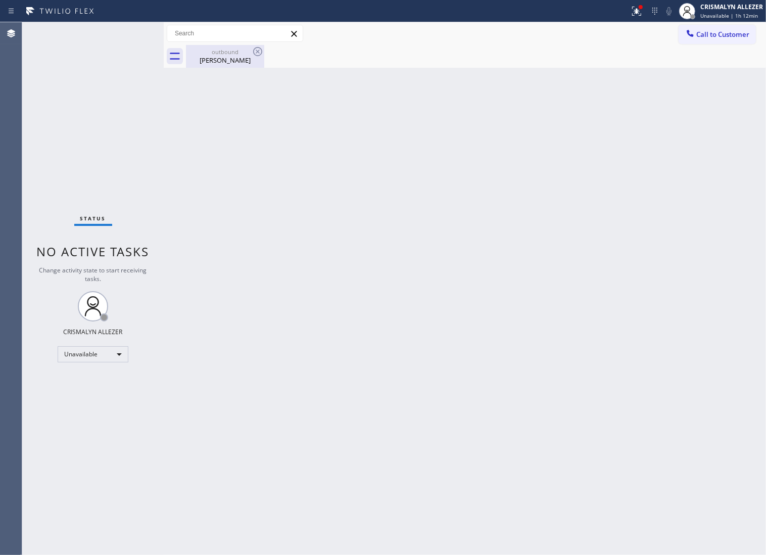
click at [225, 56] on div "Allen Ross" at bounding box center [225, 60] width 76 height 9
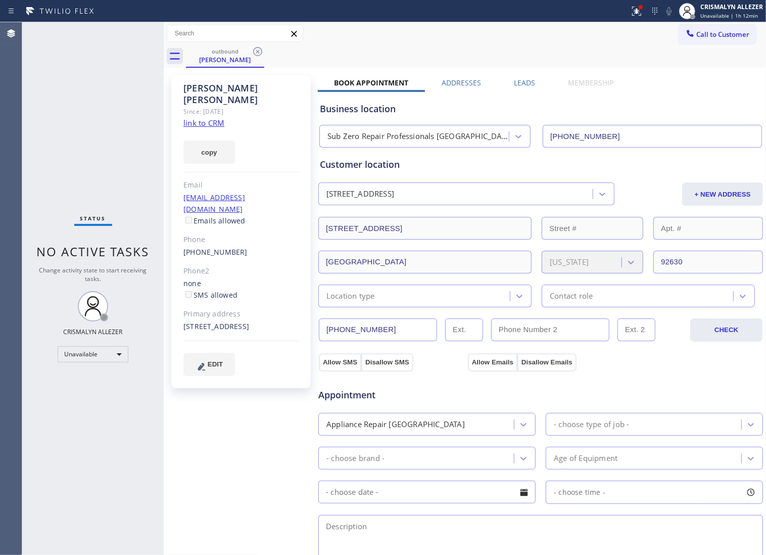
click at [529, 82] on label "Leads" at bounding box center [524, 83] width 21 height 10
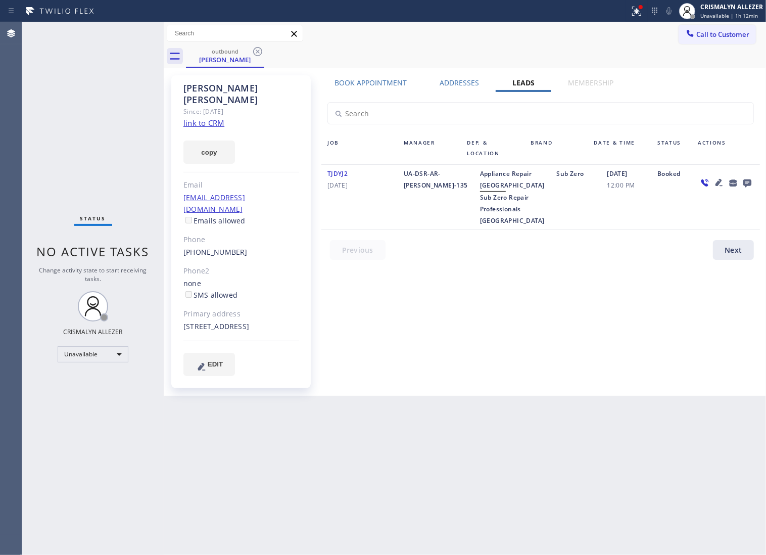
click at [747, 183] on icon at bounding box center [748, 183] width 8 height 8
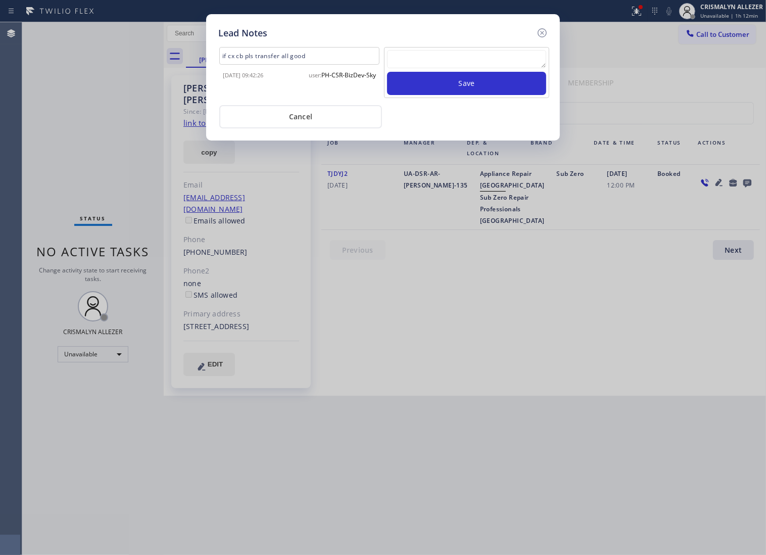
click at [466, 64] on textarea at bounding box center [466, 59] width 159 height 18
paste textarea "ALL ARE GOOD, but xfer cx cb"
type textarea "ALL ARE GOOD, but xfer cx cb"
click at [472, 89] on button "Save" at bounding box center [466, 83] width 159 height 23
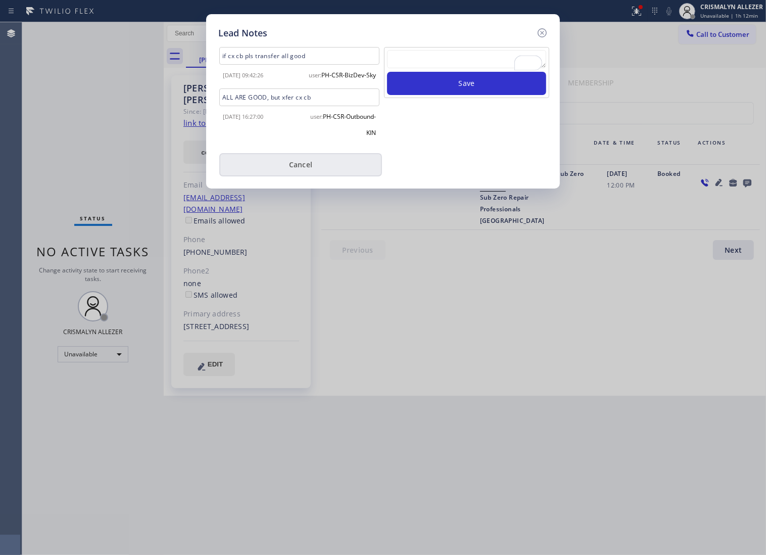
click at [297, 176] on button "Cancel" at bounding box center [300, 164] width 163 height 23
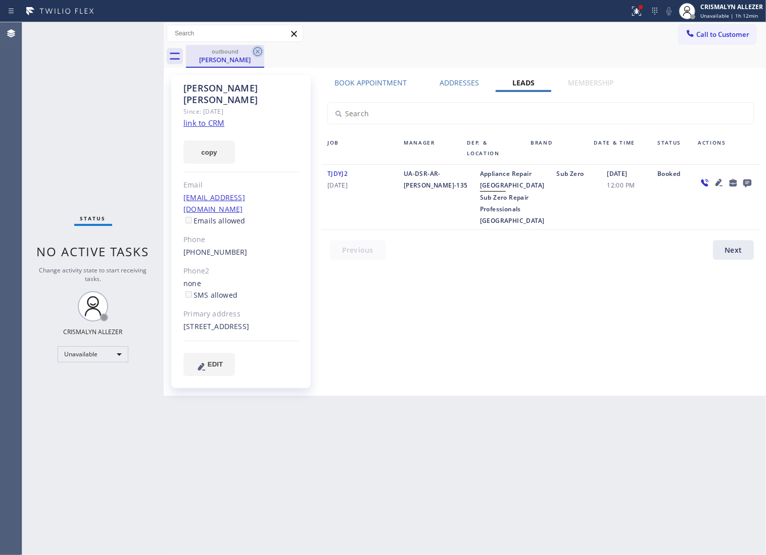
click at [253, 54] on icon at bounding box center [258, 52] width 12 height 12
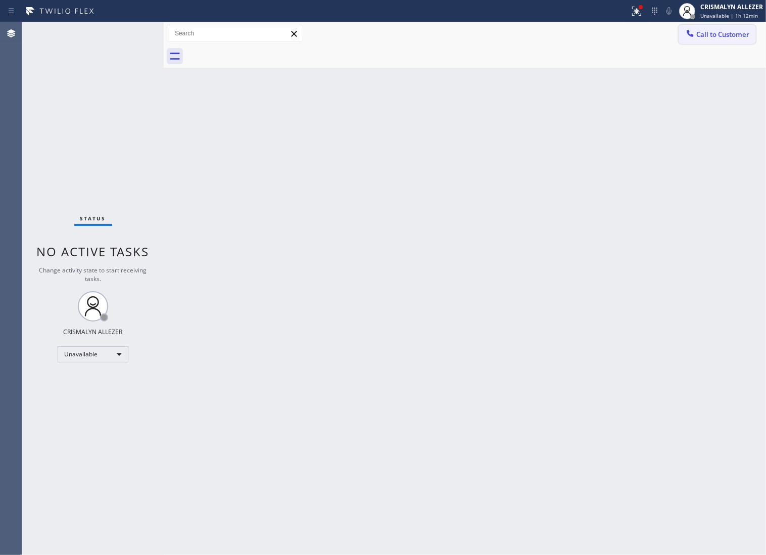
click at [719, 38] on span "Call to Customer" at bounding box center [723, 34] width 53 height 9
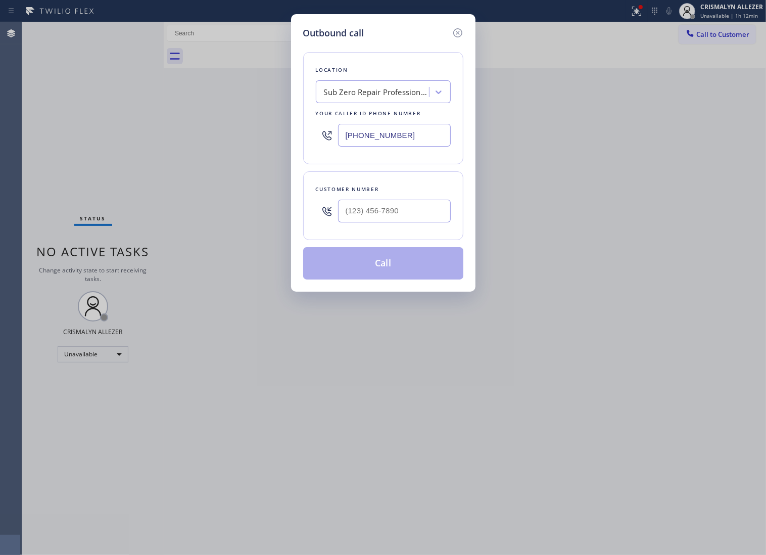
paste input "760) 621-7592"
drag, startPoint x: 423, startPoint y: 142, endPoint x: 122, endPoint y: 143, distance: 301.3
click at [122, 143] on div "Outbound call Location Sub Zero Repair Professionals Orange County Your caller …" at bounding box center [383, 277] width 766 height 555
type input "[PHONE_NUMBER]"
click at [416, 220] on input "(___) ___-____" at bounding box center [394, 211] width 113 height 23
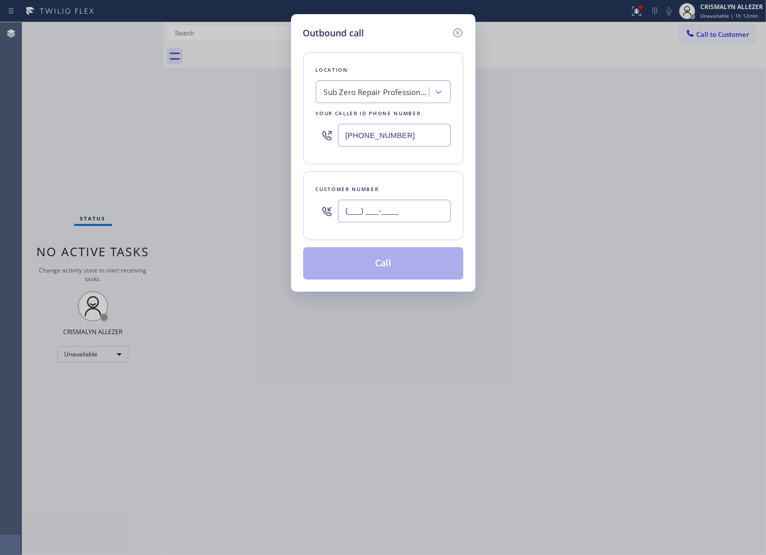
paste input "206) 962-0865"
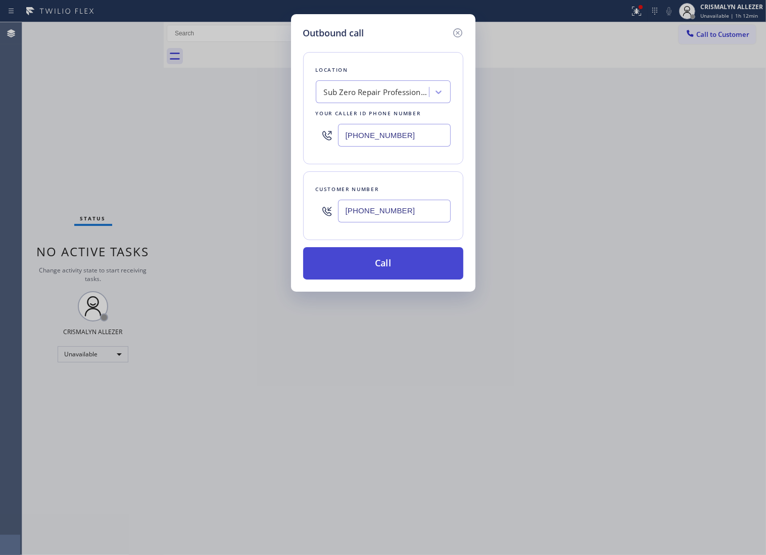
type input "[PHONE_NUMBER]"
click at [395, 280] on button "Call" at bounding box center [383, 263] width 160 height 32
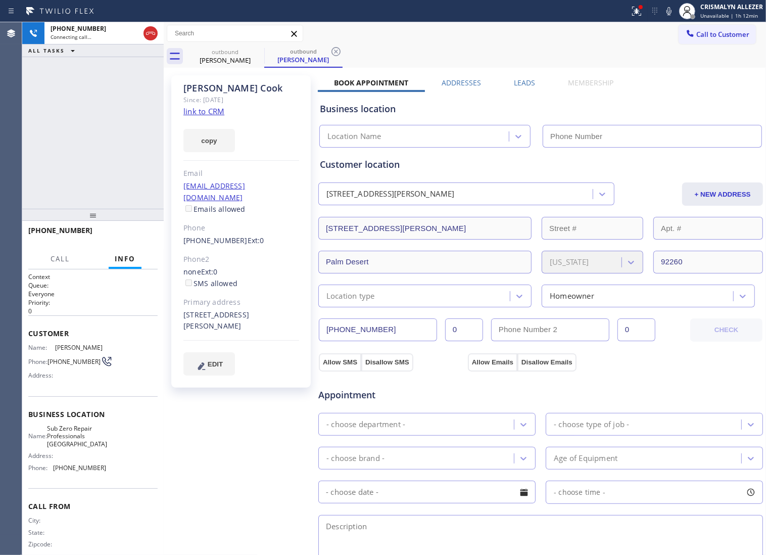
click at [199, 114] on link "link to CRM" at bounding box center [204, 111] width 41 height 10
type input "[PHONE_NUMBER]"
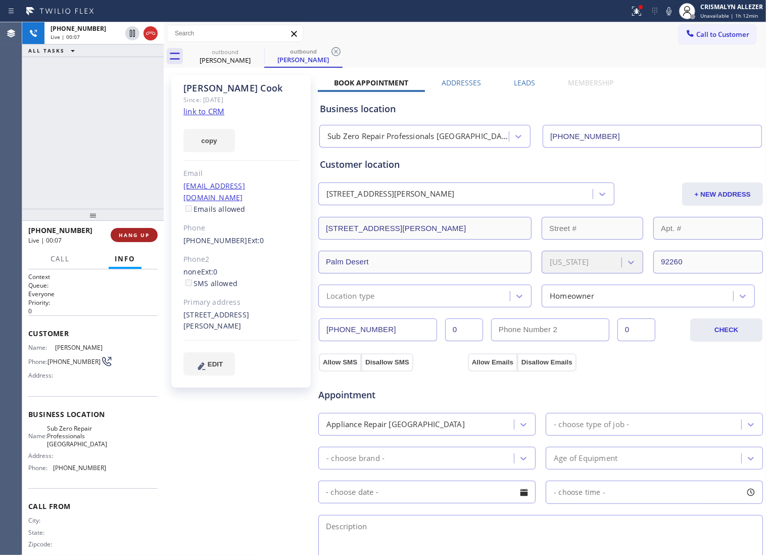
click at [125, 240] on button "HANG UP" at bounding box center [134, 235] width 47 height 14
click at [127, 239] on span "HANG UP" at bounding box center [134, 235] width 31 height 7
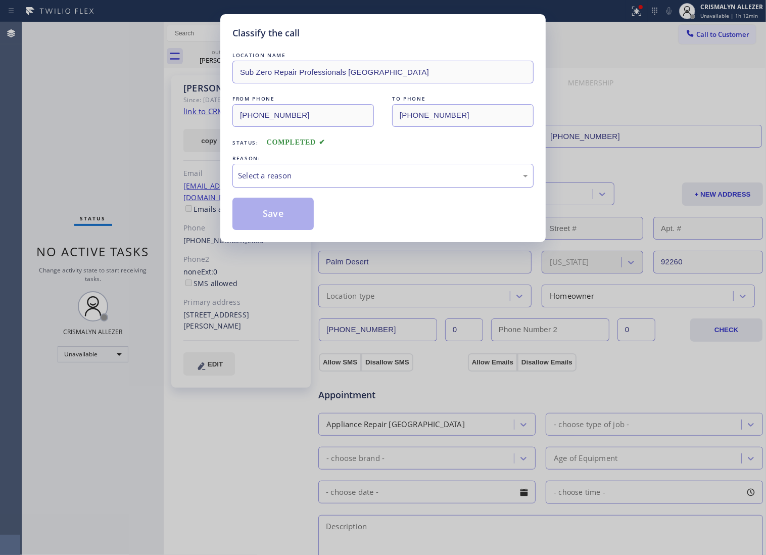
click at [388, 188] on div "Select a reason" at bounding box center [383, 176] width 301 height 24
click at [287, 222] on button "Save" at bounding box center [273, 214] width 81 height 32
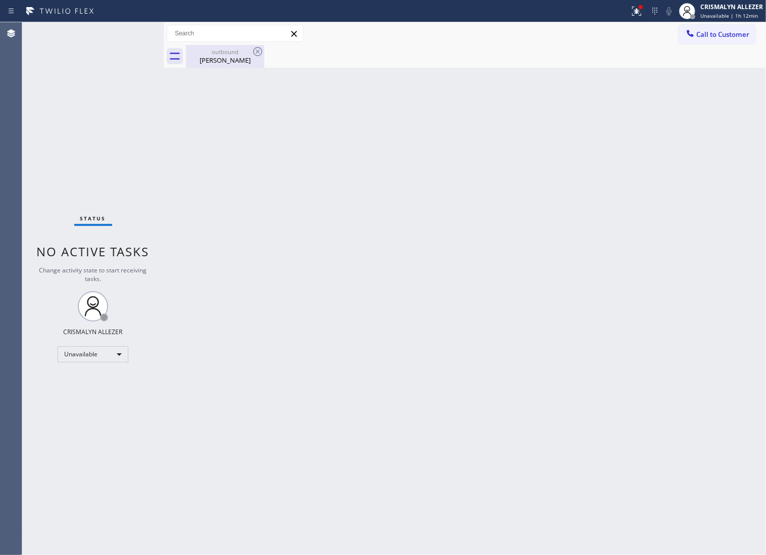
click at [223, 48] on div "outbound" at bounding box center [225, 52] width 76 height 8
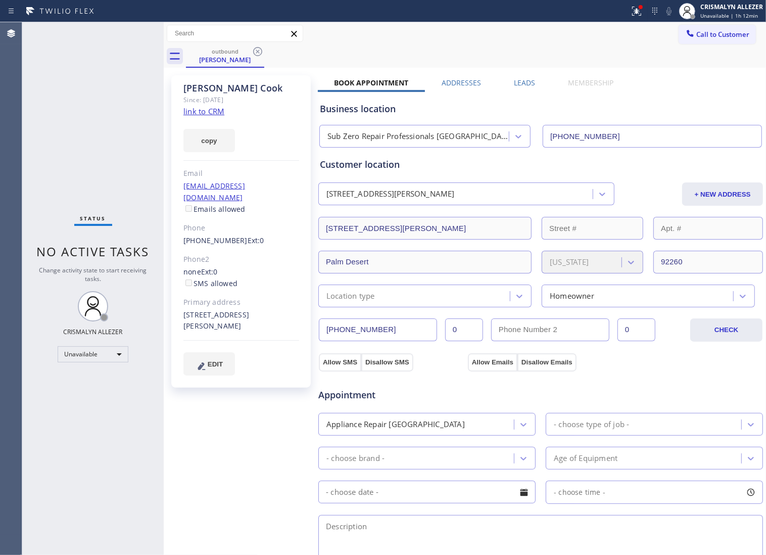
drag, startPoint x: 257, startPoint y: 52, endPoint x: 263, endPoint y: 19, distance: 33.5
click at [257, 46] on icon at bounding box center [258, 52] width 12 height 12
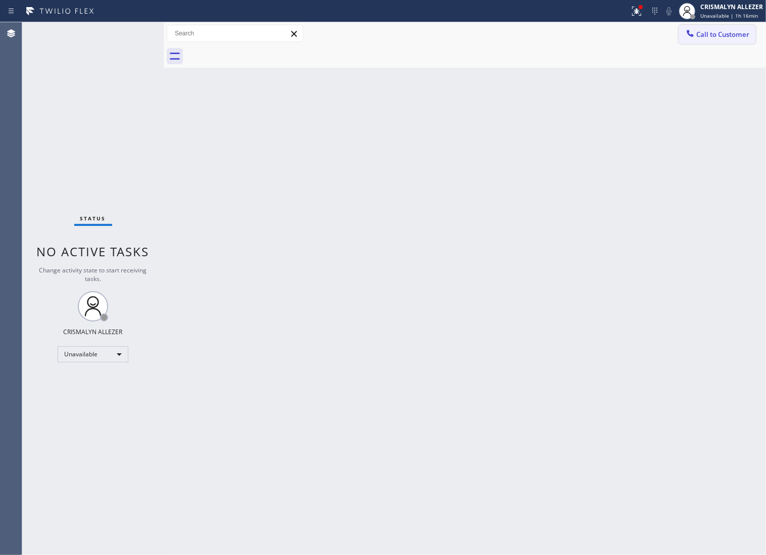
click at [736, 26] on button "Call to Customer" at bounding box center [717, 34] width 77 height 19
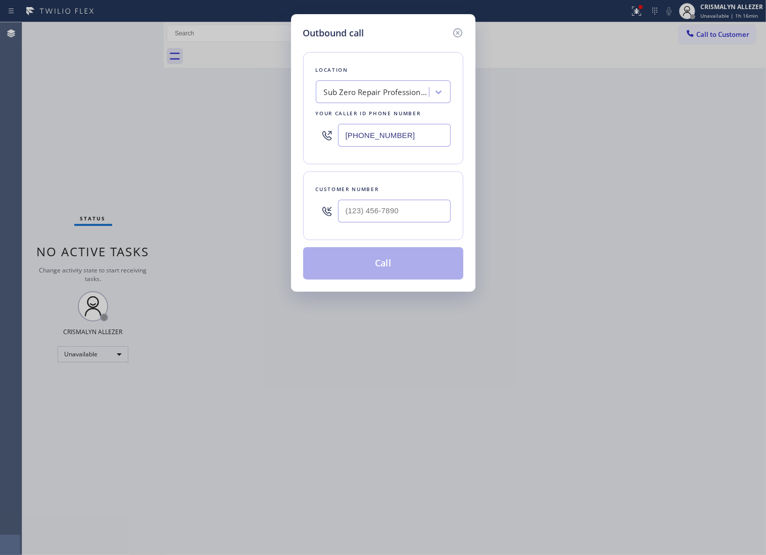
drag, startPoint x: 423, startPoint y: 148, endPoint x: 150, endPoint y: 132, distance: 273.9
click at [145, 135] on div "Outbound call Location Sub Zero Repair Professionals [GEOGRAPHIC_DATA] Your cal…" at bounding box center [383, 277] width 766 height 555
paste input "602) 497-2807"
type input "[PHONE_NUMBER]"
click at [413, 222] on input "(___) ___-____" at bounding box center [394, 211] width 113 height 23
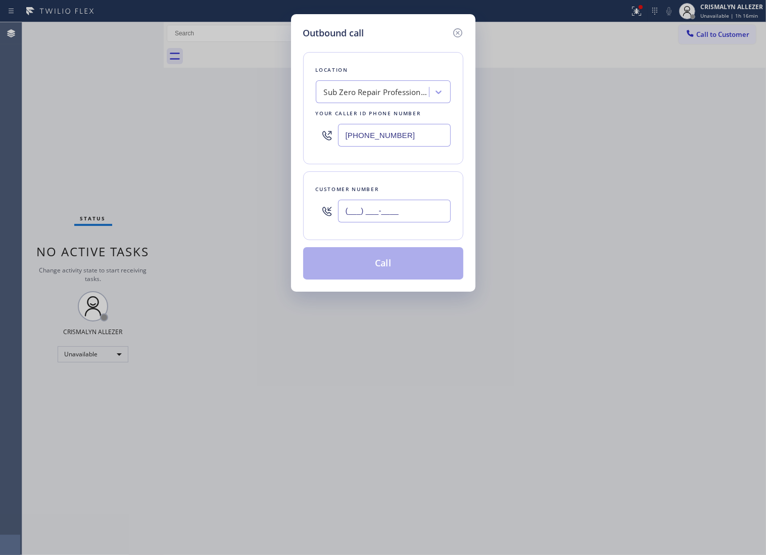
paste input "347) 786-1519"
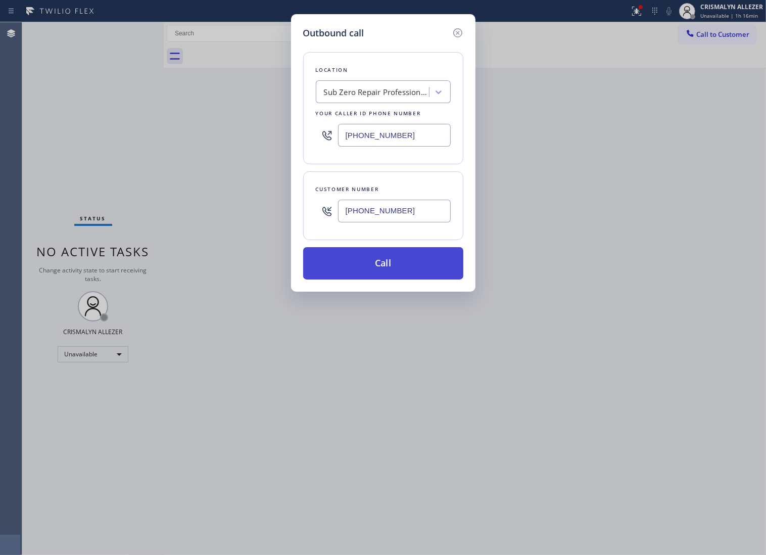
type input "[PHONE_NUMBER]"
click at [372, 280] on button "Call" at bounding box center [383, 263] width 160 height 32
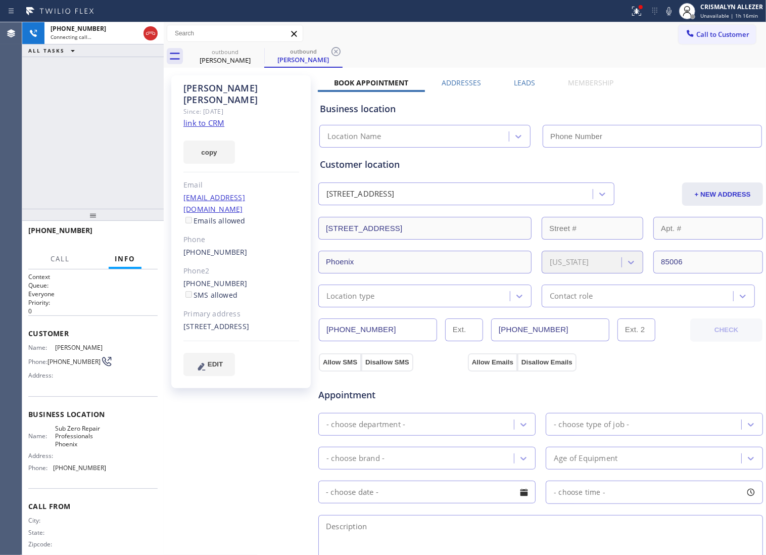
click at [214, 118] on link "link to CRM" at bounding box center [204, 123] width 41 height 10
type input "[PHONE_NUMBER]"
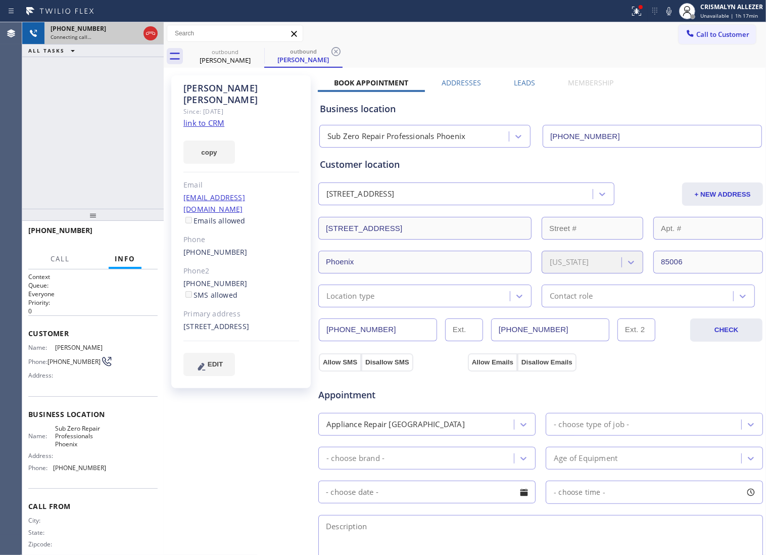
click at [153, 36] on icon at bounding box center [151, 33] width 12 height 12
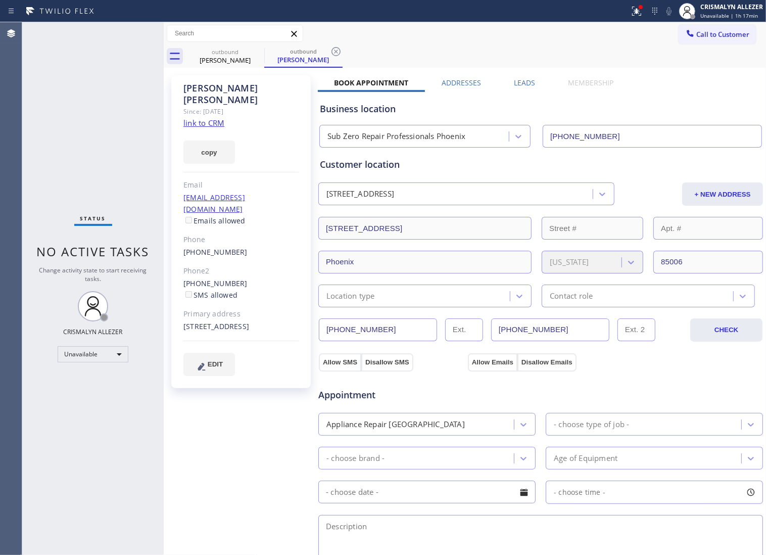
drag, startPoint x: 336, startPoint y: 51, endPoint x: 304, endPoint y: 57, distance: 32.4
click at [336, 51] on icon at bounding box center [336, 51] width 9 height 9
drag, startPoint x: 183, startPoint y: 260, endPoint x: 242, endPoint y: 259, distance: 59.2
click at [242, 259] on div "[PERSON_NAME] Since: [DATE] link to CRM copy Email [EMAIL_ADDRESS][DOMAIN_NAME]…" at bounding box center [241, 231] width 140 height 313
copy link "[PHONE_NUMBER]"
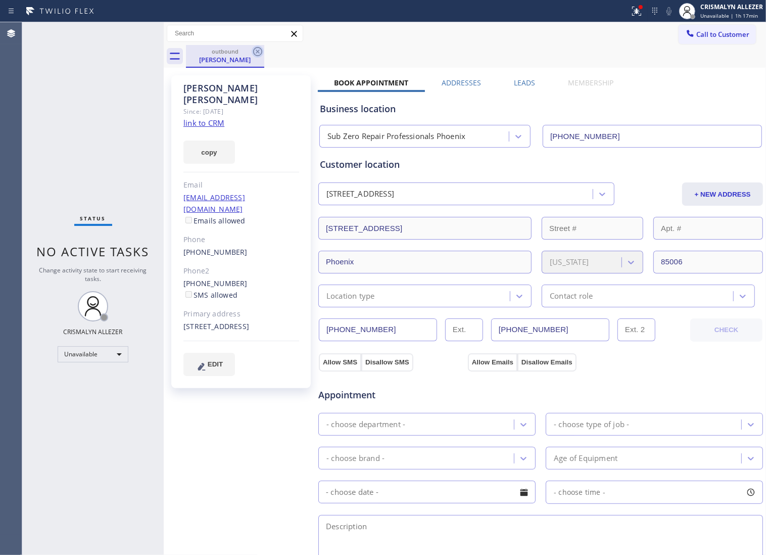
click at [256, 56] on icon at bounding box center [258, 52] width 12 height 12
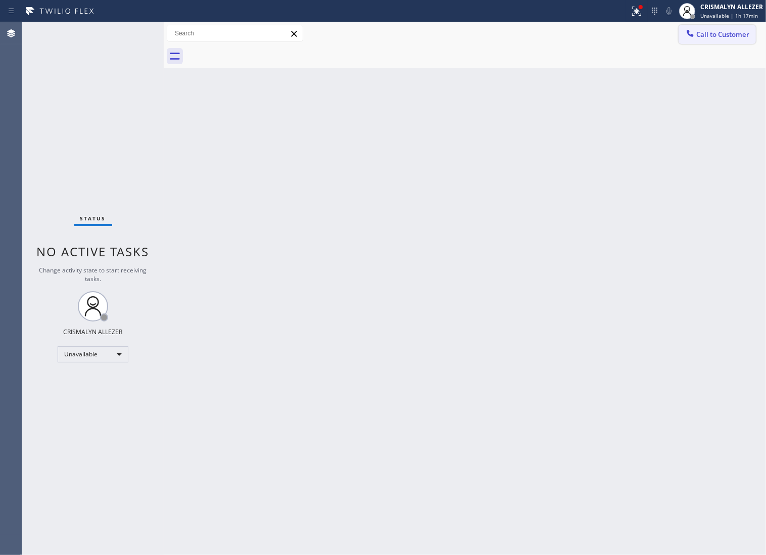
click at [721, 34] on span "Call to Customer" at bounding box center [723, 34] width 53 height 9
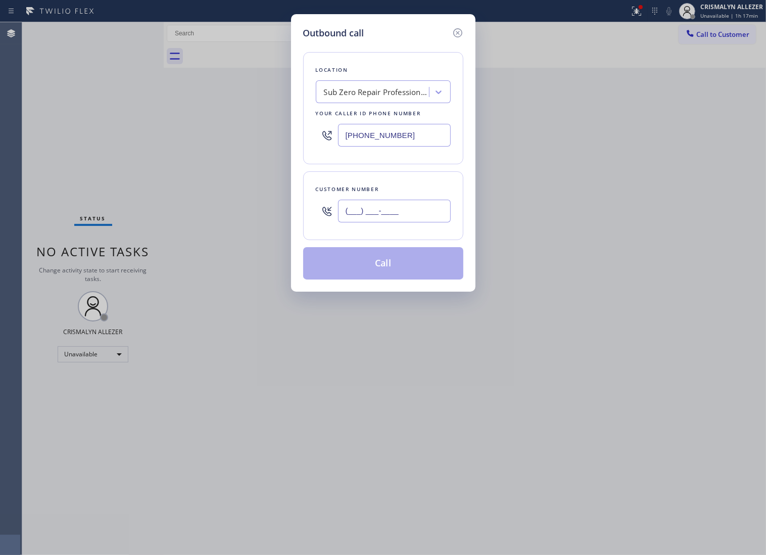
click at [402, 222] on input "(___) ___-____" at bounding box center [394, 211] width 113 height 23
paste input "347) 628-4700"
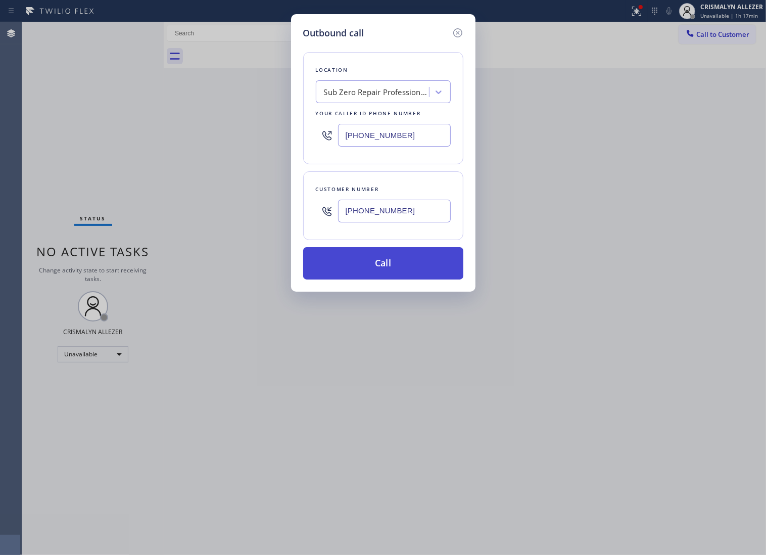
type input "[PHONE_NUMBER]"
click at [387, 280] on button "Call" at bounding box center [383, 263] width 160 height 32
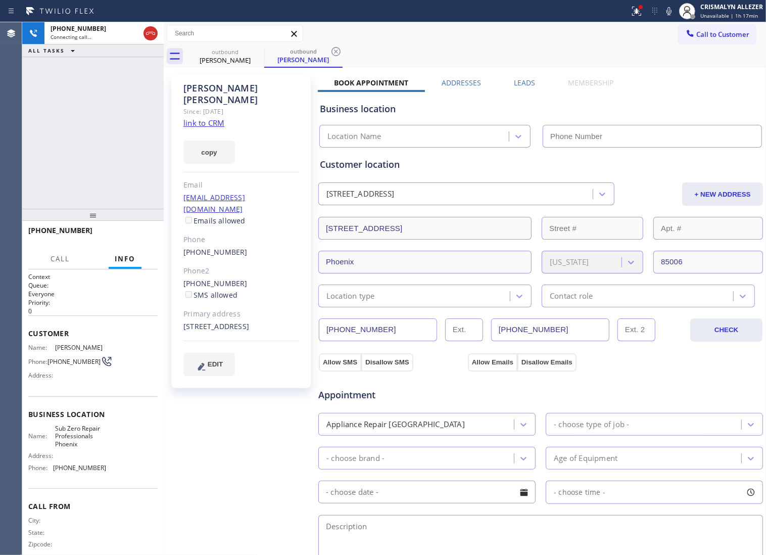
type input "[PHONE_NUMBER]"
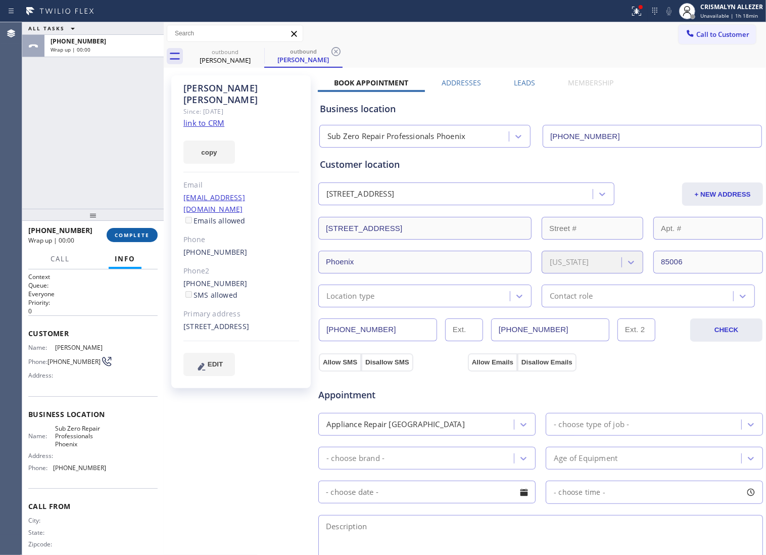
click at [127, 236] on span "COMPLETE" at bounding box center [132, 235] width 35 height 7
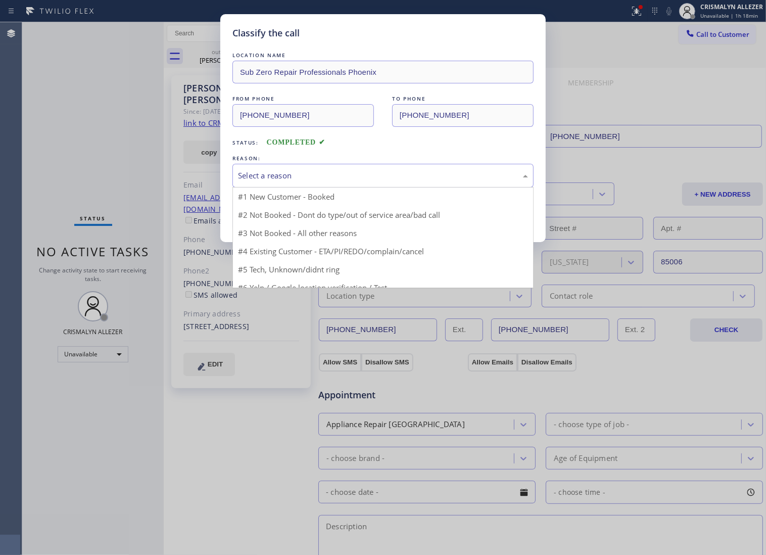
click at [370, 181] on div "Select a reason" at bounding box center [383, 176] width 290 height 12
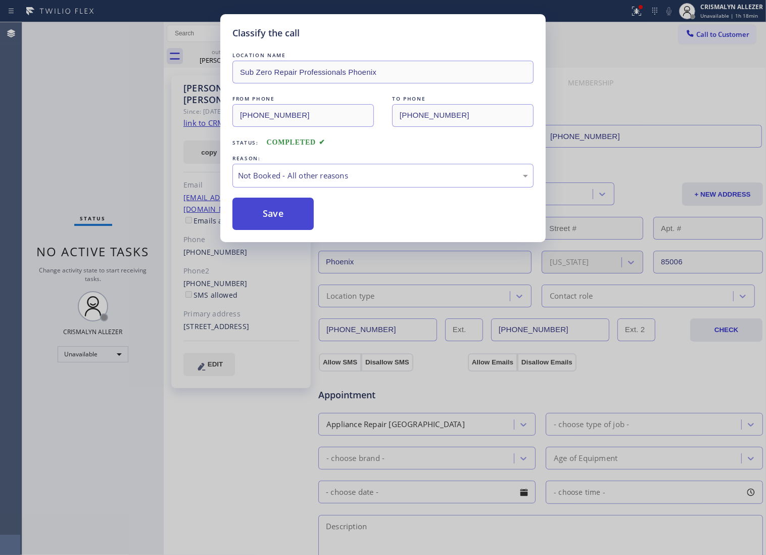
click at [289, 230] on button "Save" at bounding box center [273, 214] width 81 height 32
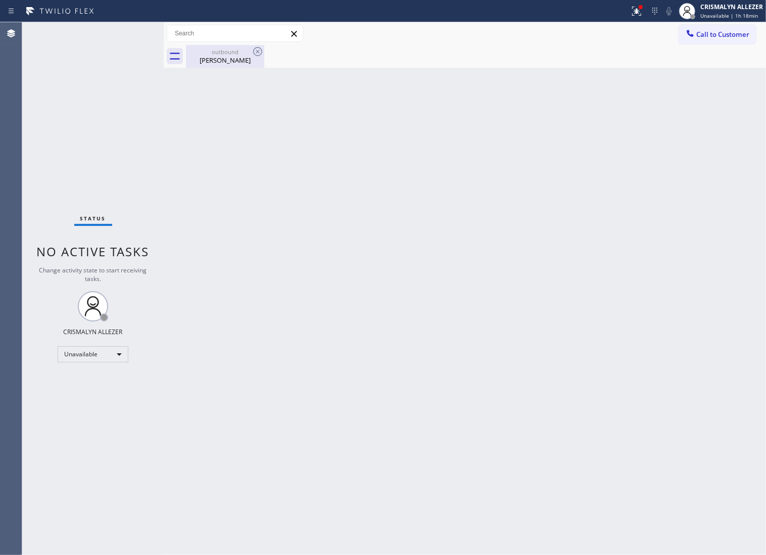
click at [206, 64] on div "[PERSON_NAME]" at bounding box center [225, 60] width 76 height 9
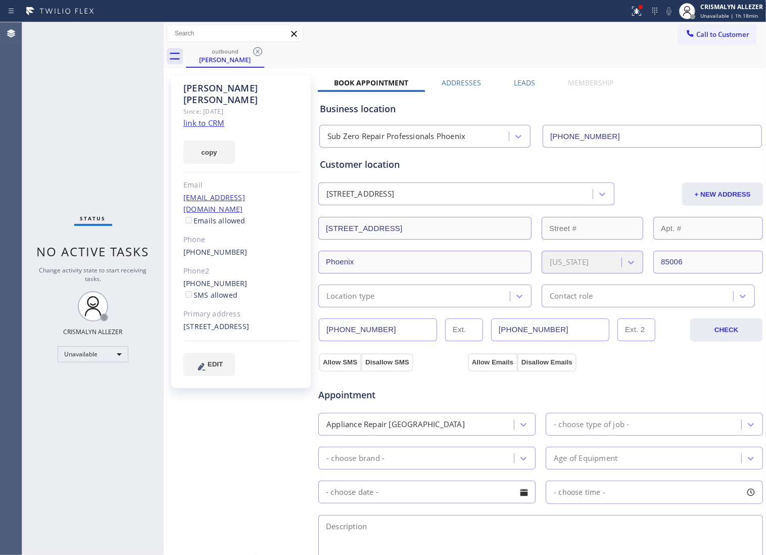
click at [529, 88] on div "Business location Sub Zero Repair Professionals [GEOGRAPHIC_DATA] [PHONE_NUMBER]" at bounding box center [541, 118] width 446 height 60
click at [519, 82] on label "Leads" at bounding box center [524, 83] width 21 height 10
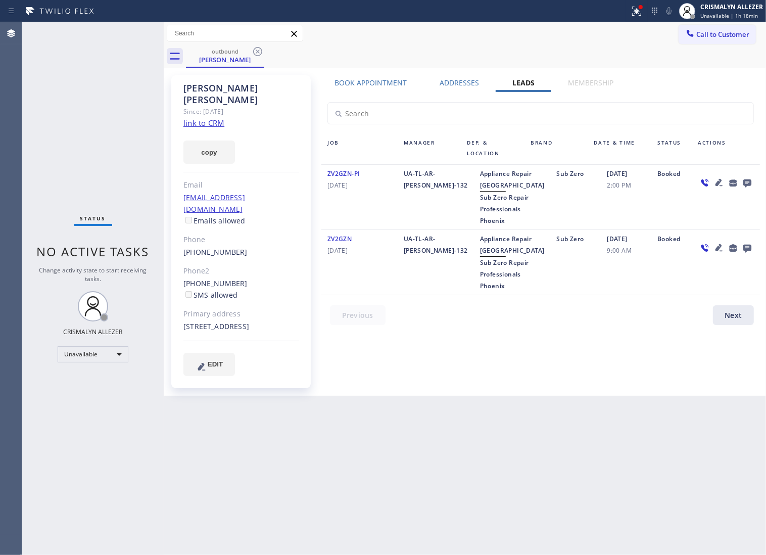
click at [751, 182] on icon at bounding box center [748, 183] width 8 height 8
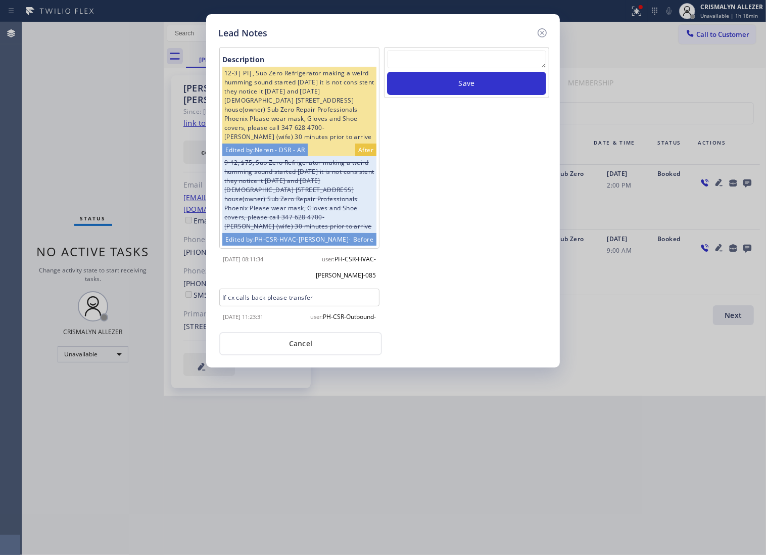
click at [436, 63] on textarea at bounding box center [466, 59] width 159 height 18
paste textarea "ALL ARE GOOD, but xfer cx cb"
type textarea "ALL ARE GOOD, but xfer cx cb"
click at [473, 95] on button "Save" at bounding box center [466, 83] width 159 height 23
click at [316, 354] on button "Cancel" at bounding box center [300, 343] width 163 height 23
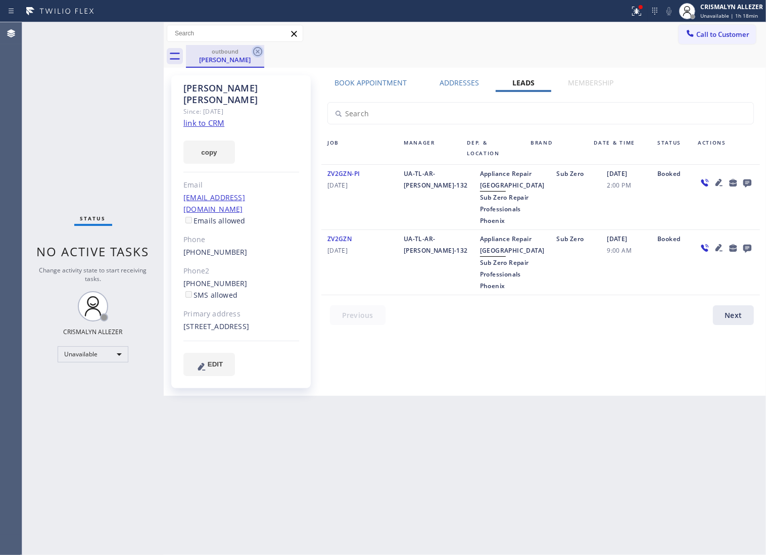
click at [259, 51] on icon at bounding box center [257, 51] width 9 height 9
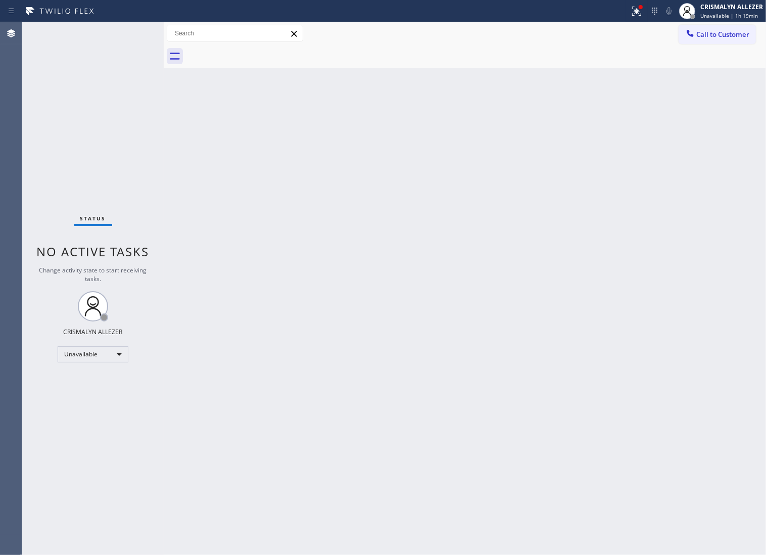
click at [730, 40] on button "Call to Customer" at bounding box center [717, 34] width 77 height 19
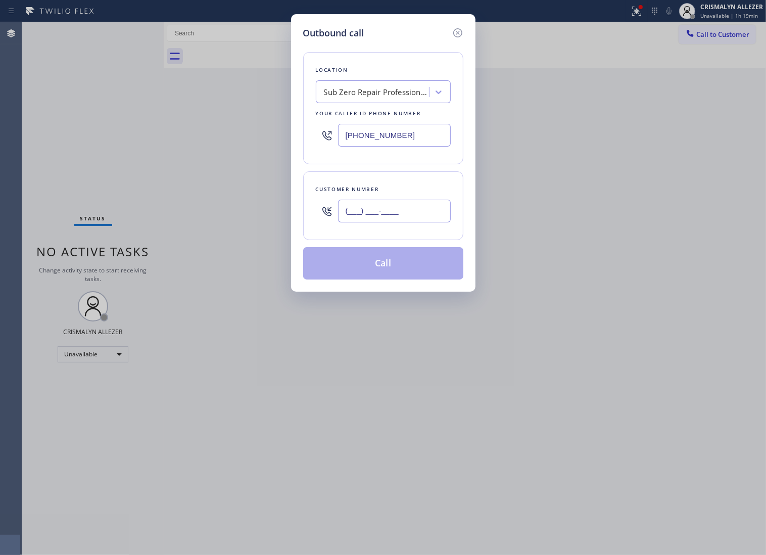
click at [429, 215] on input "(___) ___-____" at bounding box center [394, 211] width 113 height 23
paste input "914) 649-7872"
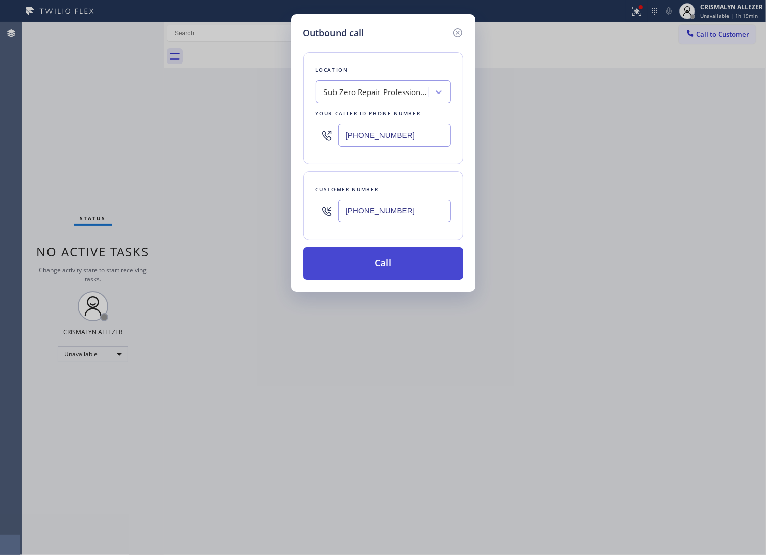
type input "[PHONE_NUMBER]"
click at [397, 280] on button "Call" at bounding box center [383, 263] width 160 height 32
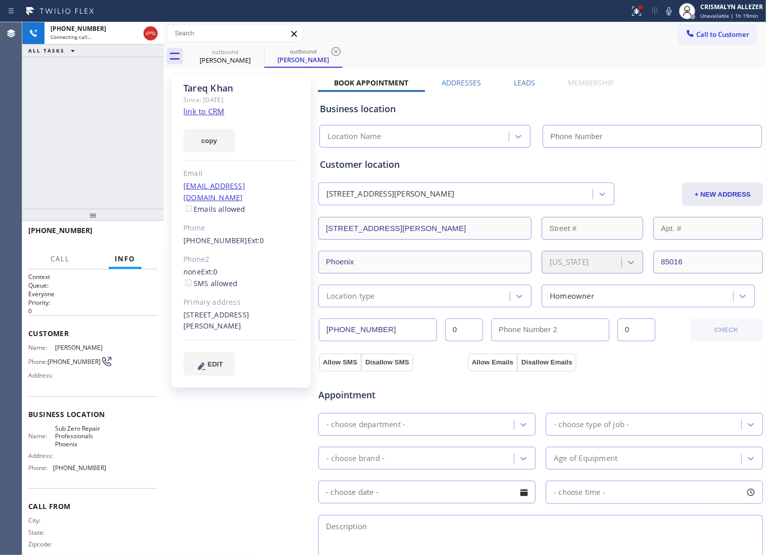
click at [203, 110] on link "link to CRM" at bounding box center [204, 111] width 41 height 10
type input "[PHONE_NUMBER]"
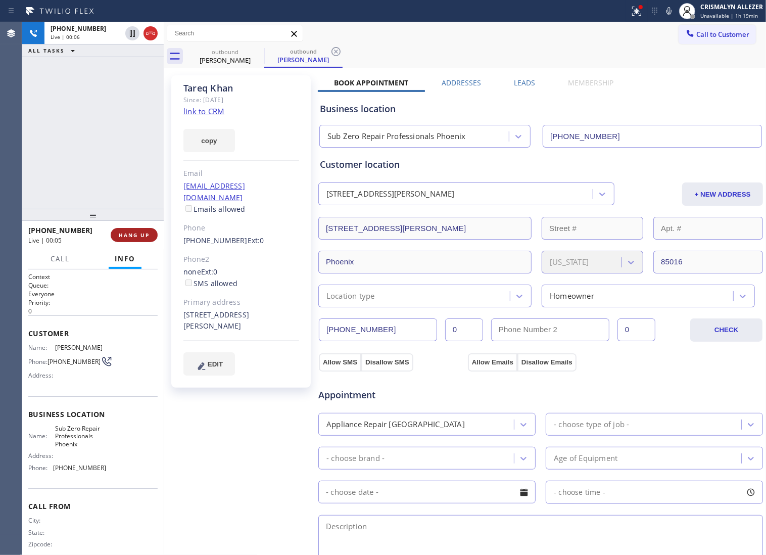
click at [127, 239] on button "HANG UP" at bounding box center [134, 235] width 47 height 14
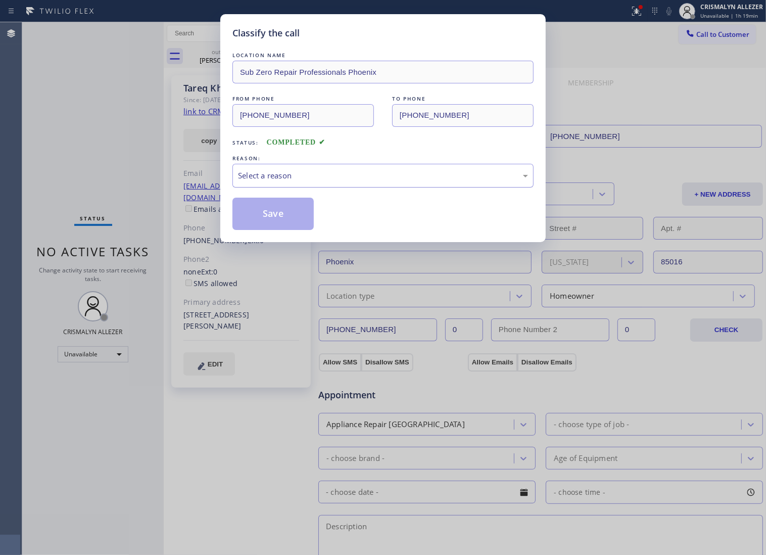
click at [380, 188] on div "Select a reason" at bounding box center [383, 176] width 301 height 24
click at [287, 225] on button "Save" at bounding box center [273, 214] width 81 height 32
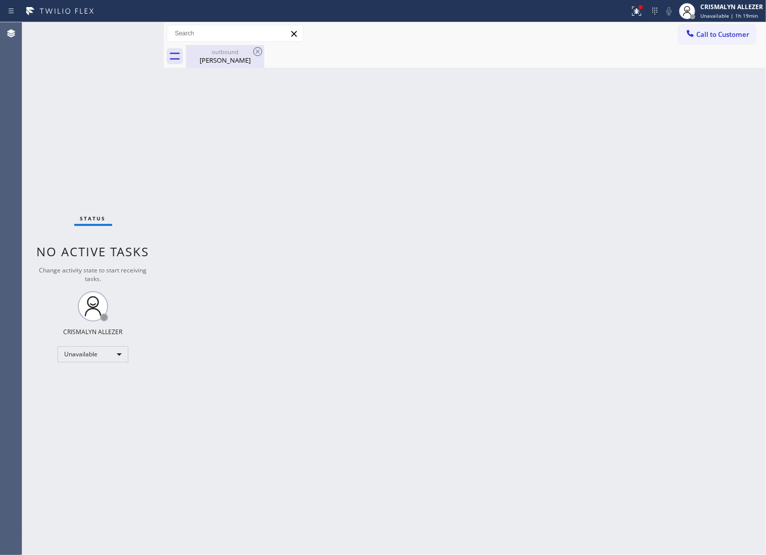
click at [225, 57] on div "[PERSON_NAME]" at bounding box center [225, 60] width 76 height 9
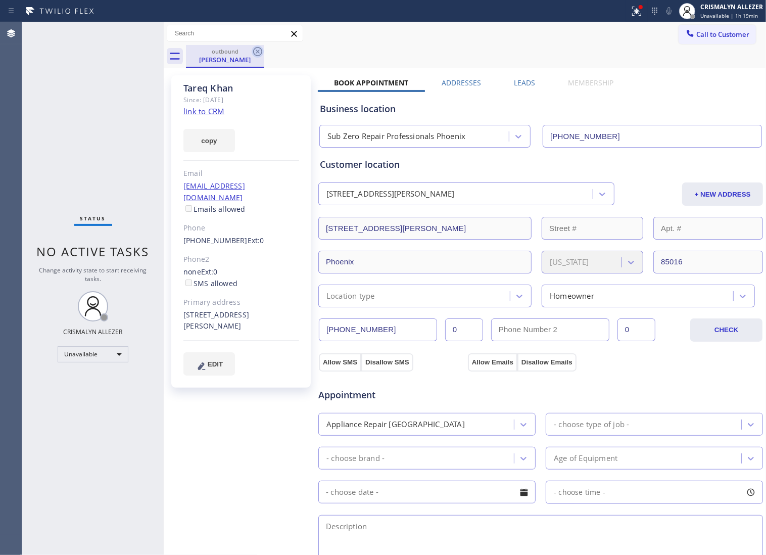
click at [254, 53] on icon at bounding box center [258, 52] width 12 height 12
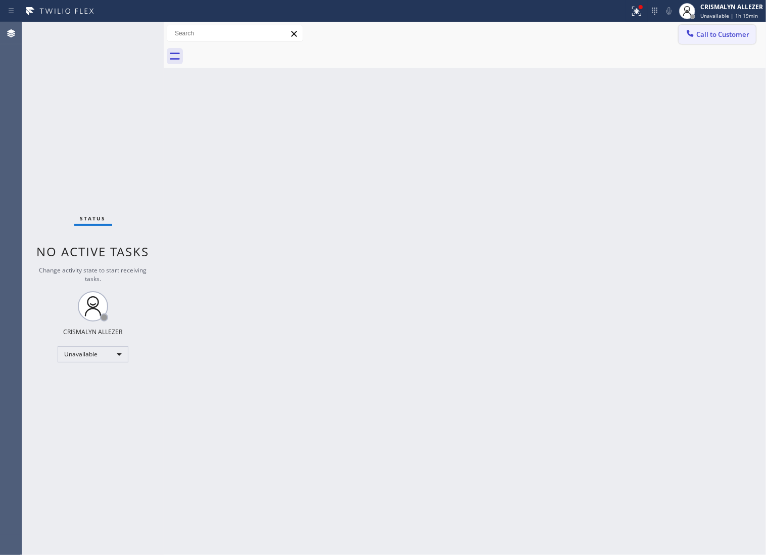
click at [716, 35] on span "Call to Customer" at bounding box center [723, 34] width 53 height 9
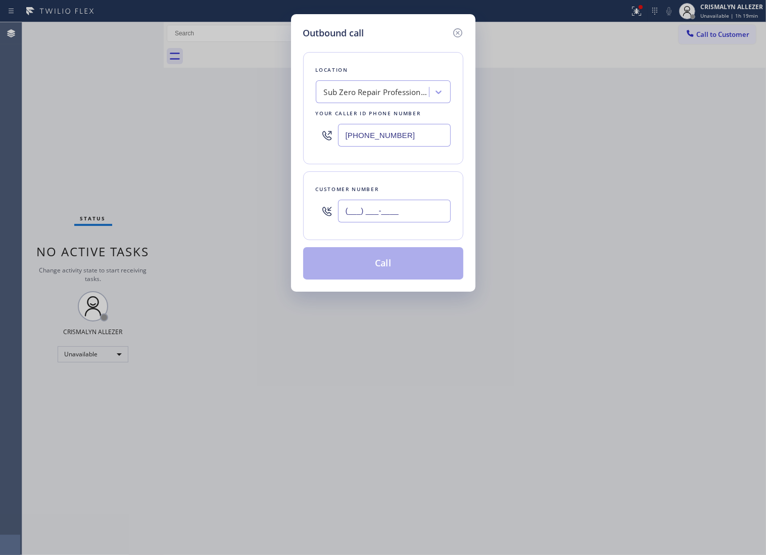
click at [411, 221] on input "(___) ___-____" at bounding box center [394, 211] width 113 height 23
paste input "480) 572-7255"
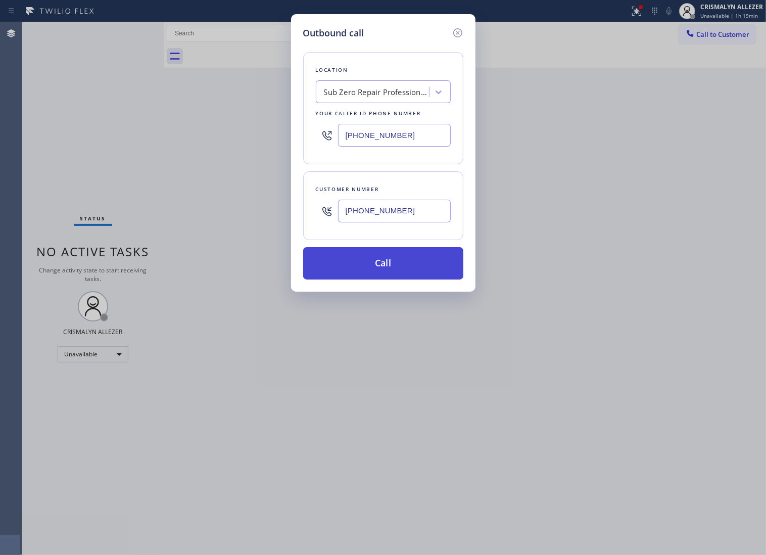
type input "[PHONE_NUMBER]"
click at [405, 268] on button "Call" at bounding box center [383, 263] width 160 height 32
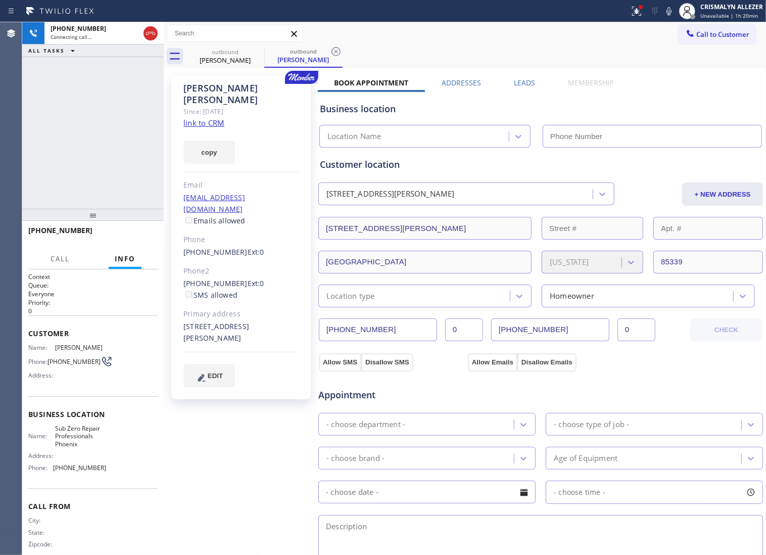
click at [199, 118] on link "link to CRM" at bounding box center [204, 123] width 41 height 10
type input "[PHONE_NUMBER]"
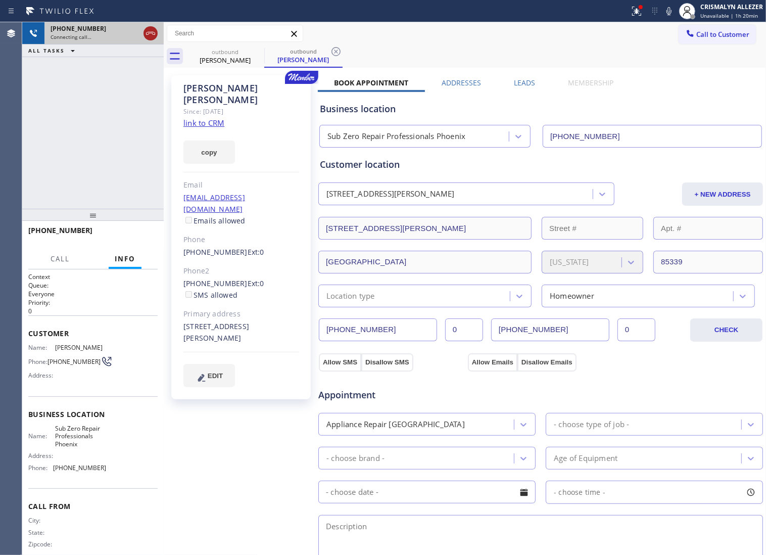
click at [150, 37] on icon at bounding box center [151, 33] width 12 height 12
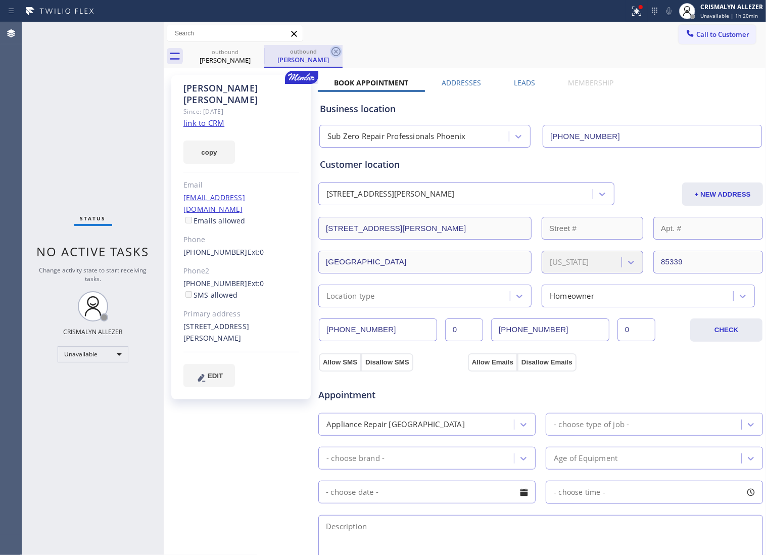
click at [334, 52] on icon at bounding box center [336, 52] width 12 height 12
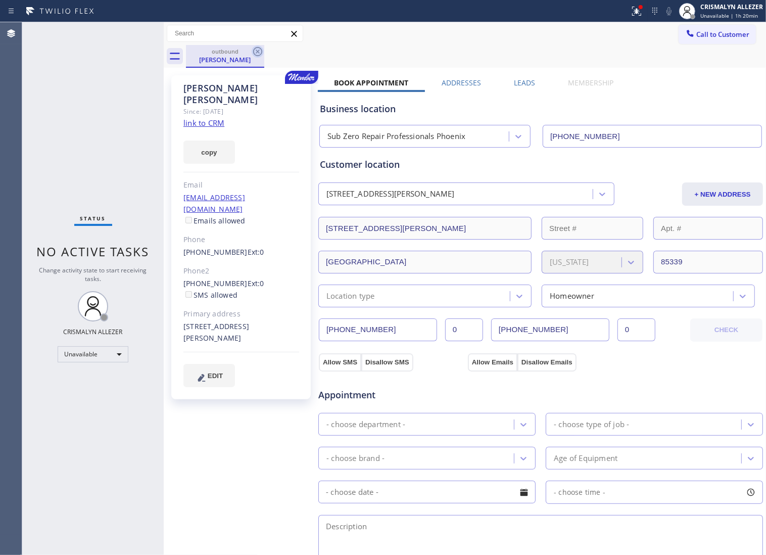
click at [255, 56] on icon at bounding box center [258, 52] width 12 height 12
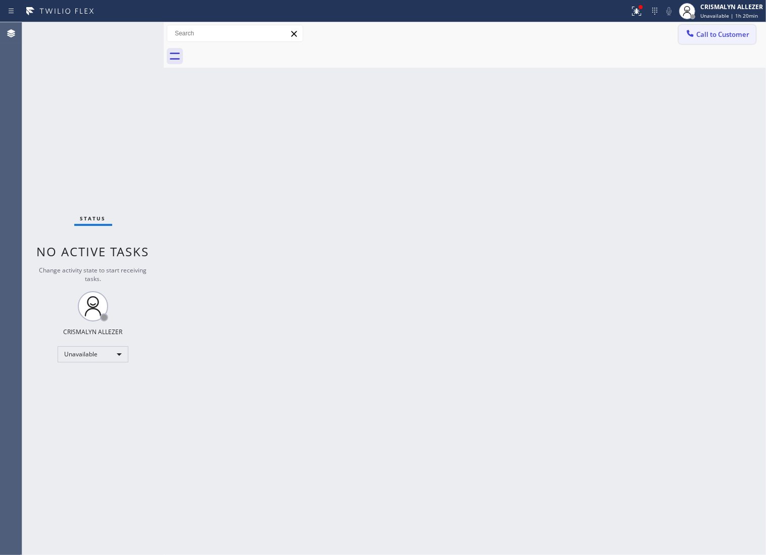
click at [746, 34] on span "Call to Customer" at bounding box center [723, 34] width 53 height 9
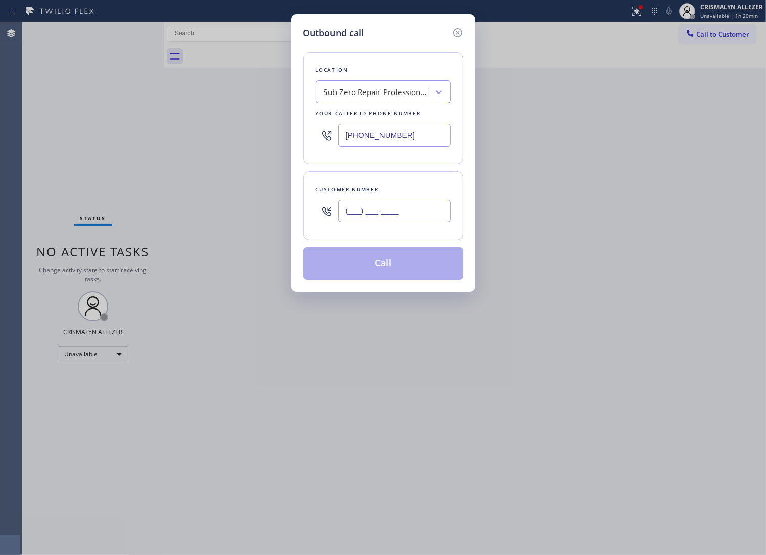
click at [430, 220] on input "(___) ___-____" at bounding box center [394, 211] width 113 height 23
paste input "602) 687-2807"
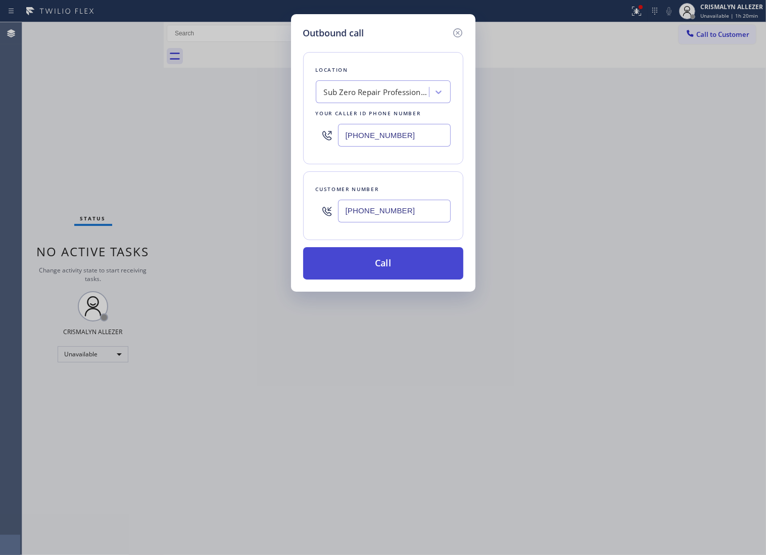
type input "[PHONE_NUMBER]"
click at [393, 277] on button "Call" at bounding box center [383, 263] width 160 height 32
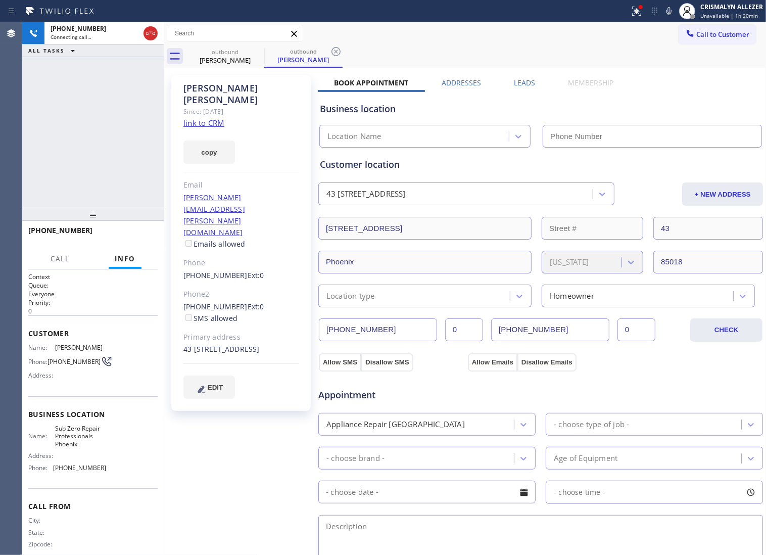
type input "[PHONE_NUMBER]"
click at [120, 233] on span "HANG UP" at bounding box center [134, 235] width 31 height 7
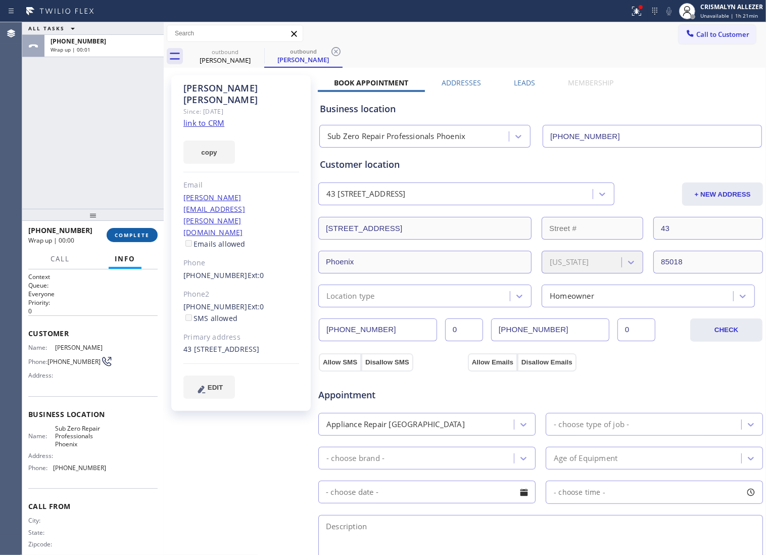
click at [122, 239] on span "COMPLETE" at bounding box center [132, 235] width 35 height 7
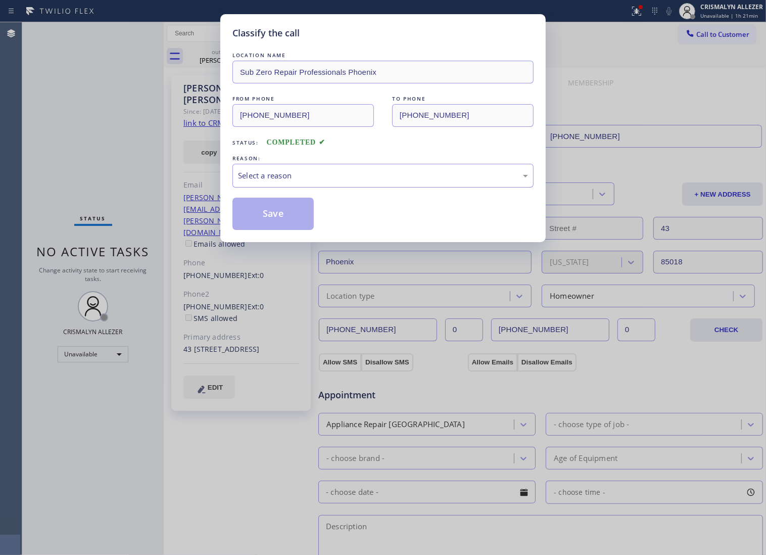
click at [307, 181] on div "Select a reason" at bounding box center [383, 176] width 290 height 12
click at [292, 230] on button "Save" at bounding box center [273, 214] width 81 height 32
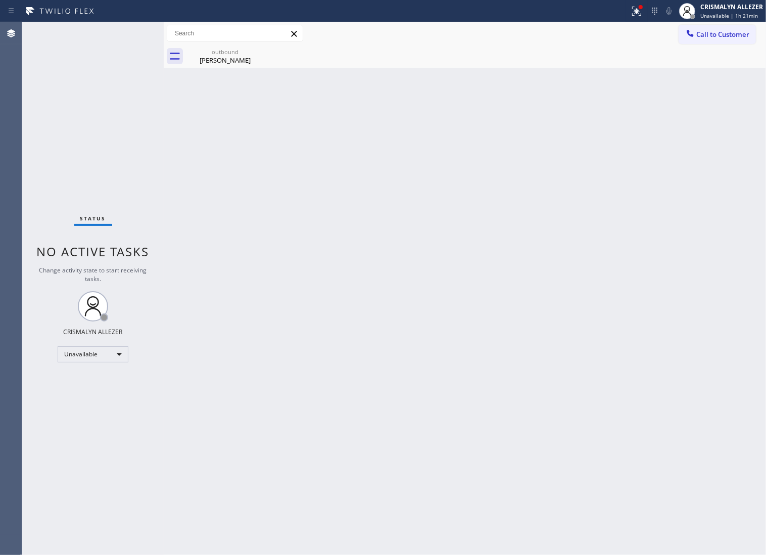
drag, startPoint x: 228, startPoint y: 60, endPoint x: 223, endPoint y: 101, distance: 41.7
click at [228, 60] on div "Nicholas Yee" at bounding box center [225, 60] width 76 height 9
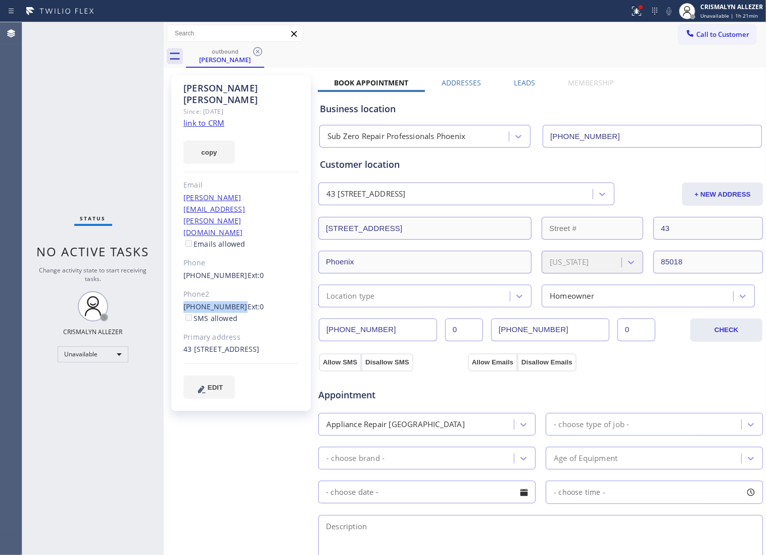
drag, startPoint x: 182, startPoint y: 258, endPoint x: 234, endPoint y: 261, distance: 51.7
click at [234, 261] on div "Nicholas Yee Since: 20 may 2020 link to CRM copy Email nicholas.w.yee@gmail.com…" at bounding box center [241, 243] width 140 height 336
copy link "(847) 502-2727"
click at [257, 52] on icon at bounding box center [257, 51] width 9 height 9
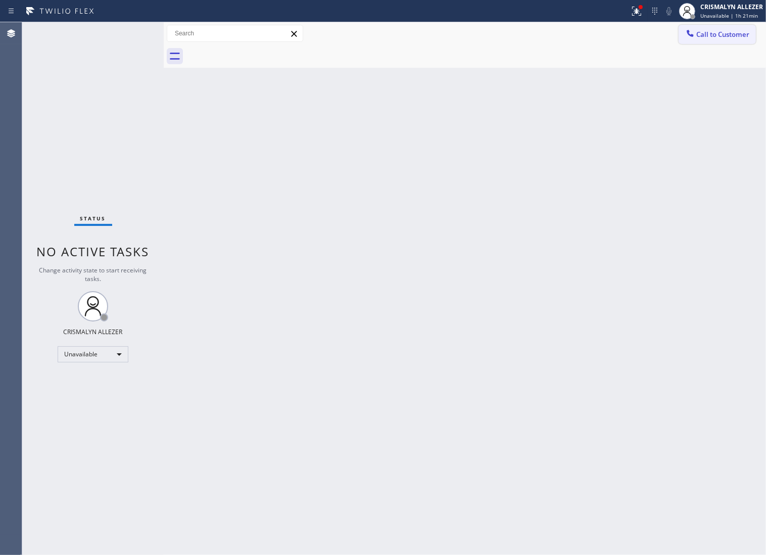
click at [715, 33] on span "Call to Customer" at bounding box center [723, 34] width 53 height 9
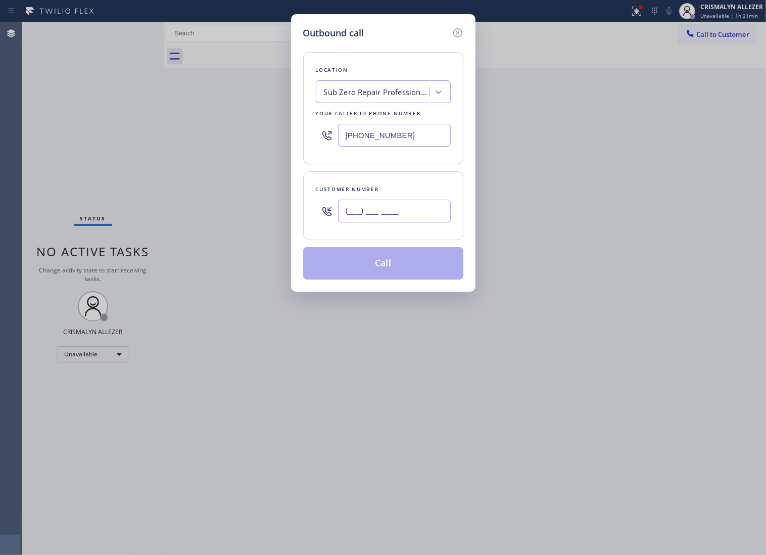
click at [419, 220] on input "(___) ___-____" at bounding box center [394, 211] width 113 height 23
paste input "847) 502-2727"
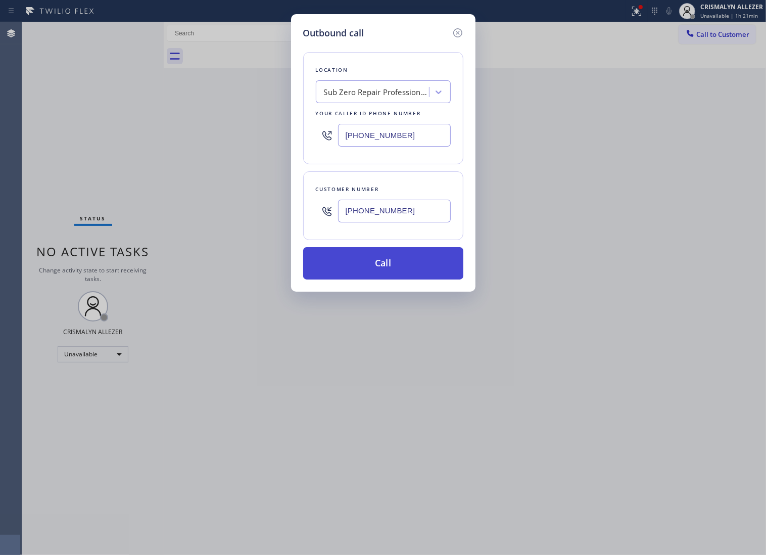
type input "(847) 502-2727"
click at [396, 274] on button "Call" at bounding box center [383, 263] width 160 height 32
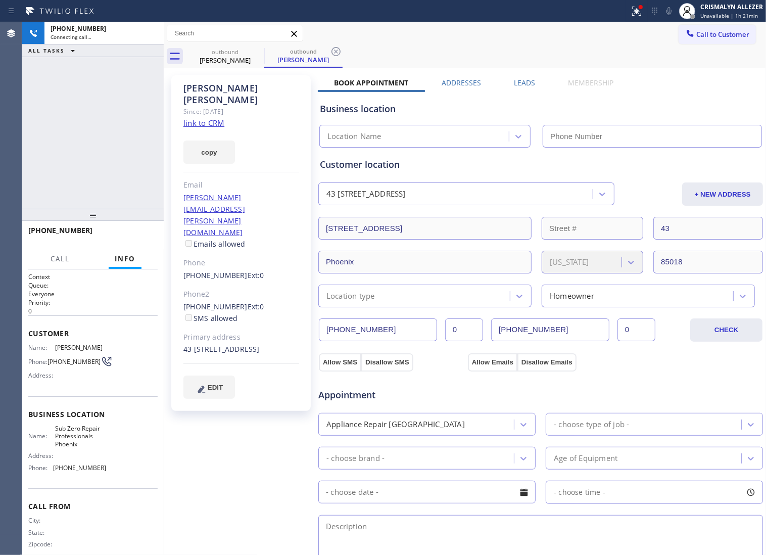
type input "[PHONE_NUMBER]"
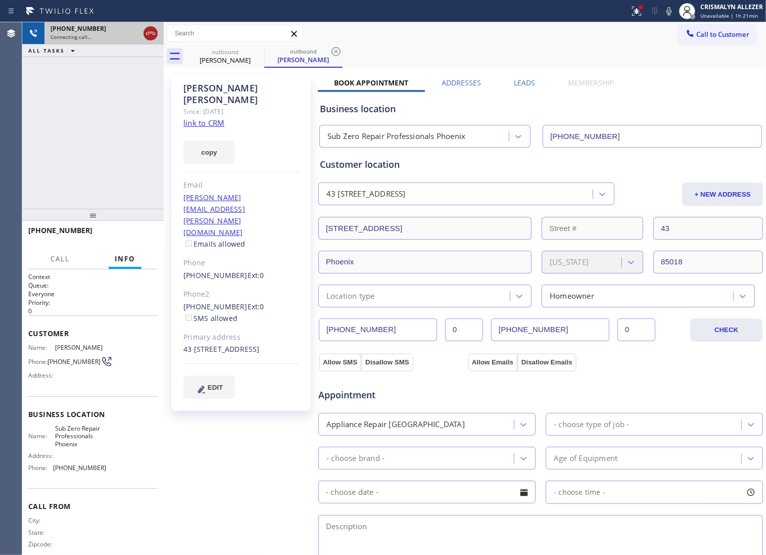
click at [149, 34] on icon at bounding box center [151, 33] width 12 height 12
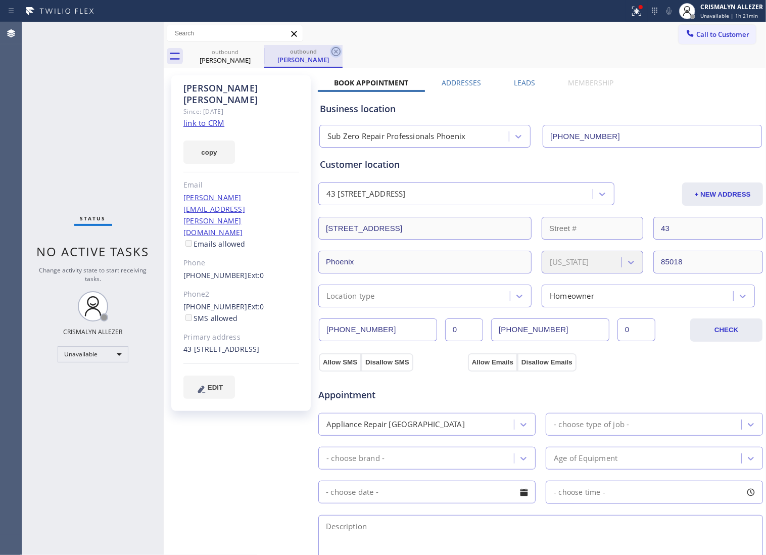
click at [332, 52] on icon at bounding box center [336, 51] width 9 height 9
click at [522, 84] on label "Leads" at bounding box center [524, 83] width 21 height 10
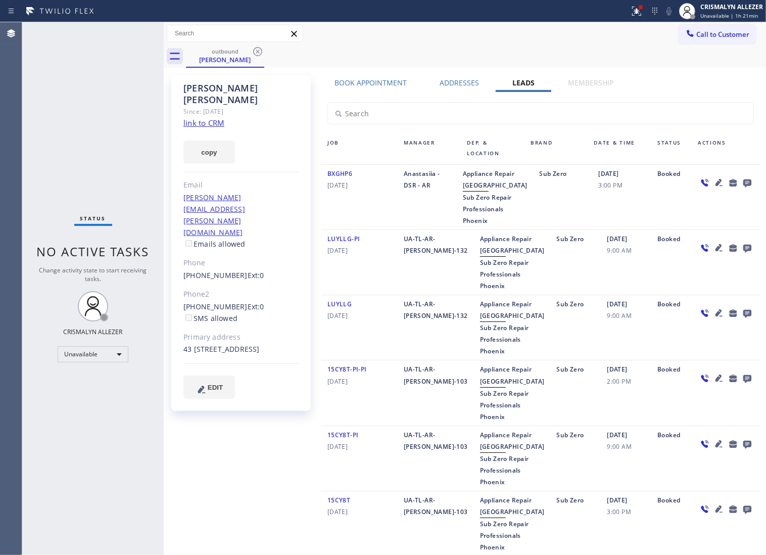
click at [744, 185] on icon at bounding box center [748, 183] width 8 height 8
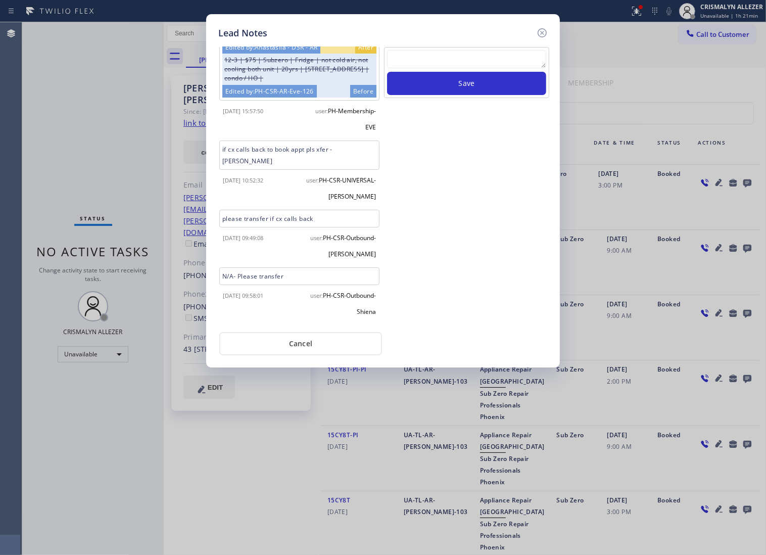
scroll to position [73, 0]
click at [478, 64] on textarea at bounding box center [466, 59] width 159 height 18
paste textarea "no answer | pls xfer if cx calls back"
type textarea "no answer | pls xfer if cx calls back"
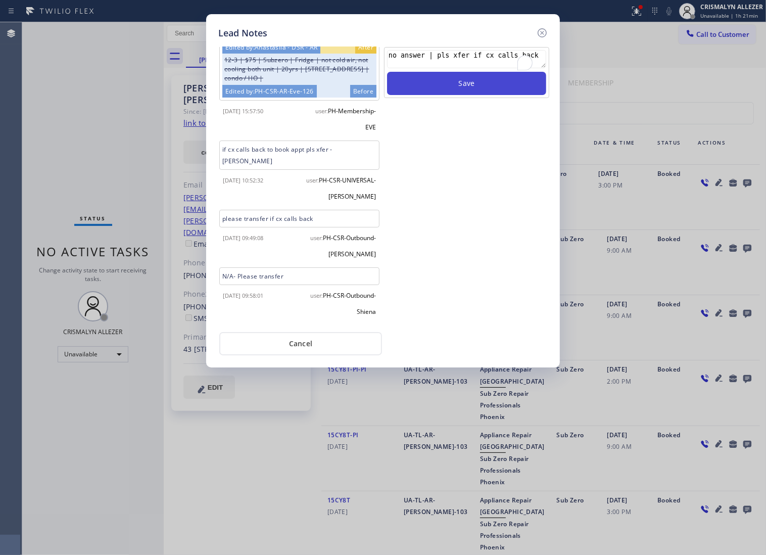
click at [476, 94] on button "Save" at bounding box center [466, 83] width 159 height 23
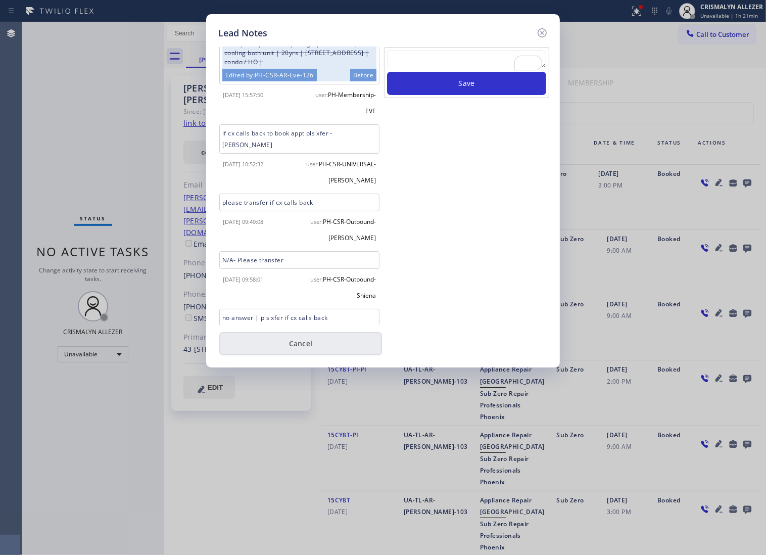
click at [304, 354] on button "Cancel" at bounding box center [300, 343] width 163 height 23
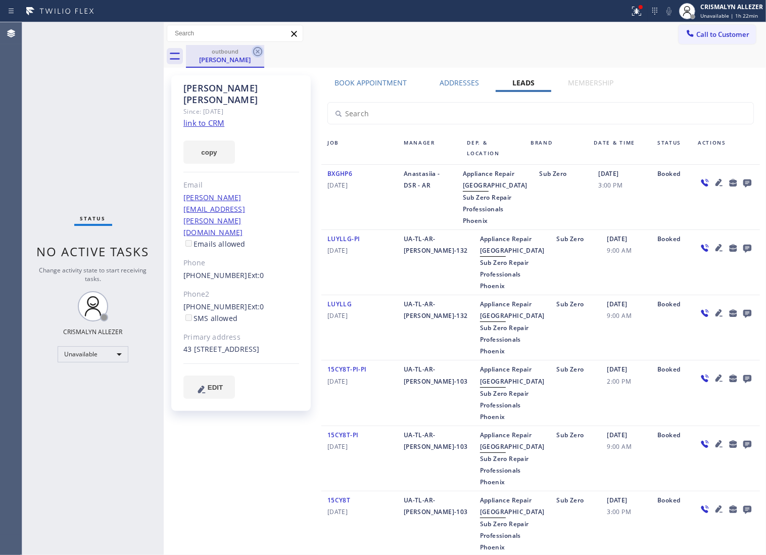
click at [258, 46] on icon at bounding box center [258, 52] width 12 height 12
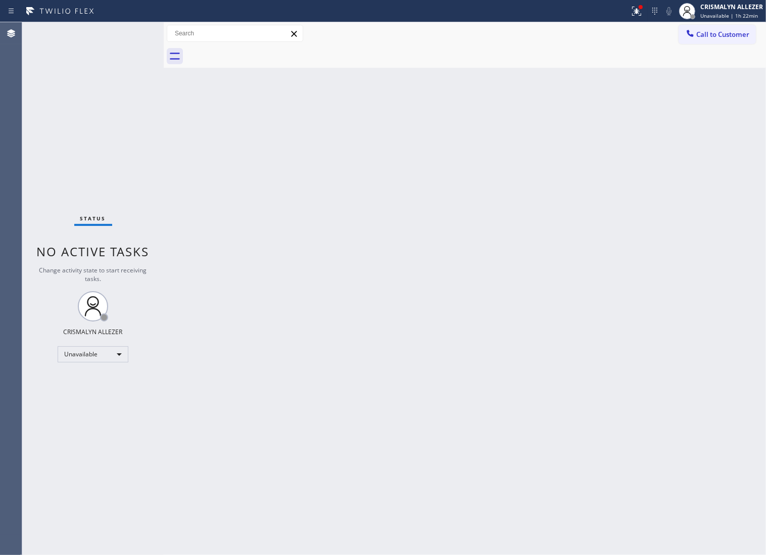
click at [725, 35] on span "Call to Customer" at bounding box center [723, 34] width 53 height 9
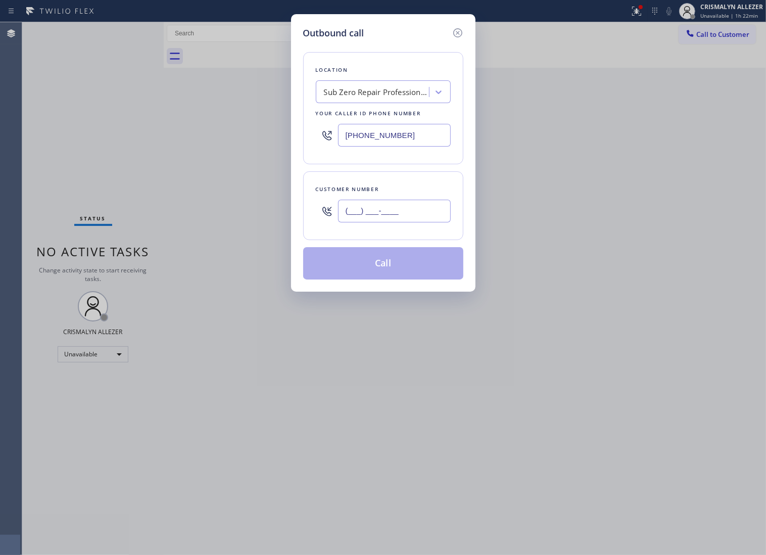
click at [418, 218] on input "(___) ___-____" at bounding box center [394, 211] width 113 height 23
paste input "480) 718-9876"
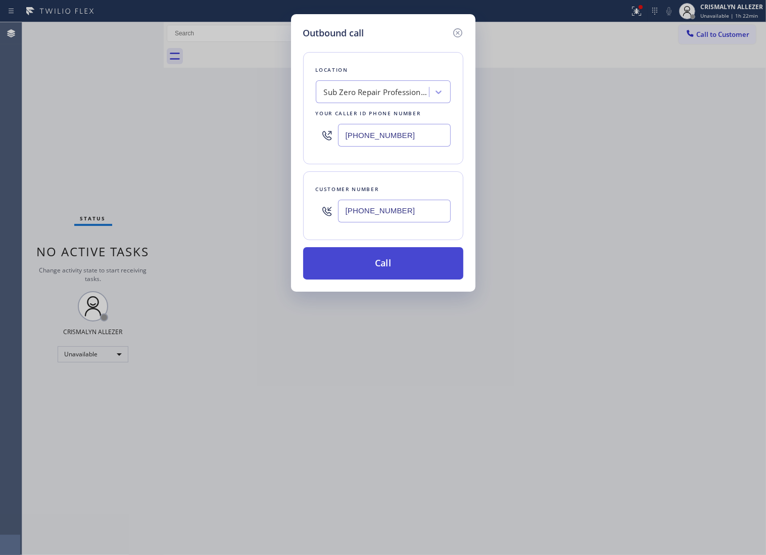
type input "[PHONE_NUMBER]"
click at [380, 280] on button "Call" at bounding box center [383, 263] width 160 height 32
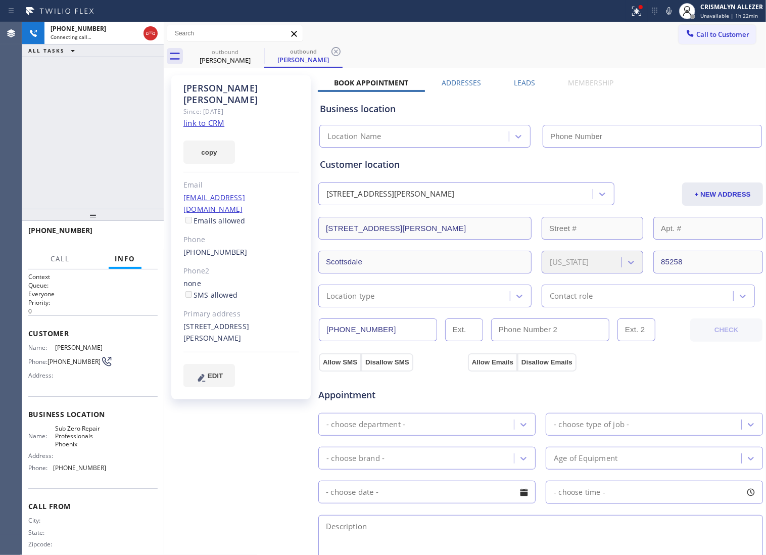
click at [199, 118] on link "link to CRM" at bounding box center [204, 123] width 41 height 10
type input "[PHONE_NUMBER]"
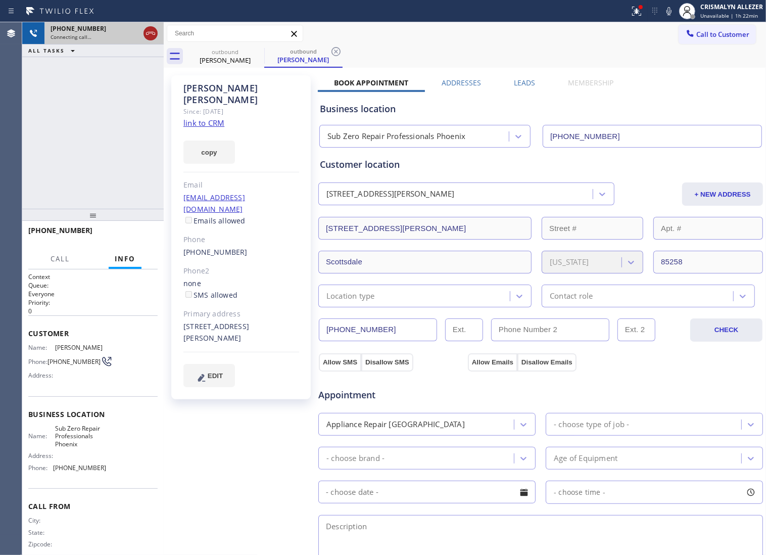
click at [153, 36] on icon at bounding box center [151, 33] width 12 height 12
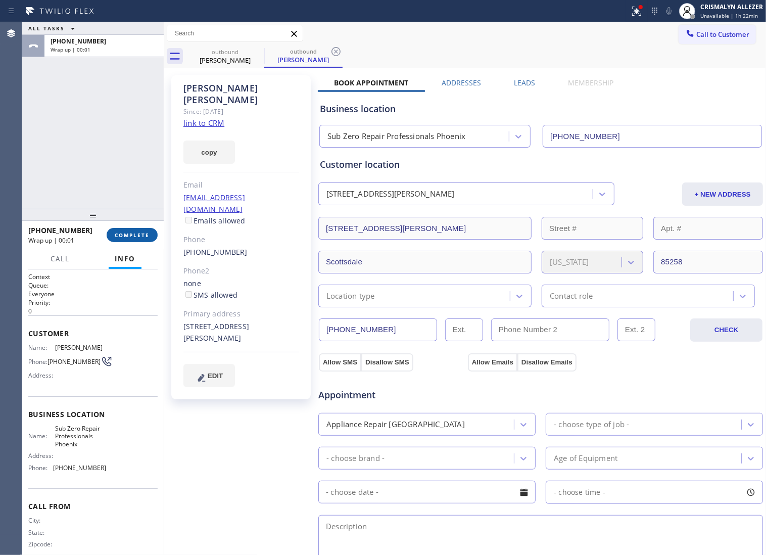
click at [119, 239] on span "COMPLETE" at bounding box center [132, 235] width 35 height 7
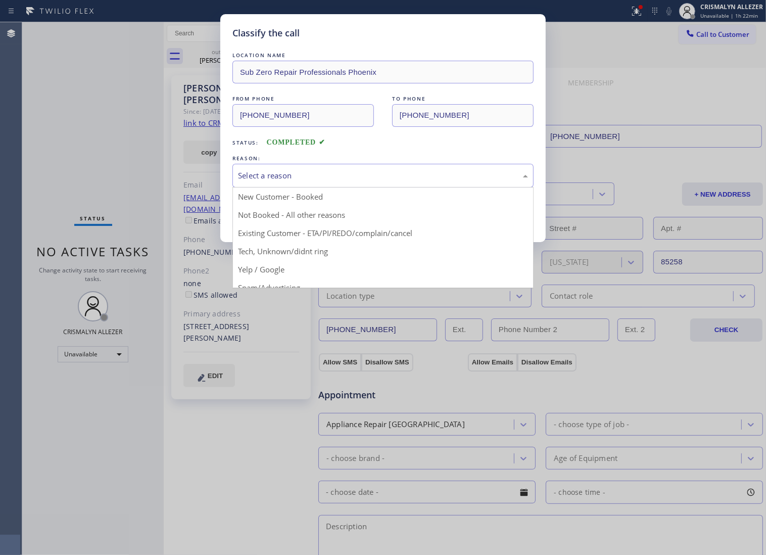
click at [393, 188] on div "Select a reason" at bounding box center [383, 176] width 301 height 24
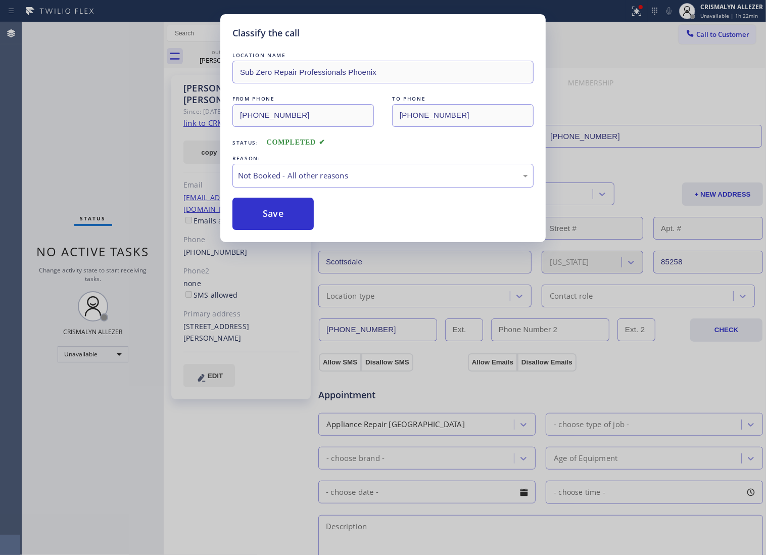
click at [284, 228] on button "Save" at bounding box center [273, 214] width 81 height 32
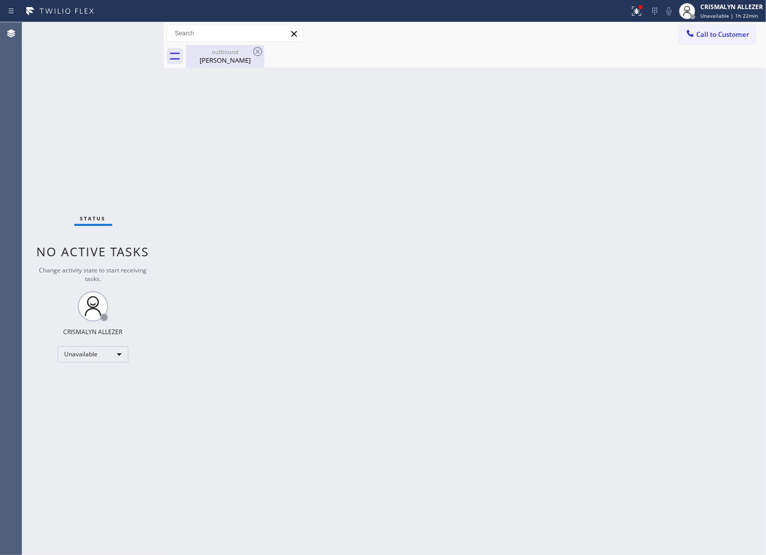
click at [234, 54] on div "outbound" at bounding box center [225, 52] width 76 height 8
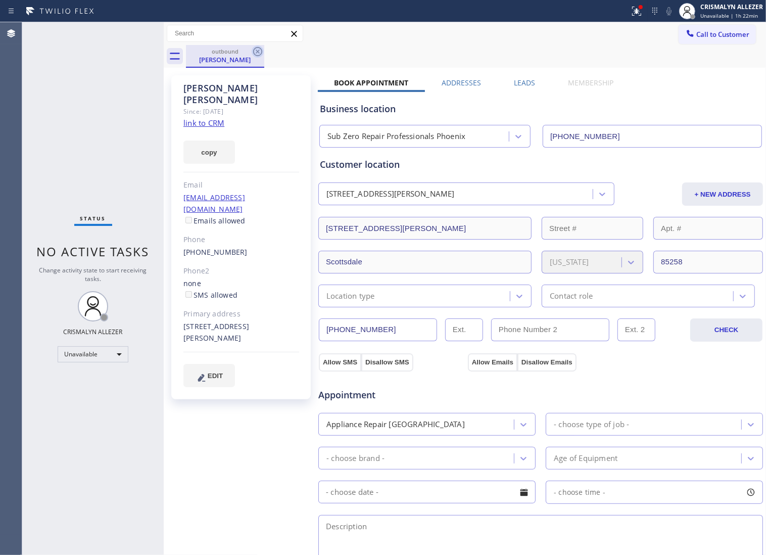
click at [254, 52] on icon at bounding box center [257, 51] width 9 height 9
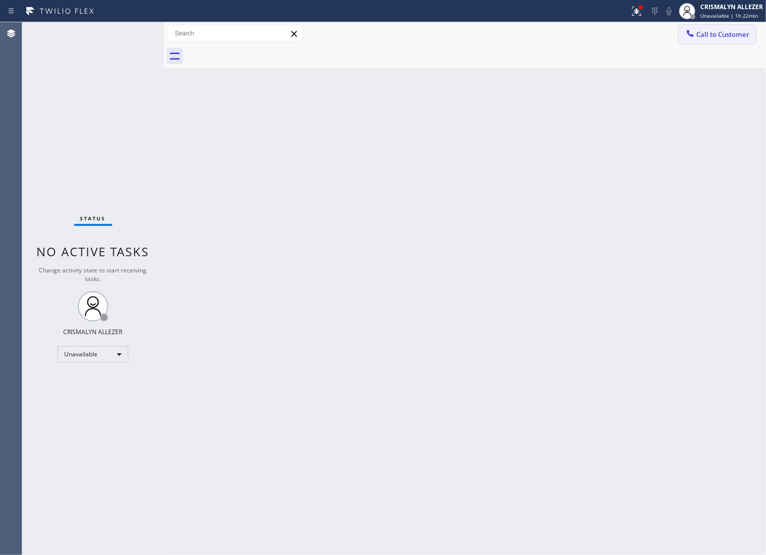
click at [733, 33] on span "Call to Customer" at bounding box center [723, 34] width 53 height 9
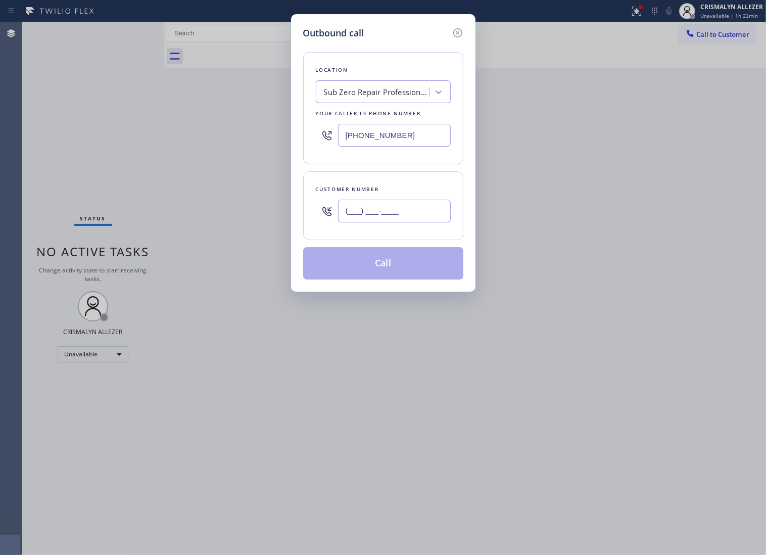
click at [420, 222] on input "(___) ___-____" at bounding box center [394, 211] width 113 height 23
paste input "602) 405-8802"
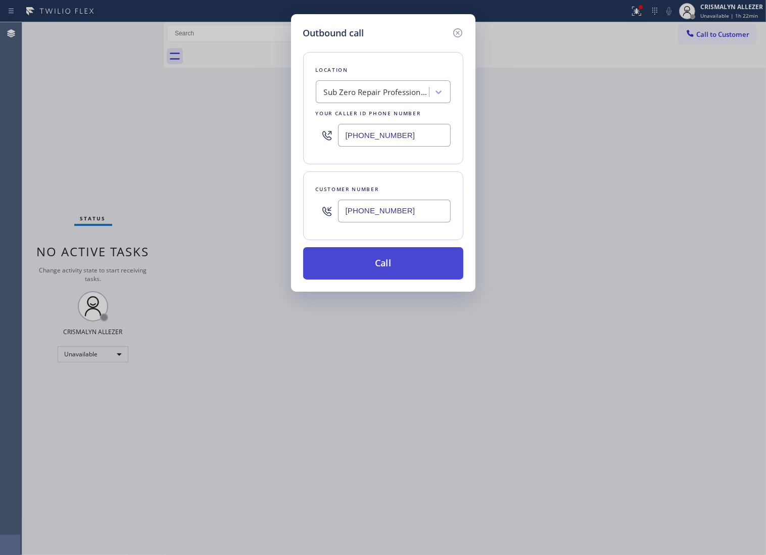
type input "[PHONE_NUMBER]"
click at [391, 279] on button "Call" at bounding box center [383, 263] width 160 height 32
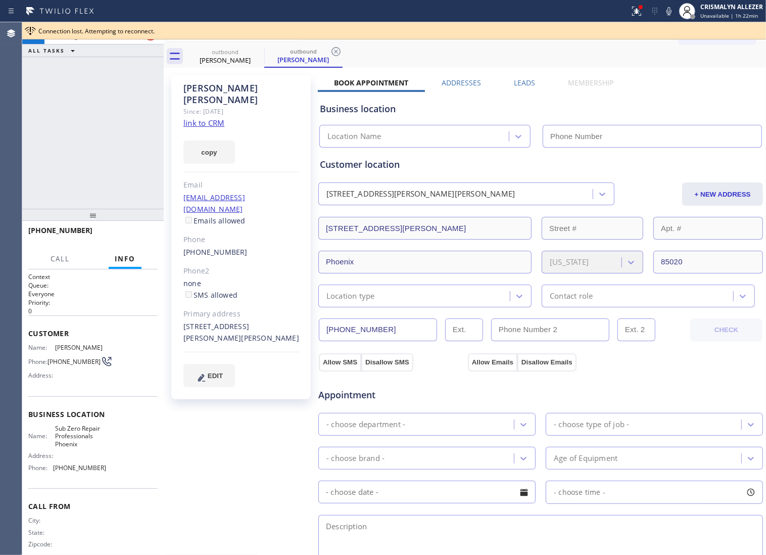
type input "[PHONE_NUMBER]"
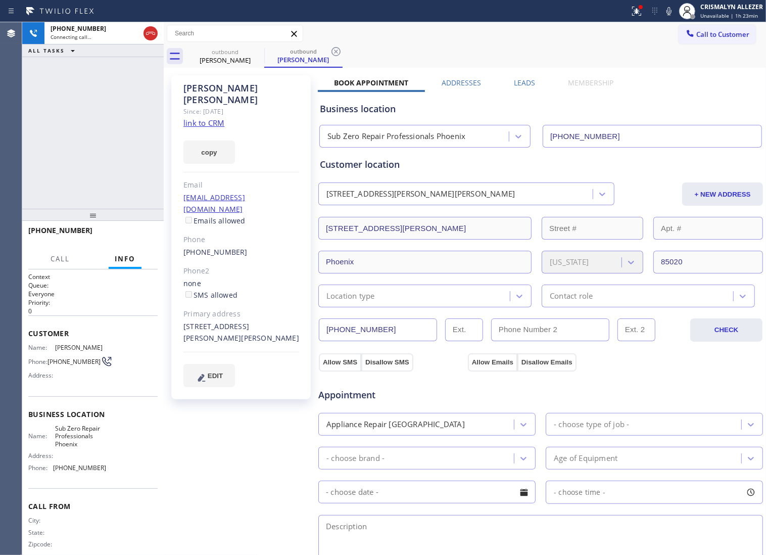
click at [192, 118] on link "link to CRM" at bounding box center [204, 123] width 41 height 10
click at [124, 238] on span "HANG UP" at bounding box center [134, 235] width 31 height 7
click at [124, 238] on span "COMPLETE" at bounding box center [132, 235] width 35 height 7
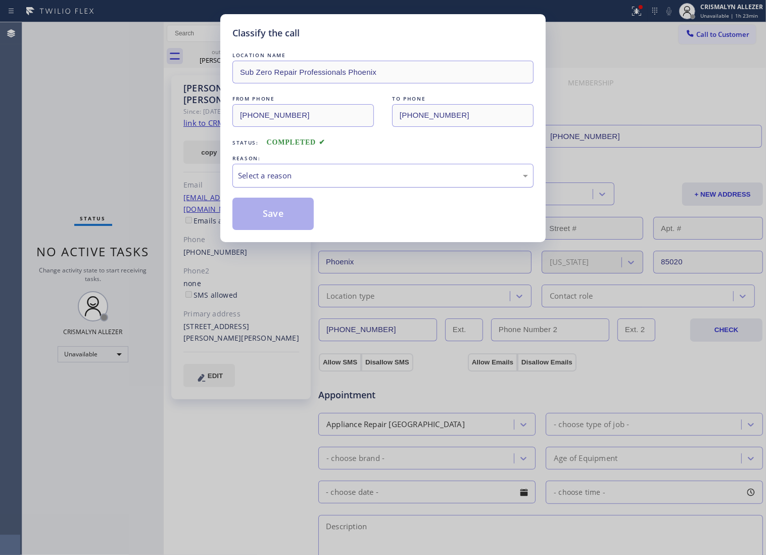
click at [386, 181] on div "Select a reason" at bounding box center [383, 176] width 290 height 12
click at [273, 230] on button "Save" at bounding box center [273, 214] width 81 height 32
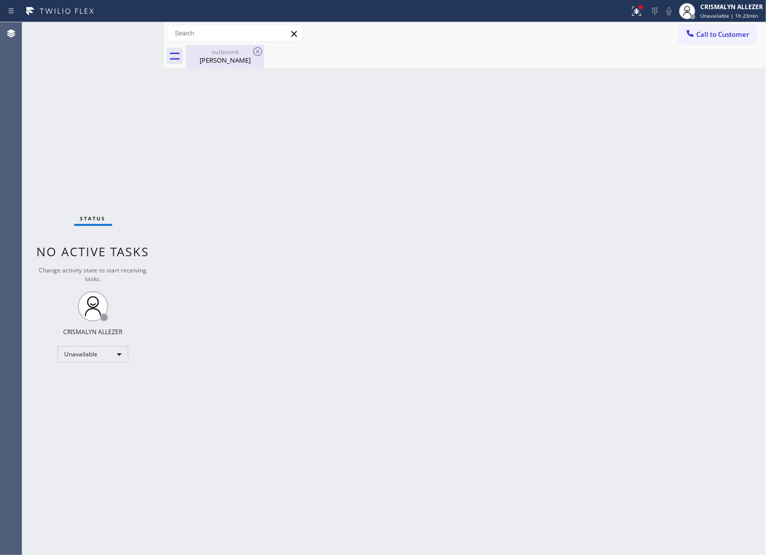
click at [222, 51] on div "outbound" at bounding box center [225, 52] width 76 height 8
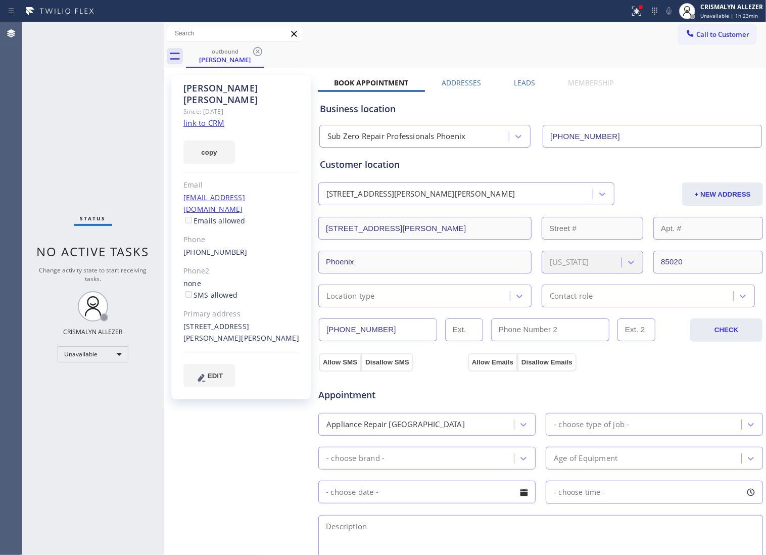
click at [525, 84] on label "Leads" at bounding box center [524, 83] width 21 height 10
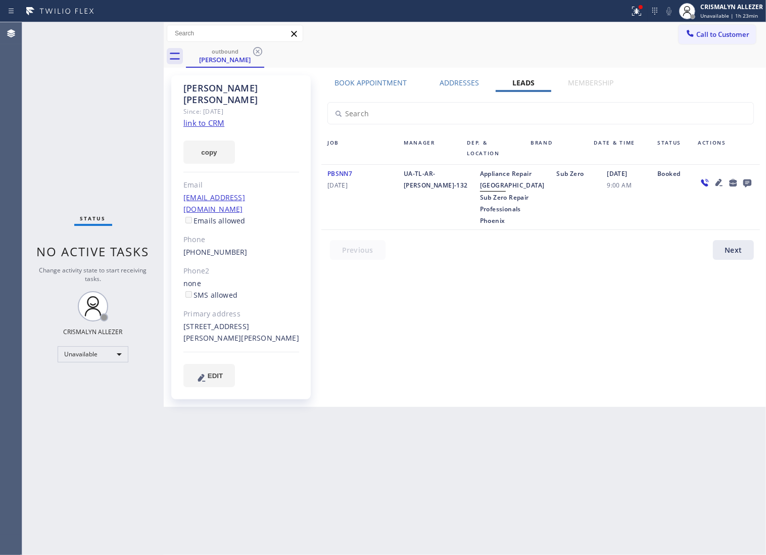
click at [751, 182] on icon at bounding box center [748, 183] width 8 height 8
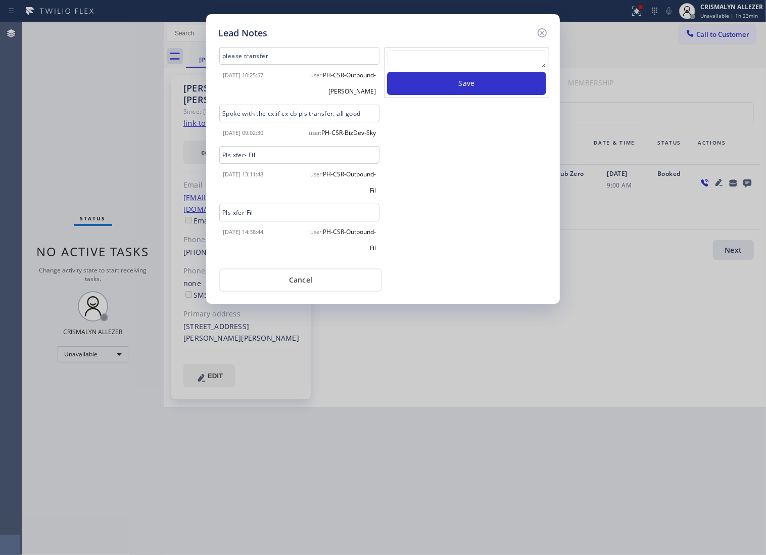
click at [448, 67] on textarea at bounding box center [466, 59] width 159 height 18
paste textarea "no answer | pls xfer if cx calls back"
type textarea "no answer | pls xfer if cx calls back"
click at [477, 95] on button "Save" at bounding box center [466, 83] width 159 height 23
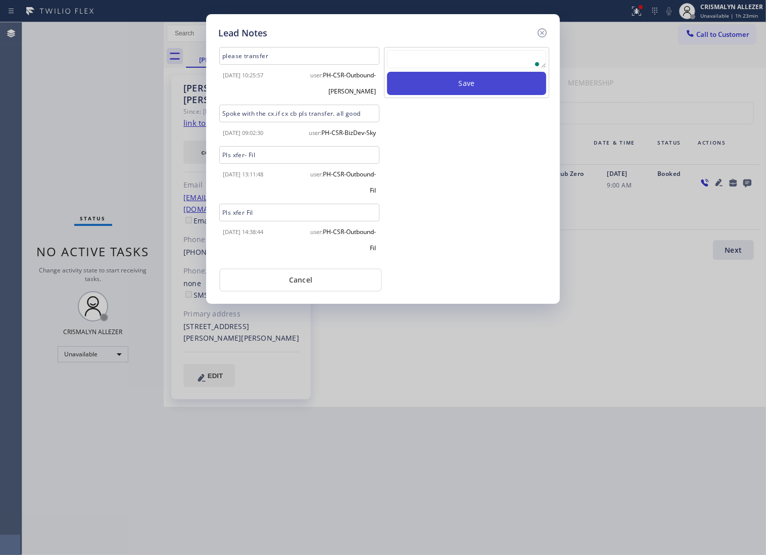
scroll to position [0, 0]
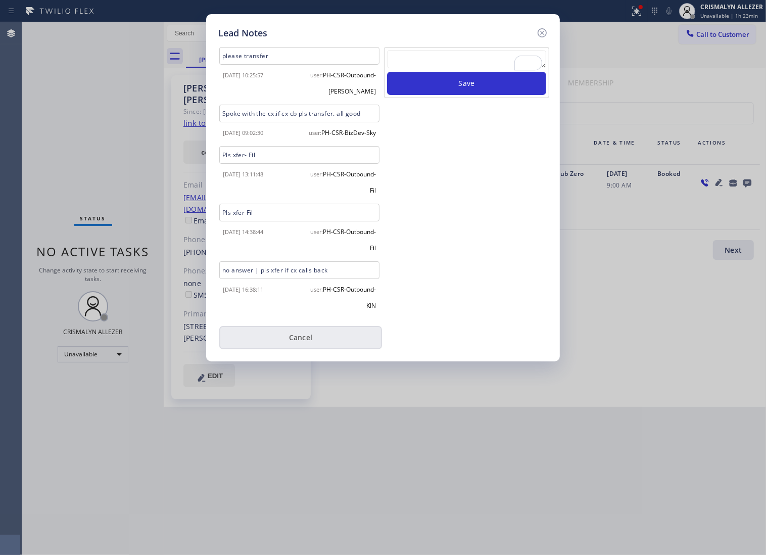
drag, startPoint x: 289, startPoint y: 350, endPoint x: 264, endPoint y: 221, distance: 131.7
click at [288, 349] on button "Cancel" at bounding box center [300, 337] width 163 height 23
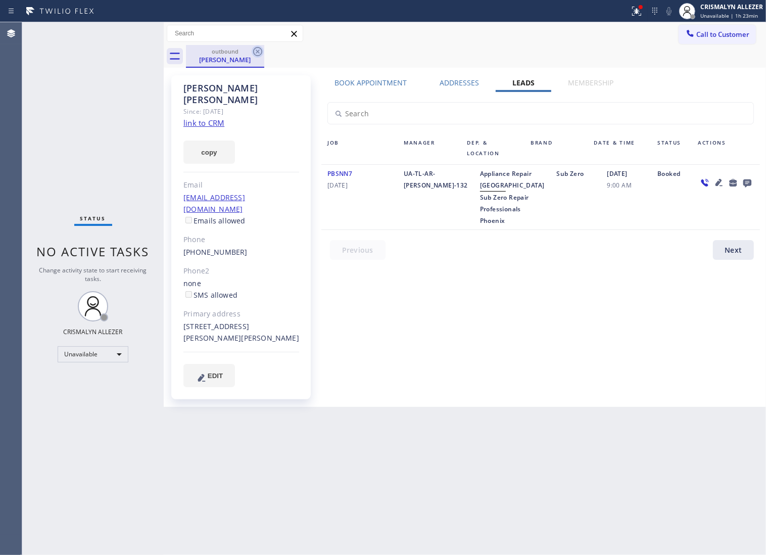
click at [254, 49] on icon at bounding box center [257, 51] width 9 height 9
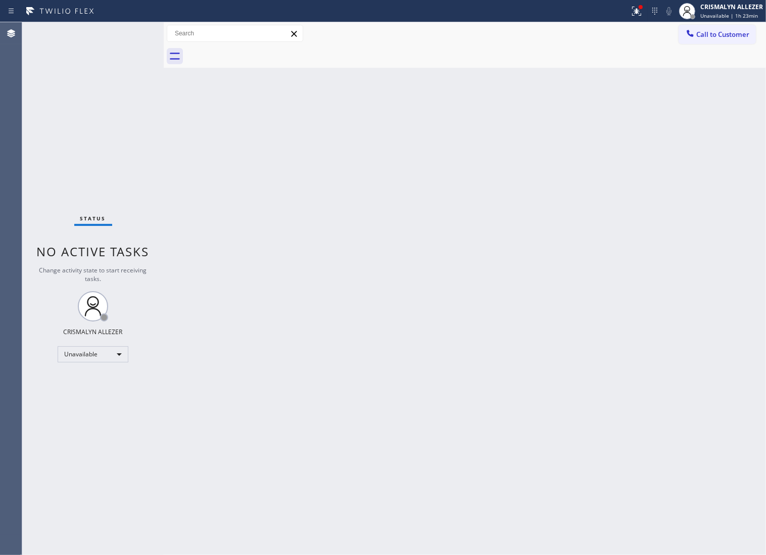
drag, startPoint x: 599, startPoint y: 234, endPoint x: 618, endPoint y: 173, distance: 64.1
click at [603, 220] on div "Back to Dashboard Change Sender ID Customers Technicians Select a contact Outbo…" at bounding box center [465, 288] width 603 height 533
click at [709, 31] on span "Call to Customer" at bounding box center [723, 34] width 53 height 9
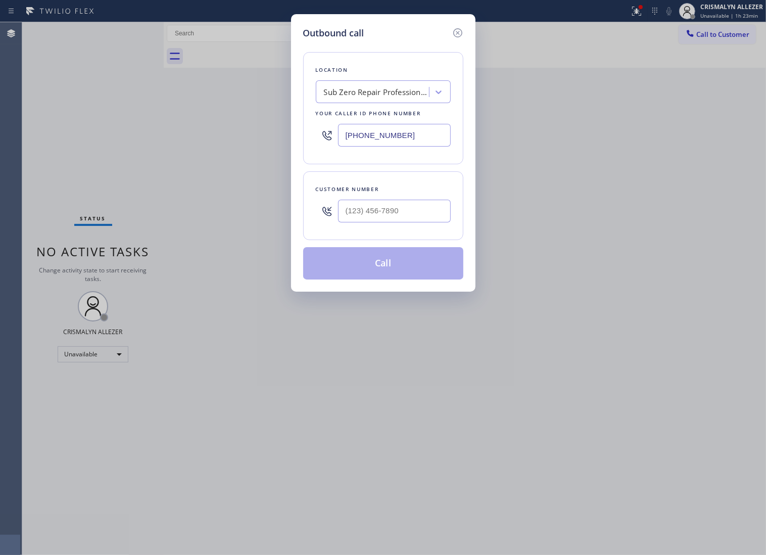
drag, startPoint x: 401, startPoint y: 140, endPoint x: 264, endPoint y: 141, distance: 137.0
click at [264, 140] on div "Outbound call Location Sub Zero Repair Professionals Phoenix Your caller id pho…" at bounding box center [383, 277] width 766 height 555
paste input "855) 340-1313"
type input "[PHONE_NUMBER]"
click at [385, 222] on input "(___) ___-____" at bounding box center [394, 211] width 113 height 23
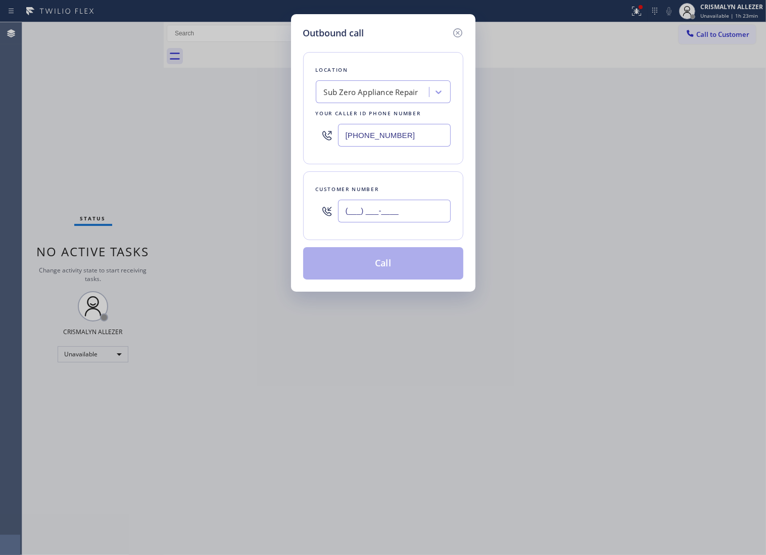
paste input "858) 442-9232"
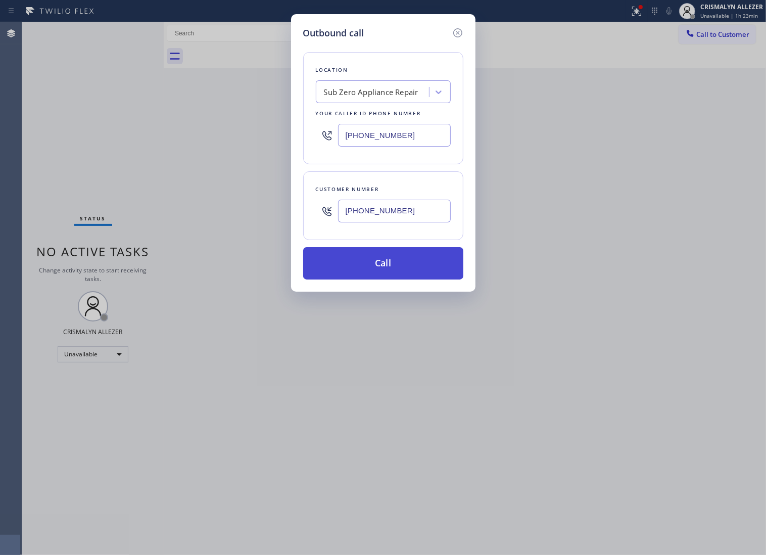
type input "[PHONE_NUMBER]"
click at [388, 277] on button "Call" at bounding box center [383, 263] width 160 height 32
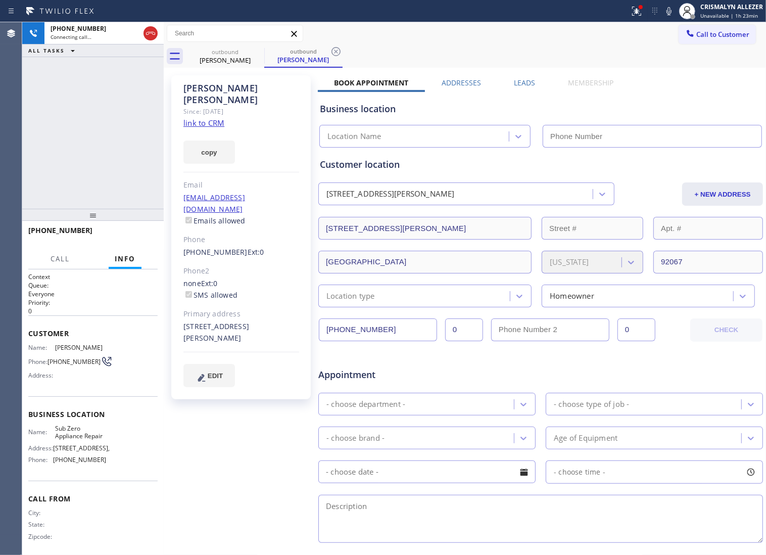
click at [208, 118] on link "link to CRM" at bounding box center [204, 123] width 41 height 10
type input "[PHONE_NUMBER]"
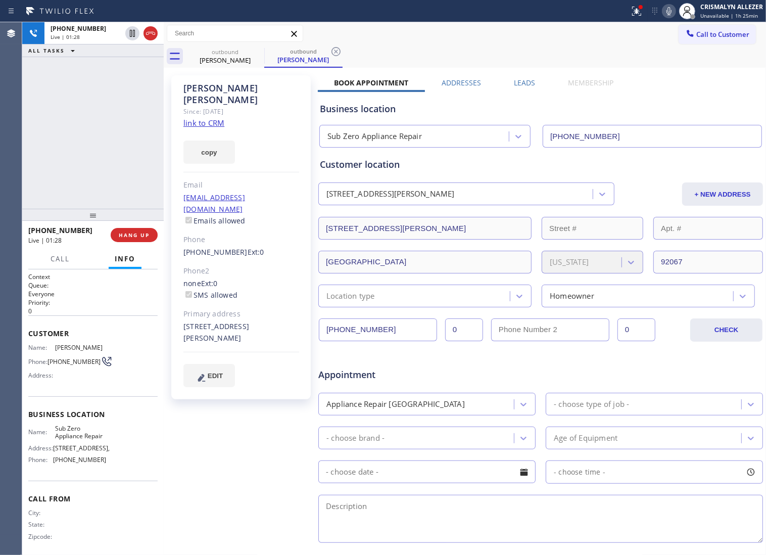
click at [667, 13] on icon at bounding box center [669, 11] width 5 height 8
click at [666, 10] on icon at bounding box center [669, 11] width 12 height 12
click at [666, 12] on icon at bounding box center [669, 11] width 12 height 12
drag, startPoint x: 668, startPoint y: 13, endPoint x: 637, endPoint y: 60, distance: 56.5
click at [666, 16] on icon at bounding box center [669, 11] width 12 height 12
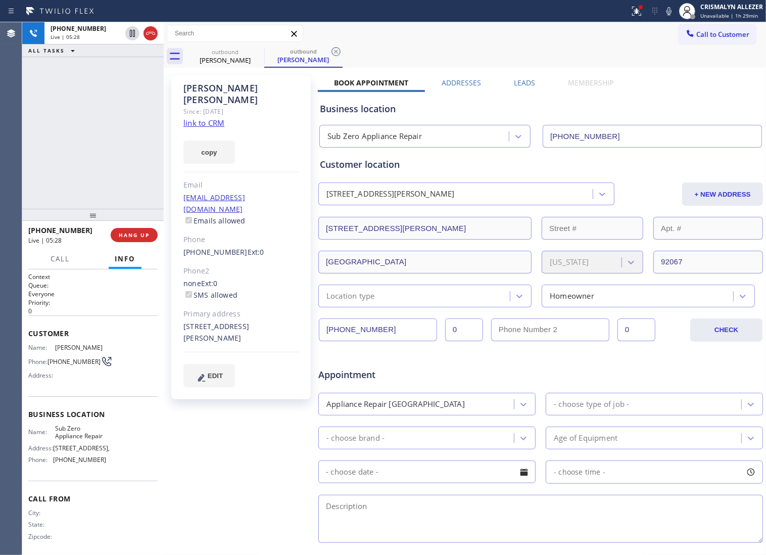
click at [584, 370] on div "Appointment" at bounding box center [540, 369] width 447 height 26
click at [132, 237] on span "COMPLETE" at bounding box center [132, 235] width 35 height 7
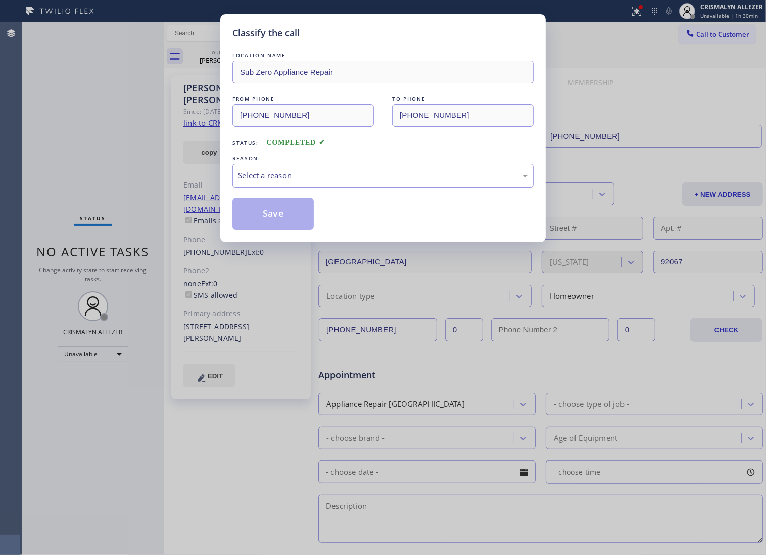
click at [377, 188] on div "Select a reason" at bounding box center [383, 176] width 301 height 24
click at [276, 228] on button "Save" at bounding box center [273, 214] width 81 height 32
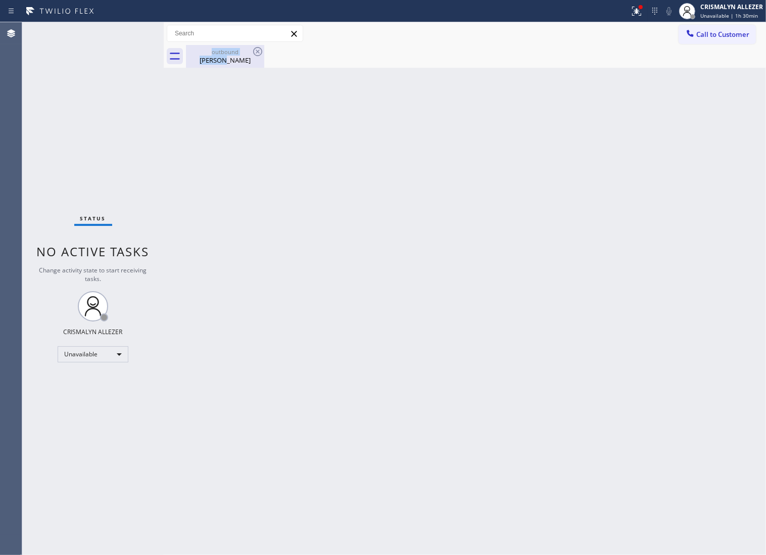
drag, startPoint x: 211, startPoint y: 55, endPoint x: 257, endPoint y: 58, distance: 45.6
click at [237, 57] on div "outbound Thomas Doolin" at bounding box center [225, 56] width 76 height 23
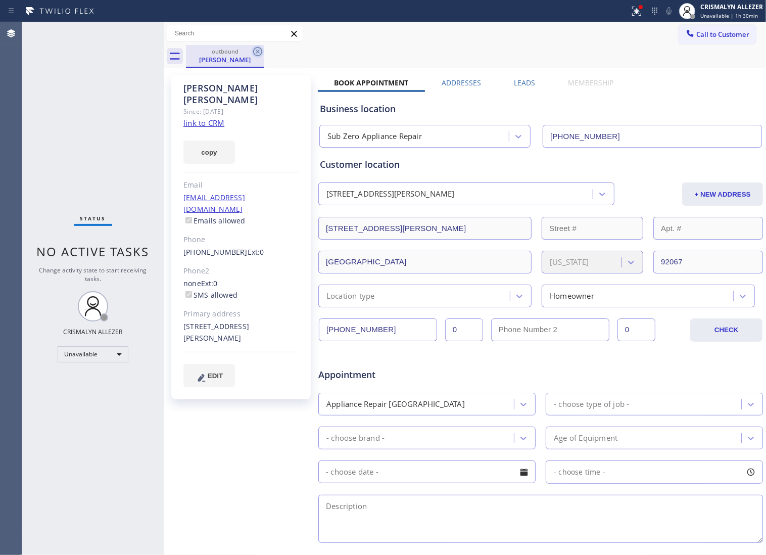
click at [257, 54] on icon at bounding box center [258, 52] width 12 height 12
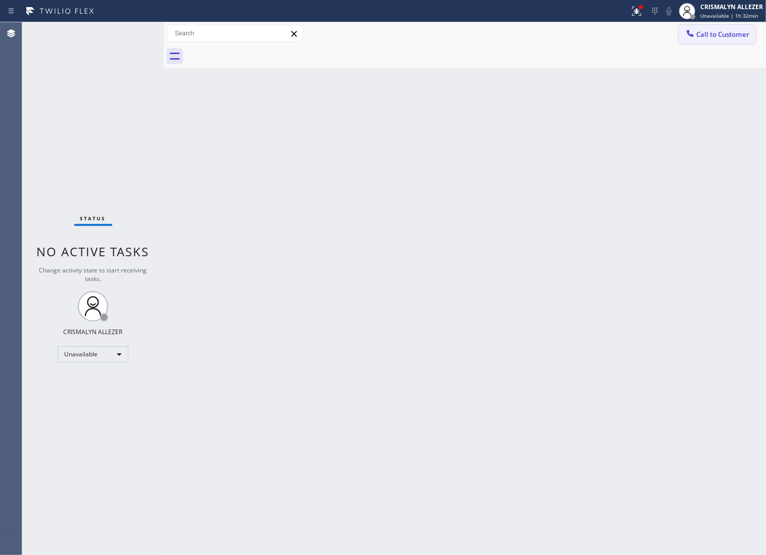
click at [732, 41] on button "Call to Customer" at bounding box center [717, 34] width 77 height 19
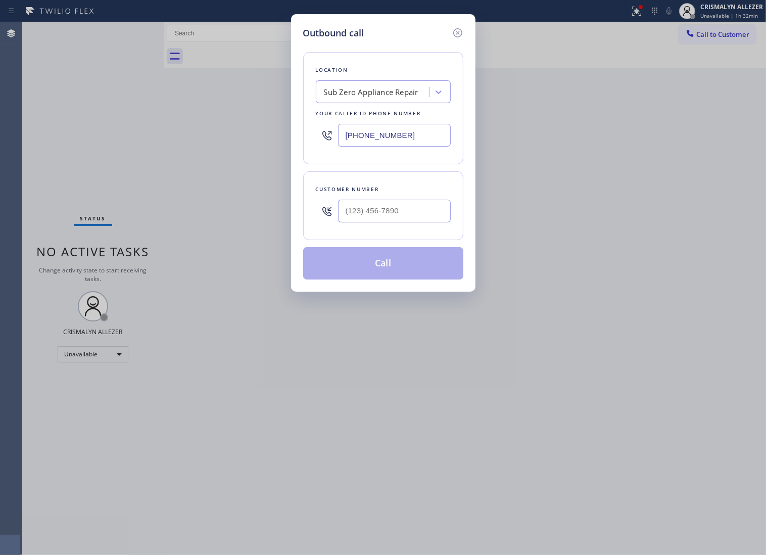
click at [203, 147] on div "Outbound call Location Sub Zero Appliance Repair Your caller id phone number (8…" at bounding box center [383, 277] width 766 height 555
paste input "602) 497-2807"
type input "[PHONE_NUMBER]"
click at [422, 222] on input "(___) ___-____" at bounding box center [394, 211] width 113 height 23
paste input "480) 895-2262"
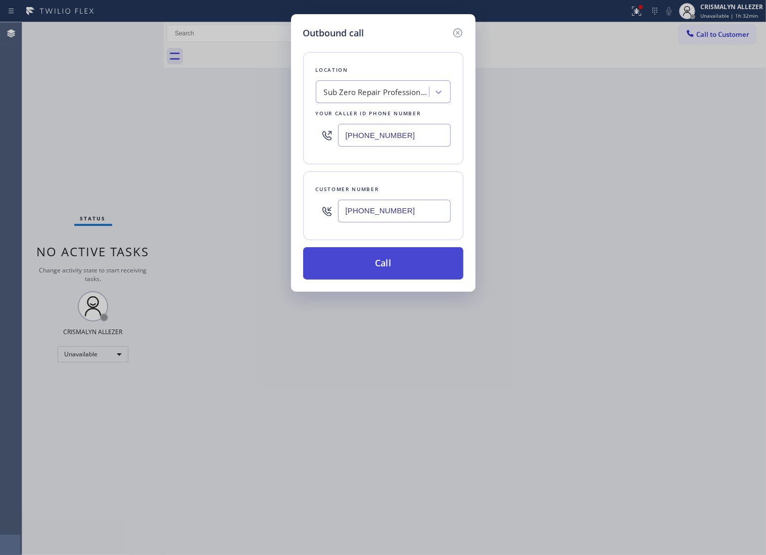
type input "(480) 895-2262"
click at [383, 277] on button "Call" at bounding box center [383, 263] width 160 height 32
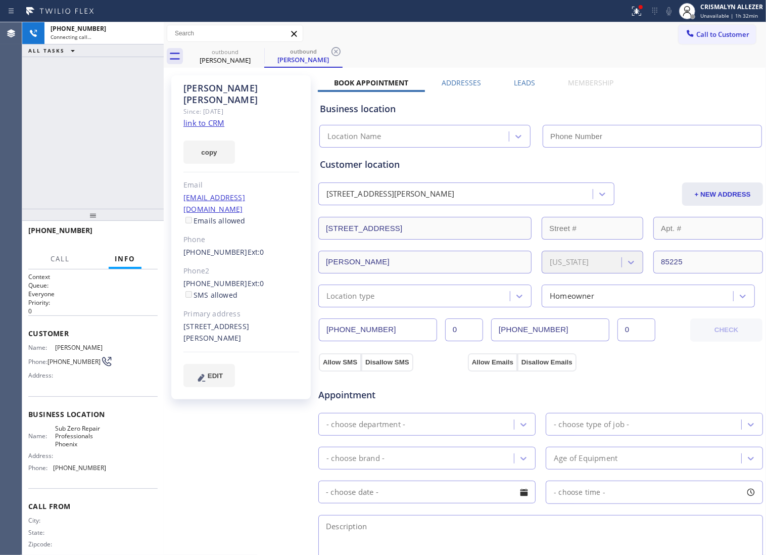
click at [210, 118] on link "link to CRM" at bounding box center [204, 123] width 41 height 10
type input "[PHONE_NUMBER]"
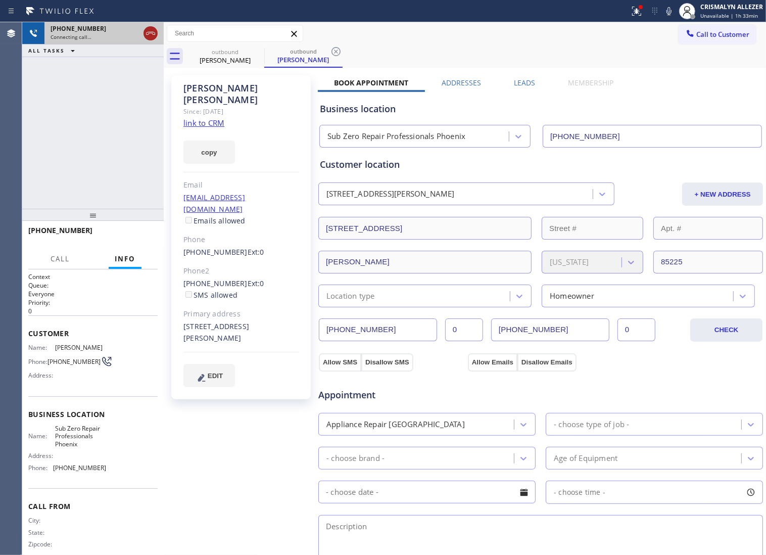
click at [152, 35] on icon at bounding box center [151, 33] width 12 height 12
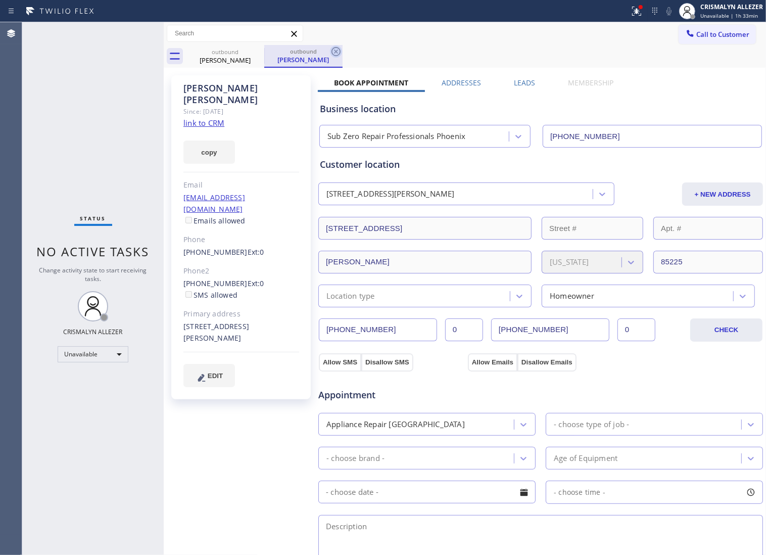
click at [334, 50] on icon at bounding box center [336, 52] width 12 height 12
click at [259, 52] on icon at bounding box center [258, 52] width 12 height 12
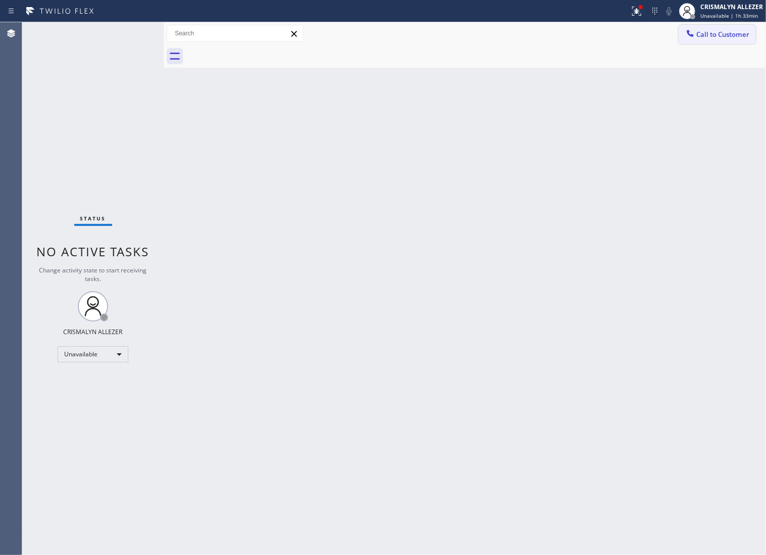
click at [727, 41] on button "Call to Customer" at bounding box center [717, 34] width 77 height 19
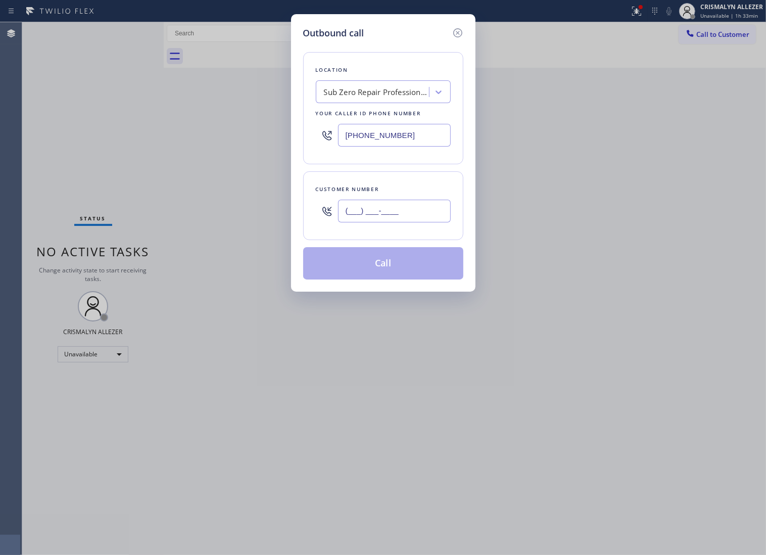
click at [431, 222] on input "(___) ___-____" at bounding box center [394, 211] width 113 height 23
paste input "720) 840-8732"
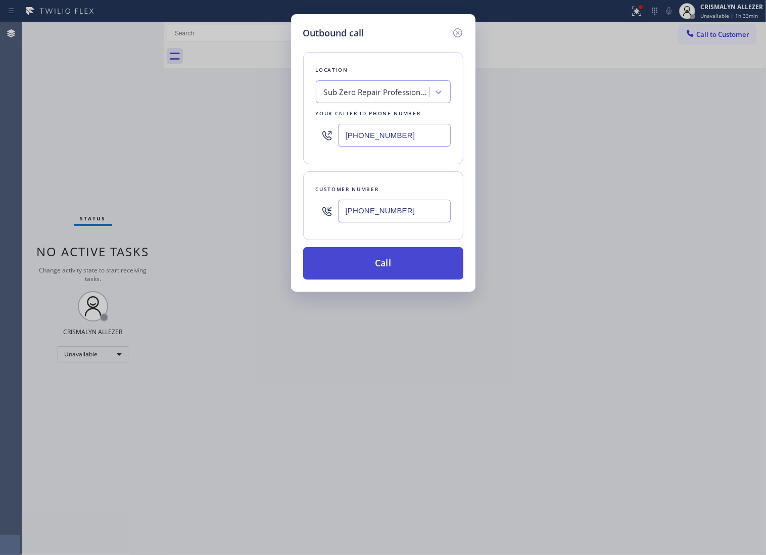
type input "[PHONE_NUMBER]"
click at [393, 274] on button "Call" at bounding box center [383, 263] width 160 height 32
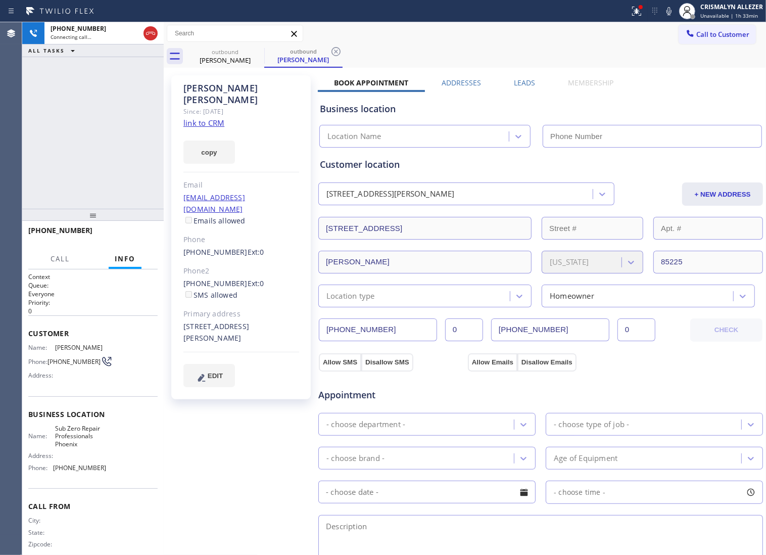
click at [523, 79] on label "Leads" at bounding box center [524, 83] width 21 height 10
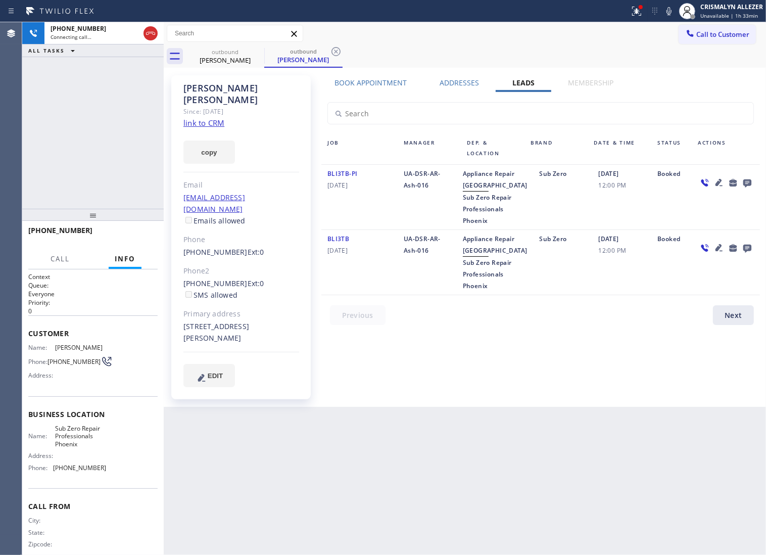
click at [748, 182] on icon at bounding box center [748, 183] width 8 height 8
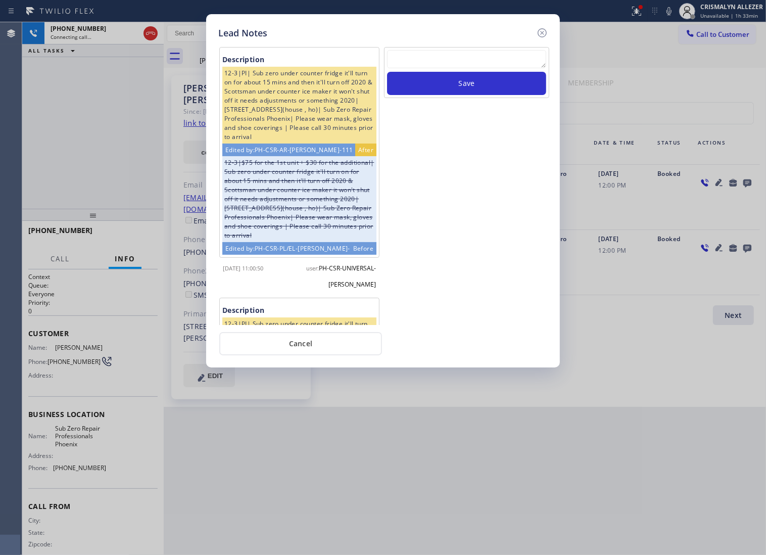
click at [429, 66] on textarea at bounding box center [466, 59] width 159 height 18
paste textarea "no answer | pls xfer if cx calls back"
type textarea "no answer | pls xfer if cx calls back"
click at [465, 87] on button "Save" at bounding box center [466, 83] width 159 height 23
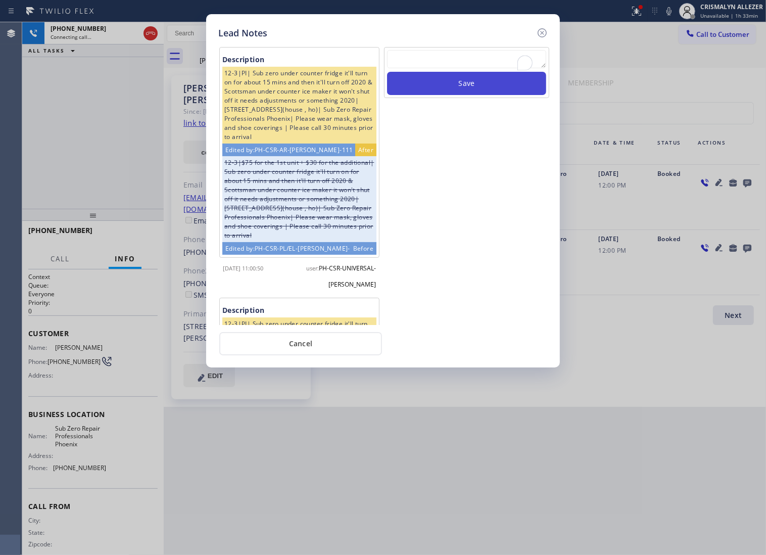
scroll to position [0, 0]
click at [304, 361] on div "Lead Notes Description 12-3|PI| Sub zero under counter fridge it'll turn on for…" at bounding box center [383, 190] width 354 height 353
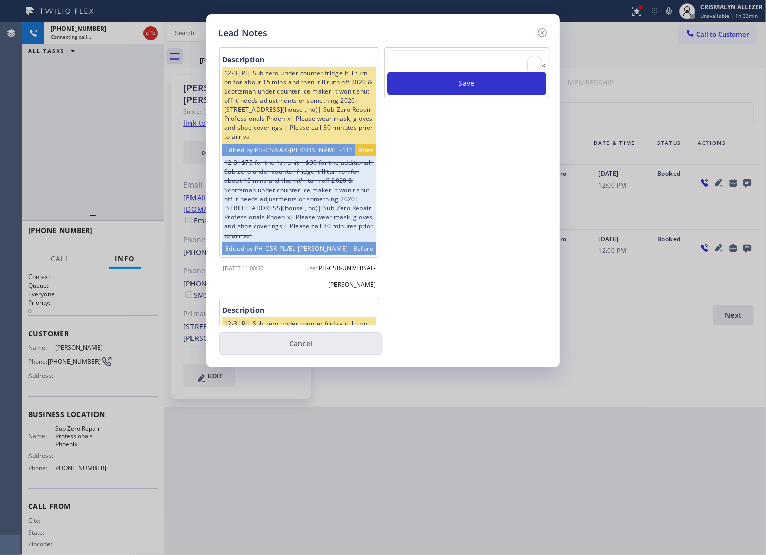
click at [306, 352] on button "Cancel" at bounding box center [300, 343] width 163 height 23
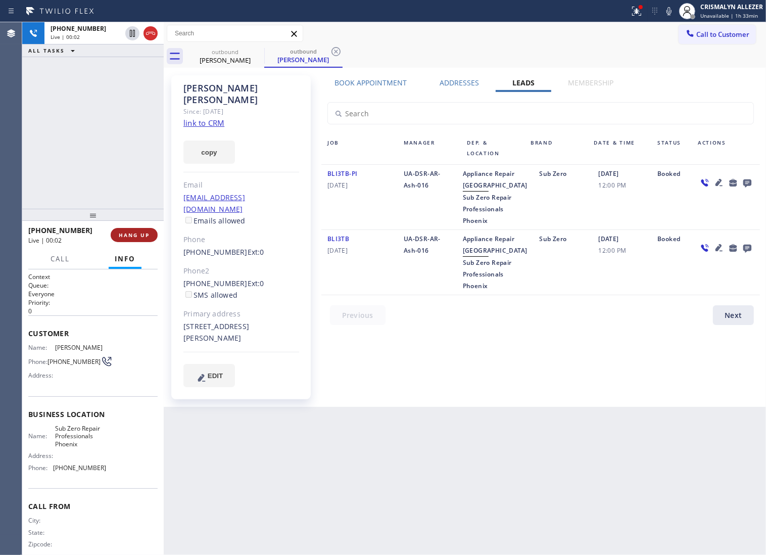
click at [128, 235] on span "HANG UP" at bounding box center [134, 235] width 31 height 7
click at [128, 235] on span "COMPLETE" at bounding box center [132, 235] width 35 height 7
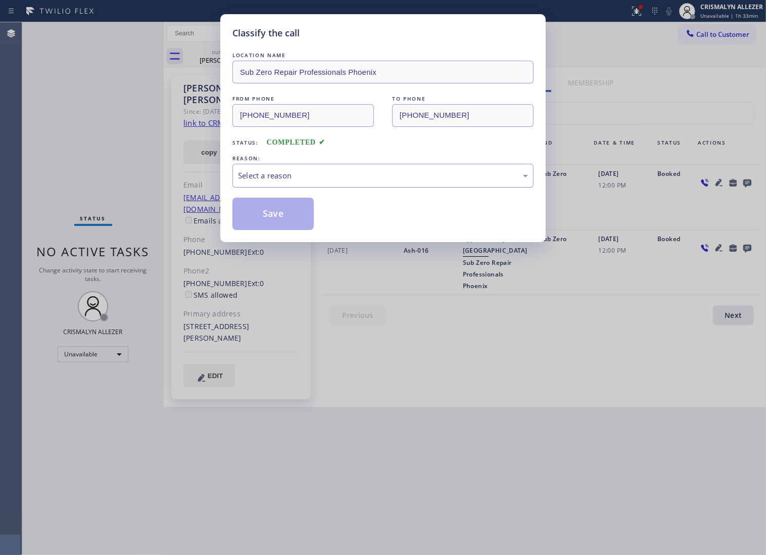
click at [397, 177] on div "Select a reason" at bounding box center [383, 176] width 301 height 24
click at [297, 230] on button "Save" at bounding box center [273, 214] width 81 height 32
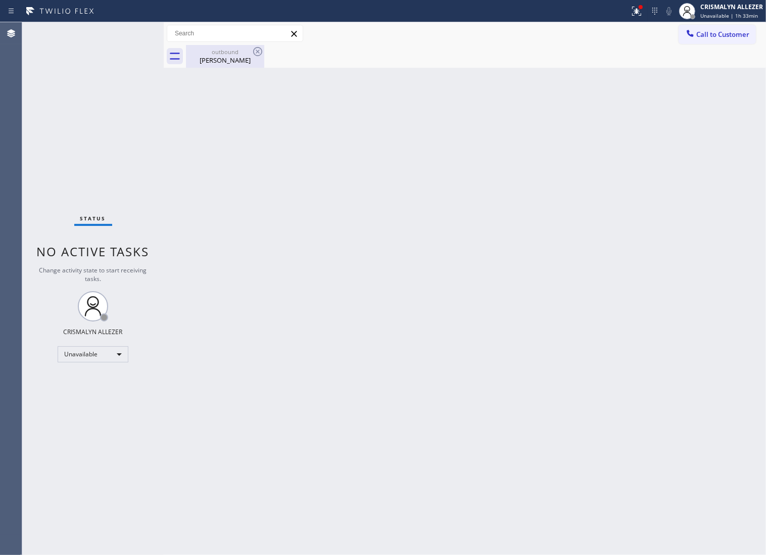
click at [218, 54] on div "outbound" at bounding box center [225, 52] width 76 height 8
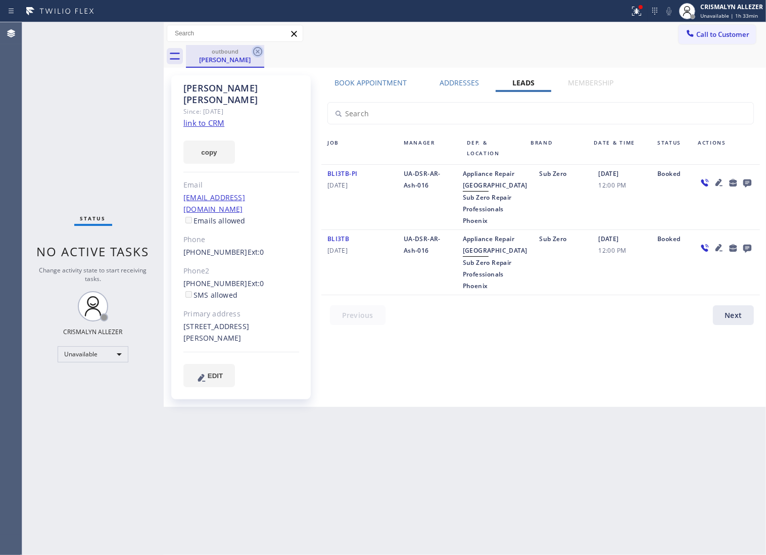
click at [255, 51] on icon at bounding box center [258, 52] width 12 height 12
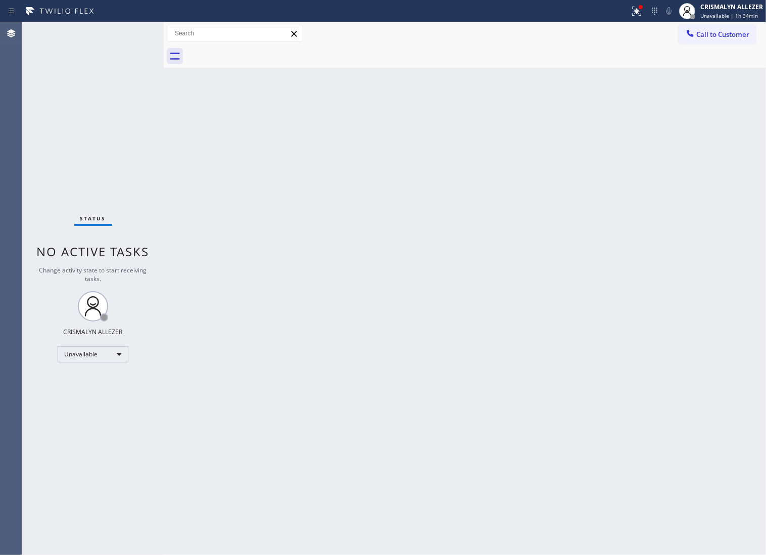
click at [714, 39] on button "Call to Customer" at bounding box center [717, 34] width 77 height 19
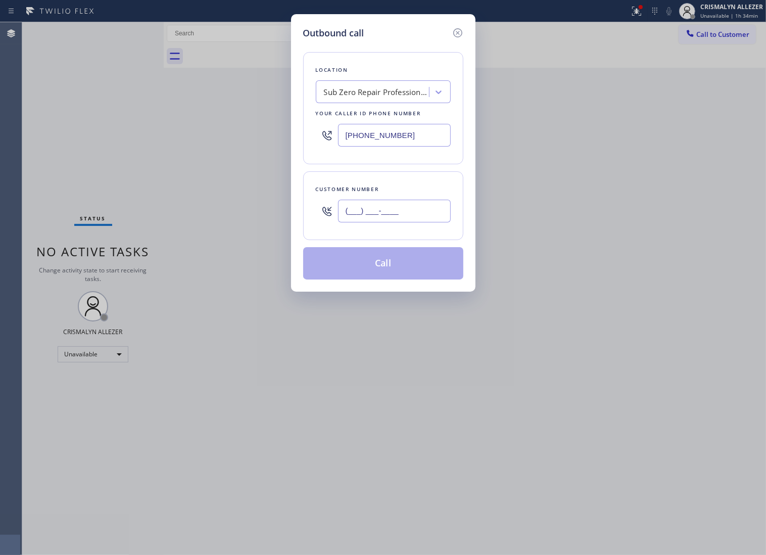
click at [425, 216] on input "(___) ___-____" at bounding box center [394, 211] width 113 height 23
paste input "702) 275-6515"
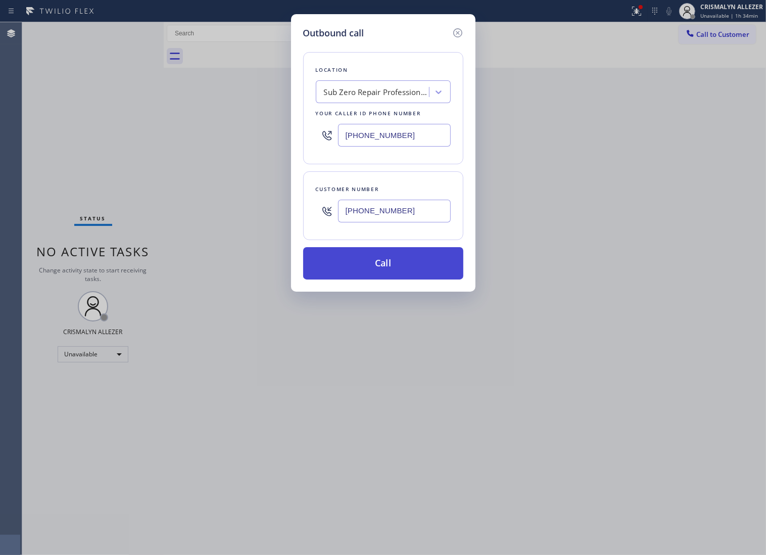
type input "(702) 275-6515"
click at [397, 277] on button "Call" at bounding box center [383, 263] width 160 height 32
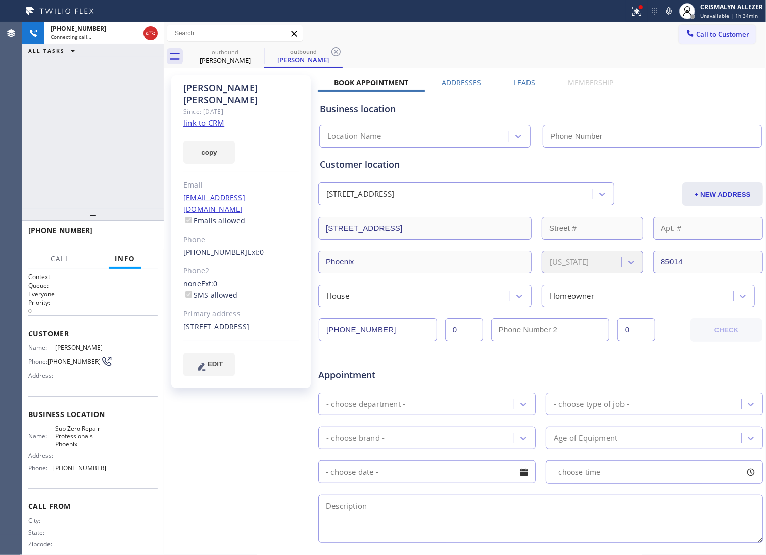
click at [204, 118] on link "link to CRM" at bounding box center [204, 123] width 41 height 10
type input "[PHONE_NUMBER]"
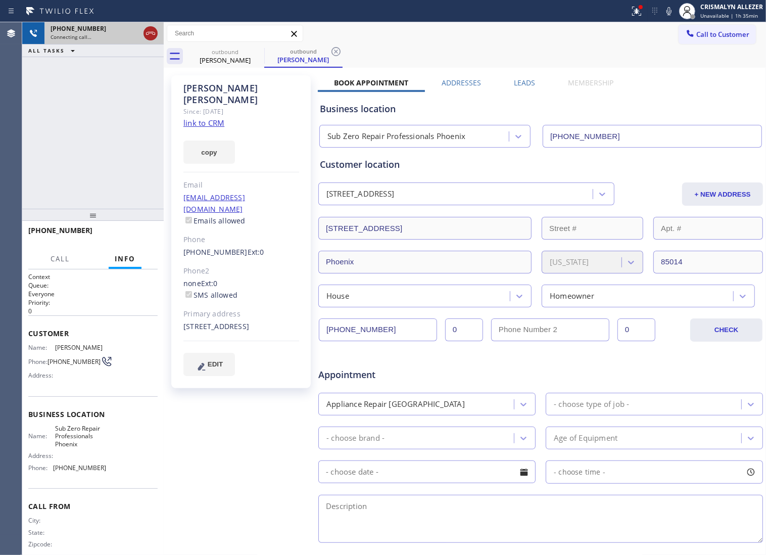
click at [148, 32] on icon at bounding box center [150, 33] width 9 height 3
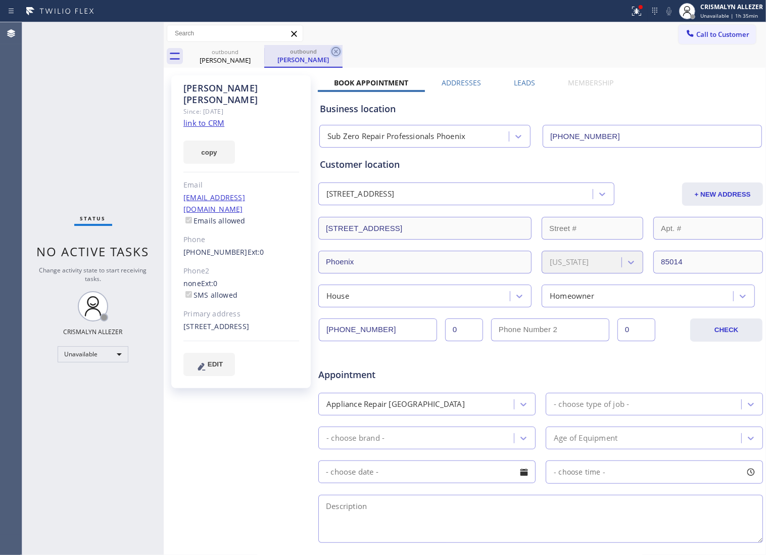
click at [336, 52] on icon at bounding box center [336, 52] width 12 height 12
drag, startPoint x: 255, startPoint y: 55, endPoint x: 252, endPoint y: 12, distance: 43.1
click at [255, 49] on icon at bounding box center [258, 52] width 12 height 12
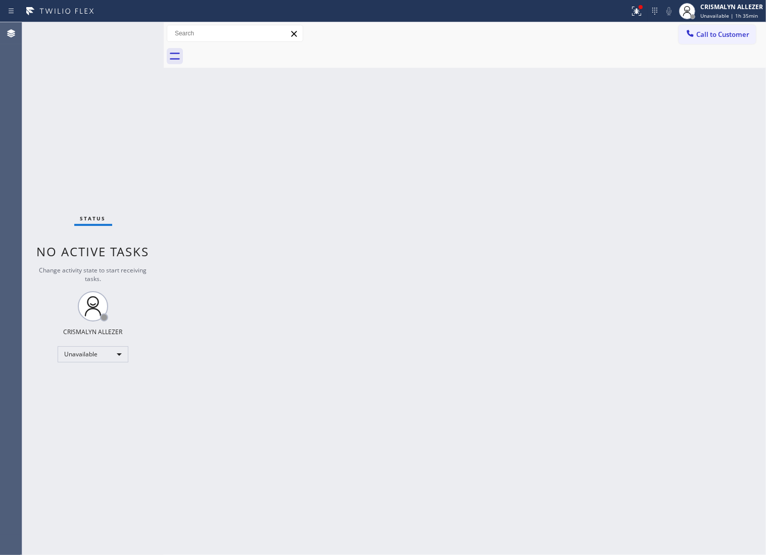
click at [729, 34] on span "Call to Customer" at bounding box center [723, 34] width 53 height 9
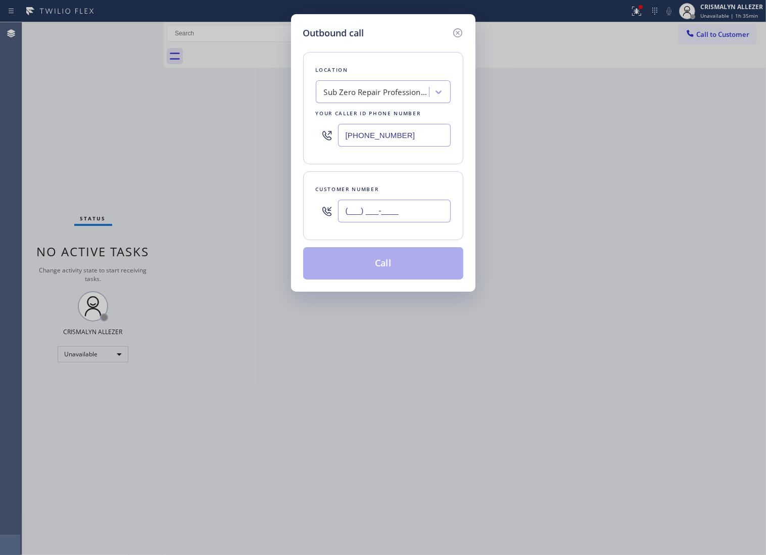
click at [422, 222] on input "(___) ___-____" at bounding box center [394, 211] width 113 height 23
paste input "206) 718-9366"
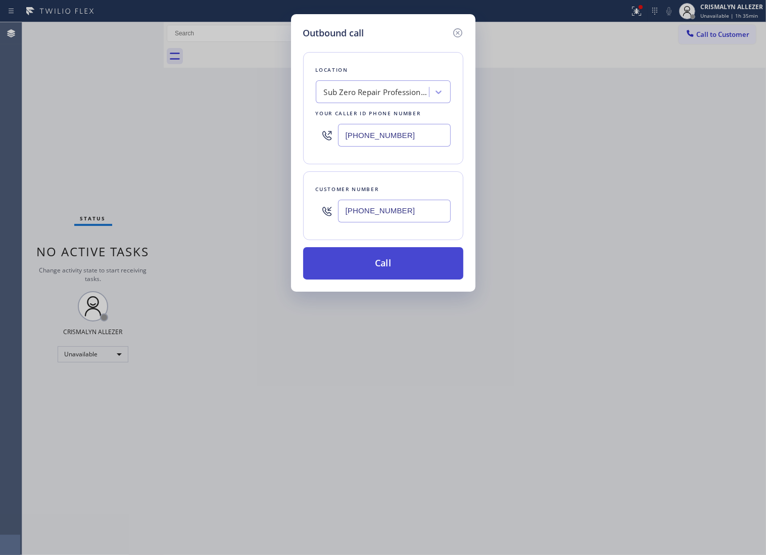
type input "[PHONE_NUMBER]"
click at [397, 274] on button "Call" at bounding box center [383, 263] width 160 height 32
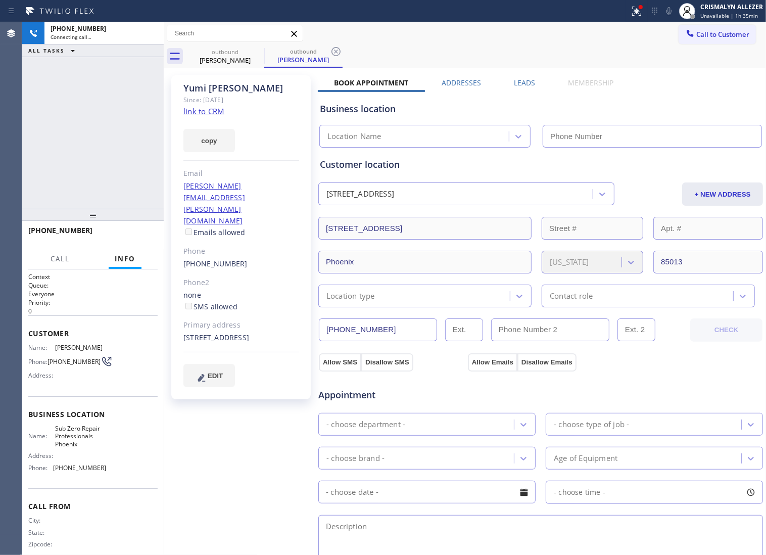
click at [206, 110] on link "link to CRM" at bounding box center [204, 111] width 41 height 10
type input "[PHONE_NUMBER]"
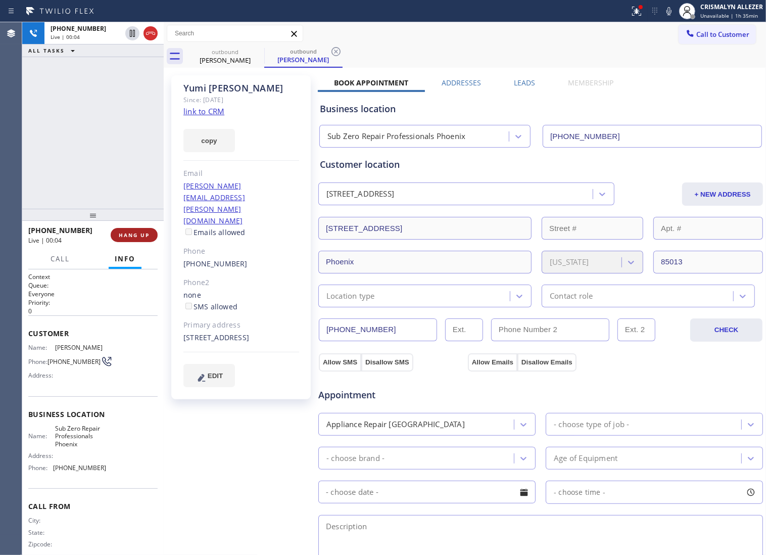
click at [138, 239] on span "HANG UP" at bounding box center [134, 235] width 31 height 7
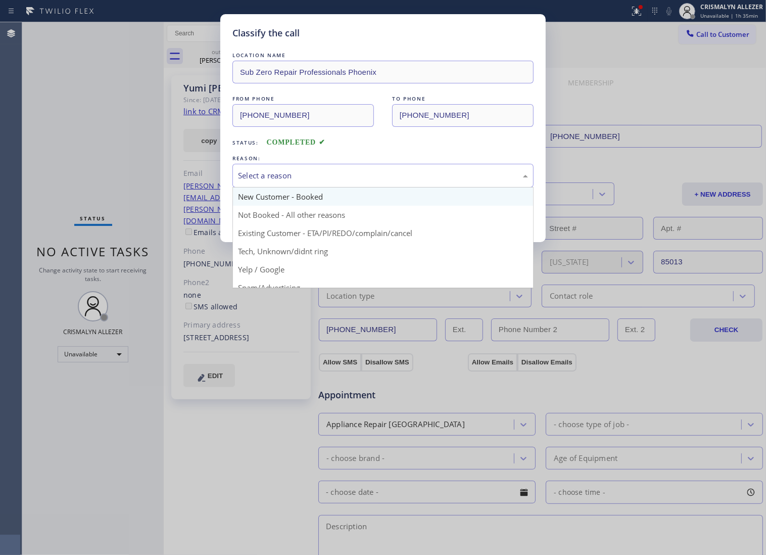
drag, startPoint x: 373, startPoint y: 190, endPoint x: 277, endPoint y: 216, distance: 99.6
click at [367, 181] on div "Select a reason" at bounding box center [383, 176] width 290 height 12
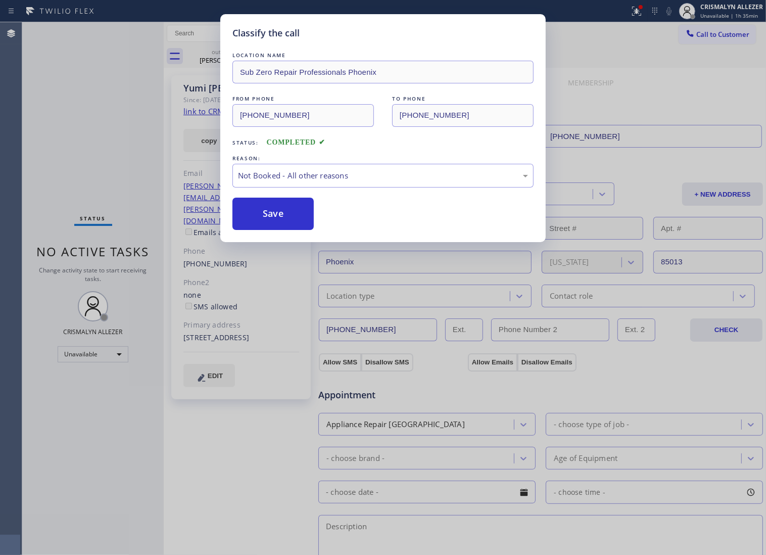
click at [269, 219] on button "Save" at bounding box center [273, 214] width 81 height 32
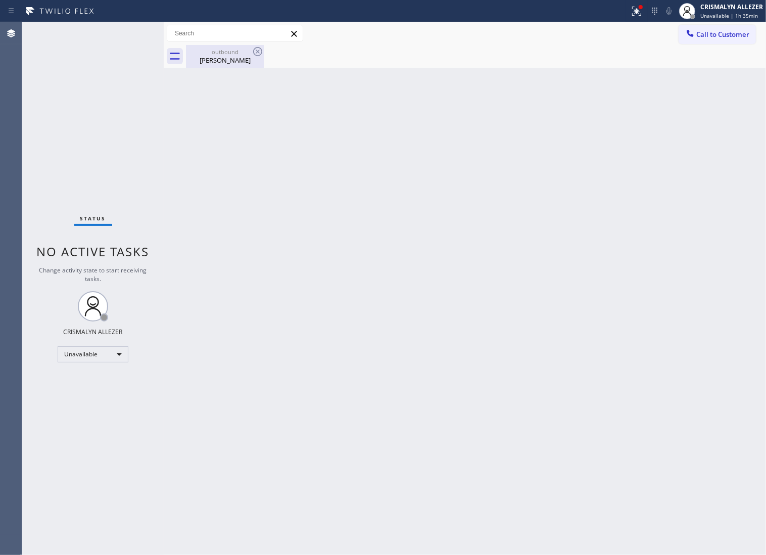
click at [220, 53] on div "outbound" at bounding box center [225, 52] width 76 height 8
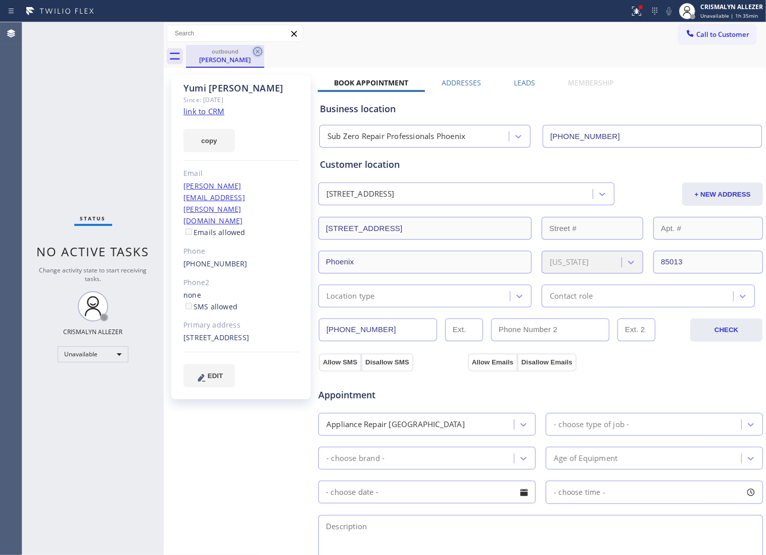
click at [263, 52] on icon at bounding box center [258, 52] width 12 height 12
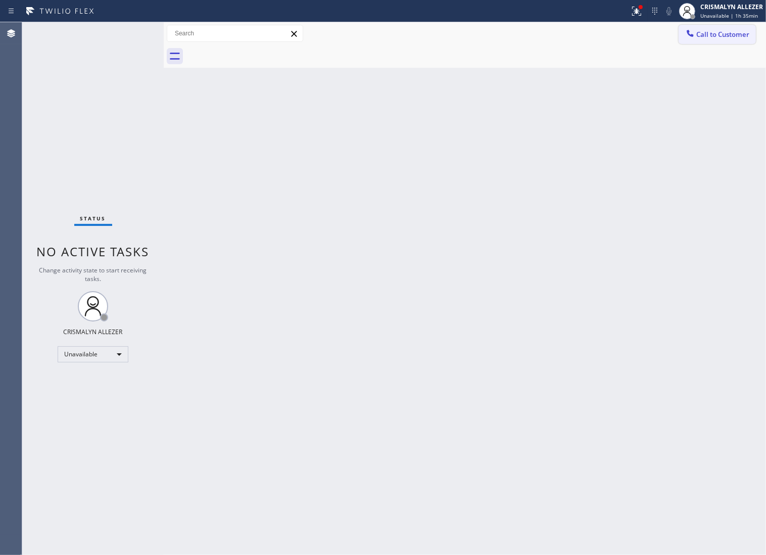
click at [716, 36] on span "Call to Customer" at bounding box center [723, 34] width 53 height 9
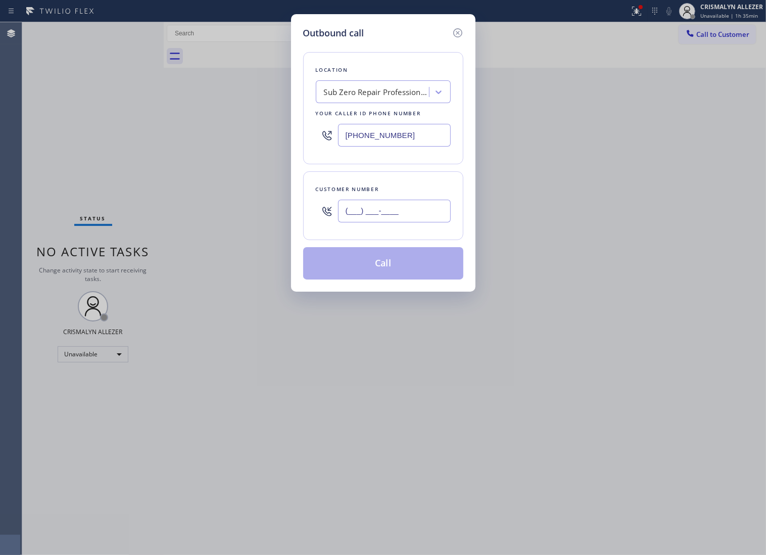
click at [421, 211] on input "(___) ___-____" at bounding box center [394, 211] width 113 height 23
paste input "617) 852-8744"
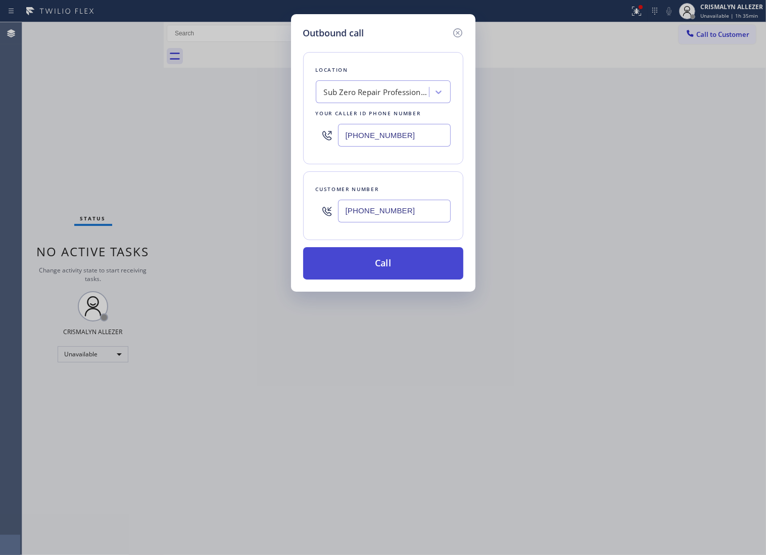
type input "(617) 852-8744"
click at [380, 280] on button "Call" at bounding box center [383, 263] width 160 height 32
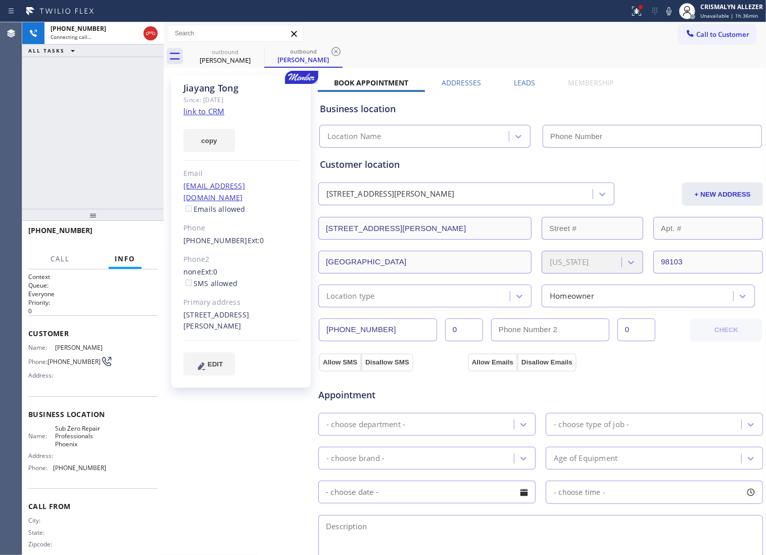
click at [211, 113] on link "link to CRM" at bounding box center [204, 111] width 41 height 10
type input "[PHONE_NUMBER]"
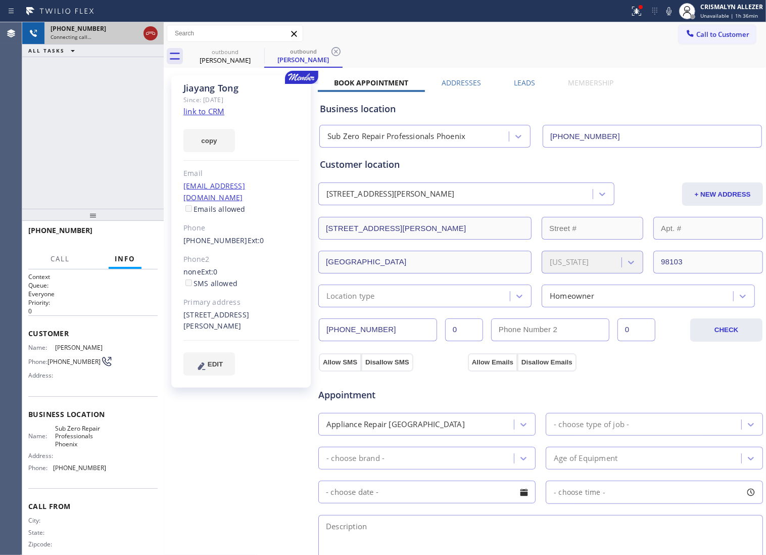
click at [147, 37] on icon at bounding box center [151, 33] width 12 height 12
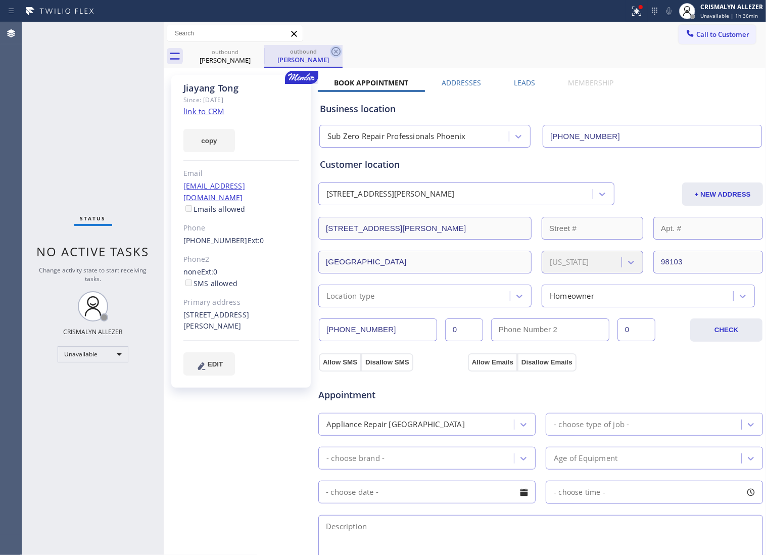
click at [335, 49] on icon at bounding box center [336, 52] width 12 height 12
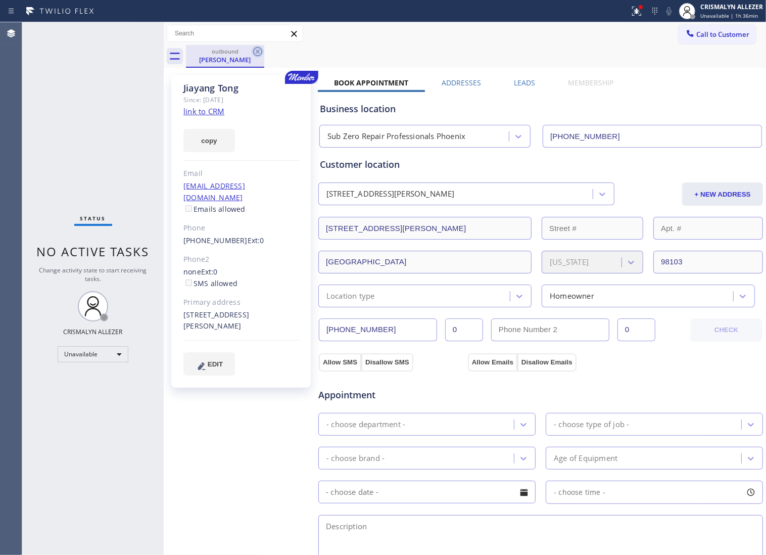
click at [260, 53] on icon at bounding box center [258, 52] width 12 height 12
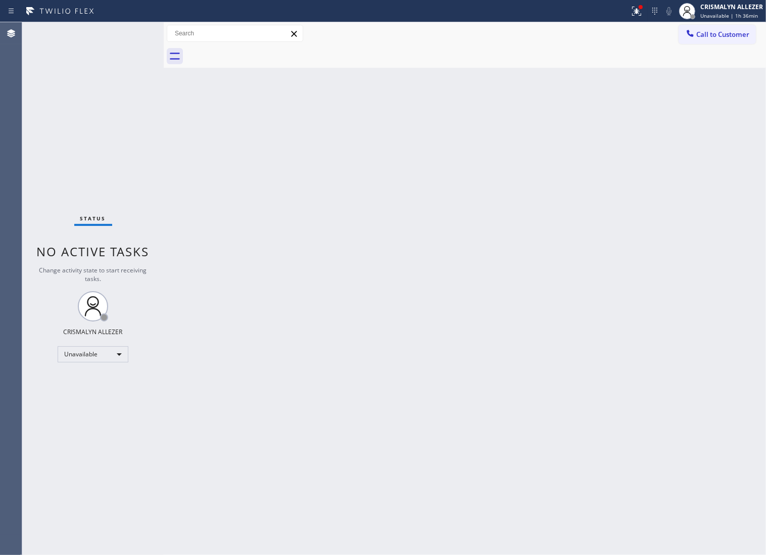
drag, startPoint x: 718, startPoint y: 36, endPoint x: 519, endPoint y: 140, distance: 223.9
click at [717, 36] on span "Call to Customer" at bounding box center [723, 34] width 53 height 9
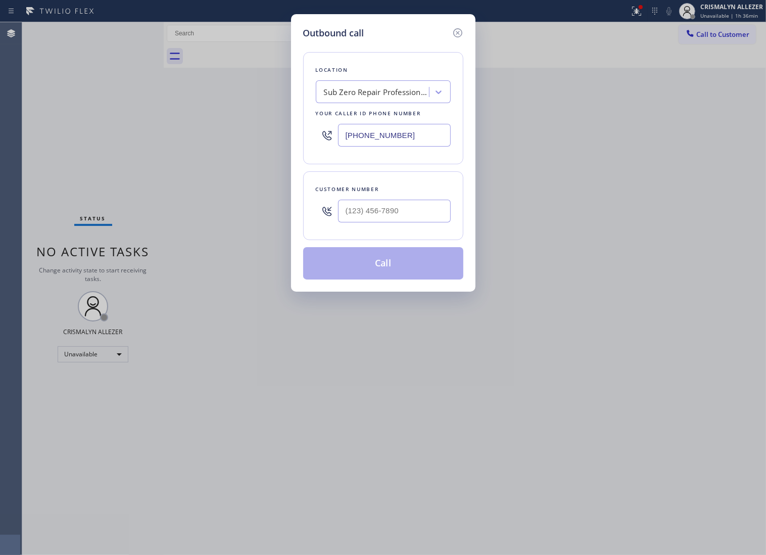
drag, startPoint x: 332, startPoint y: 145, endPoint x: 157, endPoint y: 135, distance: 175.2
click at [156, 140] on div "Outbound call Location Sub Zero Repair Professionals Phoenix Your caller id pho…" at bounding box center [383, 277] width 766 height 555
paste input "19) 383-1311"
type input "[PHONE_NUMBER]"
click at [400, 222] on input "(___) ___-____" at bounding box center [394, 211] width 113 height 23
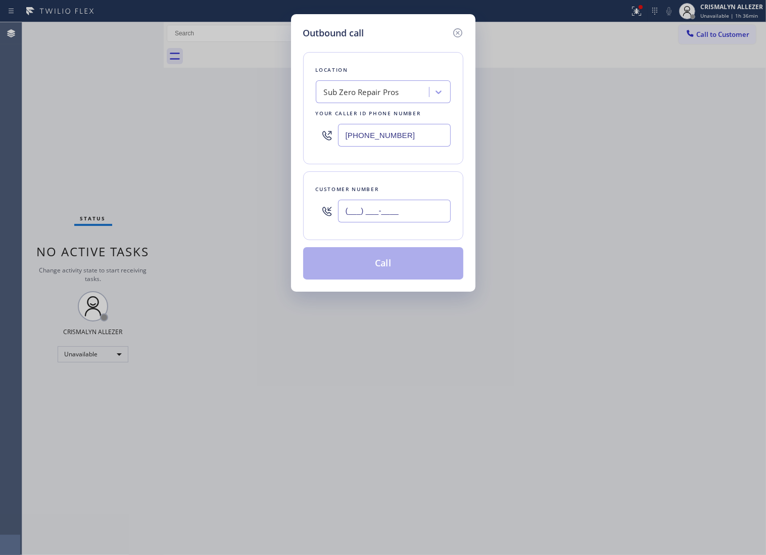
paste input "858) 349-0343"
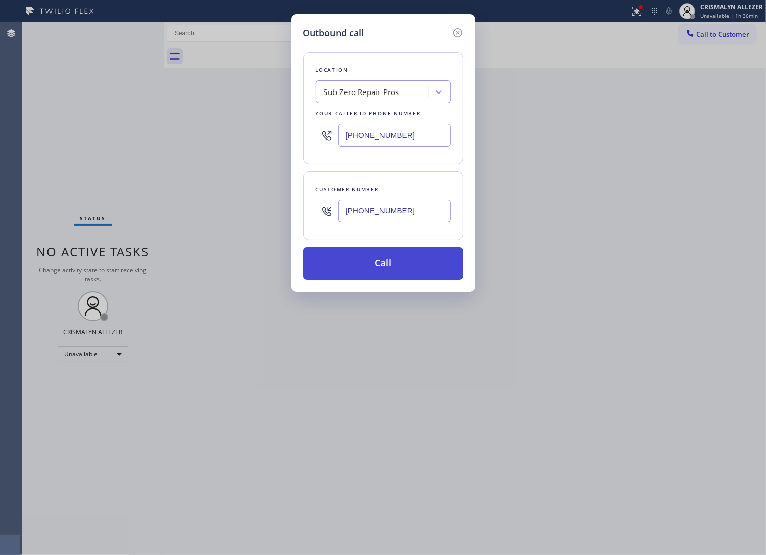
type input "[PHONE_NUMBER]"
click at [386, 280] on button "Call" at bounding box center [383, 263] width 160 height 32
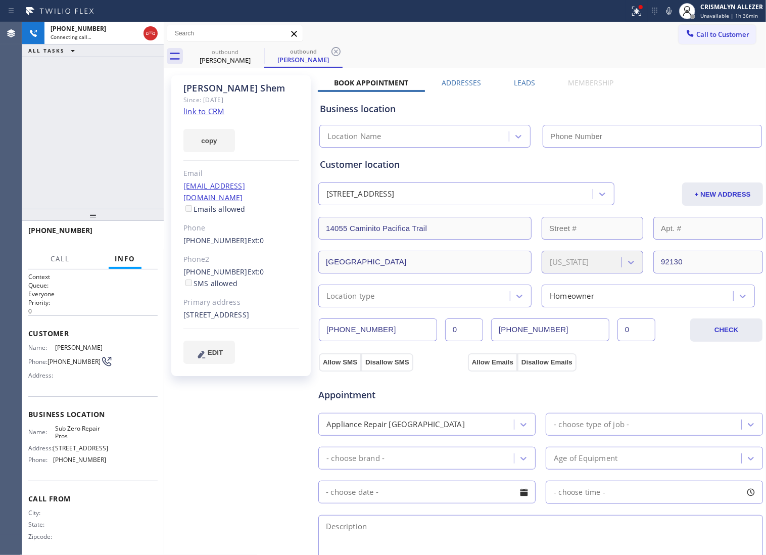
click at [216, 114] on link "link to CRM" at bounding box center [204, 111] width 41 height 10
type input "[PHONE_NUMBER]"
drag, startPoint x: 182, startPoint y: 261, endPoint x: 236, endPoint y: 266, distance: 53.8
click at [236, 266] on div "James Shem Since: 20 may 2020 link to CRM copy Email jshem@sciencellonline.com …" at bounding box center [241, 225] width 140 height 301
copy div "[PHONE_NUMBER]"
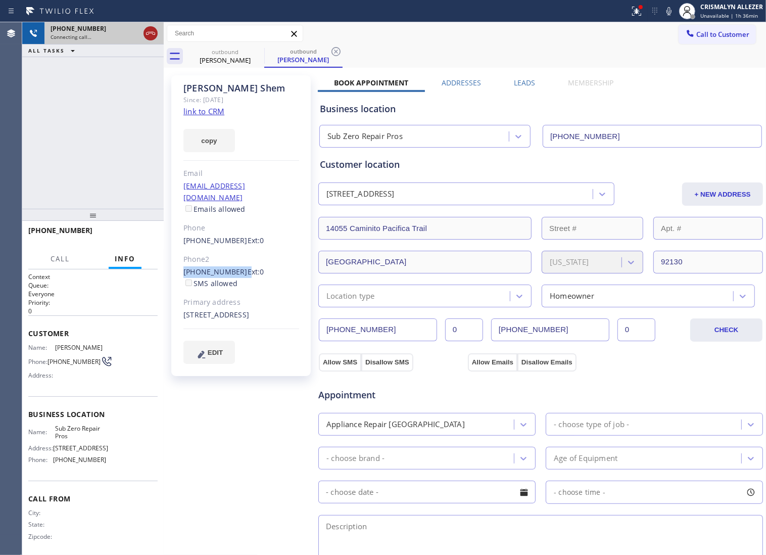
click at [153, 32] on icon at bounding box center [150, 33] width 9 height 3
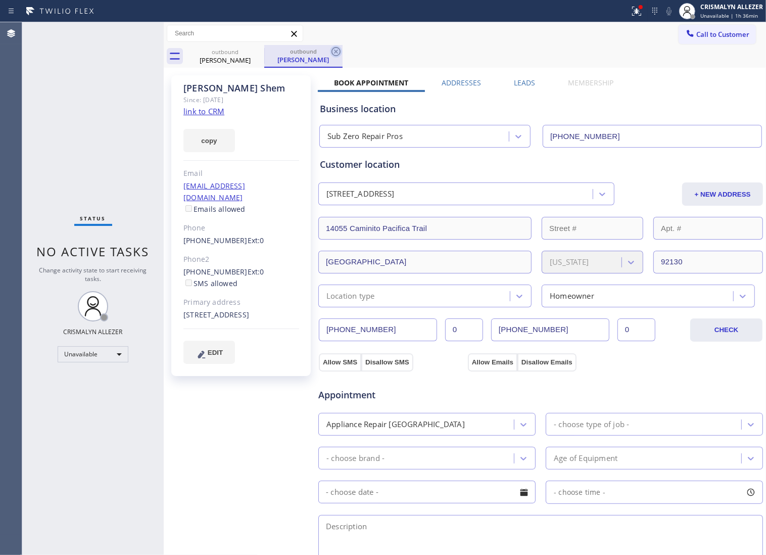
click at [330, 52] on icon at bounding box center [336, 52] width 12 height 12
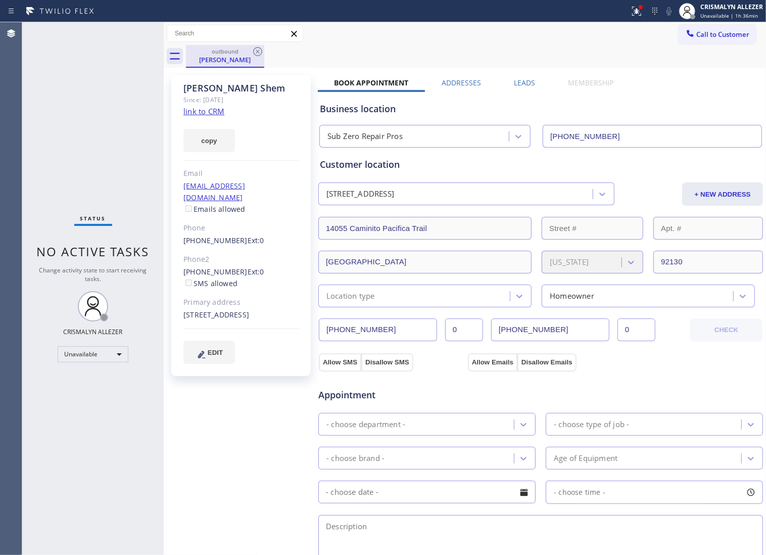
click at [249, 52] on div "outbound" at bounding box center [225, 52] width 76 height 8
click at [261, 49] on icon at bounding box center [258, 52] width 12 height 12
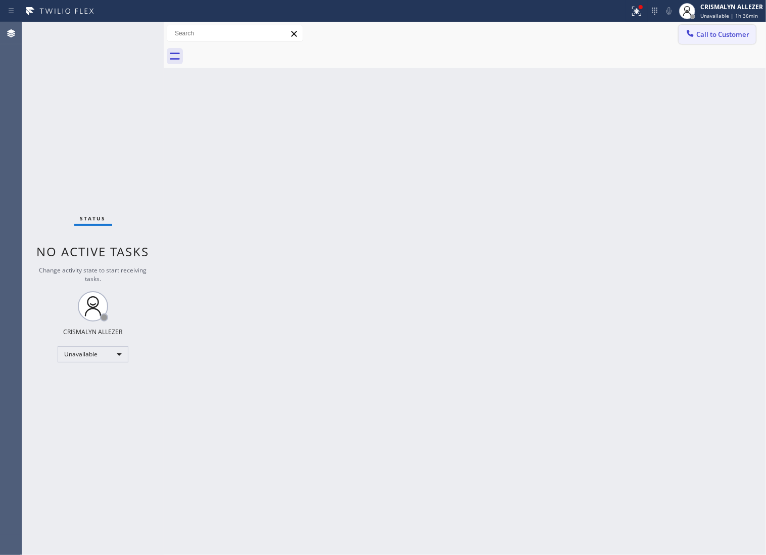
click at [720, 33] on span "Call to Customer" at bounding box center [723, 34] width 53 height 9
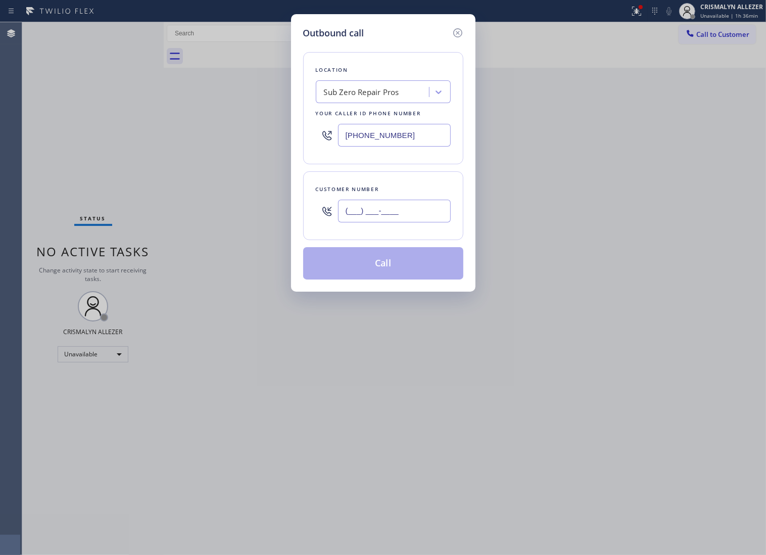
click at [428, 222] on input "(___) ___-____" at bounding box center [394, 211] width 113 height 23
paste input "760) 602-5037"
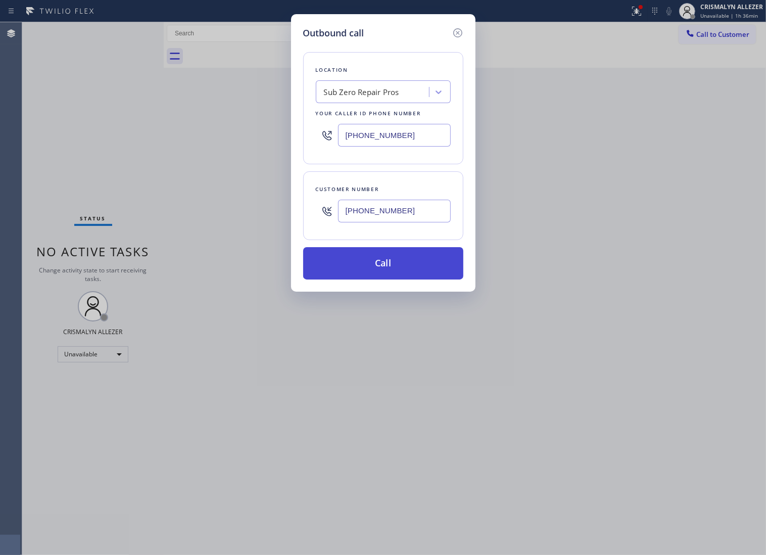
type input "[PHONE_NUMBER]"
click at [390, 276] on button "Call" at bounding box center [383, 263] width 160 height 32
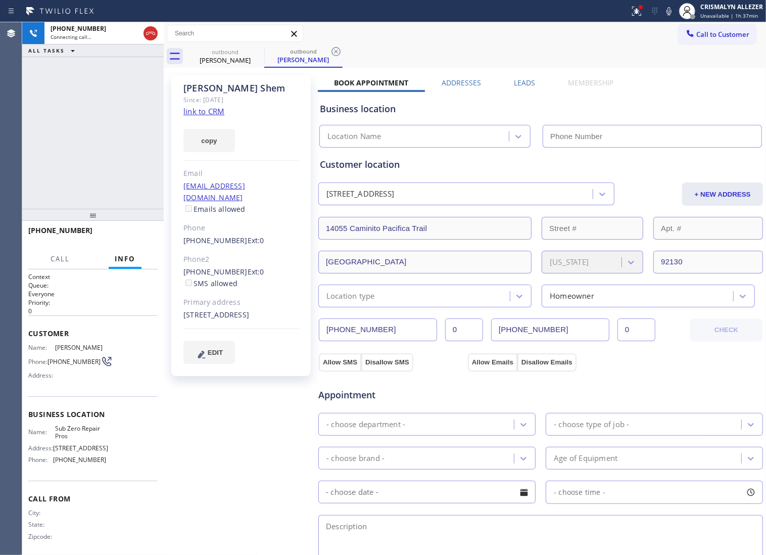
click at [516, 81] on label "Leads" at bounding box center [524, 83] width 21 height 10
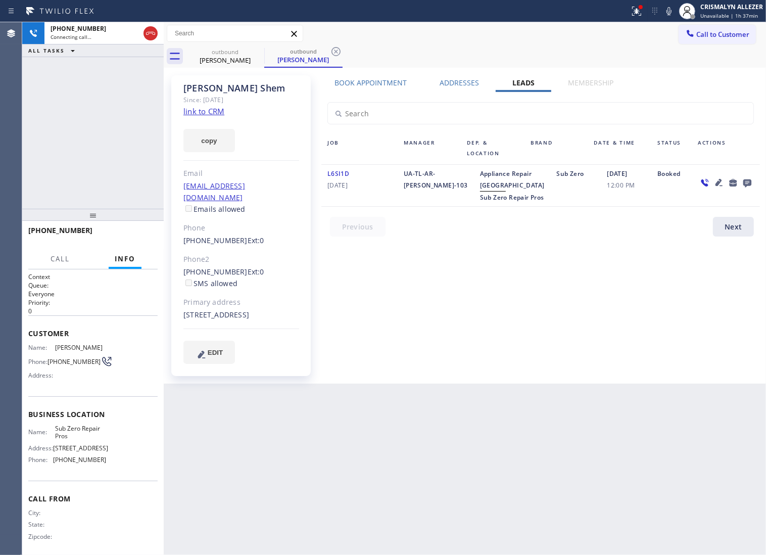
click at [749, 184] on icon at bounding box center [748, 183] width 8 height 8
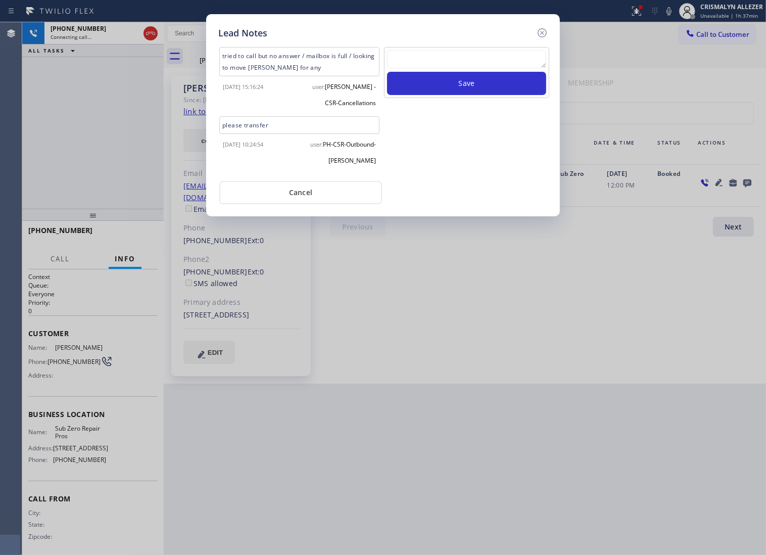
click at [482, 59] on textarea at bounding box center [466, 59] width 159 height 18
paste textarea "no answer | pls xfer if cx calls back"
type textarea "no answer | pls xfer if cx calls back"
click at [468, 86] on button "Save" at bounding box center [466, 83] width 159 height 23
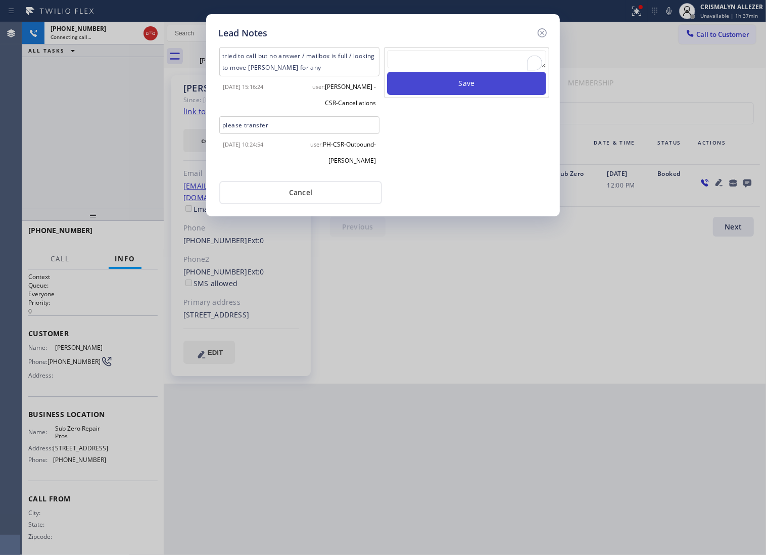
scroll to position [0, 0]
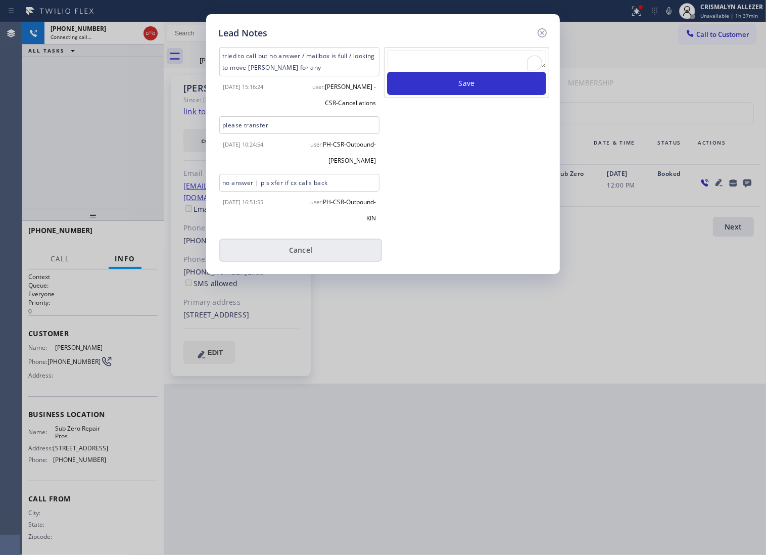
click at [295, 262] on button "Cancel" at bounding box center [300, 250] width 163 height 23
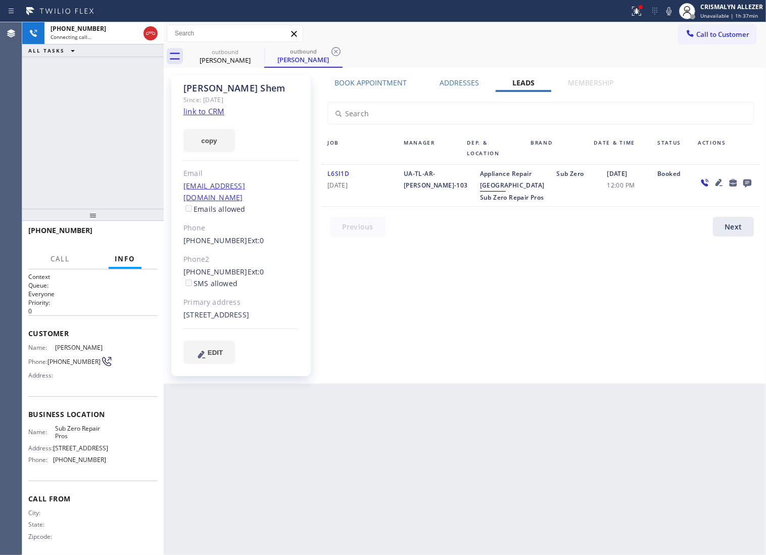
click at [370, 87] on div "Book Appointment" at bounding box center [371, 85] width 106 height 14
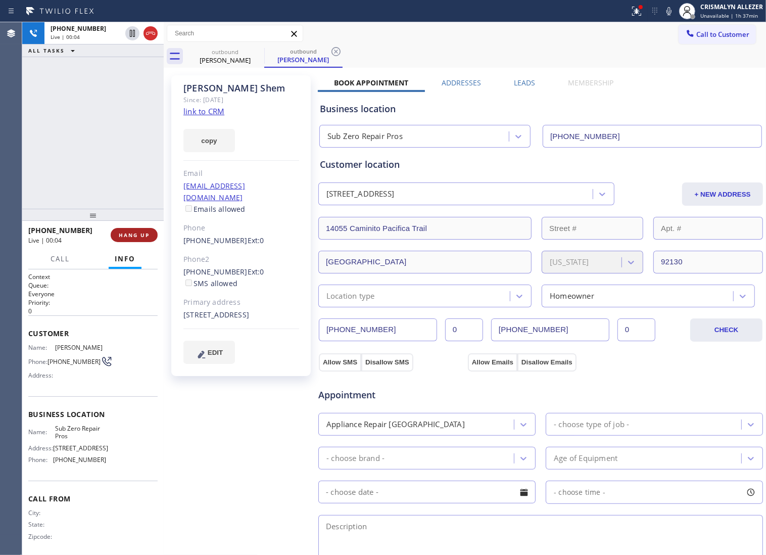
click at [129, 239] on span "HANG UP" at bounding box center [134, 235] width 31 height 7
click at [129, 237] on span "COMPLETE" at bounding box center [132, 235] width 35 height 7
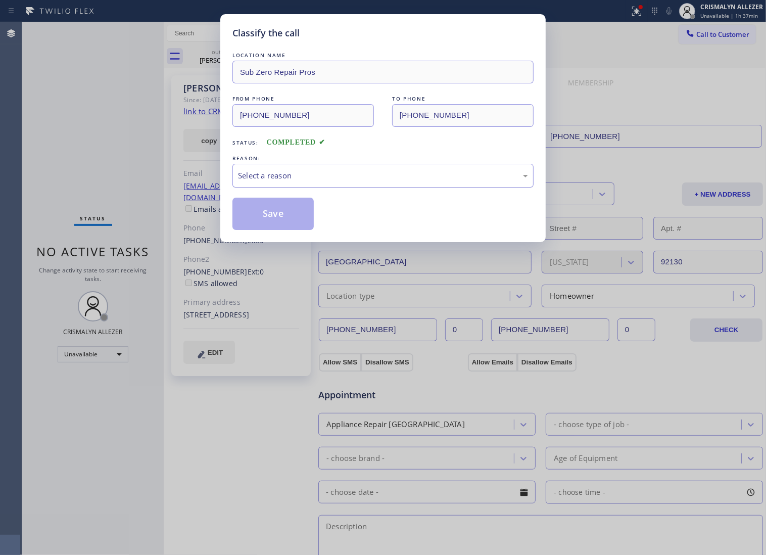
click at [357, 188] on div "Select a reason" at bounding box center [383, 176] width 301 height 24
click at [291, 222] on button "Save" at bounding box center [273, 214] width 81 height 32
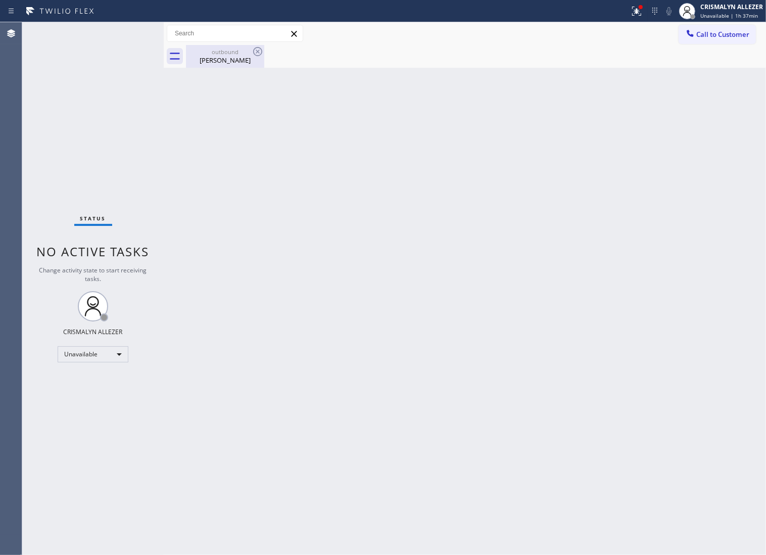
click at [228, 57] on div "[PERSON_NAME]" at bounding box center [225, 60] width 76 height 9
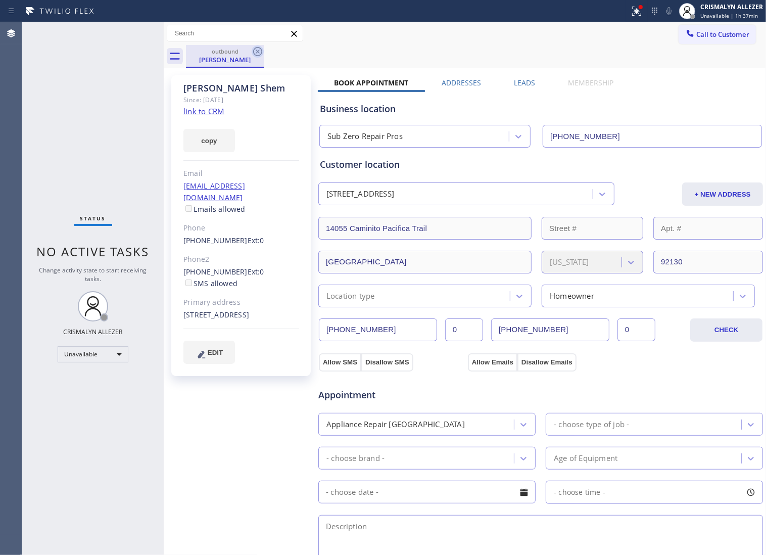
click at [259, 50] on icon at bounding box center [258, 52] width 12 height 12
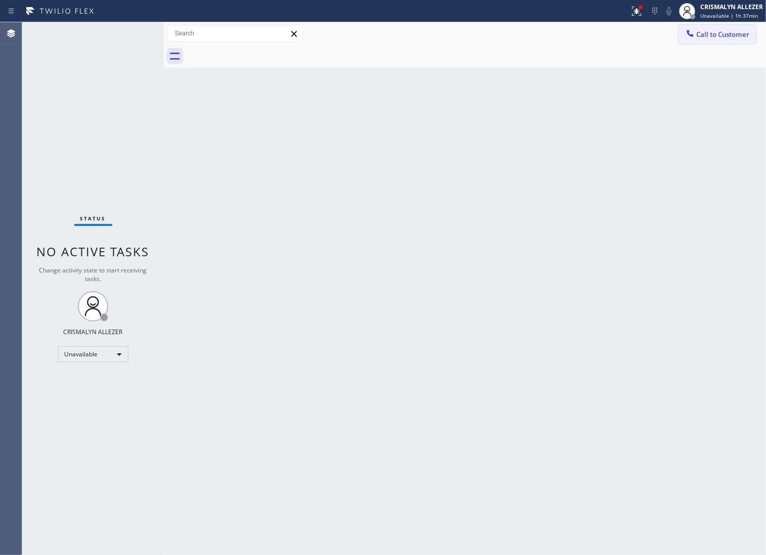
click at [723, 37] on span "Call to Customer" at bounding box center [723, 34] width 53 height 9
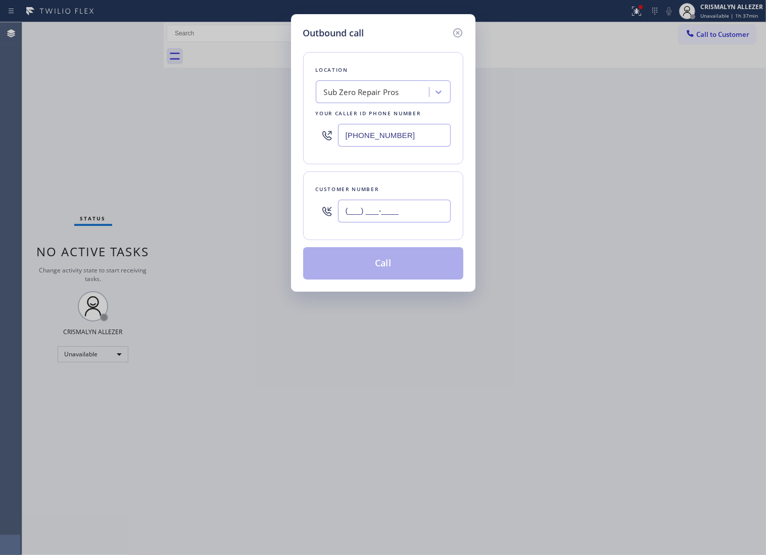
click at [421, 222] on input "(___) ___-____" at bounding box center [394, 211] width 113 height 23
paste input "310) 463-3431"
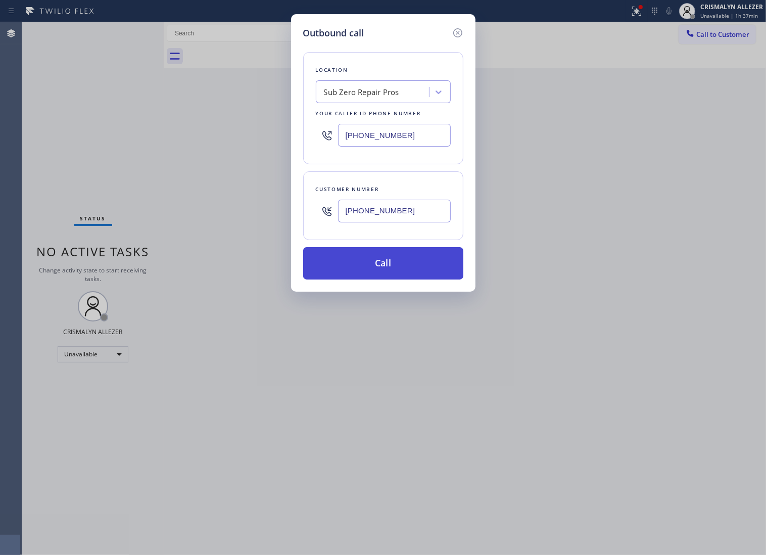
type input "[PHONE_NUMBER]"
click at [401, 276] on button "Call" at bounding box center [383, 263] width 160 height 32
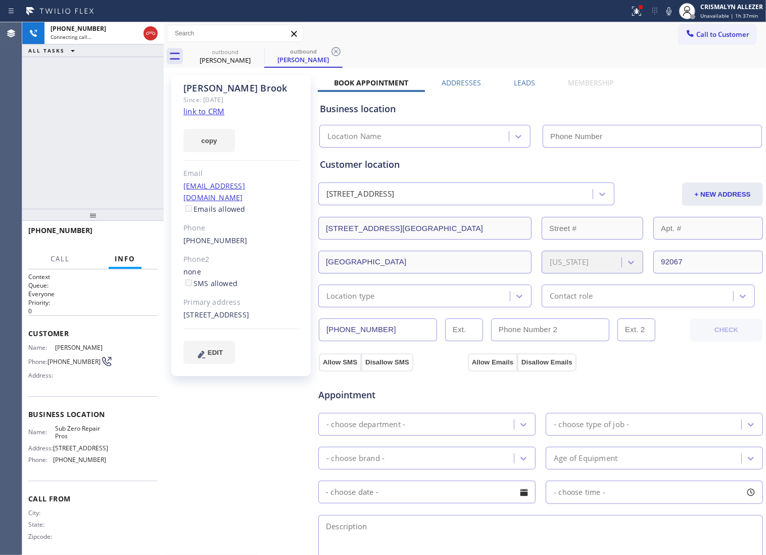
click at [215, 113] on link "link to CRM" at bounding box center [204, 111] width 41 height 10
type input "[PHONE_NUMBER]"
click at [138, 236] on span "HANG UP" at bounding box center [134, 235] width 31 height 7
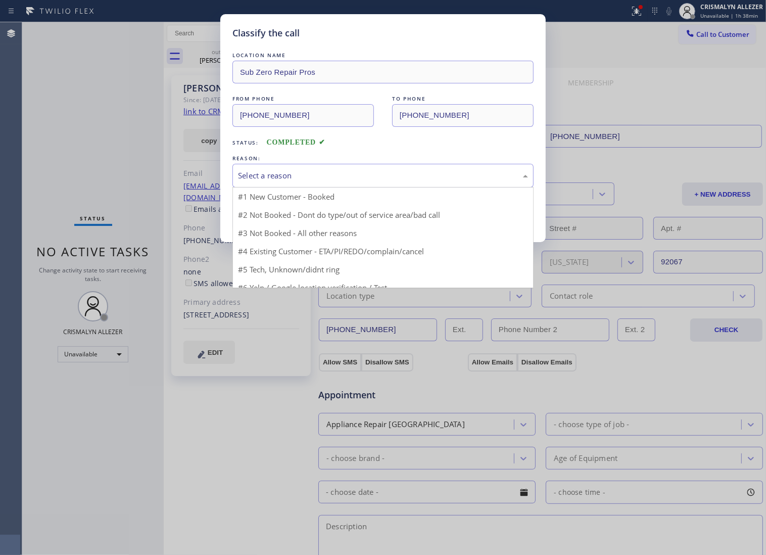
click at [391, 178] on div "Select a reason" at bounding box center [383, 176] width 301 height 24
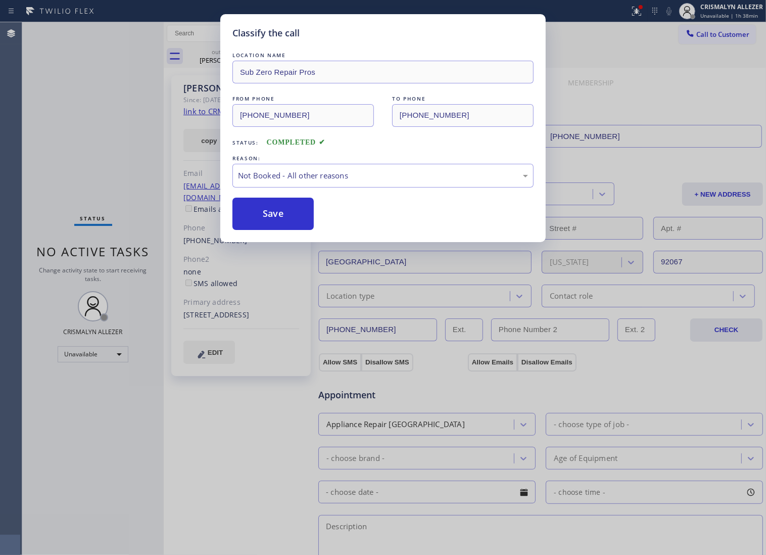
click at [268, 225] on button "Save" at bounding box center [273, 214] width 81 height 32
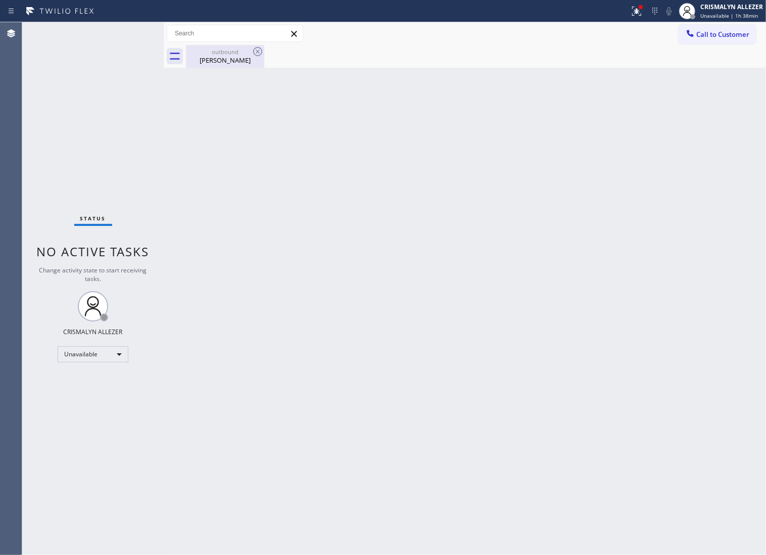
click at [220, 59] on div "[PERSON_NAME]" at bounding box center [225, 60] width 76 height 9
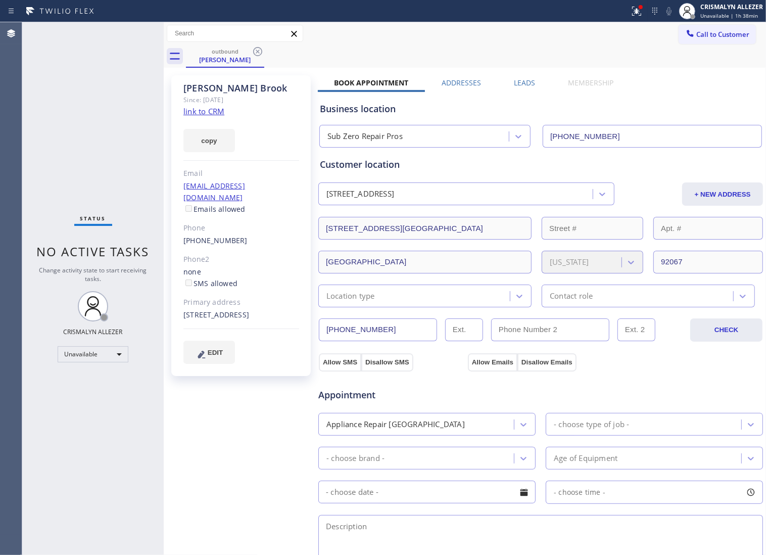
click at [521, 84] on label "Leads" at bounding box center [524, 83] width 21 height 10
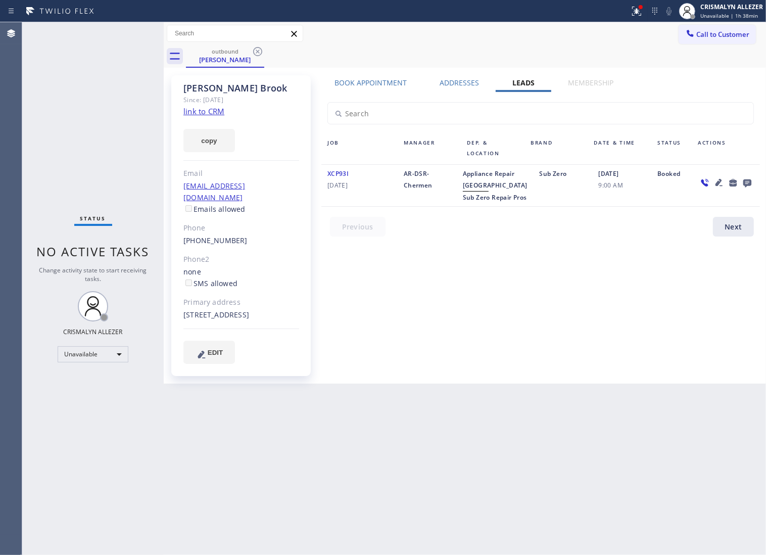
click at [749, 183] on icon at bounding box center [748, 183] width 8 height 8
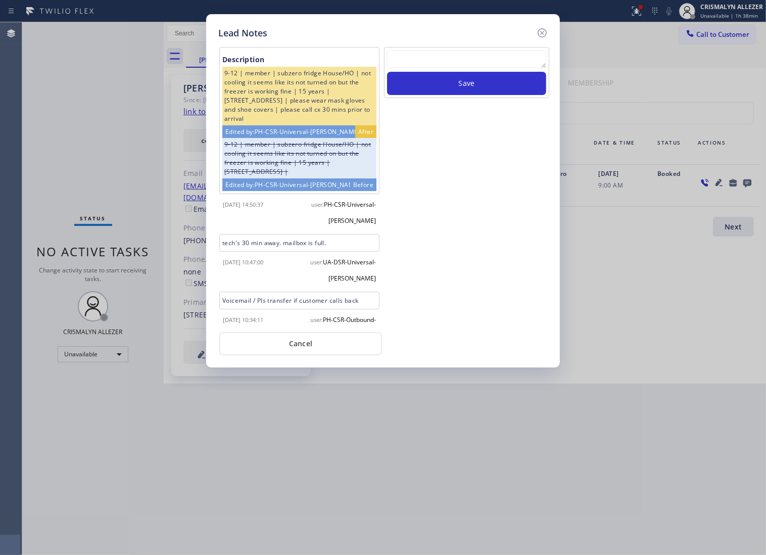
click at [415, 68] on textarea at bounding box center [466, 59] width 159 height 18
paste textarea "ALL ARE GOOD, but xfer cx cb"
type textarea "ALL ARE GOOD, but xfer cx cb"
click at [462, 92] on button "Save" at bounding box center [466, 83] width 159 height 23
click at [295, 349] on button "Cancel" at bounding box center [300, 343] width 163 height 23
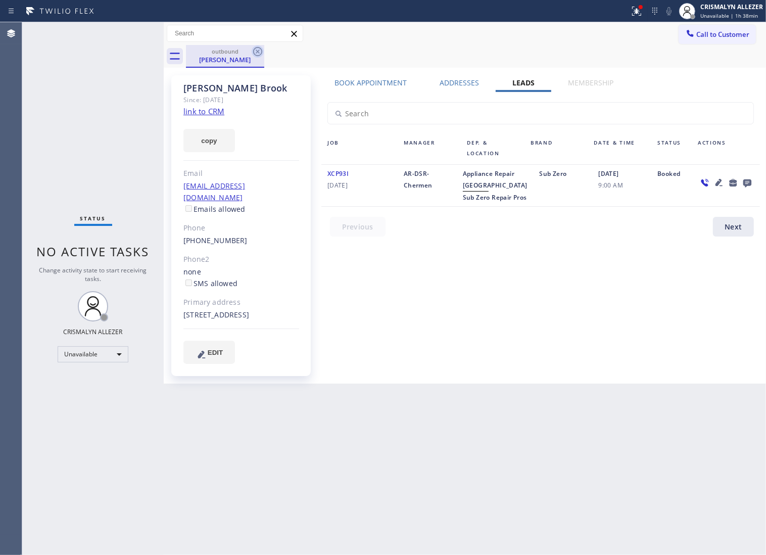
click at [257, 48] on icon at bounding box center [258, 52] width 12 height 12
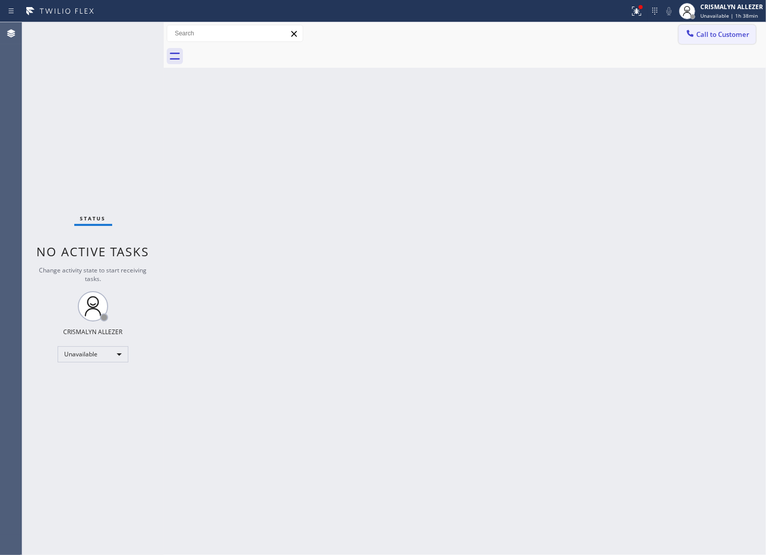
click at [715, 38] on span "Call to Customer" at bounding box center [723, 34] width 53 height 9
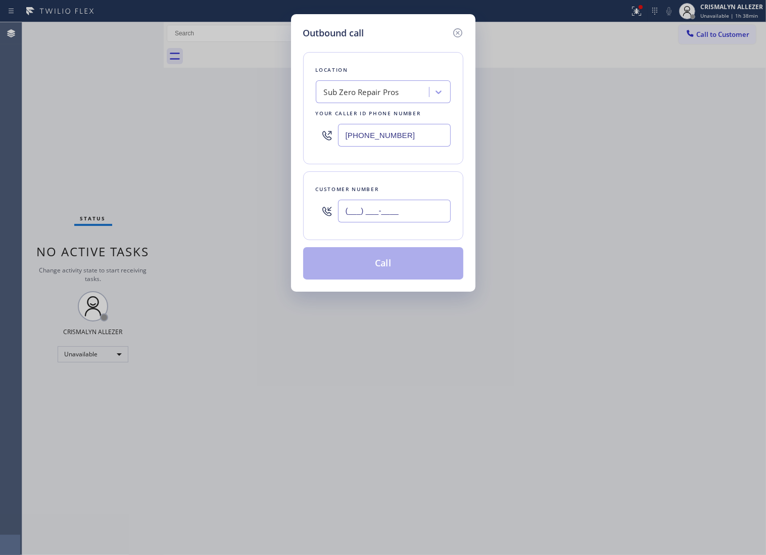
click at [414, 222] on input "(___) ___-____" at bounding box center [394, 211] width 113 height 23
paste input "702) 454-0078"
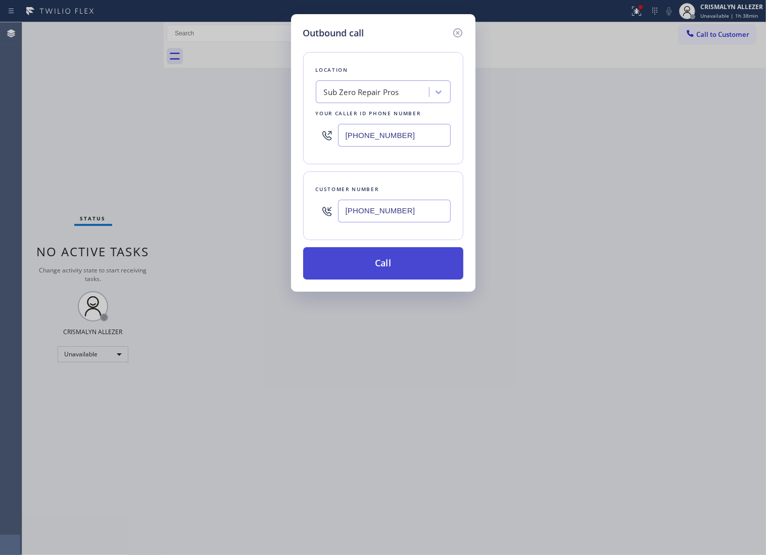
type input "[PHONE_NUMBER]"
click at [393, 276] on button "Call" at bounding box center [383, 263] width 160 height 32
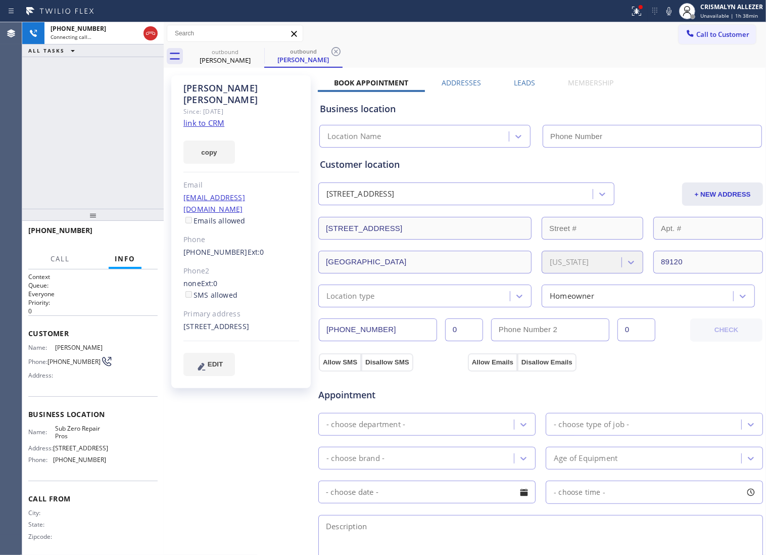
click at [218, 118] on link "link to CRM" at bounding box center [204, 123] width 41 height 10
type input "[PHONE_NUMBER]"
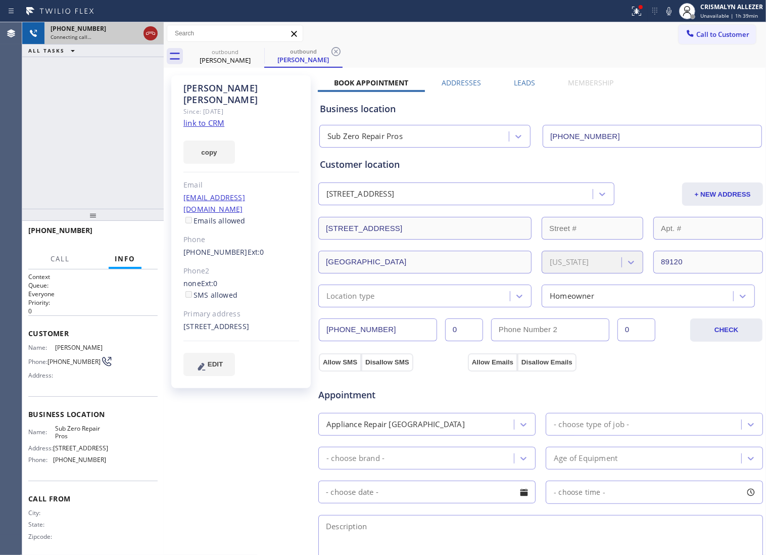
click at [155, 31] on icon at bounding box center [151, 33] width 12 height 12
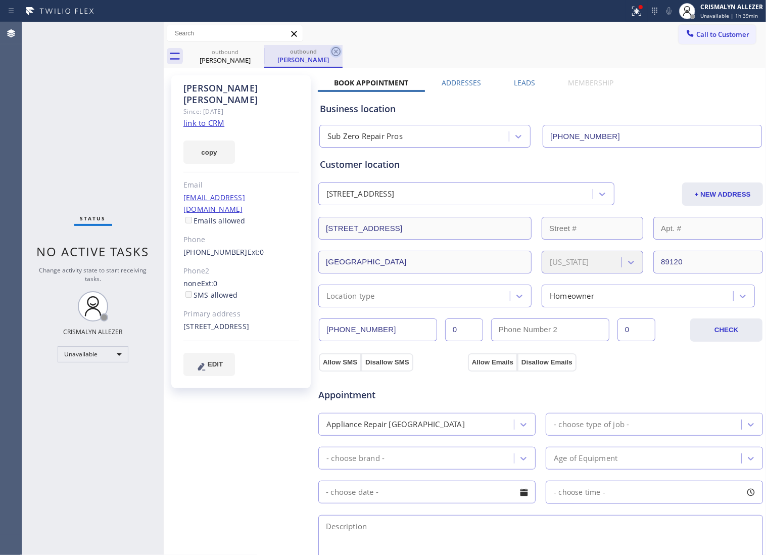
click at [337, 51] on icon at bounding box center [336, 51] width 9 height 9
click at [522, 81] on label "Leads" at bounding box center [524, 83] width 21 height 10
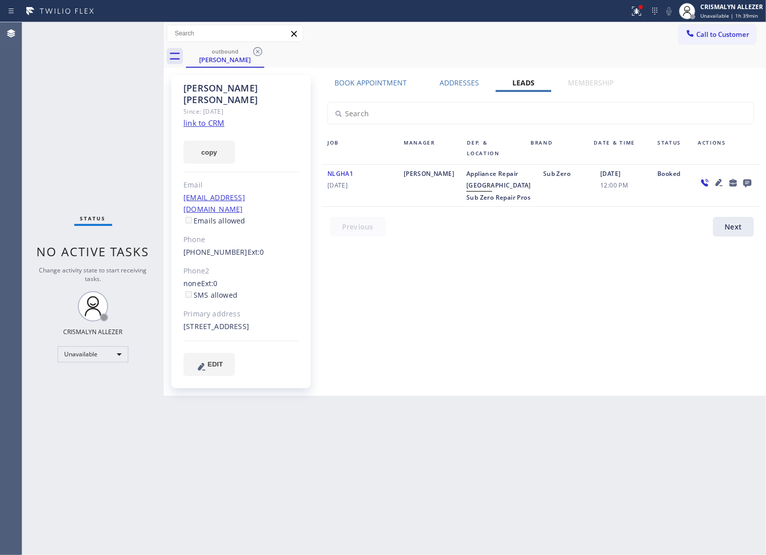
click at [748, 185] on icon at bounding box center [748, 182] width 12 height 13
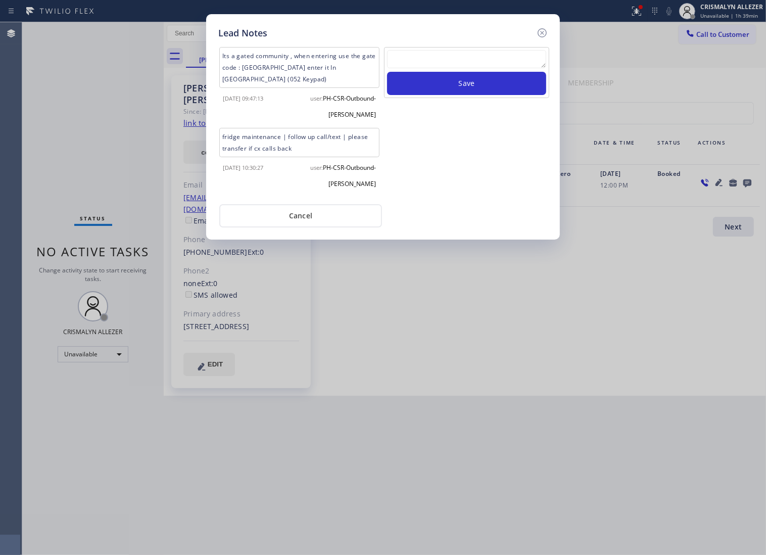
click at [428, 68] on textarea at bounding box center [466, 59] width 159 height 18
paste textarea "no answer | pls xfer if cx calls back"
type textarea "no answer | pls xfer if cx calls back"
click at [466, 93] on button "Save" at bounding box center [466, 83] width 159 height 23
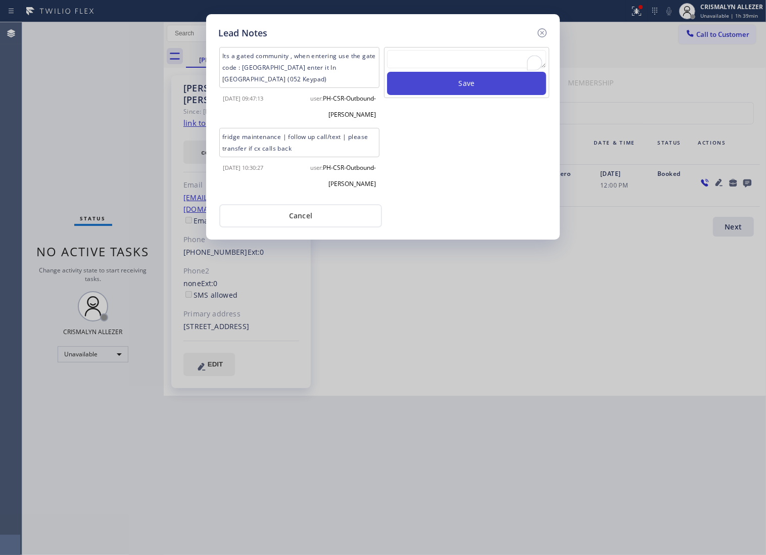
scroll to position [0, 0]
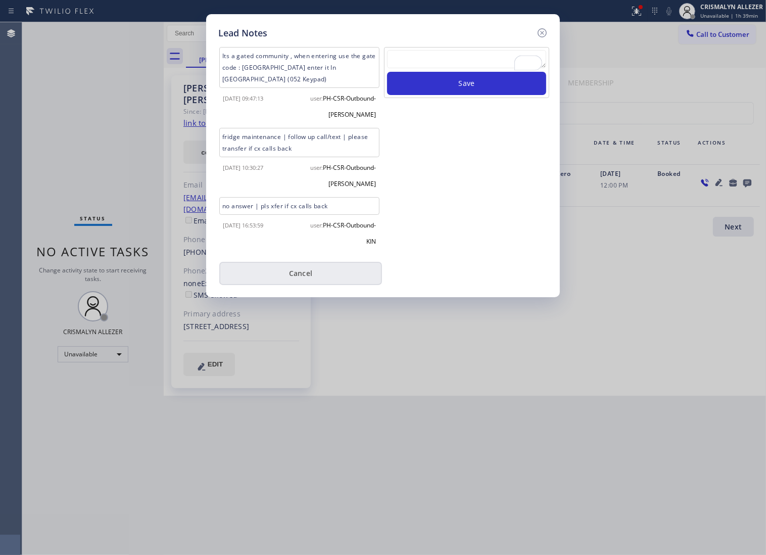
click at [294, 284] on button "Cancel" at bounding box center [300, 273] width 163 height 23
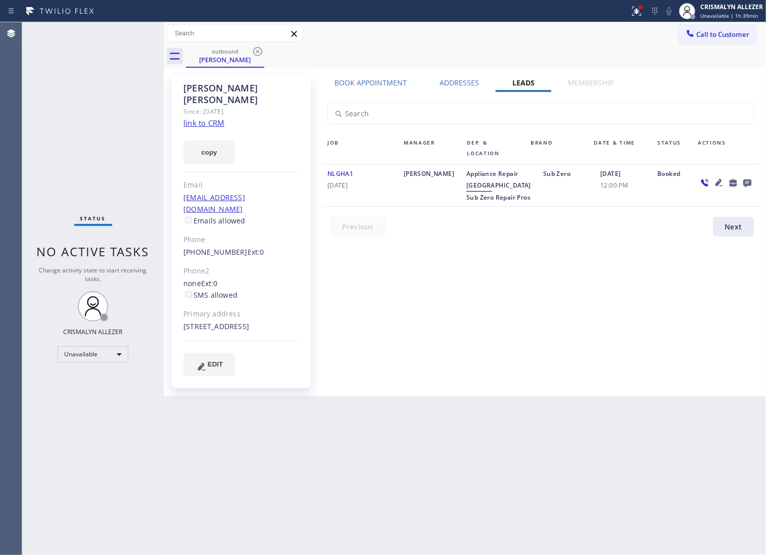
drag, startPoint x: 253, startPoint y: 56, endPoint x: 273, endPoint y: 3, distance: 56.6
click at [255, 49] on icon at bounding box center [258, 52] width 12 height 12
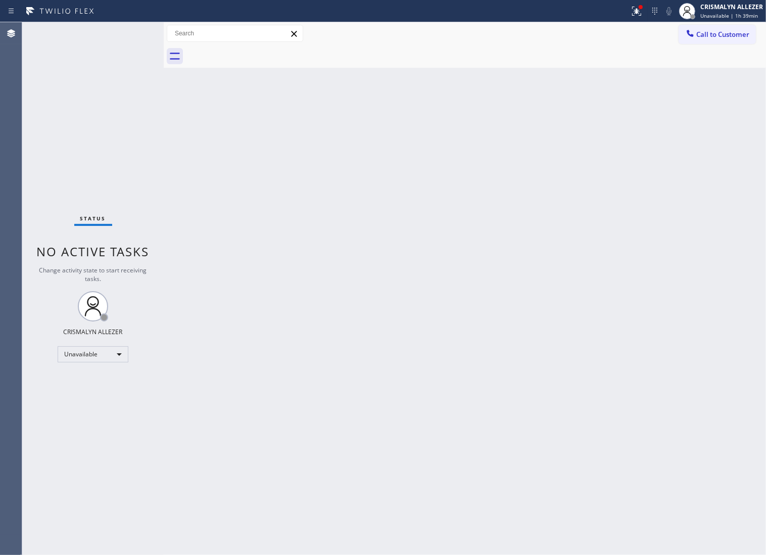
click at [760, 40] on div "Call to Customer Outbound call Location Sub Zero Repair Pros Your caller id pho…" at bounding box center [722, 34] width 87 height 18
click at [718, 38] on span "Call to Customer" at bounding box center [723, 34] width 53 height 9
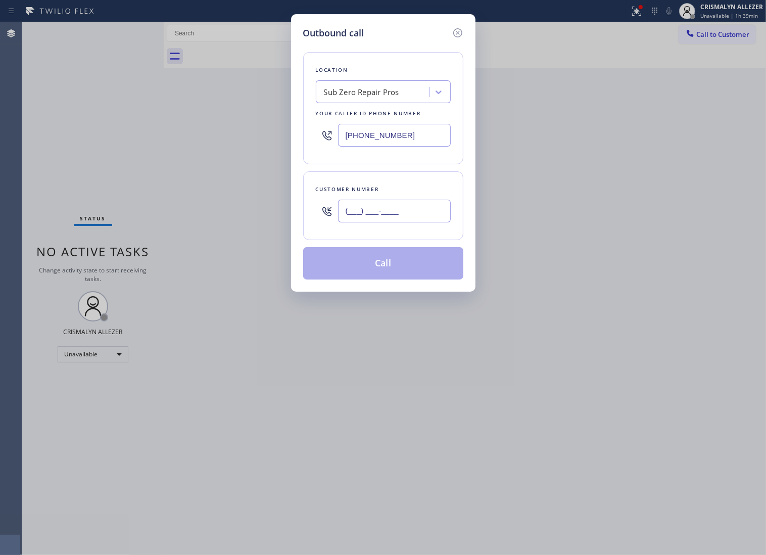
click at [406, 218] on input "(___) ___-____" at bounding box center [394, 211] width 113 height 23
paste input "602) 421-7659"
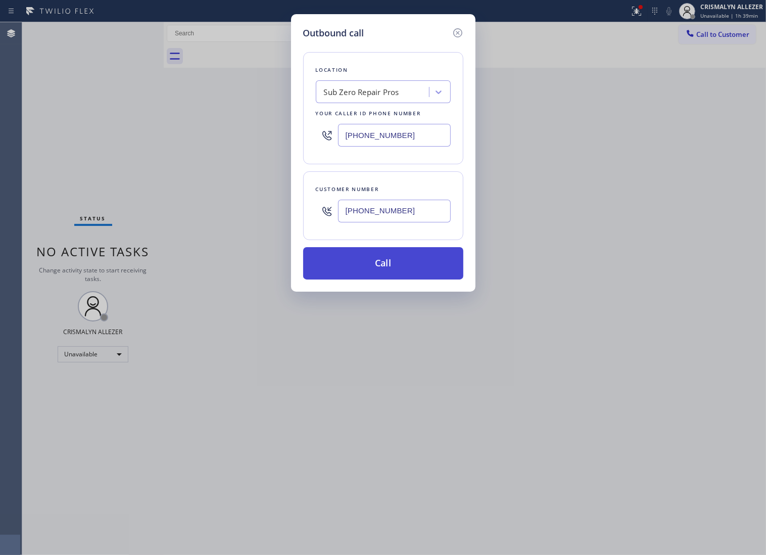
type input "[PHONE_NUMBER]"
click at [389, 274] on button "Call" at bounding box center [383, 263] width 160 height 32
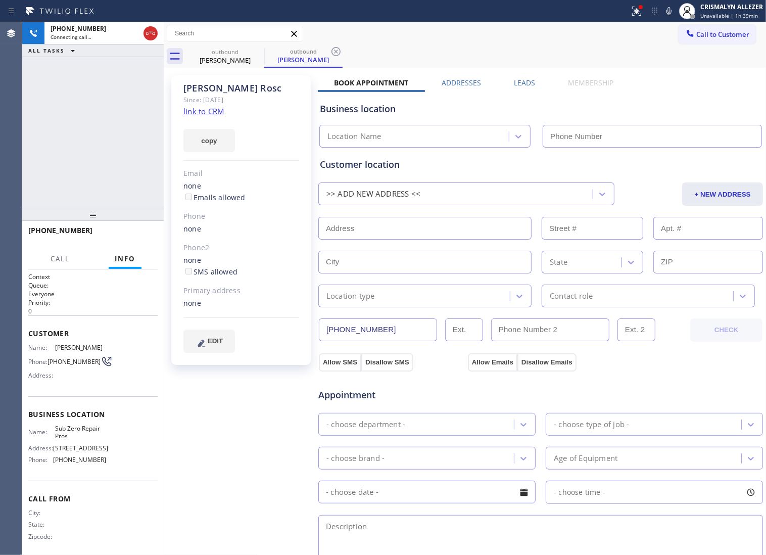
type input "[PHONE_NUMBER]"
click at [209, 112] on link "link to CRM" at bounding box center [204, 111] width 41 height 10
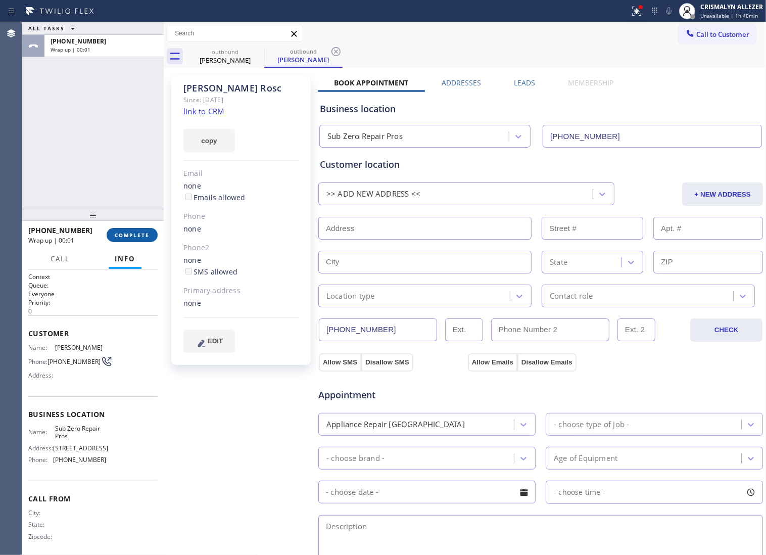
click at [131, 238] on span "COMPLETE" at bounding box center [132, 235] width 35 height 7
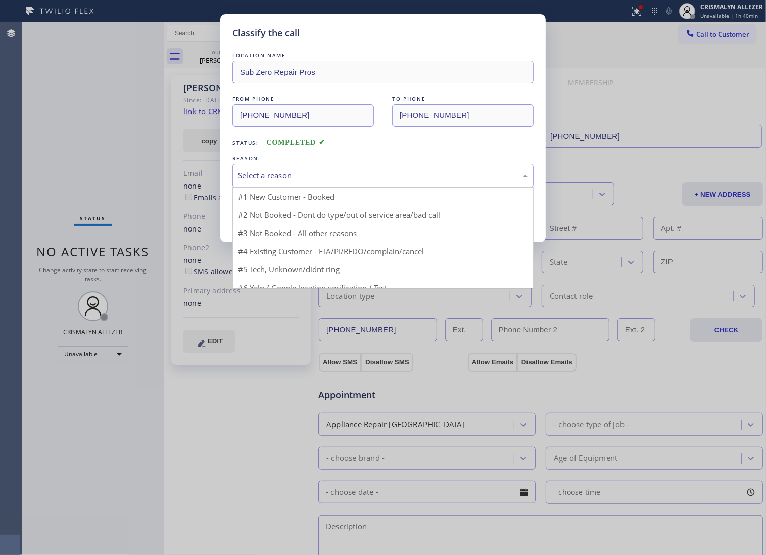
click at [390, 181] on div "Select a reason" at bounding box center [383, 176] width 290 height 12
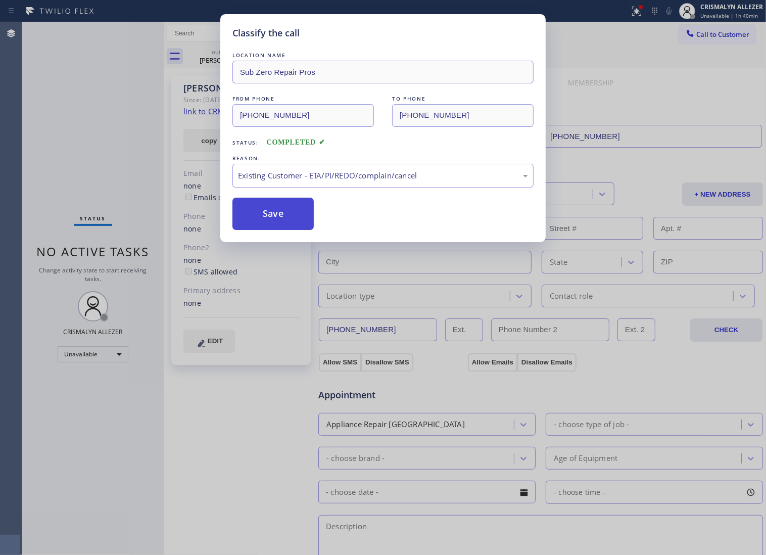
click at [269, 230] on button "Save" at bounding box center [273, 214] width 81 height 32
click at [220, 58] on div "Classify the call LOCATION NAME Sub Zero Repair Pros FROM PHONE [PHONE_NUMBER] …" at bounding box center [383, 128] width 326 height 228
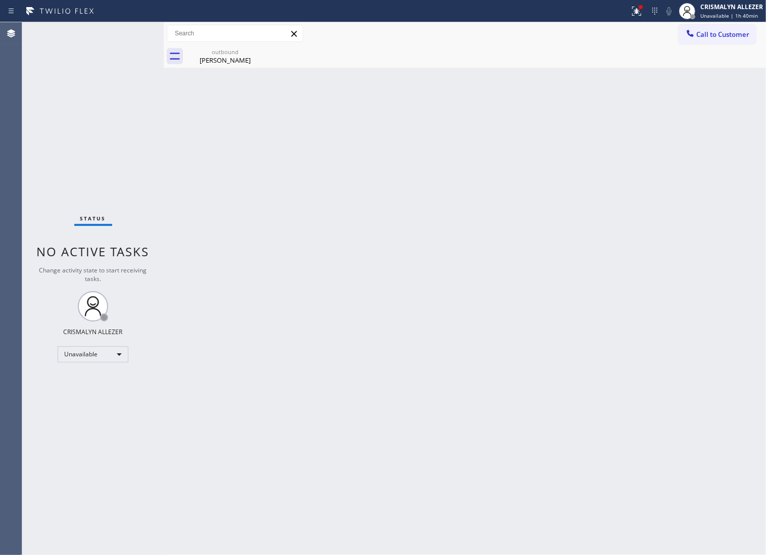
click at [271, 229] on div "Back to Dashboard Change Sender ID Customers Technicians Select a contact Outbo…" at bounding box center [465, 288] width 603 height 533
click at [220, 69] on div "Back to Dashboard Change Sender ID Customers Technicians Select a contact Outbo…" at bounding box center [465, 288] width 603 height 533
click at [221, 48] on div "outbound" at bounding box center [225, 52] width 76 height 8
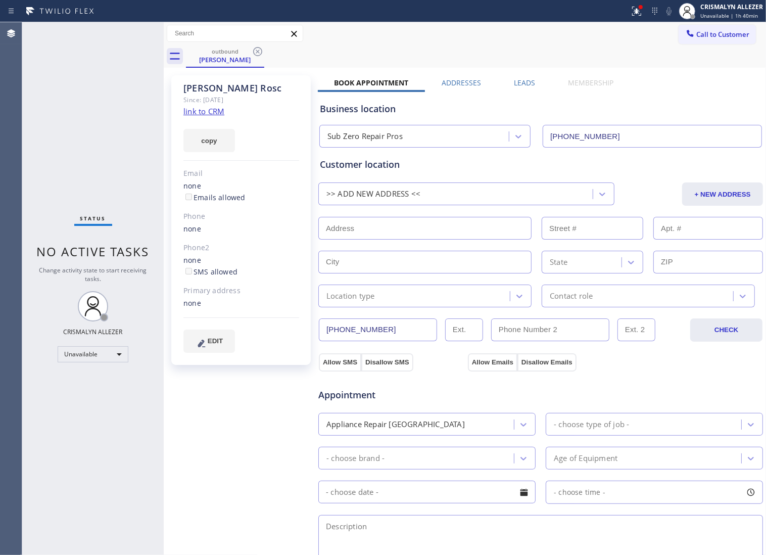
click at [516, 81] on label "Leads" at bounding box center [524, 83] width 21 height 10
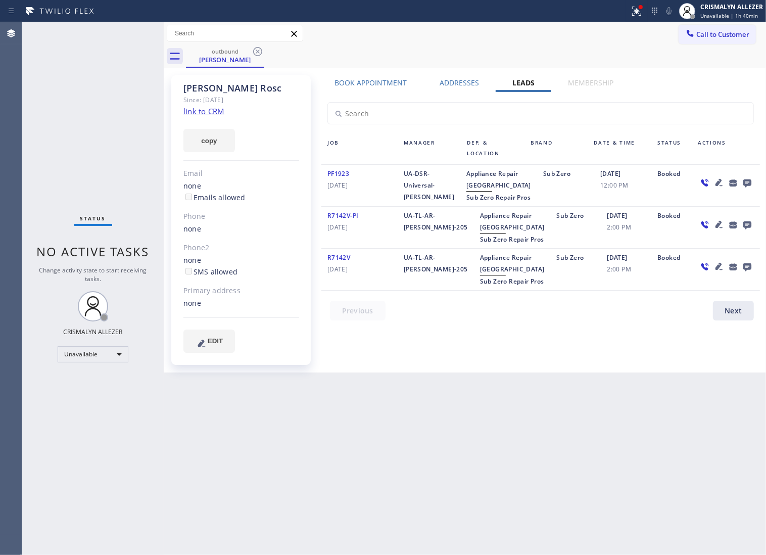
click at [745, 183] on icon at bounding box center [748, 183] width 8 height 8
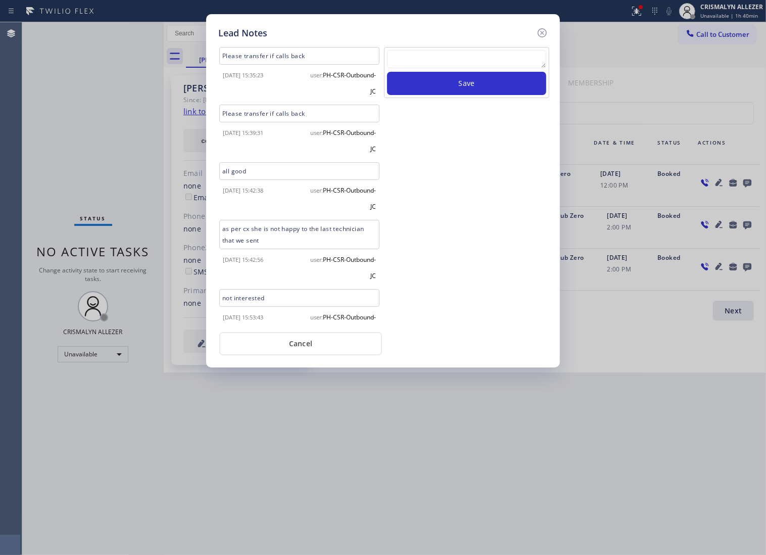
click at [442, 68] on textarea at bounding box center [466, 59] width 159 height 18
paste textarea "ALL ARE GOOD, but xfer cx cb"
type textarea "ALL ARE GOOD, but xfer cx cb"
click at [467, 94] on button "Save" at bounding box center [466, 83] width 159 height 23
click at [292, 353] on button "Cancel" at bounding box center [300, 343] width 163 height 23
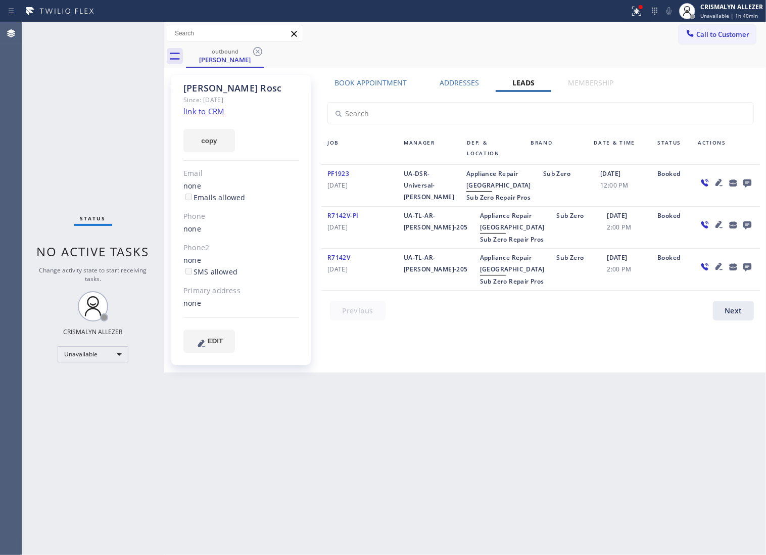
drag, startPoint x: 256, startPoint y: 48, endPoint x: 268, endPoint y: 6, distance: 43.7
click at [257, 46] on icon at bounding box center [258, 52] width 12 height 12
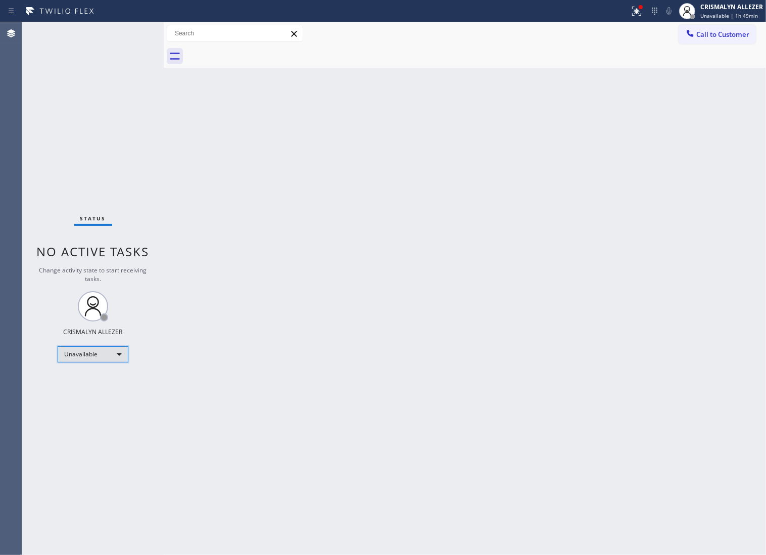
click at [115, 349] on div "Unavailable" at bounding box center [93, 354] width 71 height 16
click at [101, 370] on li "Offline" at bounding box center [92, 369] width 69 height 12
click at [741, 14] on div "Offline | 0s" at bounding box center [732, 15] width 63 height 7
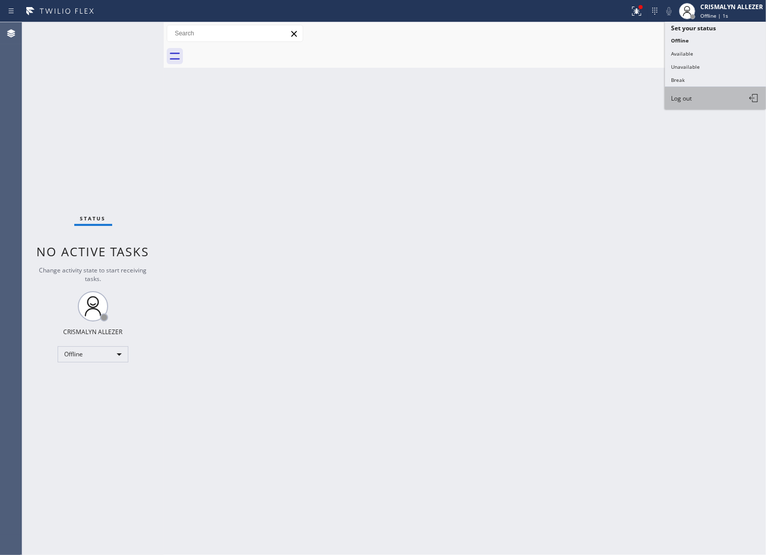
click at [693, 105] on button "Log out" at bounding box center [715, 98] width 101 height 22
